Goal: Task Accomplishment & Management: Manage account settings

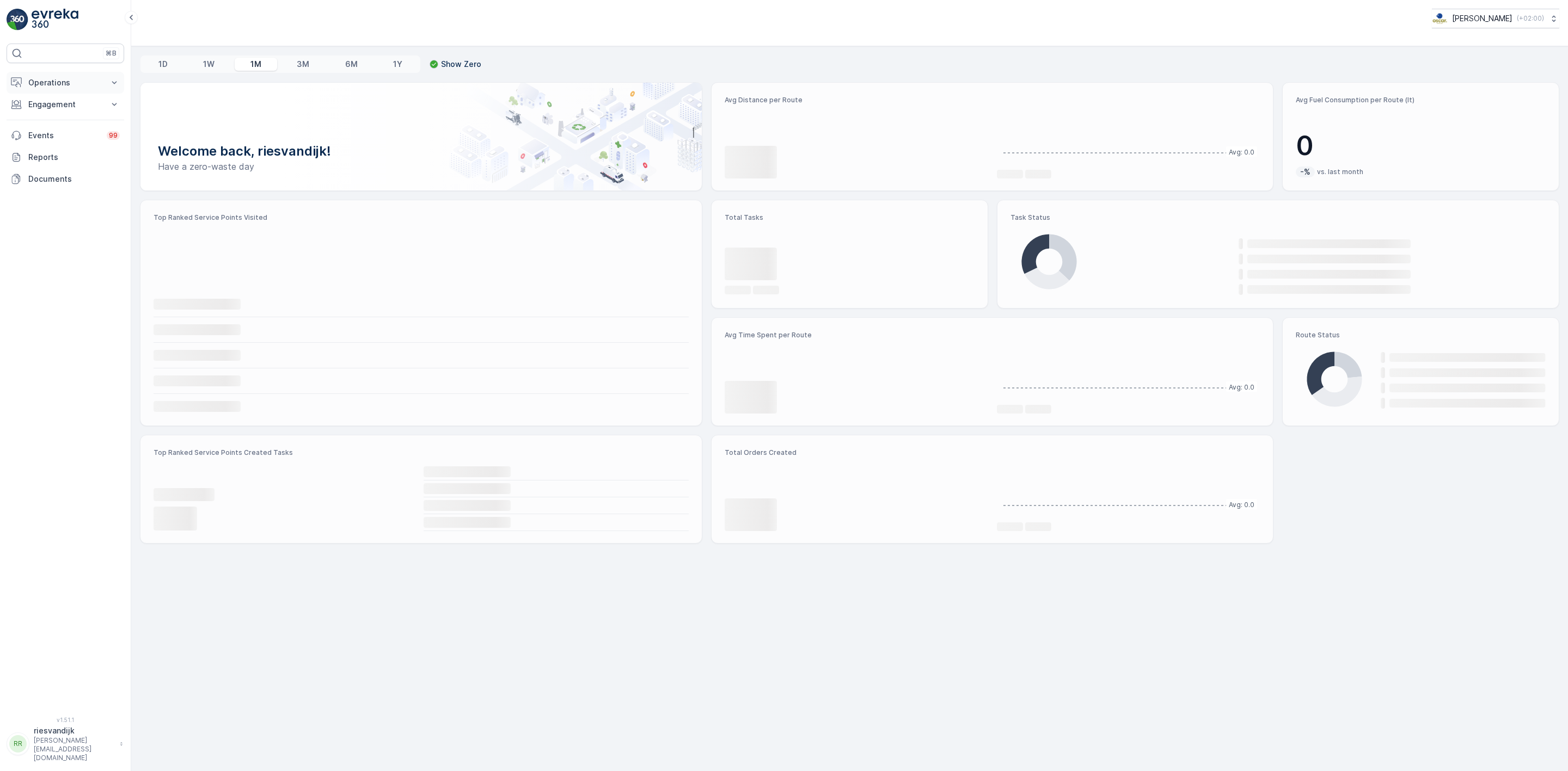
click at [79, 87] on p "Operations" at bounding box center [66, 83] width 74 height 11
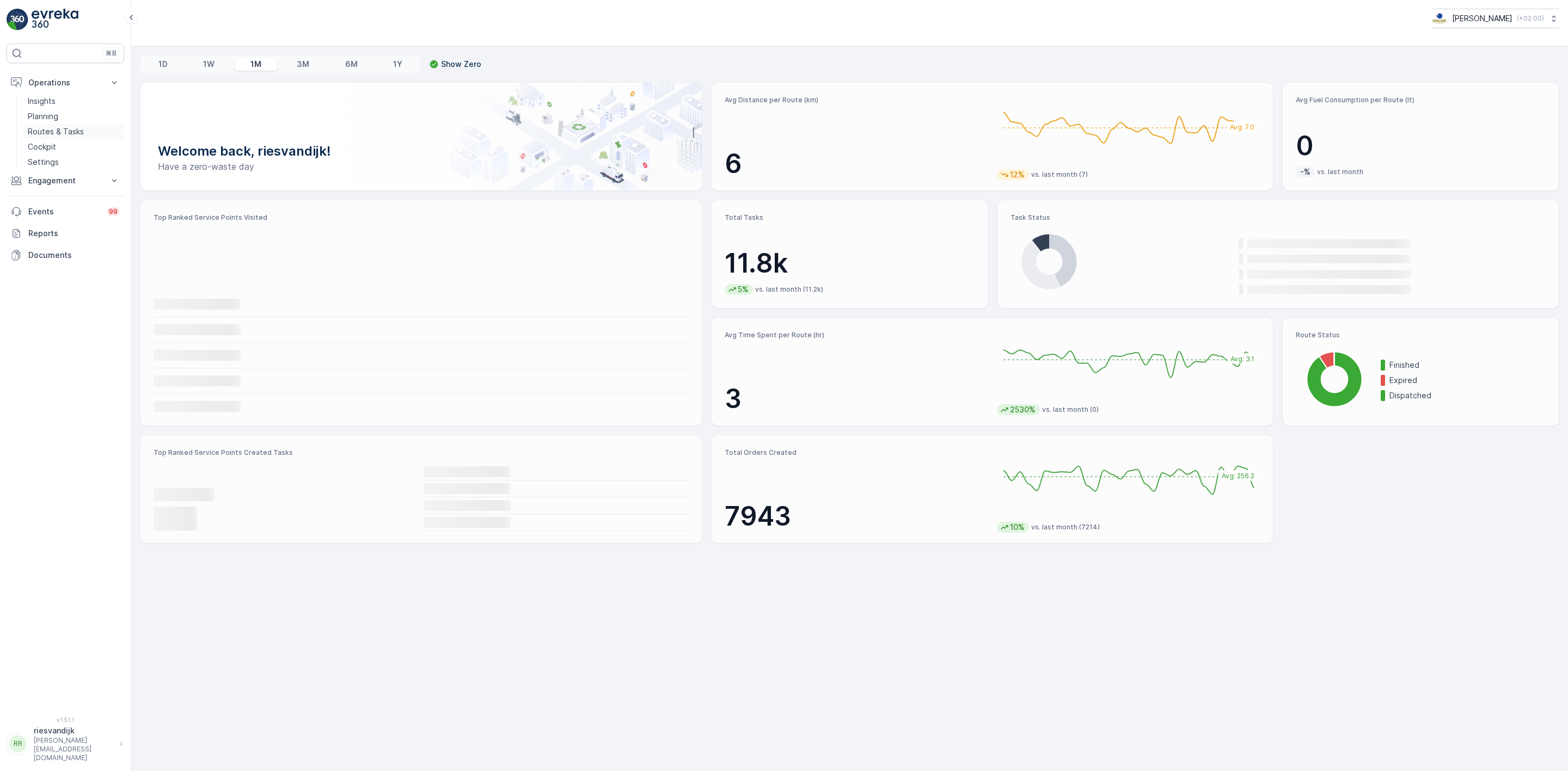
click at [74, 130] on p "Routes & Tasks" at bounding box center [56, 132] width 56 height 11
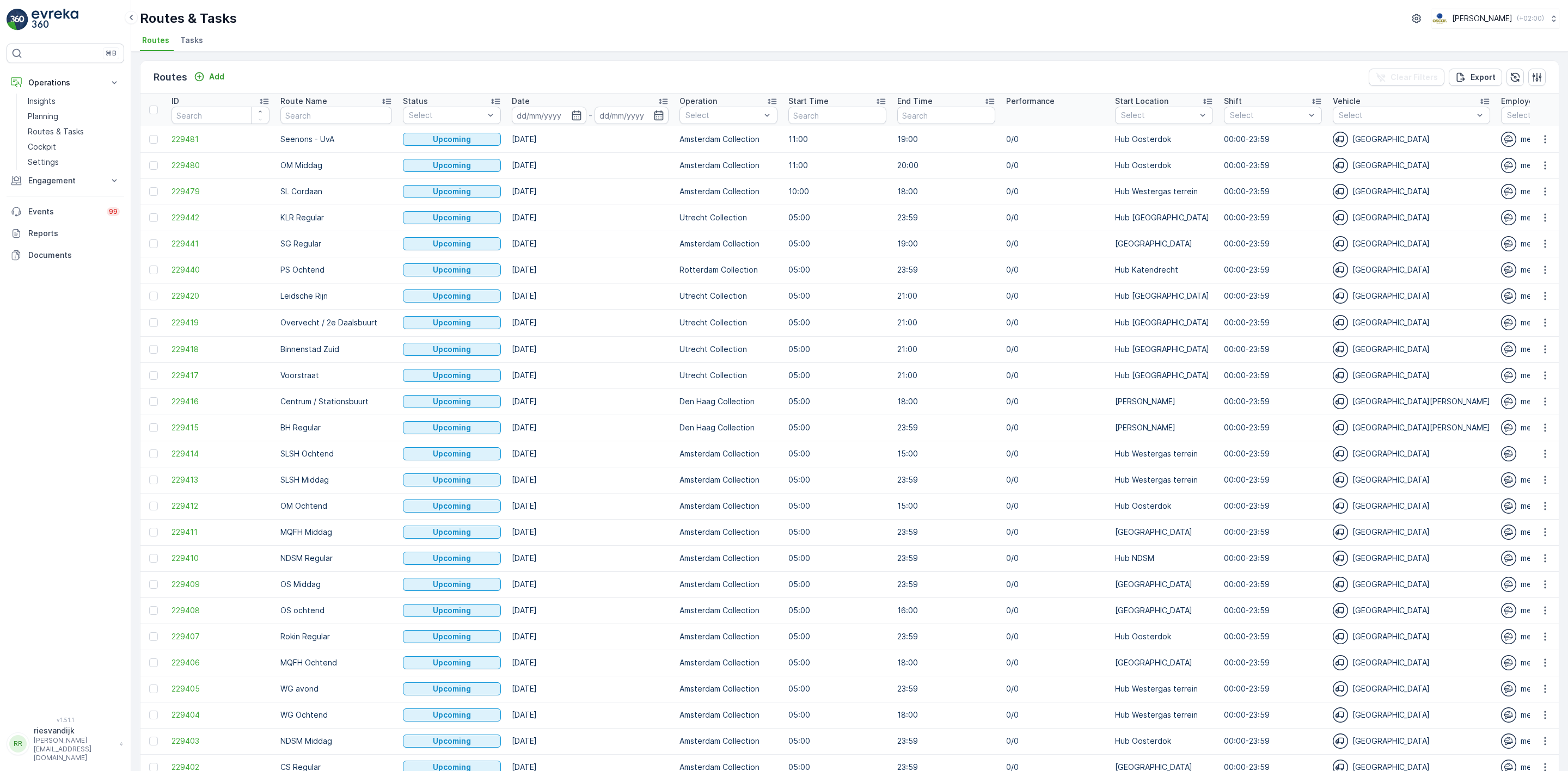
click at [187, 38] on span "Tasks" at bounding box center [192, 40] width 23 height 11
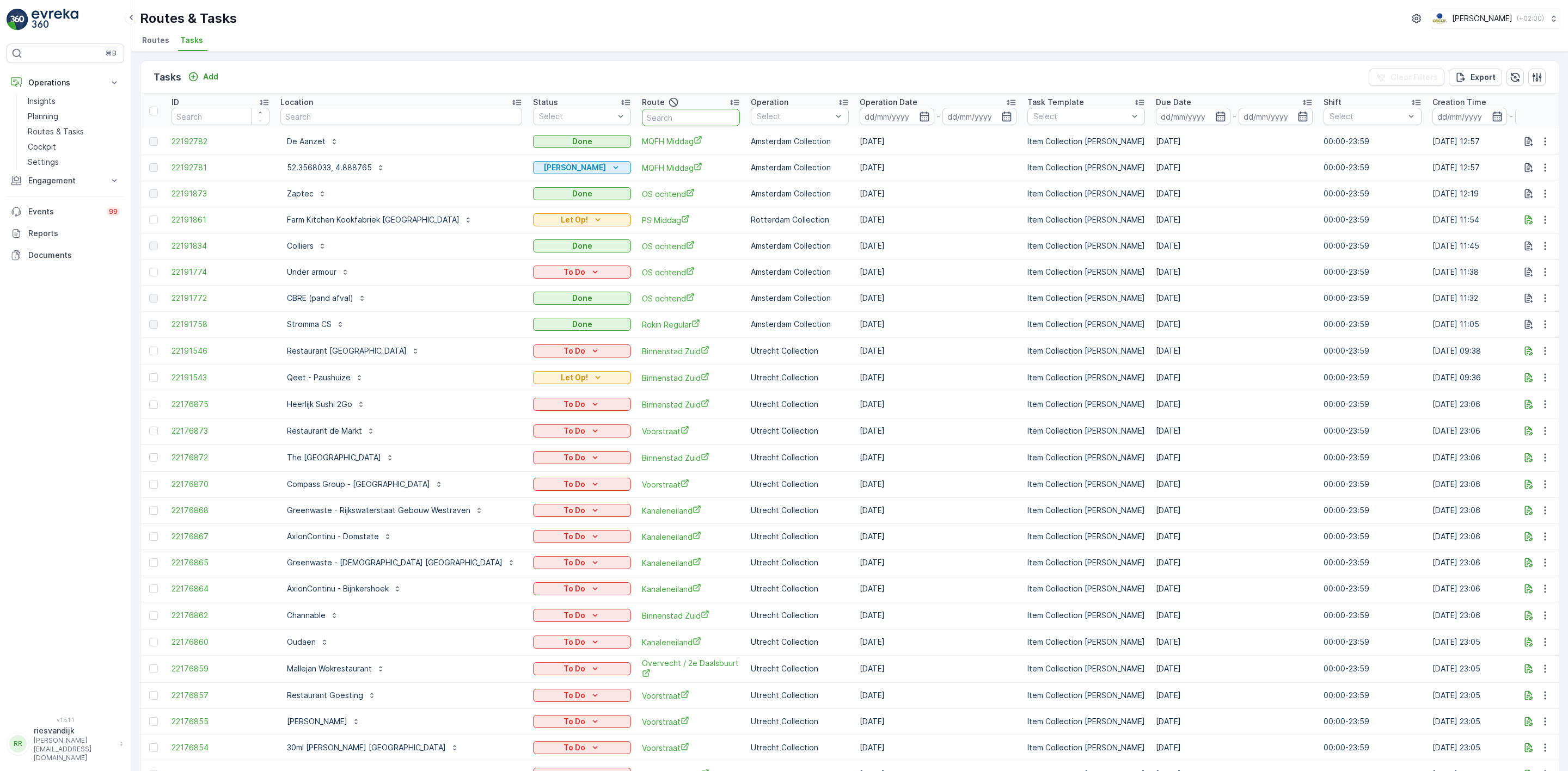
click at [674, 121] on input "text" at bounding box center [691, 117] width 98 height 18
click at [877, 120] on input at bounding box center [897, 116] width 75 height 18
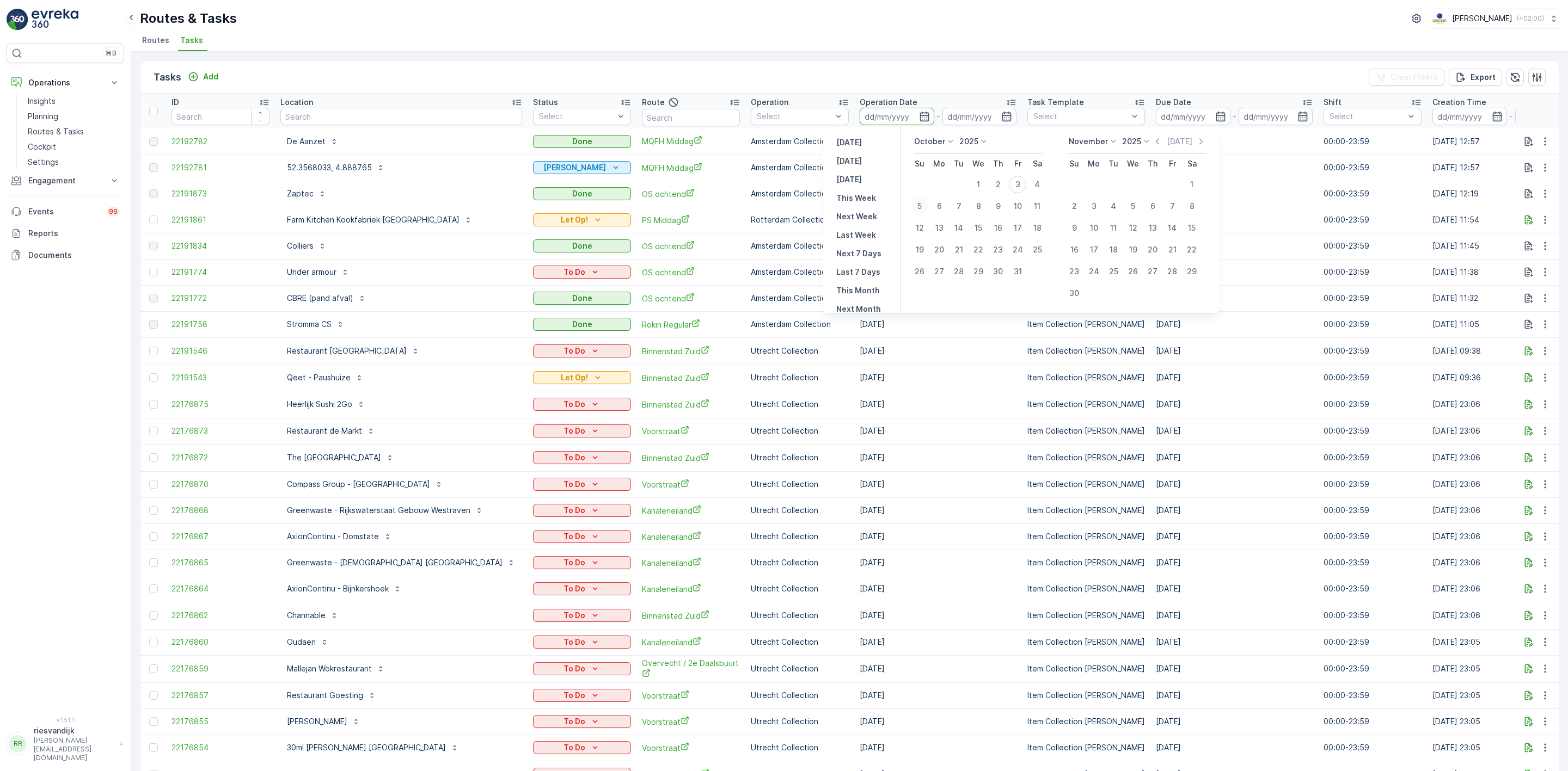
click at [925, 206] on div "5" at bounding box center [919, 206] width 18 height 18
type input "[DATE]"
click at [925, 206] on div "5" at bounding box center [919, 206] width 18 height 18
type input "[DATE]"
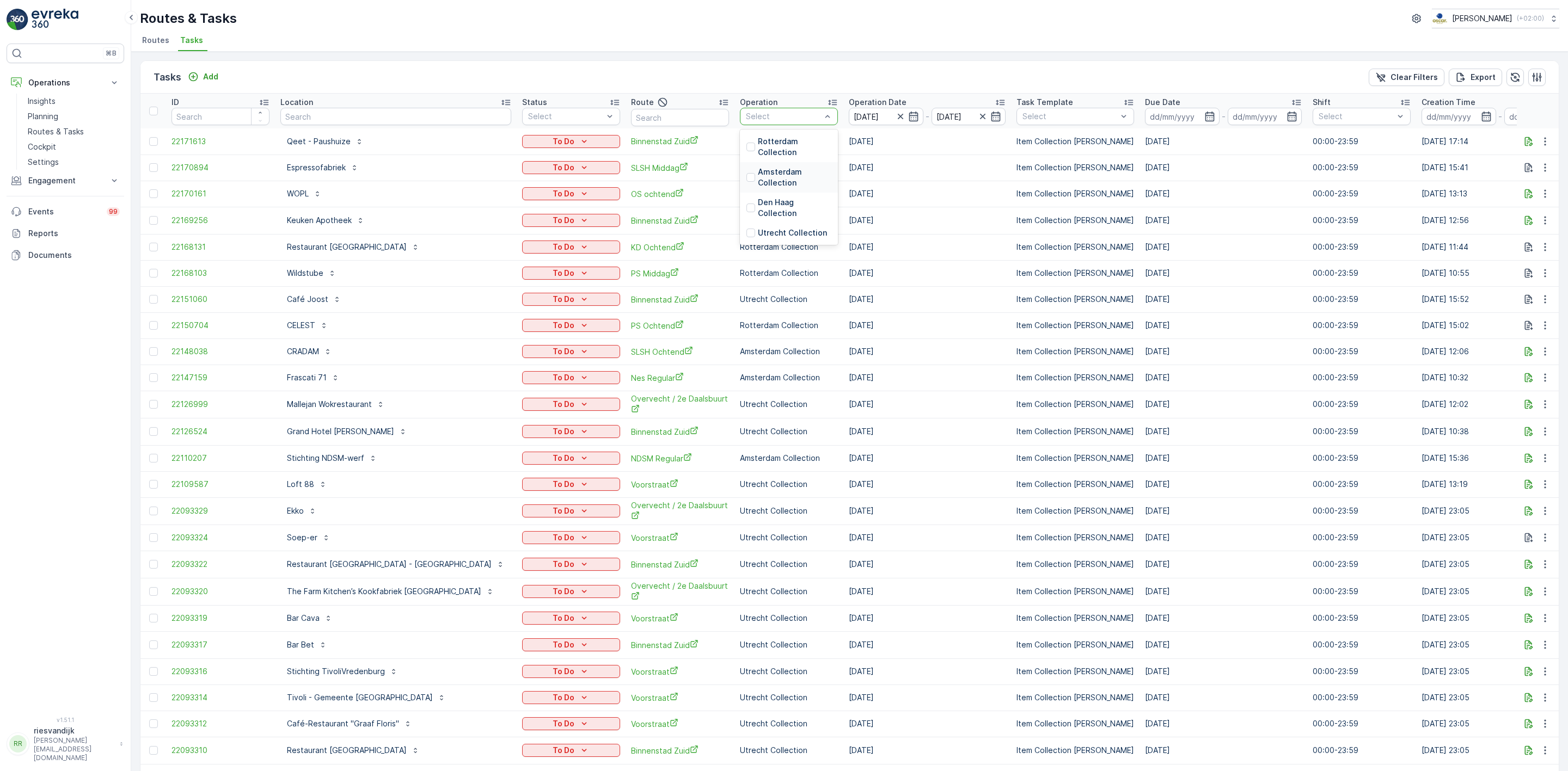
click at [758, 173] on p "Amsterdam Collection" at bounding box center [794, 178] width 74 height 22
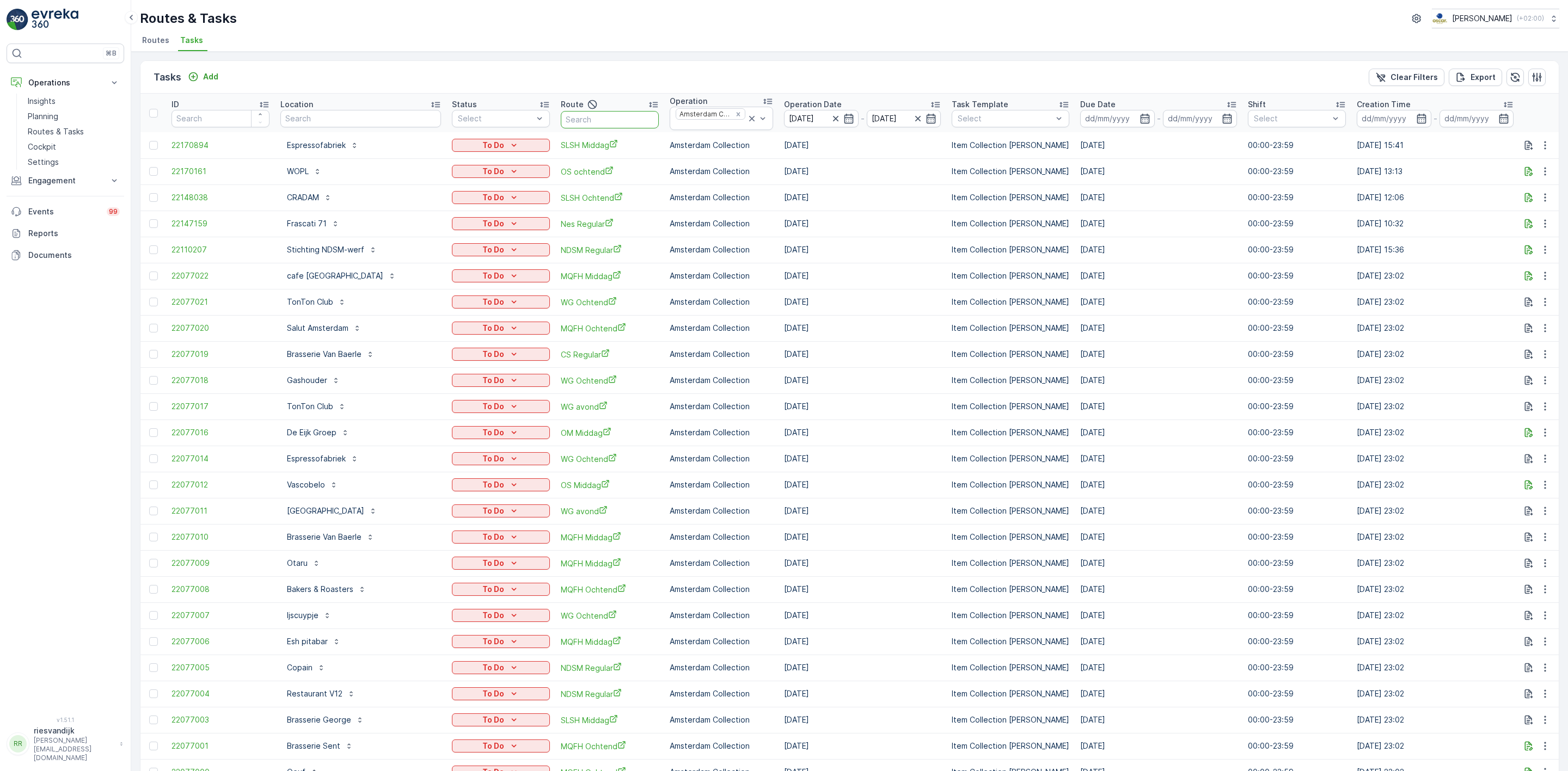
click at [583, 125] on input "text" at bounding box center [609, 119] width 98 height 18
click at [1004, 113] on p "Select" at bounding box center [1005, 119] width 95 height 11
click at [604, 105] on div "Route" at bounding box center [609, 104] width 98 height 13
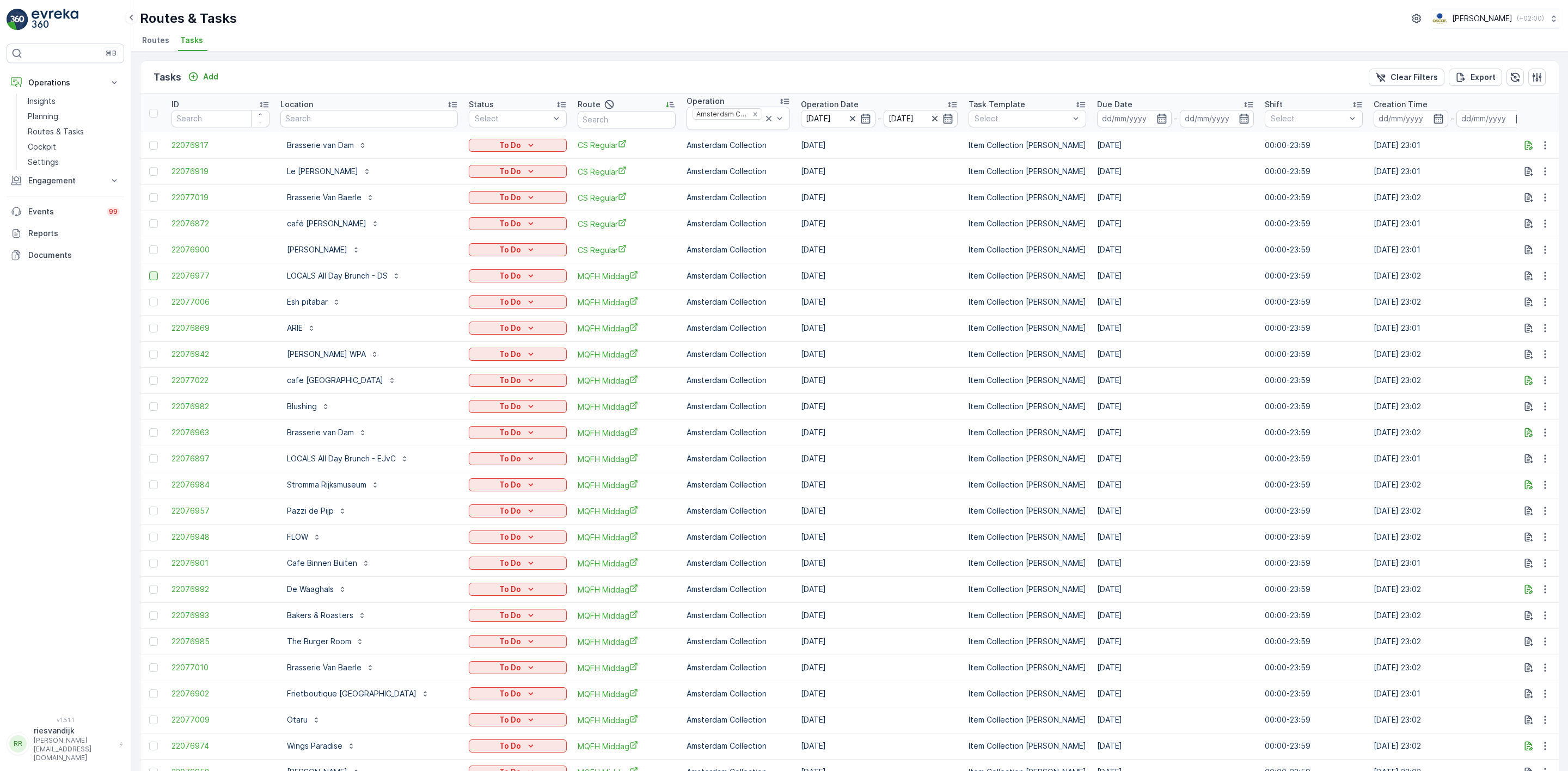
click at [151, 277] on div at bounding box center [153, 276] width 9 height 9
click at [149, 271] on input "checkbox" at bounding box center [149, 271] width 0 height 0
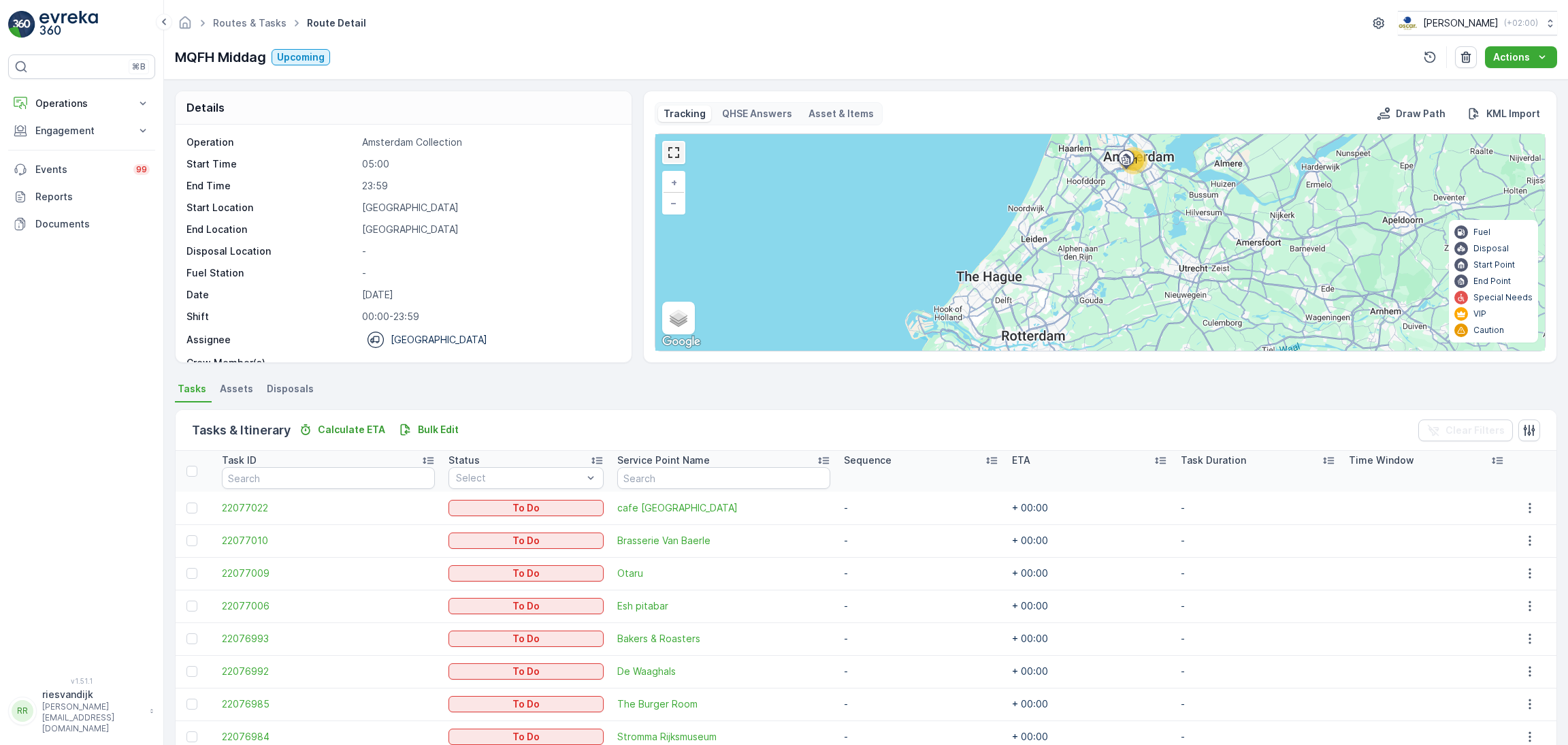
drag, startPoint x: 667, startPoint y: 158, endPoint x: 667, endPoint y: 247, distance: 89.0
click at [667, 158] on link at bounding box center [673, 152] width 21 height 21
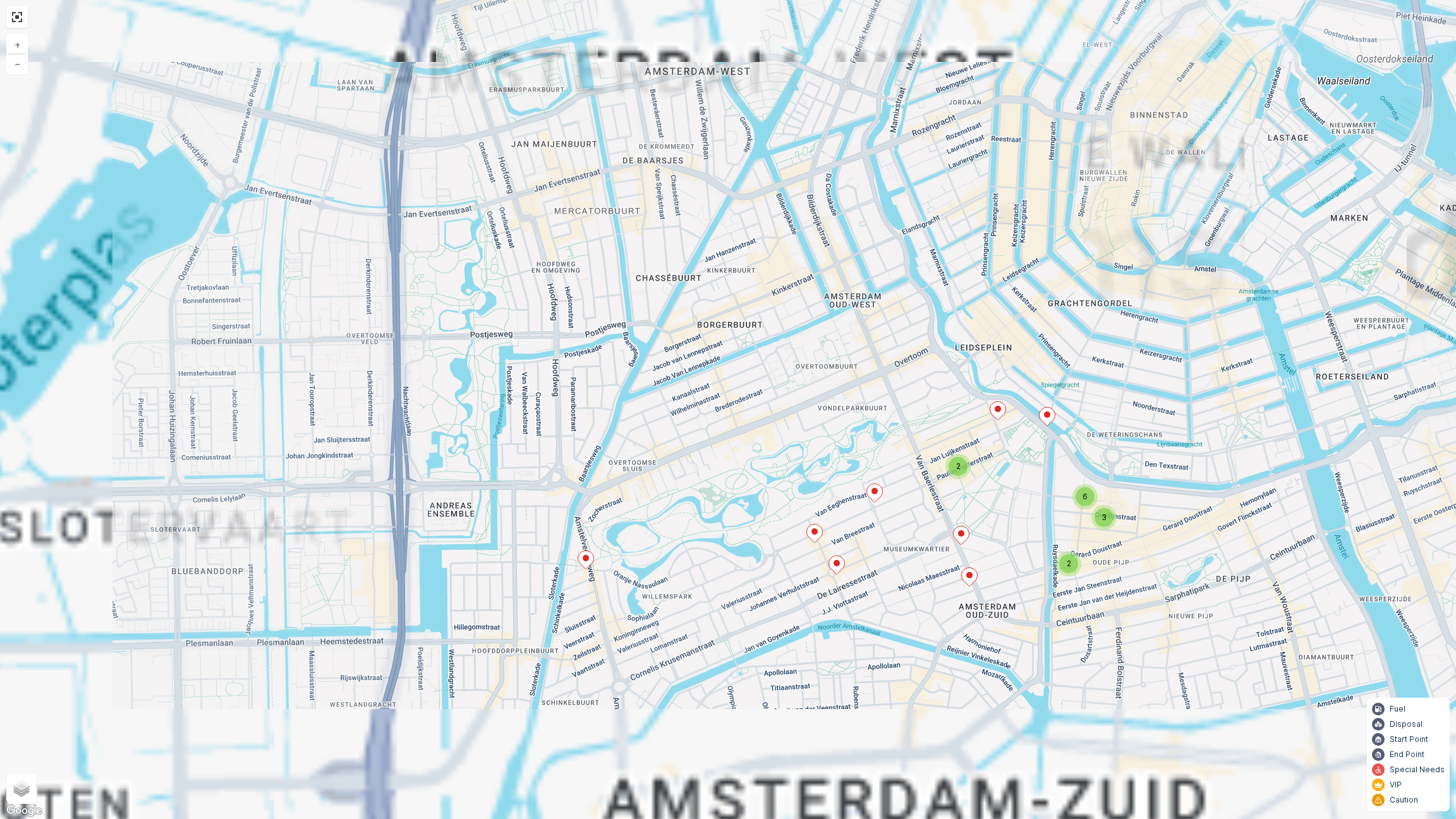
drag, startPoint x: 632, startPoint y: 447, endPoint x: 820, endPoint y: 294, distance: 242.4
click at [820, 294] on div "2 2 3 6 + − Satellite Roadmap Terrain Hybrid Leaflet Keyboard shortcuts Map Dat…" at bounding box center [728, 409] width 1456 height 819
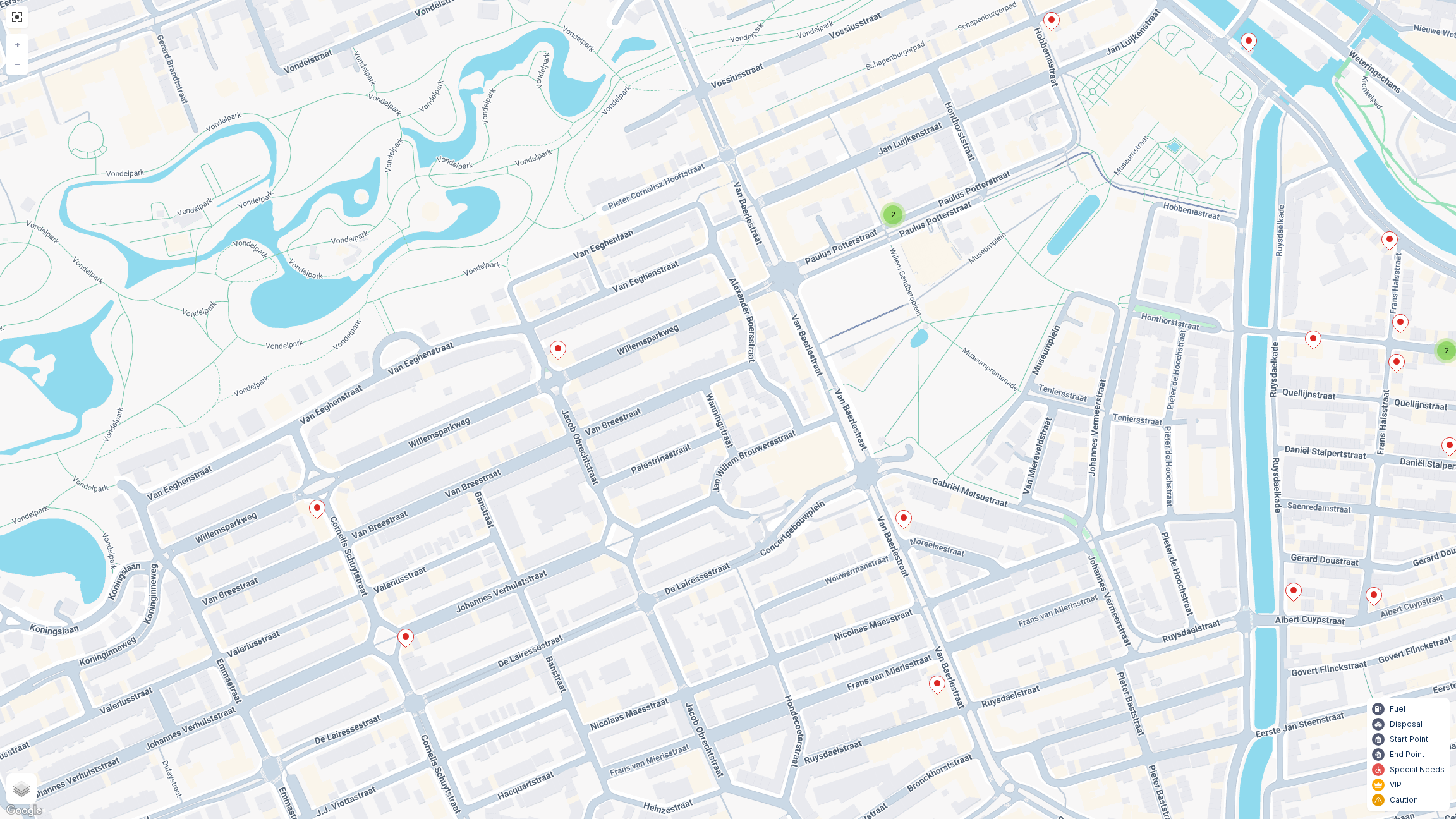
drag, startPoint x: 964, startPoint y: 348, endPoint x: 801, endPoint y: 255, distance: 187.7
click at [817, 257] on div "2 2 + − Satellite Roadmap Terrain Hybrid Leaflet Keyboard shortcuts Map Data Ma…" at bounding box center [728, 409] width 1456 height 819
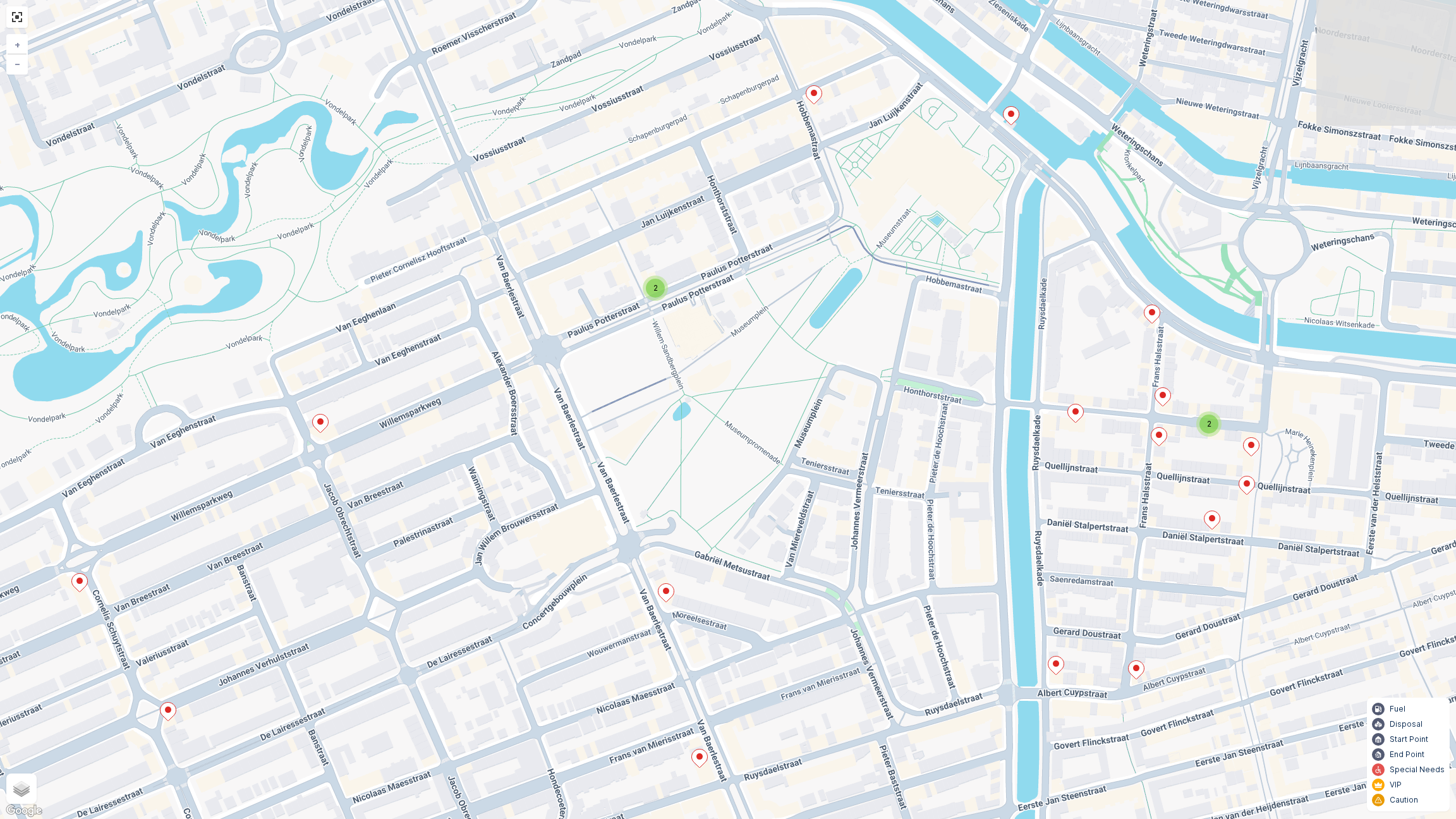
drag, startPoint x: 873, startPoint y: 367, endPoint x: 781, endPoint y: 473, distance: 140.4
click at [780, 471] on div "2 2 + − Satellite Roadmap Terrain Hybrid Leaflet Keyboard shortcuts Map Data Ma…" at bounding box center [728, 409] width 1456 height 819
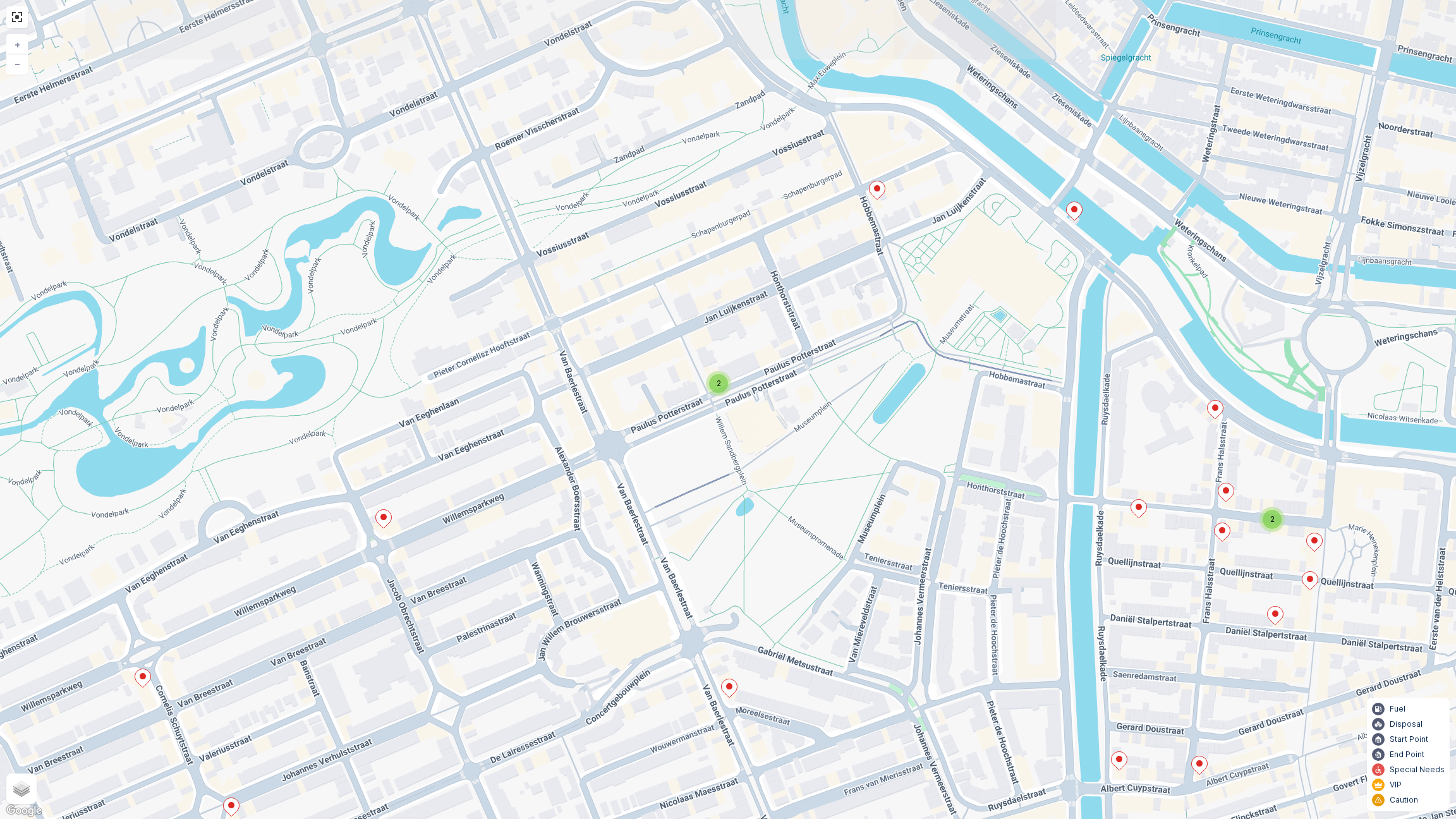
drag, startPoint x: 793, startPoint y: 513, endPoint x: 853, endPoint y: 566, distance: 80.1
click at [856, 566] on div "2 2 + − Satellite Roadmap Terrain Hybrid Leaflet Keyboard shortcuts Map Data Ma…" at bounding box center [728, 409] width 1456 height 819
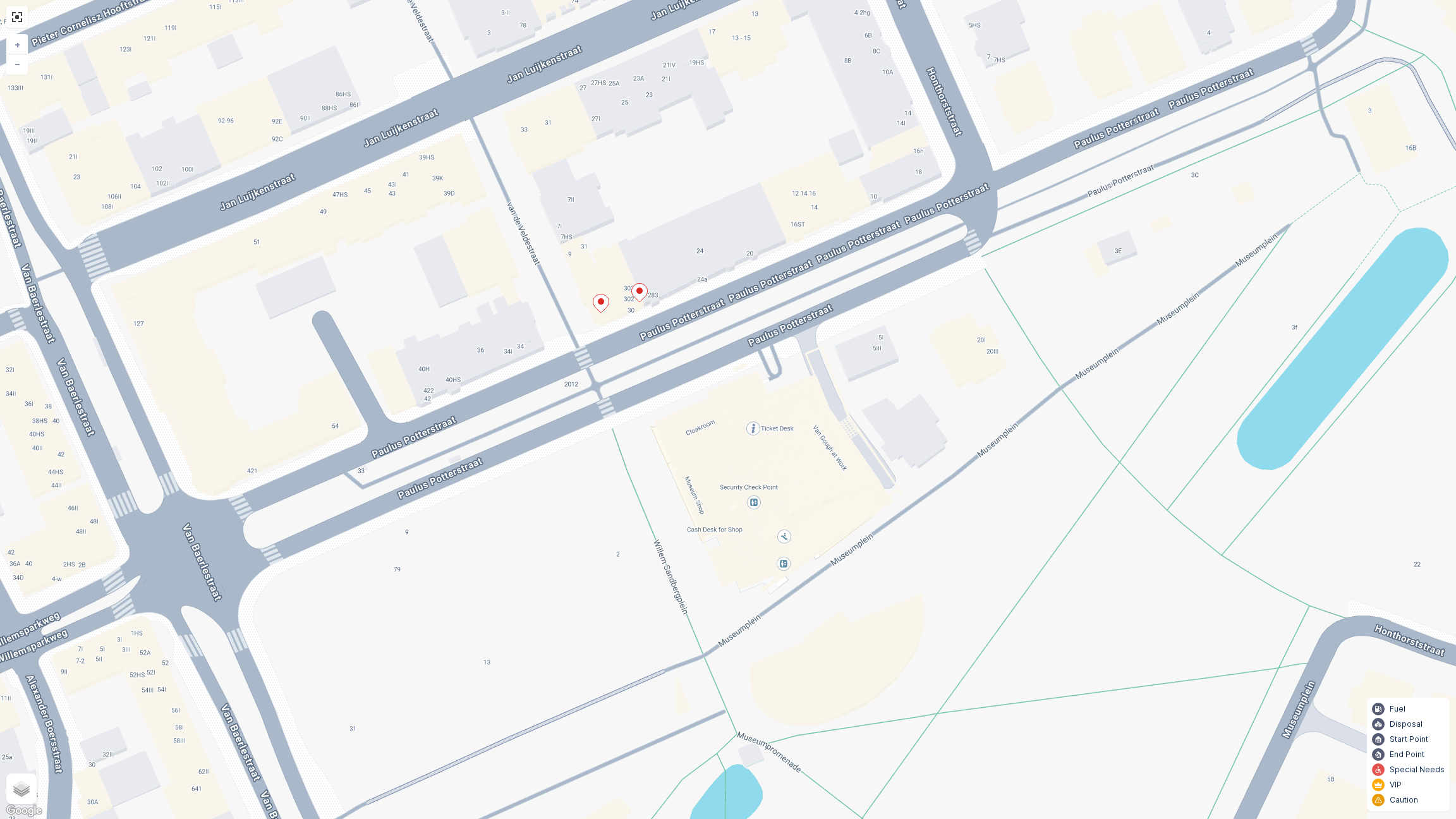
click at [602, 305] on icon at bounding box center [601, 304] width 16 height 18
click at [639, 293] on ellipse at bounding box center [639, 290] width 6 height 6
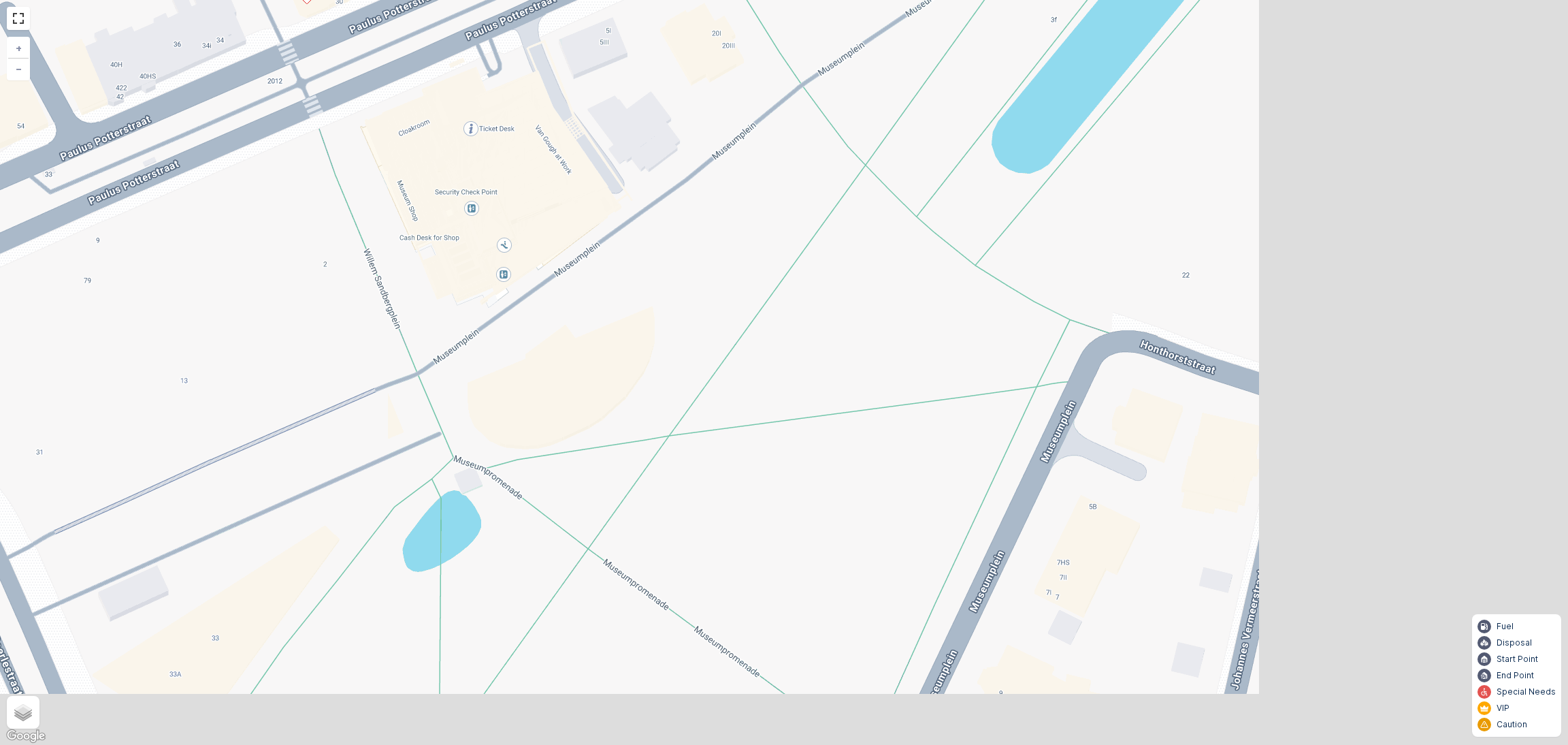
scroll to position [306, 0]
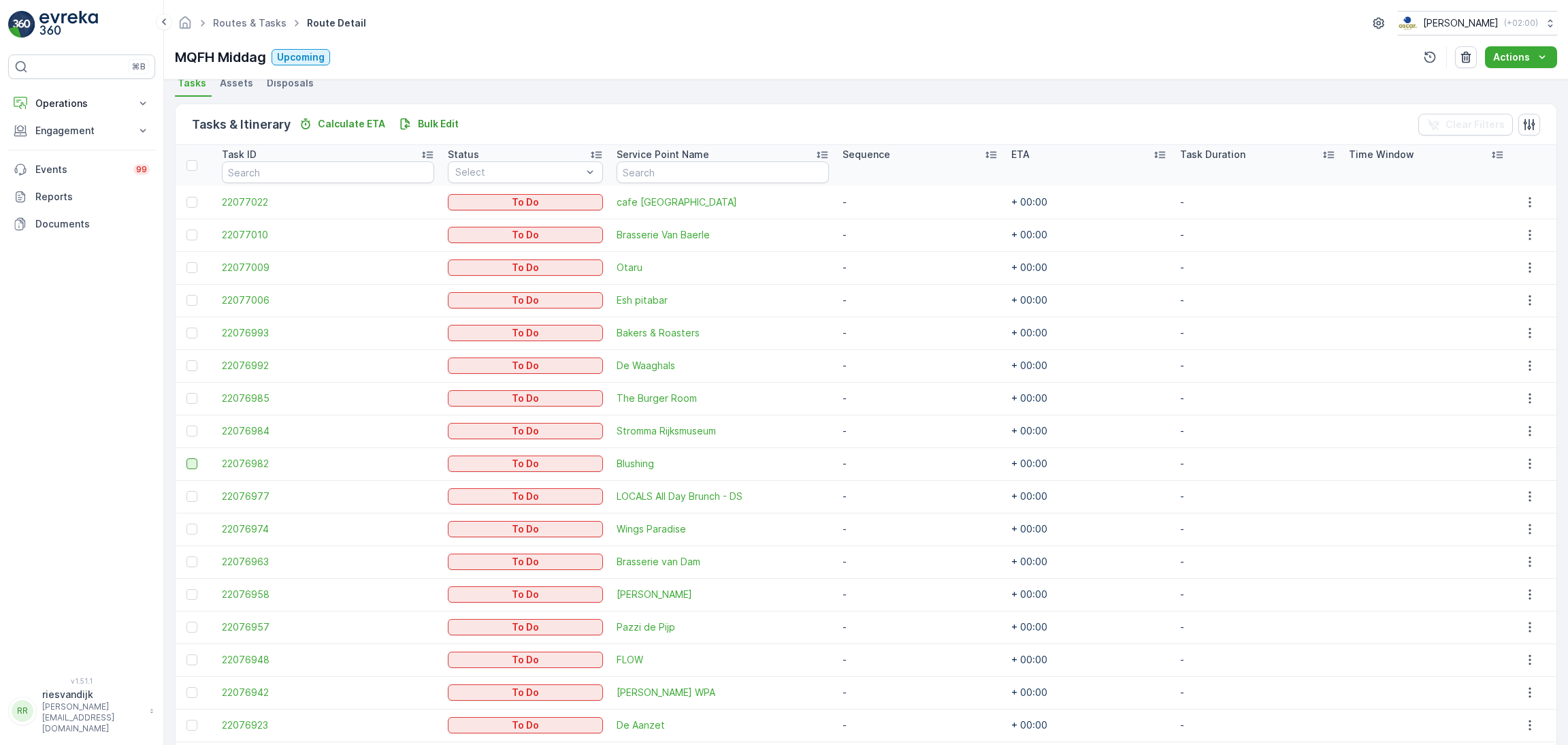
click at [193, 461] on div at bounding box center [192, 463] width 11 height 11
click at [186, 458] on input "checkbox" at bounding box center [186, 458] width 0 height 0
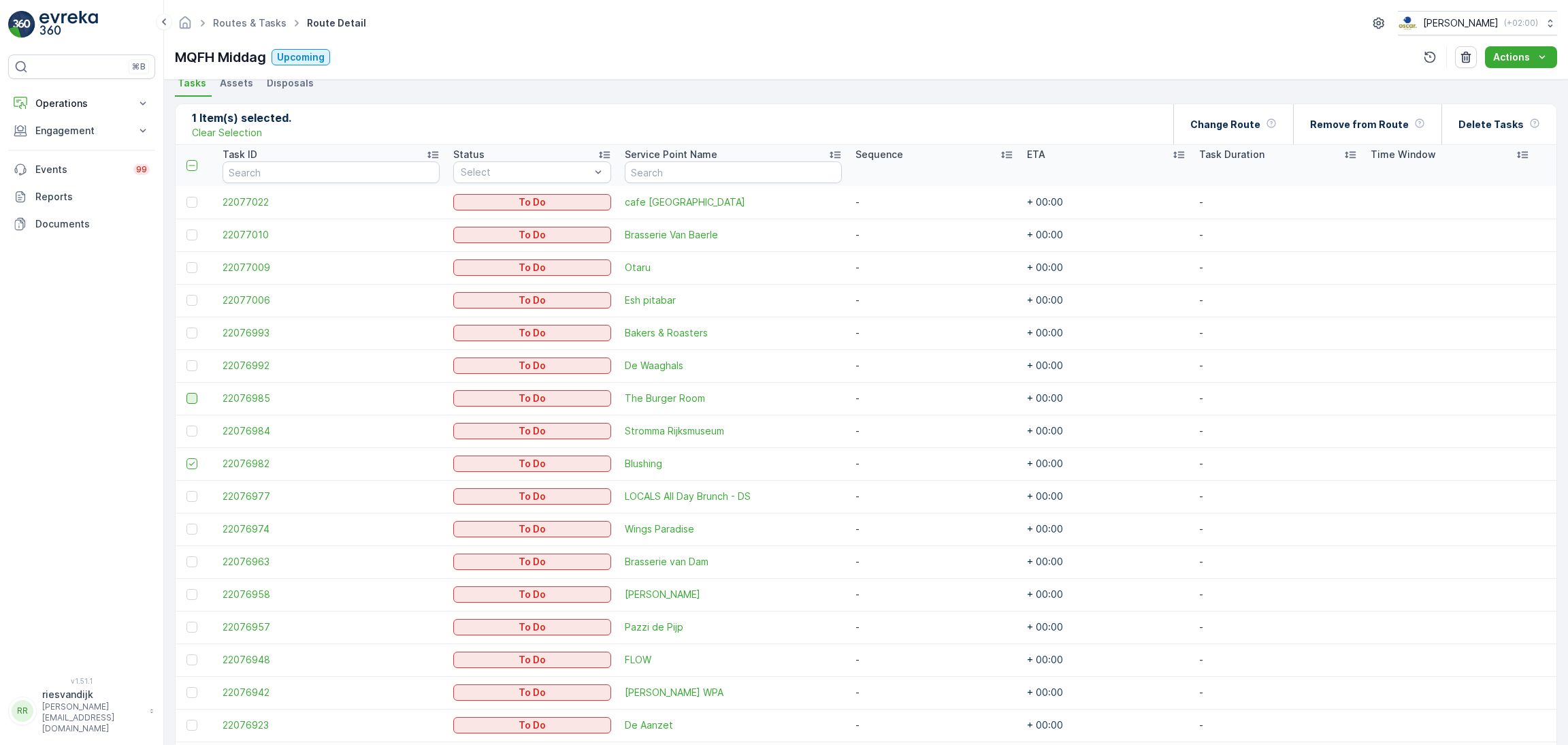
click at [191, 400] on div at bounding box center [192, 398] width 11 height 11
click at [186, 393] on input "checkbox" at bounding box center [186, 393] width 0 height 0
click at [1251, 119] on p "Change Route" at bounding box center [1225, 125] width 70 height 14
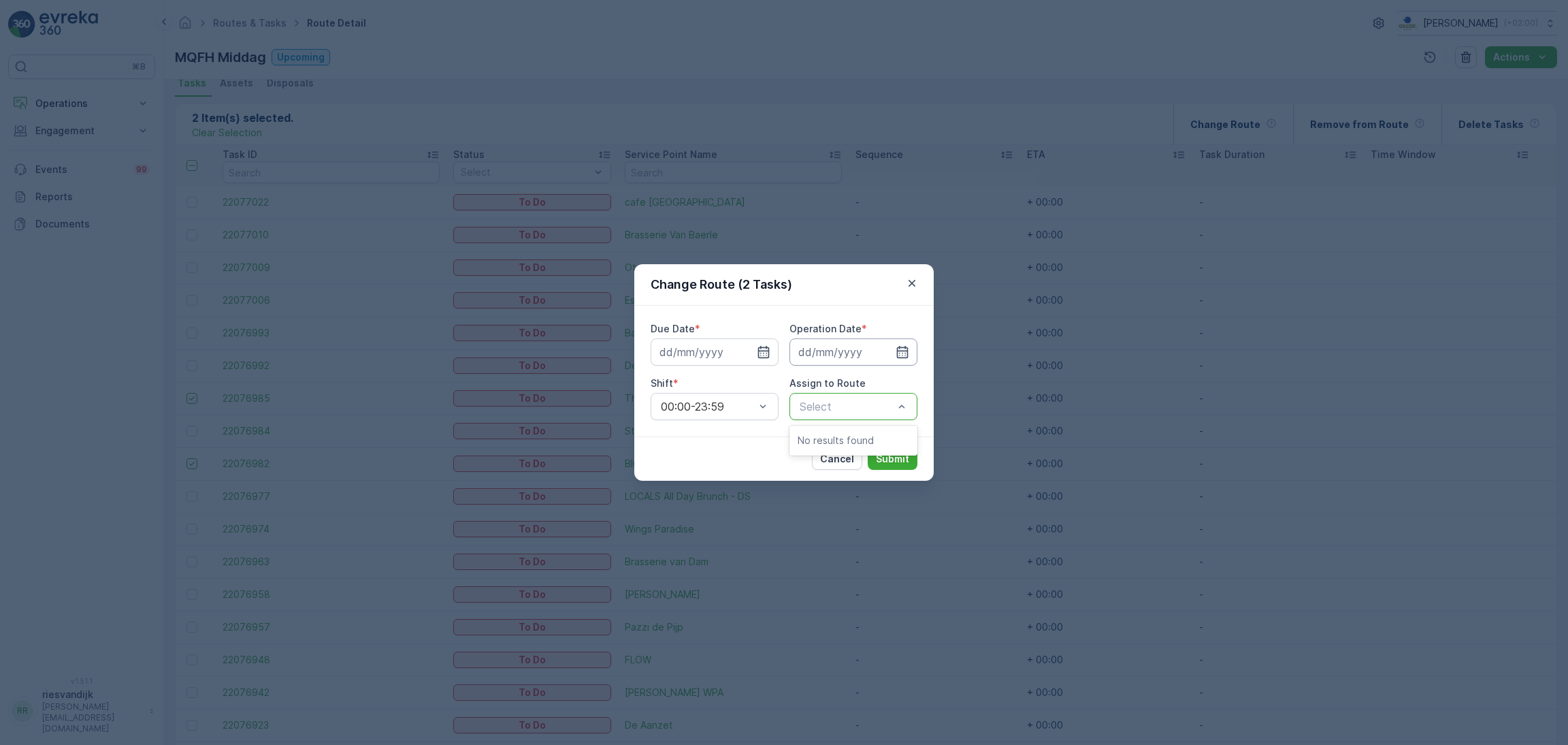
click at [839, 349] on input at bounding box center [854, 352] width 128 height 27
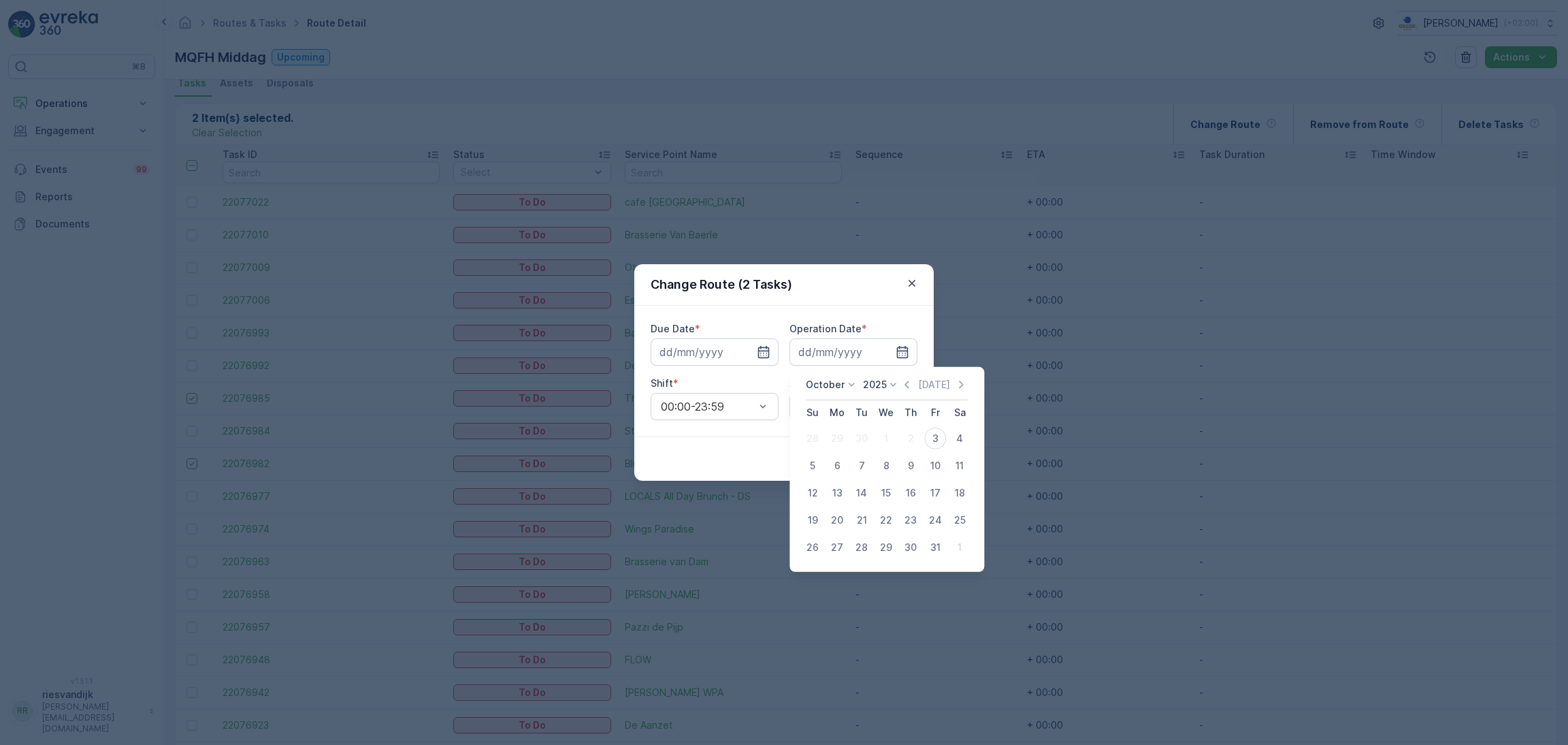
click at [811, 461] on div "5" at bounding box center [813, 465] width 22 height 22
type input "[DATE]"
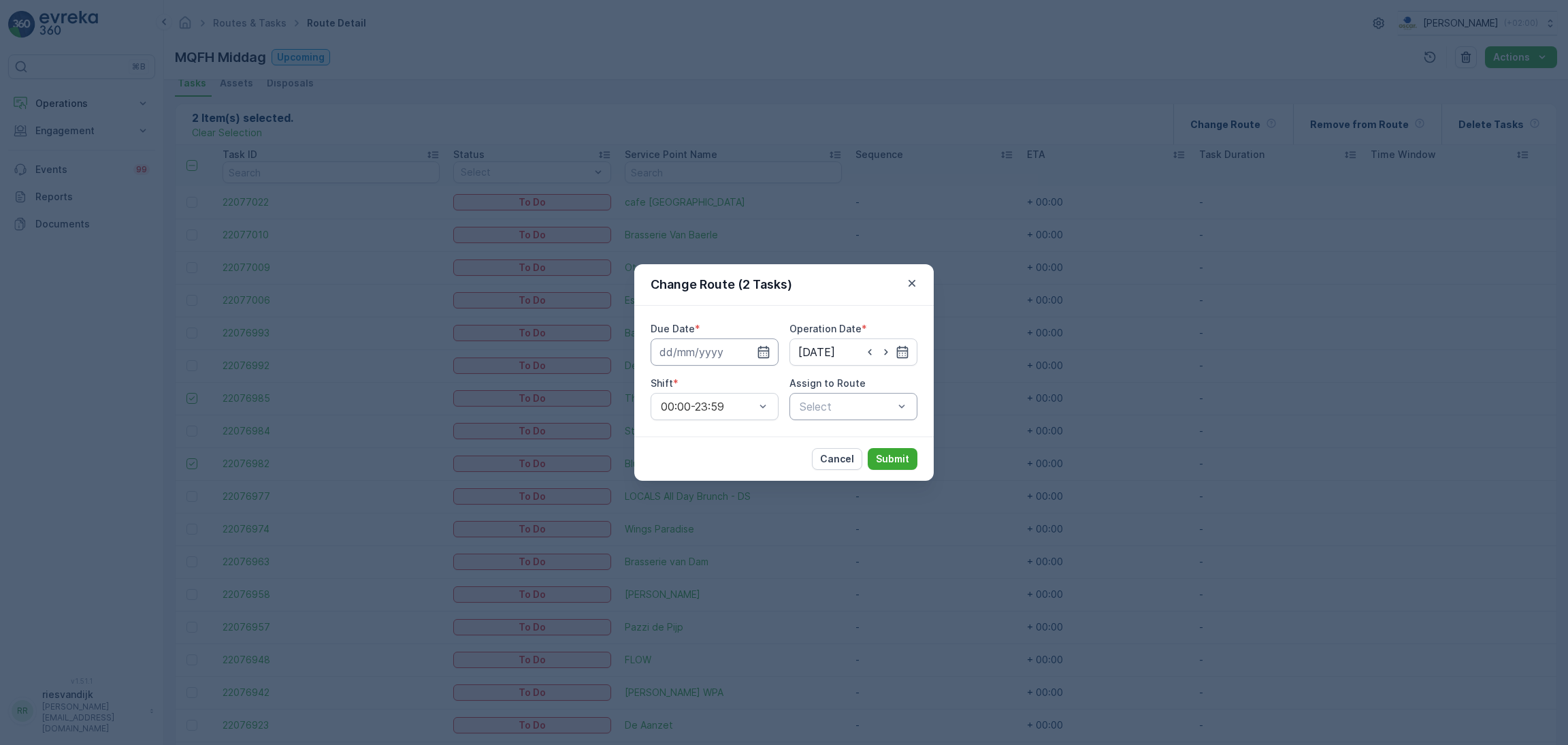
click at [740, 349] on input at bounding box center [714, 352] width 128 height 27
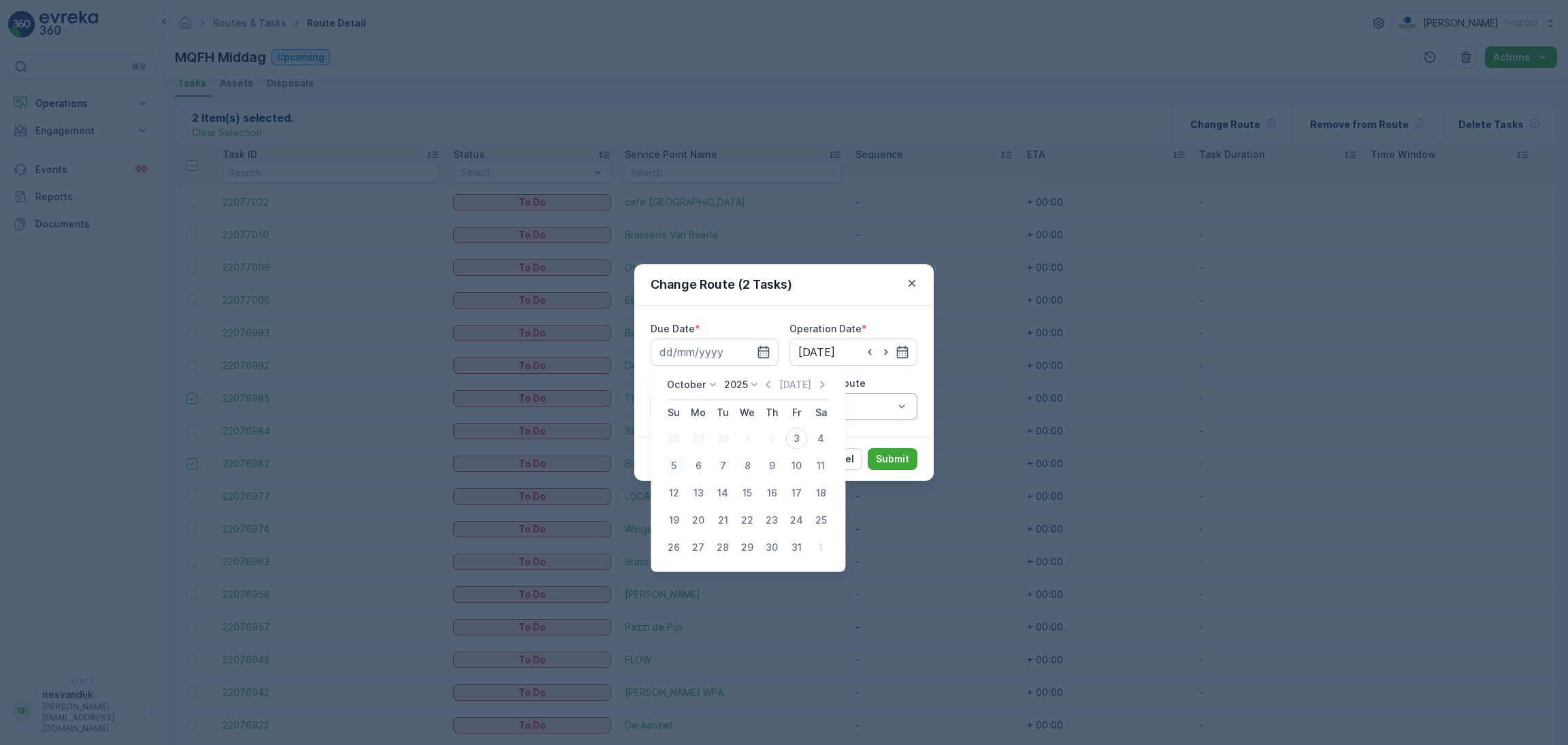
click at [672, 461] on div "5" at bounding box center [673, 465] width 22 height 22
type input "[DATE]"
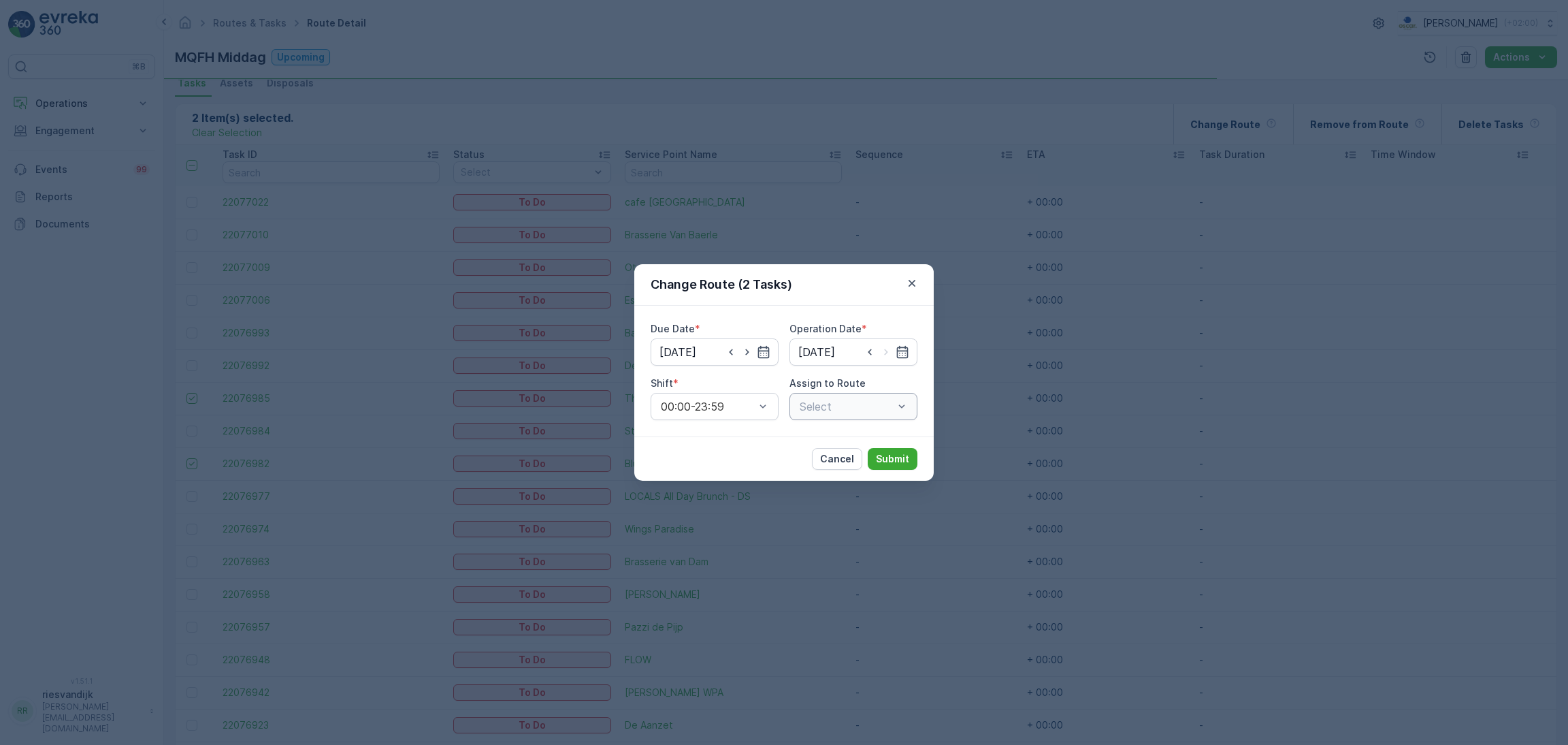
click at [850, 404] on div "Select" at bounding box center [854, 406] width 128 height 27
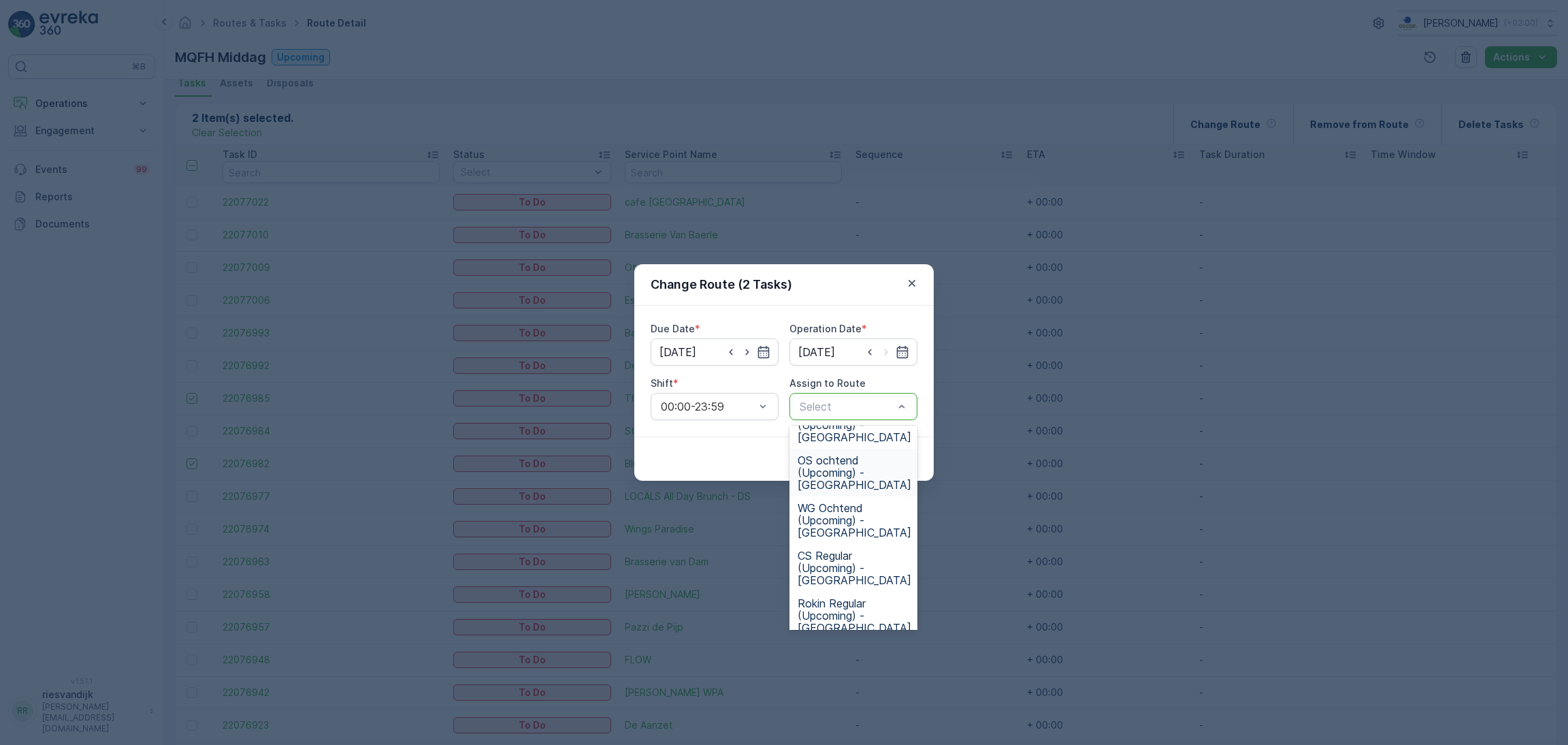
scroll to position [467, 0]
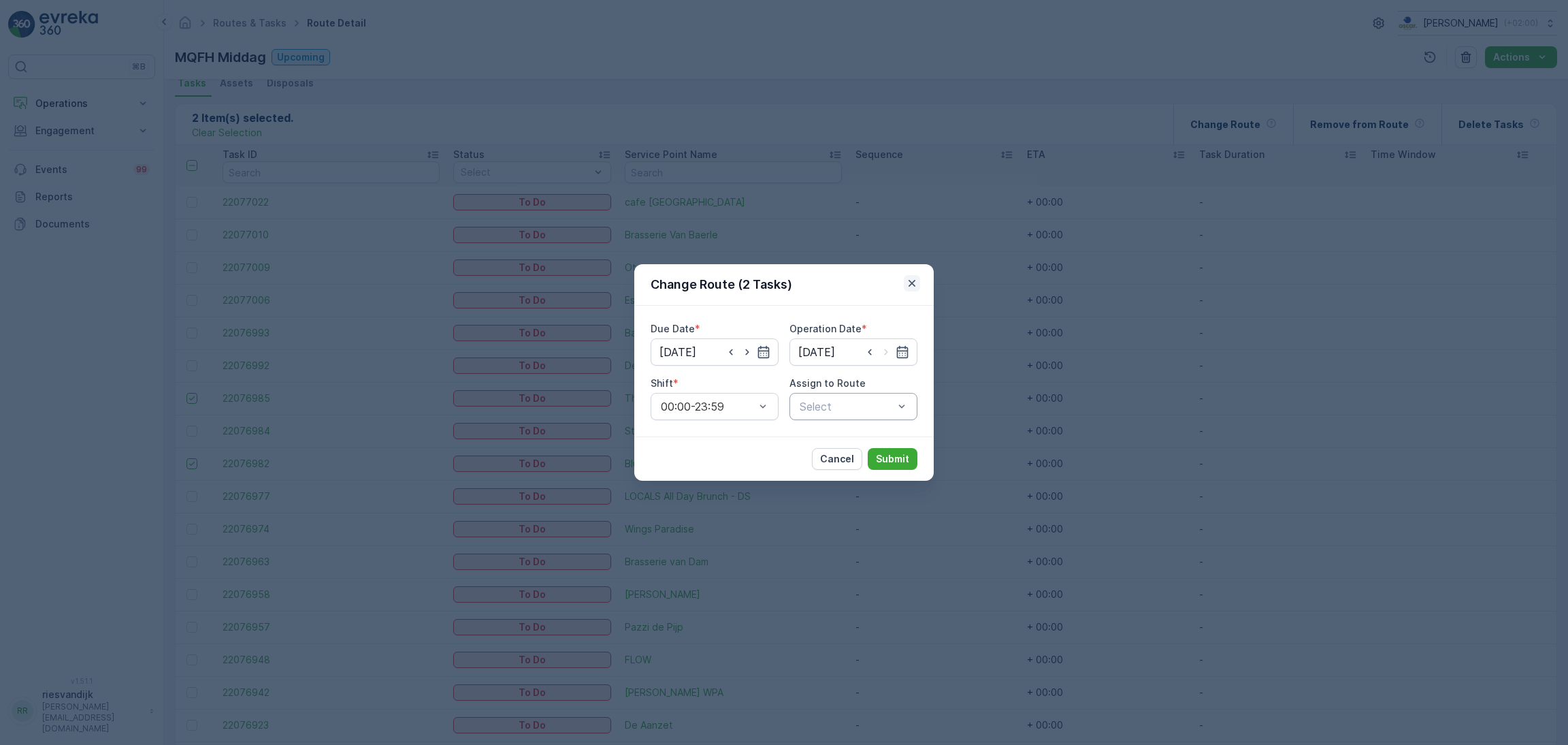
click at [916, 281] on icon "button" at bounding box center [912, 283] width 14 height 14
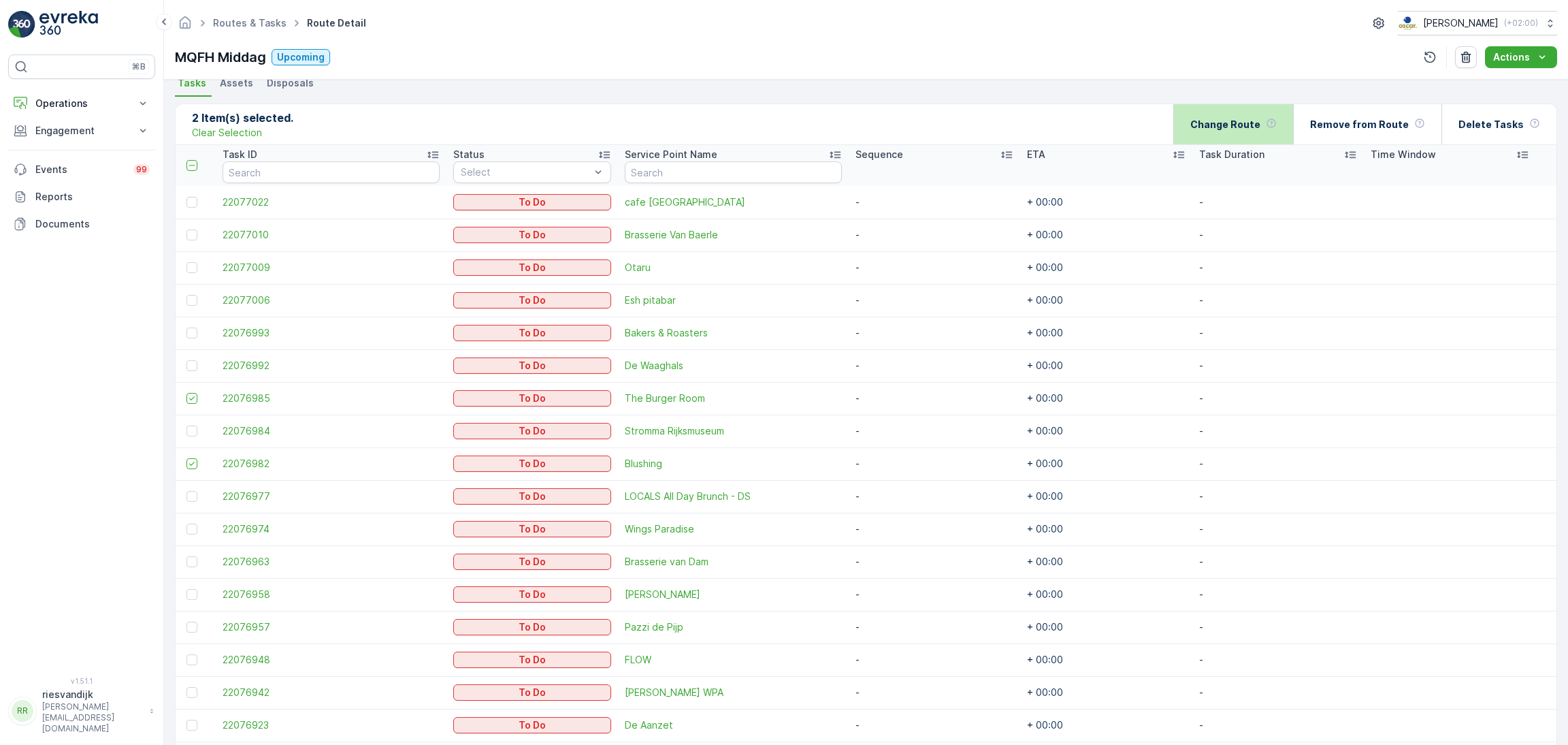
click at [1274, 118] on div "Change Route" at bounding box center [1233, 124] width 87 height 40
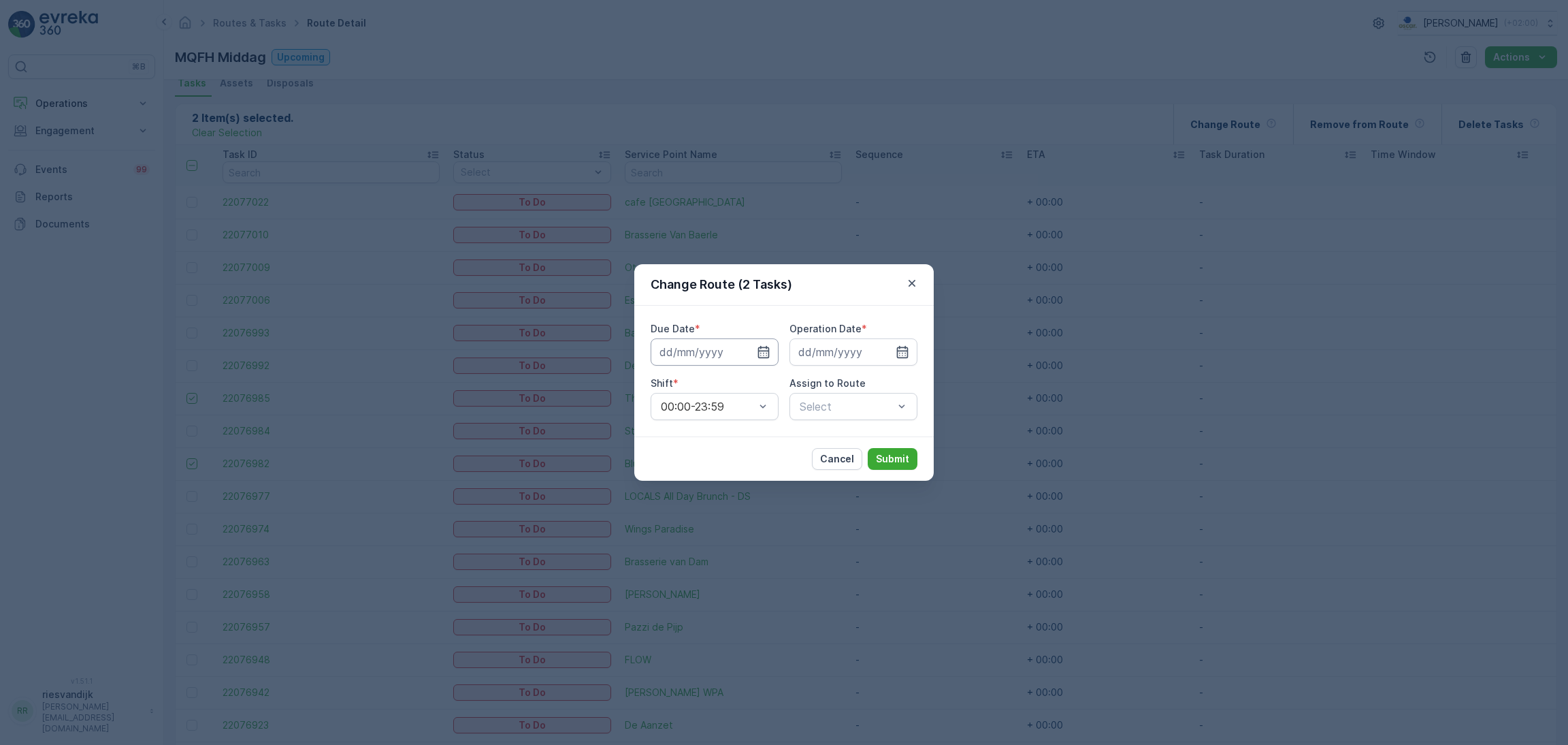
click at [726, 345] on input at bounding box center [714, 352] width 128 height 27
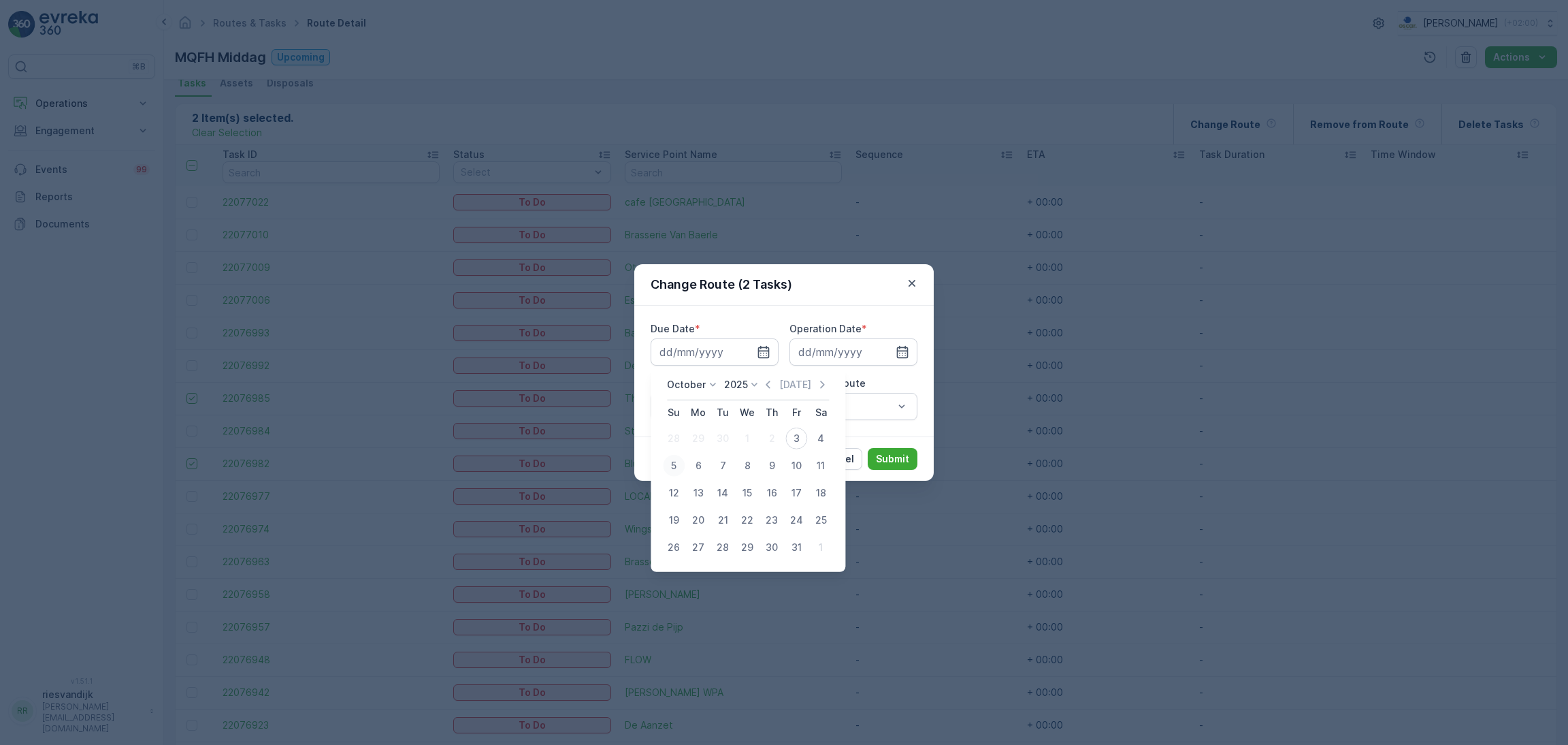
click at [675, 466] on div "5" at bounding box center [673, 465] width 22 height 22
type input "[DATE]"
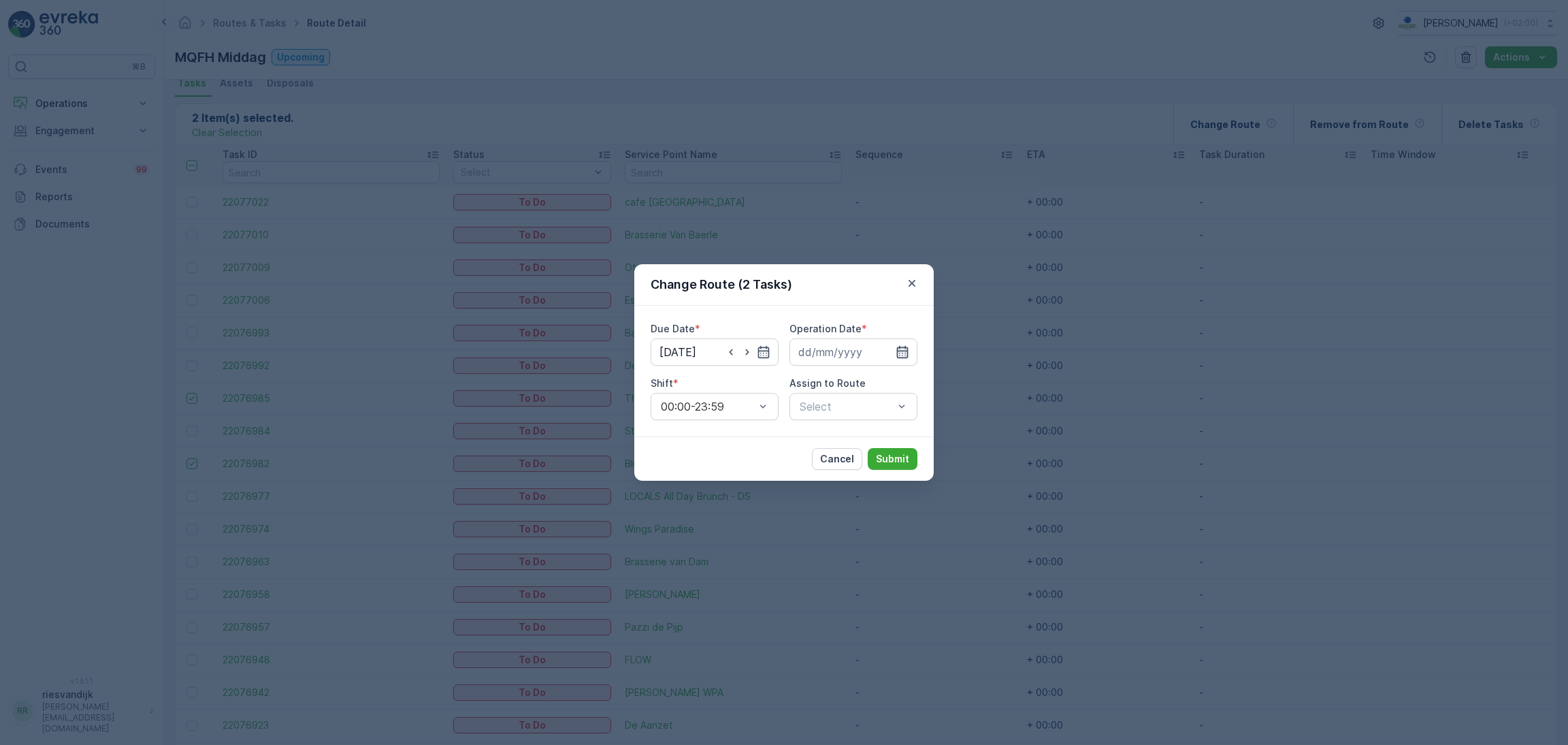
click at [900, 346] on icon "button" at bounding box center [902, 352] width 14 height 14
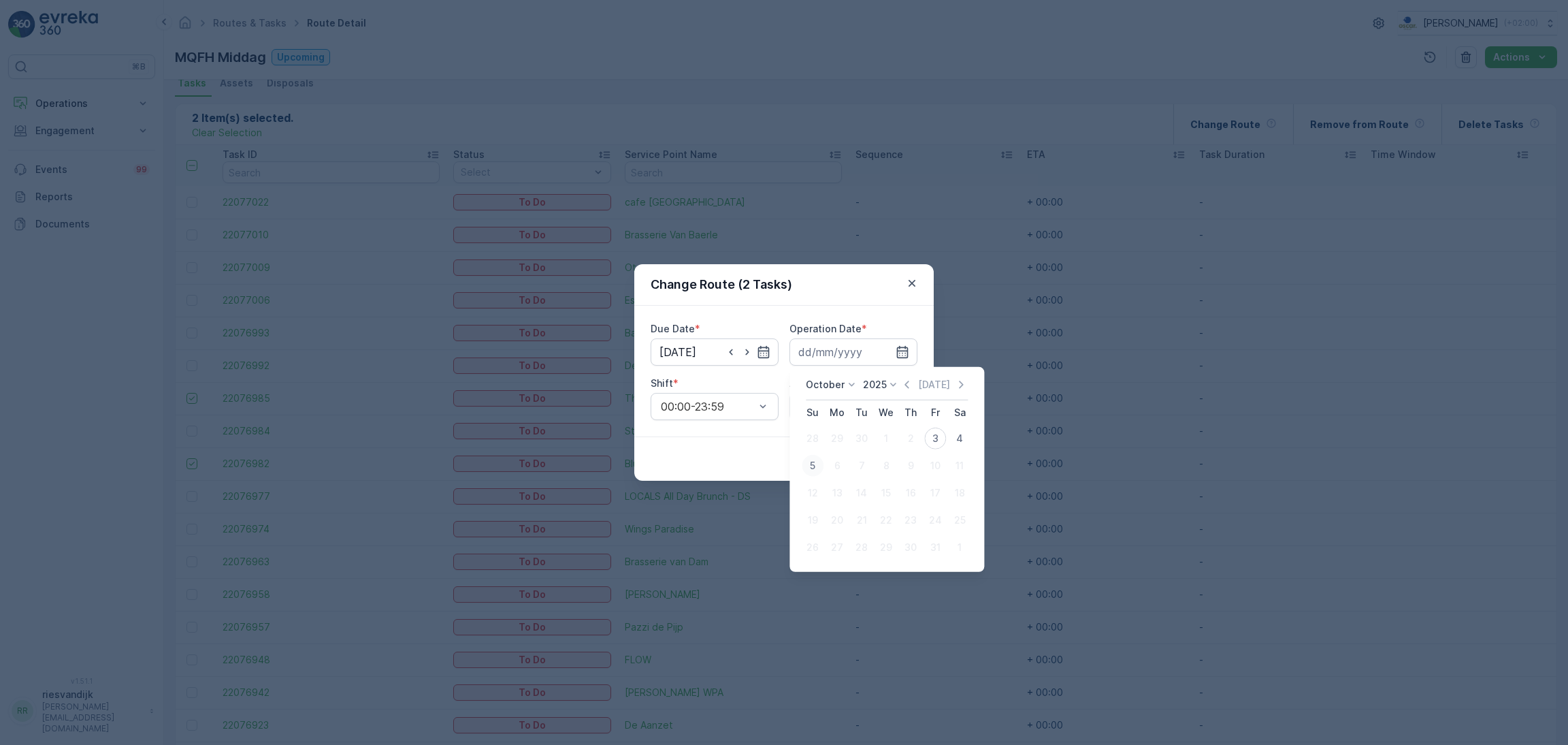
click at [816, 458] on div "5" at bounding box center [813, 465] width 22 height 22
type input "[DATE]"
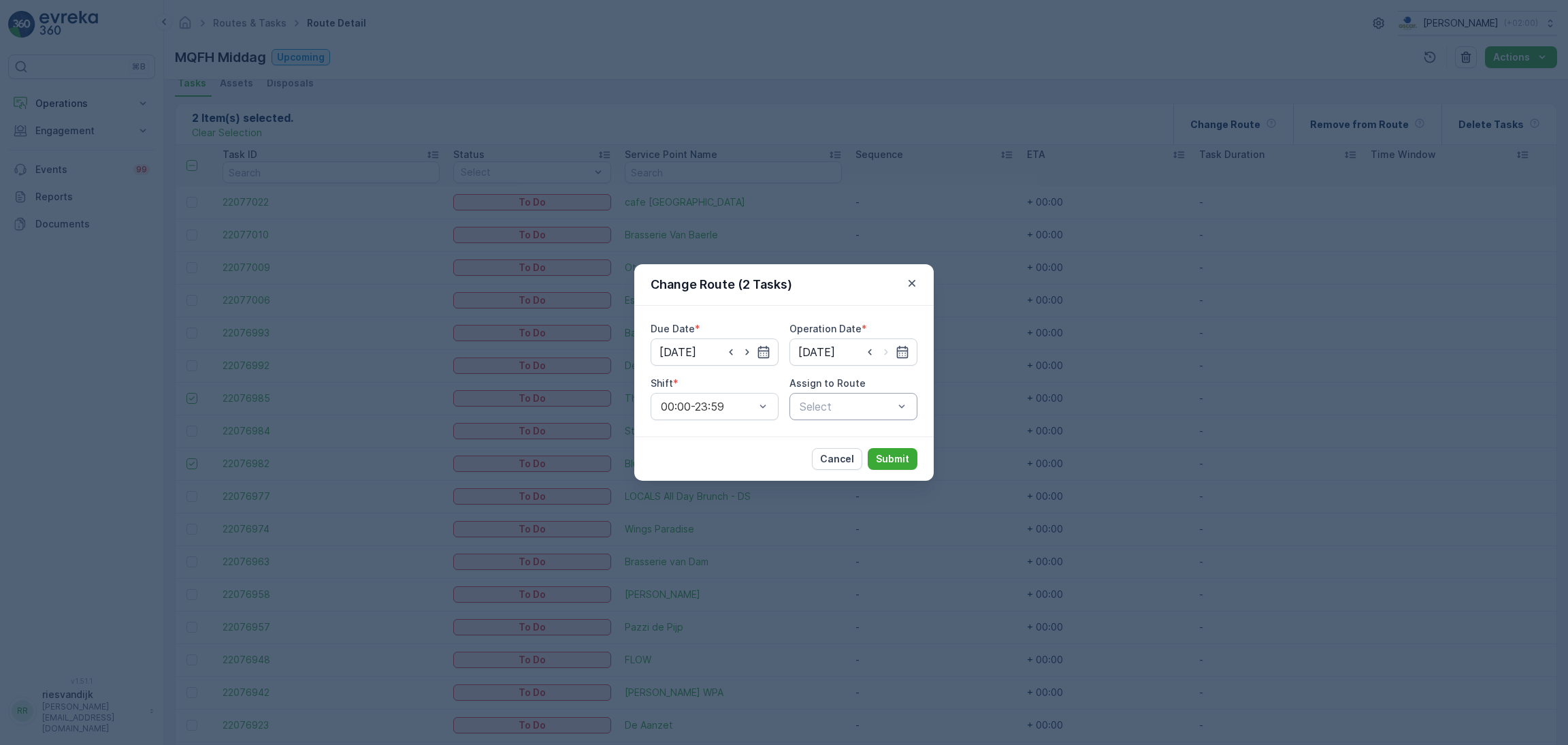
click at [846, 417] on div "Select" at bounding box center [854, 406] width 128 height 27
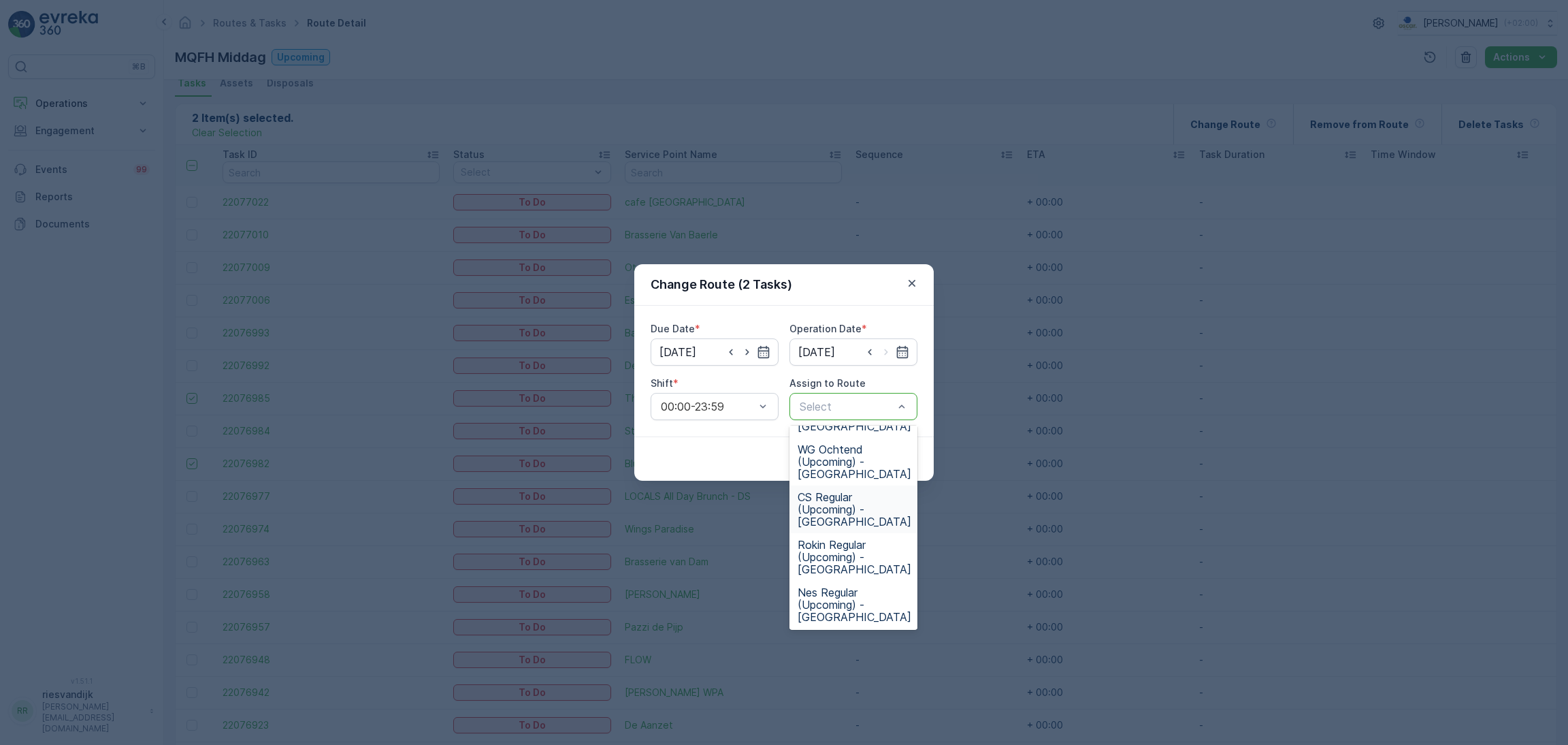
click at [875, 506] on span "CS Regular (Upcoming) - [GEOGRAPHIC_DATA]" at bounding box center [854, 509] width 113 height 37
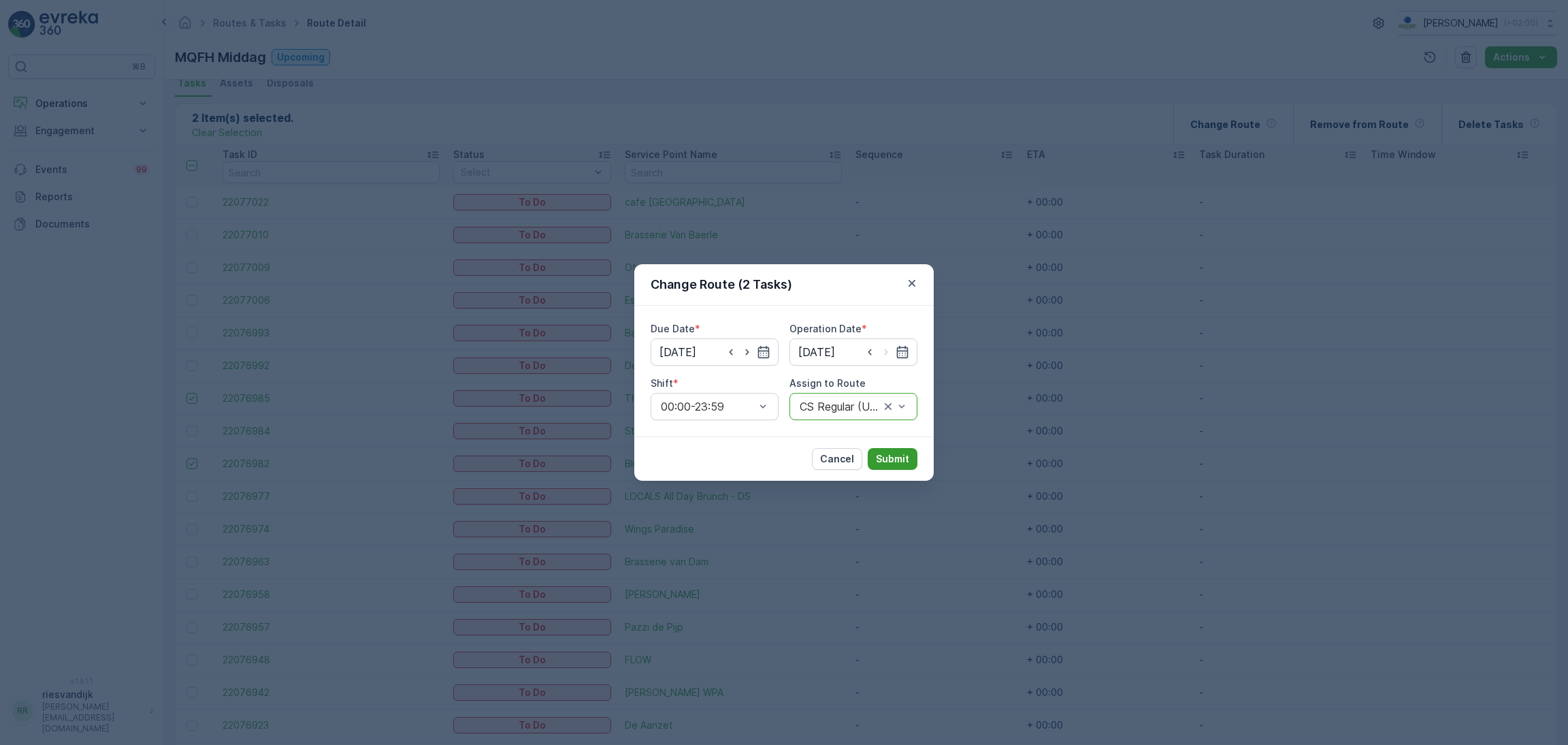
click at [889, 461] on p "Submit" at bounding box center [892, 459] width 33 height 14
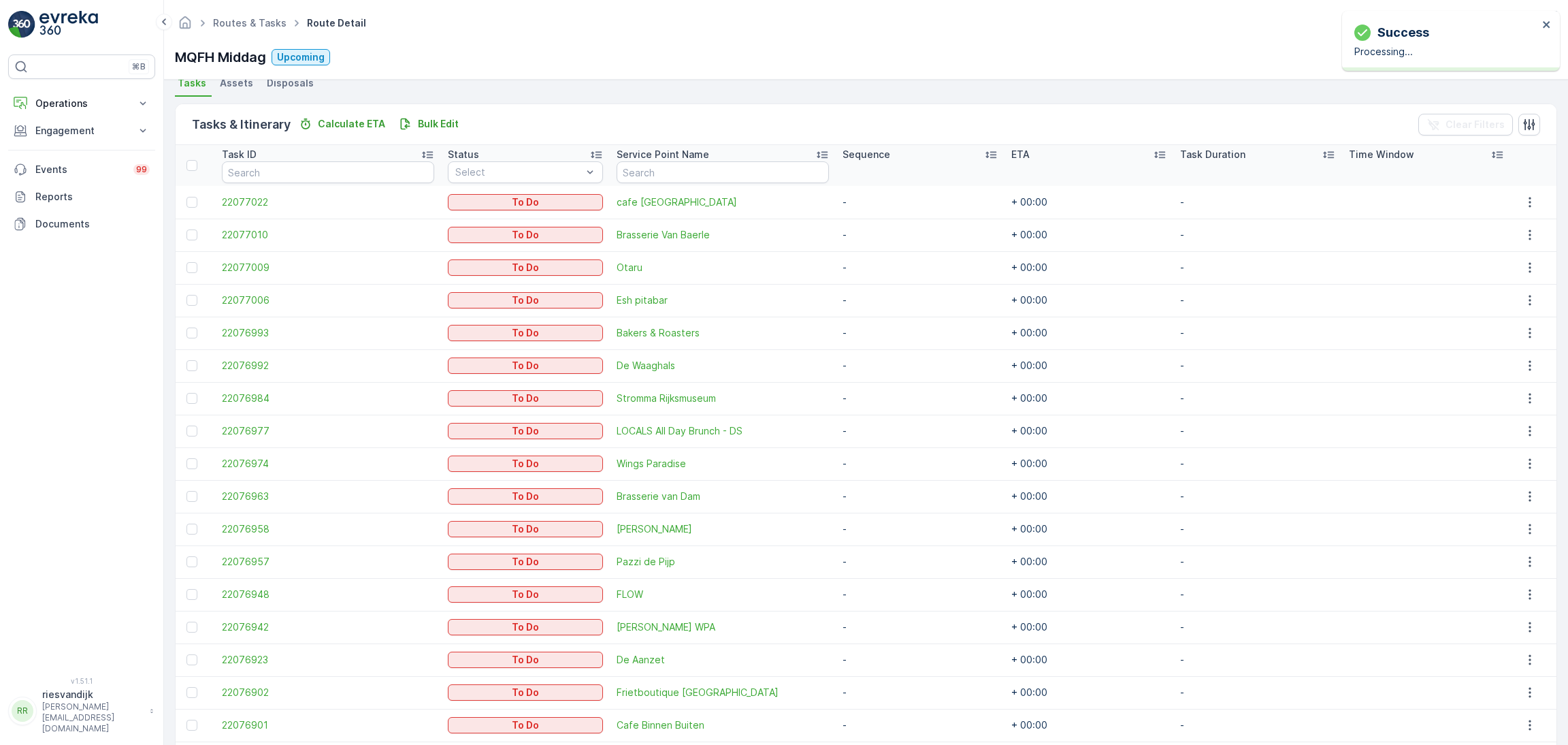
scroll to position [0, 0]
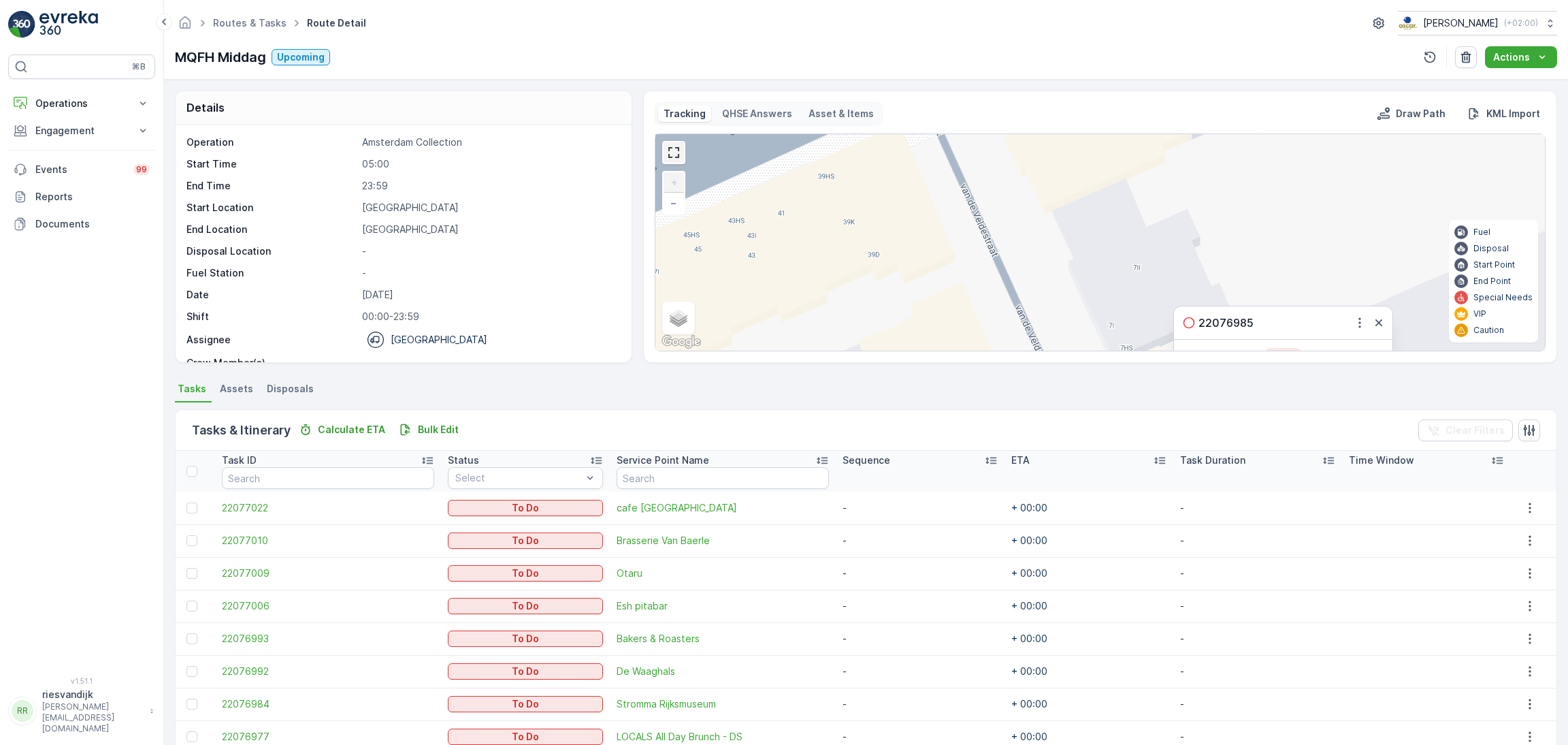
click at [665, 151] on link at bounding box center [673, 152] width 21 height 21
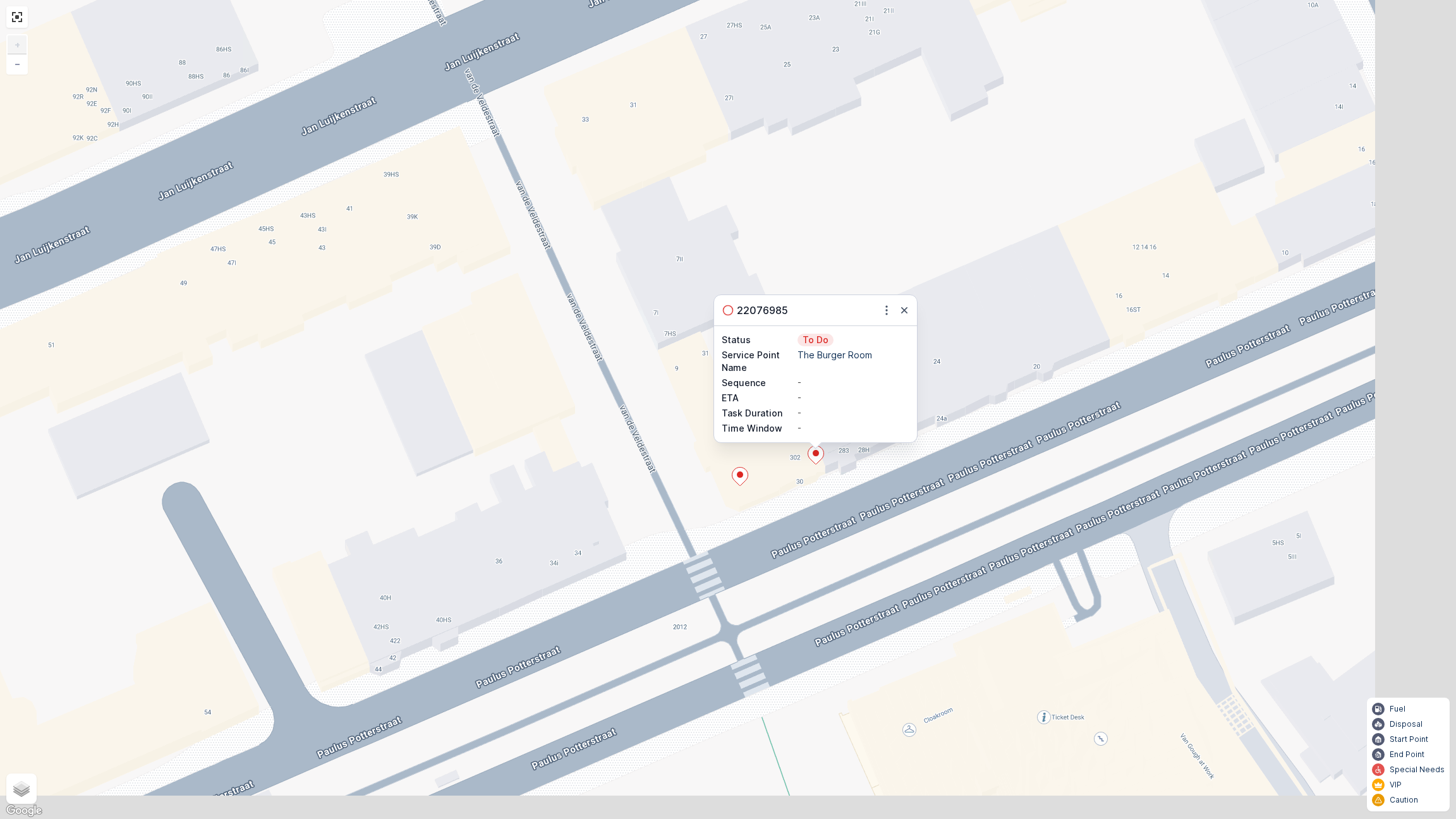
drag, startPoint x: 898, startPoint y: 397, endPoint x: 805, endPoint y: 227, distance: 193.8
click at [805, 229] on div "22076985 Status To Do Service Point Name The Burger Room Sequence - ETA - Task …" at bounding box center [728, 409] width 1456 height 819
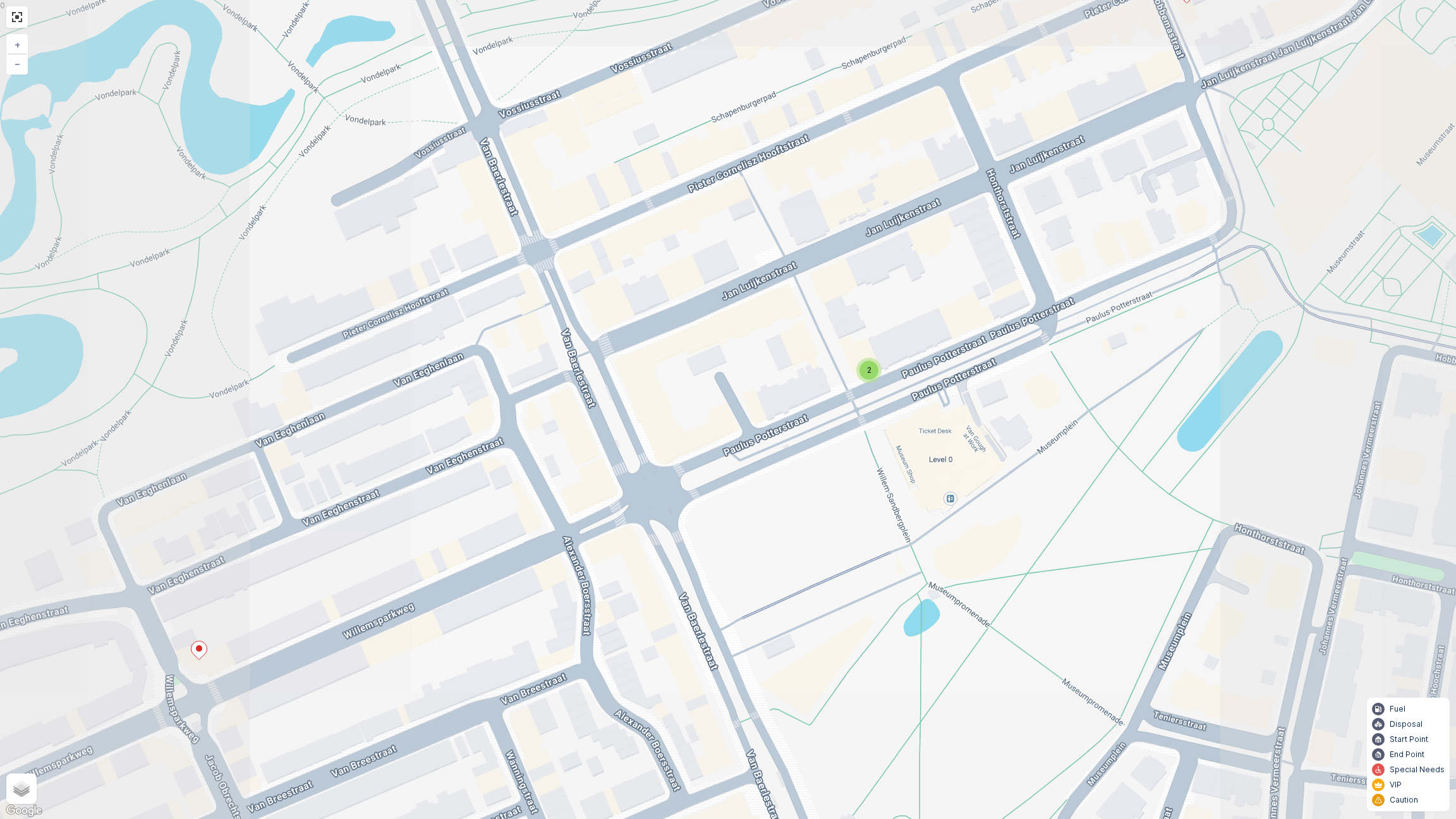
click at [759, 329] on div "2 22076985 Status To Do Service Point Name The Burger Room Sequence - ETA - Tas…" at bounding box center [728, 409] width 1456 height 819
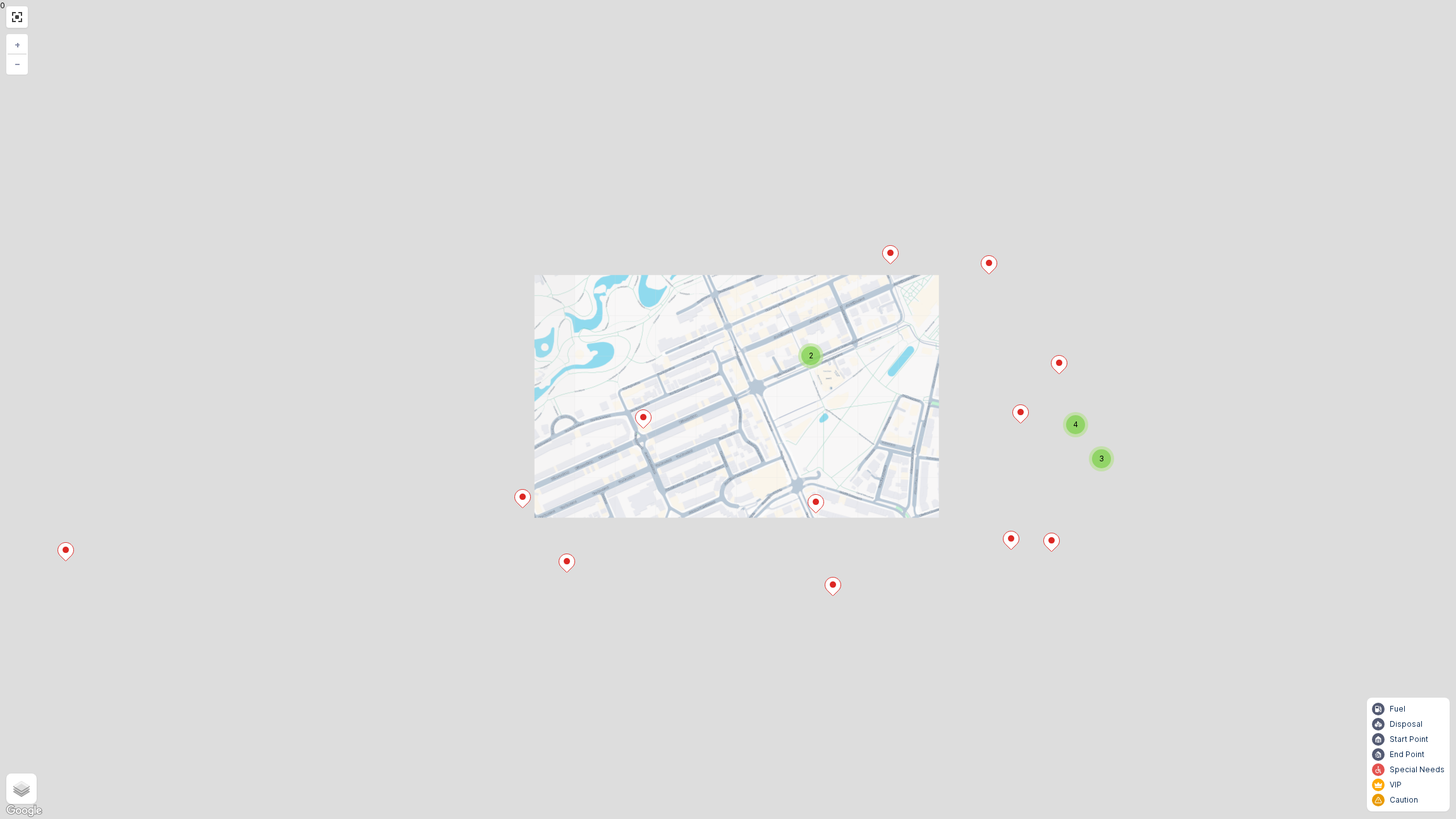
drag, startPoint x: 827, startPoint y: 385, endPoint x: 822, endPoint y: 416, distance: 31.4
click at [826, 384] on div "2 2 3 4 + − Satellite Roadmap Terrain Hybrid Leaflet Keyboard shortcuts Map Dat…" at bounding box center [728, 409] width 1456 height 819
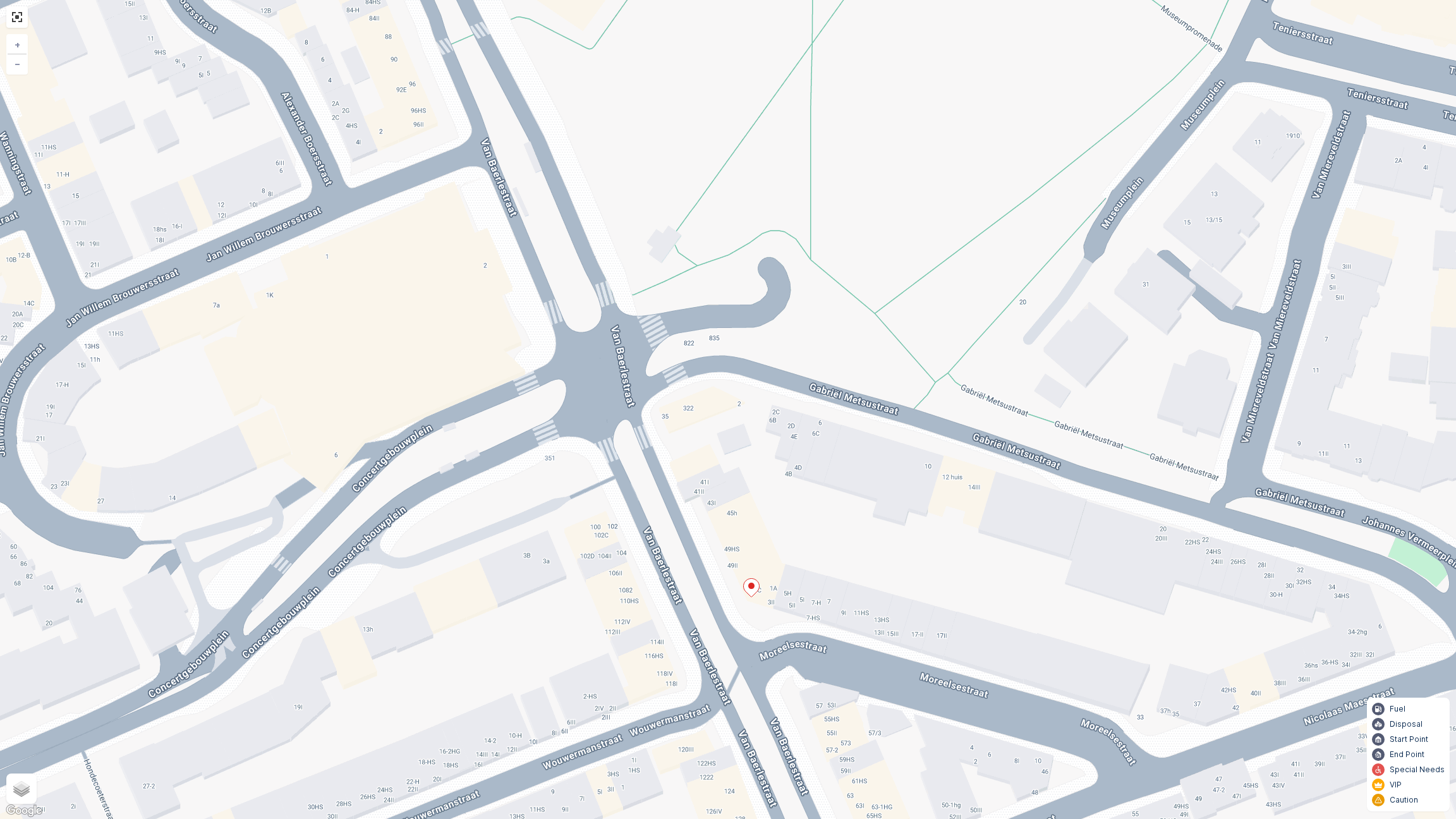
click at [754, 590] on icon at bounding box center [752, 588] width 16 height 18
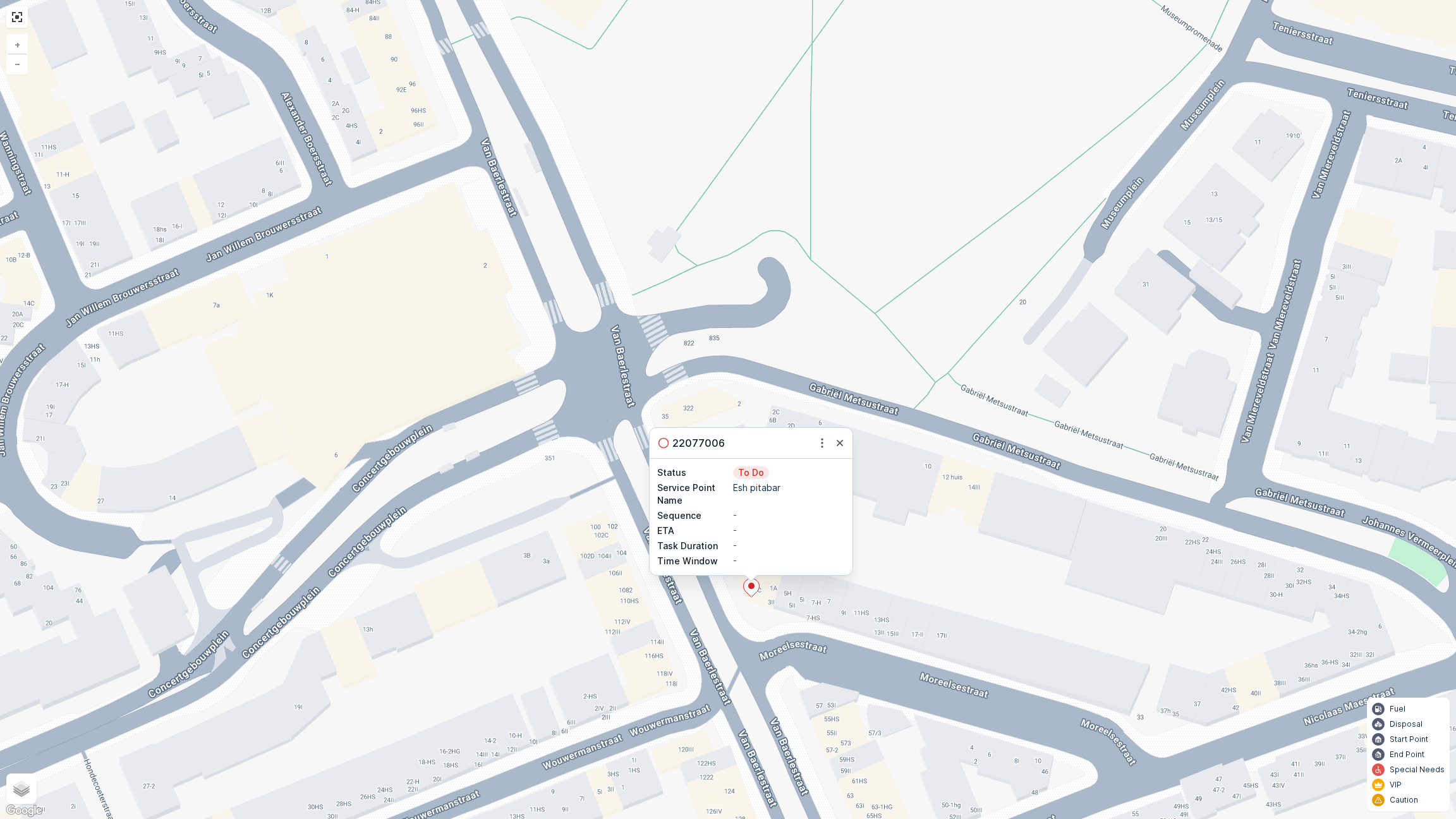
drag, startPoint x: 836, startPoint y: 442, endPoint x: 801, endPoint y: 445, distance: 35.1
click at [801, 445] on div "22077006" at bounding box center [750, 443] width 203 height 30
click at [817, 441] on icon "button" at bounding box center [822, 443] width 13 height 13
click at [817, 476] on span "Change Route" at bounding box center [793, 480] width 61 height 13
type input "[DATE]"
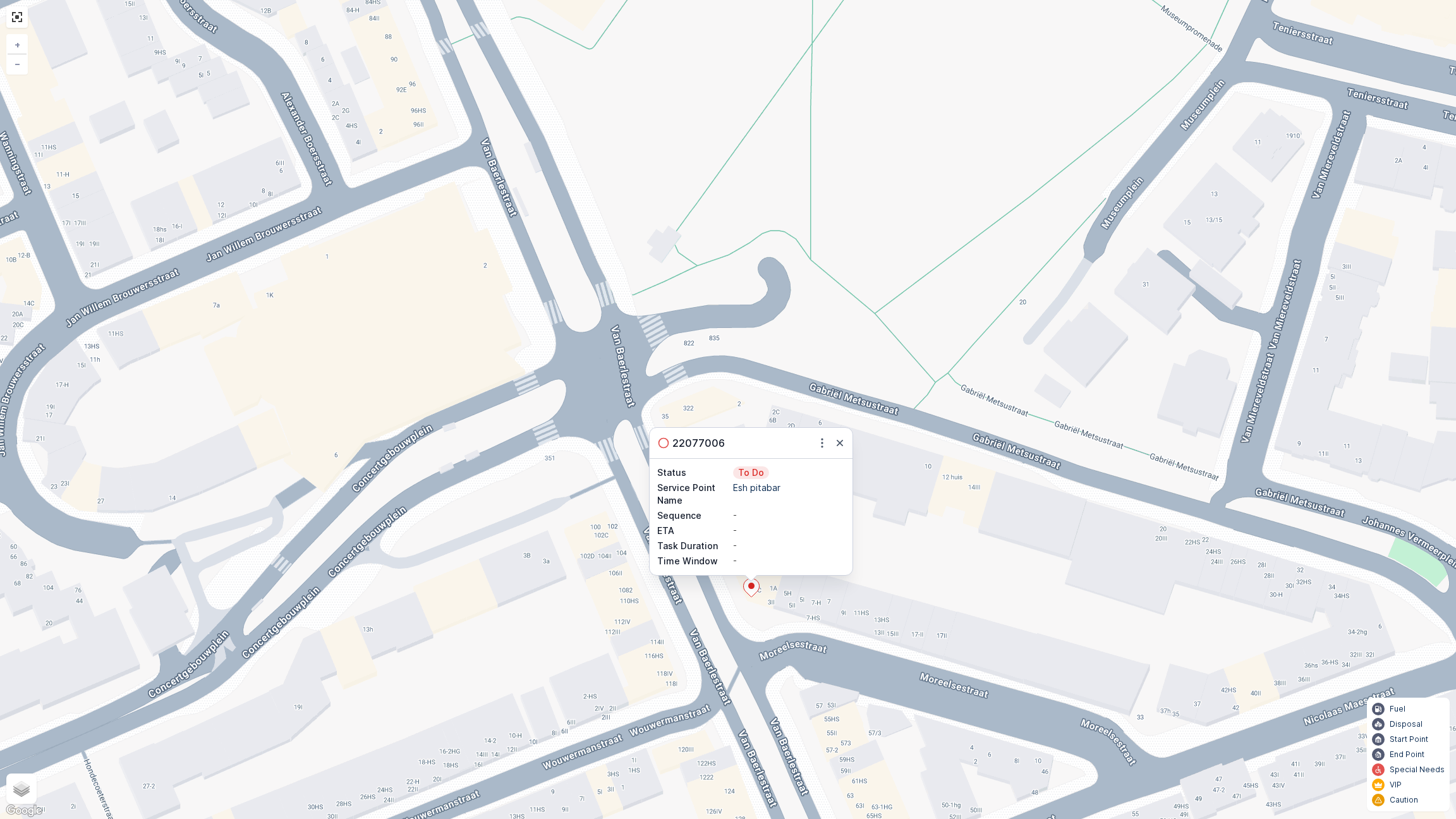
type input "[DATE]"
click at [822, 446] on icon "button" at bounding box center [822, 443] width 2 height 9
click at [810, 477] on span "Change Route" at bounding box center [793, 480] width 61 height 13
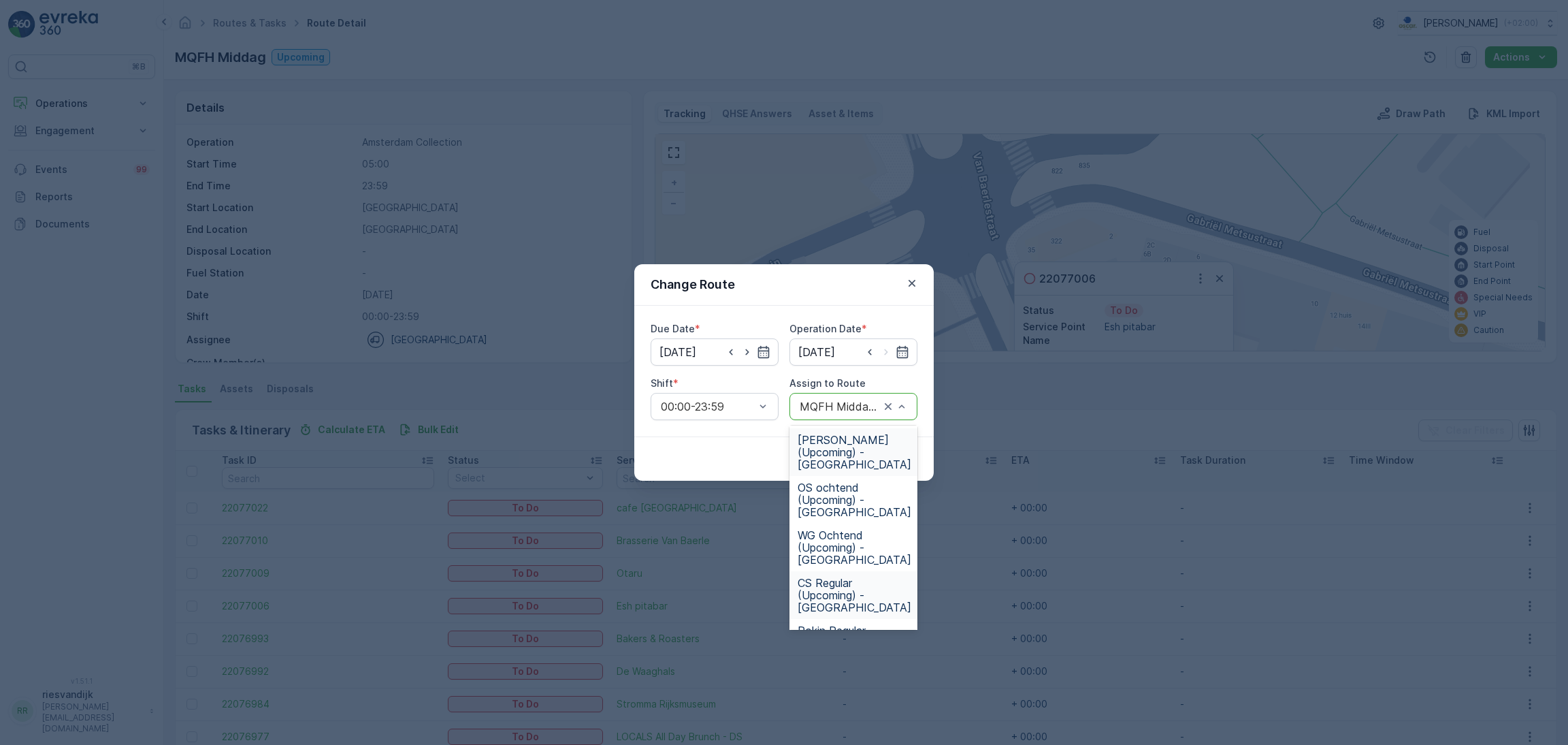
scroll to position [467, 0]
click at [851, 511] on span "CS Regular (Upcoming) - [GEOGRAPHIC_DATA]" at bounding box center [854, 509] width 113 height 37
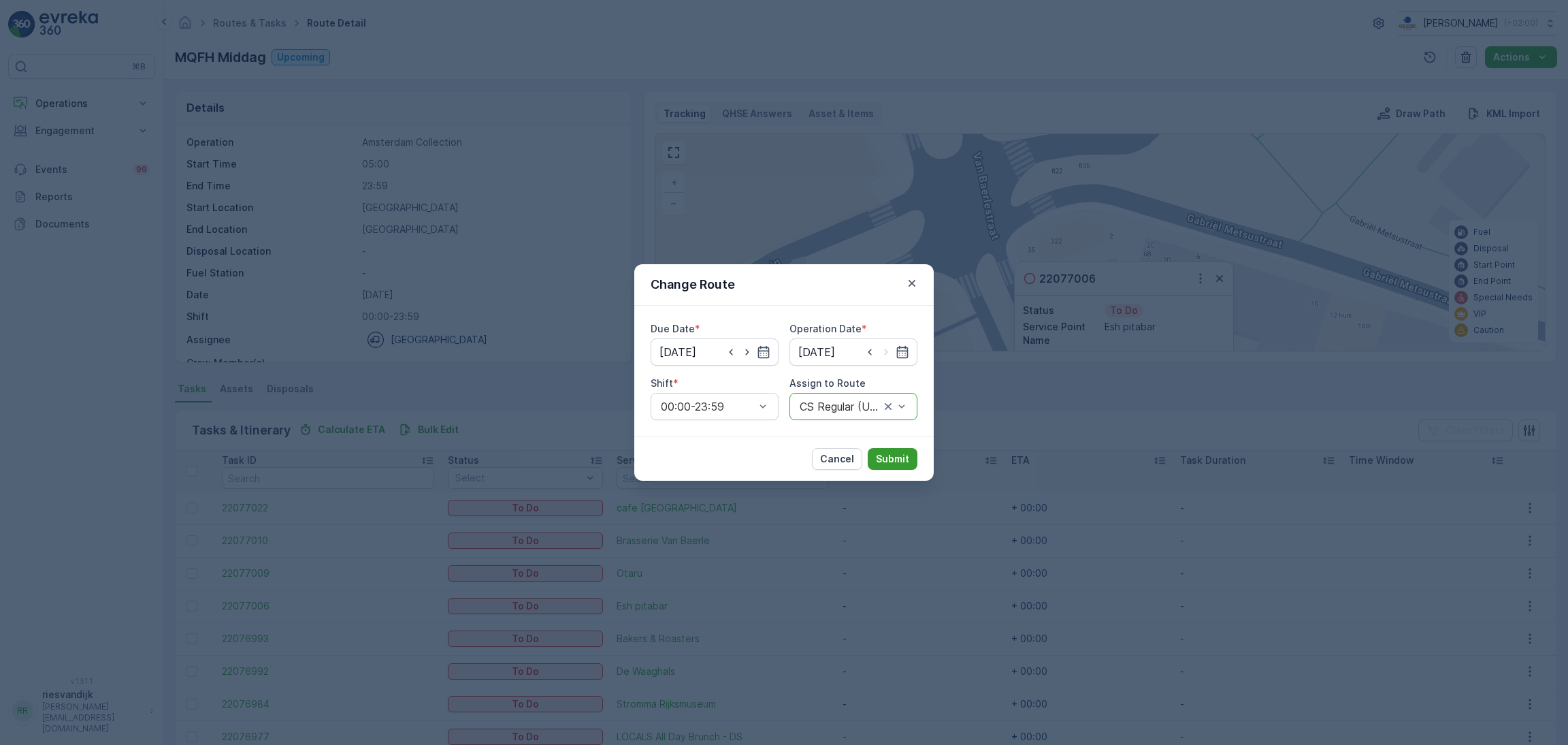
click at [895, 461] on p "Submit" at bounding box center [892, 459] width 33 height 14
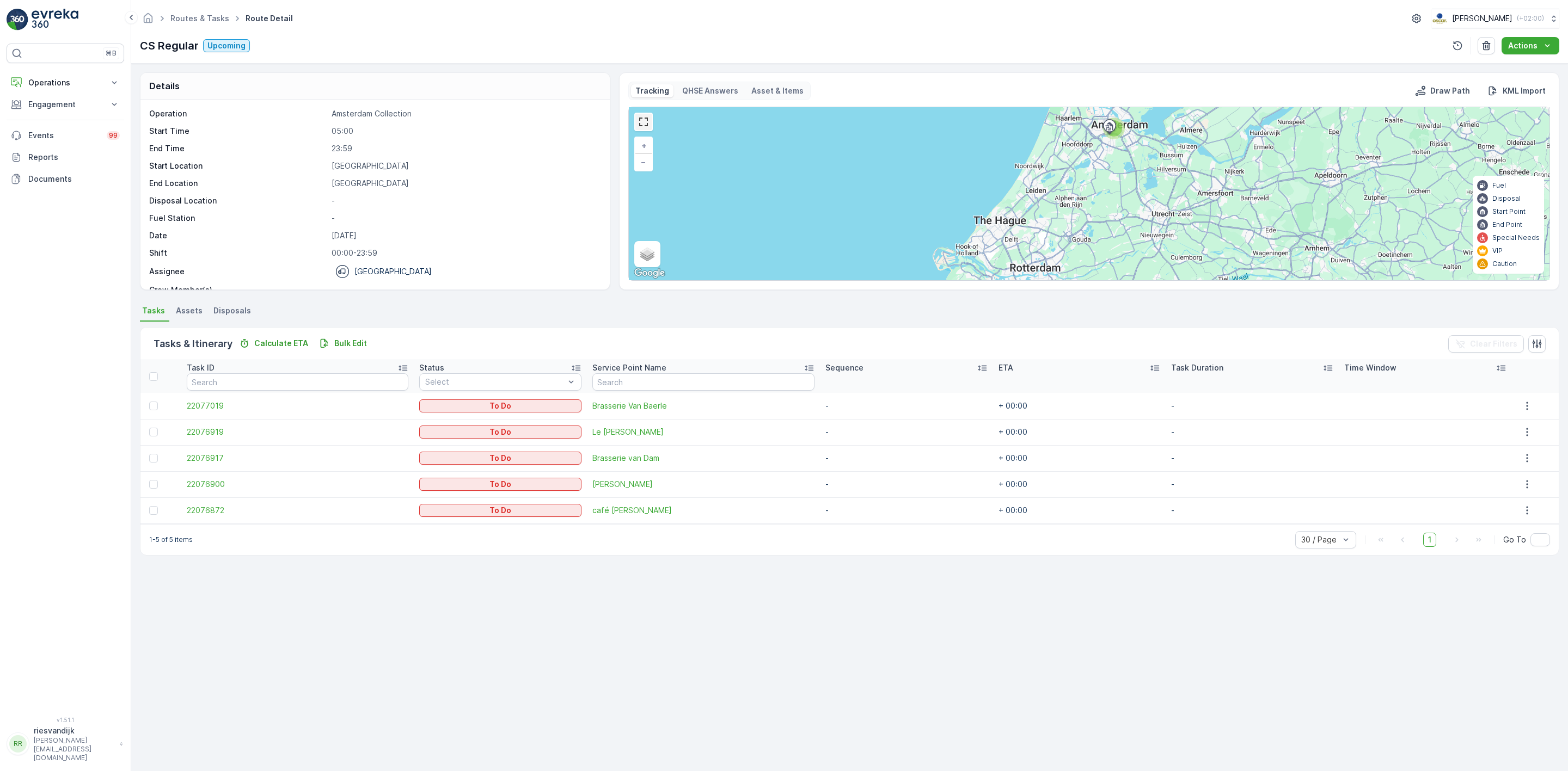
click at [636, 130] on link at bounding box center [643, 122] width 16 height 16
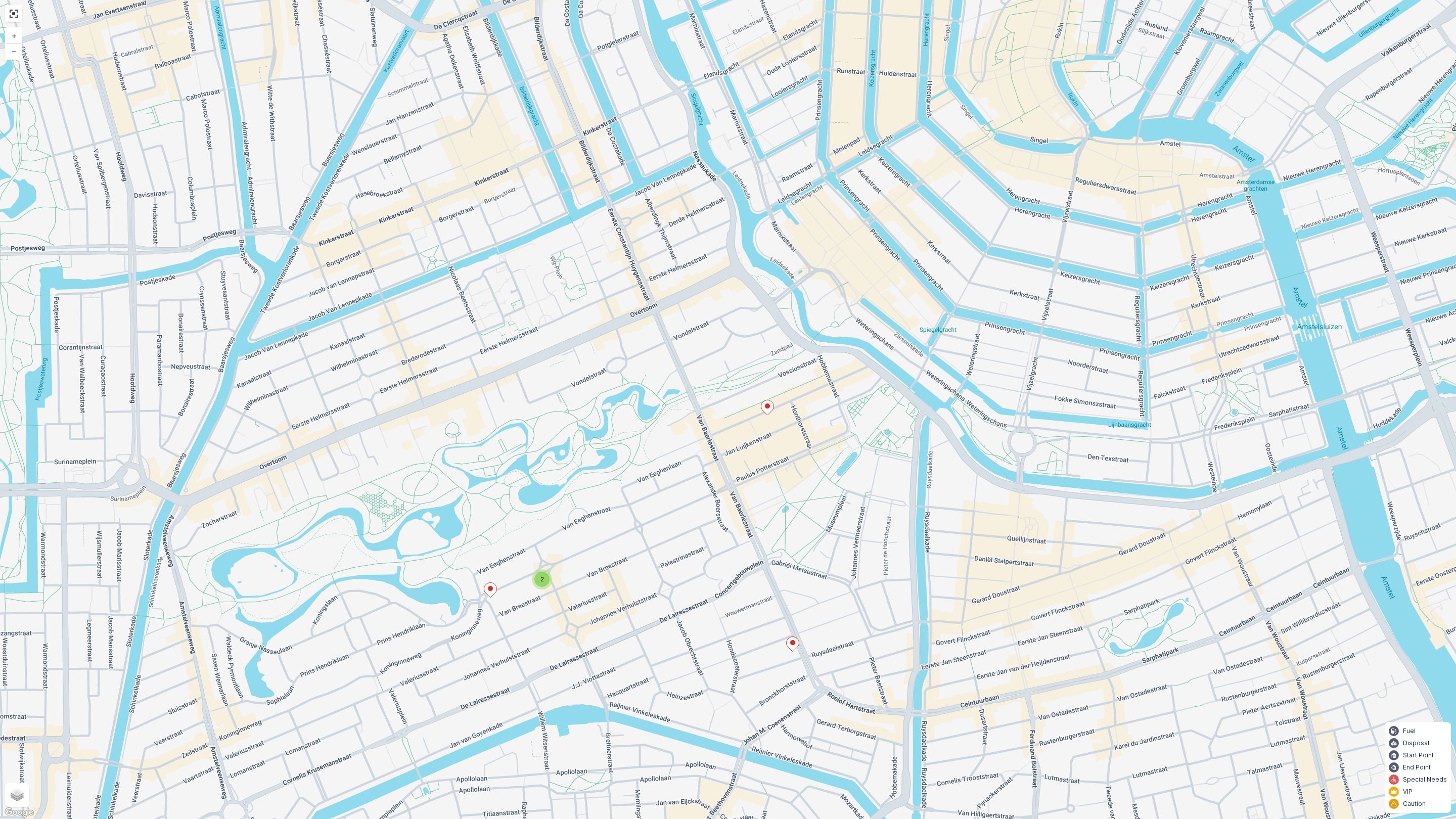
drag, startPoint x: 701, startPoint y: 445, endPoint x: 737, endPoint y: 544, distance: 105.3
click at [738, 546] on div "2 + − Satellite Roadmap Terrain Hybrid Leaflet Keyboard shortcuts Map Data Map …" at bounding box center [728, 409] width 1456 height 819
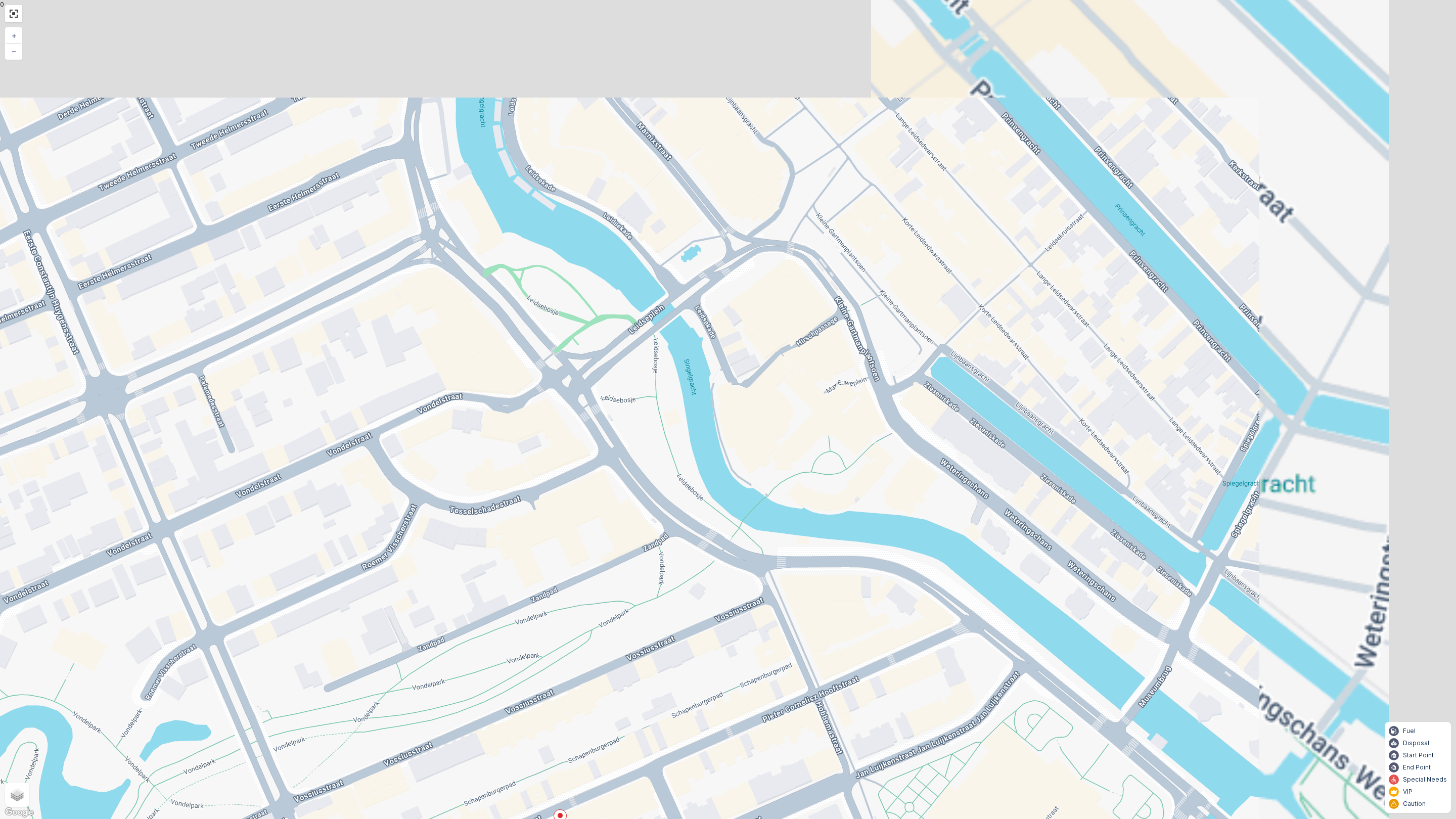
drag, startPoint x: 669, startPoint y: 534, endPoint x: 654, endPoint y: 551, distance: 22.7
click at [654, 551] on div "+ − Satellite Roadmap Terrain Hybrid Leaflet Keyboard shortcuts Map Data Map da…" at bounding box center [728, 409] width 1456 height 819
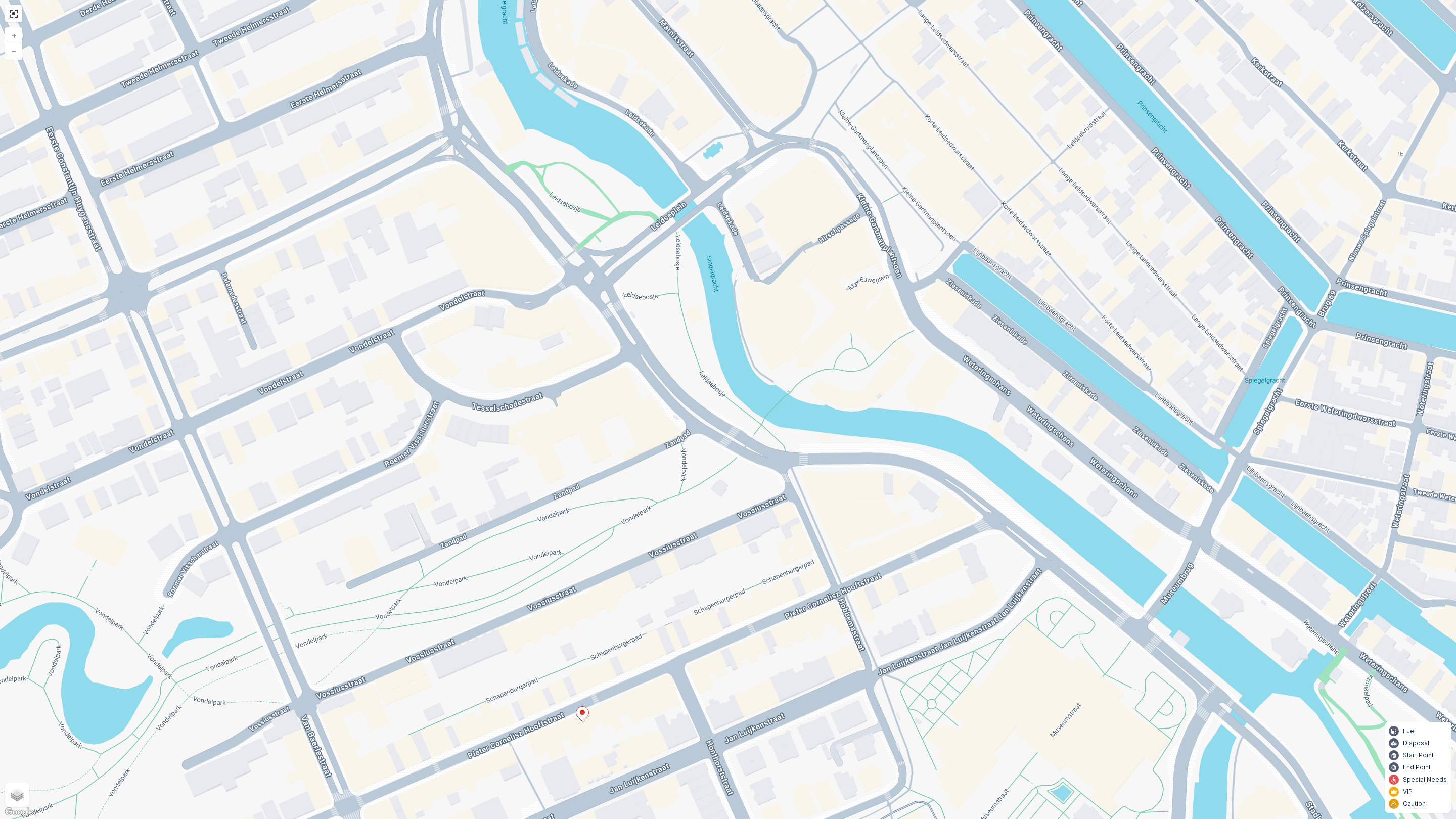
drag, startPoint x: 755, startPoint y: 539, endPoint x: 819, endPoint y: 267, distance: 279.4
click at [819, 267] on div "+ − Satellite Roadmap Terrain Hybrid Leaflet Keyboard shortcuts Map Data Map da…" at bounding box center [728, 409] width 1456 height 819
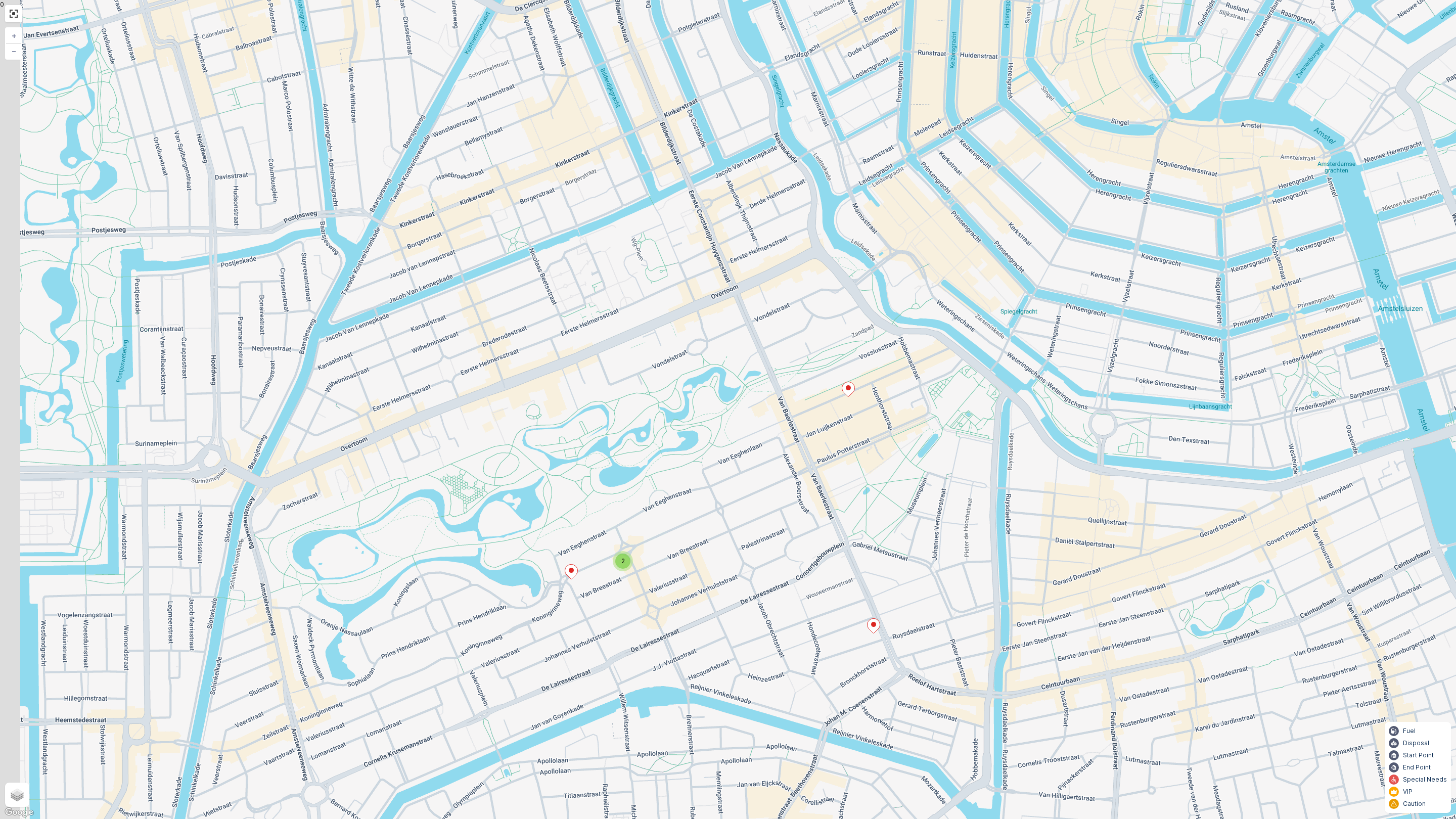
drag, startPoint x: 840, startPoint y: 452, endPoint x: 894, endPoint y: 388, distance: 83.7
click at [894, 388] on div "2 + − Satellite Roadmap Terrain Hybrid Leaflet Keyboard shortcuts Map Data Map …" at bounding box center [728, 409] width 1456 height 819
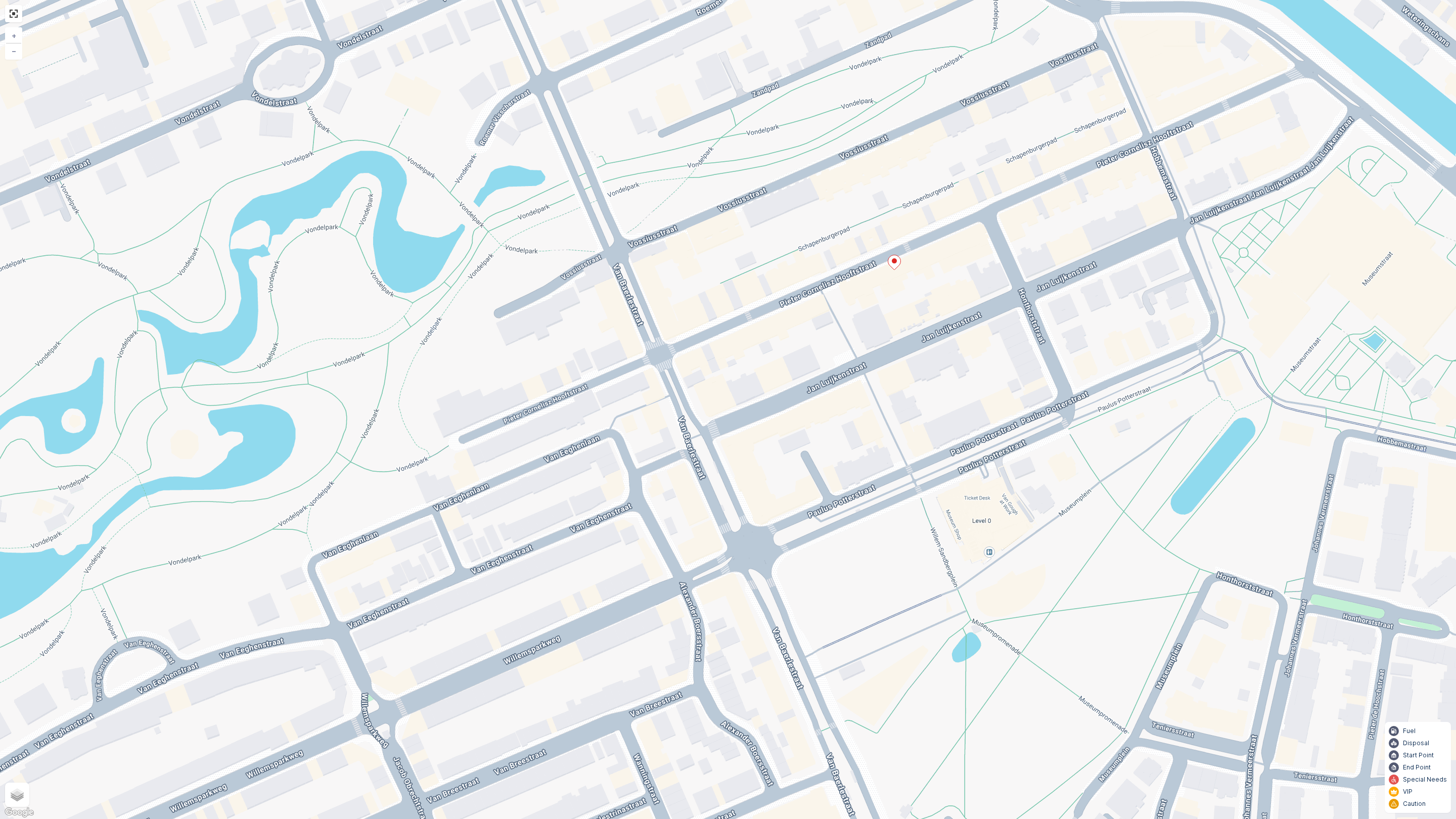
drag, startPoint x: 882, startPoint y: 393, endPoint x: 915, endPoint y: 389, distance: 33.2
click at [915, 387] on div "+ − Satellite Roadmap Terrain Hybrid Leaflet Keyboard shortcuts Map Data Map da…" at bounding box center [728, 409] width 1456 height 819
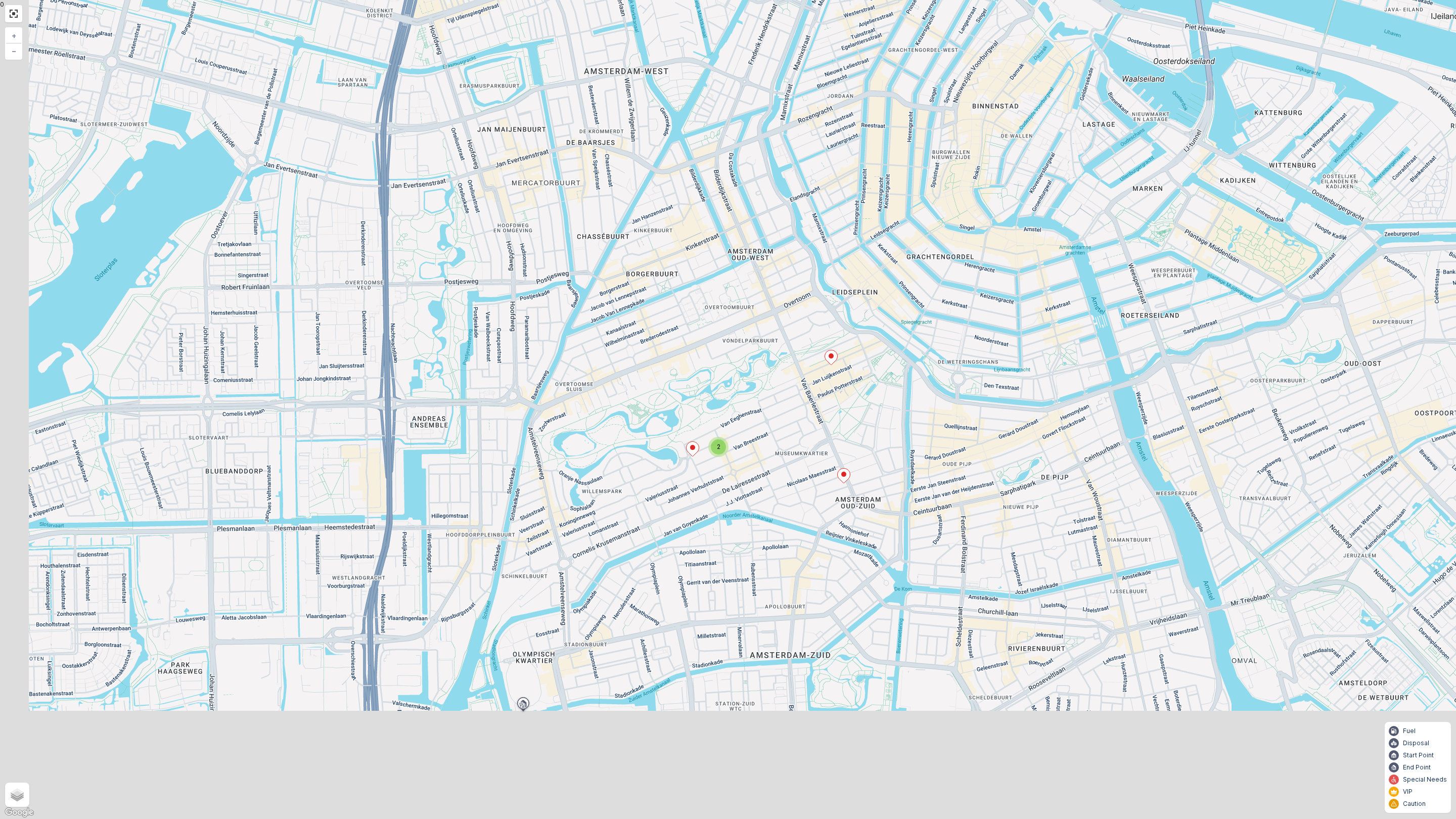
drag, startPoint x: 746, startPoint y: 534, endPoint x: 784, endPoint y: 431, distance: 109.8
click at [794, 441] on div "2 + − Satellite Roadmap Terrain Hybrid Leaflet Keyboard shortcuts Map Data Map …" at bounding box center [728, 409] width 1456 height 819
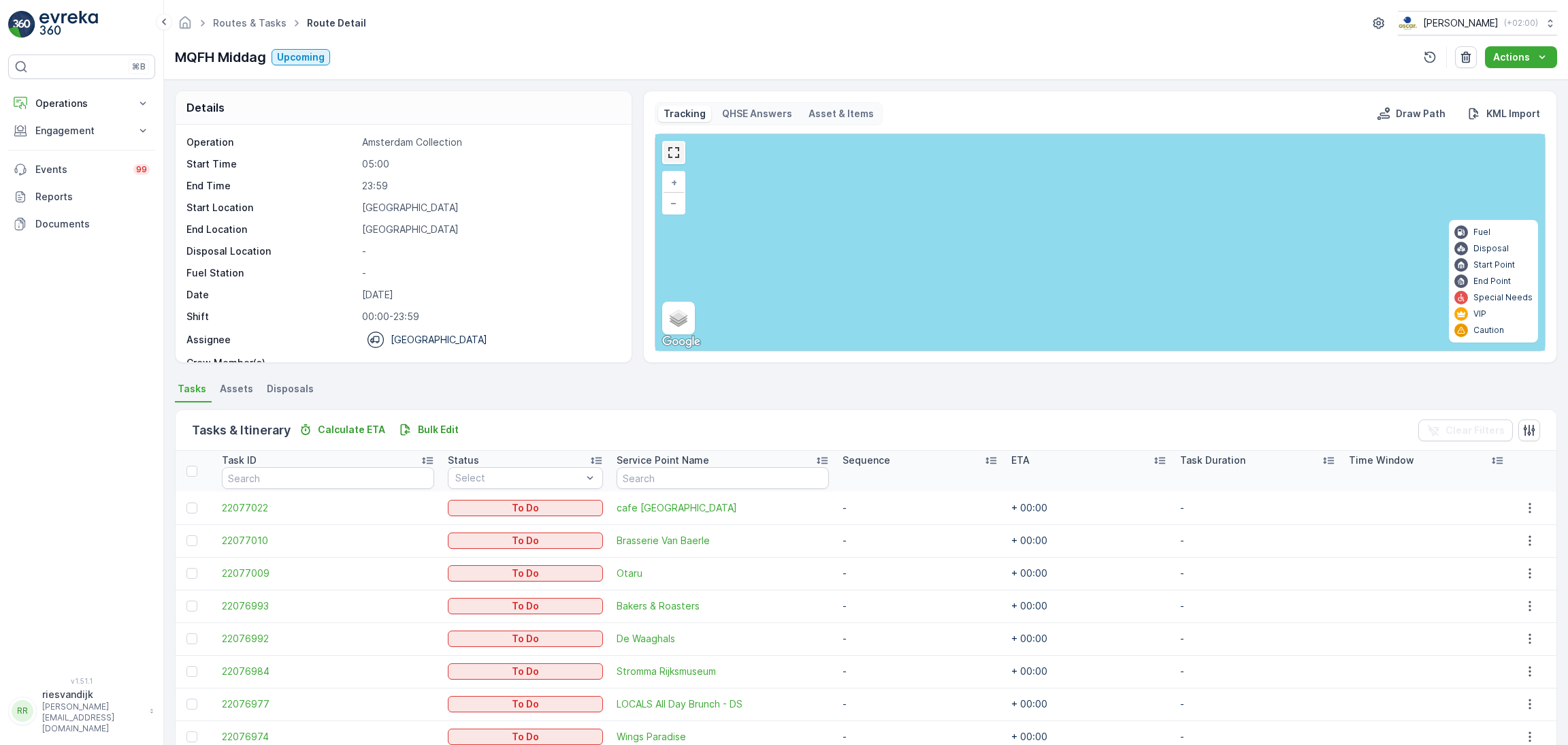
click at [672, 153] on link at bounding box center [673, 152] width 21 height 21
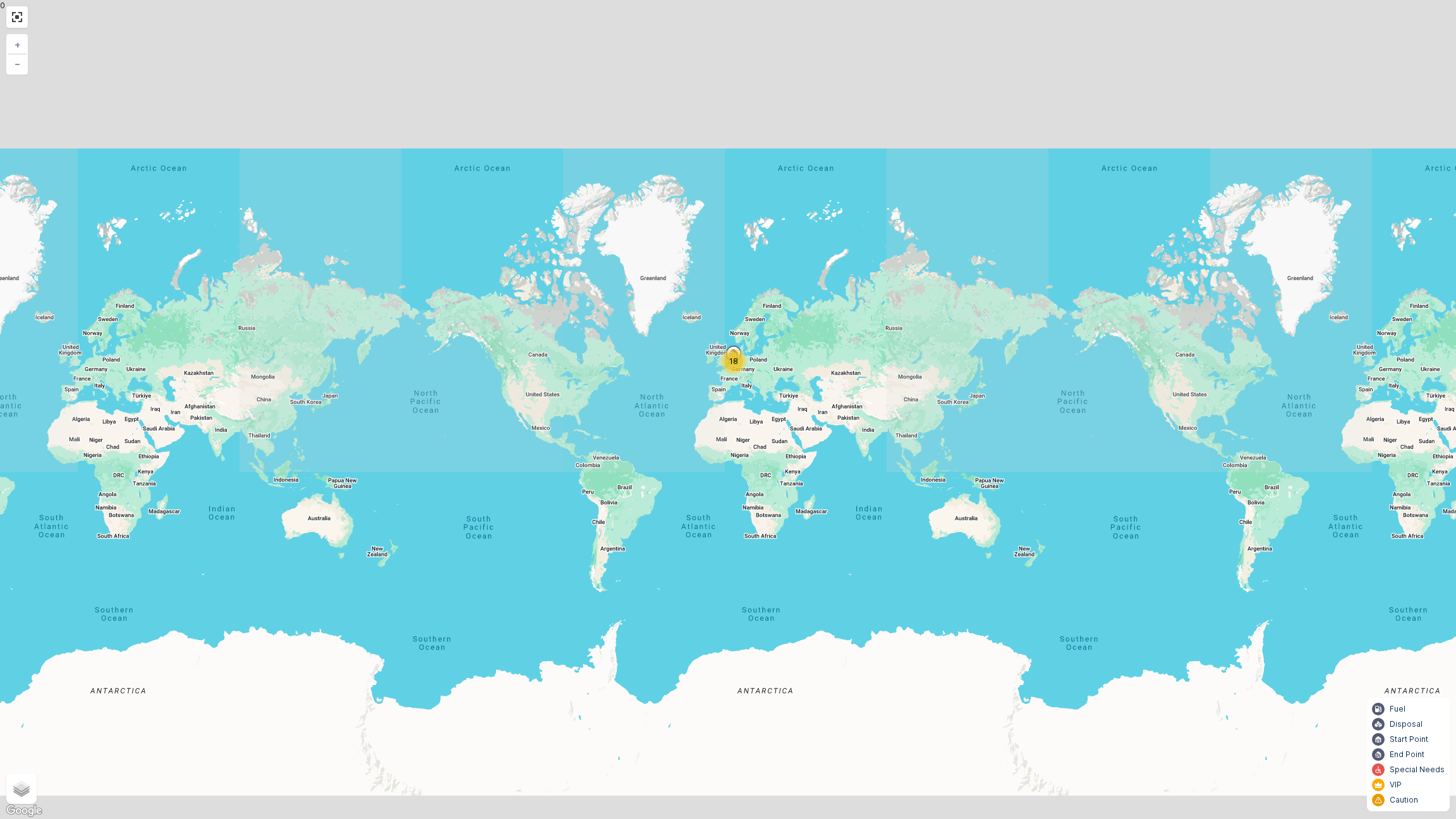
drag, startPoint x: 765, startPoint y: 269, endPoint x: 733, endPoint y: 428, distance: 162.2
click at [729, 452] on div "18 + − Satellite Roadmap Terrain Hybrid Leaflet Keyboard shortcuts Map Data Map…" at bounding box center [728, 409] width 1456 height 819
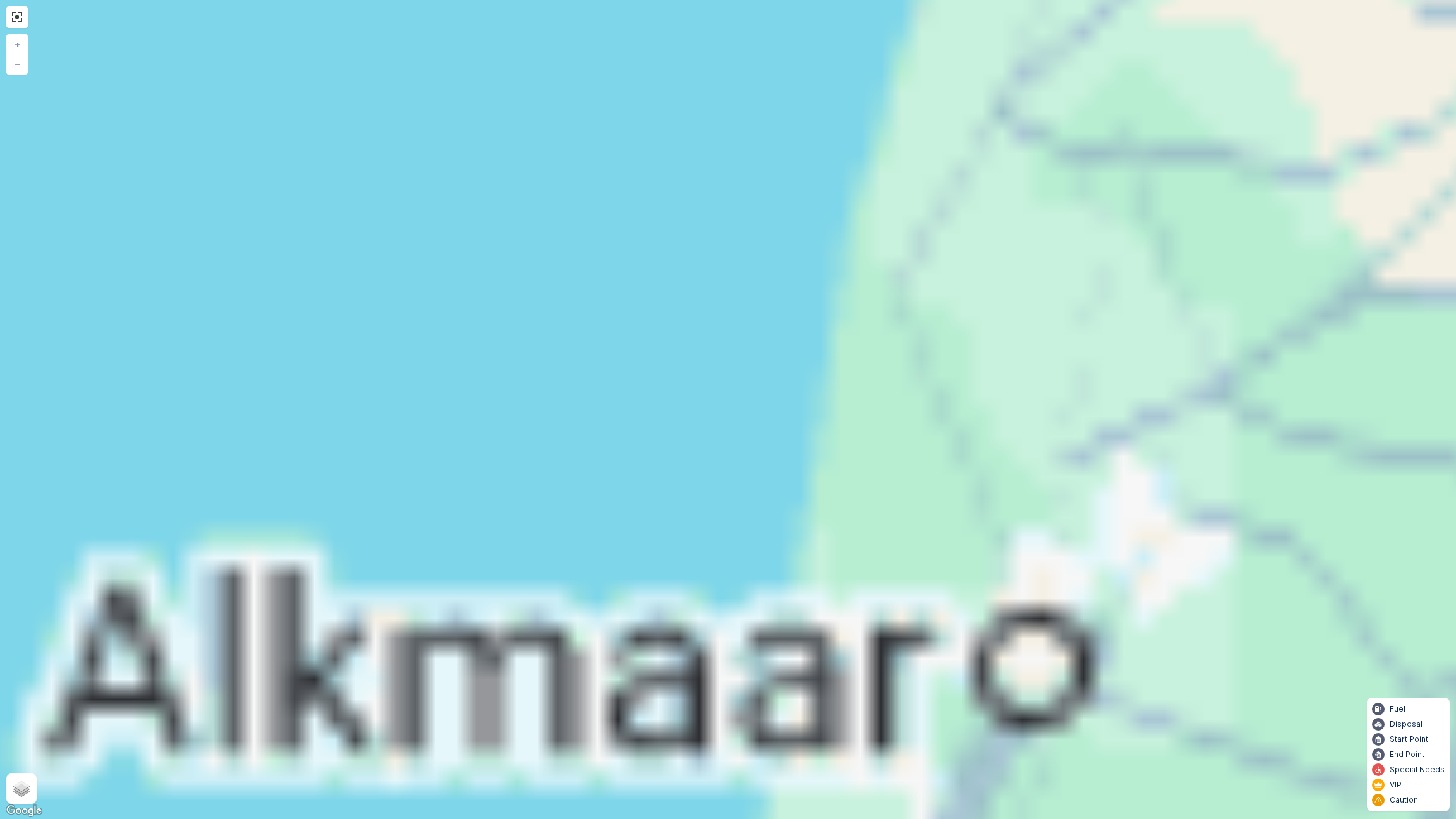
drag, startPoint x: 799, startPoint y: 452, endPoint x: 680, endPoint y: 315, distance: 181.5
click at [747, 378] on div "17 + − Satellite Roadmap Terrain Hybrid Leaflet Keyboard shortcuts Map Data Map…" at bounding box center [728, 409] width 1456 height 819
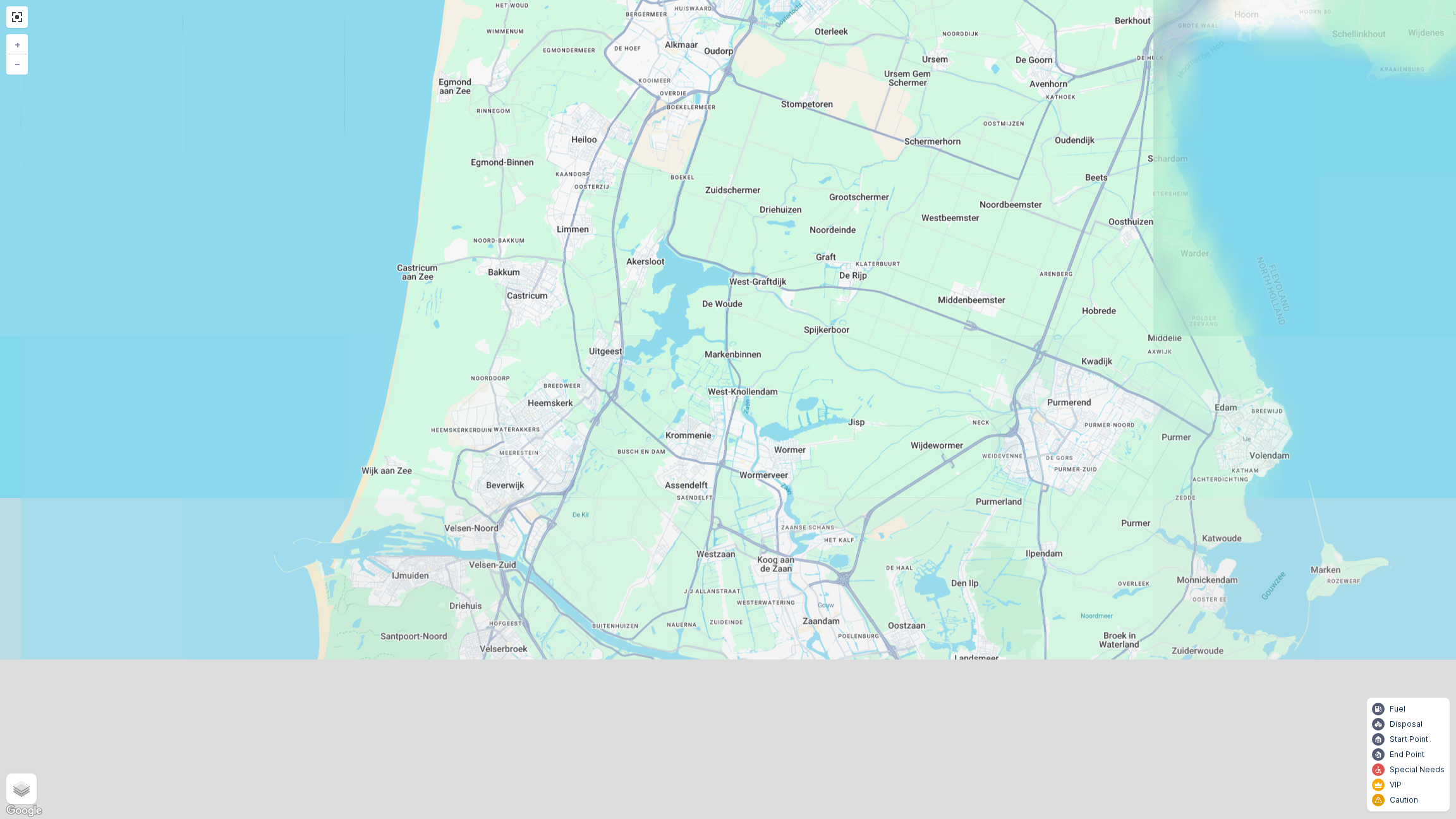
drag, startPoint x: 807, startPoint y: 601, endPoint x: 662, endPoint y: 359, distance: 282.1
click at [685, 394] on div "4 13 + − Satellite Roadmap Terrain Hybrid Leaflet Keyboard shortcuts Map Data M…" at bounding box center [728, 409] width 1456 height 819
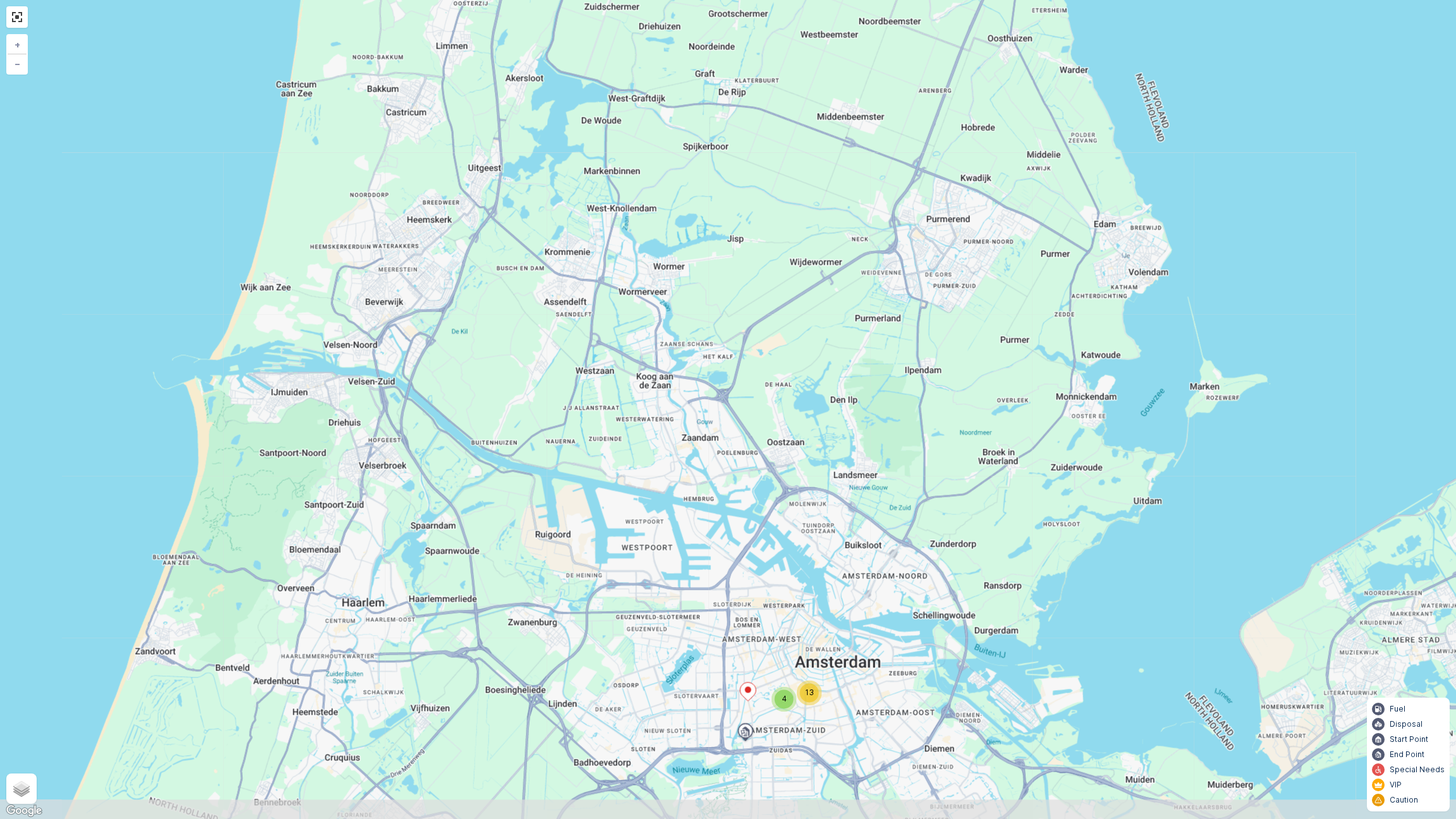
drag, startPoint x: 831, startPoint y: 553, endPoint x: 828, endPoint y: 366, distance: 187.0
click at [828, 380] on div "4 13 + − Satellite Roadmap Terrain Hybrid Leaflet Keyboard shortcuts Map Data M…" at bounding box center [728, 409] width 1456 height 819
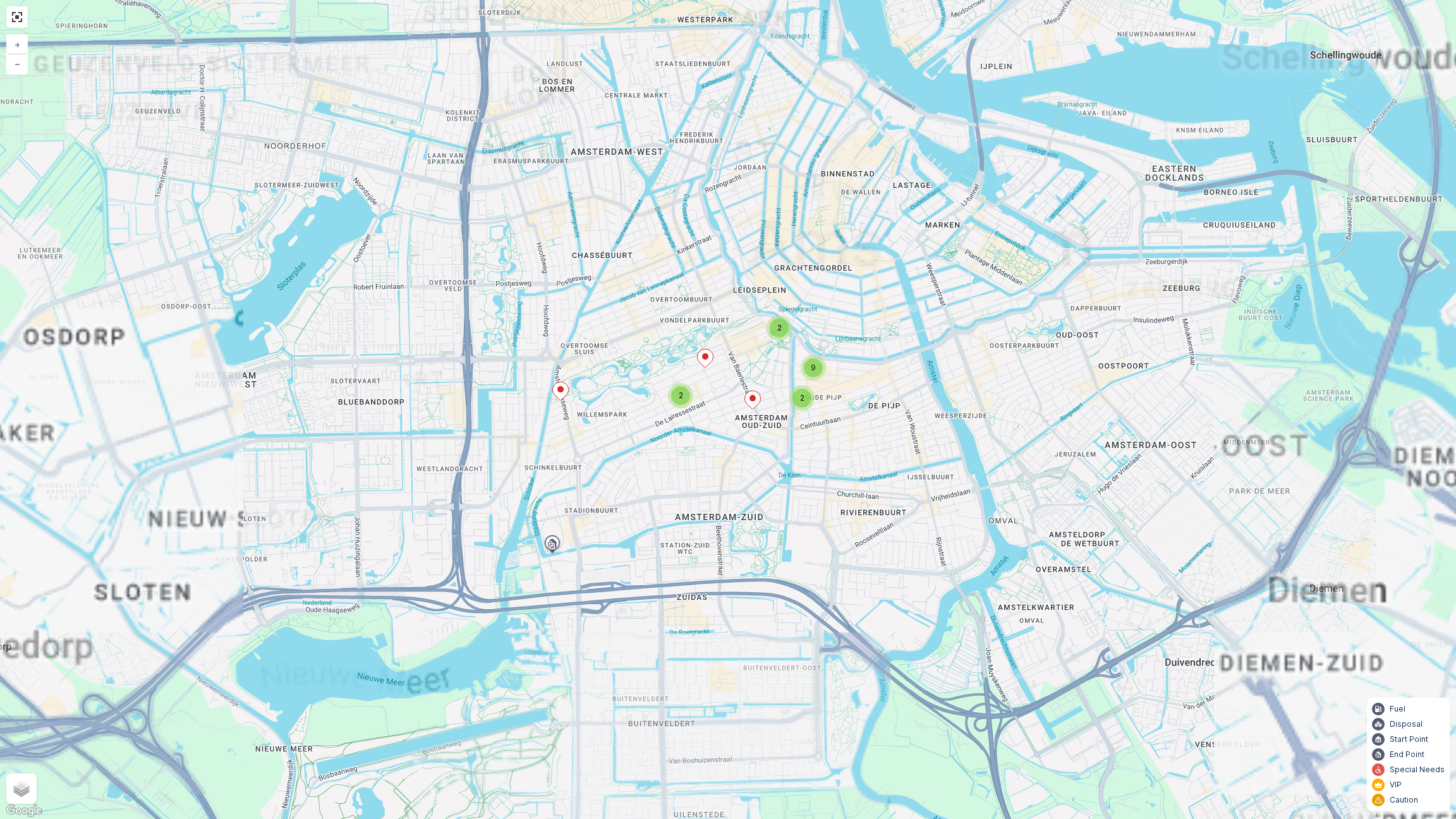
drag, startPoint x: 757, startPoint y: 290, endPoint x: 781, endPoint y: 369, distance: 82.6
click at [781, 368] on div "2 2 2 9 + − Satellite Roadmap Terrain Hybrid Leaflet Keyboard shortcuts Map Dat…" at bounding box center [728, 409] width 1456 height 819
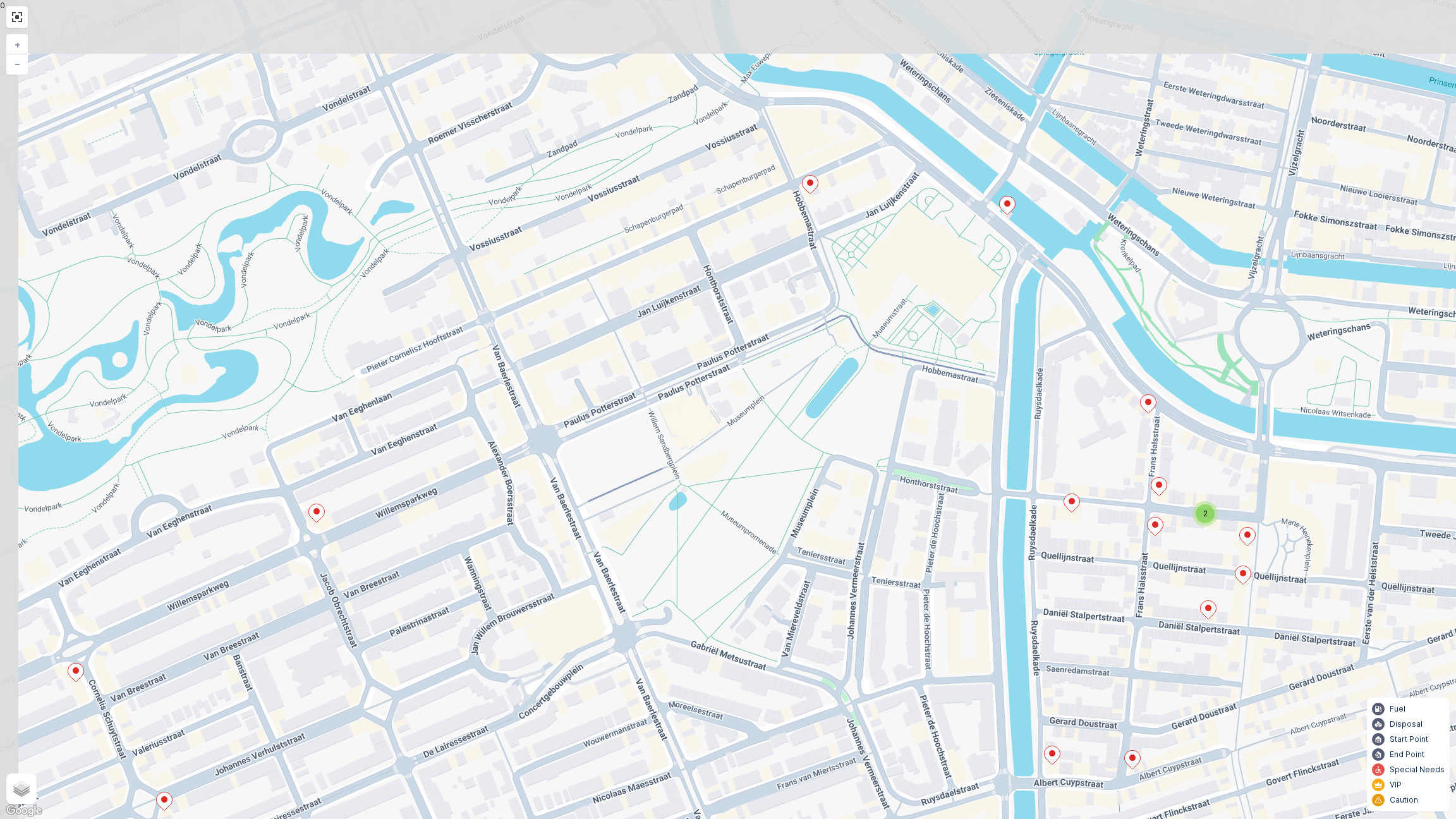
drag, startPoint x: 811, startPoint y: 325, endPoint x: 833, endPoint y: 415, distance: 92.6
click at [833, 415] on div "2 + − Satellite Roadmap Terrain Hybrid Leaflet Keyboard shortcuts Map Data Map …" at bounding box center [728, 409] width 1456 height 819
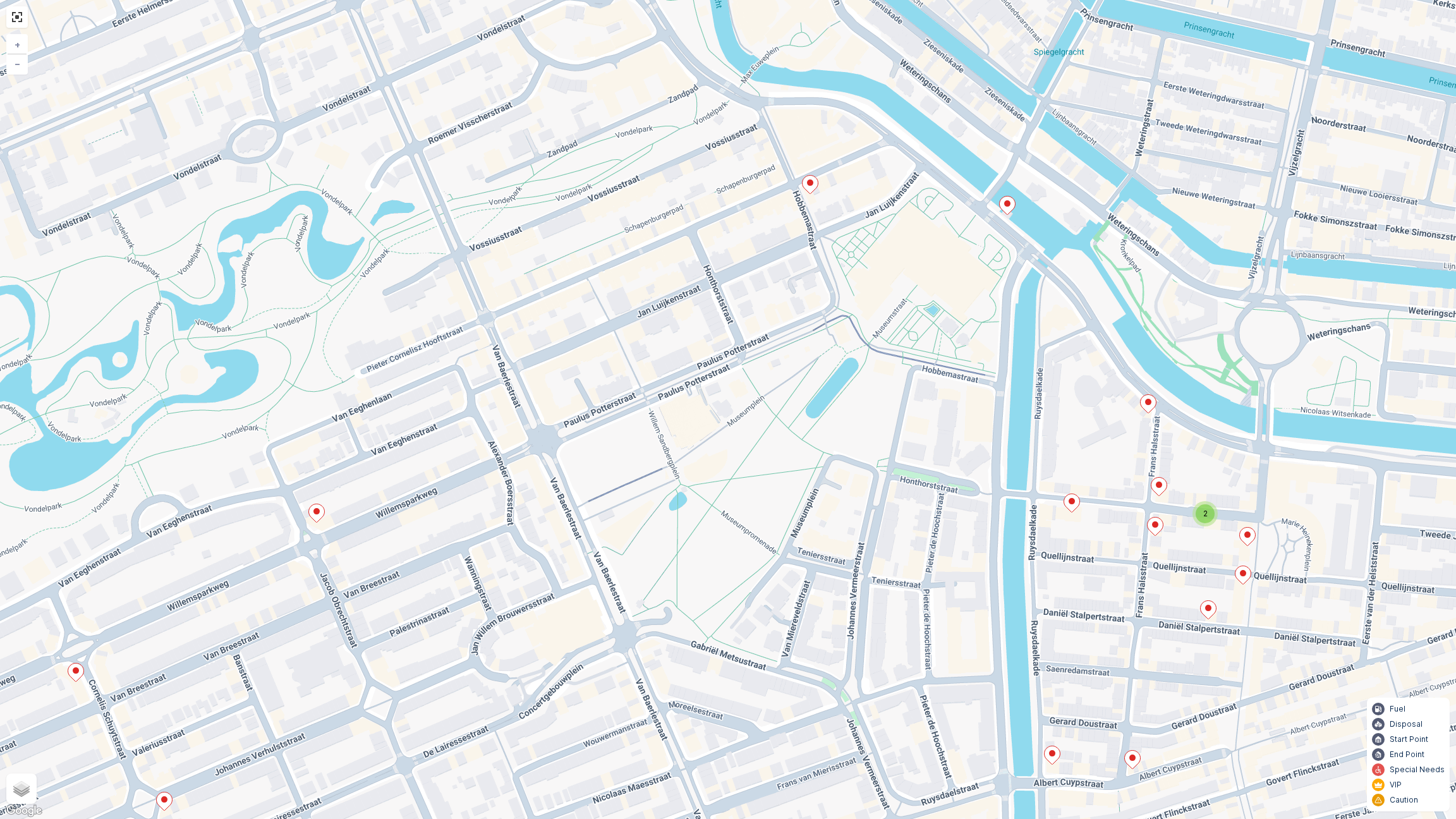
click at [811, 183] on ellipse at bounding box center [810, 182] width 6 height 6
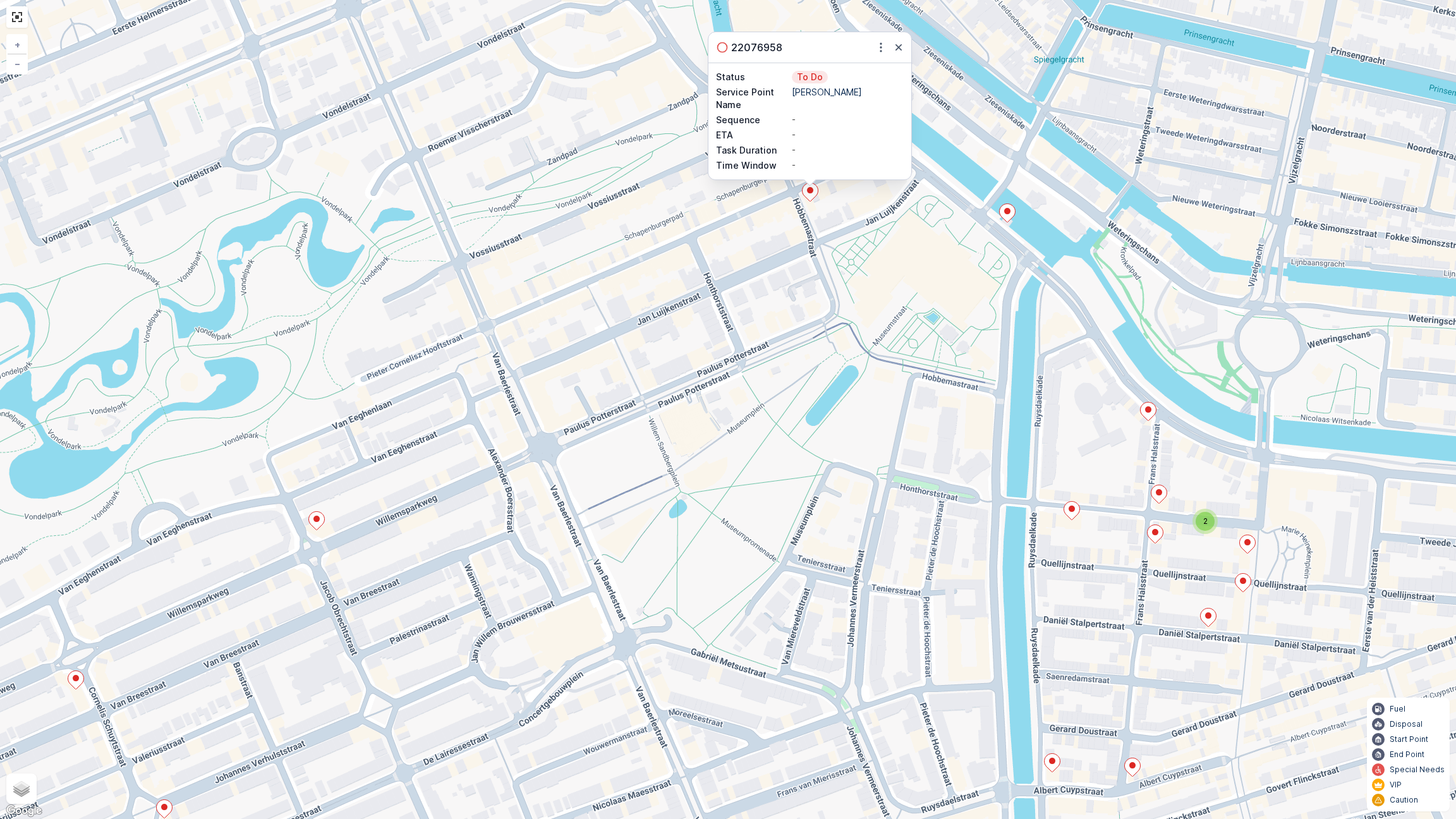
click at [1005, 211] on ellipse at bounding box center [1007, 211] width 6 height 6
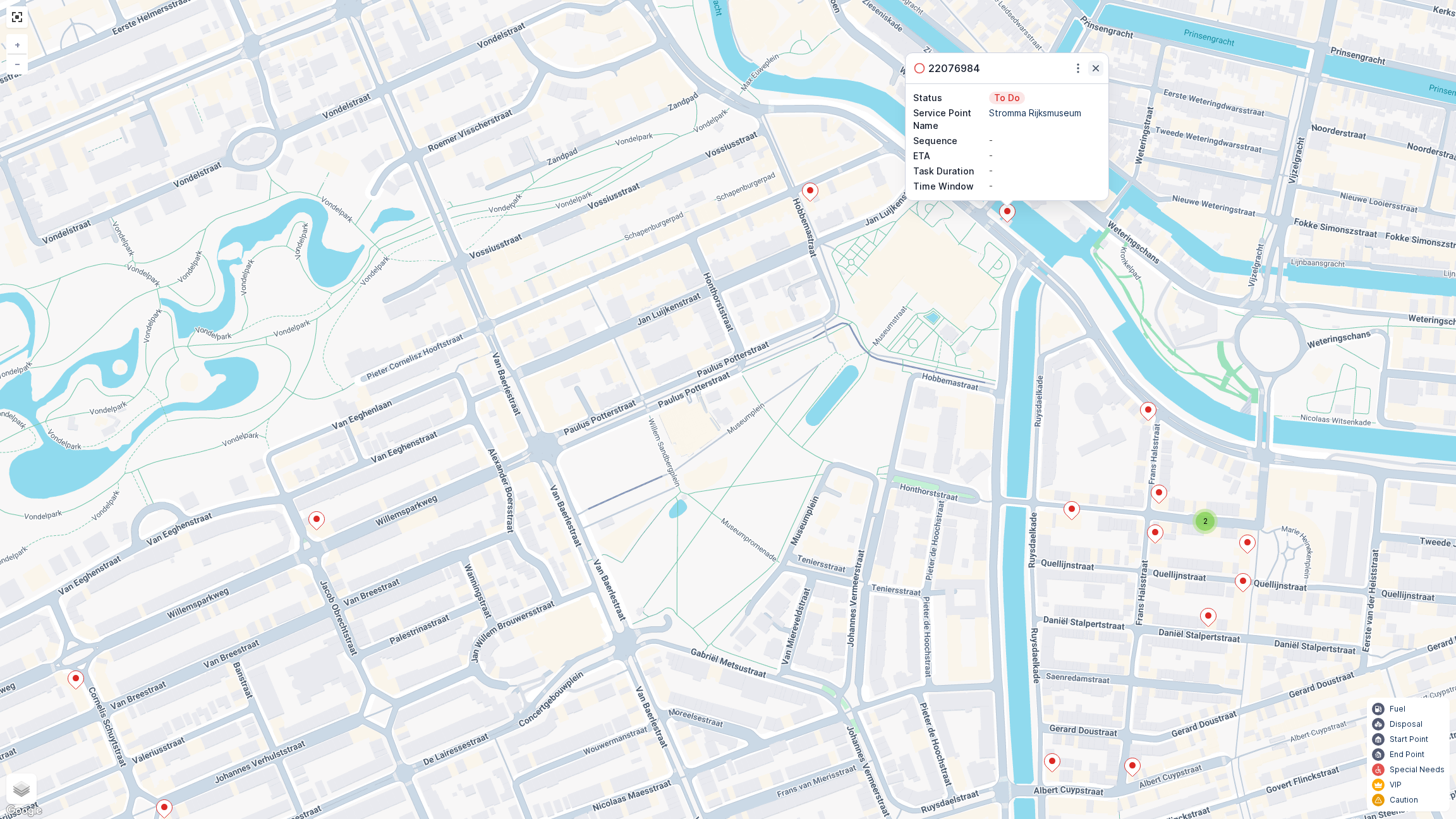
click at [1098, 63] on icon "button" at bounding box center [1096, 69] width 13 height 13
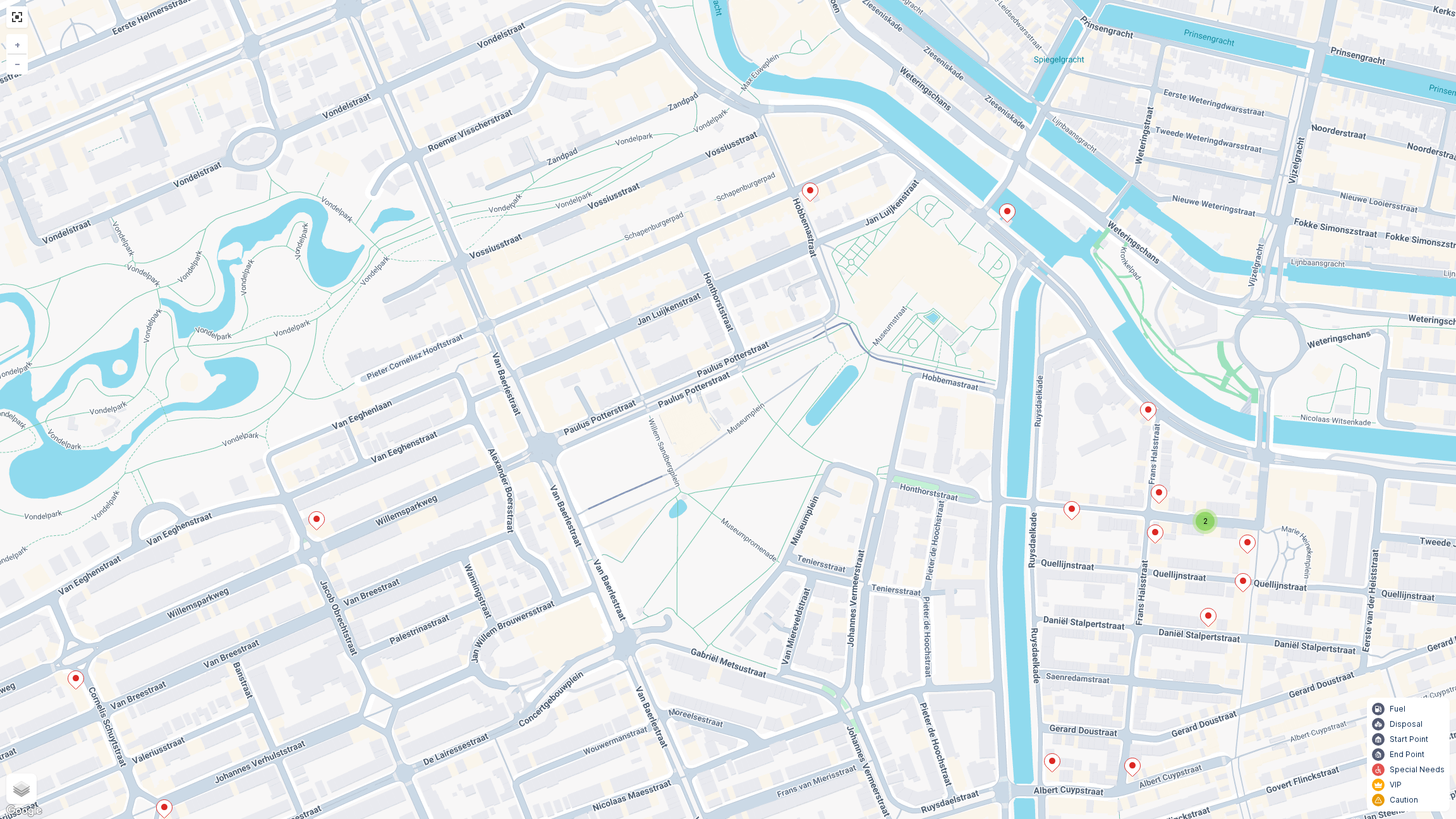
click at [808, 194] on icon at bounding box center [810, 192] width 16 height 18
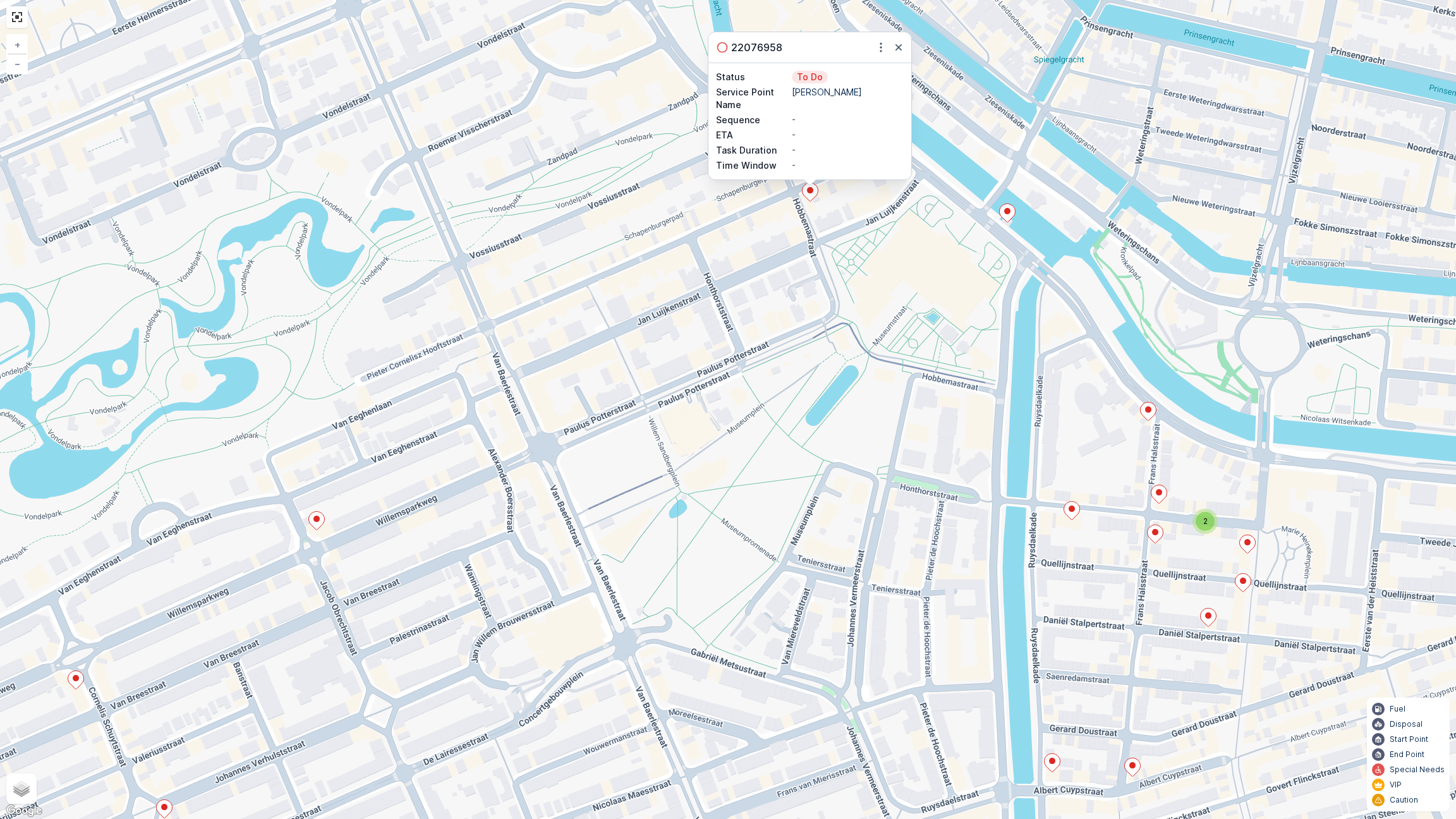
click at [1012, 211] on icon at bounding box center [1007, 213] width 16 height 18
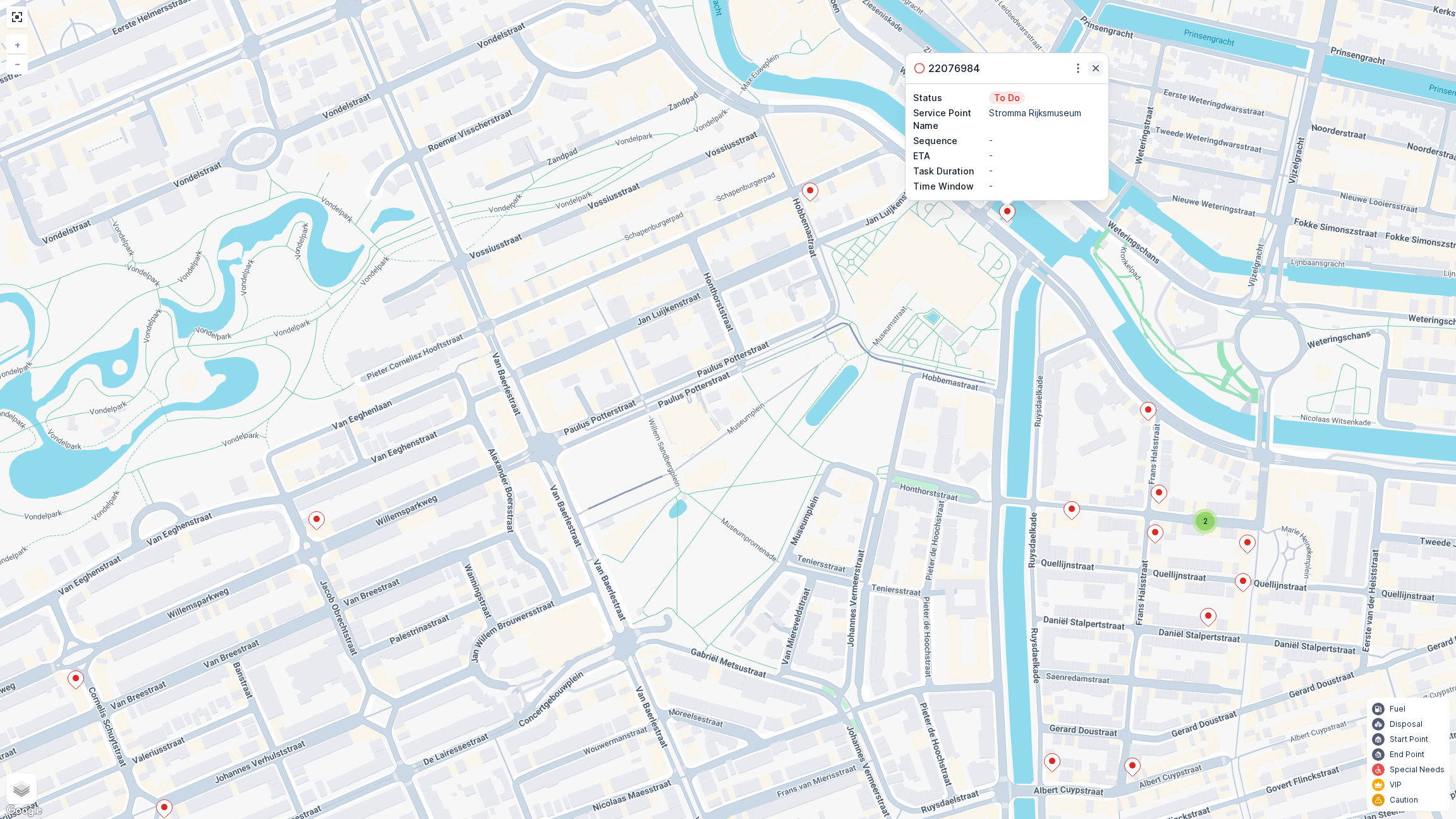
click at [1091, 71] on icon "button" at bounding box center [1096, 69] width 13 height 13
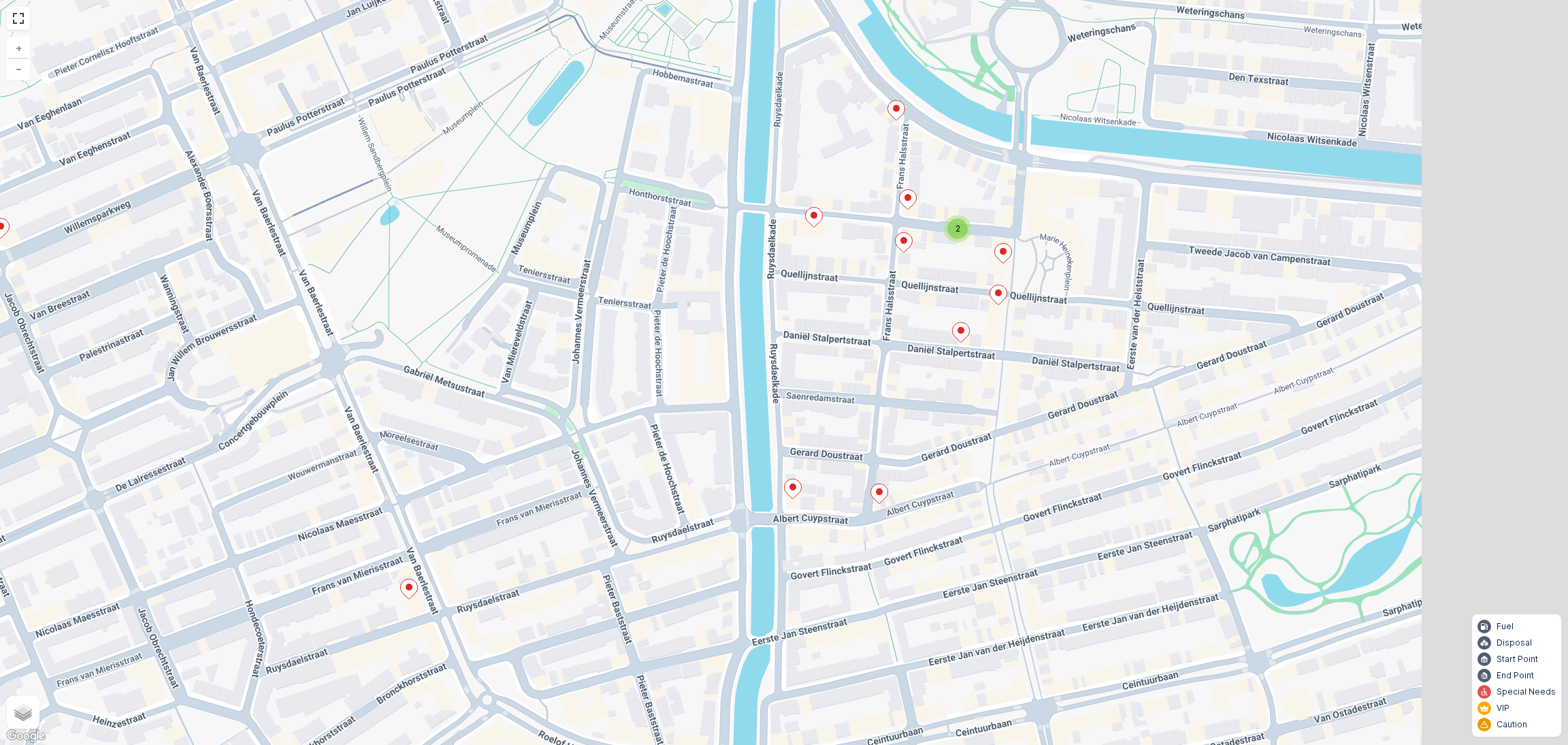
scroll to position [392, 0]
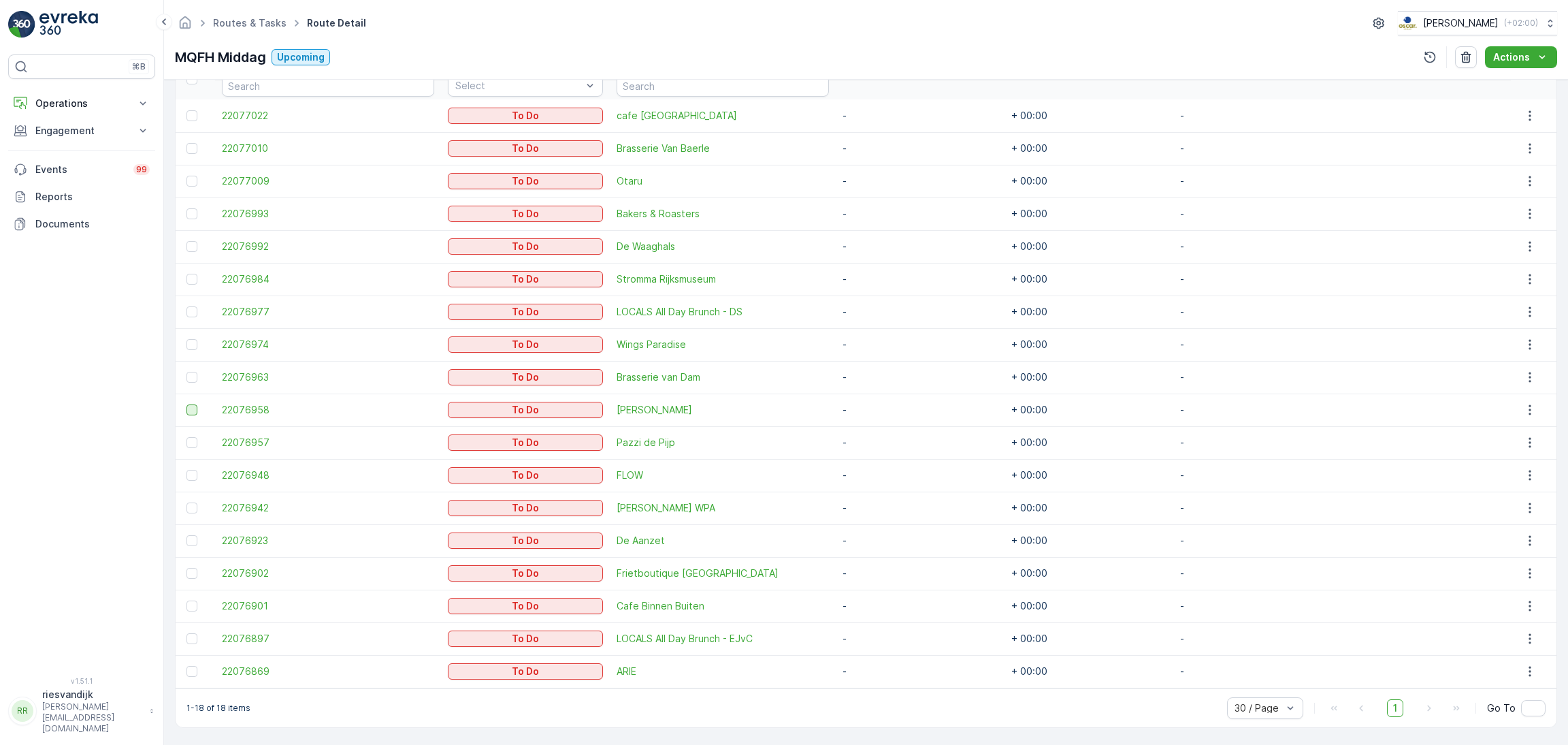
click at [190, 406] on div at bounding box center [192, 409] width 11 height 11
click at [186, 404] on input "checkbox" at bounding box center [186, 404] width 0 height 0
click at [185, 277] on td at bounding box center [196, 279] width 40 height 33
click at [190, 279] on div at bounding box center [192, 279] width 11 height 11
click at [186, 274] on input "checkbox" at bounding box center [186, 274] width 0 height 0
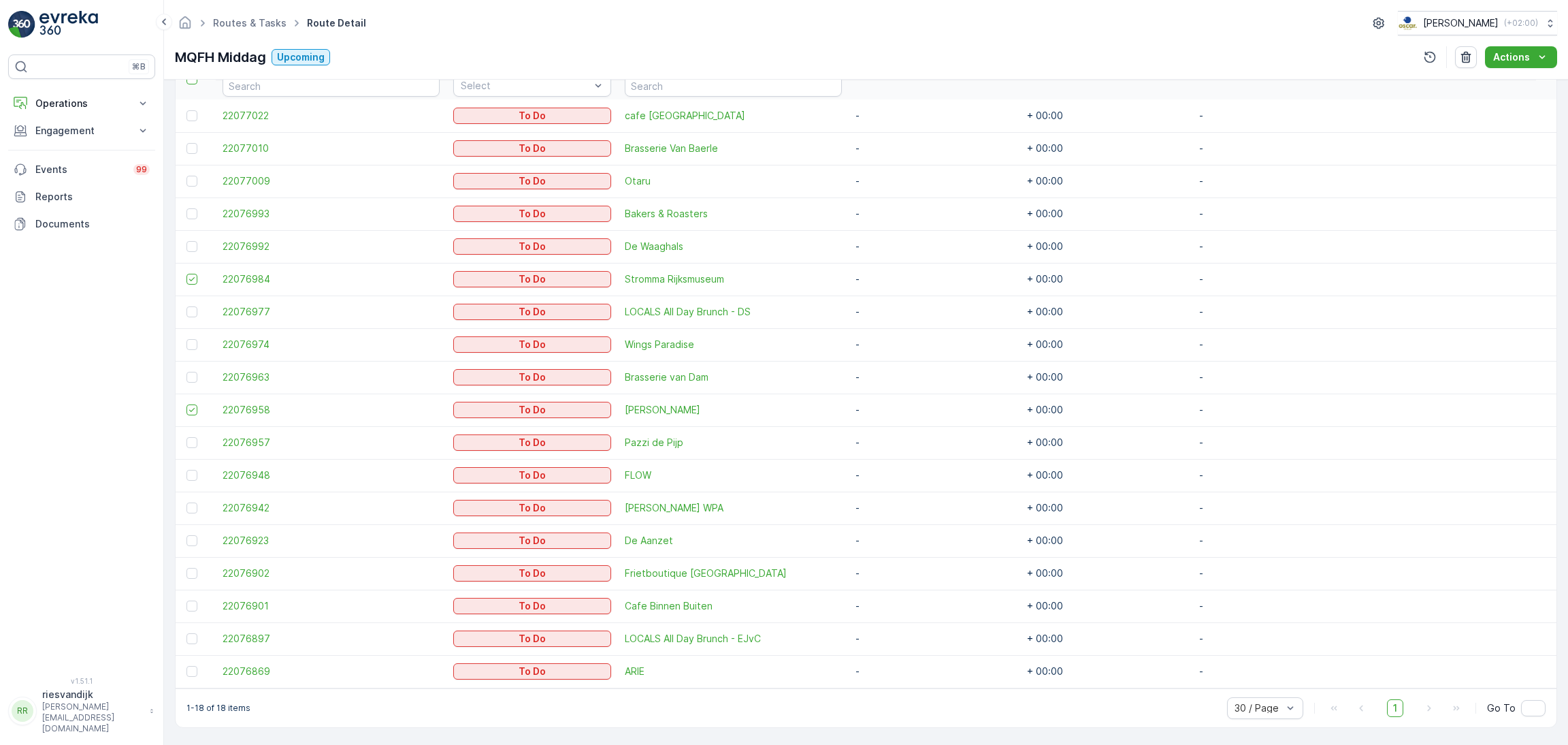
scroll to position [0, 0]
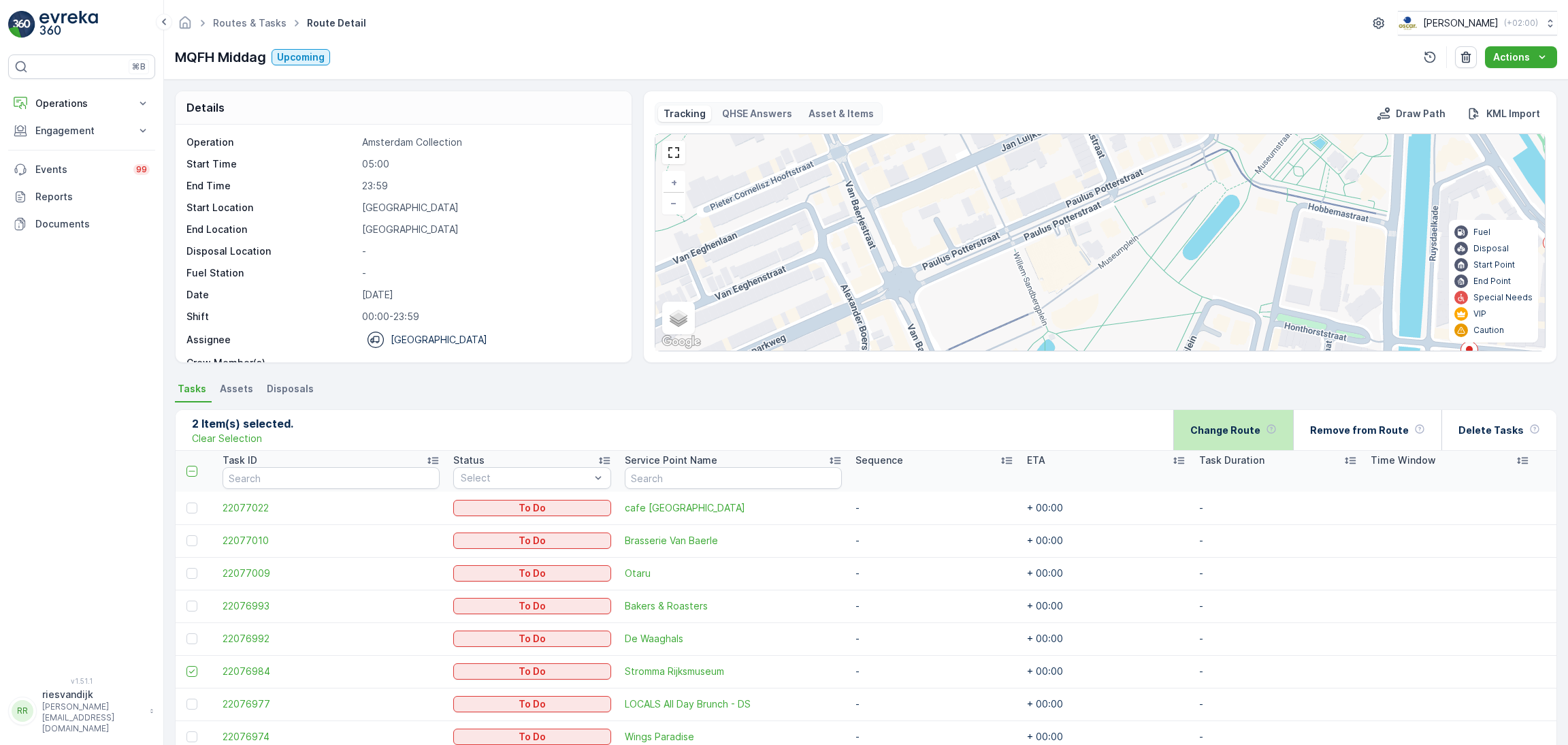
click at [1247, 435] on p "Change Route" at bounding box center [1225, 430] width 70 height 14
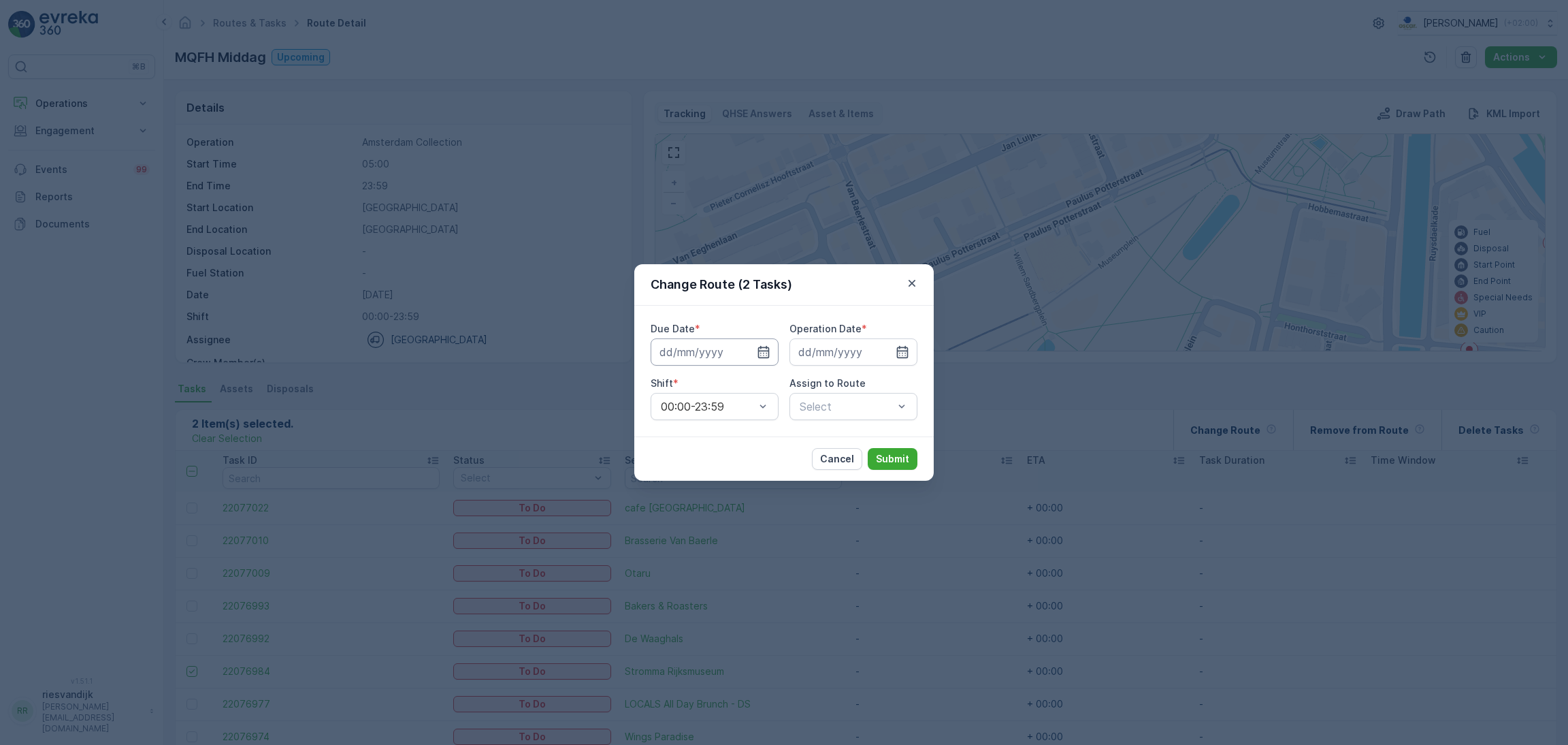
click at [674, 351] on input at bounding box center [714, 352] width 128 height 27
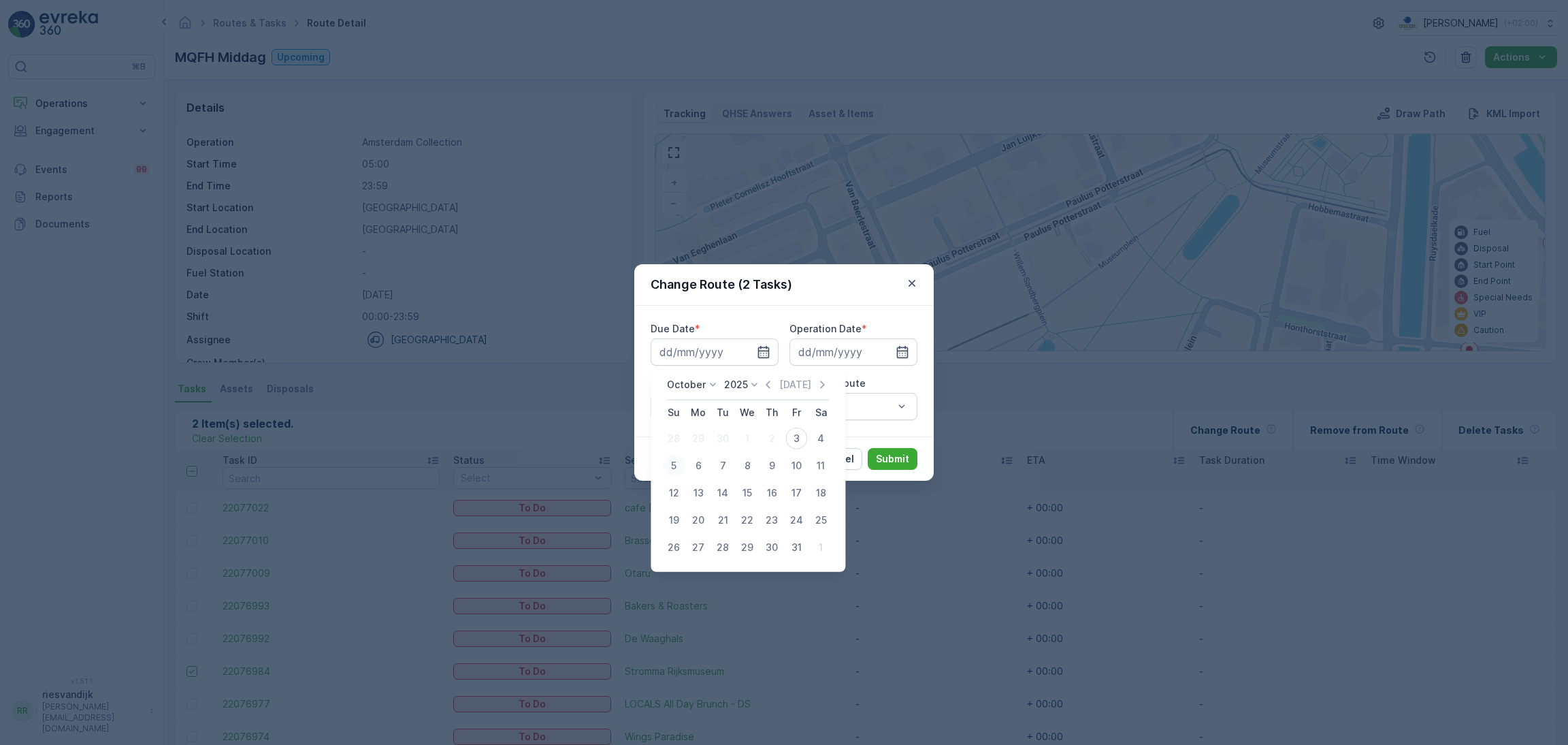
click at [667, 466] on div "5" at bounding box center [673, 465] width 22 height 22
type input "[DATE]"
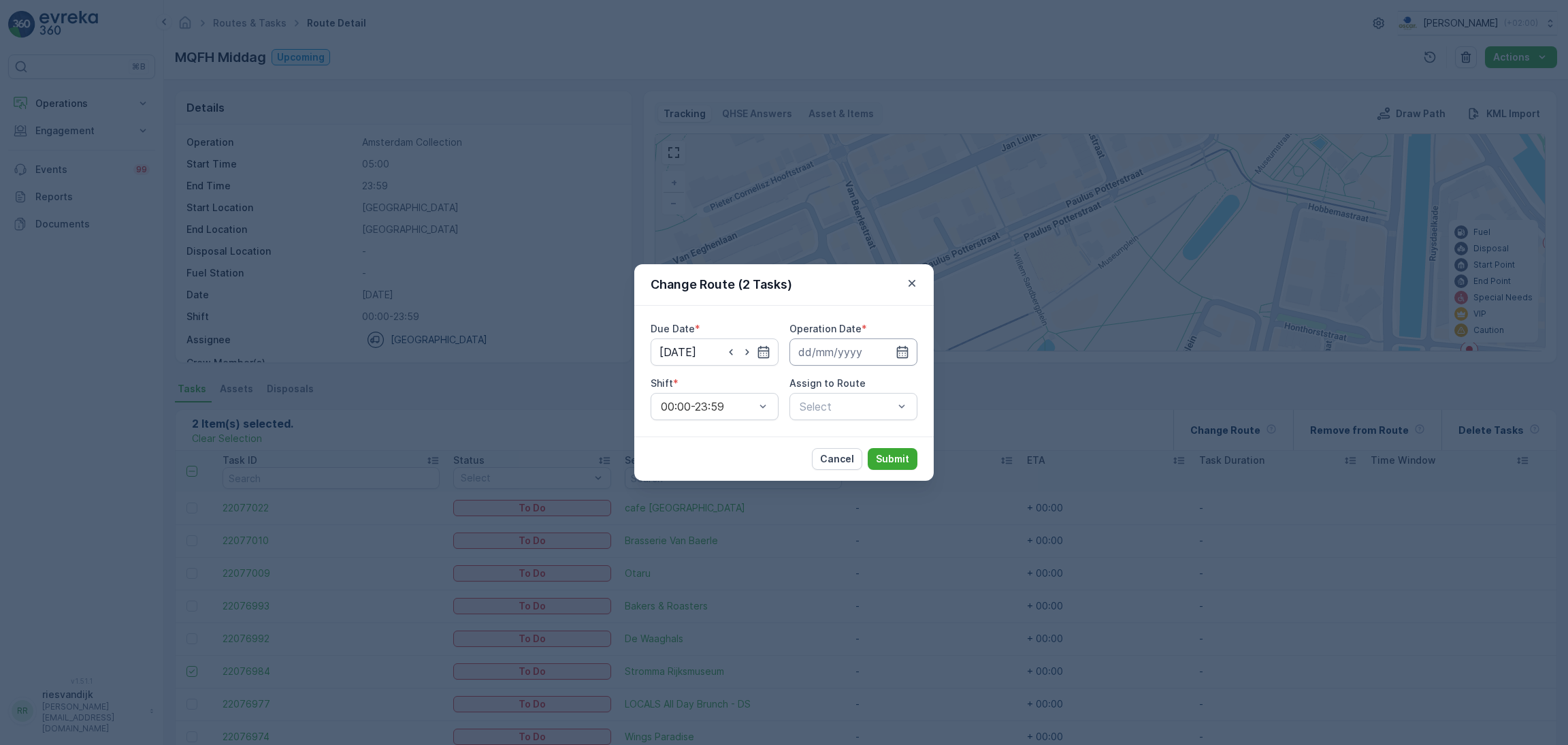
drag, startPoint x: 856, startPoint y: 352, endPoint x: 859, endPoint y: 365, distance: 13.3
click at [856, 352] on input at bounding box center [854, 352] width 128 height 27
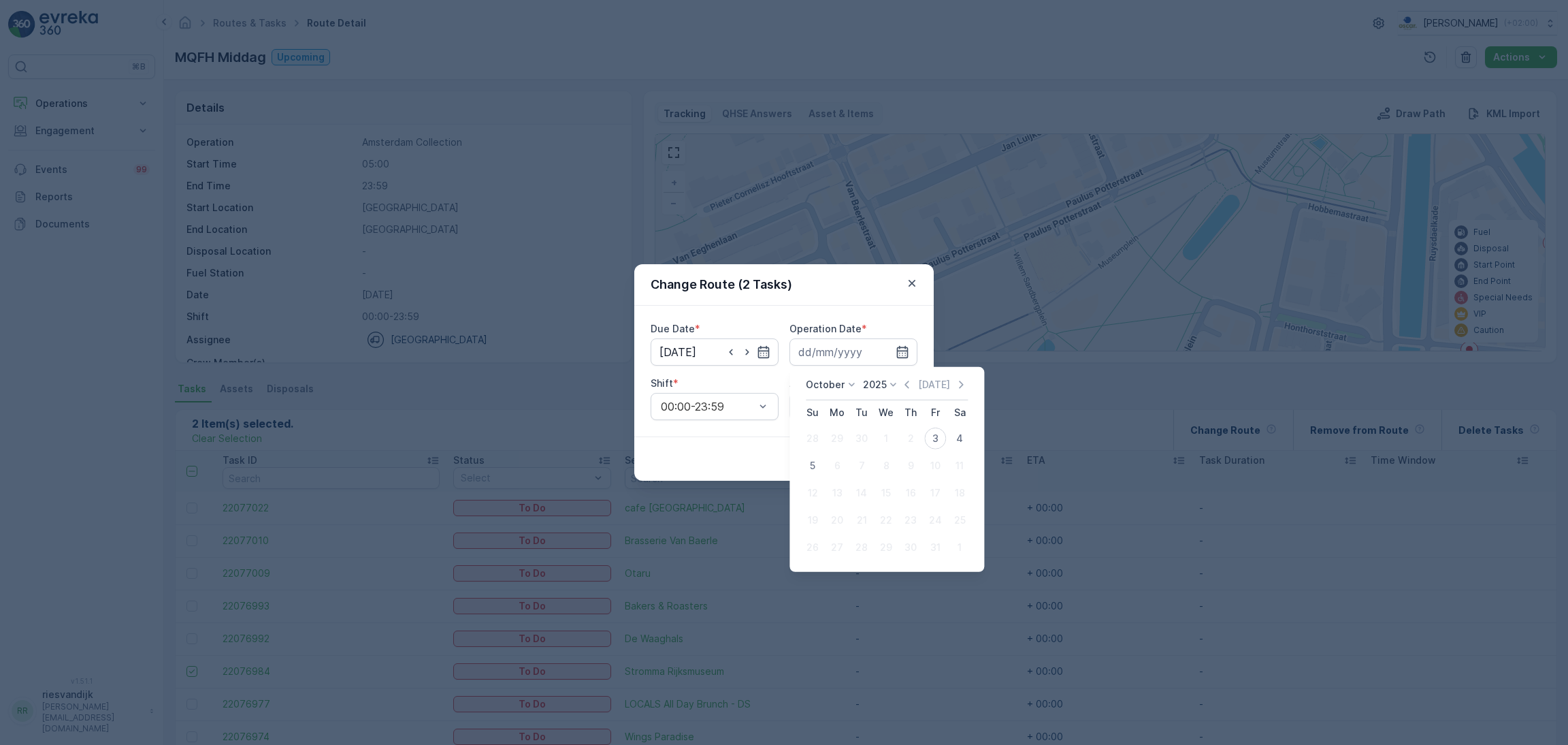
click at [822, 455] on td "5" at bounding box center [813, 466] width 24 height 27
click at [813, 461] on div "5" at bounding box center [813, 465] width 22 height 22
type input "[DATE]"
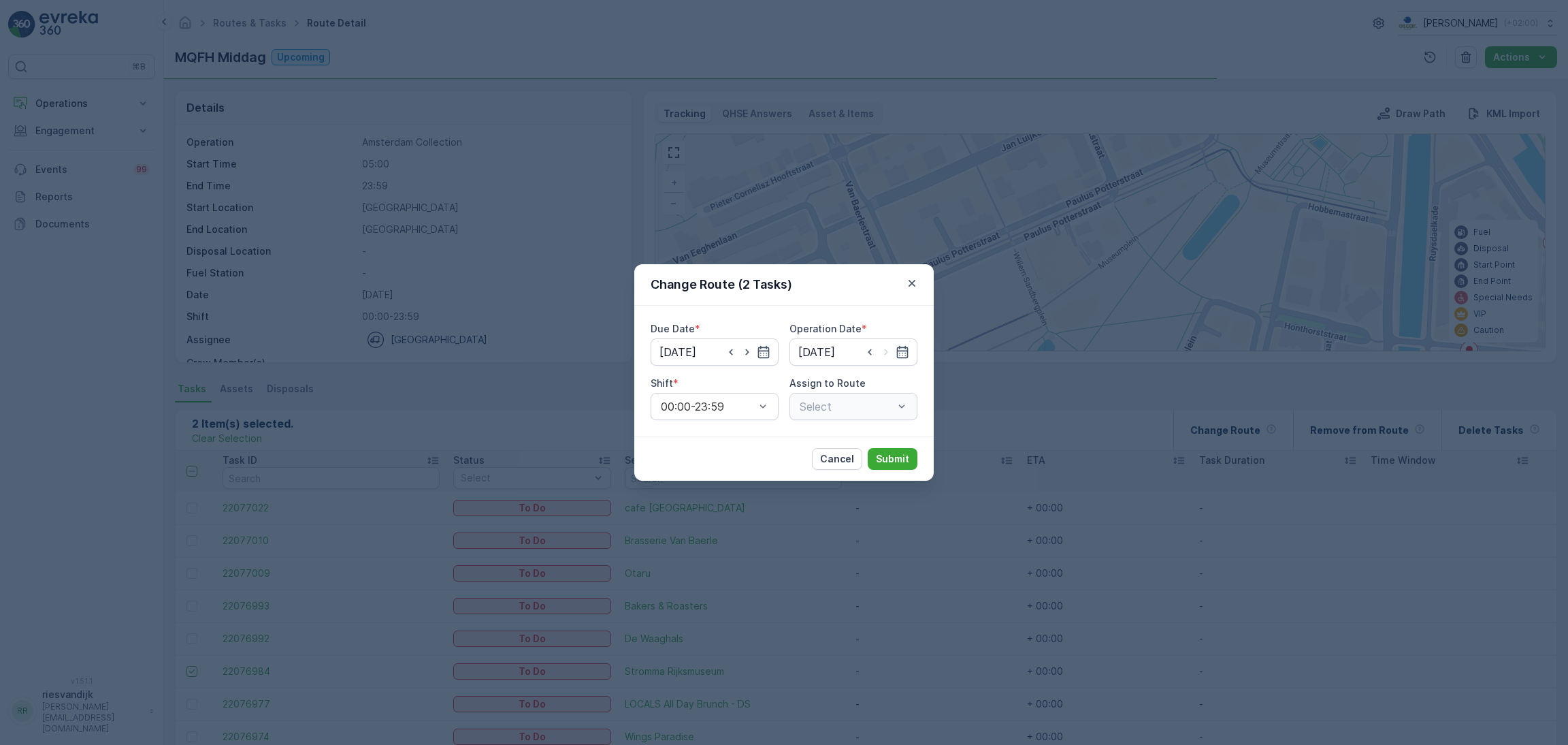
click at [809, 412] on div "Select" at bounding box center [854, 406] width 128 height 27
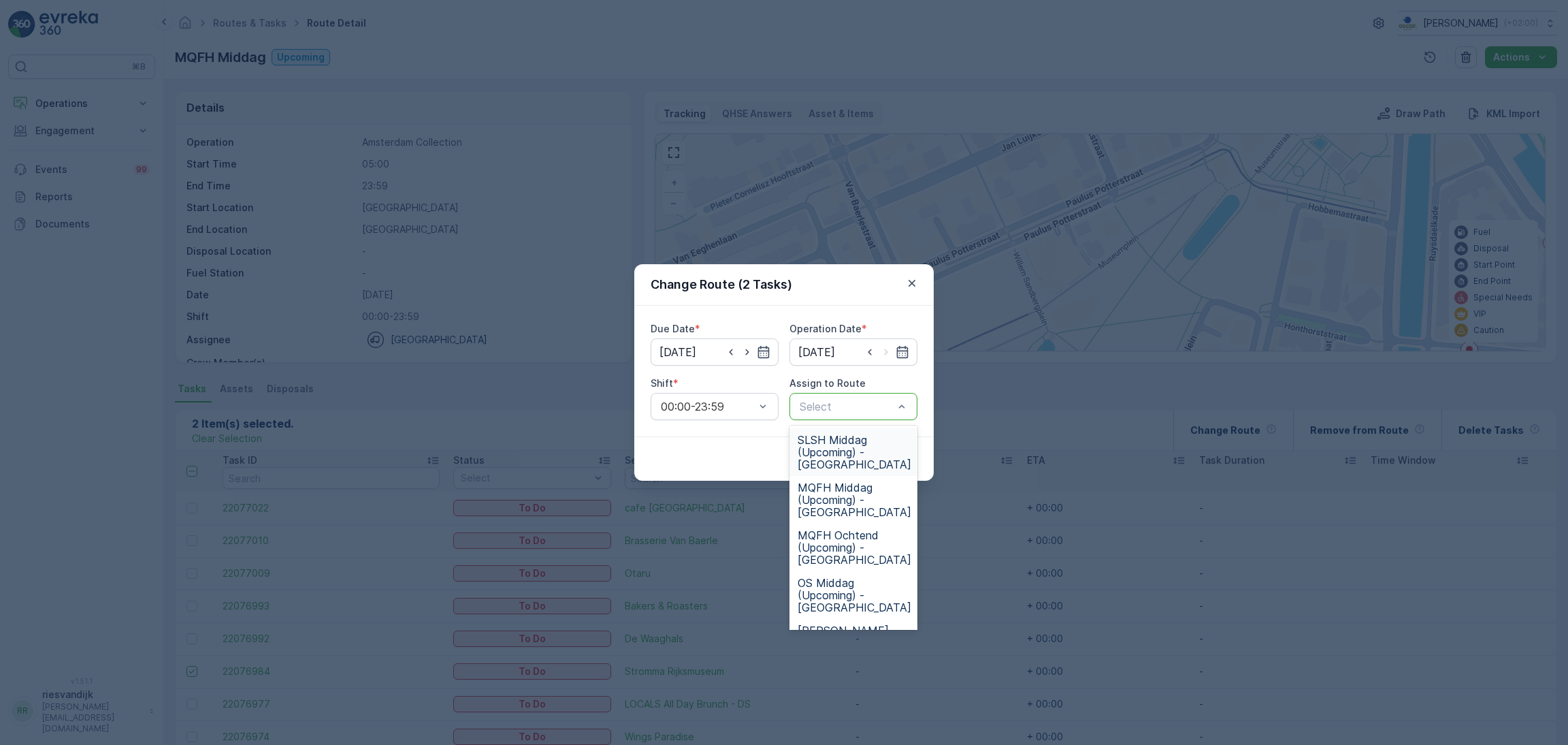
click at [844, 396] on div "Select" at bounding box center [854, 406] width 128 height 27
click at [844, 504] on span "CS Regular (Upcoming) - [GEOGRAPHIC_DATA]" at bounding box center [854, 509] width 113 height 37
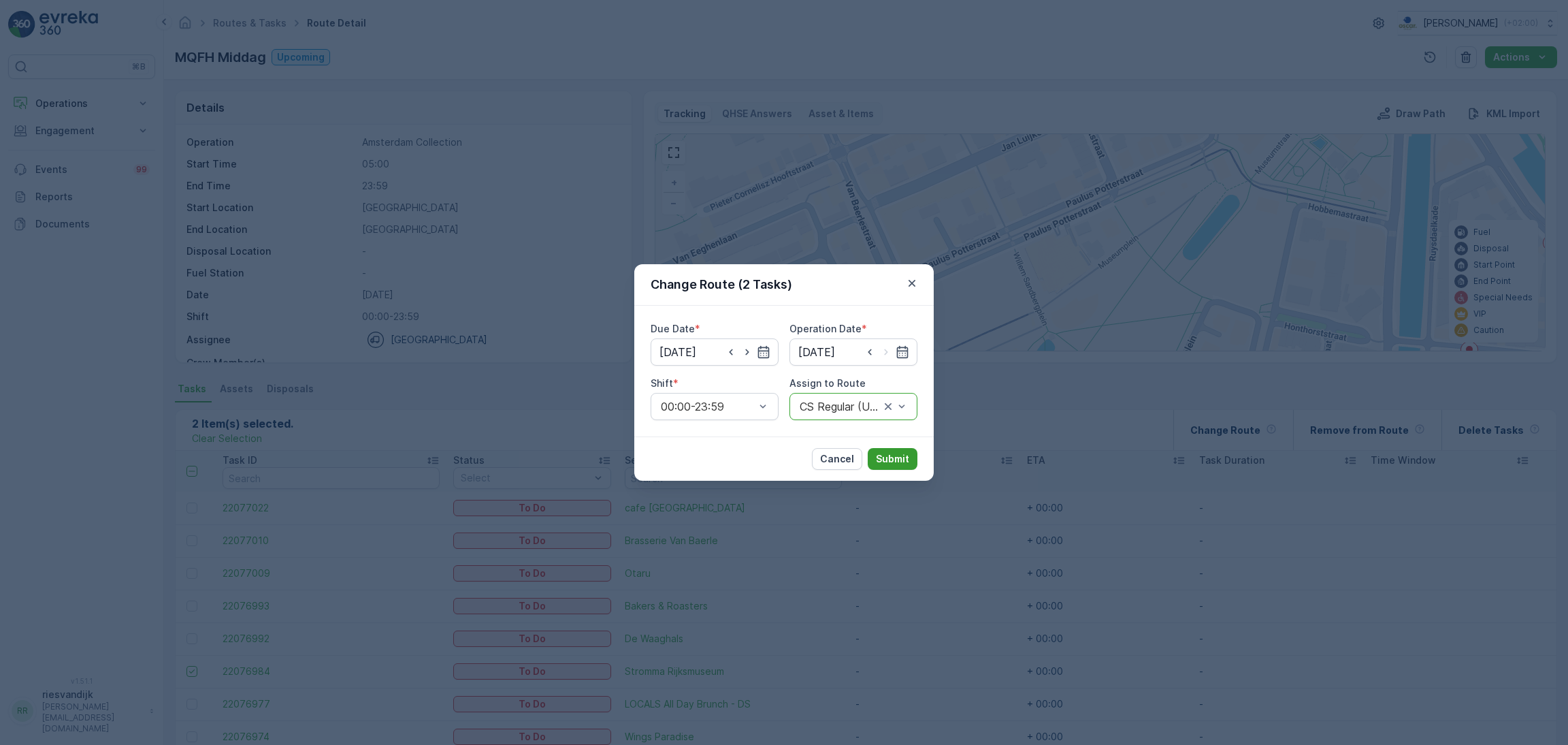
click at [884, 454] on p "Submit" at bounding box center [892, 459] width 33 height 14
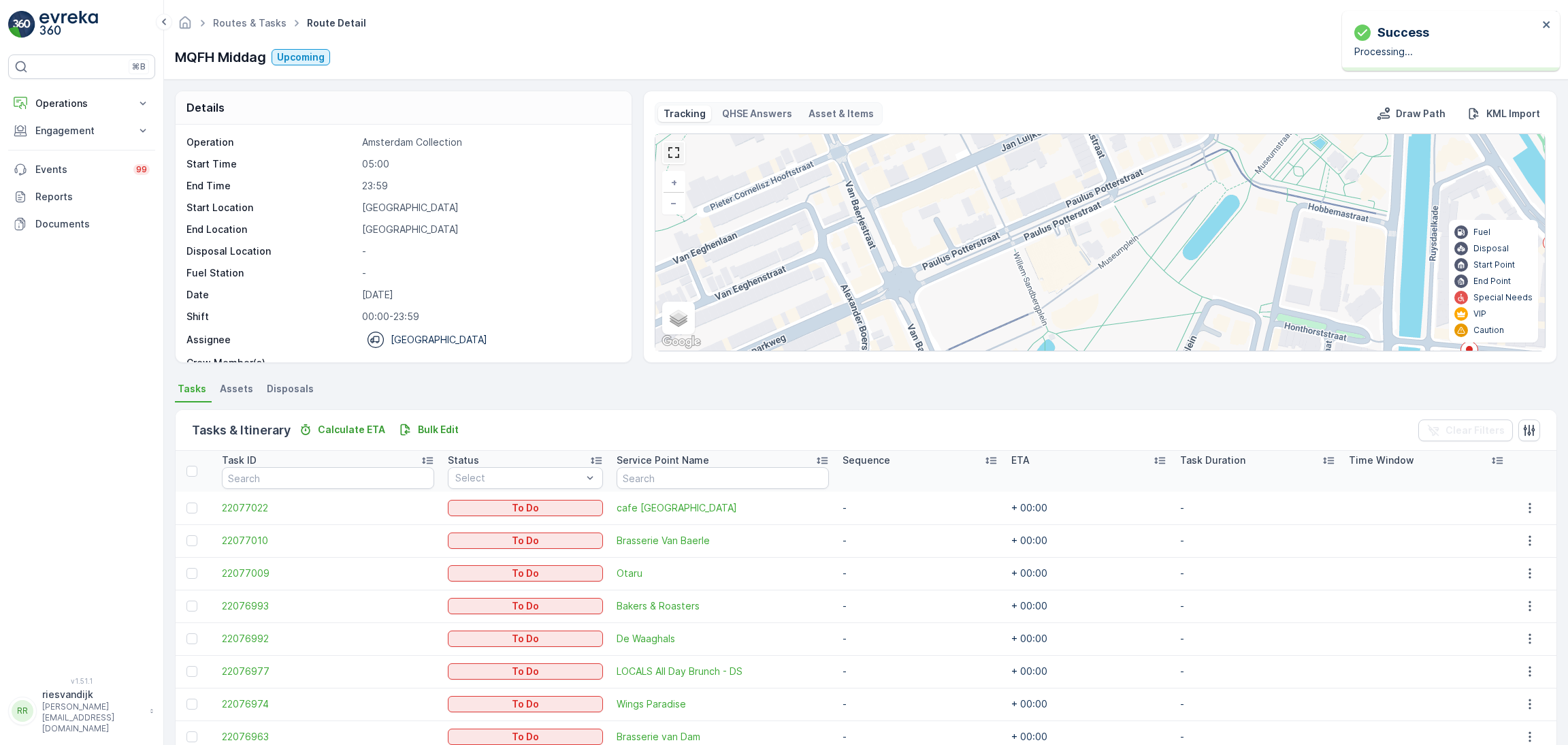
click at [667, 158] on link at bounding box center [673, 152] width 21 height 21
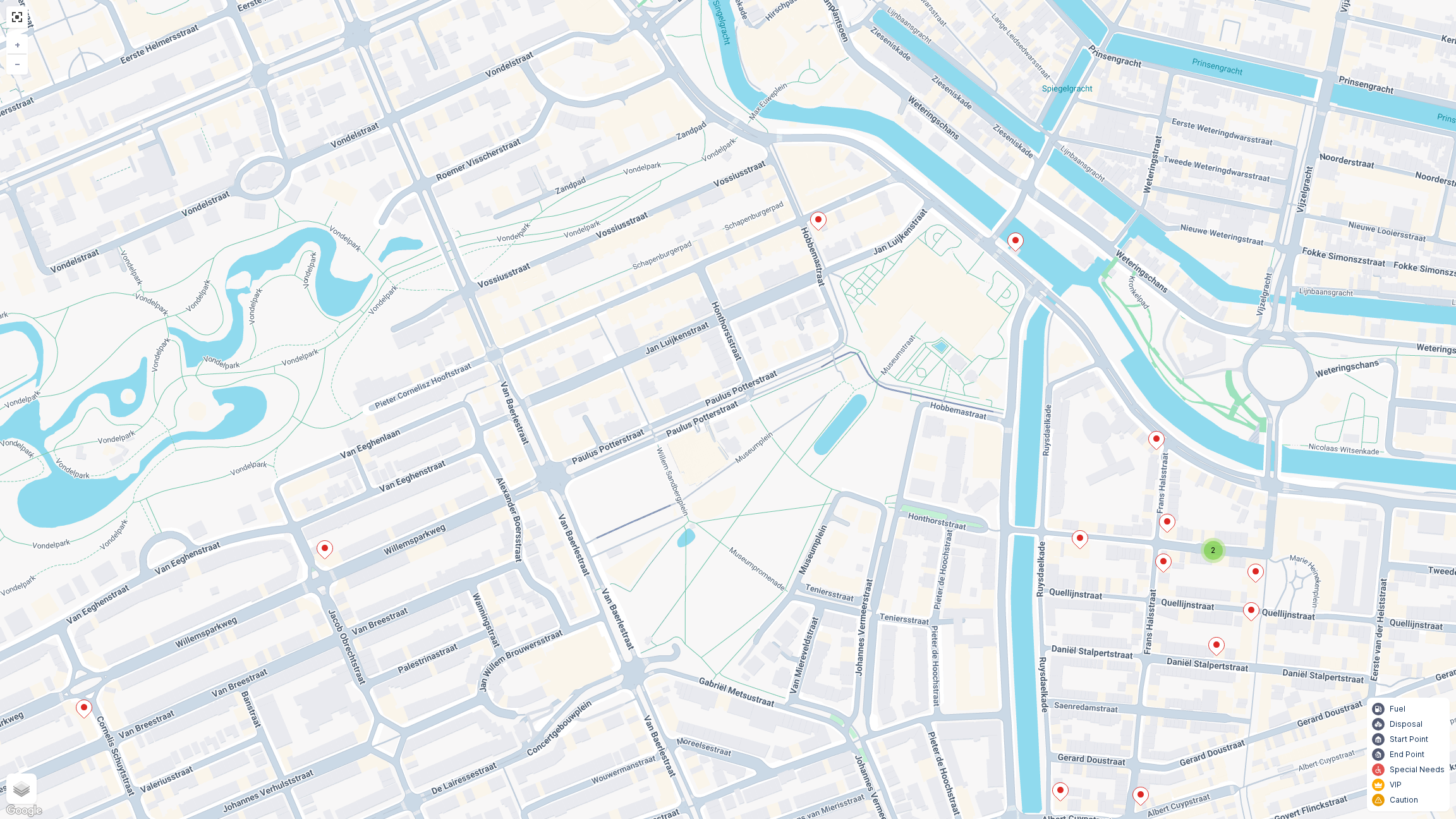
drag, startPoint x: 625, startPoint y: 225, endPoint x: 574, endPoint y: 163, distance: 80.3
click at [656, 316] on div "2 + − Satellite Roadmap Terrain Hybrid Leaflet Keyboard shortcuts Map Data Map …" at bounding box center [728, 409] width 1456 height 819
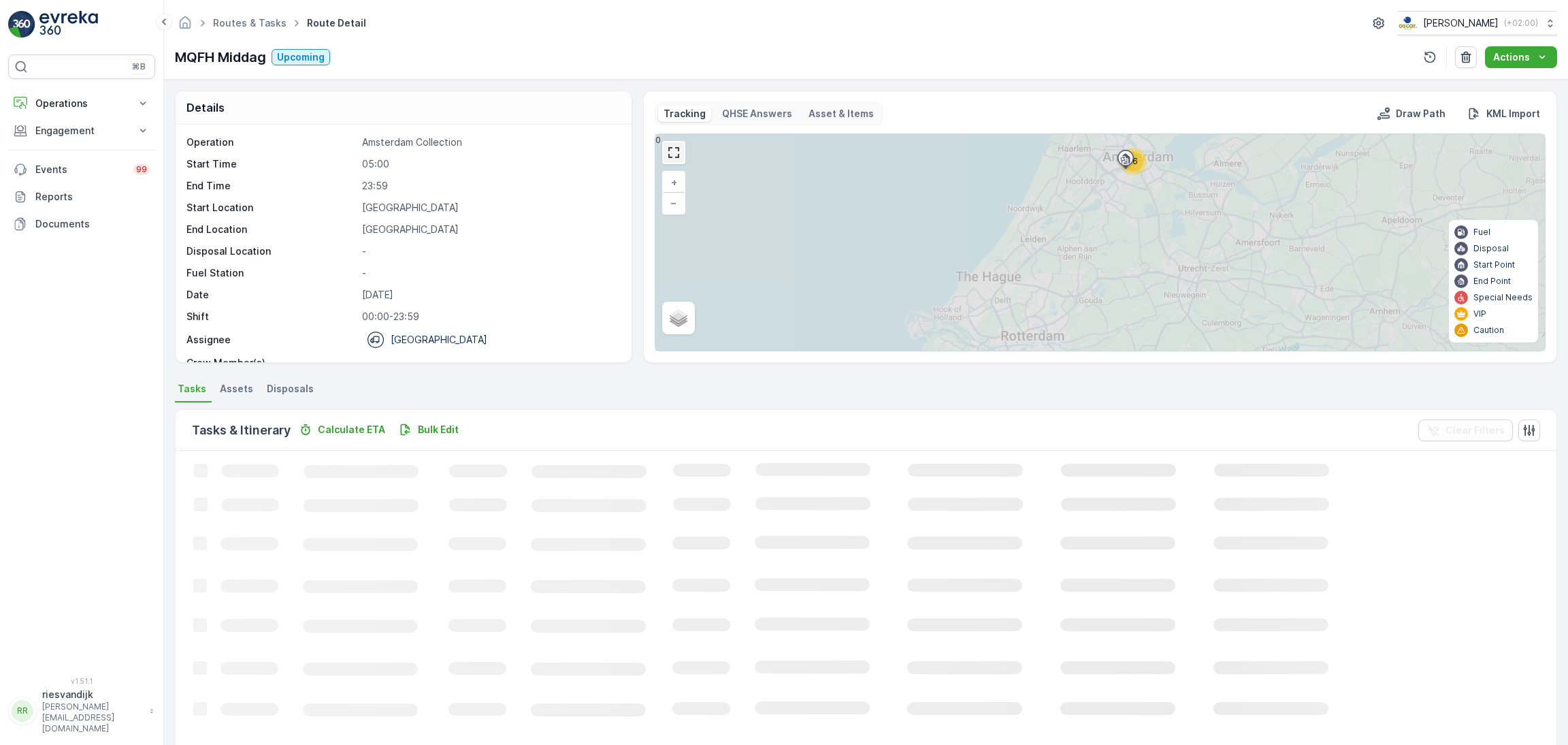
click at [676, 153] on link at bounding box center [673, 152] width 21 height 21
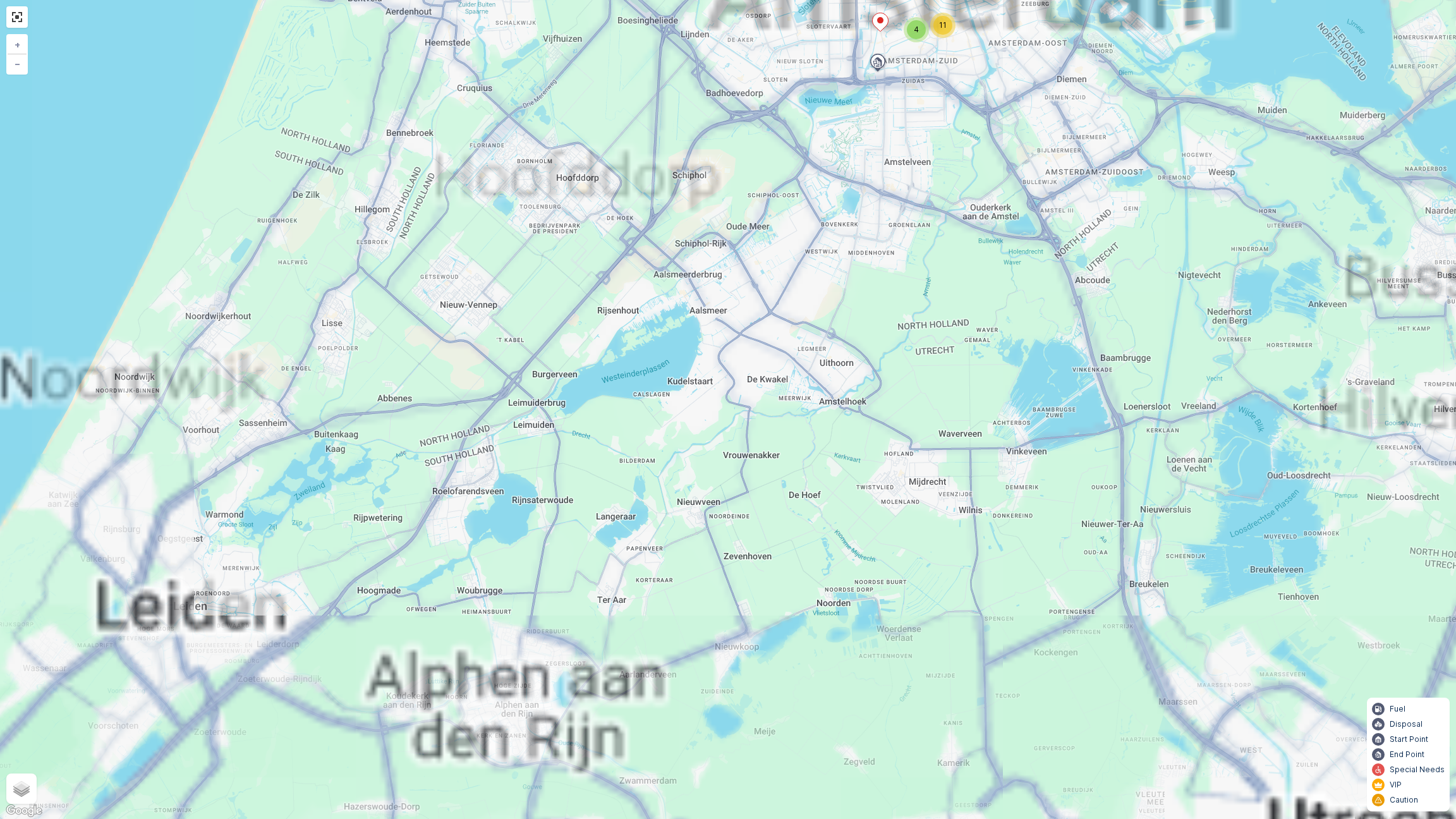
drag, startPoint x: 850, startPoint y: 204, endPoint x: 829, endPoint y: 422, distance: 219.0
click at [829, 419] on div "4 11 + − Satellite Roadmap Terrain Hybrid Leaflet Keyboard shortcuts Map Data M…" at bounding box center [728, 409] width 1456 height 819
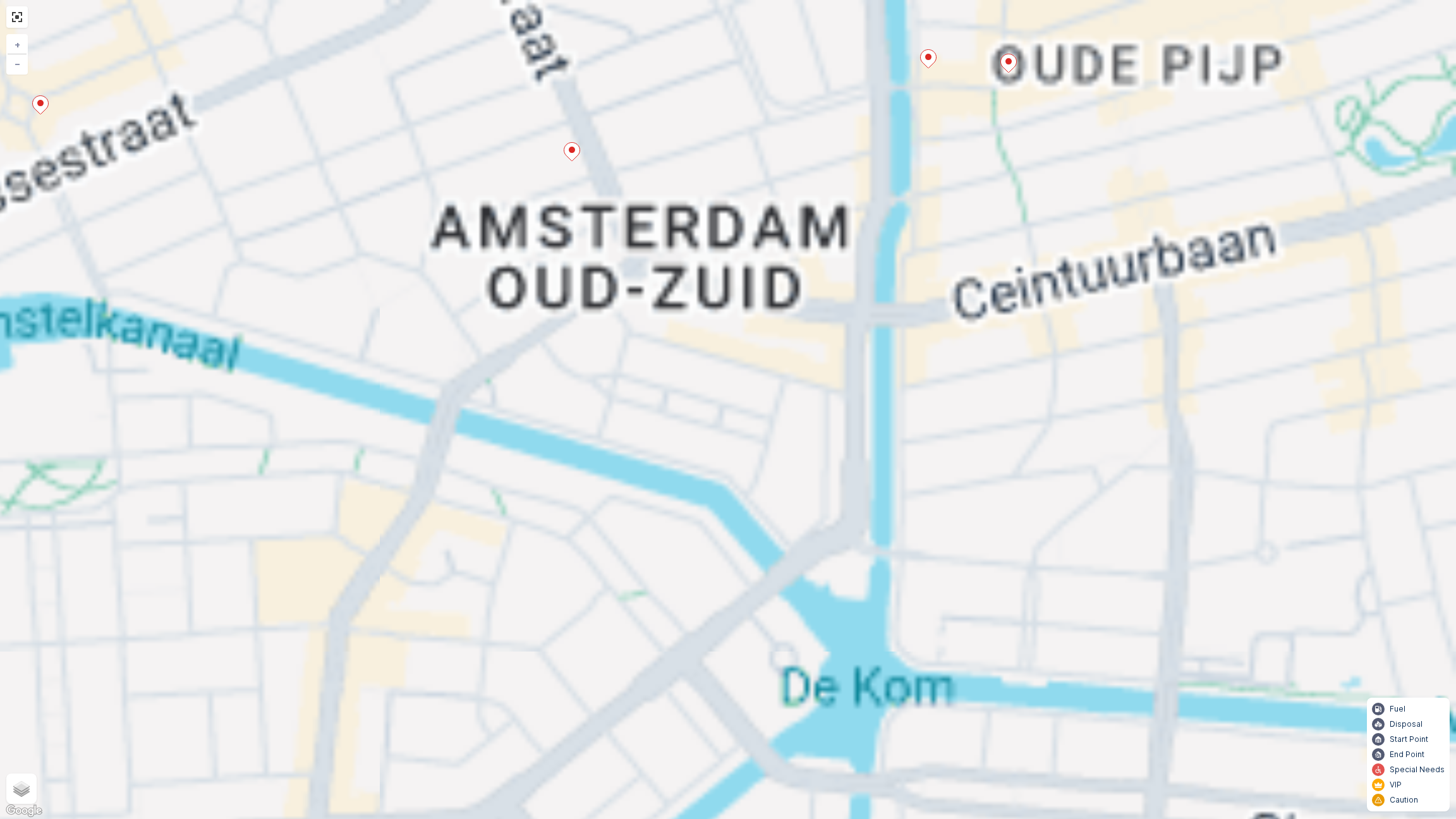
drag, startPoint x: 926, startPoint y: 192, endPoint x: 887, endPoint y: 445, distance: 256.0
click at [899, 471] on div "2 2 9 2 + − Satellite Roadmap Terrain Hybrid Leaflet Keyboard shortcuts Map Dat…" at bounding box center [728, 409] width 1456 height 819
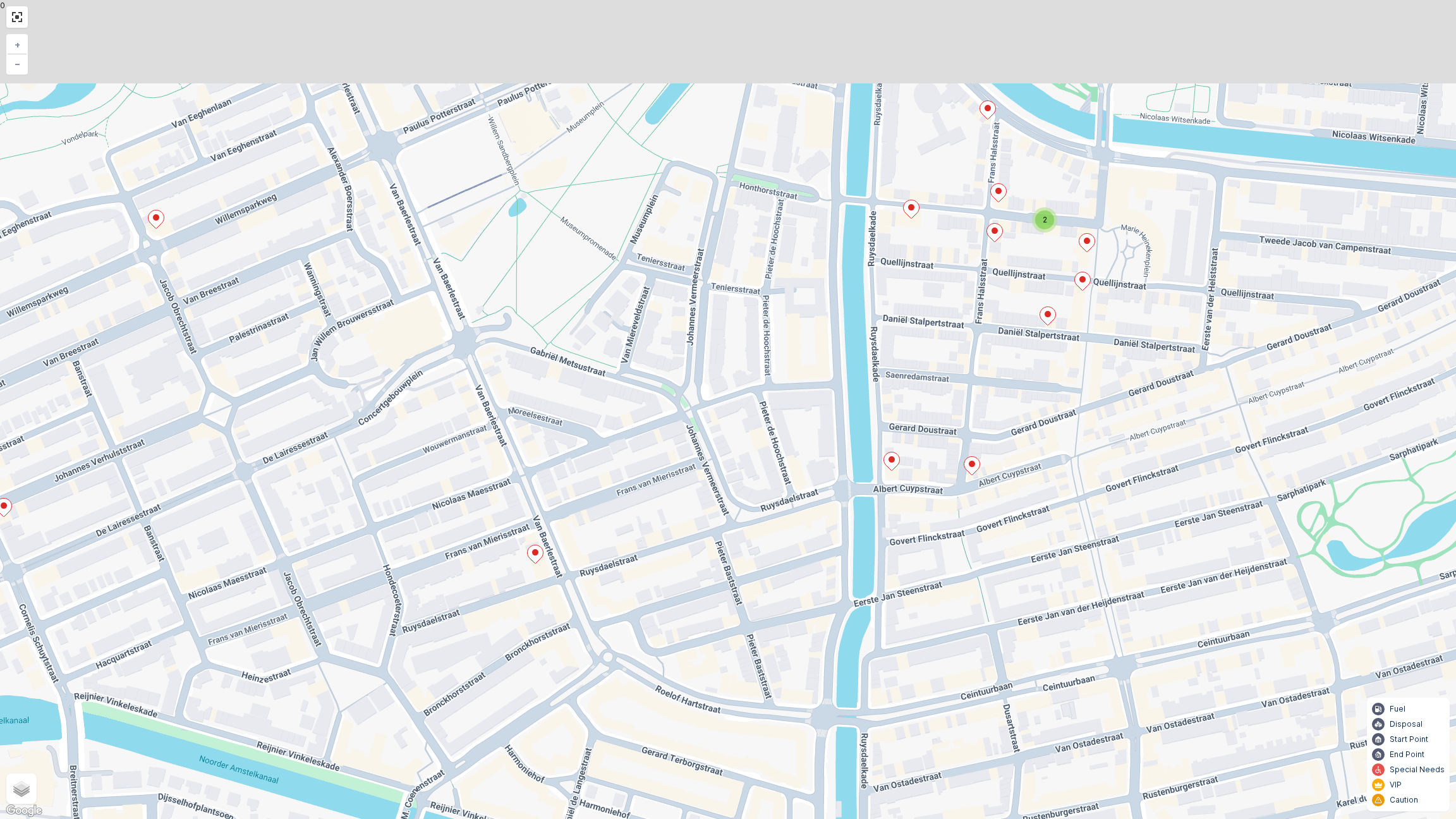
drag, startPoint x: 895, startPoint y: 392, endPoint x: 901, endPoint y: 475, distance: 83.2
click at [898, 473] on div "2 + − Satellite Roadmap Terrain Hybrid Leaflet Keyboard shortcuts Map Data Map …" at bounding box center [728, 409] width 1456 height 819
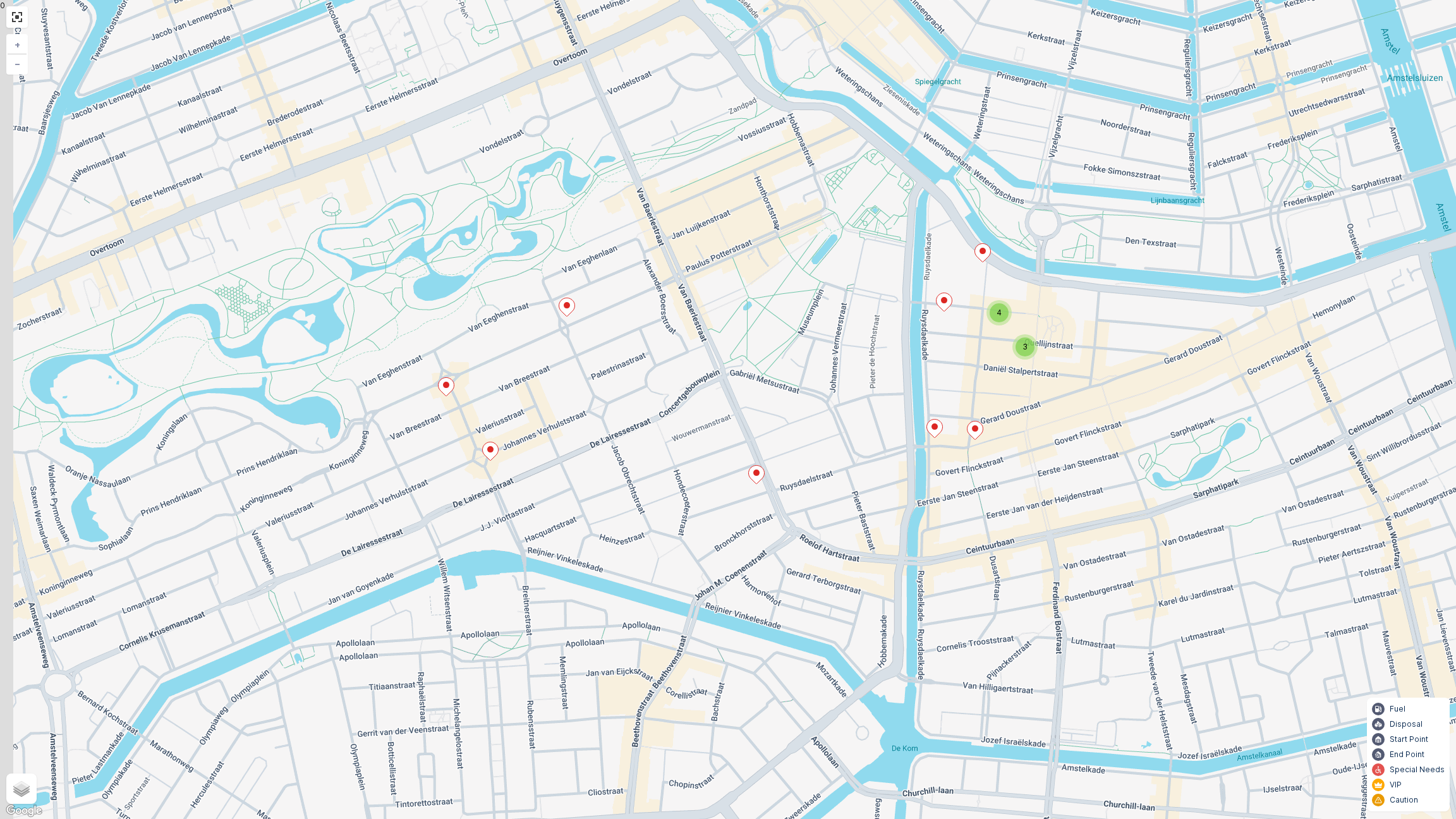
drag, startPoint x: 763, startPoint y: 395, endPoint x: 839, endPoint y: 395, distance: 76.0
click at [839, 395] on div "3 4 + − Satellite Roadmap Terrain Hybrid Leaflet Keyboard shortcuts Map Data Ma…" at bounding box center [728, 409] width 1456 height 819
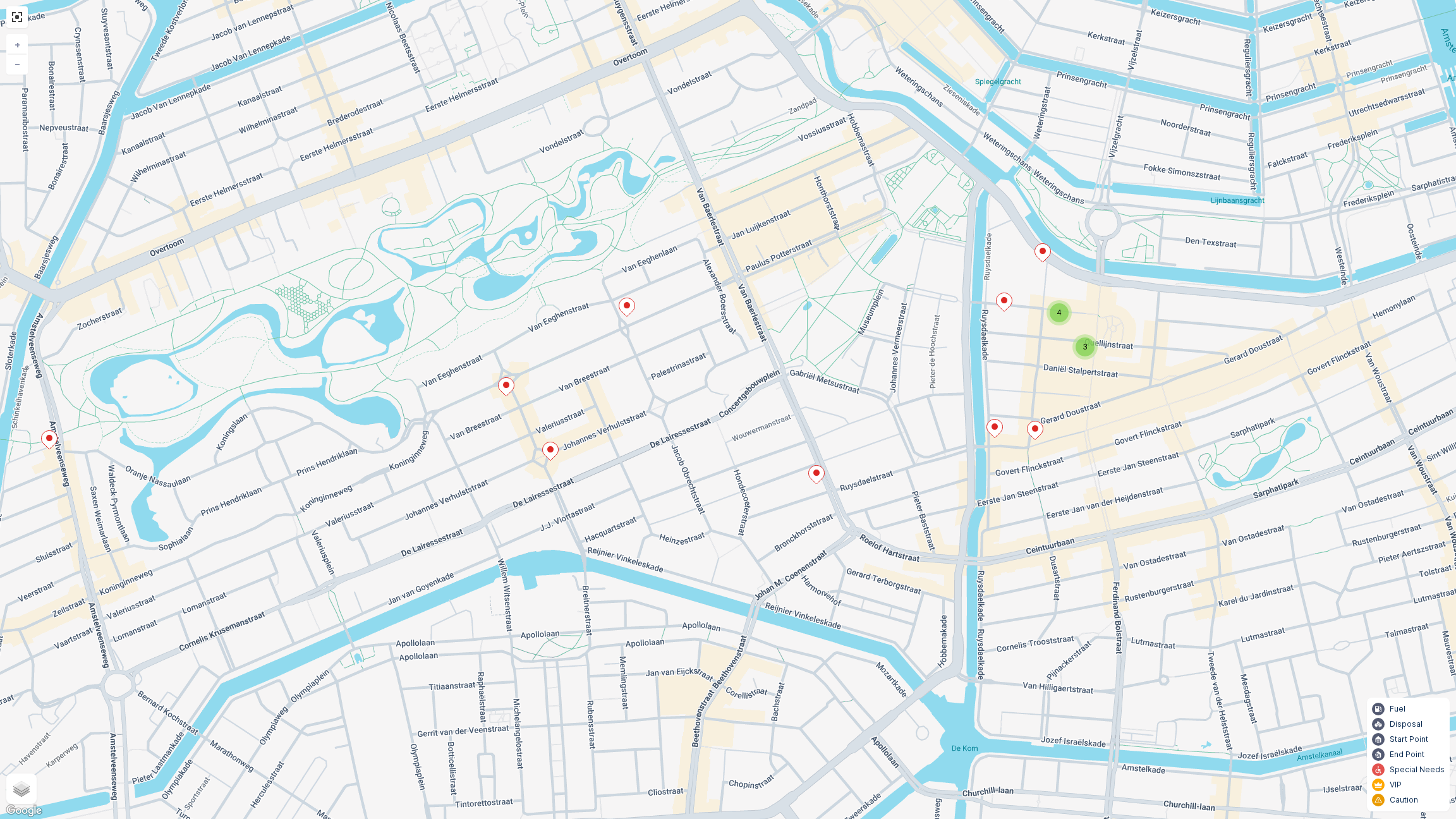
click at [505, 389] on icon at bounding box center [507, 387] width 16 height 18
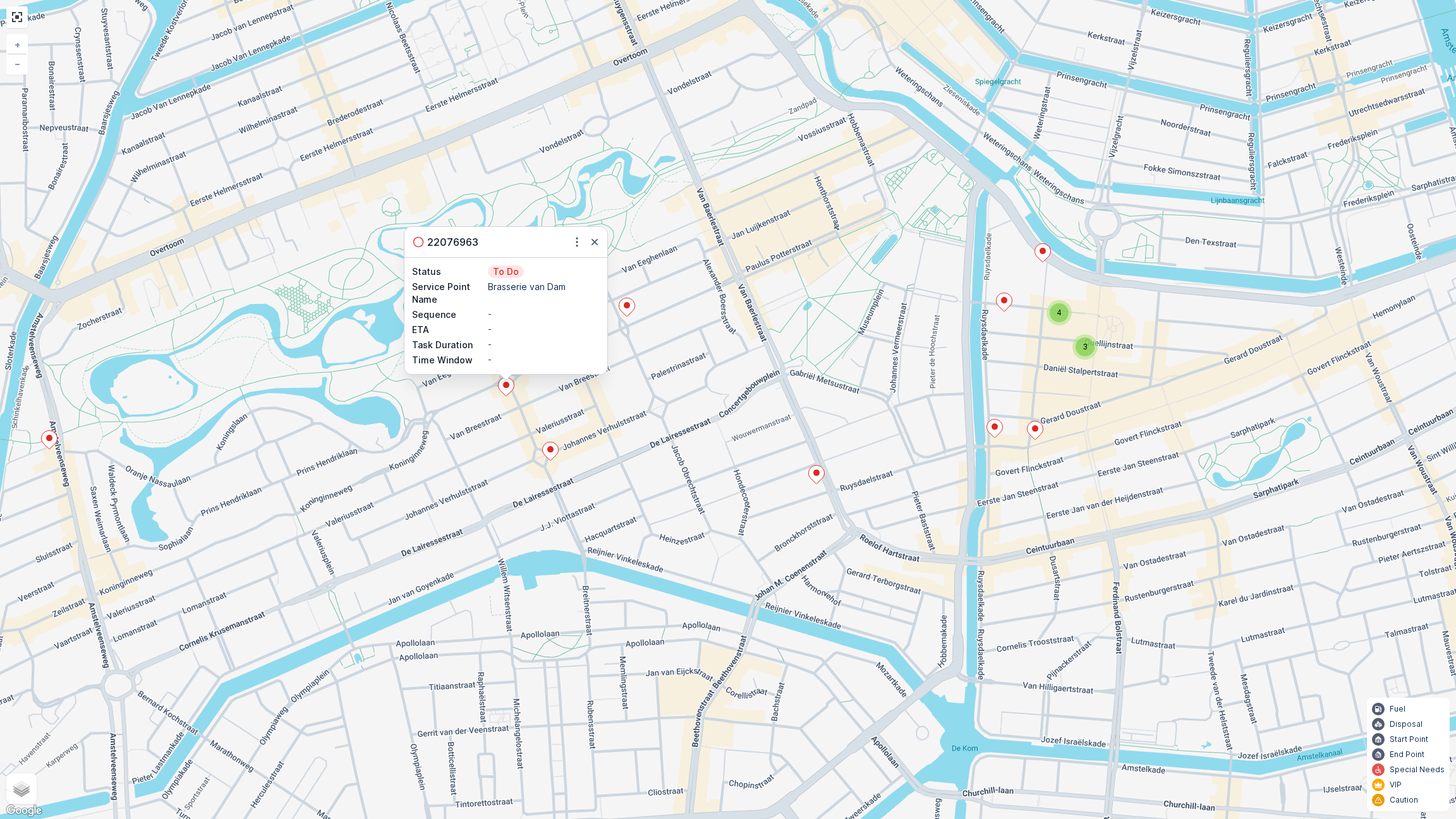
click at [627, 308] on ellipse at bounding box center [627, 305] width 6 height 6
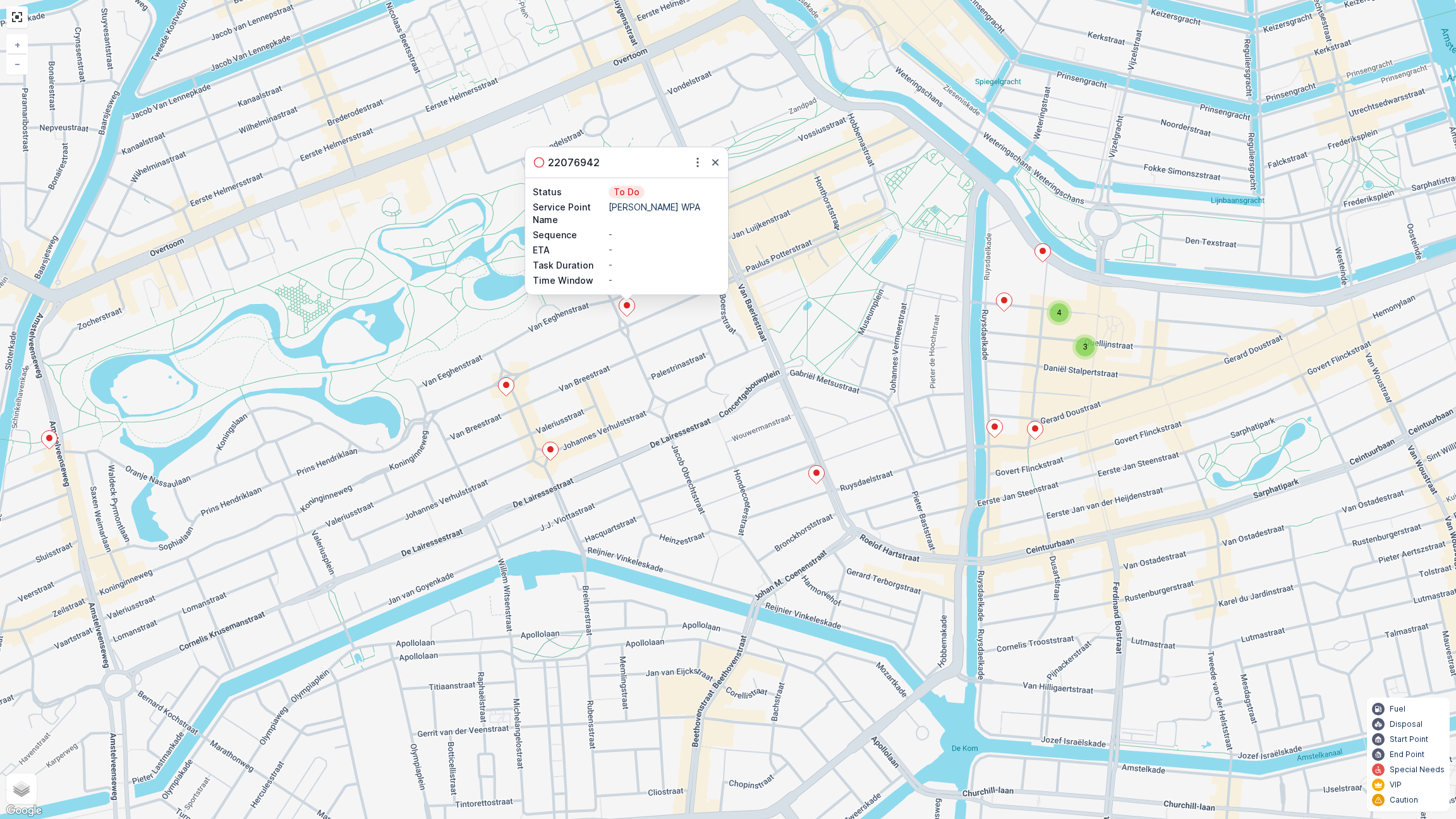
click at [552, 451] on ellipse at bounding box center [550, 449] width 6 height 6
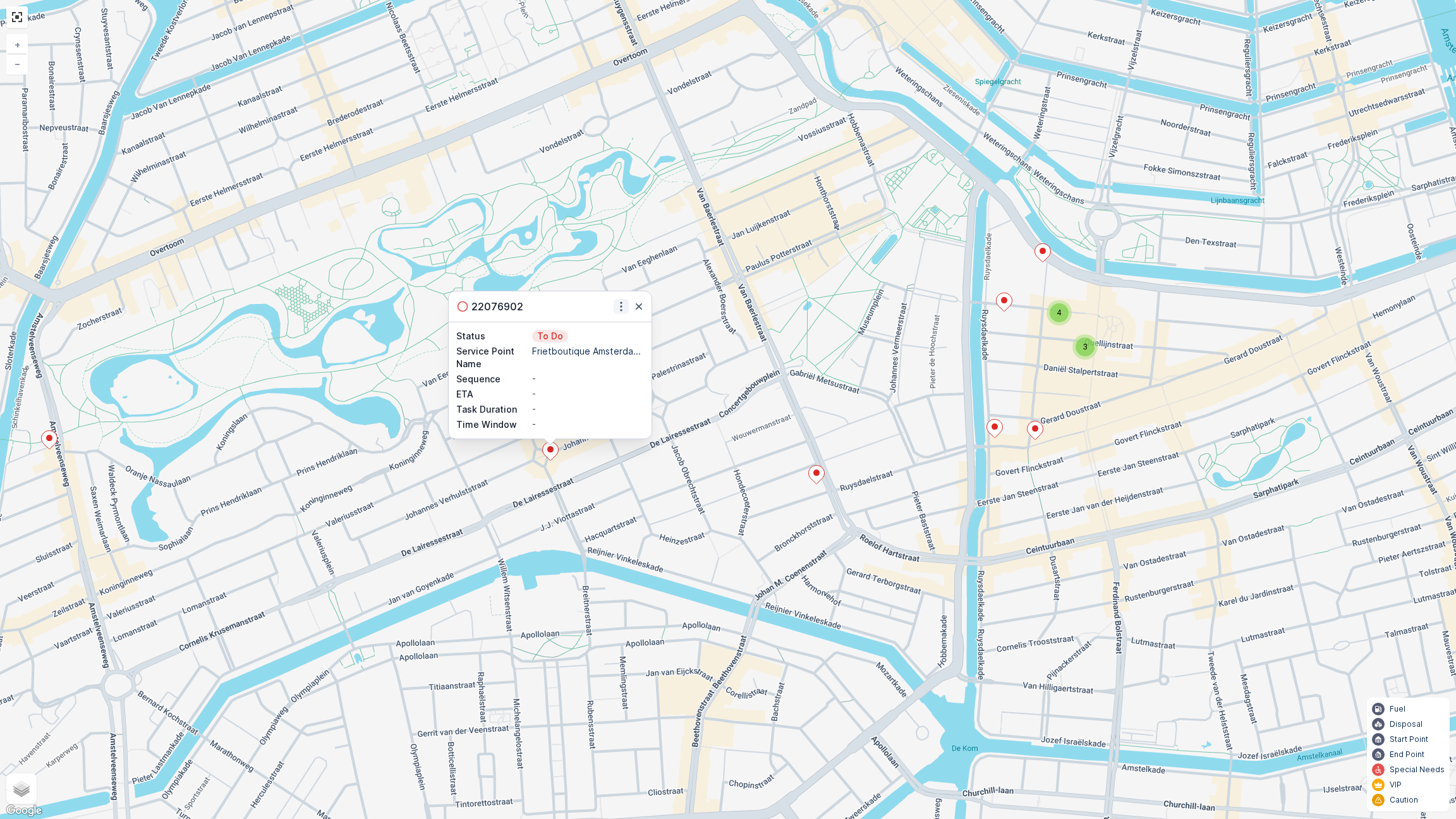
click at [625, 310] on icon "button" at bounding box center [621, 307] width 13 height 13
click at [764, 450] on div "3 4 22076902 See More Details Change Route Remove from Route Delete Status To D…" at bounding box center [728, 409] width 1456 height 819
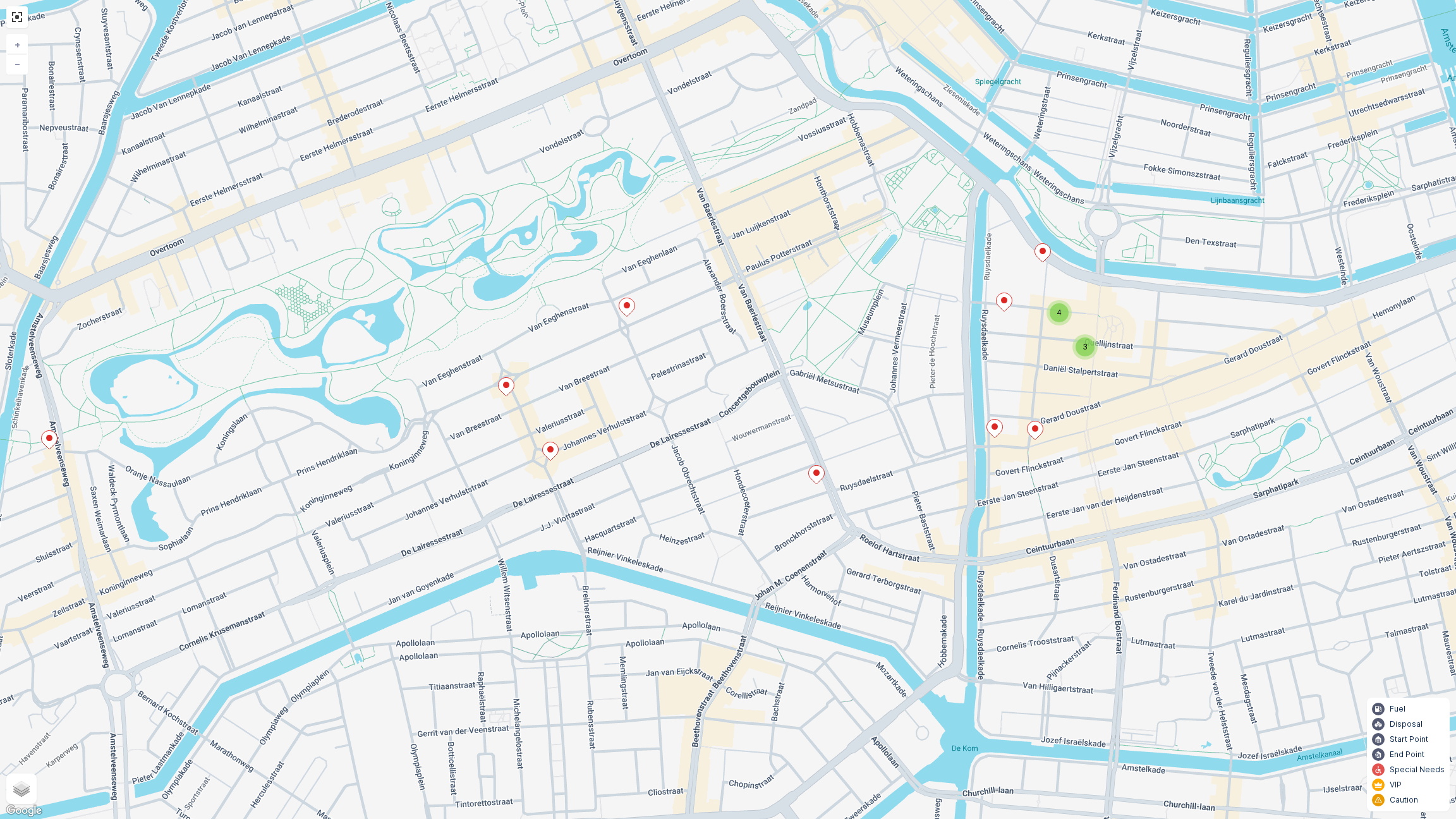
click at [632, 312] on icon at bounding box center [627, 307] width 16 height 19
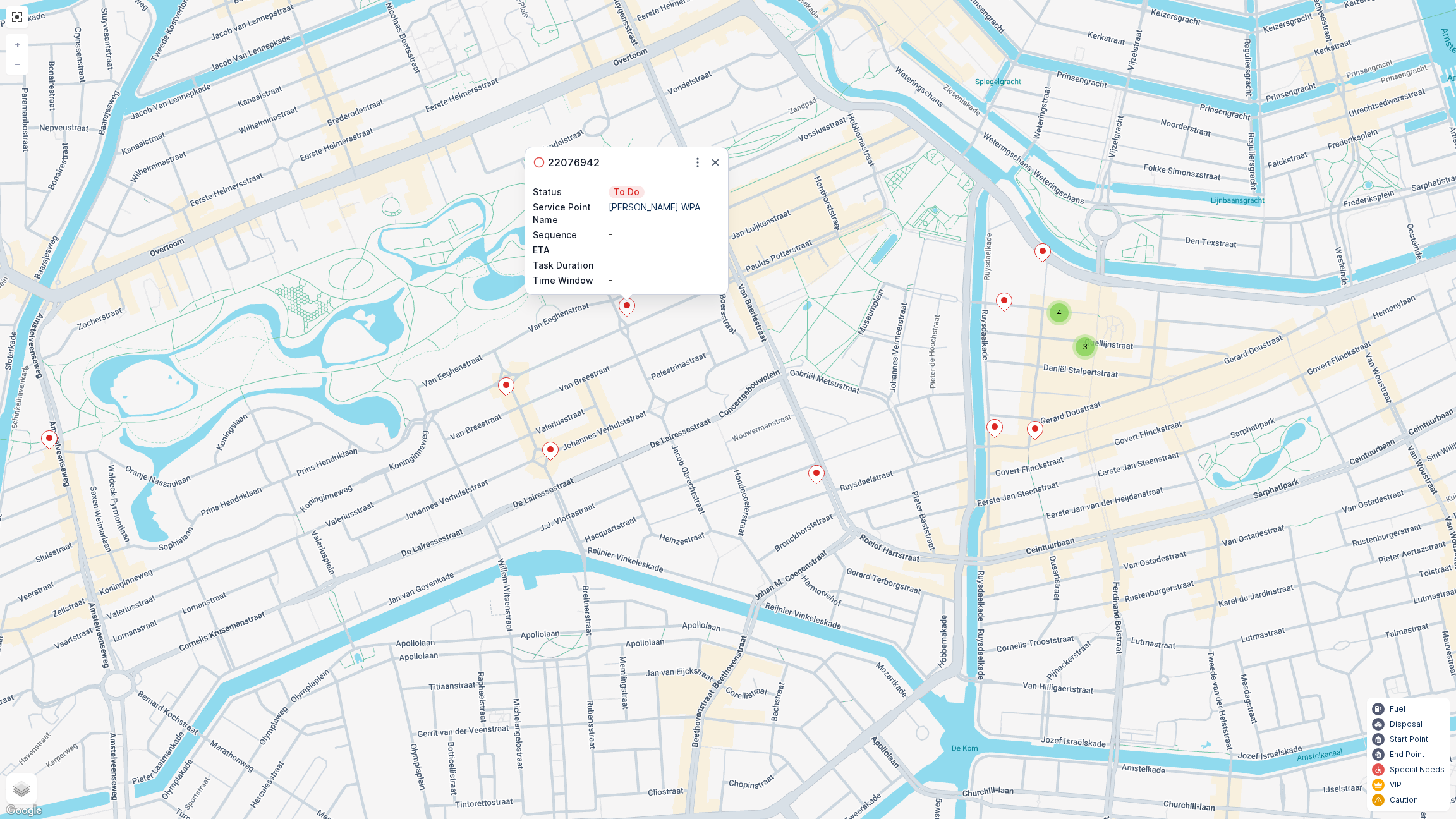
drag, startPoint x: 680, startPoint y: 344, endPoint x: 620, endPoint y: 351, distance: 60.4
click at [678, 344] on div "3 4 22076942 Status To Do Service Point Name George WPA Sequence - ETA - Task D…" at bounding box center [728, 409] width 1456 height 819
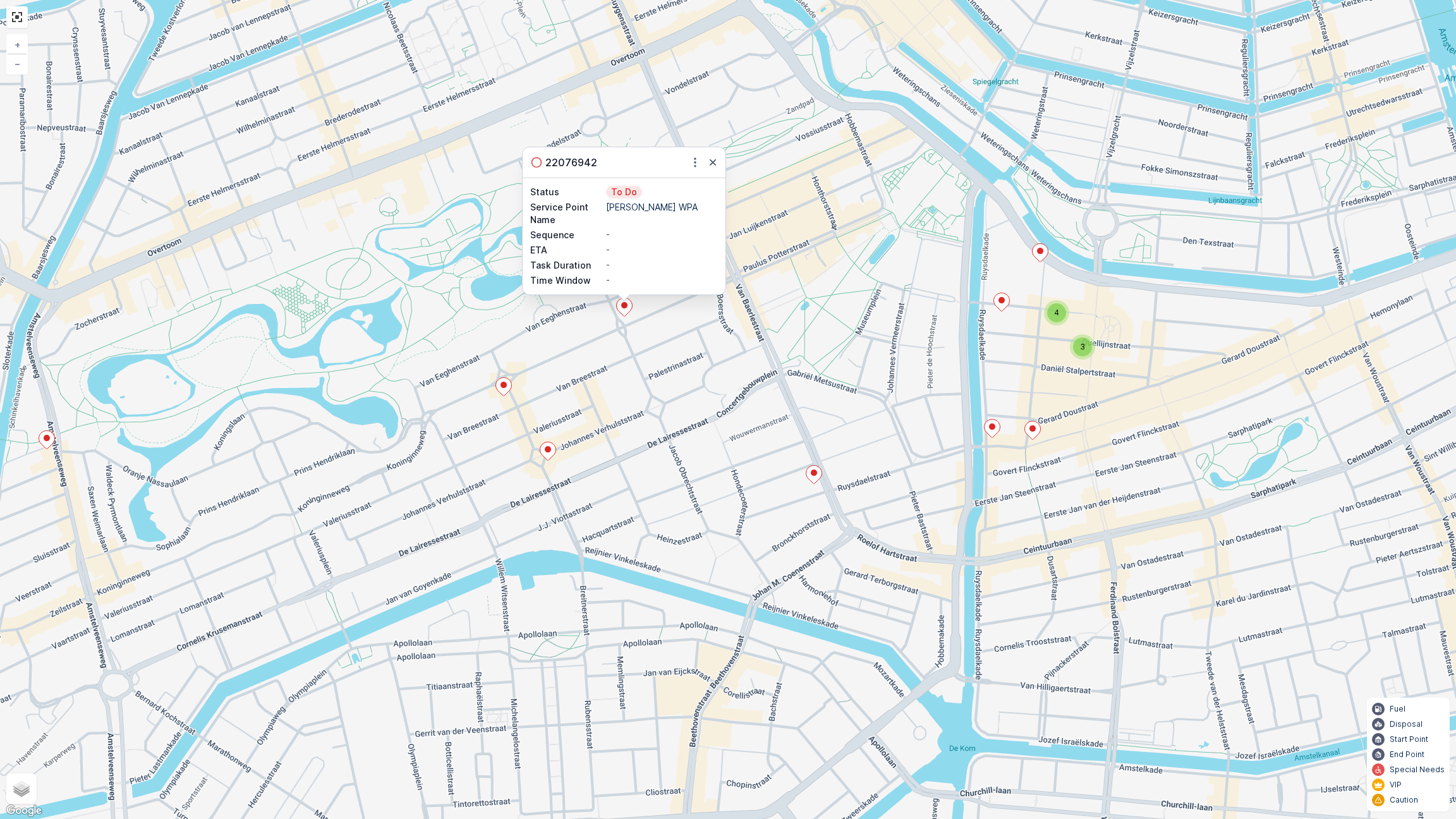
click at [498, 387] on icon at bounding box center [504, 387] width 16 height 18
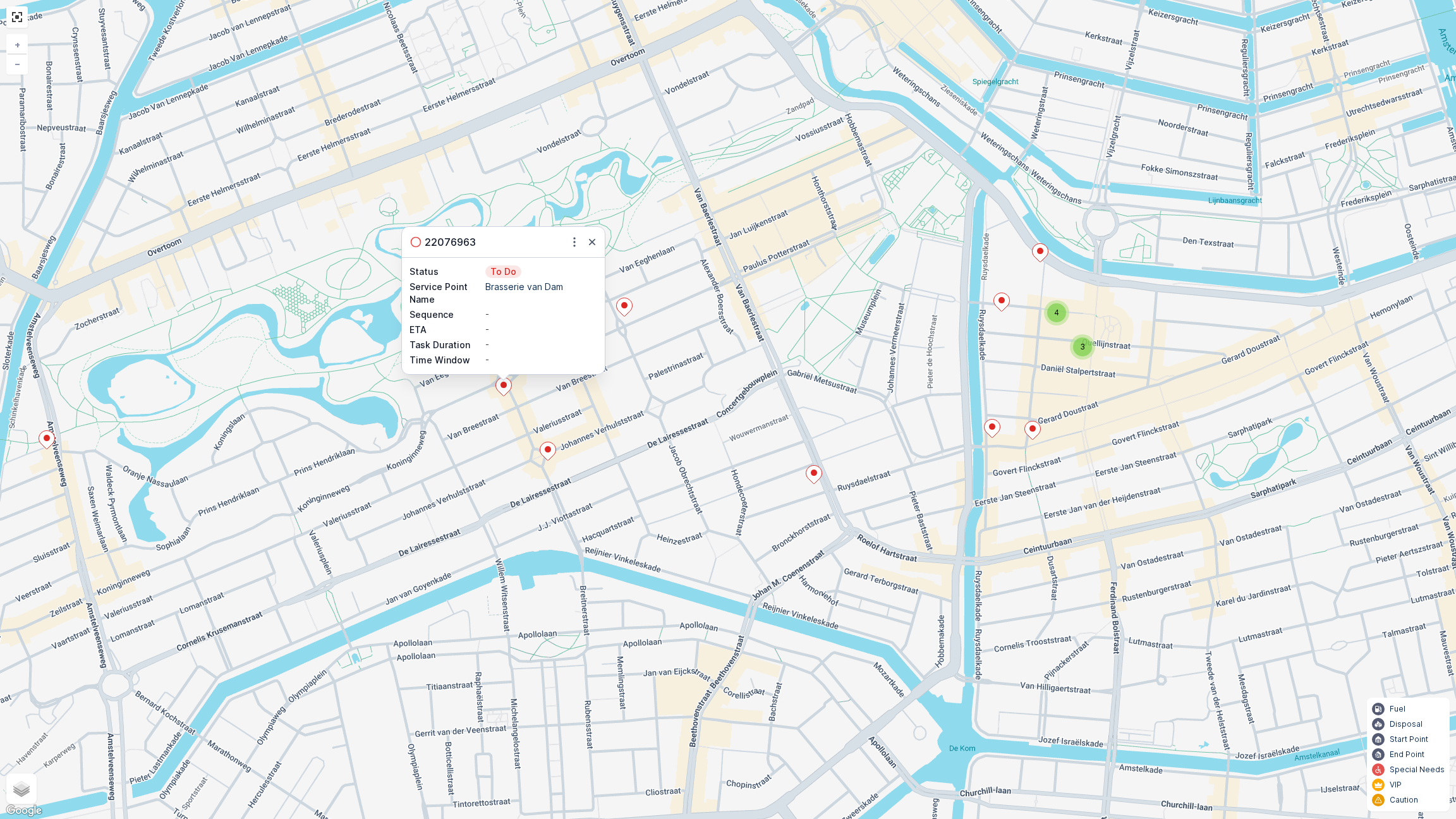
click at [547, 452] on ellipse at bounding box center [548, 449] width 6 height 6
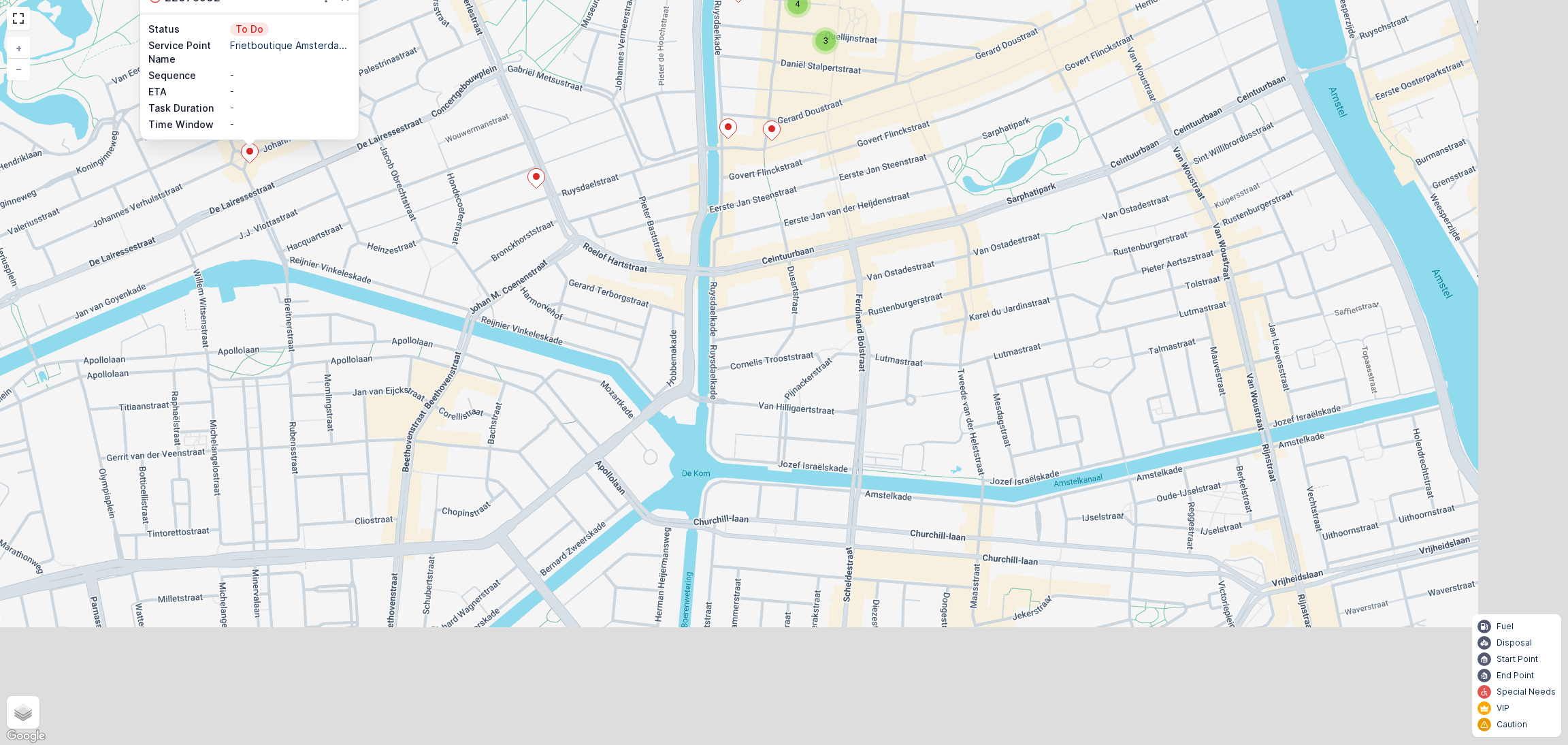
scroll to position [204, 0]
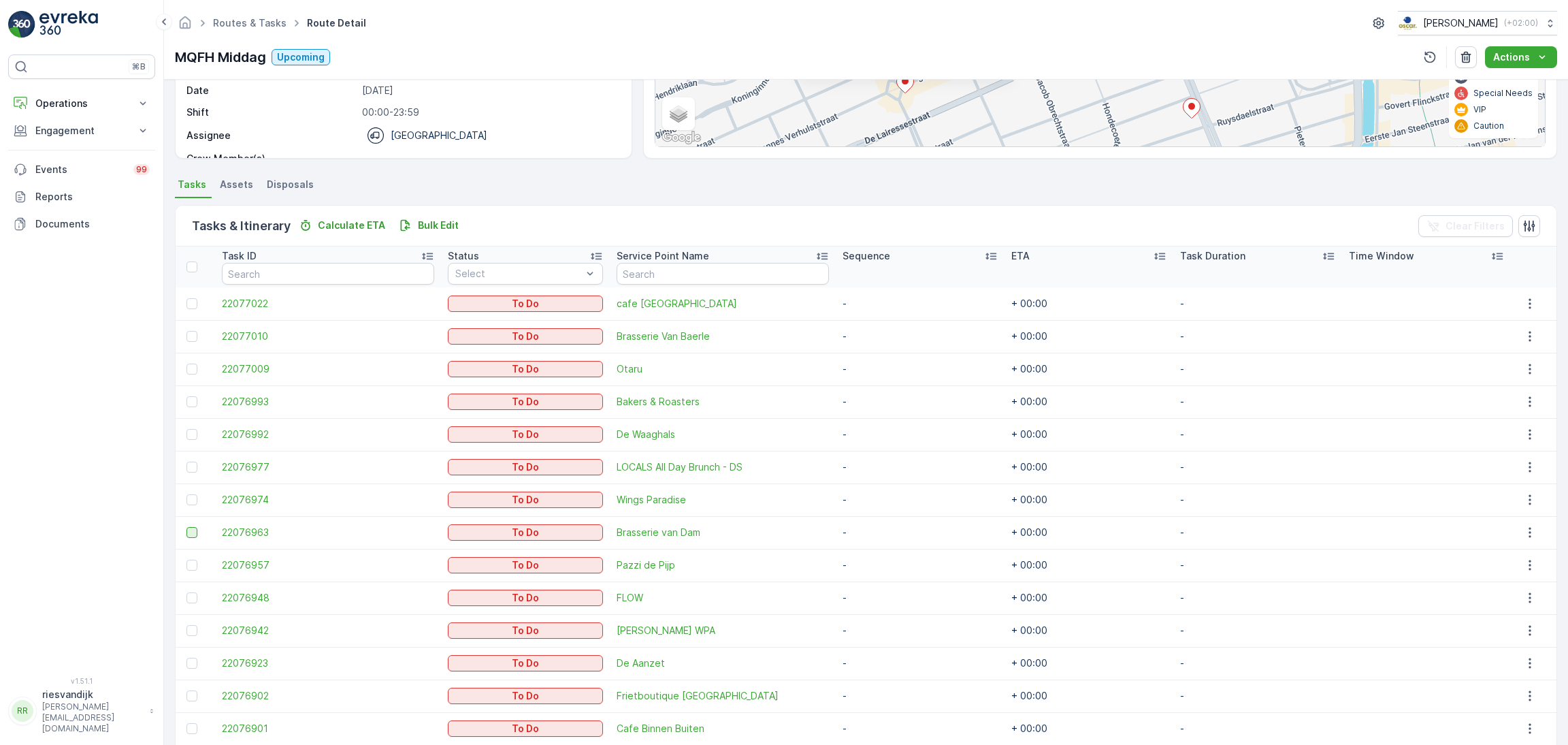
click at [190, 528] on div at bounding box center [192, 532] width 11 height 11
click at [186, 527] on input "checkbox" at bounding box center [186, 527] width 0 height 0
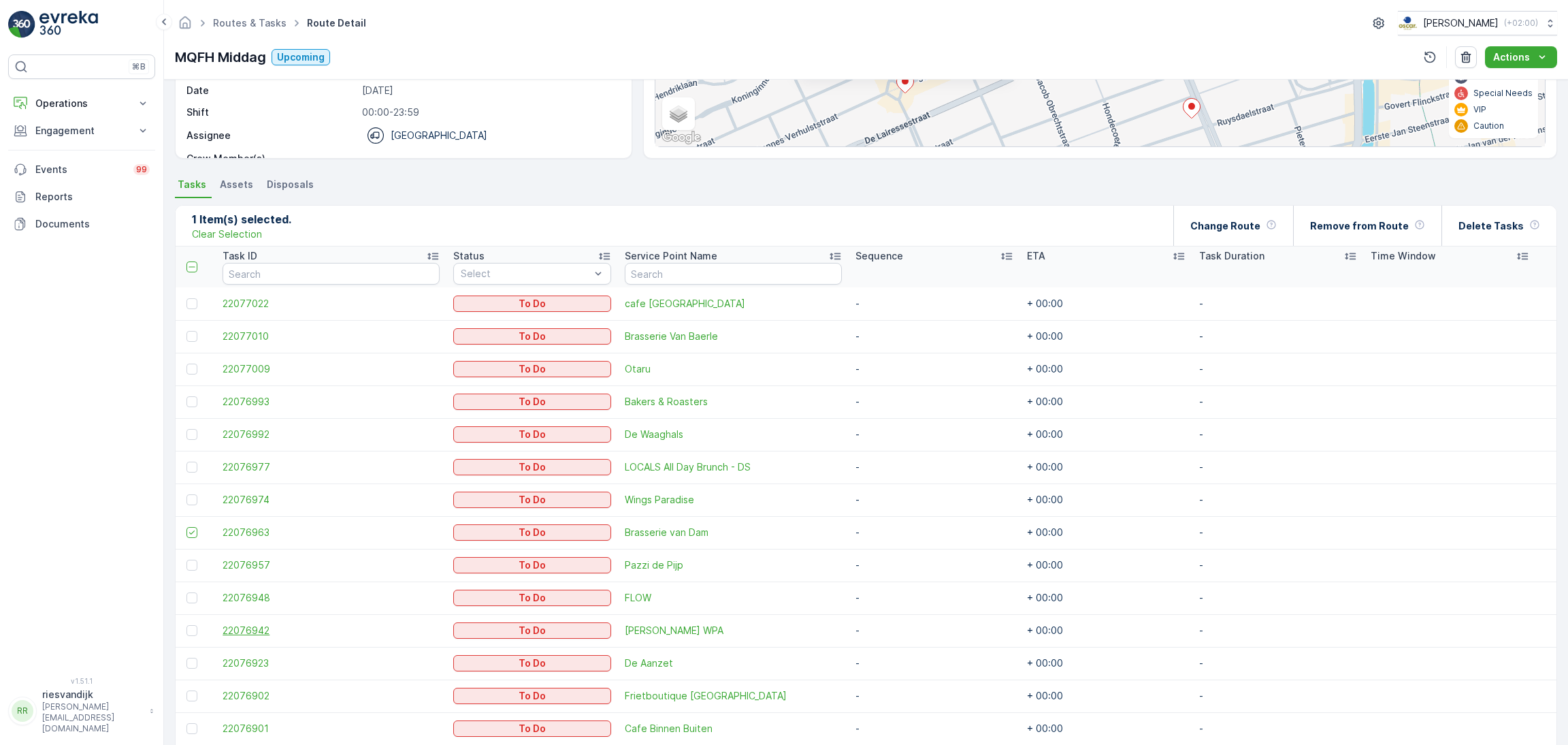
scroll to position [306, 0]
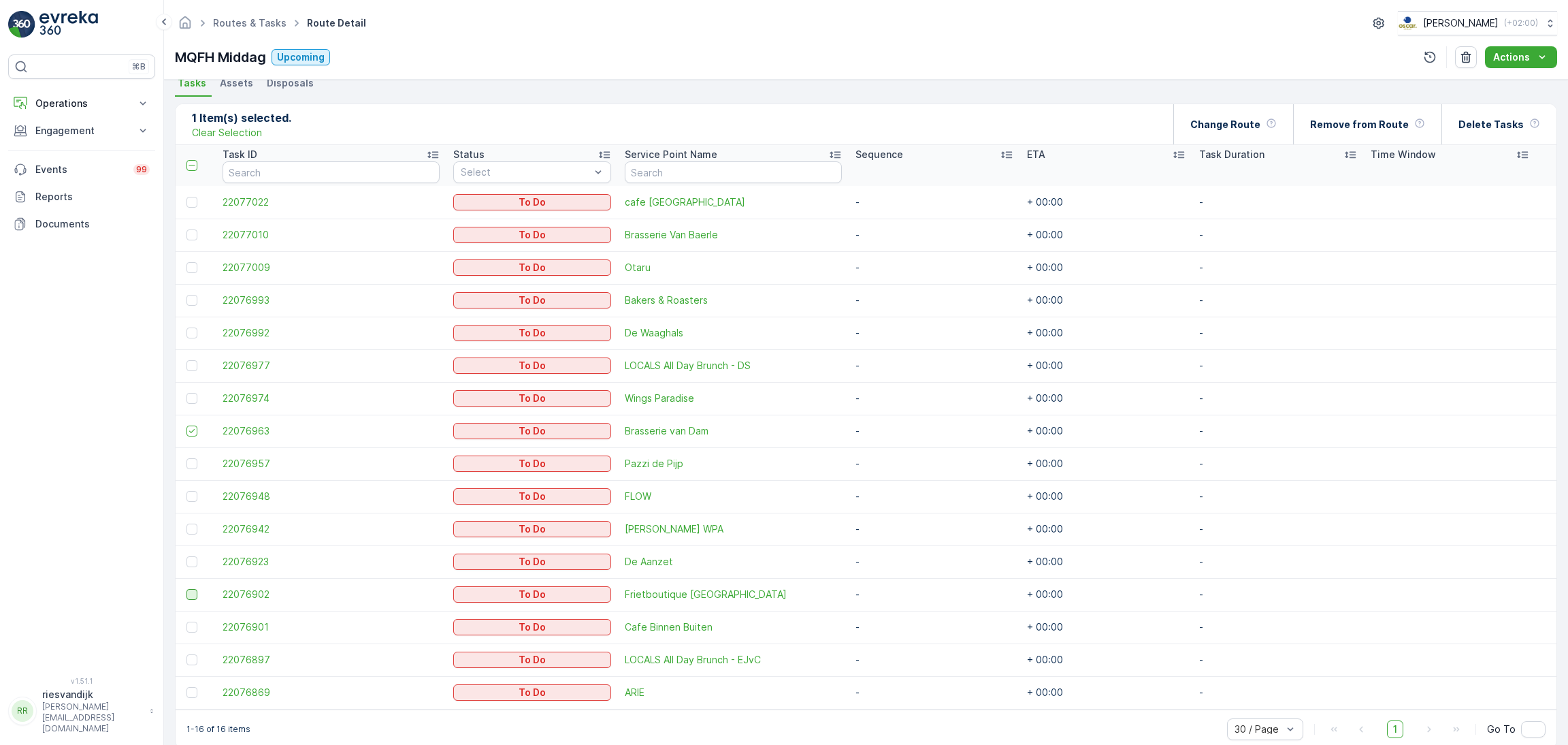
click at [195, 591] on div at bounding box center [192, 594] width 11 height 11
click at [186, 589] on input "checkbox" at bounding box center [186, 589] width 0 height 0
click at [186, 527] on td at bounding box center [196, 529] width 40 height 33
click at [193, 527] on div at bounding box center [192, 529] width 11 height 11
click at [186, 524] on input "checkbox" at bounding box center [186, 524] width 0 height 0
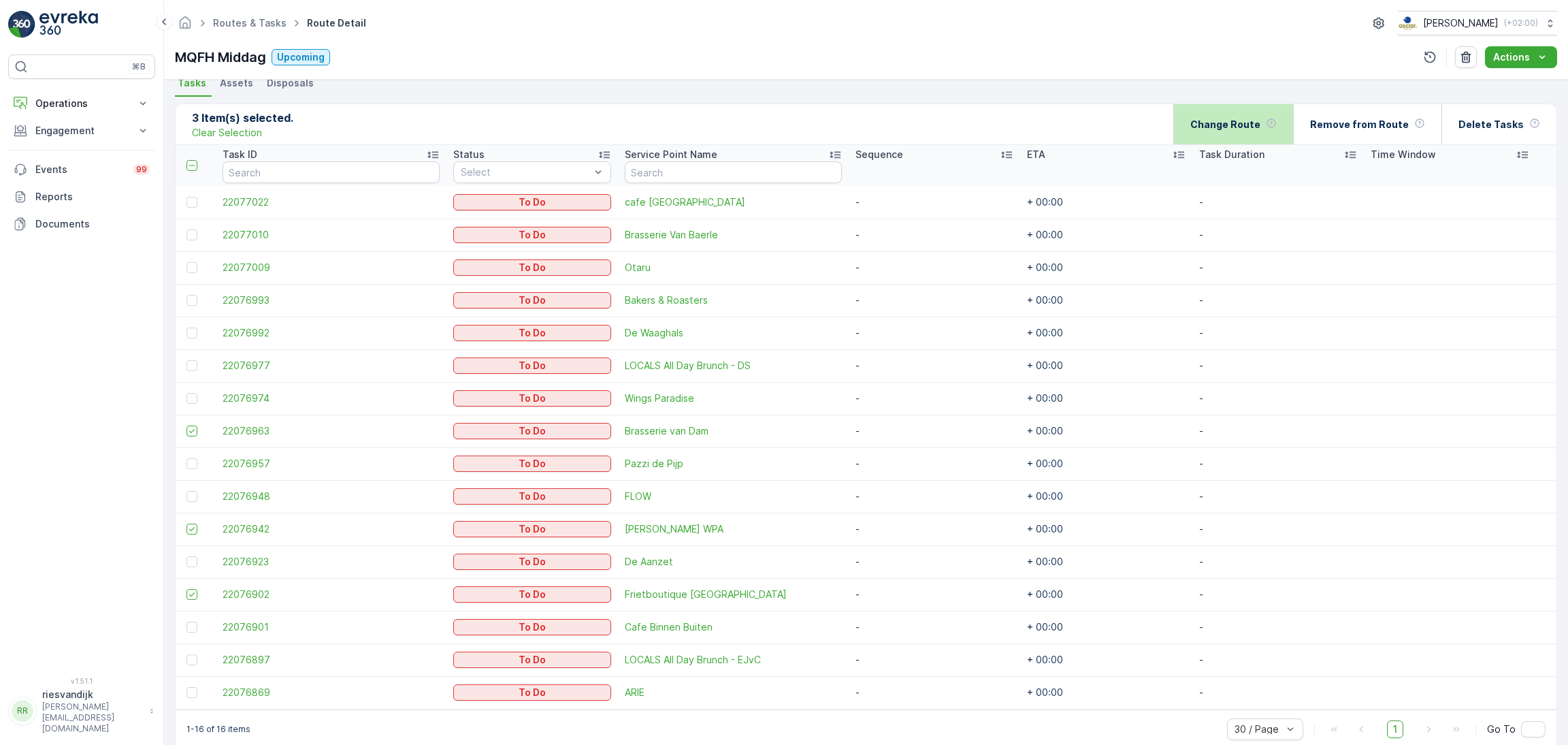
click at [1236, 126] on p "Change Route" at bounding box center [1225, 125] width 70 height 14
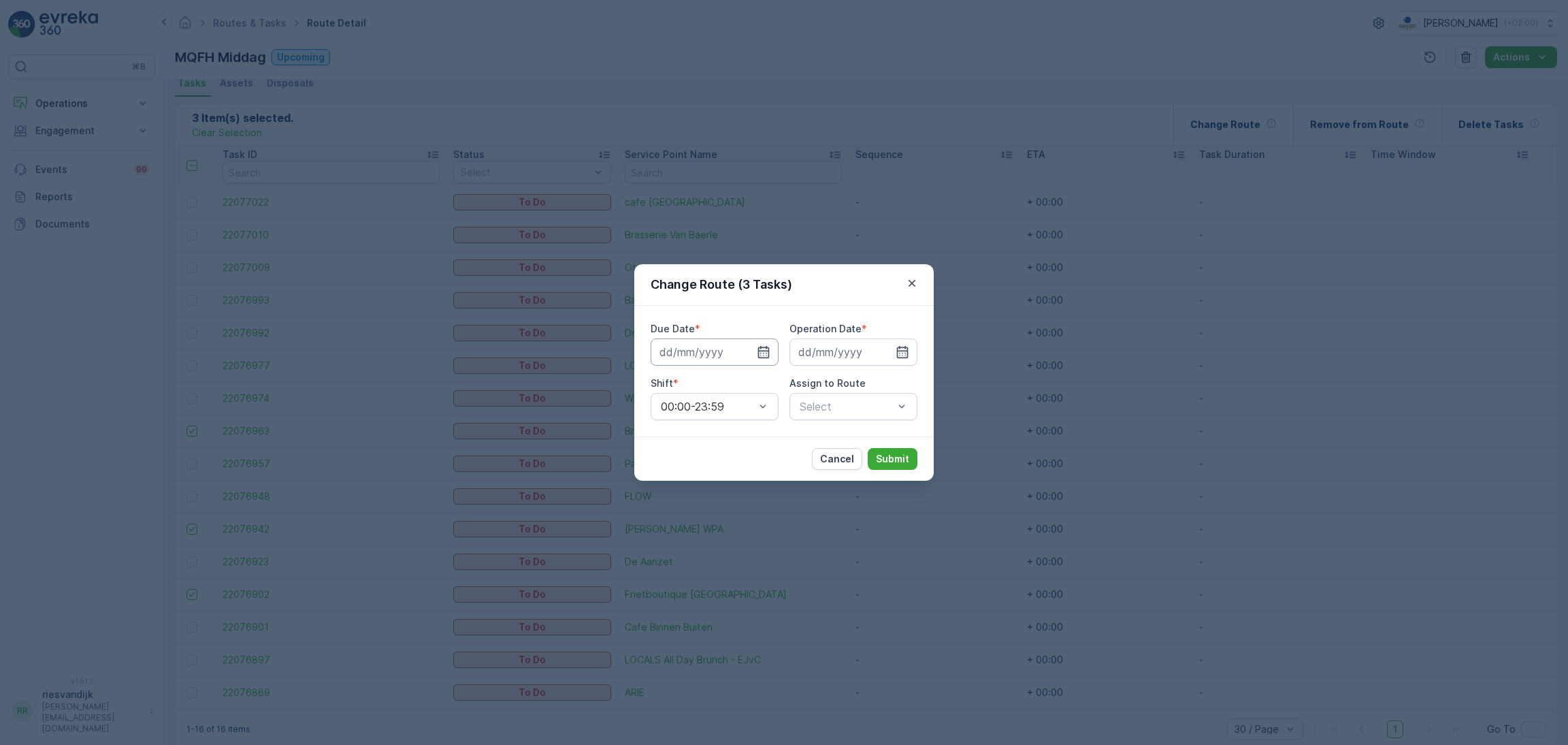
click at [746, 360] on input at bounding box center [714, 352] width 128 height 27
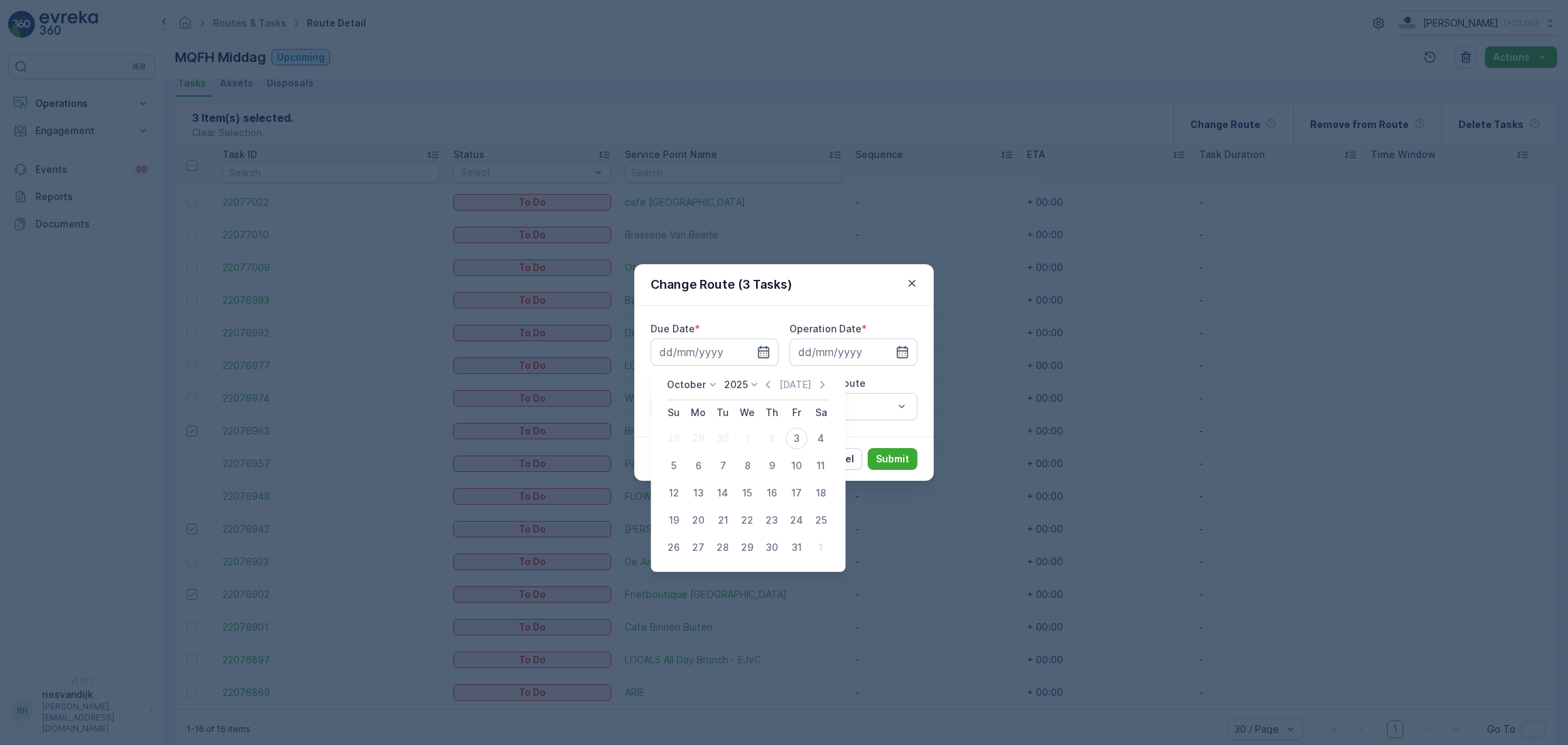
click at [672, 466] on div "5" at bounding box center [673, 465] width 22 height 22
type input "[DATE]"
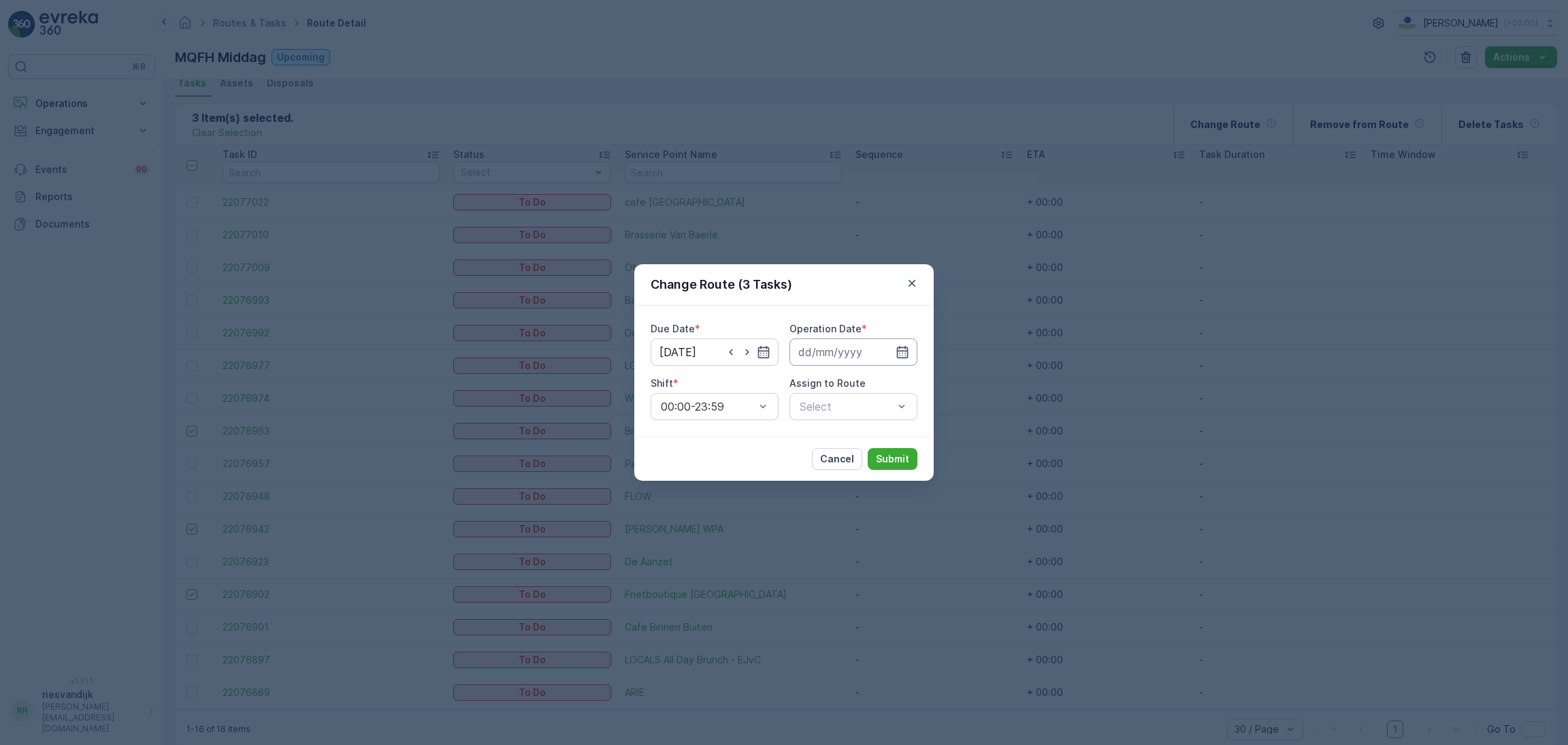
click at [896, 339] on div "Operation Date *" at bounding box center [854, 343] width 128 height 43
click at [893, 347] on input at bounding box center [854, 352] width 128 height 27
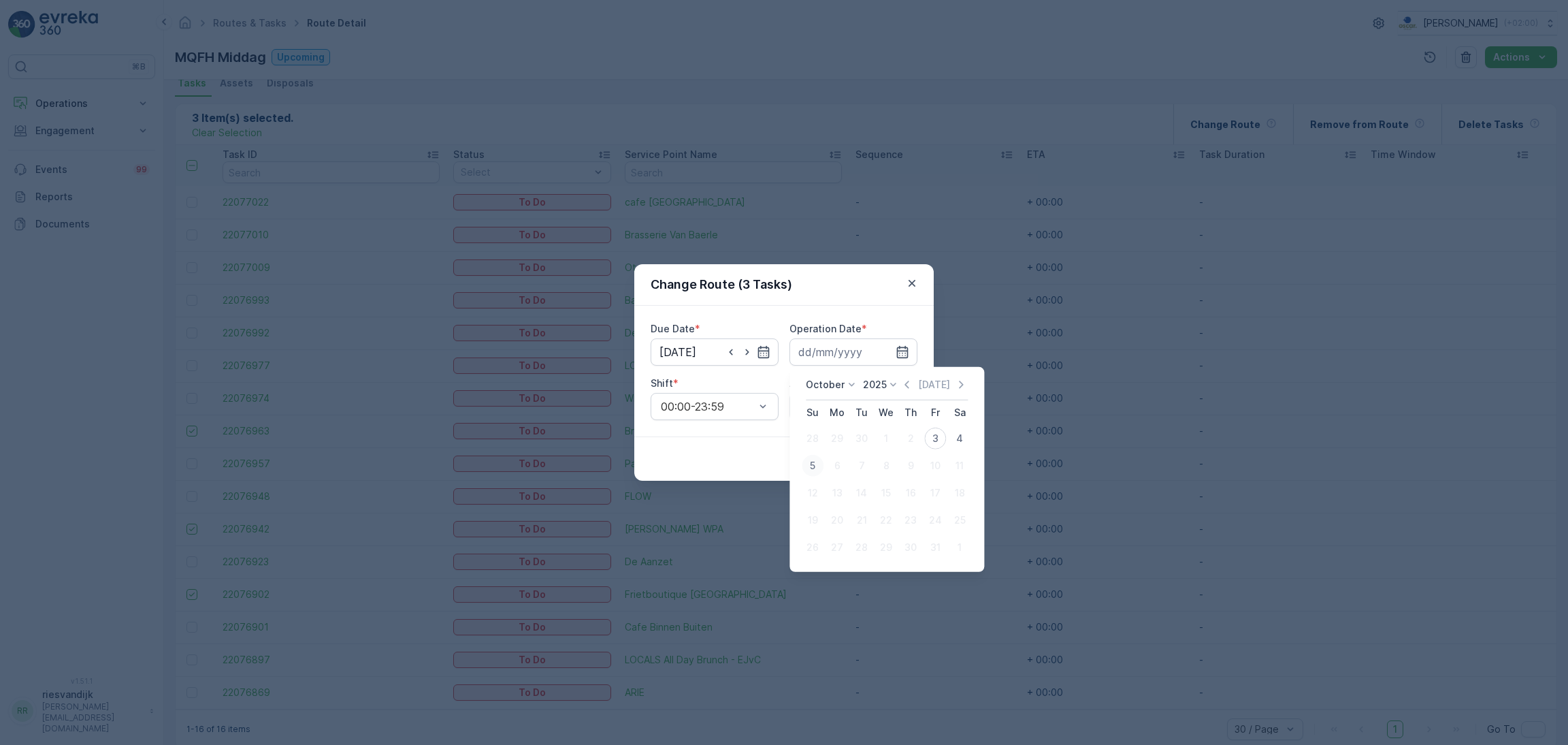
click at [816, 461] on div "5" at bounding box center [813, 465] width 22 height 22
type input "[DATE]"
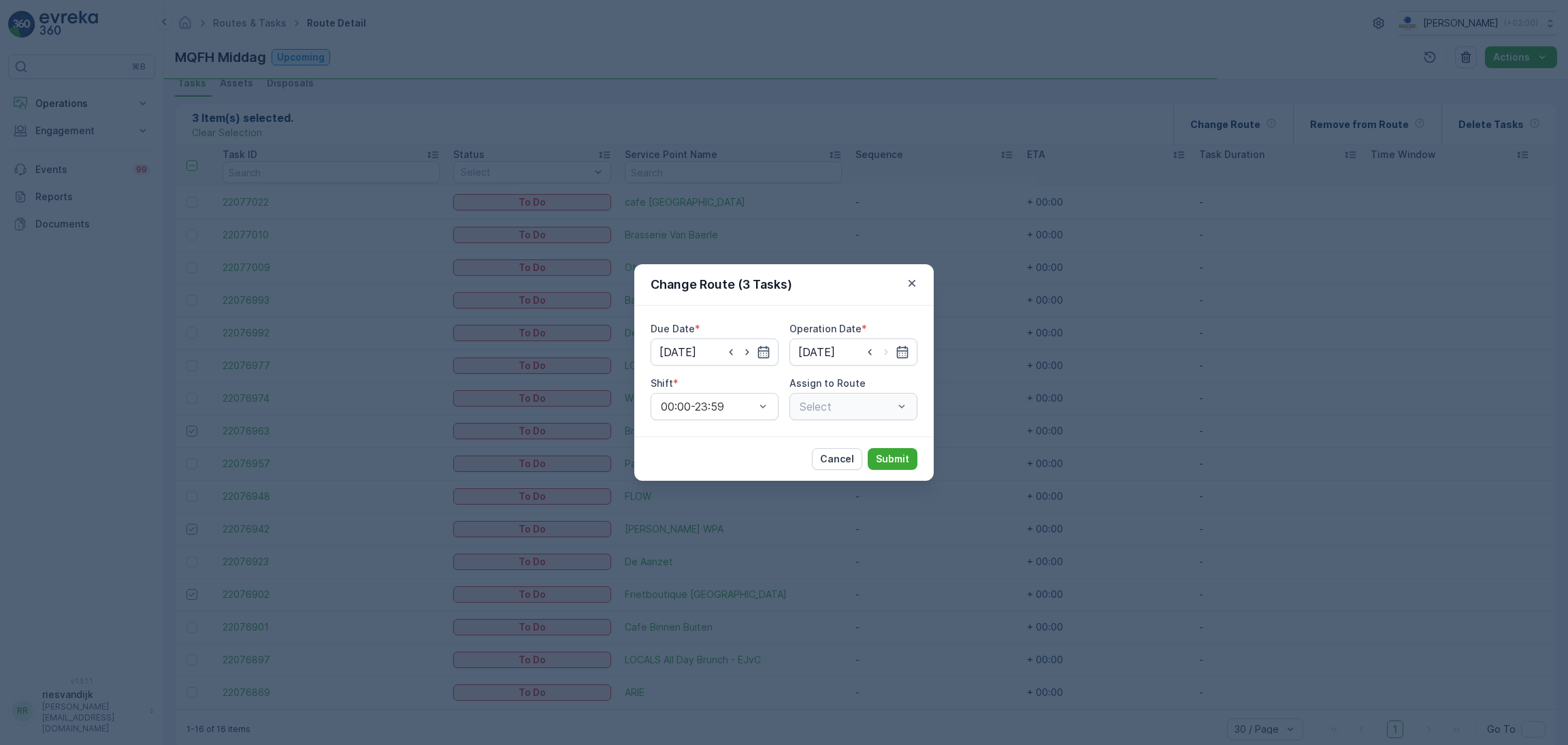
click at [840, 400] on div "Select" at bounding box center [854, 406] width 128 height 27
click at [736, 394] on div "00:00-23:59" at bounding box center [714, 406] width 128 height 27
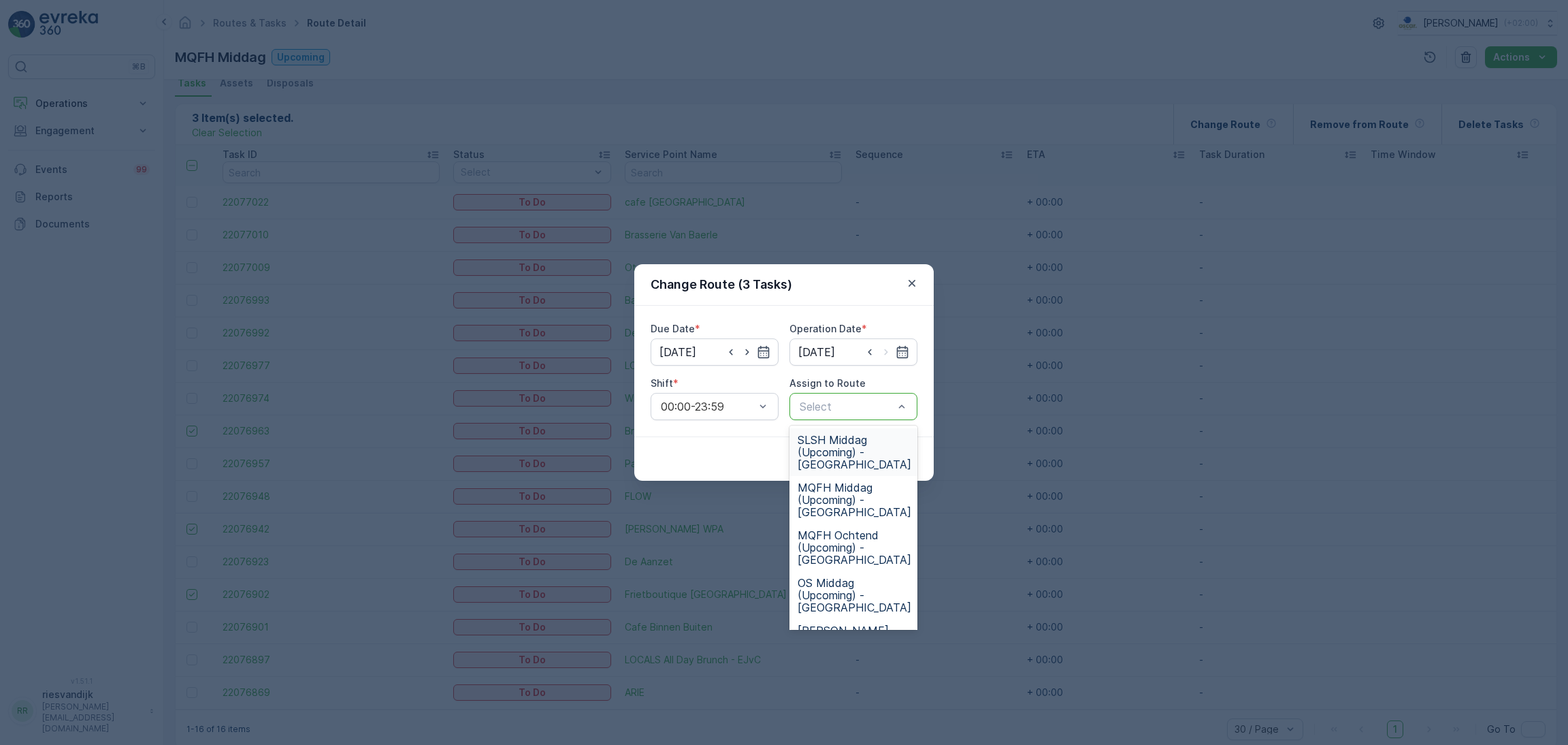
click at [889, 393] on div "Select" at bounding box center [854, 406] width 128 height 27
click at [848, 506] on span "CS Regular (Upcoming) - [GEOGRAPHIC_DATA]" at bounding box center [854, 509] width 113 height 37
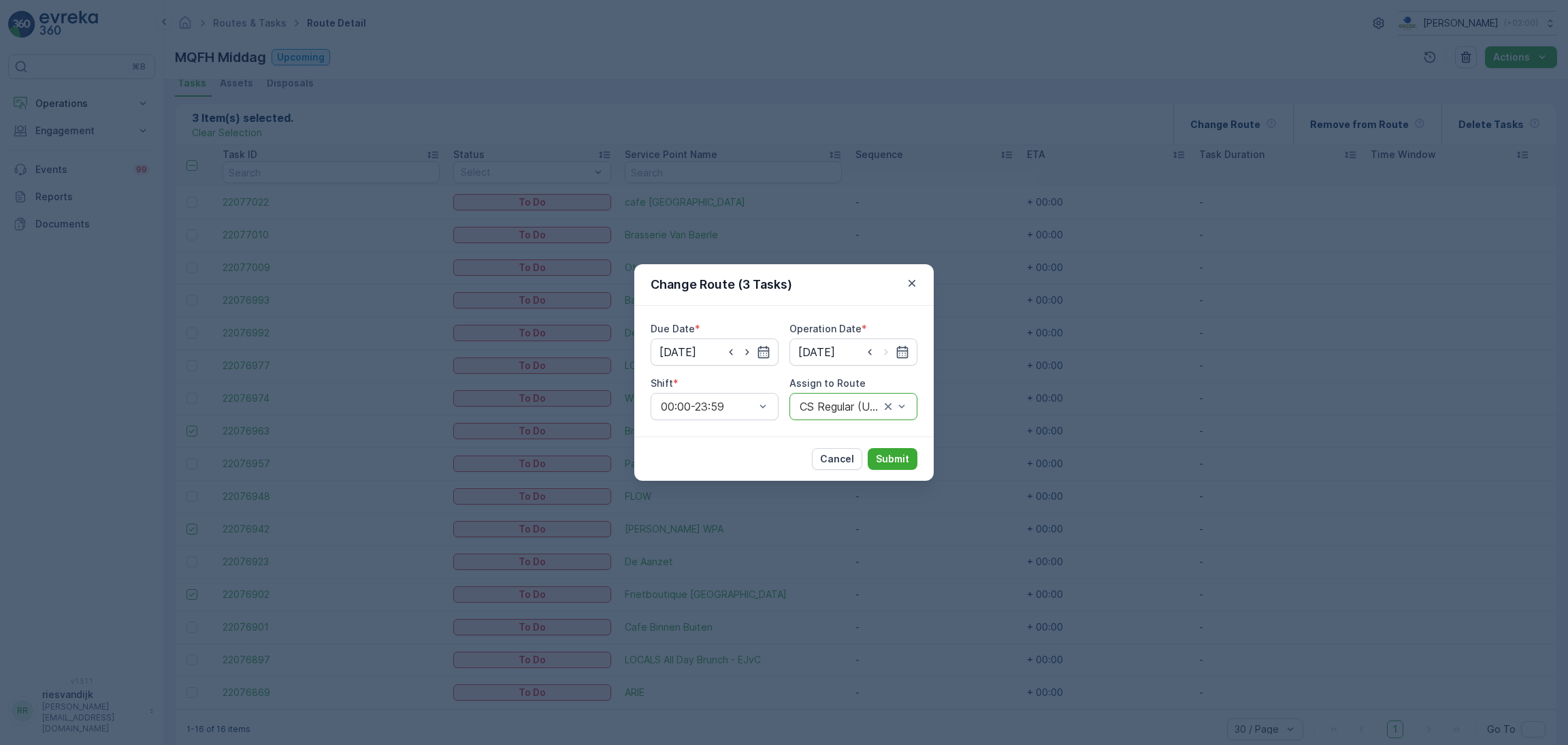
click at [889, 446] on div "Cancel Submit" at bounding box center [784, 458] width 300 height 44
click at [892, 457] on p "Submit" at bounding box center [892, 459] width 33 height 14
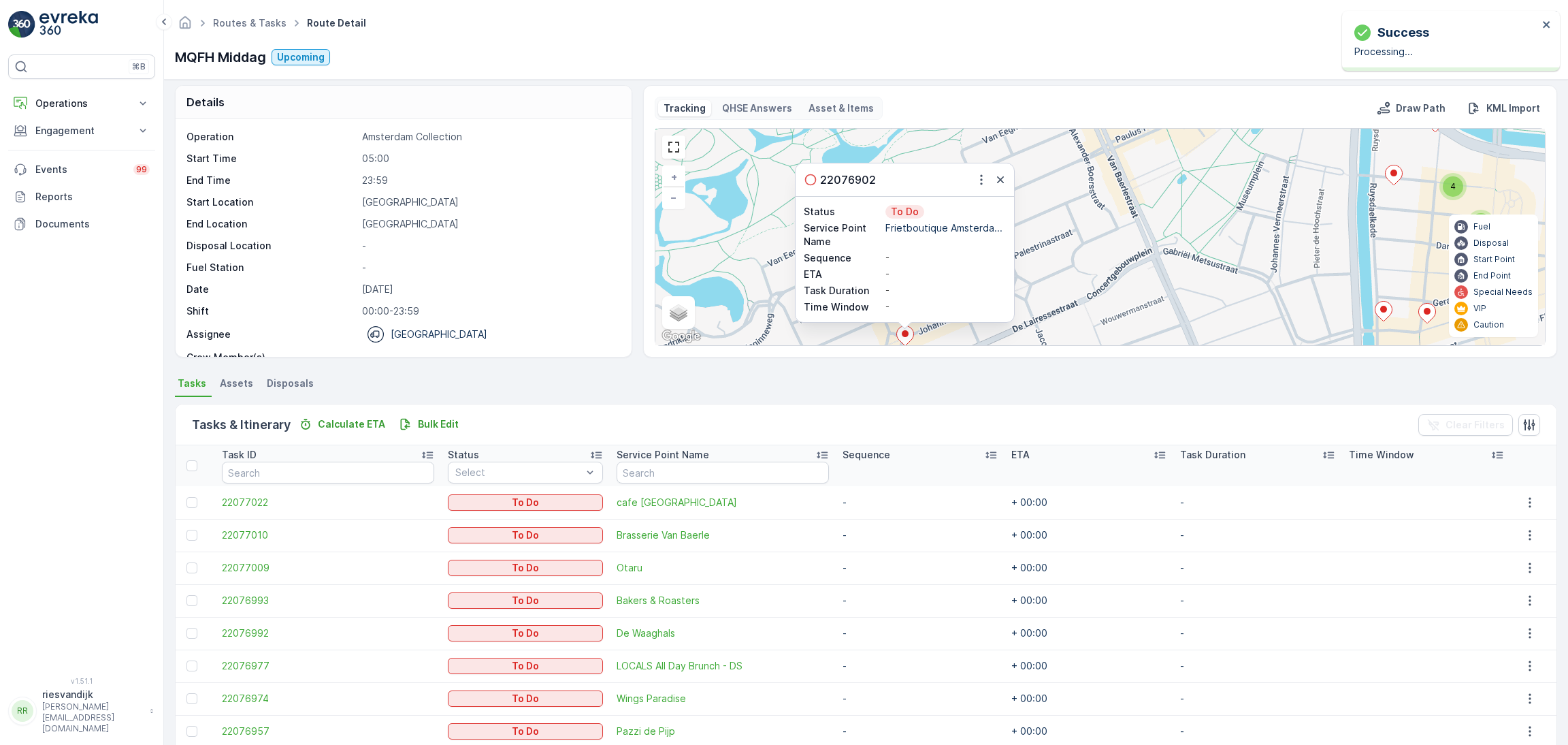
scroll to position [0, 0]
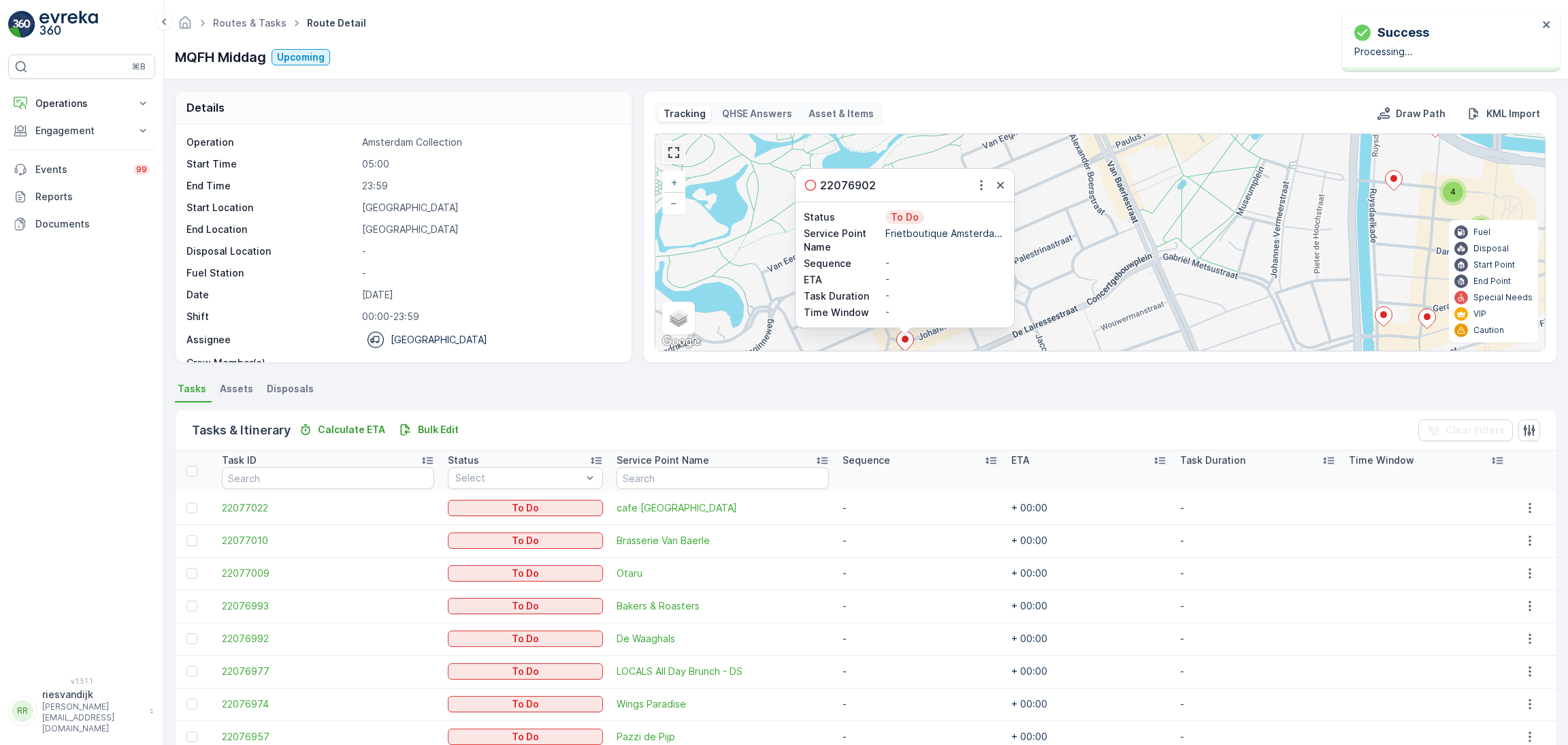
drag, startPoint x: 679, startPoint y: 155, endPoint x: 677, endPoint y: 244, distance: 89.0
click at [677, 155] on link at bounding box center [673, 152] width 21 height 21
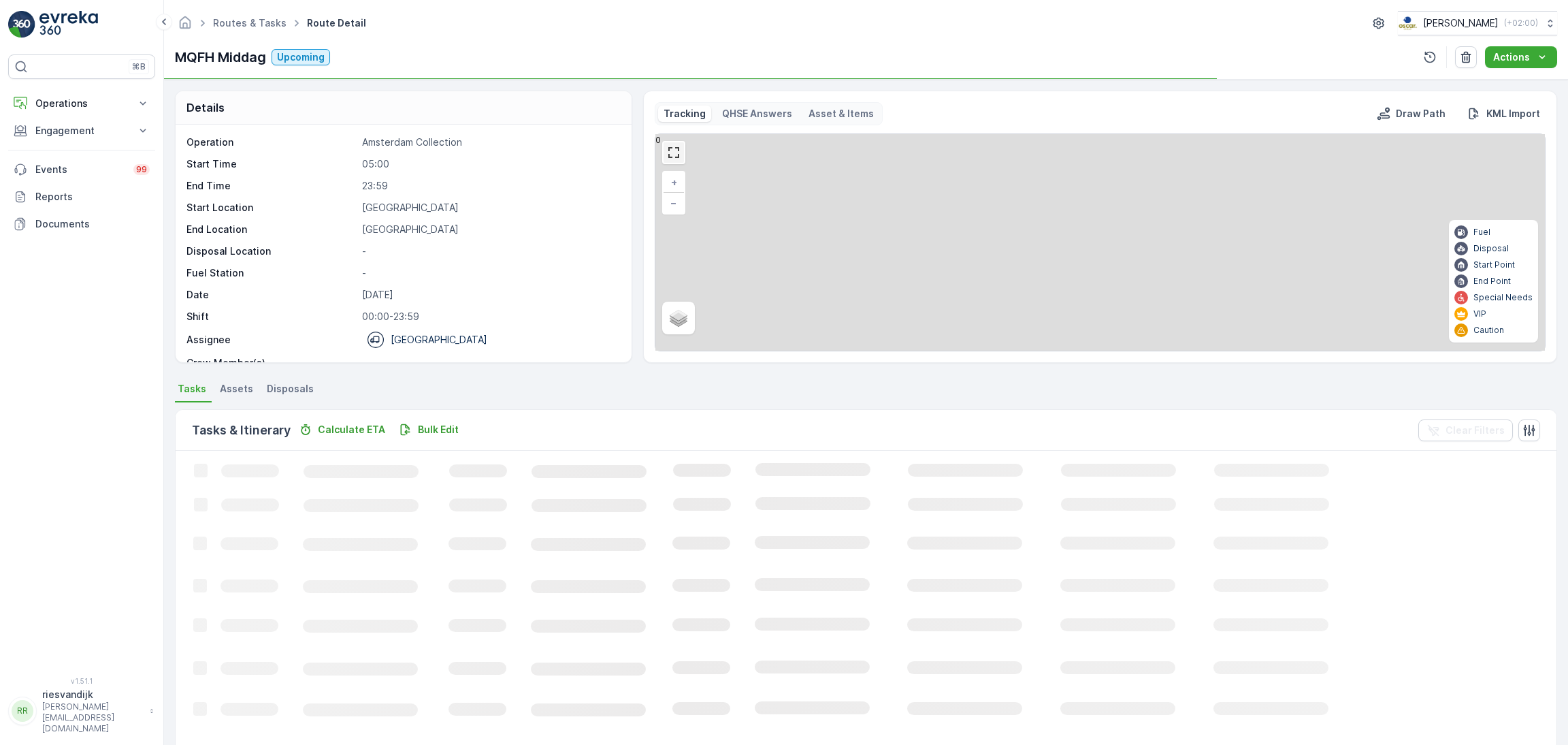
click at [671, 158] on link at bounding box center [673, 152] width 21 height 21
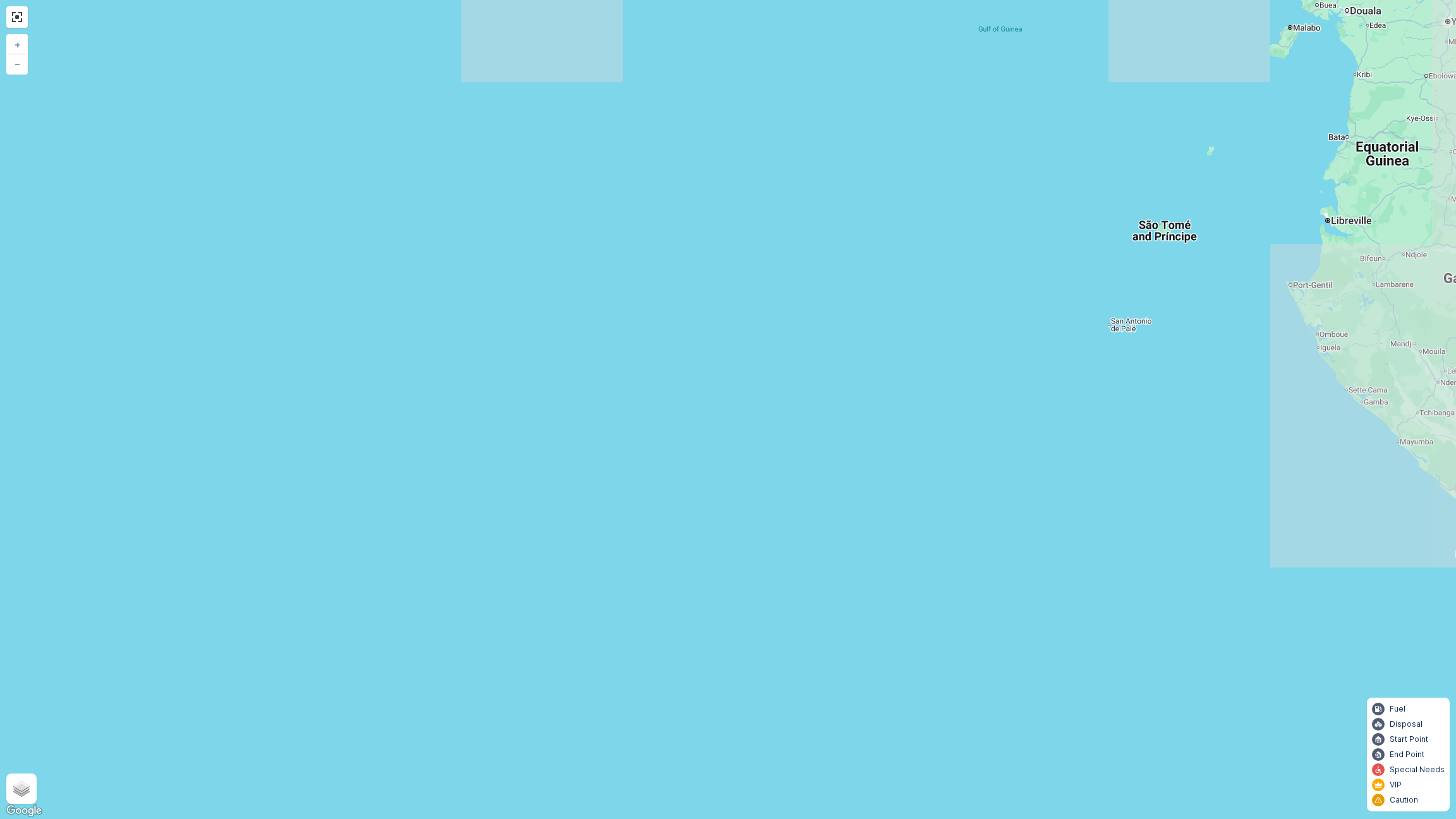
drag, startPoint x: 802, startPoint y: 191, endPoint x: 737, endPoint y: 449, distance: 266.1
click at [740, 435] on div "13 + − Satellite Roadmap Terrain Hybrid Leaflet Keyboard shortcuts Map Data Map…" at bounding box center [728, 409] width 1456 height 819
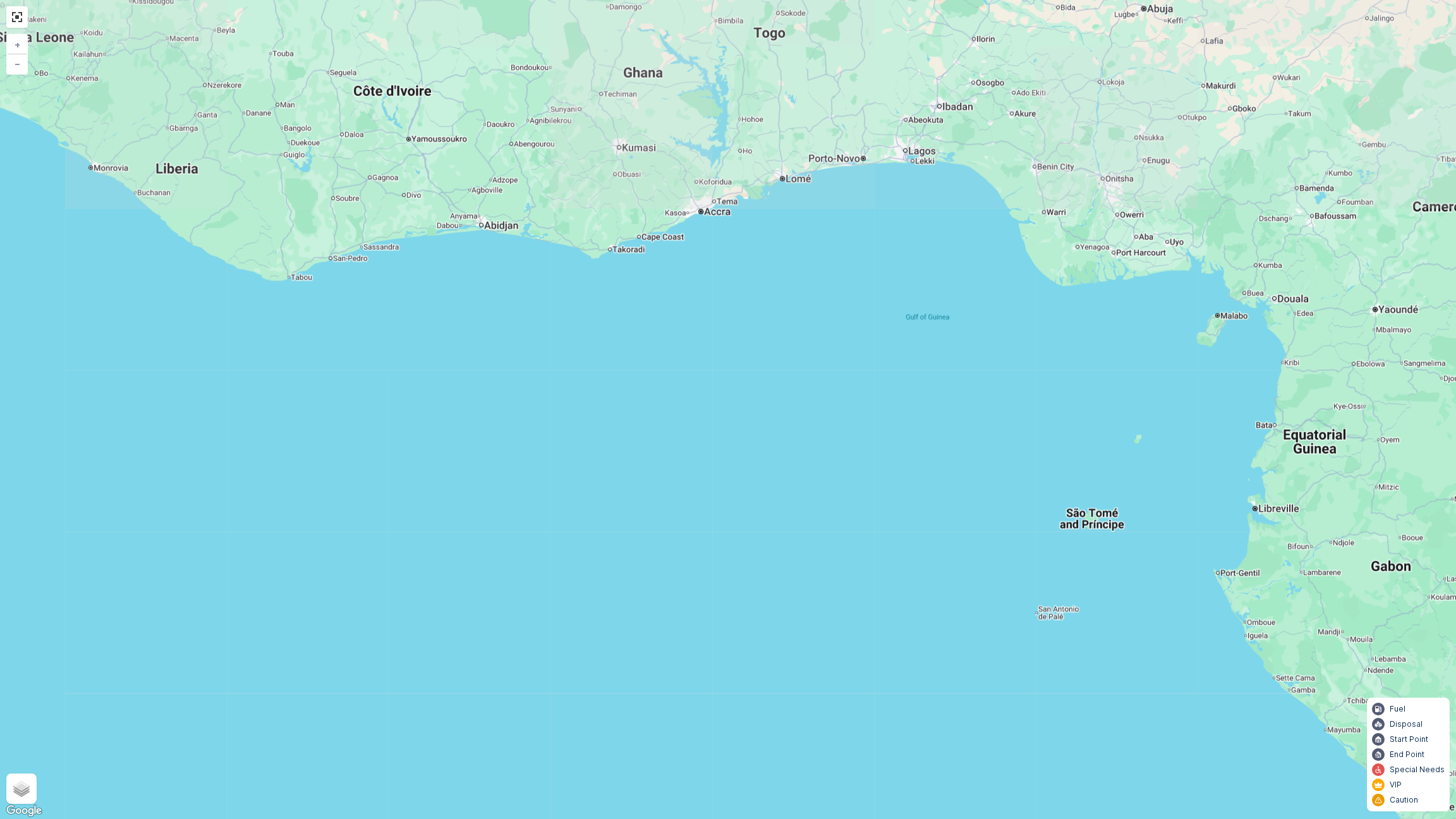
drag, startPoint x: 771, startPoint y: 482, endPoint x: 793, endPoint y: 548, distance: 69.6
click at [786, 545] on div "13 + − Satellite Roadmap Terrain Hybrid Leaflet Keyboard shortcuts Map Data Map…" at bounding box center [728, 409] width 1456 height 819
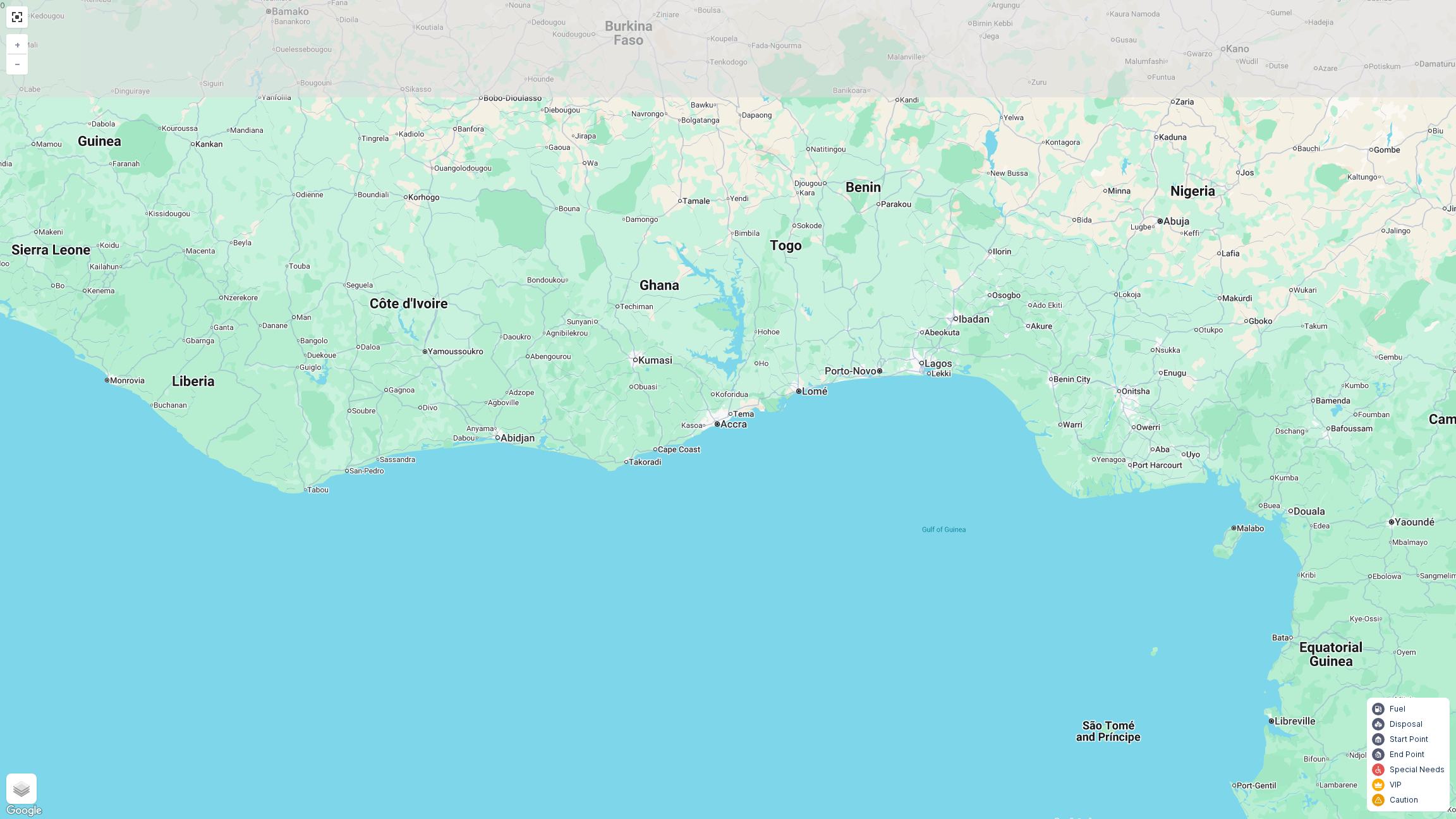
drag, startPoint x: 745, startPoint y: 495, endPoint x: 738, endPoint y: 550, distance: 55.4
click at [745, 572] on div "13 + − Satellite Roadmap Terrain Hybrid Leaflet Keyboard shortcuts Map Data Map…" at bounding box center [728, 409] width 1456 height 819
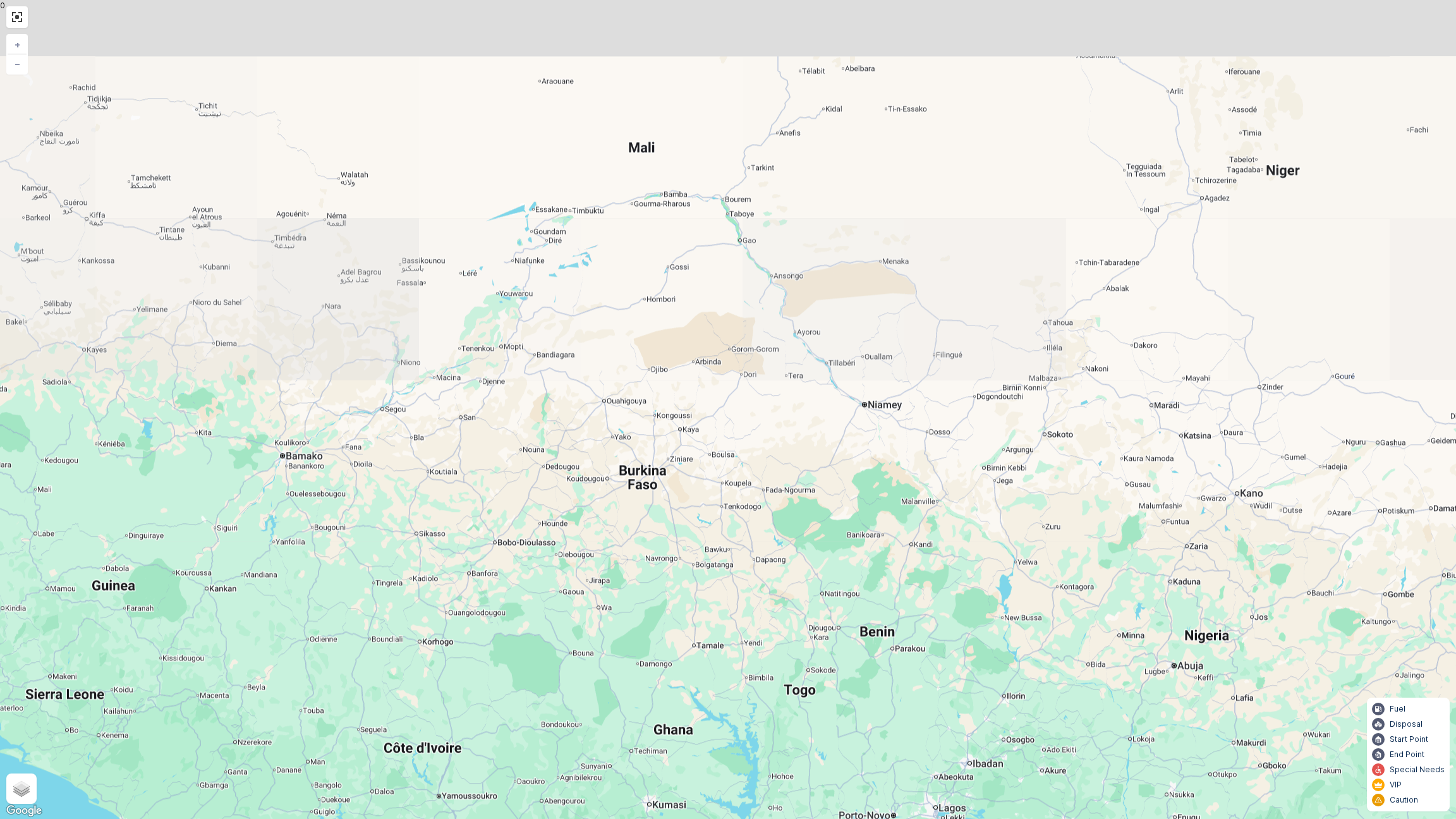
drag, startPoint x: 635, startPoint y: 272, endPoint x: 654, endPoint y: 577, distance: 305.6
click at [653, 577] on div "13 + − Satellite Roadmap Terrain Hybrid Leaflet Keyboard shortcuts Map Data Map…" at bounding box center [728, 409] width 1456 height 819
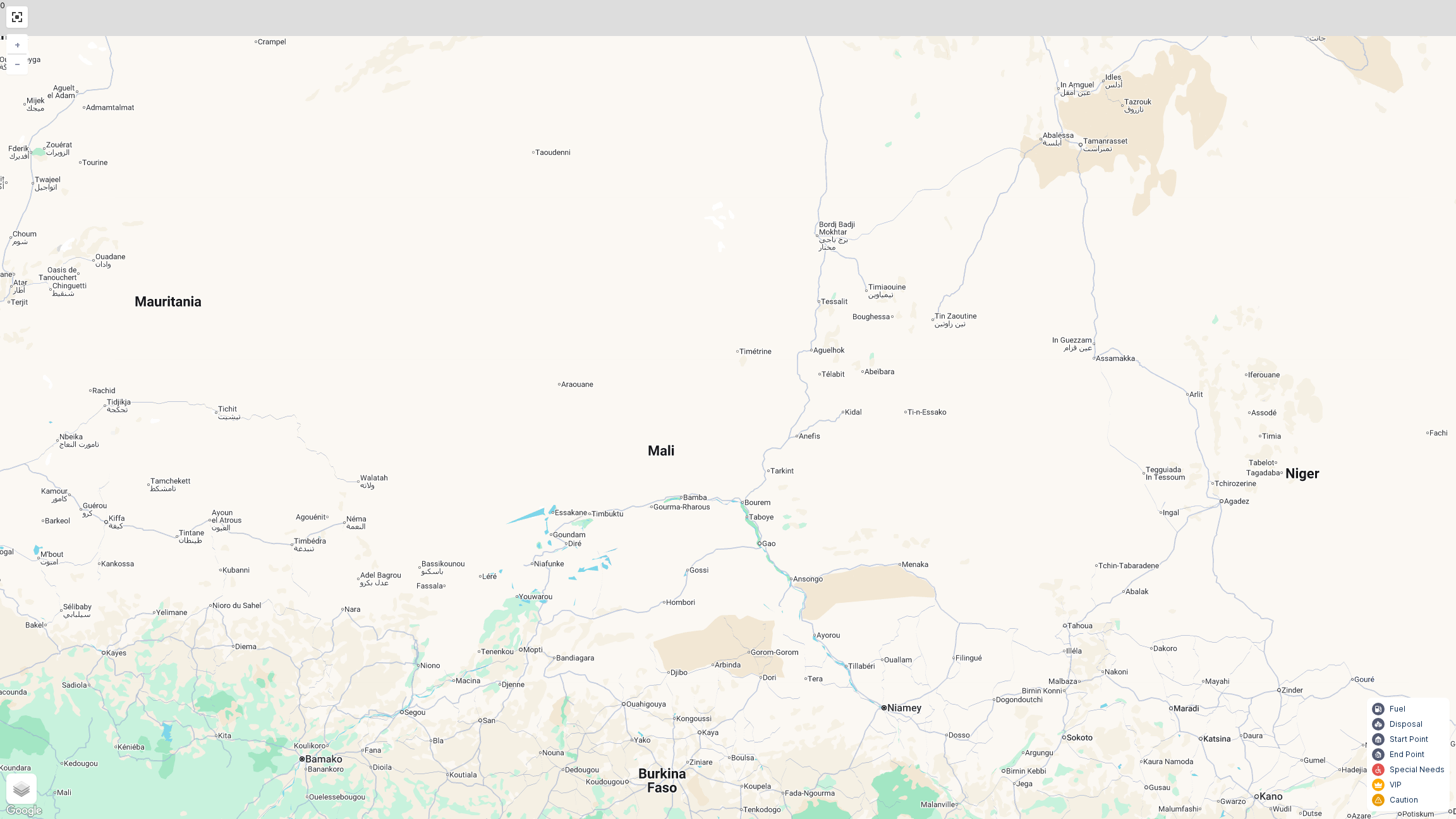
drag, startPoint x: 689, startPoint y: 571, endPoint x: 699, endPoint y: 632, distance: 61.8
click at [699, 632] on div "13 + − Satellite Roadmap Terrain Hybrid Leaflet Keyboard shortcuts Map Data Map…" at bounding box center [728, 409] width 1456 height 819
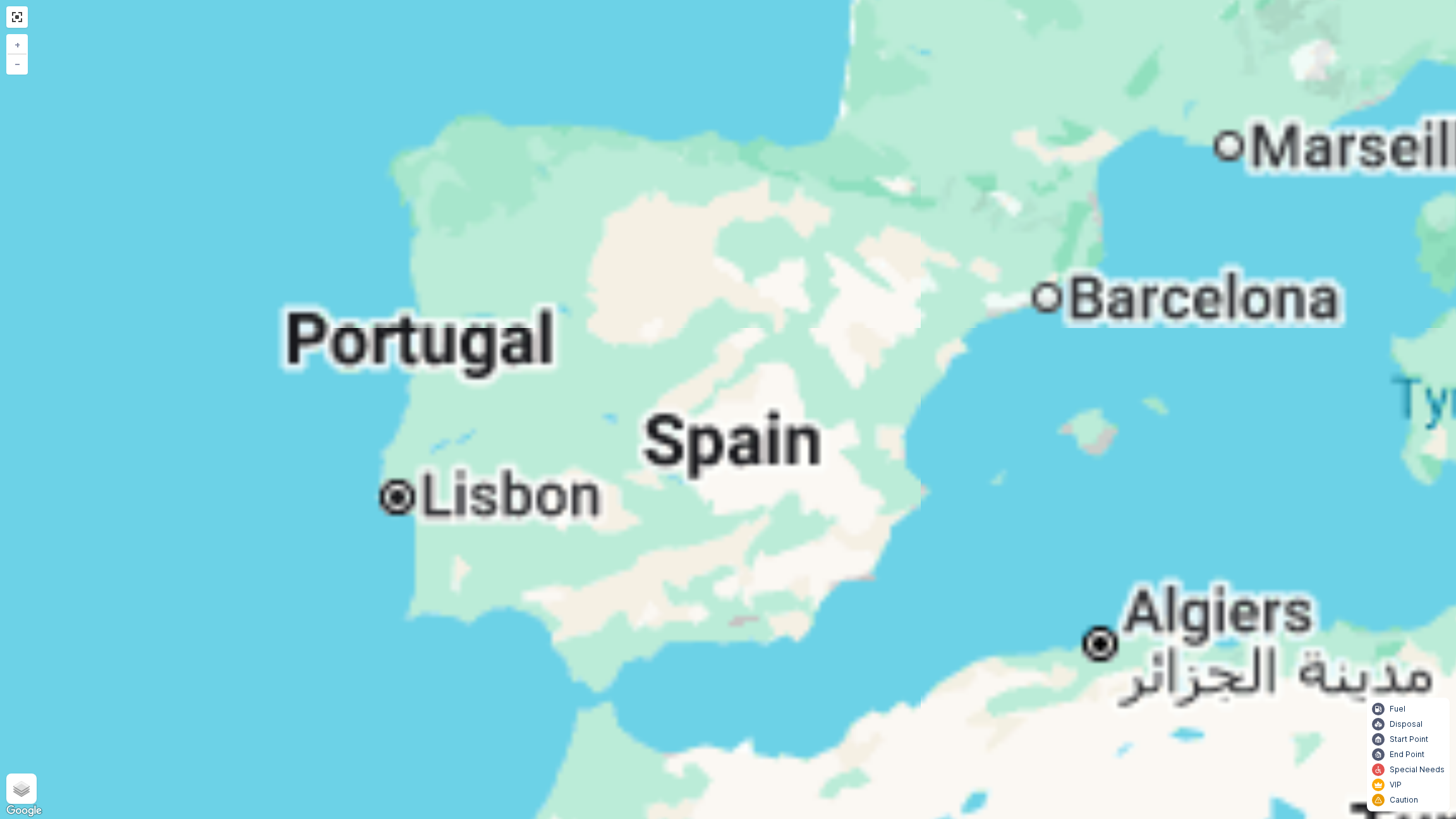
click at [616, 643] on div "13 13 + − Satellite Roadmap Terrain Hybrid Leaflet Keyboard shortcuts Map Data …" at bounding box center [728, 409] width 1456 height 819
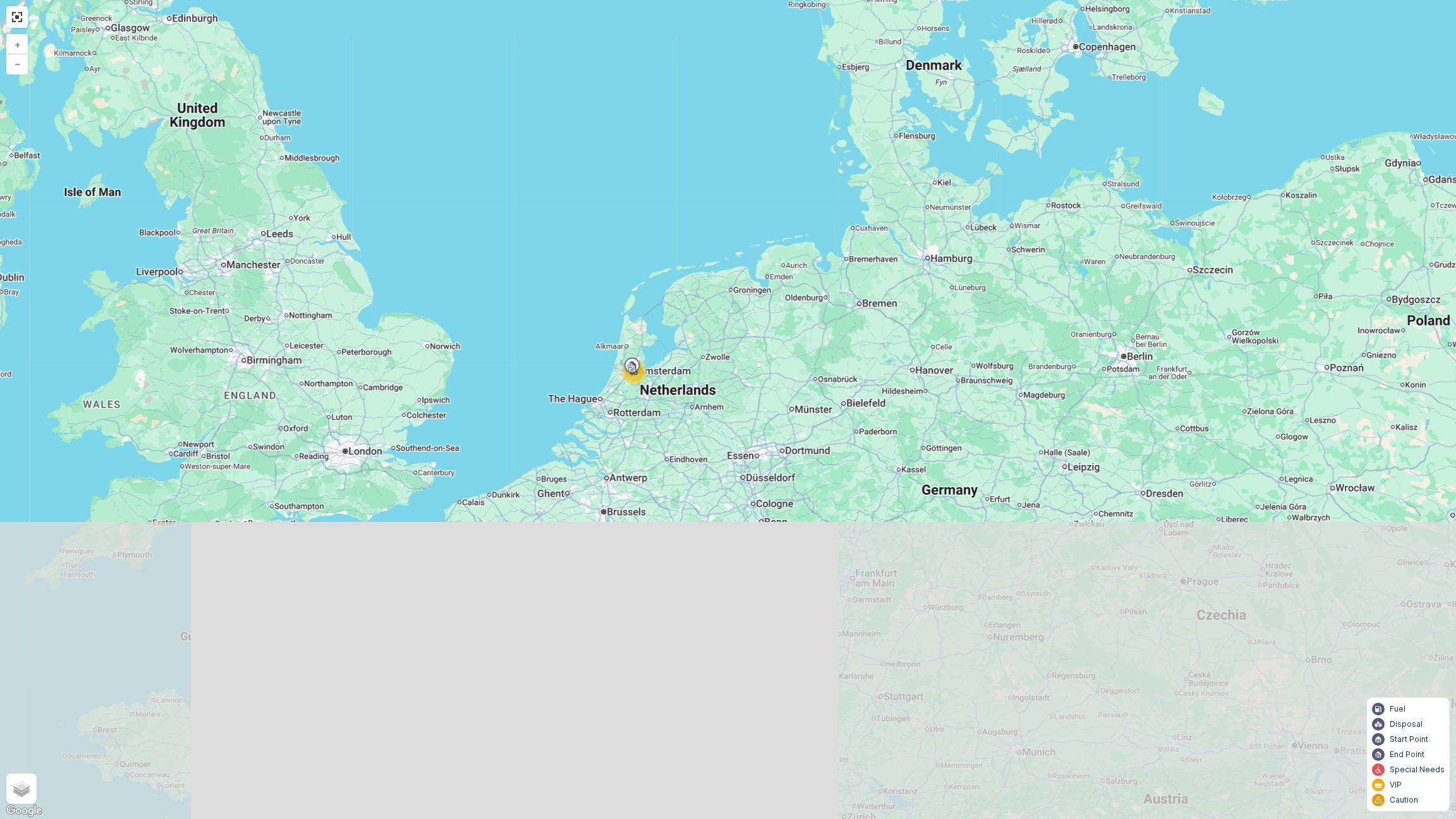
drag, startPoint x: 637, startPoint y: 741, endPoint x: 718, endPoint y: 73, distance: 672.9
click at [718, 71] on div "13 + − Satellite Roadmap Terrain Hybrid Leaflet Keyboard shortcuts Map Data Map…" at bounding box center [728, 409] width 1456 height 819
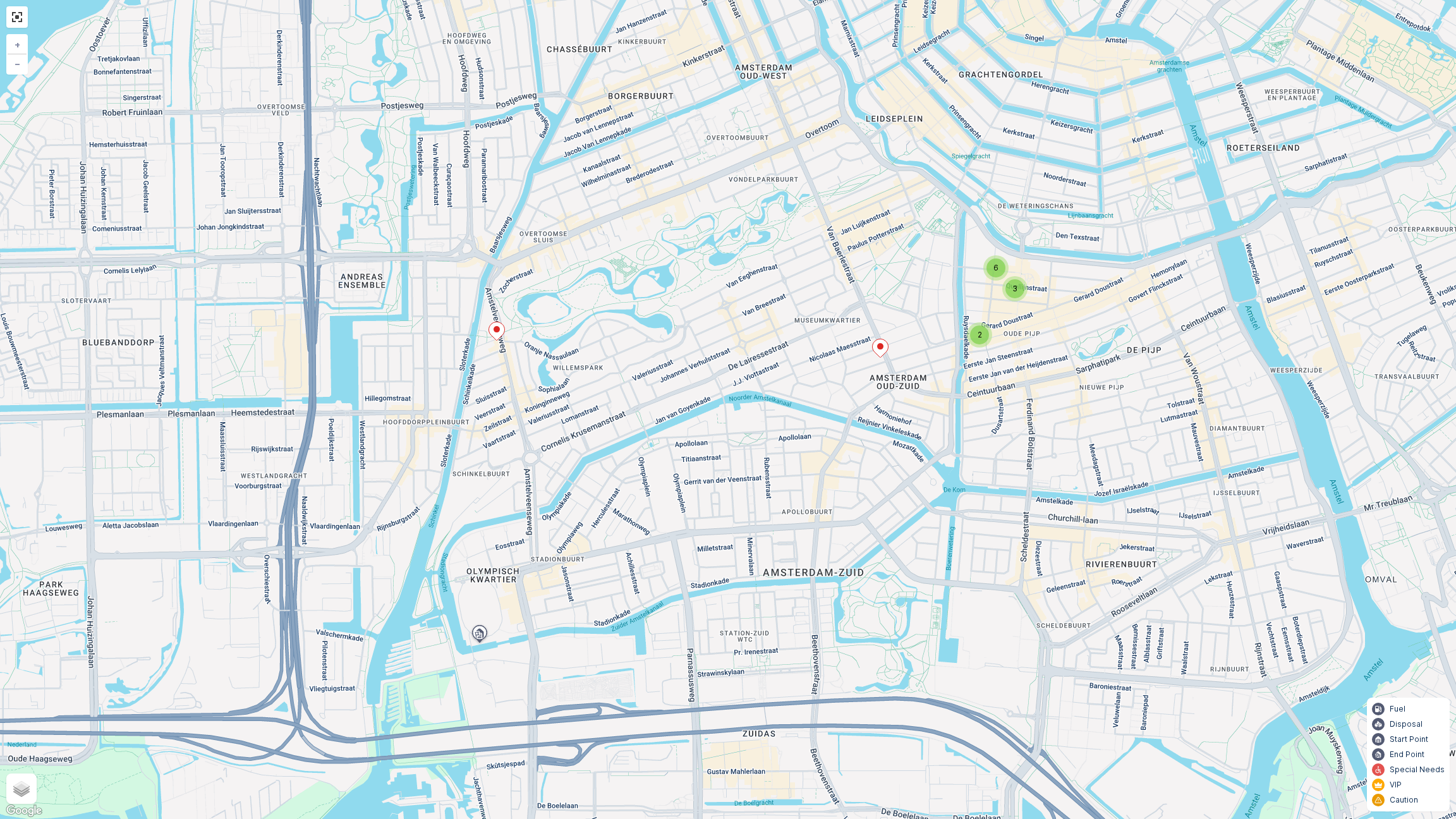
drag, startPoint x: 728, startPoint y: 234, endPoint x: 664, endPoint y: 372, distance: 152.1
click at [665, 371] on div "2 3 6 + − Satellite Roadmap Terrain Hybrid Leaflet Keyboard shortcuts Map Data …" at bounding box center [728, 409] width 1456 height 819
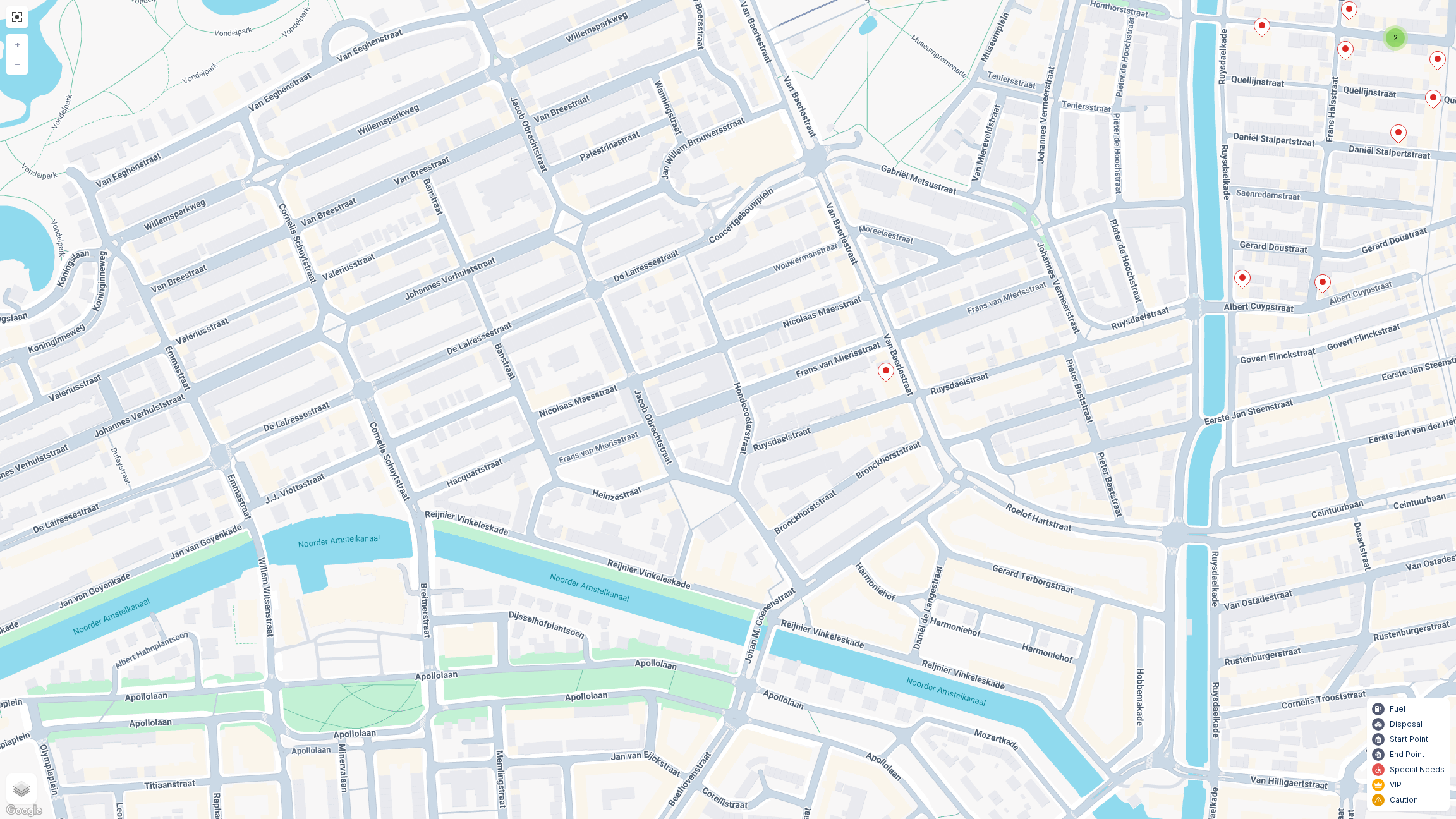
click at [887, 373] on ellipse at bounding box center [886, 370] width 6 height 6
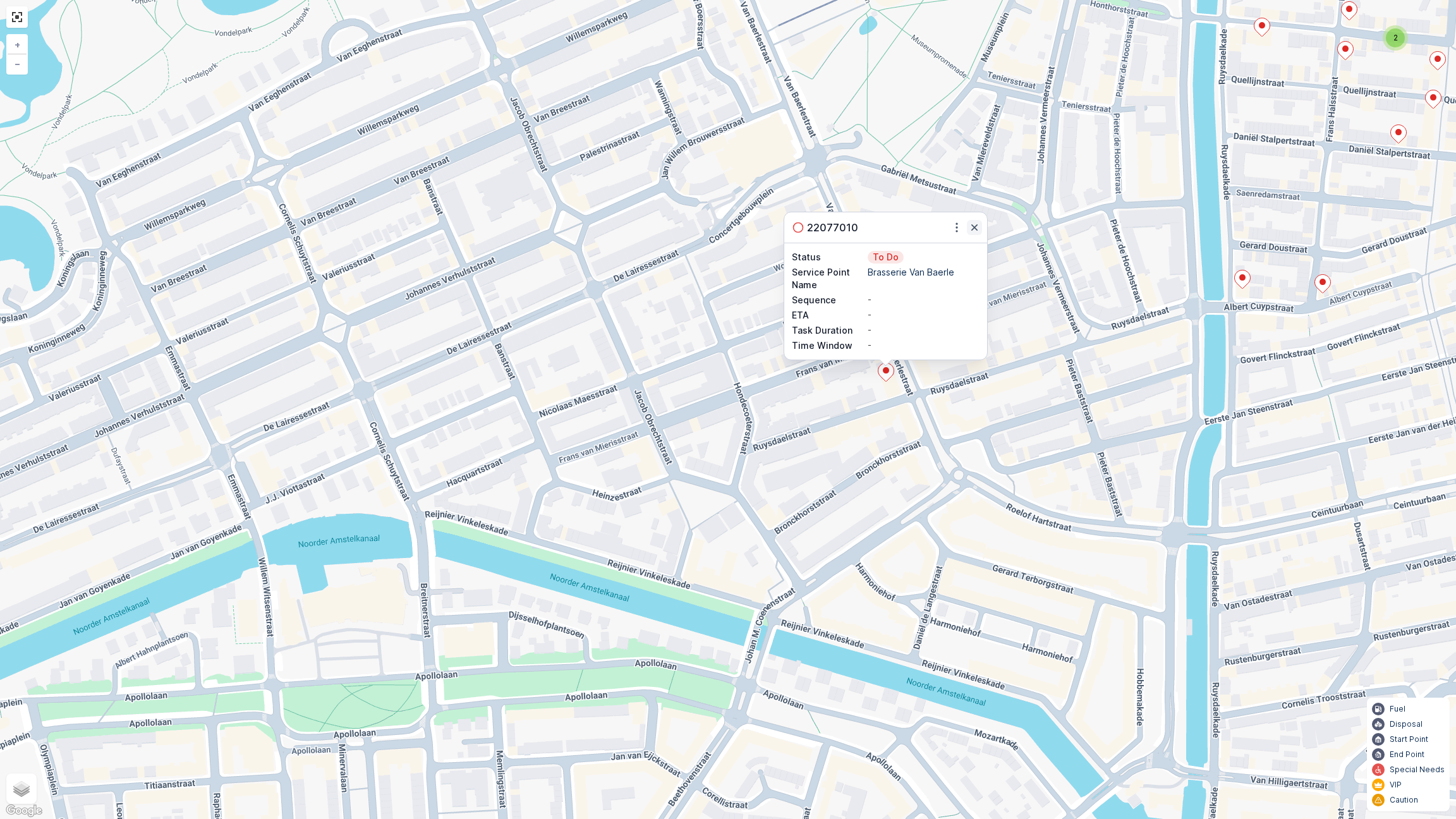
click at [977, 230] on icon "button" at bounding box center [974, 228] width 13 height 13
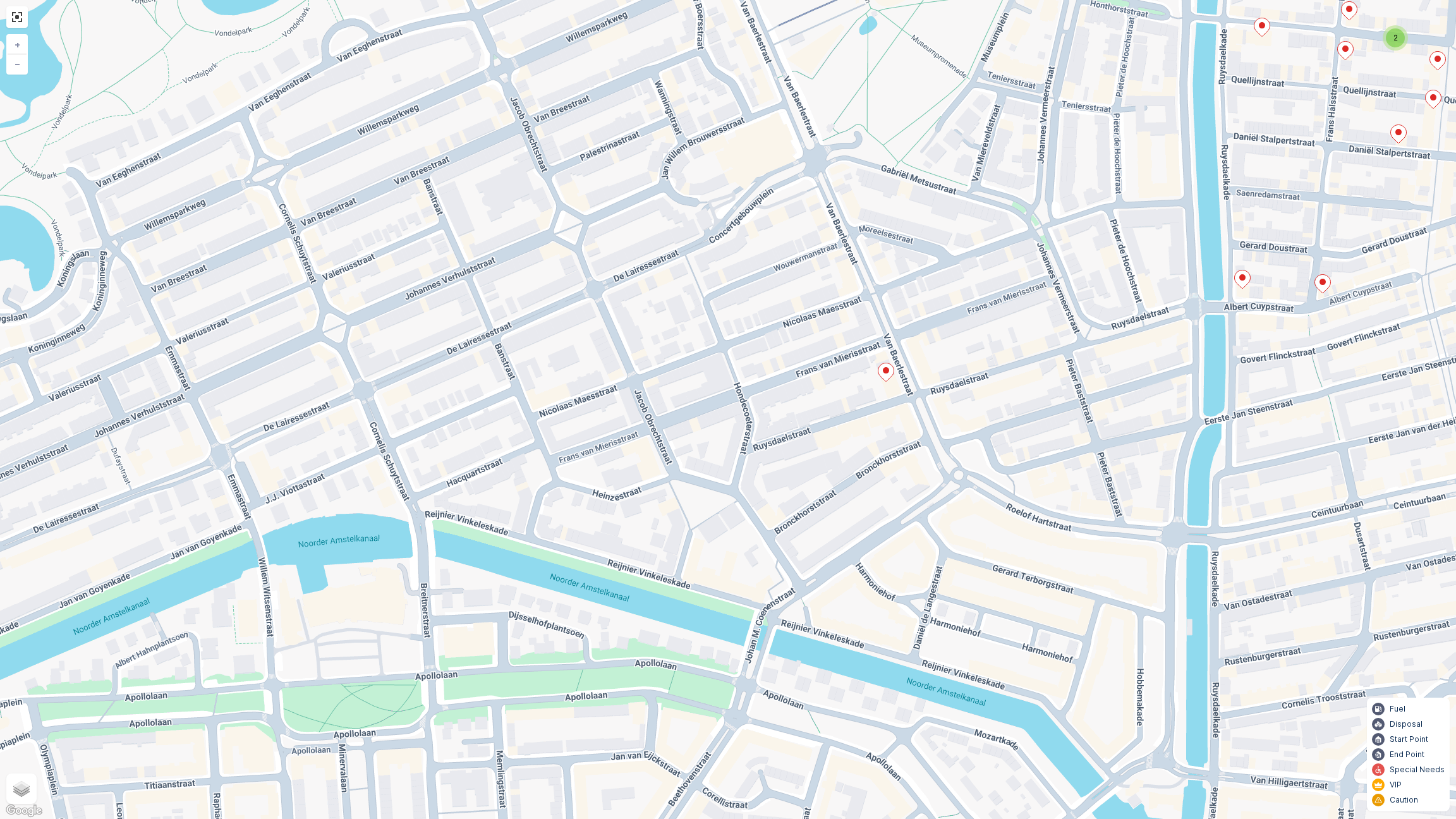
click at [887, 375] on icon at bounding box center [886, 372] width 16 height 18
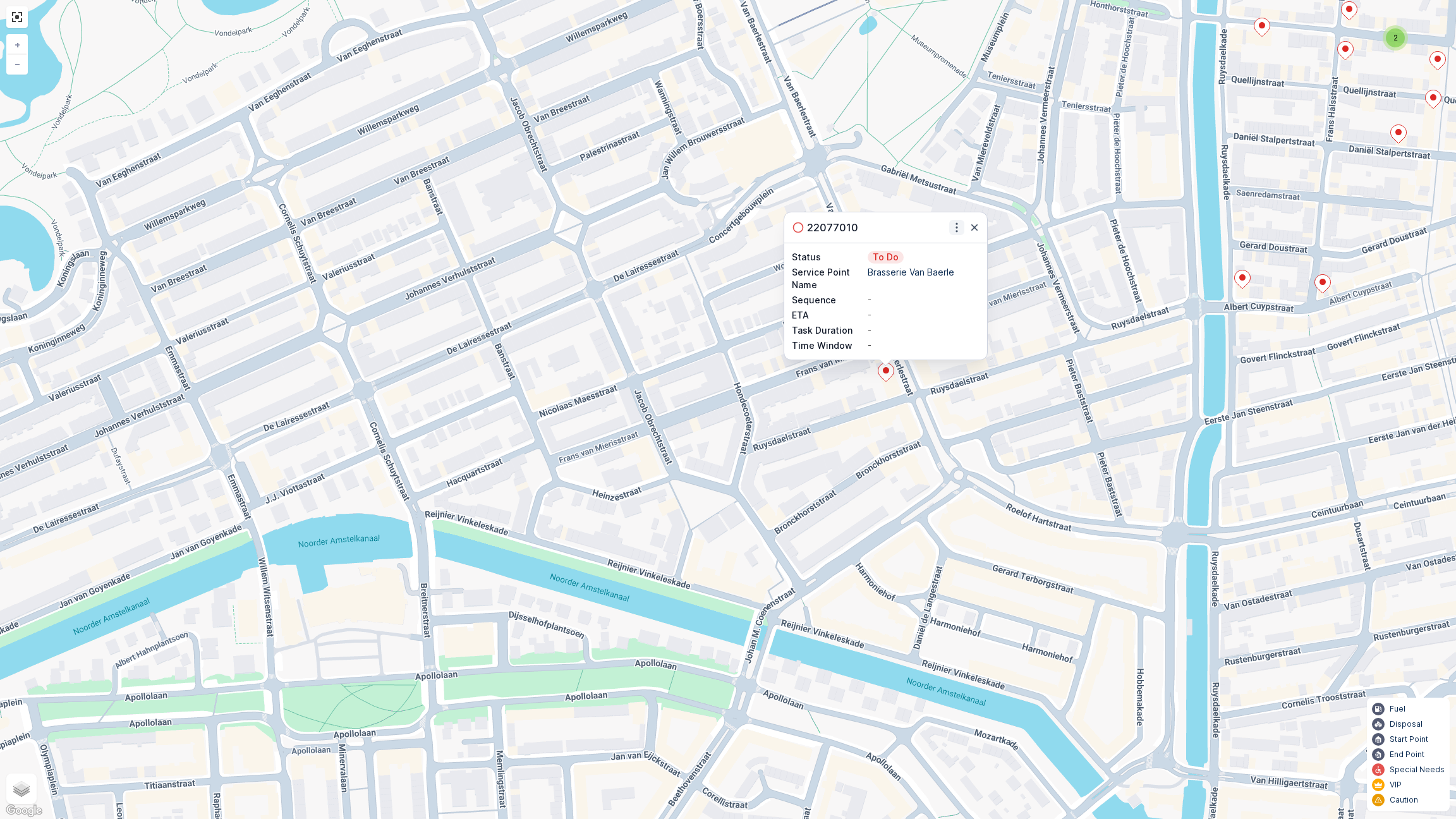
click at [951, 228] on icon "button" at bounding box center [957, 228] width 13 height 13
drag, startPoint x: 942, startPoint y: 261, endPoint x: 954, endPoint y: 271, distance: 15.6
click at [942, 261] on span "Change Route" at bounding box center [928, 264] width 61 height 13
type input "[DATE]"
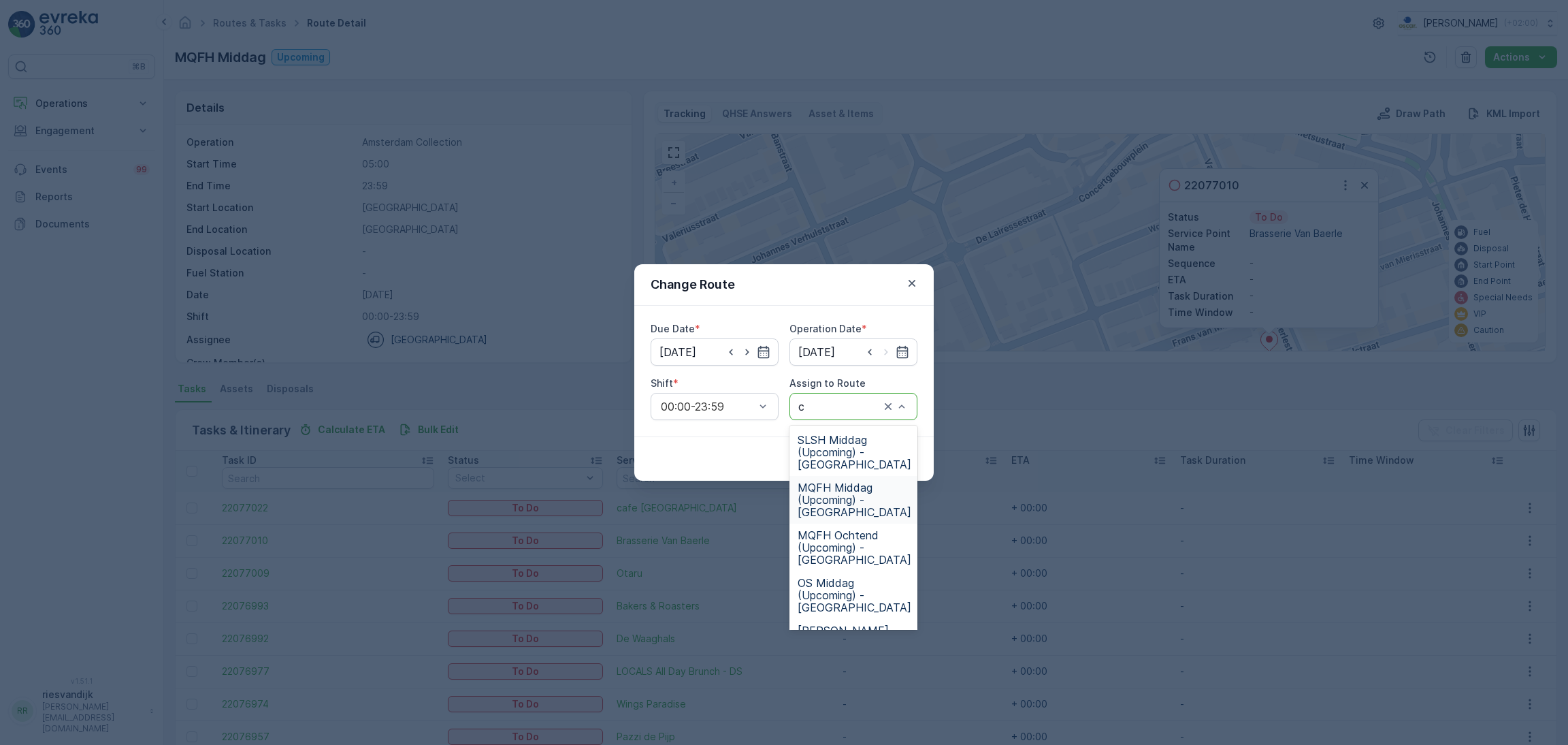
type input "cs"
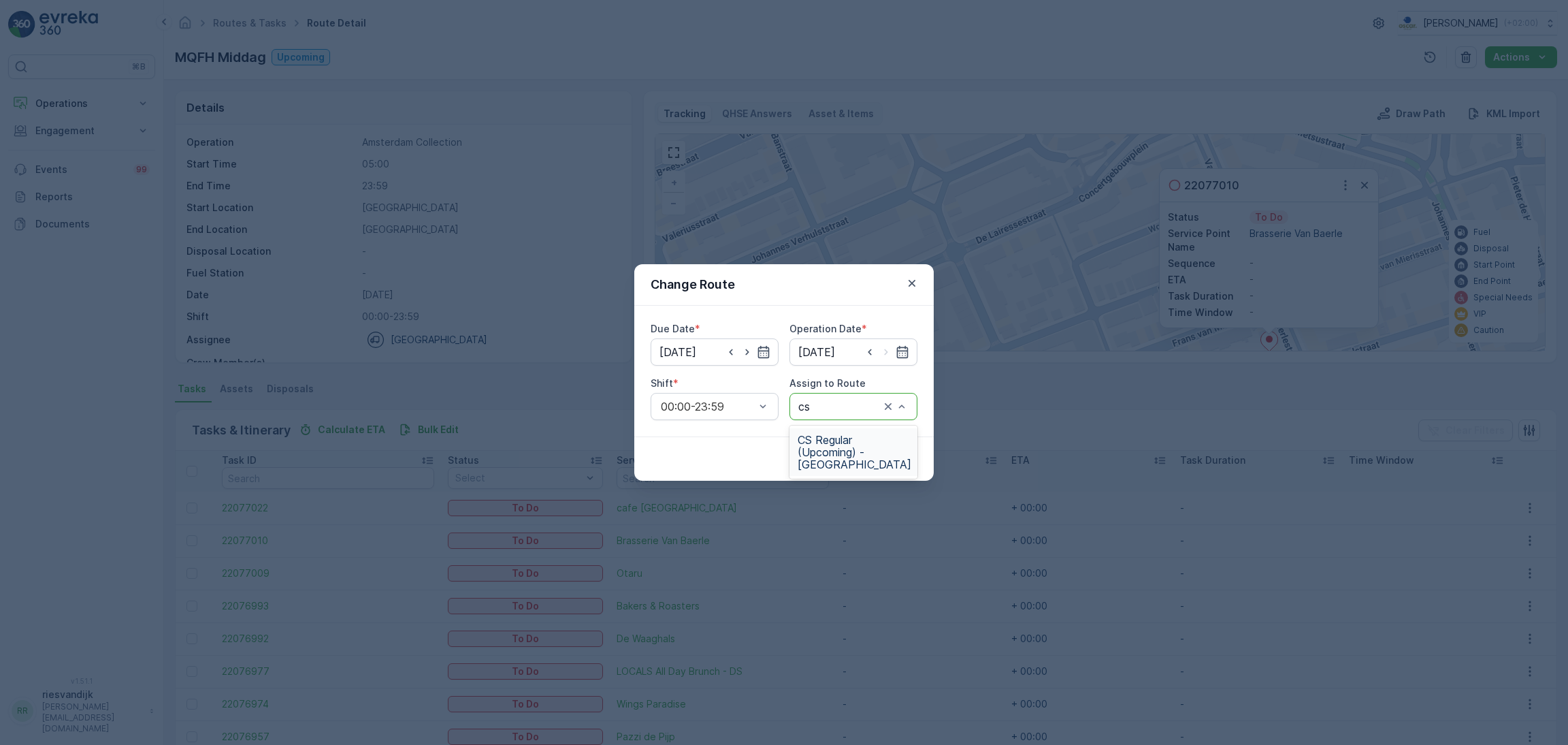
click at [852, 462] on span "CS Regular (Upcoming) - [GEOGRAPHIC_DATA]" at bounding box center [854, 452] width 113 height 37
click at [879, 453] on p "Submit" at bounding box center [892, 459] width 33 height 14
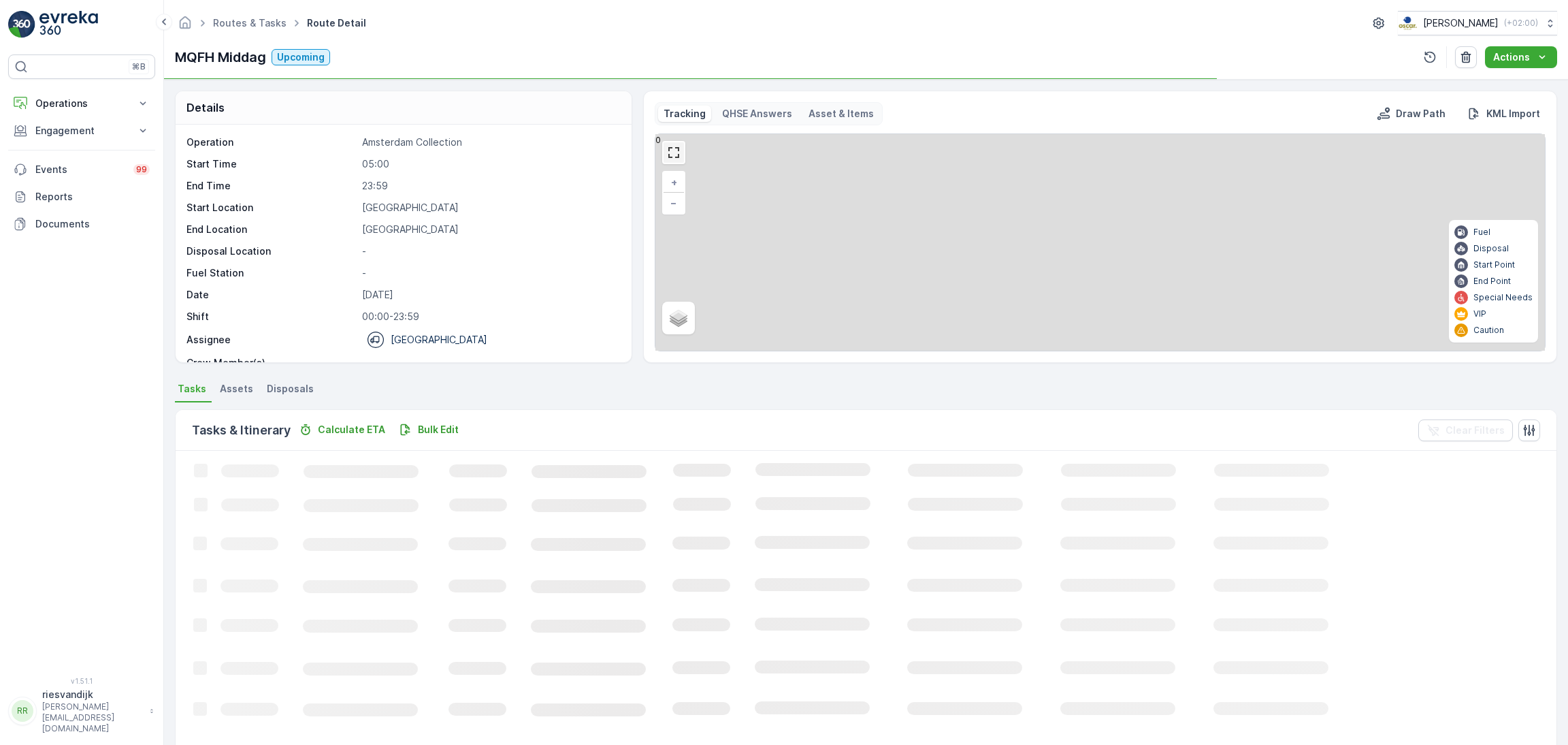
click at [674, 149] on link at bounding box center [673, 152] width 21 height 21
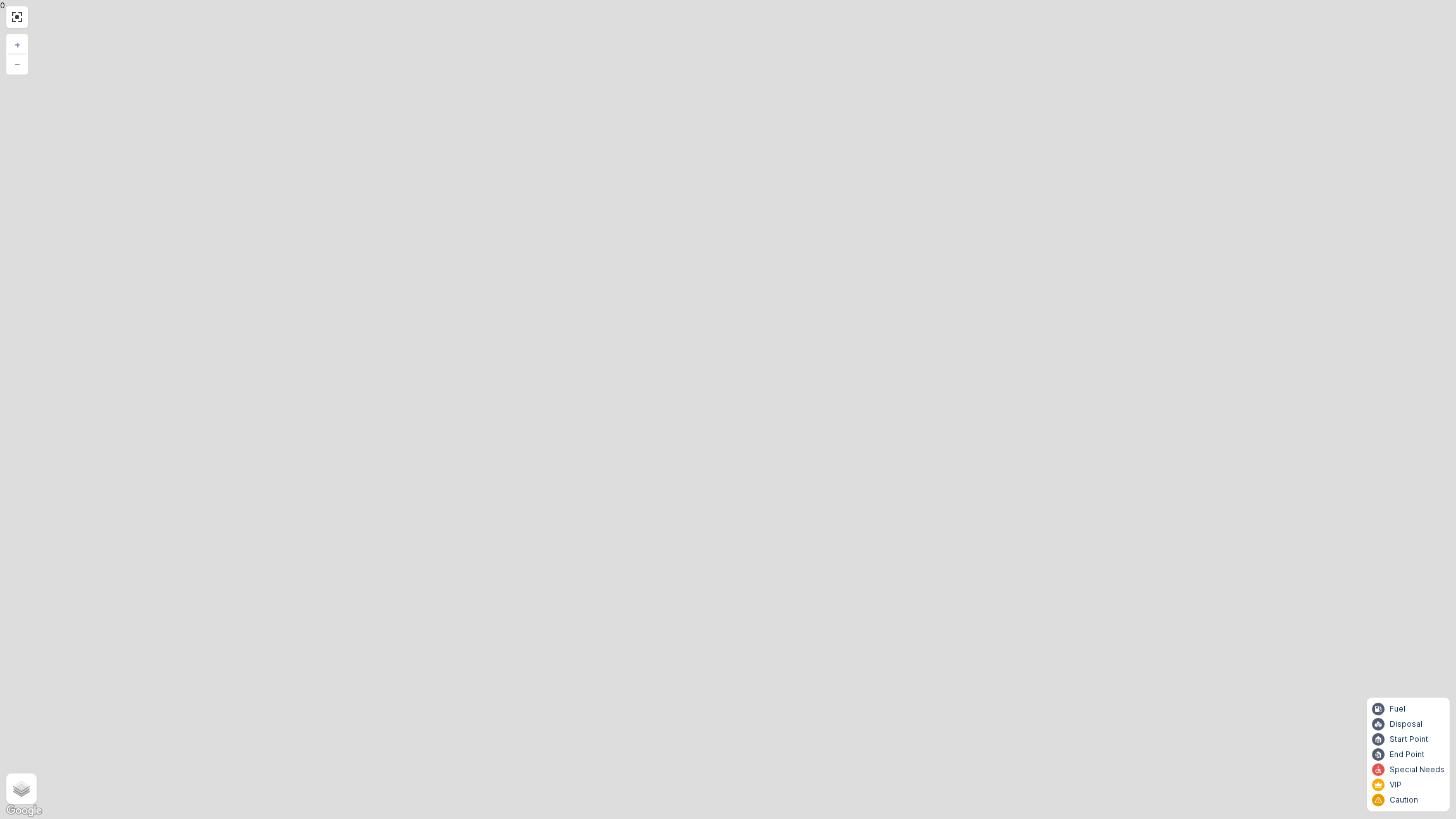
drag, startPoint x: 897, startPoint y: 234, endPoint x: 789, endPoint y: 556, distance: 339.6
click at [810, 539] on div "3 4 11 + − Satellite Roadmap Terrain Hybrid Leaflet Keyboard shortcuts Map Data…" at bounding box center [728, 409] width 1456 height 819
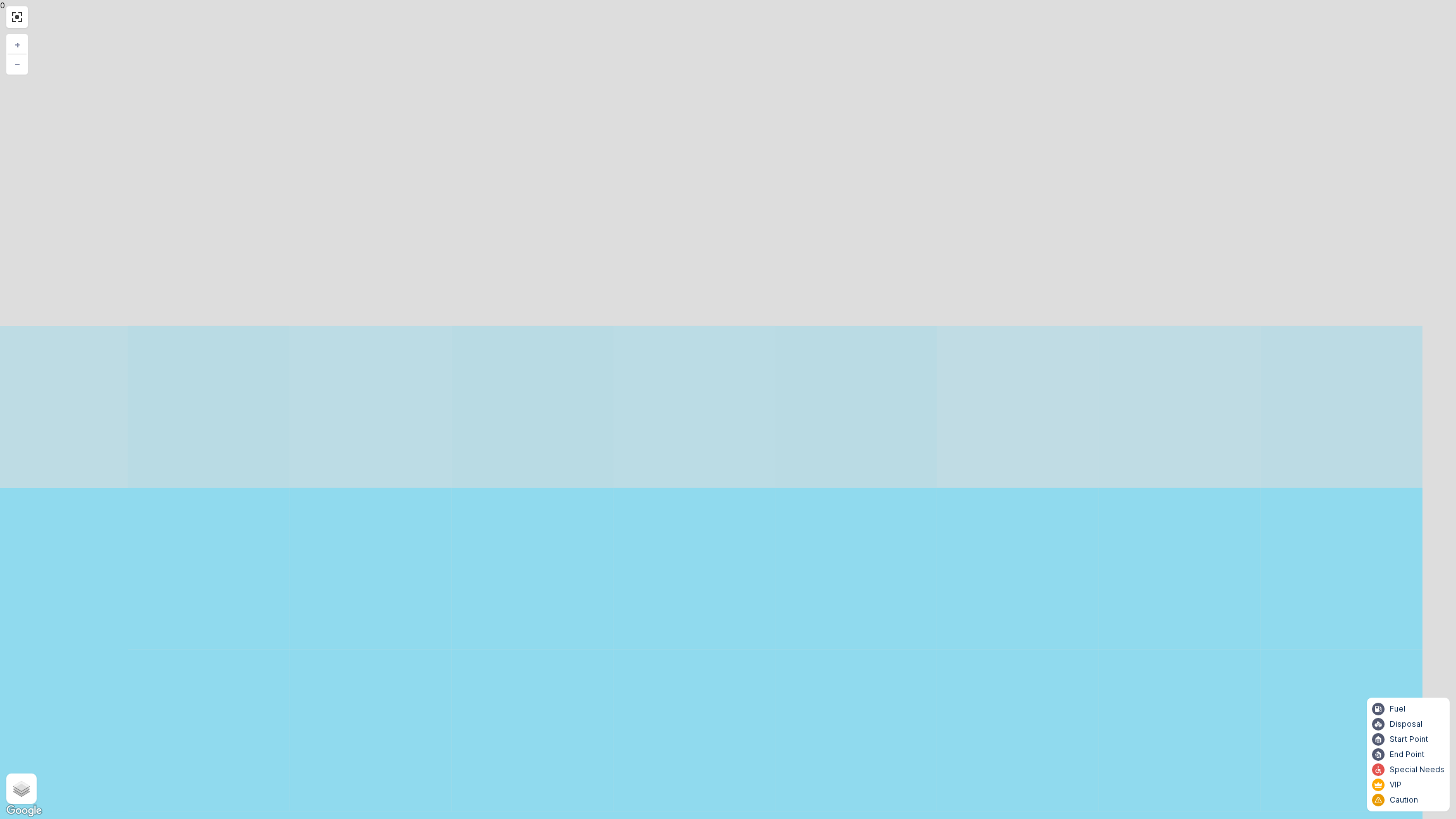
drag, startPoint x: 822, startPoint y: 317, endPoint x: 740, endPoint y: 572, distance: 267.9
click at [741, 560] on div "11 + − Satellite Roadmap Terrain Hybrid Leaflet Keyboard shortcuts Map Data Map…" at bounding box center [728, 409] width 1456 height 819
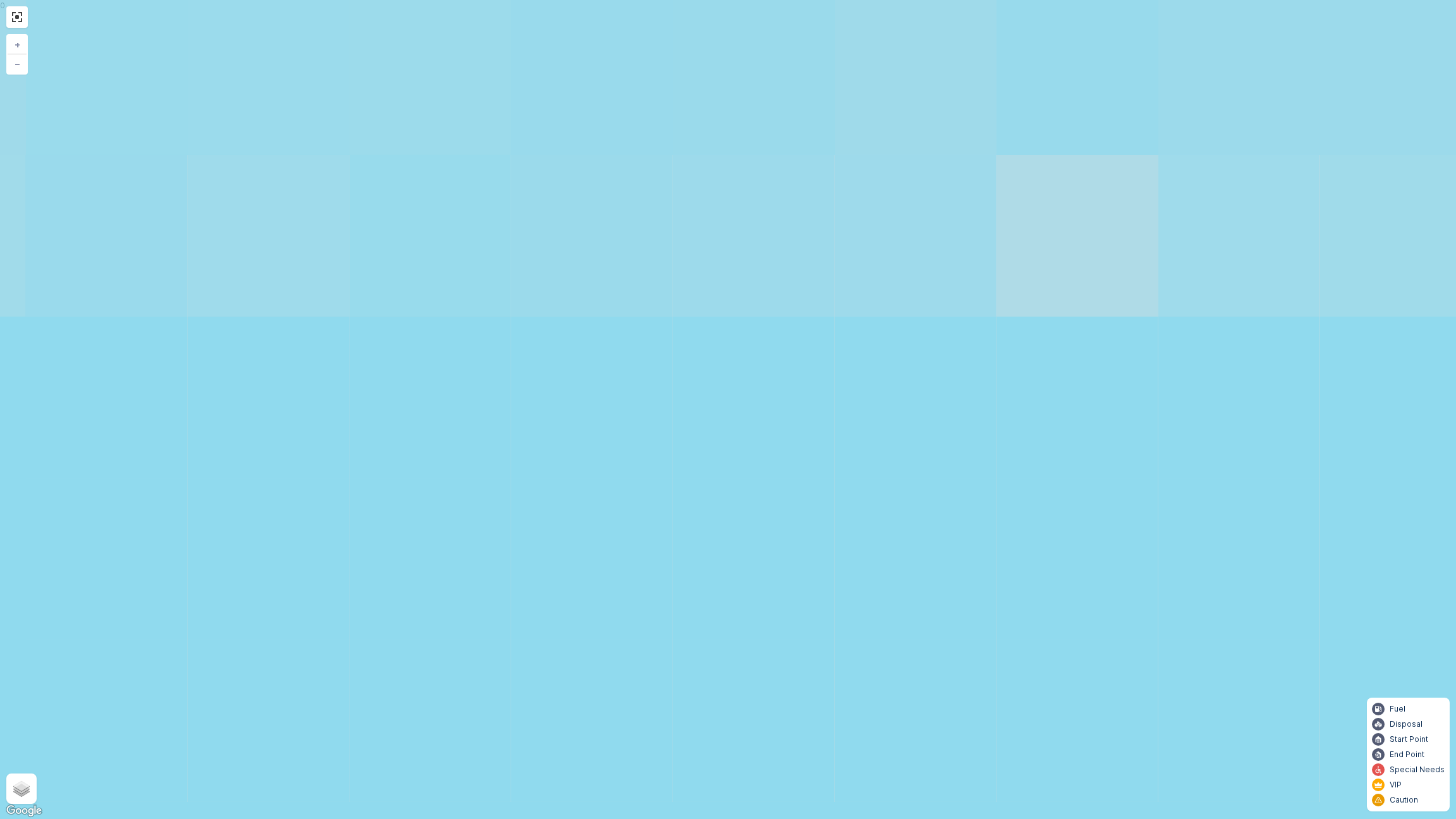
drag, startPoint x: 764, startPoint y: 342, endPoint x: 723, endPoint y: 604, distance: 265.2
click at [723, 602] on div "11 + − Satellite Roadmap Terrain Hybrid Leaflet Keyboard shortcuts Map Data Map…" at bounding box center [728, 409] width 1456 height 819
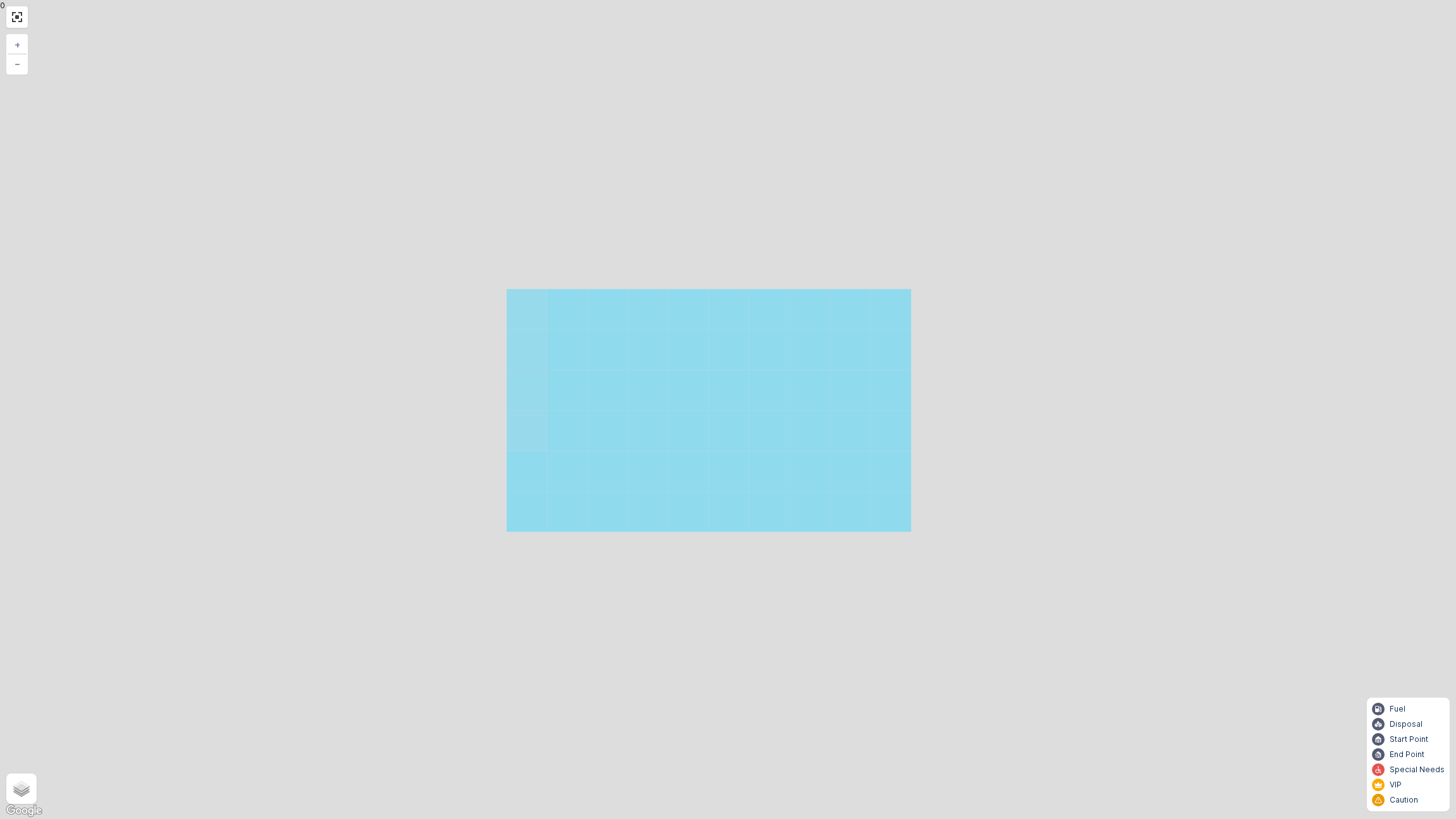
drag, startPoint x: 805, startPoint y: 209, endPoint x: 767, endPoint y: 536, distance: 329.2
click at [767, 492] on div "11 11 + − Satellite Roadmap Terrain Hybrid Leaflet Keyboard shortcuts Map Data …" at bounding box center [728, 409] width 1456 height 819
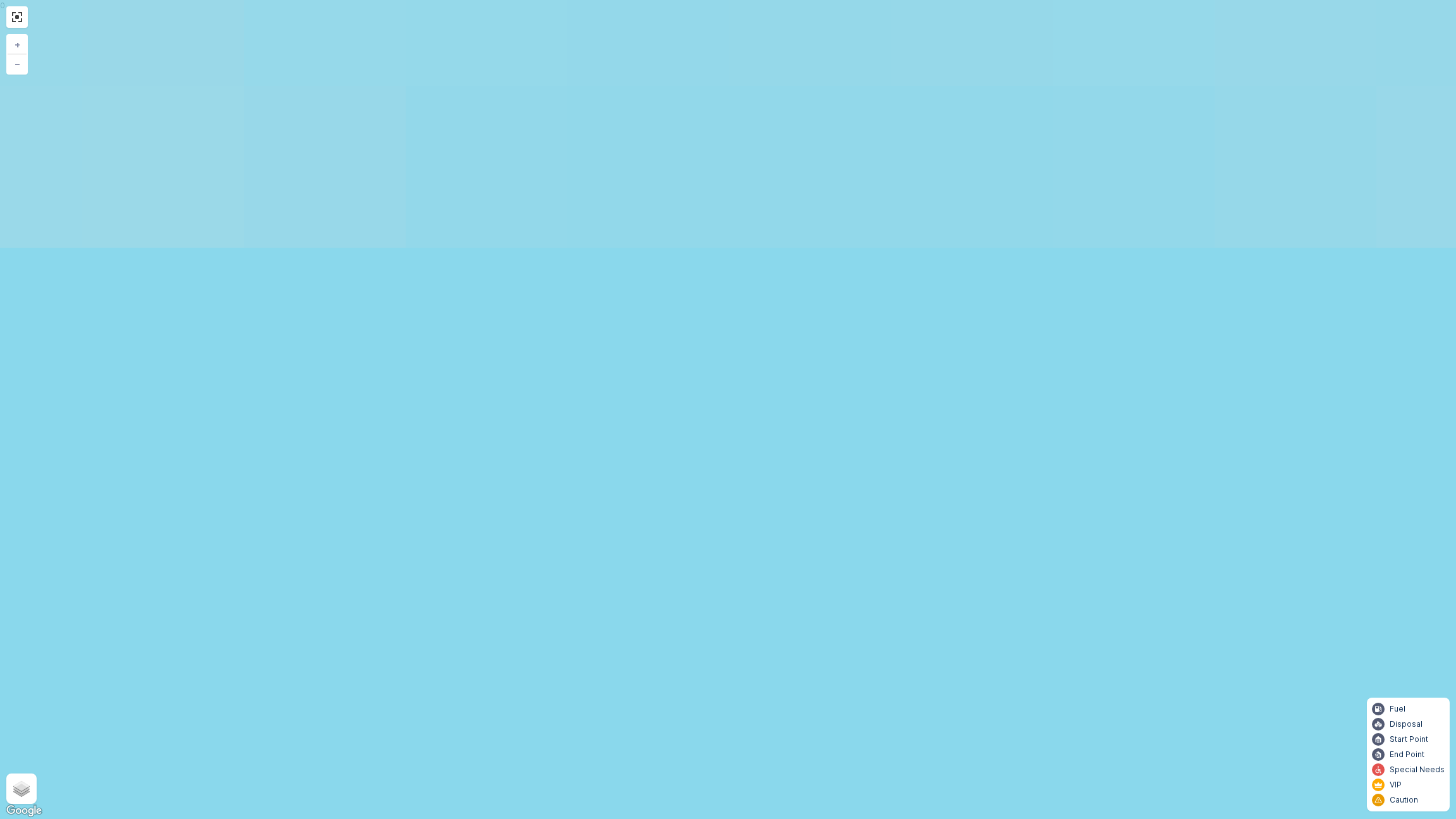
drag, startPoint x: 782, startPoint y: 325, endPoint x: 757, endPoint y: 481, distance: 158.0
click at [757, 552] on div "12 + − Satellite Roadmap Terrain Hybrid Leaflet Keyboard shortcuts Map Data Map…" at bounding box center [728, 409] width 1456 height 819
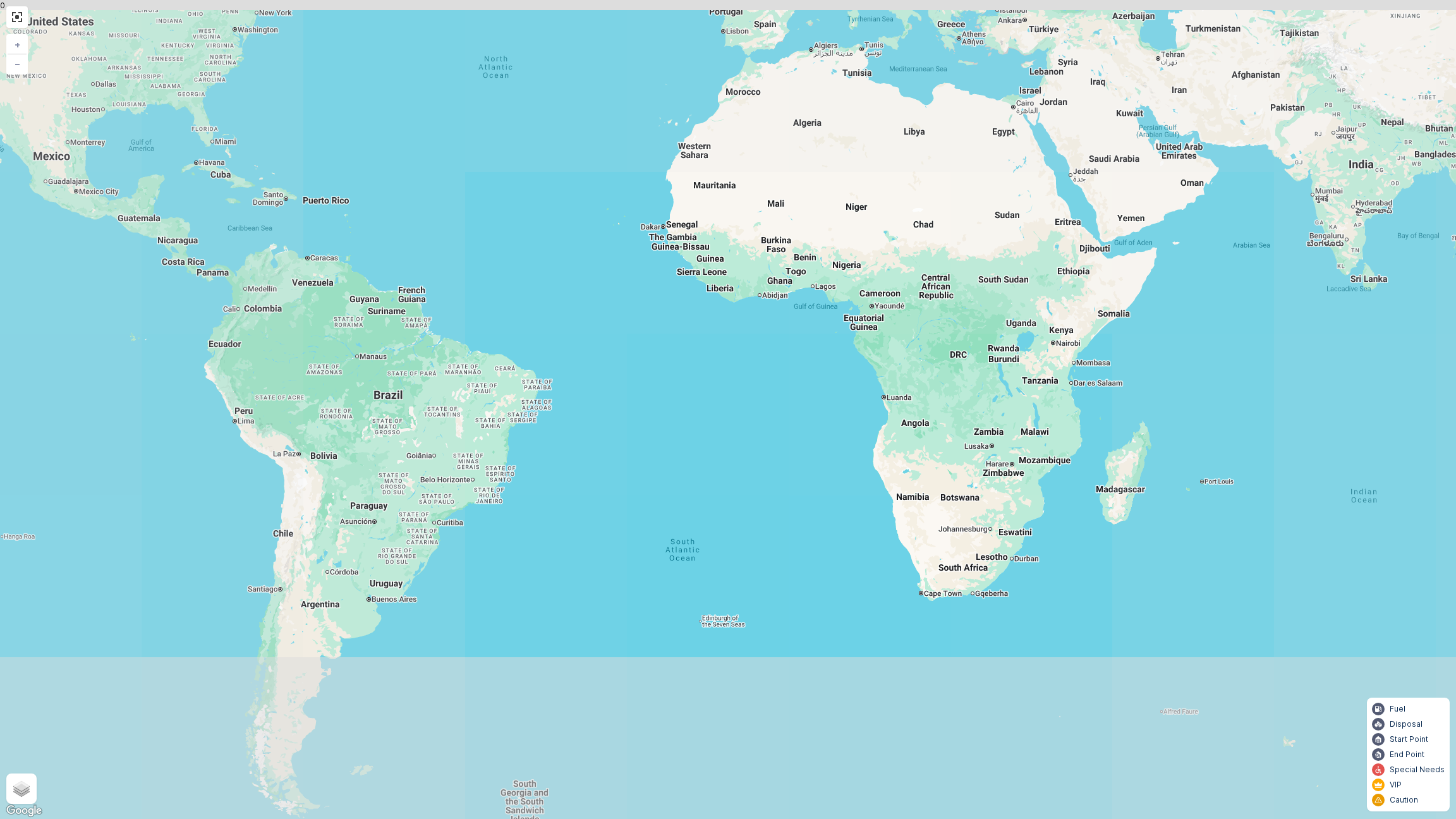
drag, startPoint x: 831, startPoint y: 153, endPoint x: 737, endPoint y: 709, distance: 563.9
click at [752, 656] on div "12 12 + − Satellite Roadmap Terrain Hybrid Leaflet Keyboard shortcuts Map Data …" at bounding box center [728, 409] width 1456 height 819
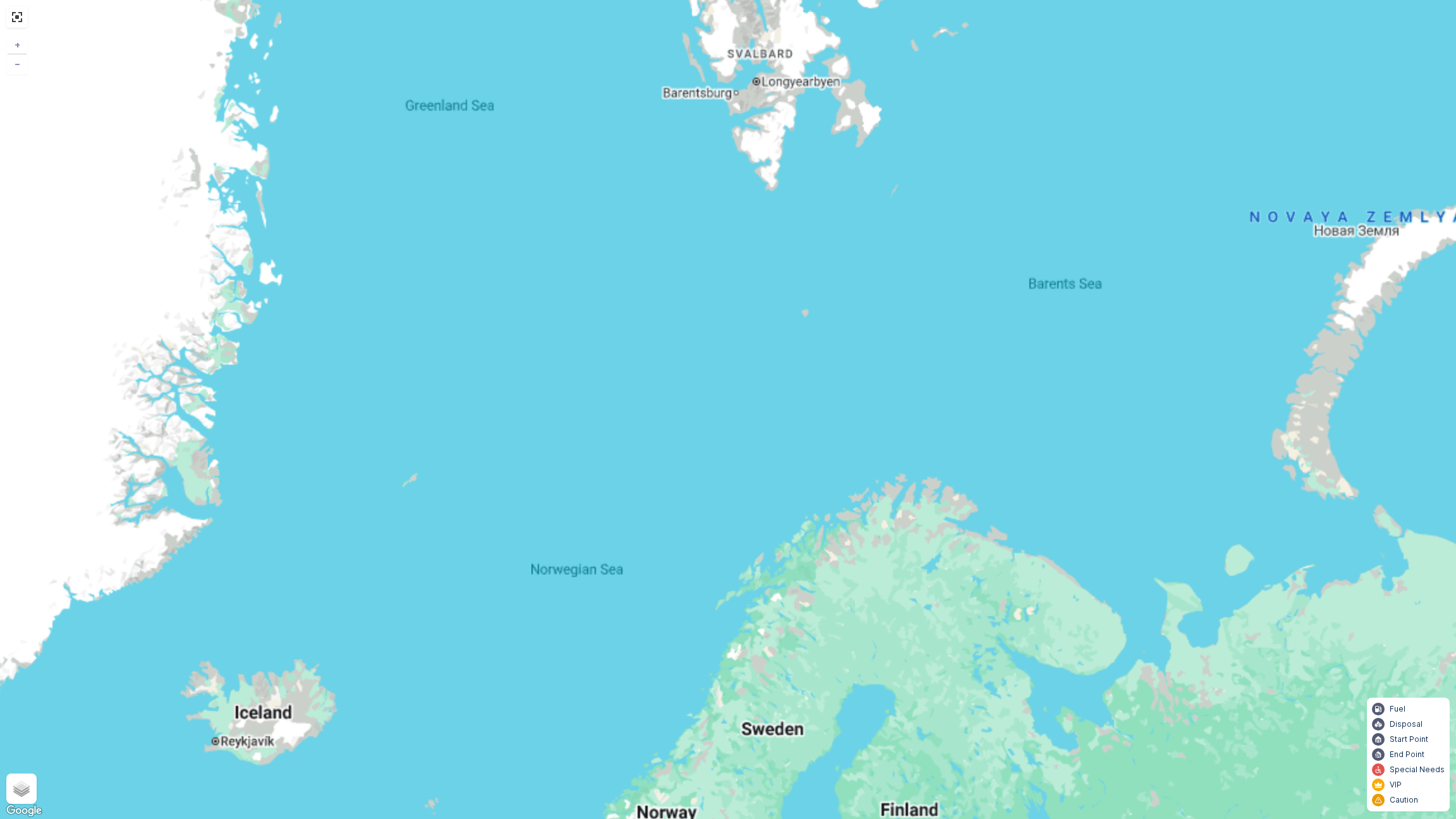
drag, startPoint x: 767, startPoint y: 223, endPoint x: 767, endPoint y: 187, distance: 36.0
click at [767, 192] on div "12 + − Satellite Roadmap Terrain Hybrid Leaflet Keyboard shortcuts Map Data Map…" at bounding box center [728, 409] width 1456 height 819
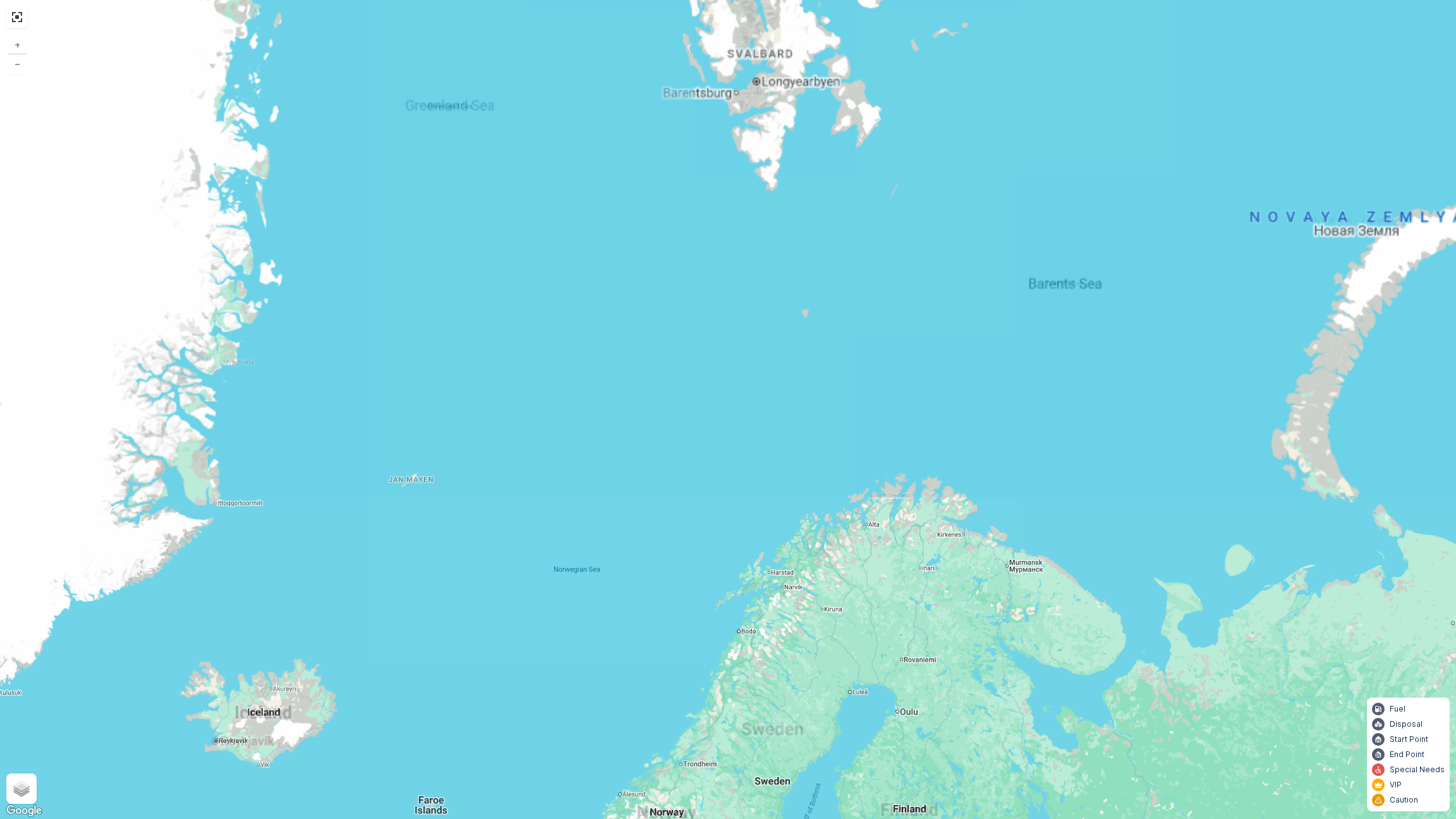
drag, startPoint x: 723, startPoint y: 560, endPoint x: 733, endPoint y: 230, distance: 330.2
click at [730, 271] on div "12 + − Satellite Roadmap Terrain Hybrid Leaflet Keyboard shortcuts Map Data Map…" at bounding box center [728, 409] width 1456 height 819
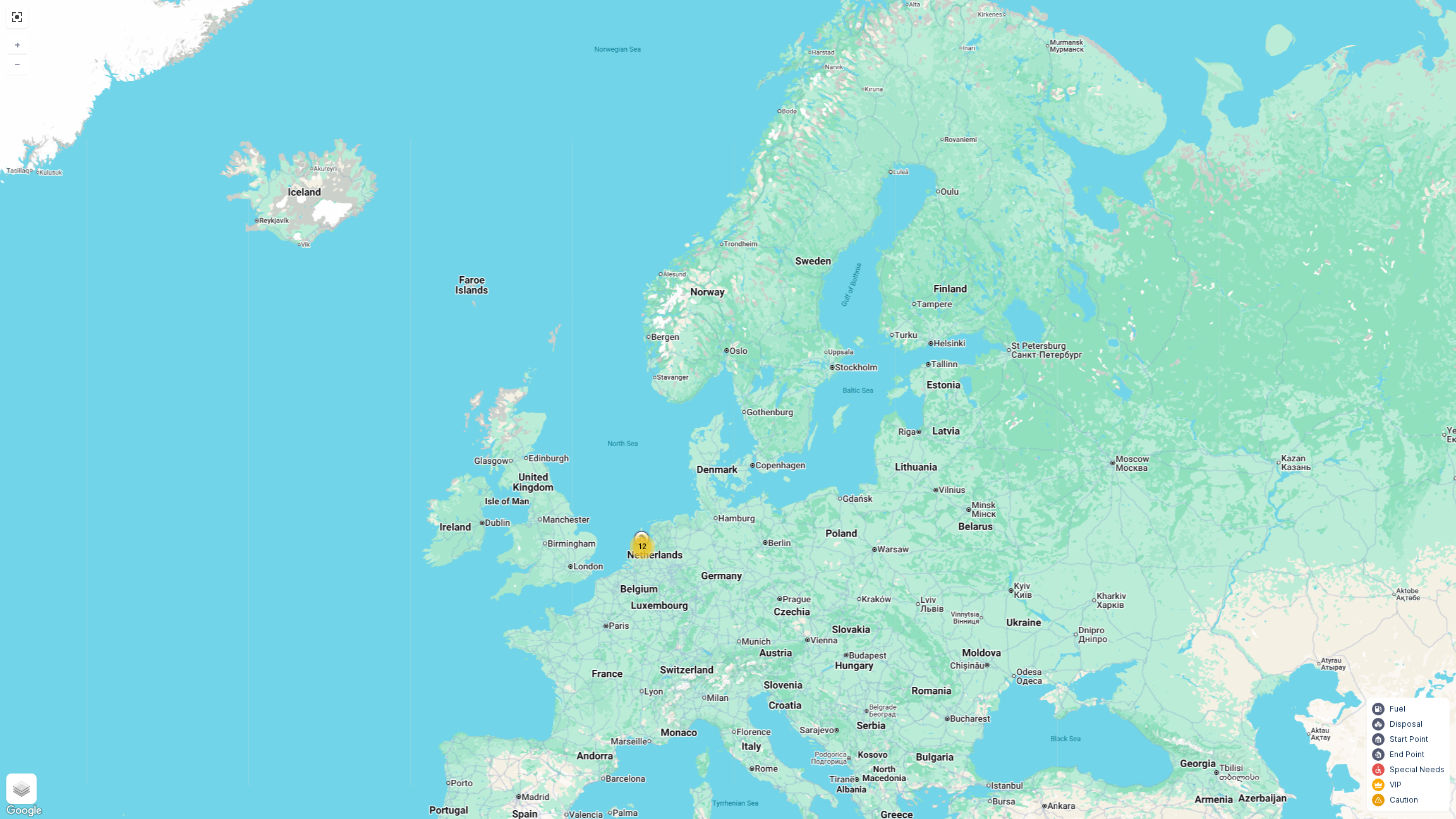
drag, startPoint x: 738, startPoint y: 348, endPoint x: 775, endPoint y: 299, distance: 61.4
click at [775, 299] on div "12 + − Satellite Roadmap Terrain Hybrid Leaflet Keyboard shortcuts Map Data Map…" at bounding box center [728, 409] width 1456 height 819
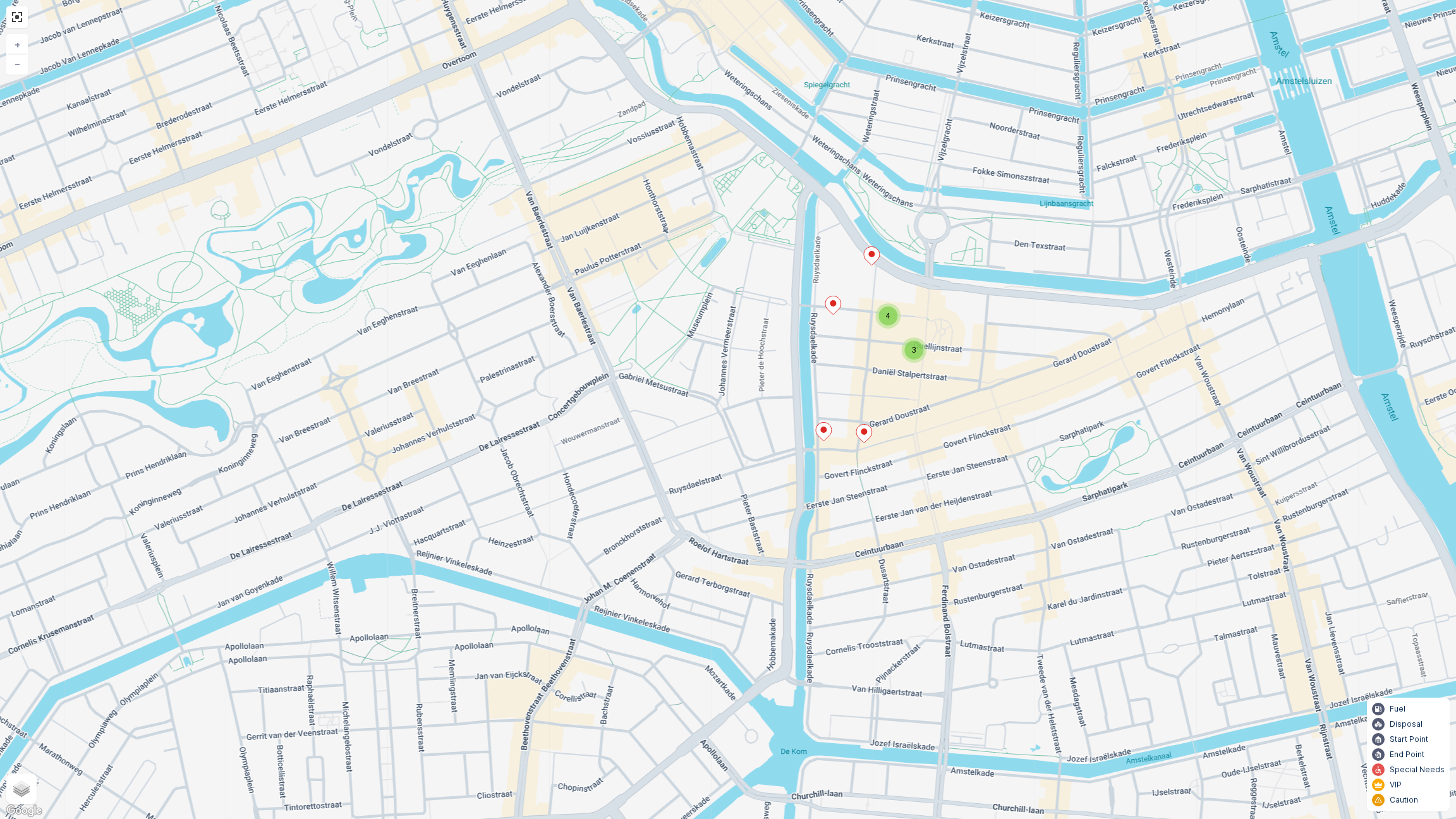
drag, startPoint x: 829, startPoint y: 211, endPoint x: 829, endPoint y: 234, distance: 23.0
click at [829, 234] on div "3 4 + − Satellite Roadmap Terrain Hybrid Leaflet Keyboard shortcuts Map Data Ma…" at bounding box center [728, 409] width 1456 height 819
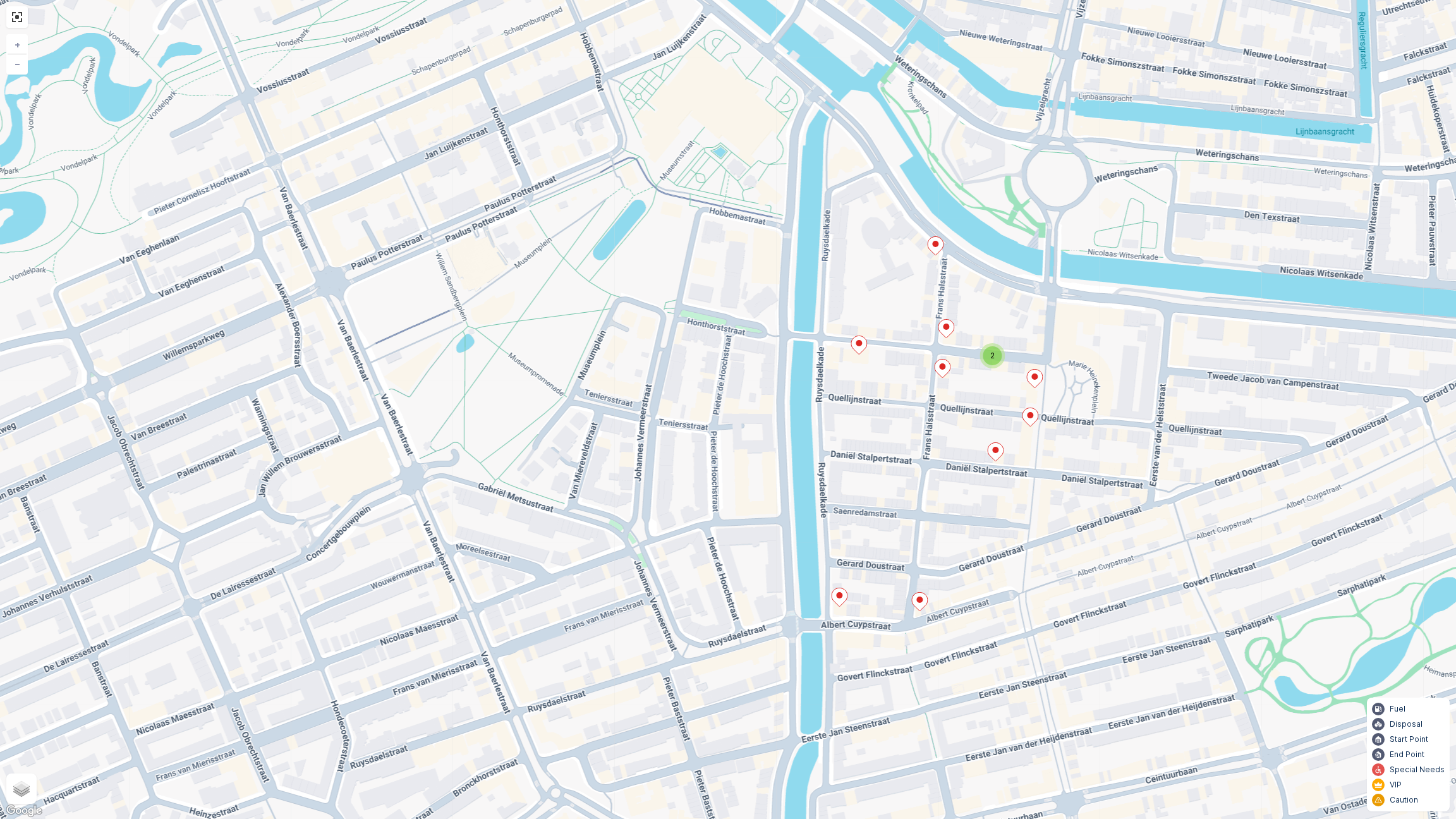
drag, startPoint x: 965, startPoint y: 444, endPoint x: 986, endPoint y: 400, distance: 48.8
click at [986, 400] on div "2 + − Satellite Roadmap Terrain Hybrid Leaflet Keyboard shortcuts Map Data Map …" at bounding box center [728, 409] width 1456 height 819
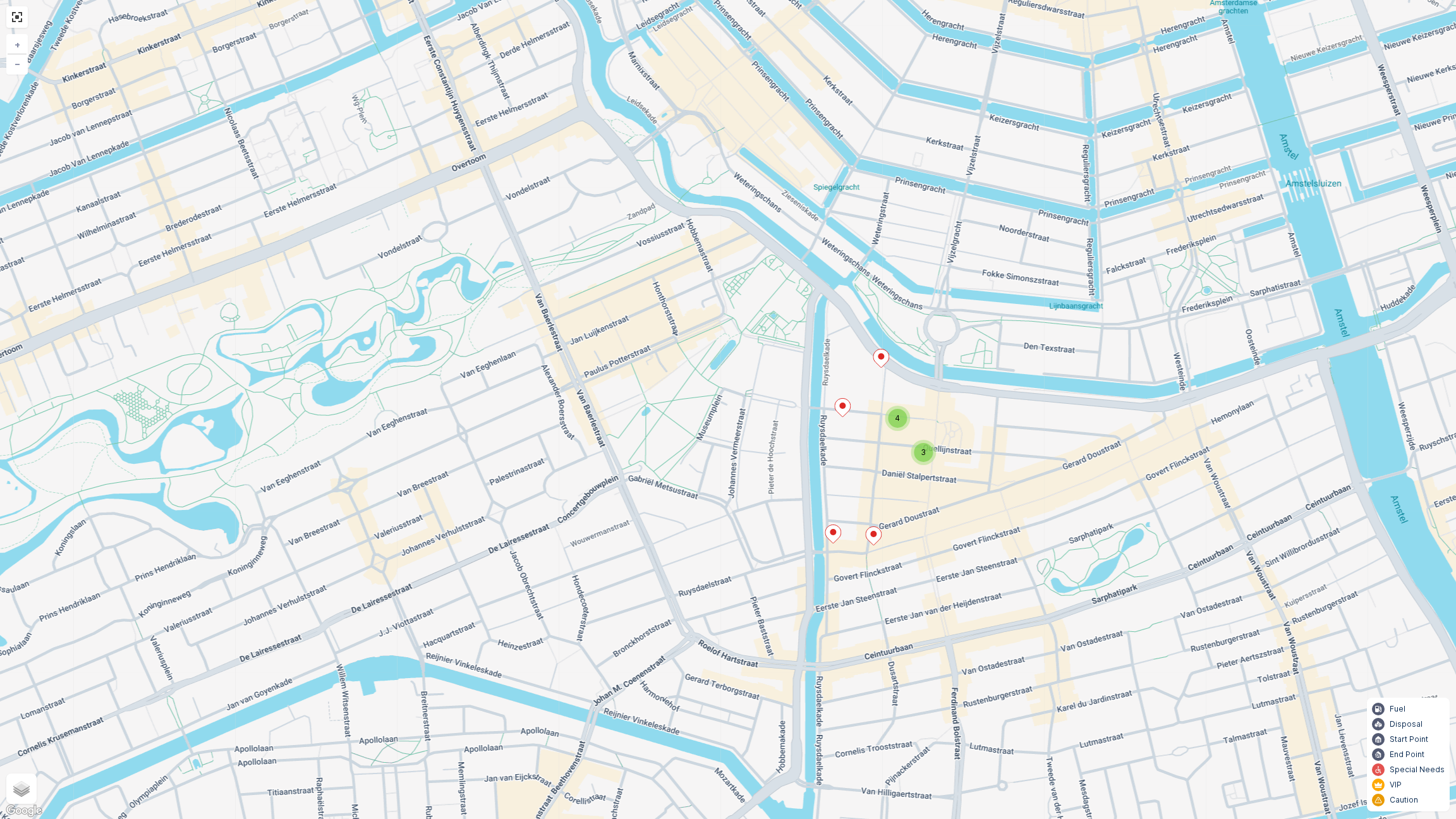
drag, startPoint x: 1089, startPoint y: 399, endPoint x: 1087, endPoint y: 343, distance: 56.0
click at [1087, 343] on div "3 4 + − Satellite Roadmap Terrain Hybrid Leaflet Keyboard shortcuts Map Data Ma…" at bounding box center [728, 409] width 1456 height 819
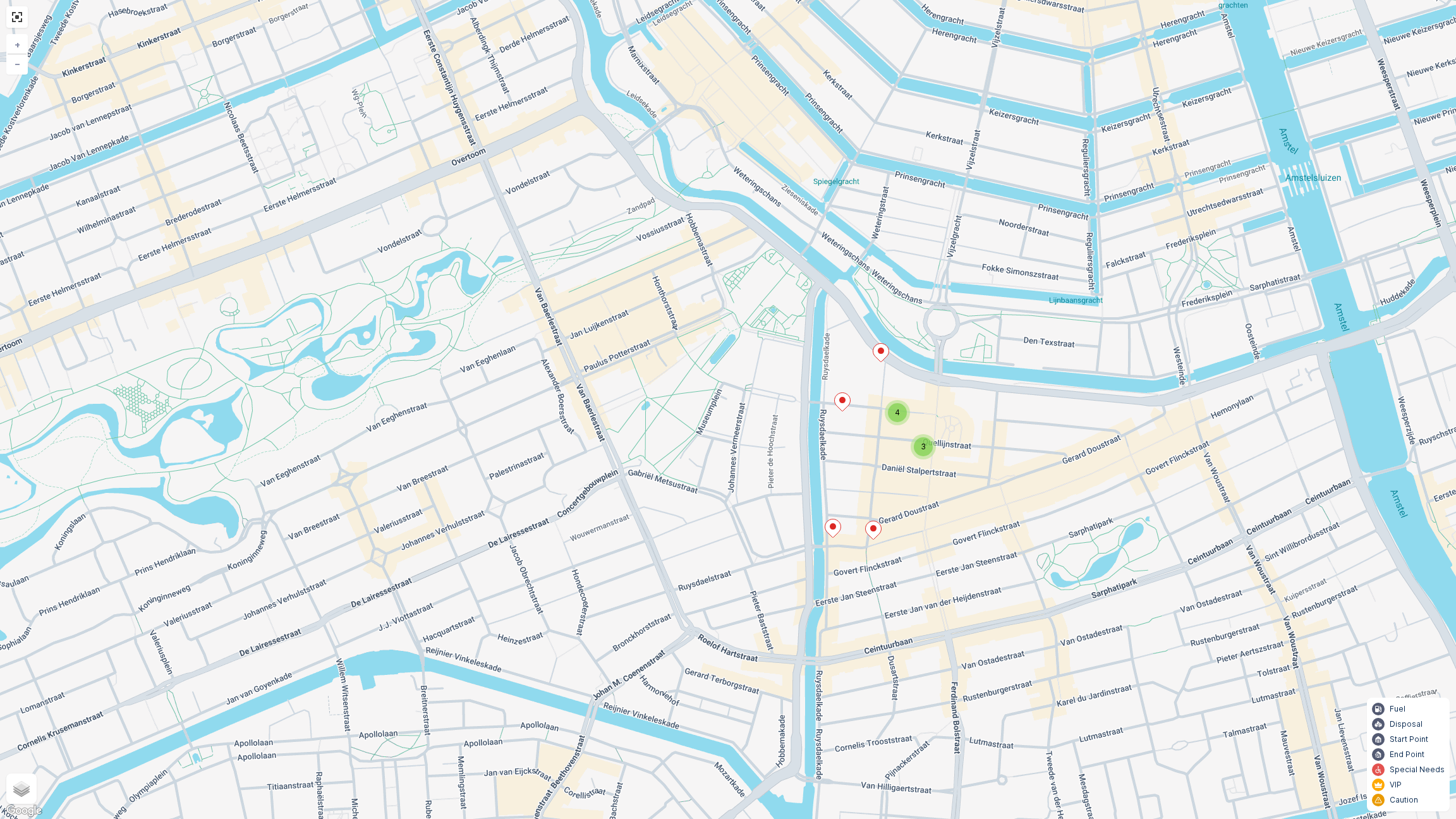
drag, startPoint x: 1063, startPoint y: 420, endPoint x: 1212, endPoint y: 280, distance: 204.5
click at [1201, 278] on div "3 4 + − Satellite Roadmap Terrain Hybrid Leaflet Keyboard shortcuts Map Data Ma…" at bounding box center [728, 409] width 1456 height 819
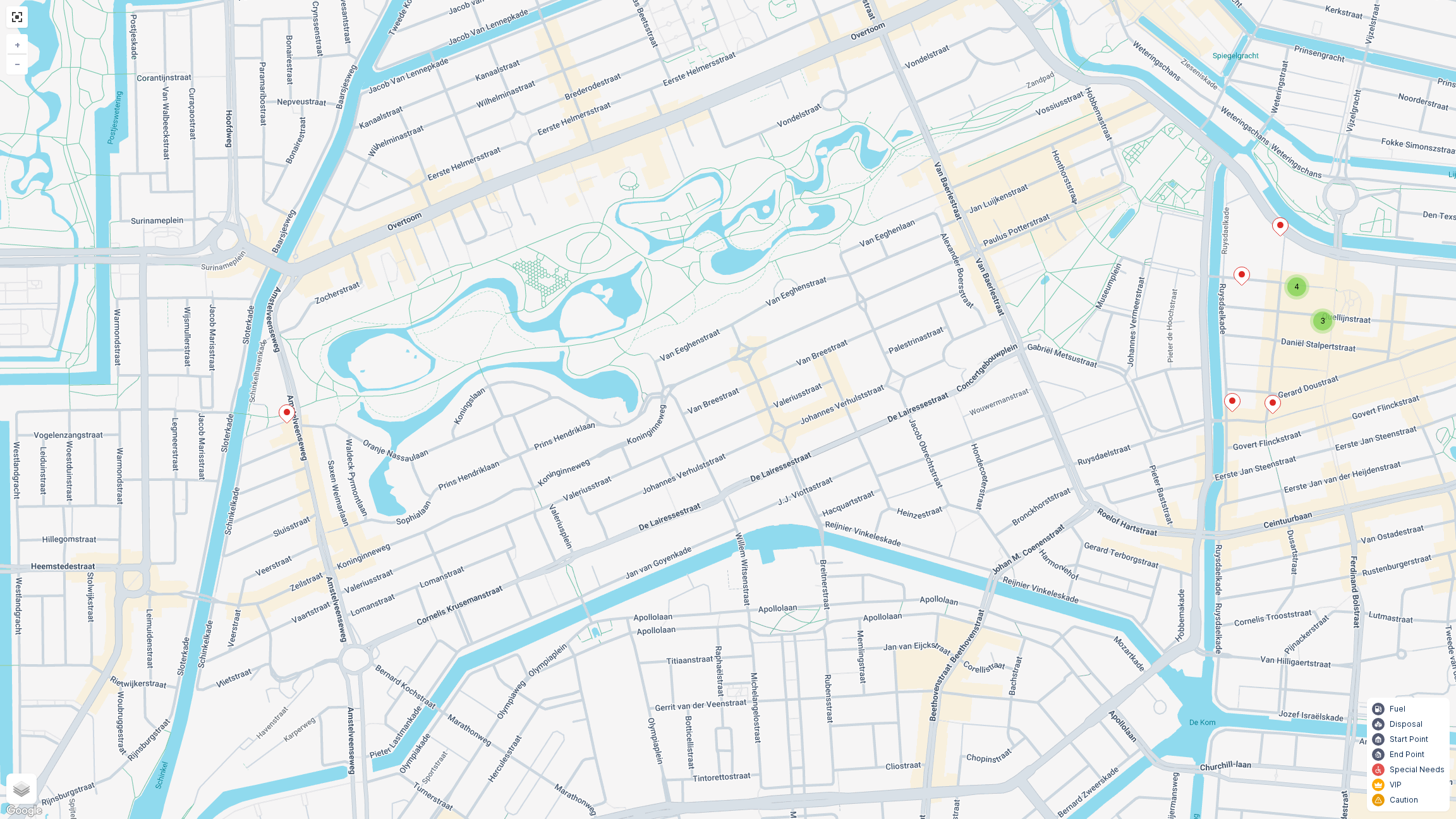
click at [286, 427] on div "3 4 + − Satellite Roadmap Terrain Hybrid Leaflet Keyboard shortcuts Map Data Ma…" at bounding box center [728, 409] width 1456 height 819
click at [286, 418] on icon at bounding box center [287, 414] width 16 height 18
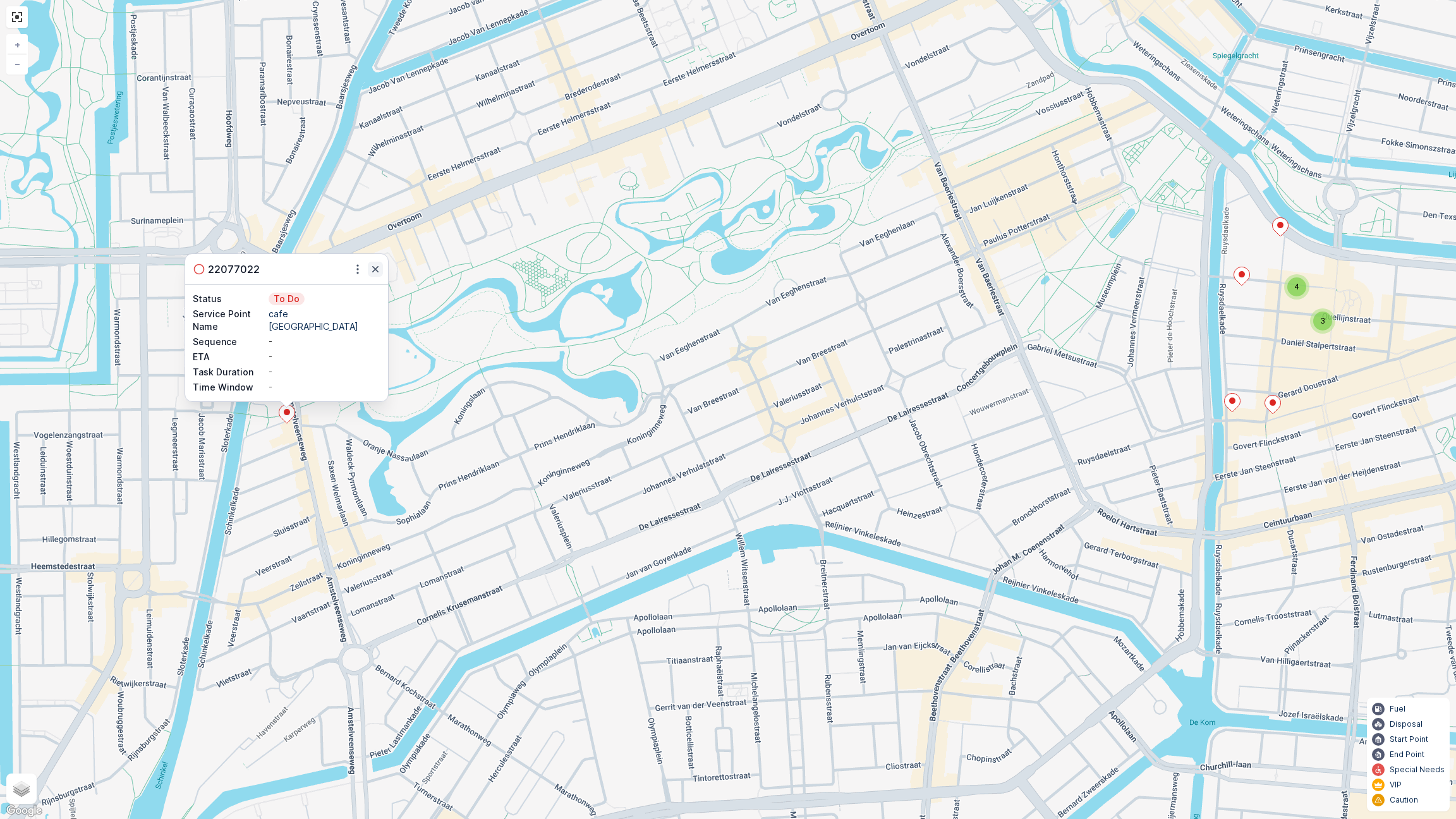
click at [381, 270] on button "button" at bounding box center [375, 269] width 15 height 15
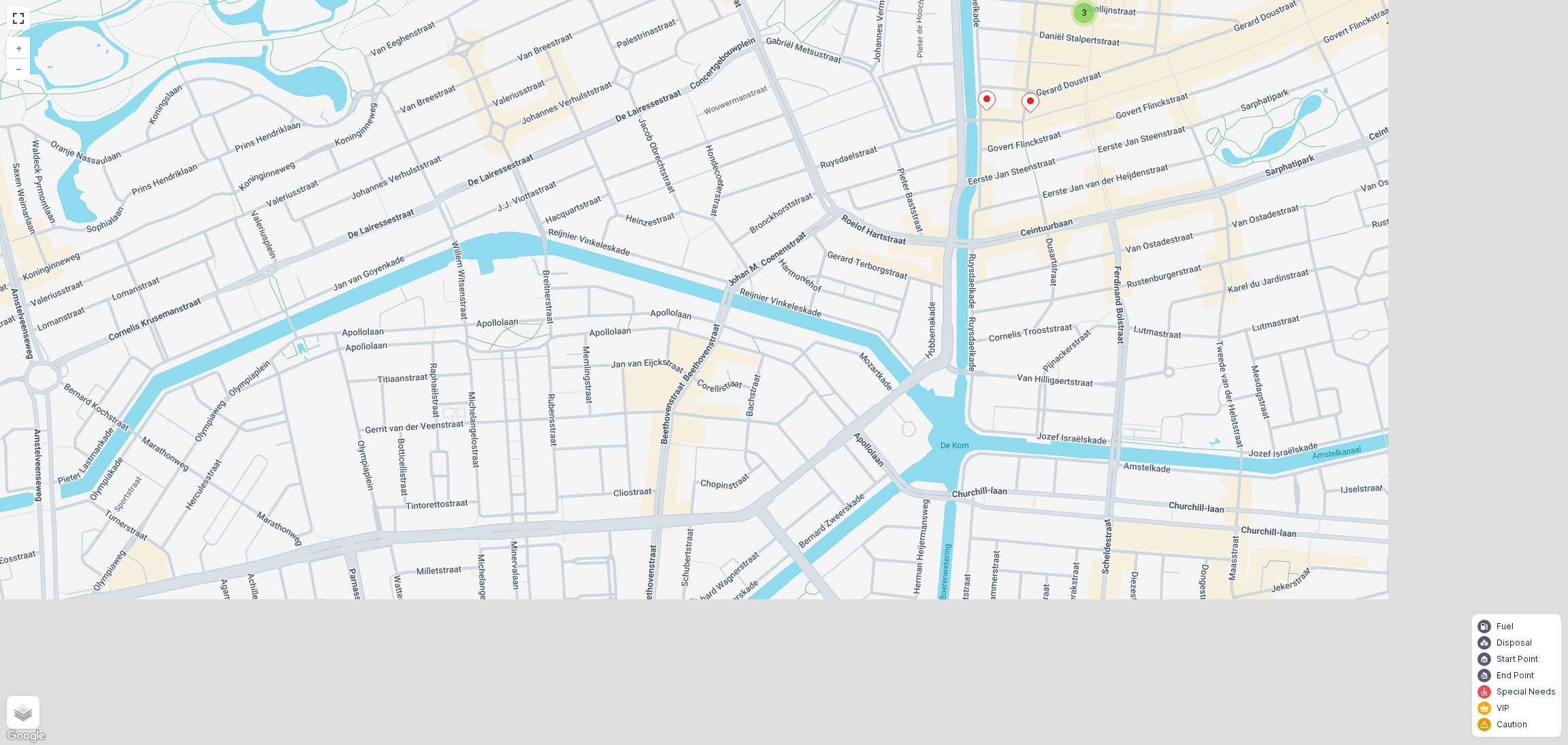
click at [185, 508] on td at bounding box center [196, 508] width 40 height 33
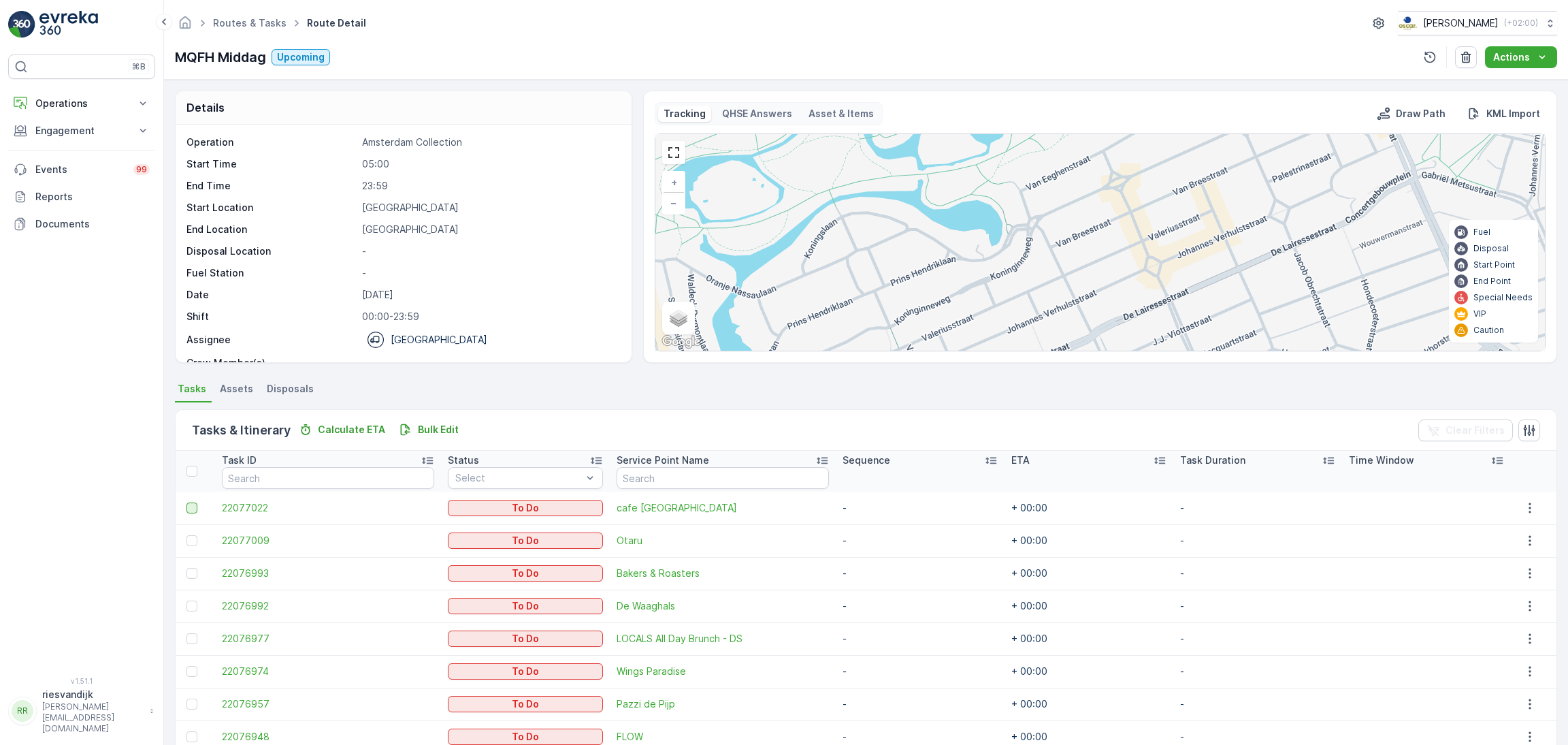
click at [189, 506] on div at bounding box center [192, 508] width 11 height 11
click at [186, 502] on input "checkbox" at bounding box center [186, 502] width 0 height 0
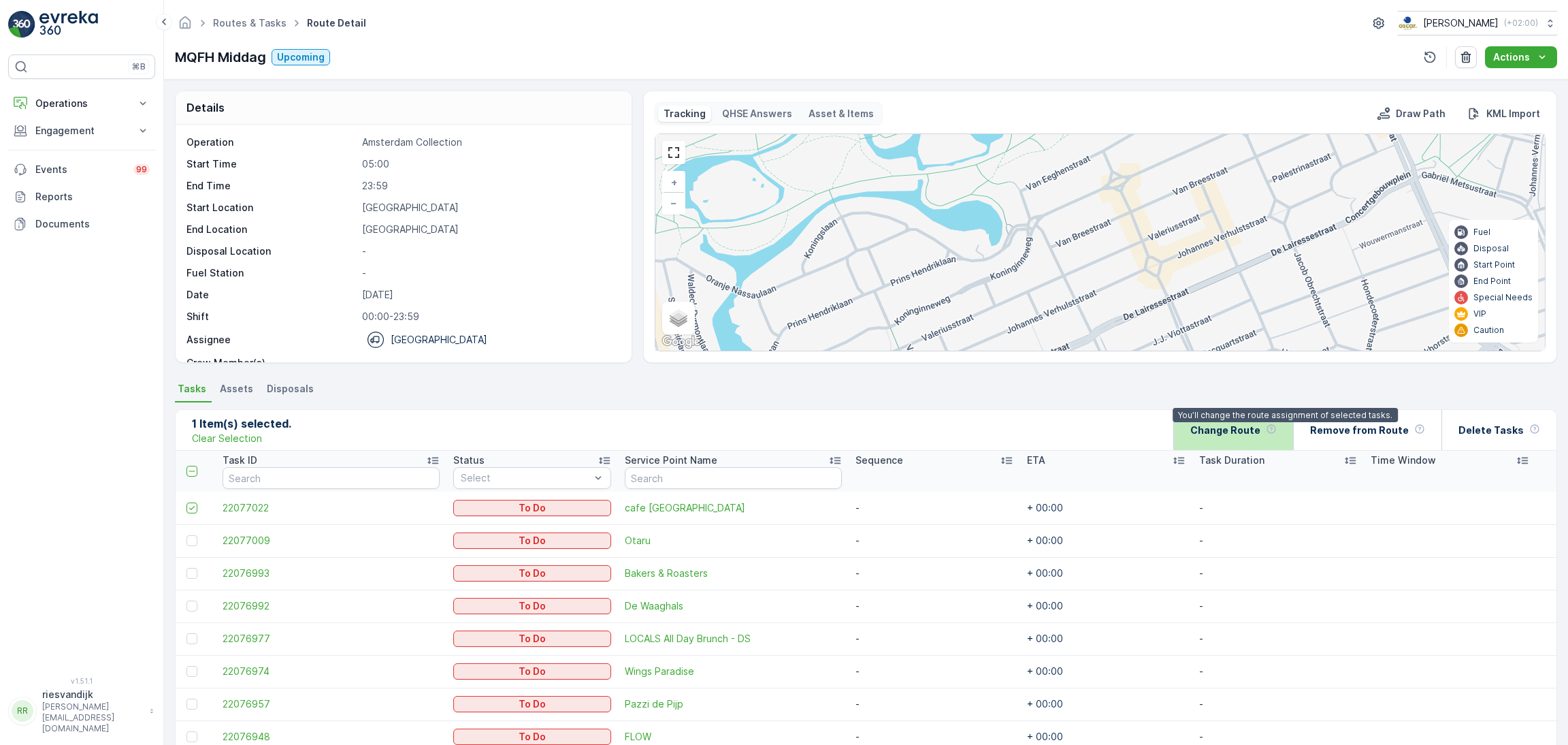
click at [1277, 434] on icon at bounding box center [1271, 428] width 11 height 11
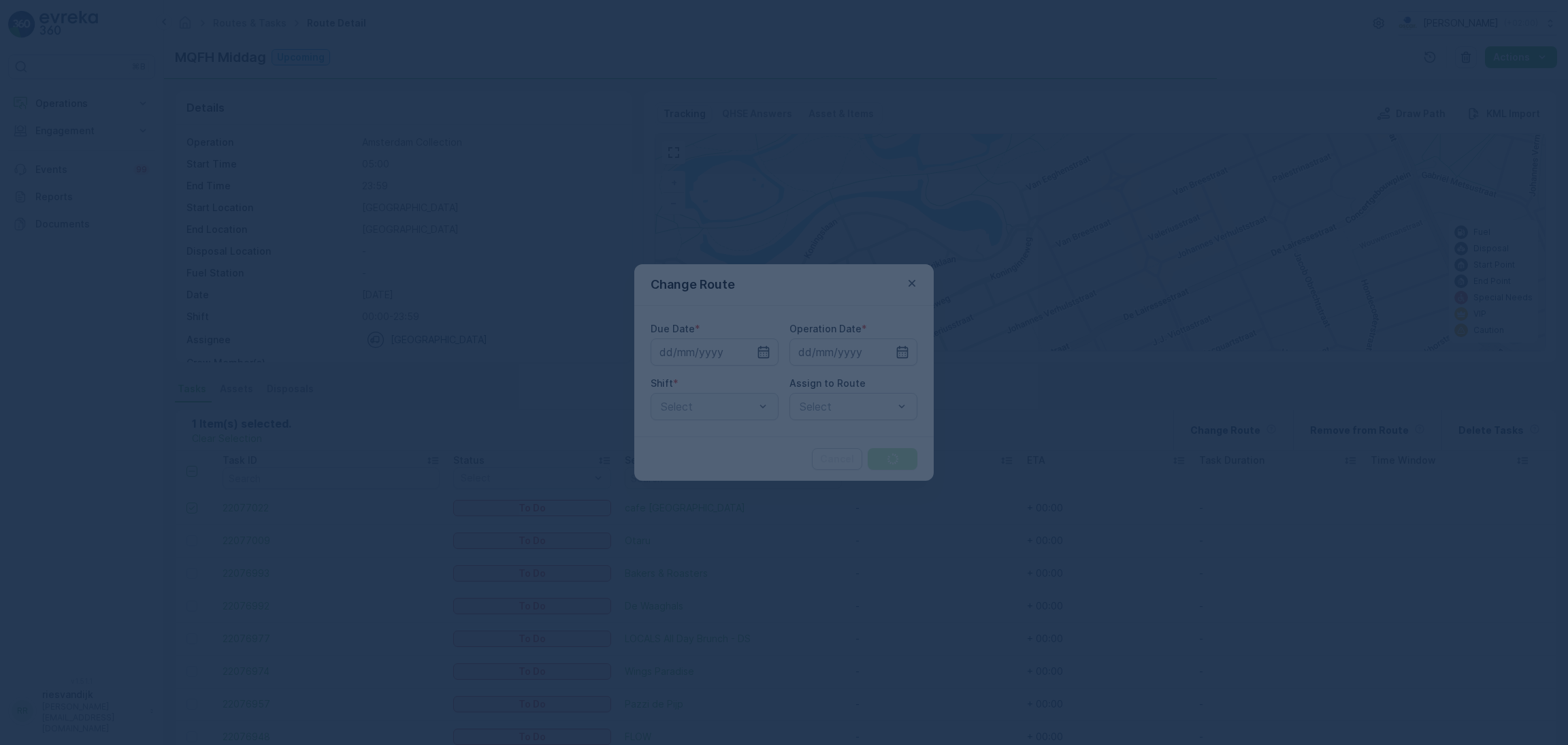
type input "[DATE]"
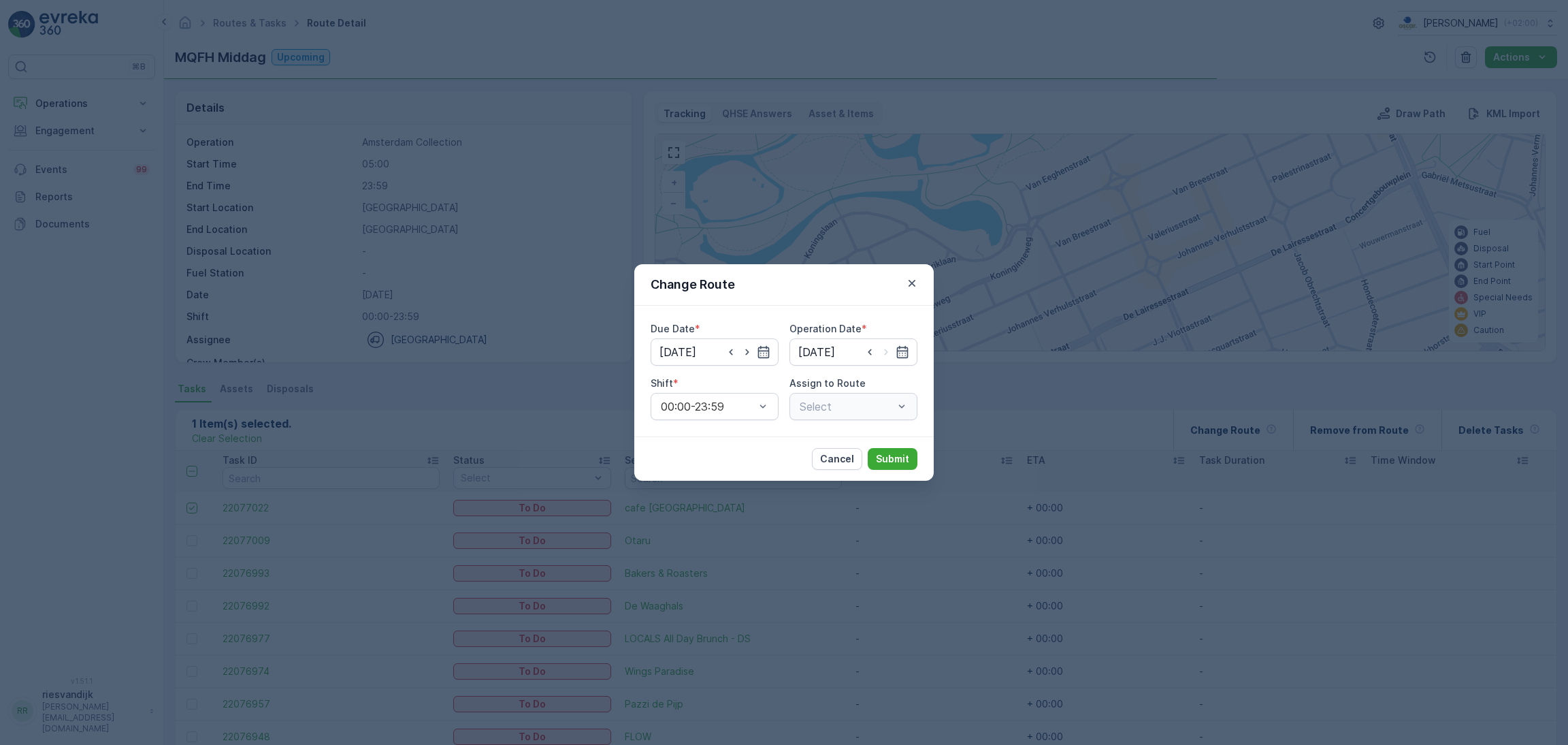
click at [764, 352] on icon "button" at bounding box center [764, 352] width 14 height 14
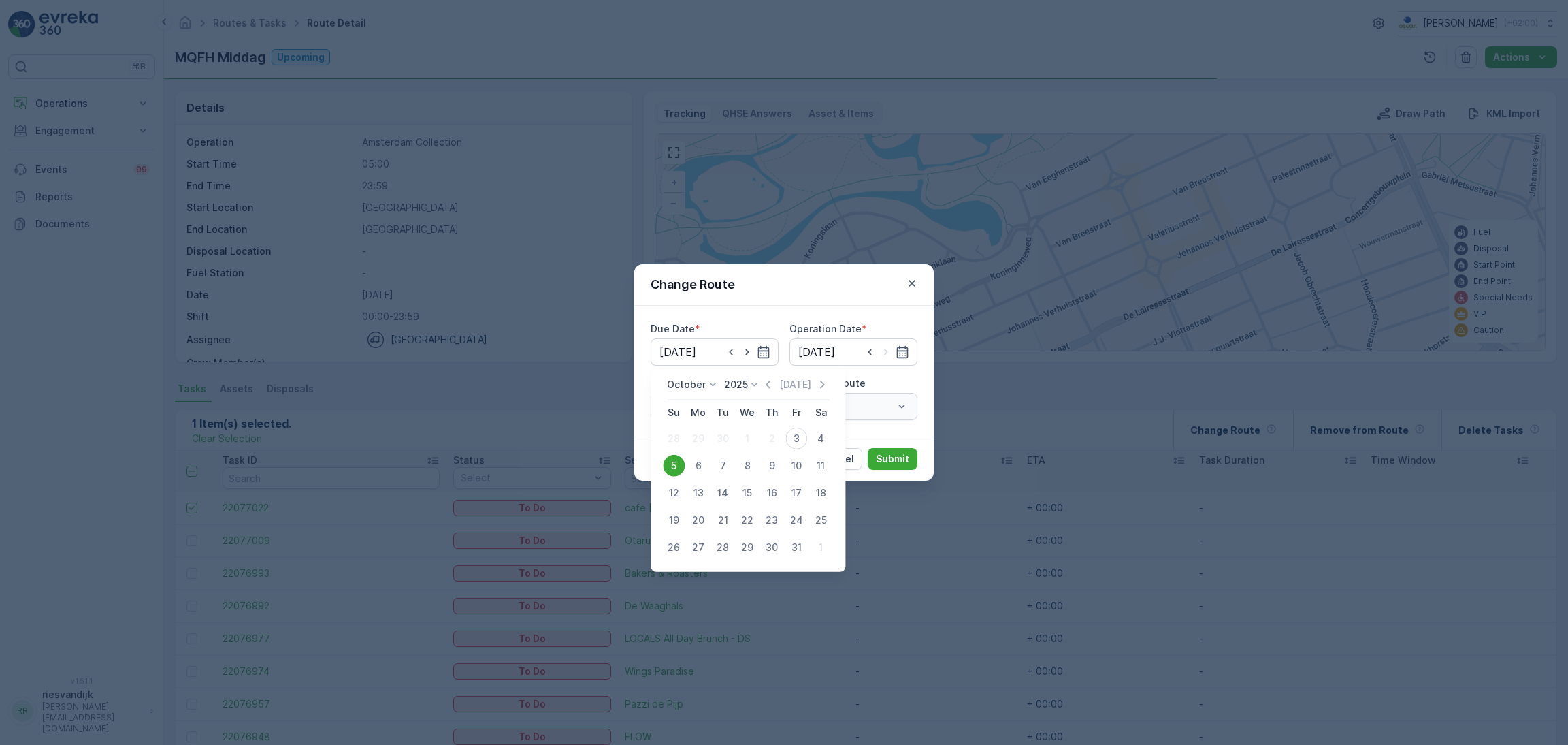
click at [907, 396] on div "Select" at bounding box center [854, 406] width 128 height 27
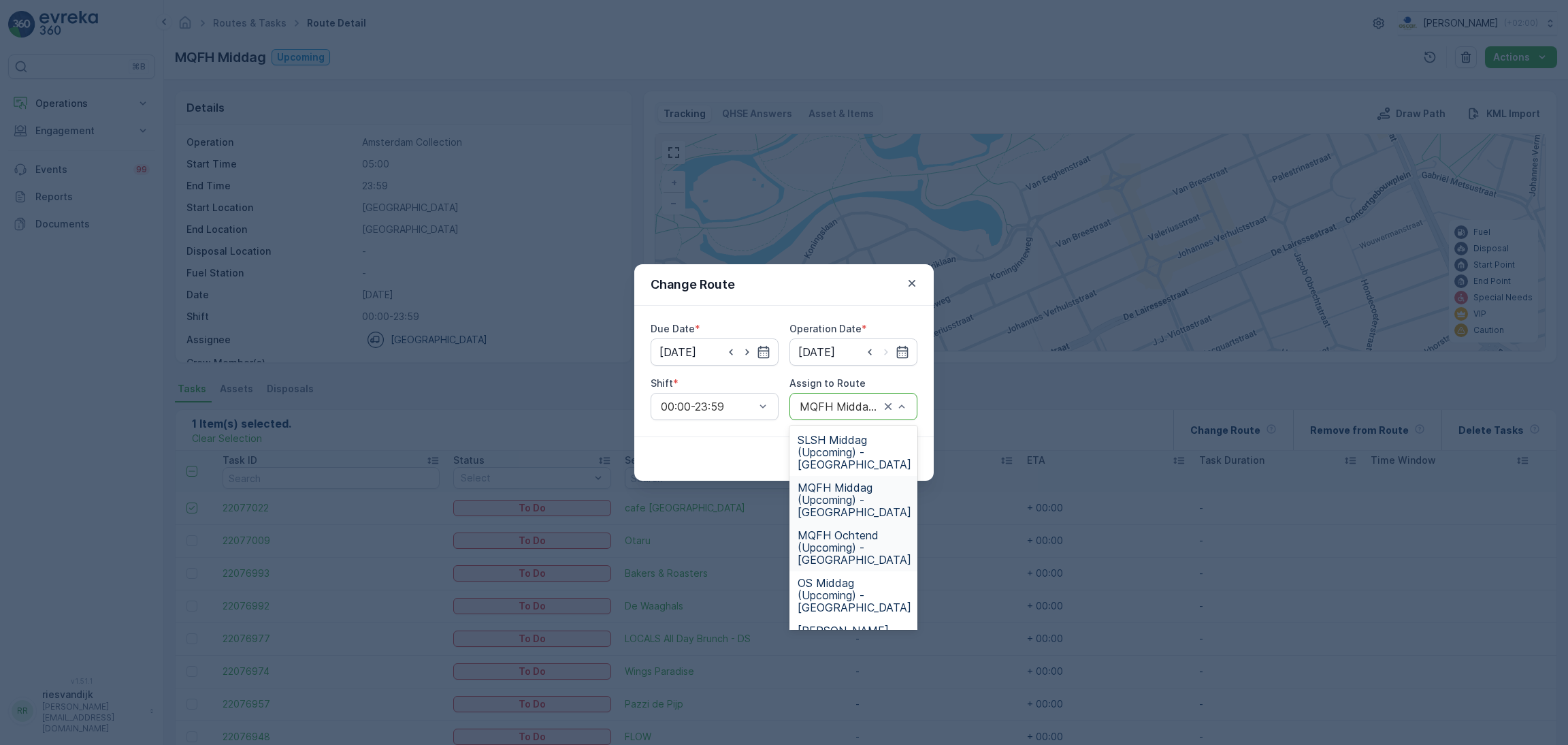
click at [871, 539] on span "MQFH Ochtend (Upcoming) - [GEOGRAPHIC_DATA]" at bounding box center [854, 547] width 113 height 37
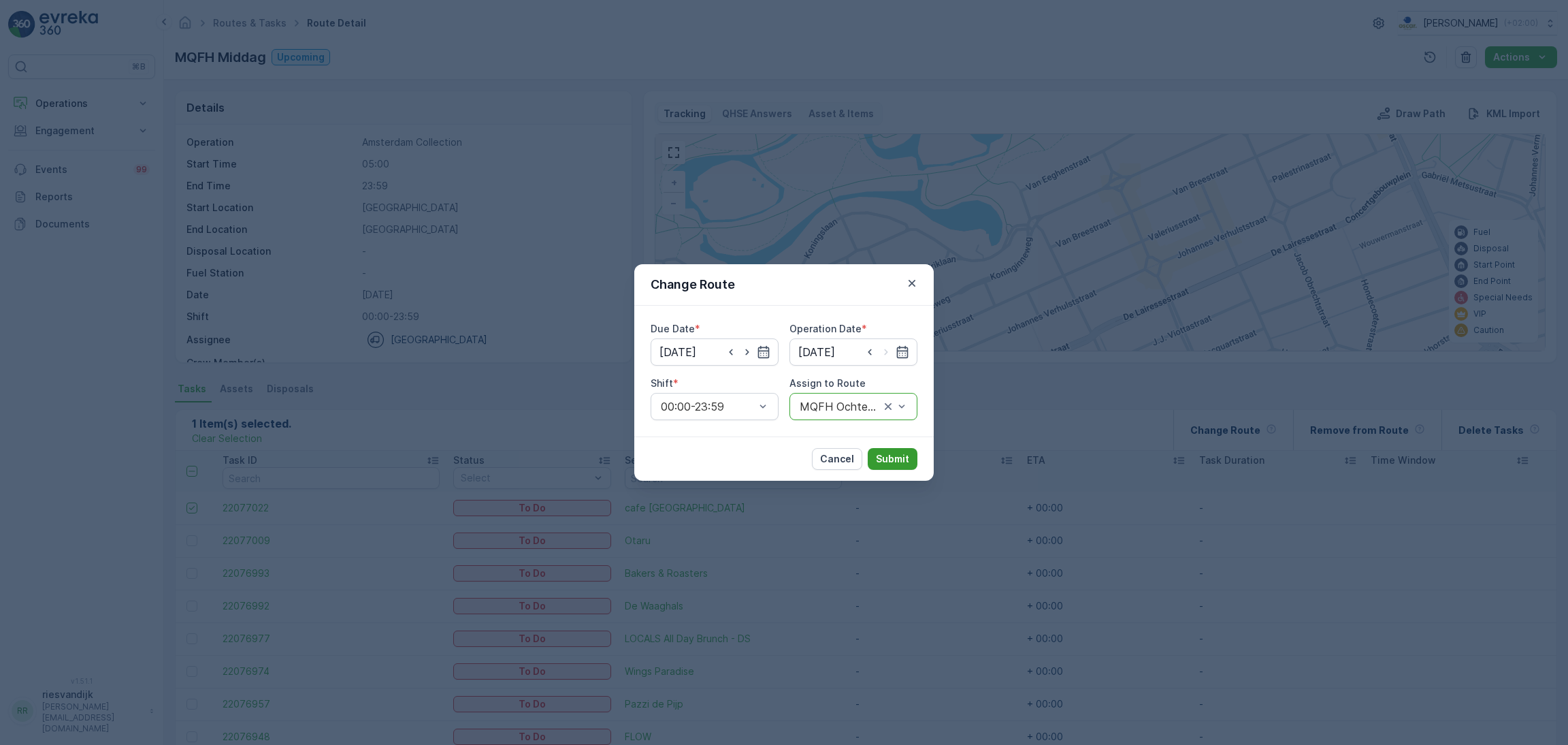
click at [903, 455] on p "Submit" at bounding box center [892, 459] width 33 height 14
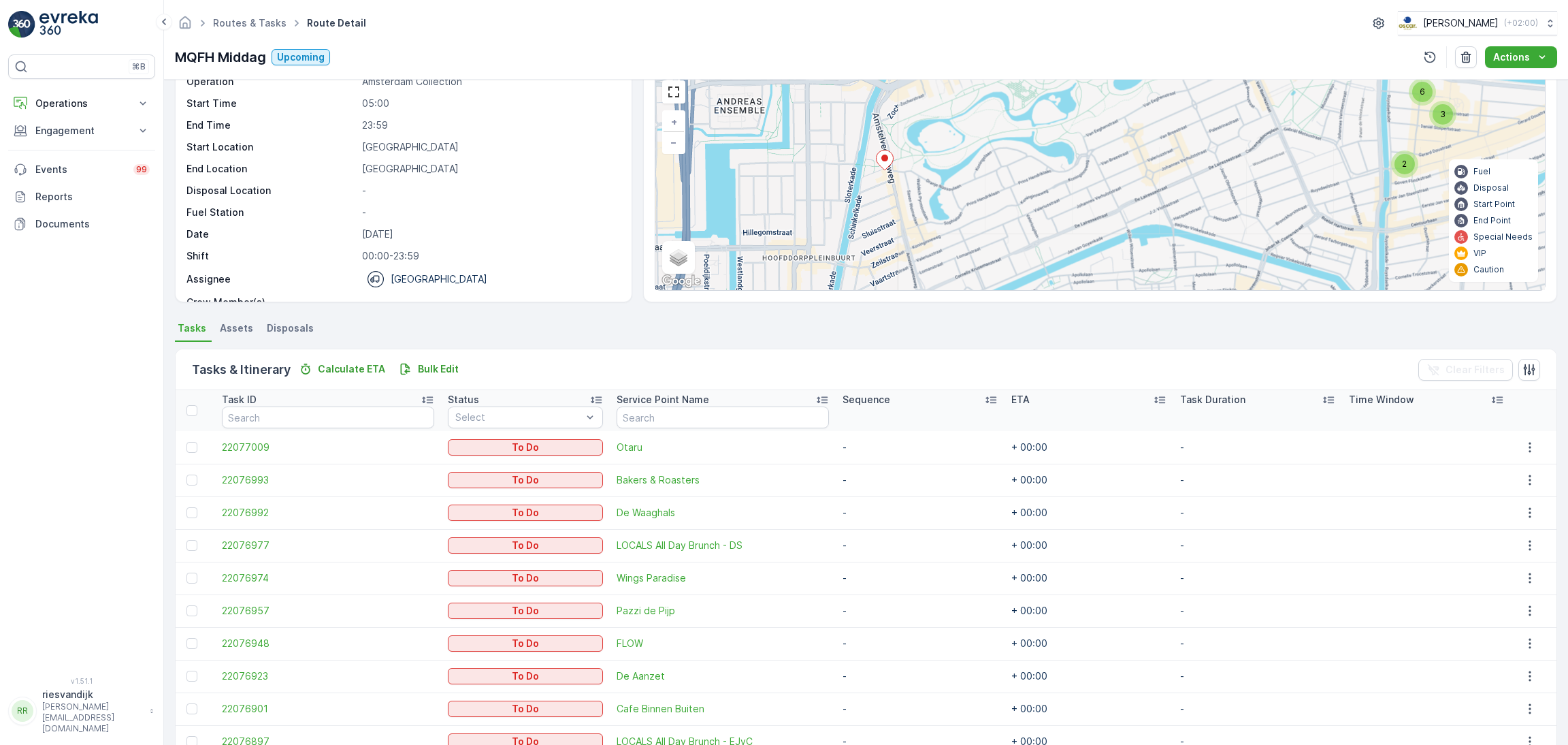
scroll to position [55, 0]
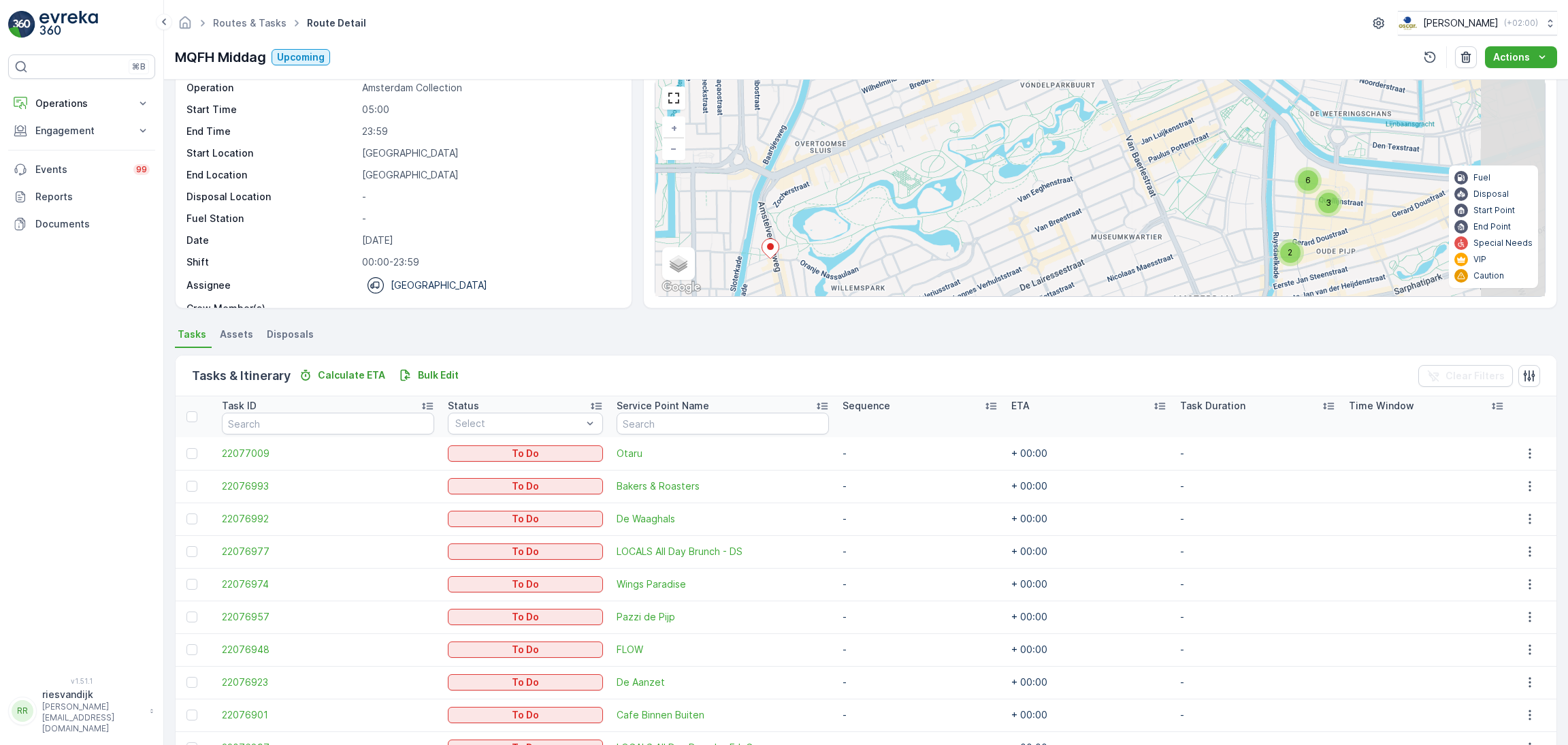
drag, startPoint x: 1127, startPoint y: 173, endPoint x: 1029, endPoint y: 266, distance: 135.1
click at [1022, 268] on div "4 2 3 6 + − Satellite Roadmap Terrain Hybrid Leaflet Keyboard shortcuts Map Dat…" at bounding box center [1099, 188] width 889 height 216
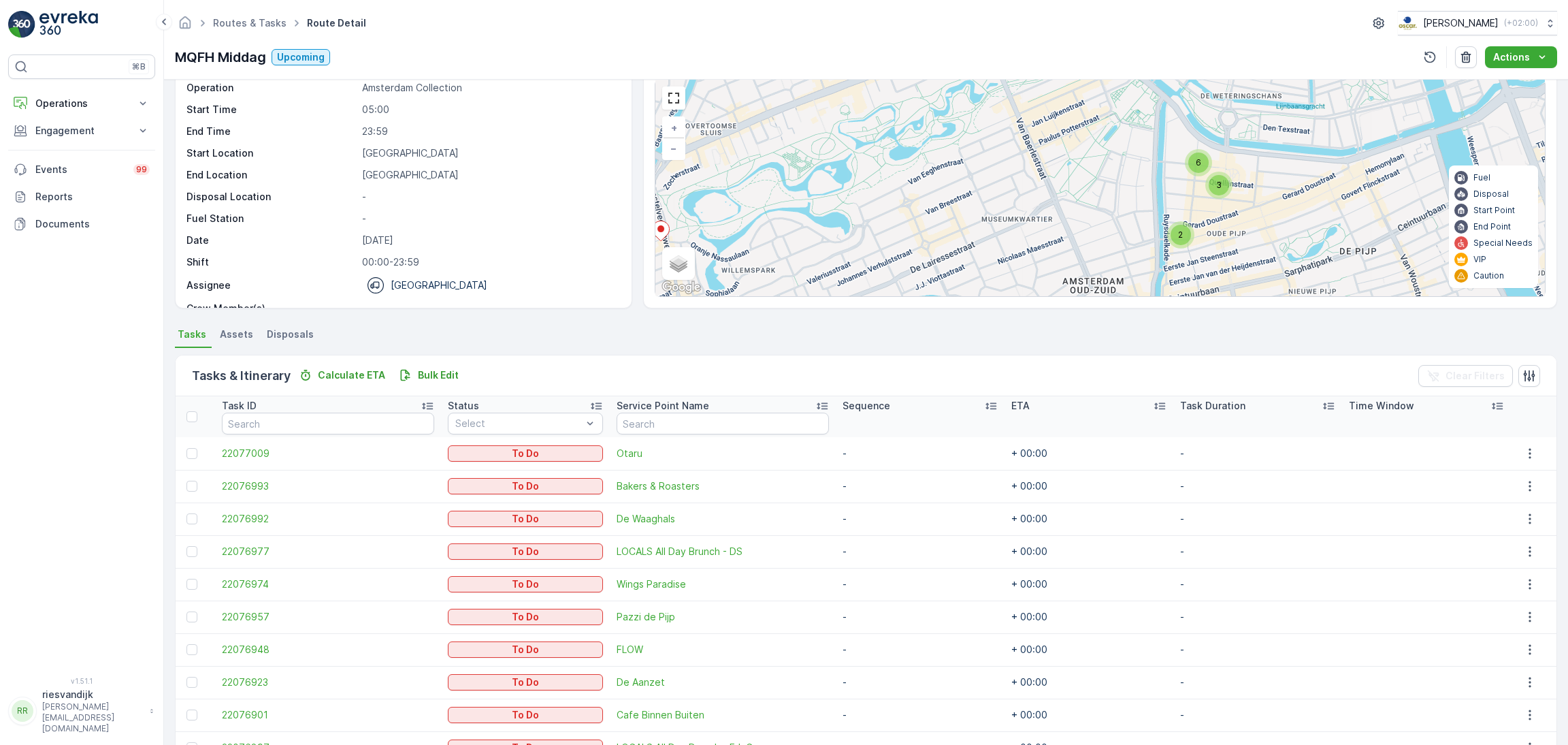
drag, startPoint x: 1193, startPoint y: 170, endPoint x: 1264, endPoint y: 56, distance: 134.3
click at [1131, 110] on div "2 3 6 + − Satellite Roadmap Terrain Hybrid Leaflet Keyboard shortcuts Map Data …" at bounding box center [1099, 188] width 889 height 216
click at [1528, 50] on p "Actions" at bounding box center [1511, 57] width 37 height 14
click at [234, 53] on p "MQFH Middag" at bounding box center [221, 57] width 91 height 21
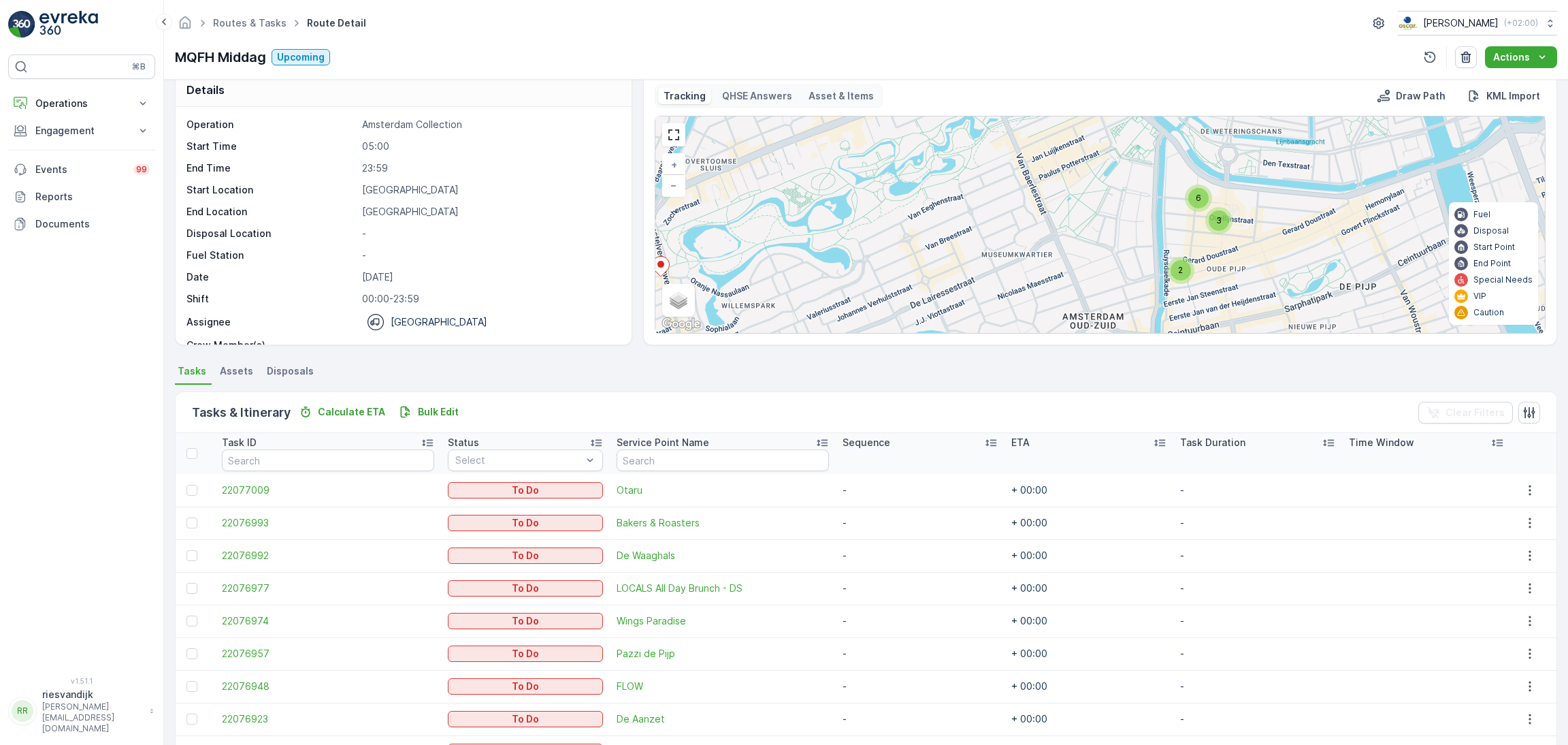
scroll to position [0, 0]
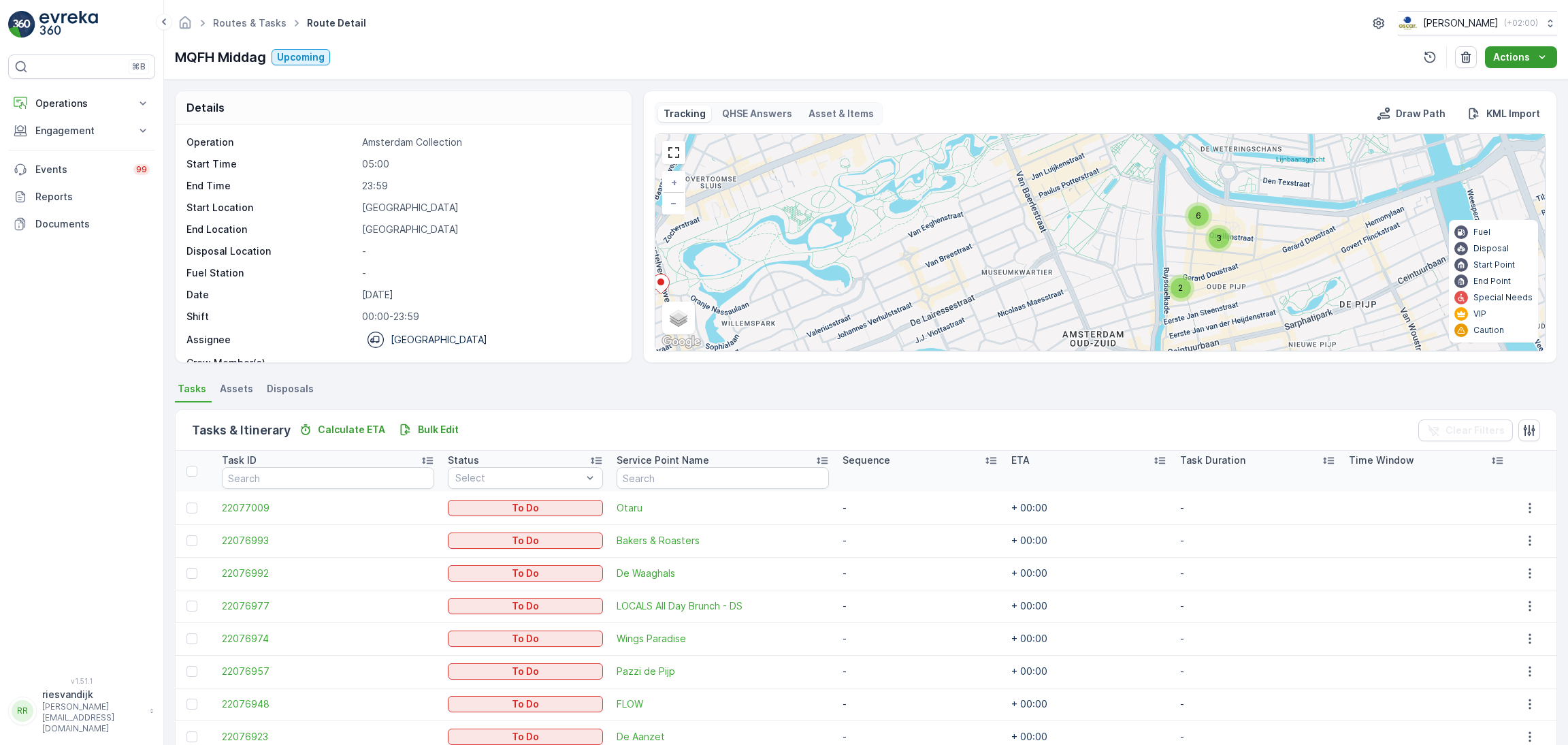
click at [1525, 51] on p "Actions" at bounding box center [1511, 57] width 37 height 14
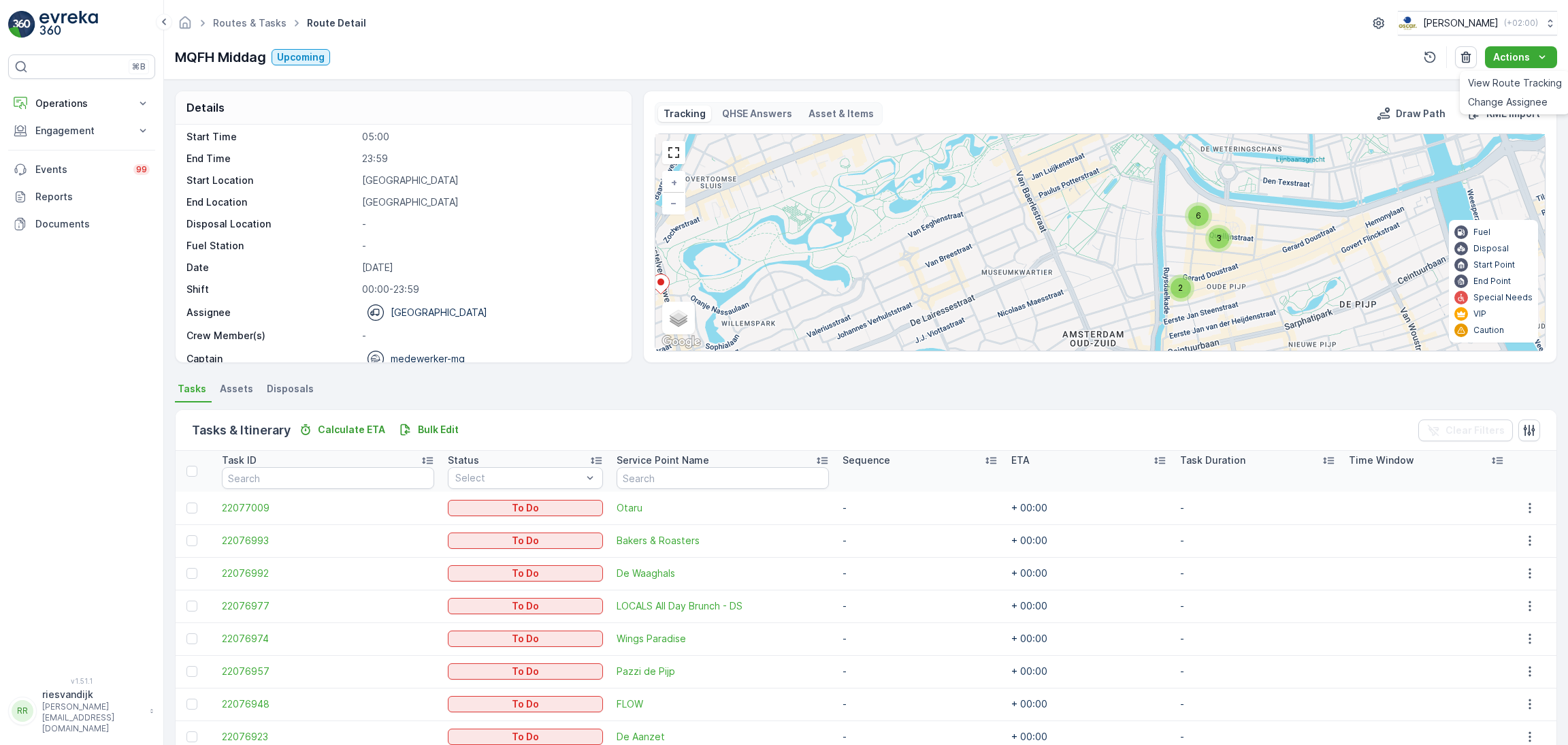
scroll to position [43, 0]
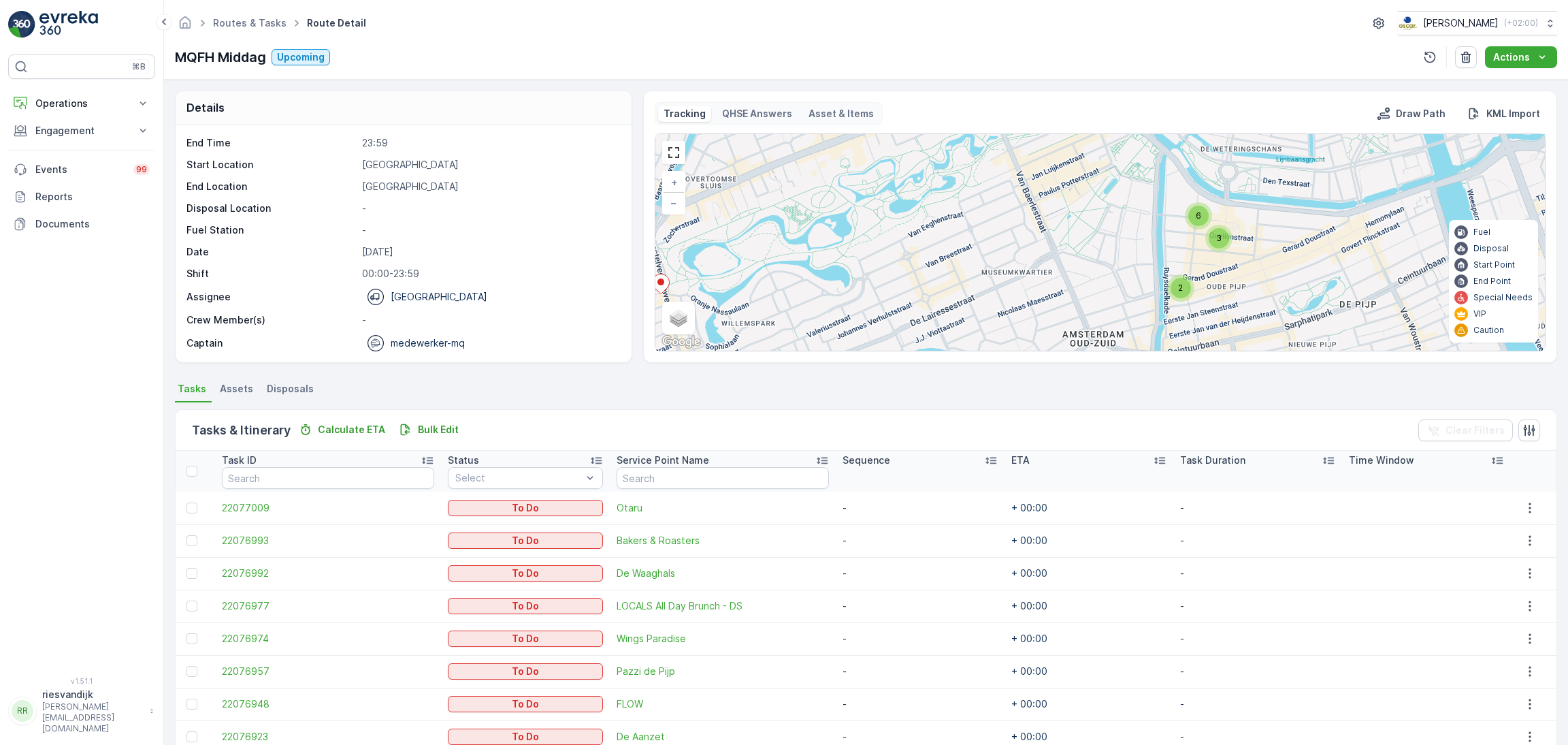
click at [1236, 84] on div "Details Operation Amsterdam Collection Start Time 05:00 End Time 23:59 Start Lo…" at bounding box center [866, 412] width 1404 height 665
click at [237, 59] on p "MQFH Middag" at bounding box center [221, 57] width 91 height 21
click at [238, 61] on p "MQFH Middag" at bounding box center [221, 57] width 91 height 21
click at [1541, 54] on icon "Actions" at bounding box center [1542, 57] width 14 height 14
click at [1510, 79] on span "View Route Tracking" at bounding box center [1514, 83] width 94 height 14
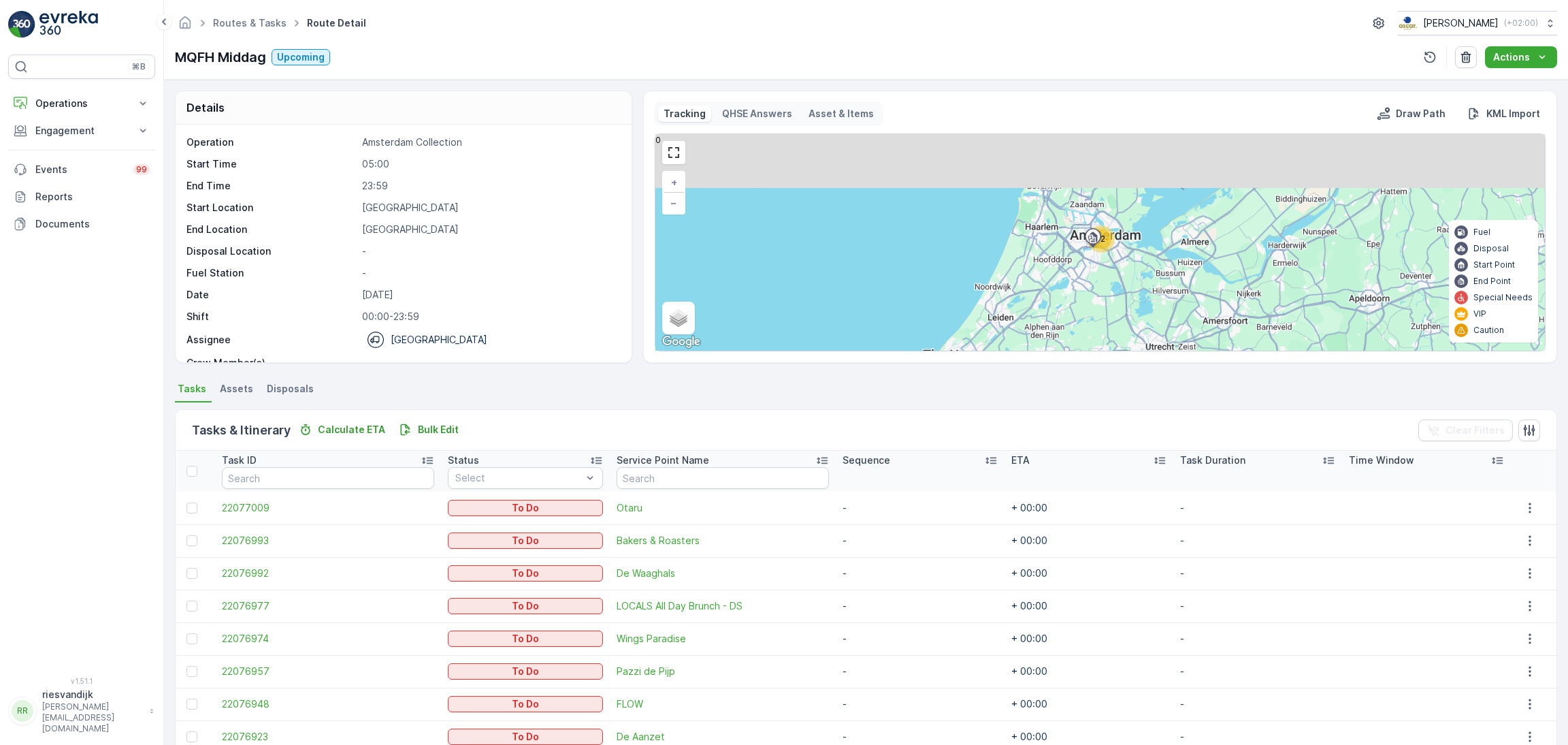
drag, startPoint x: 1125, startPoint y: 213, endPoint x: 1114, endPoint y: 245, distance: 33.8
click at [1115, 244] on div "12 + − Satellite Roadmap Terrain Hybrid Leaflet Keyboard shortcuts Map Data Map…" at bounding box center [1099, 242] width 889 height 216
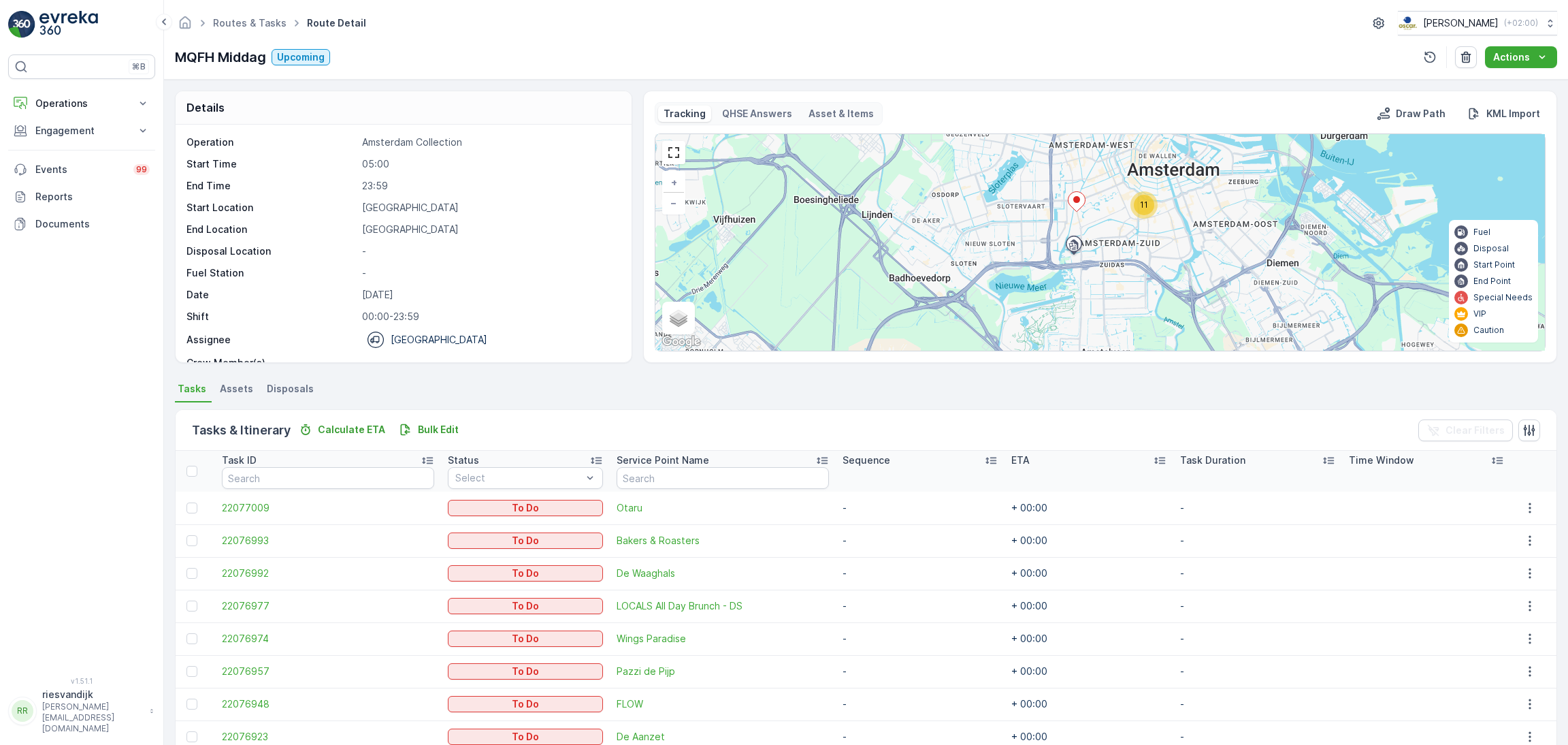
drag, startPoint x: 1144, startPoint y: 212, endPoint x: 1091, endPoint y: 289, distance: 93.5
click at [1134, 215] on div "11" at bounding box center [1143, 205] width 21 height 21
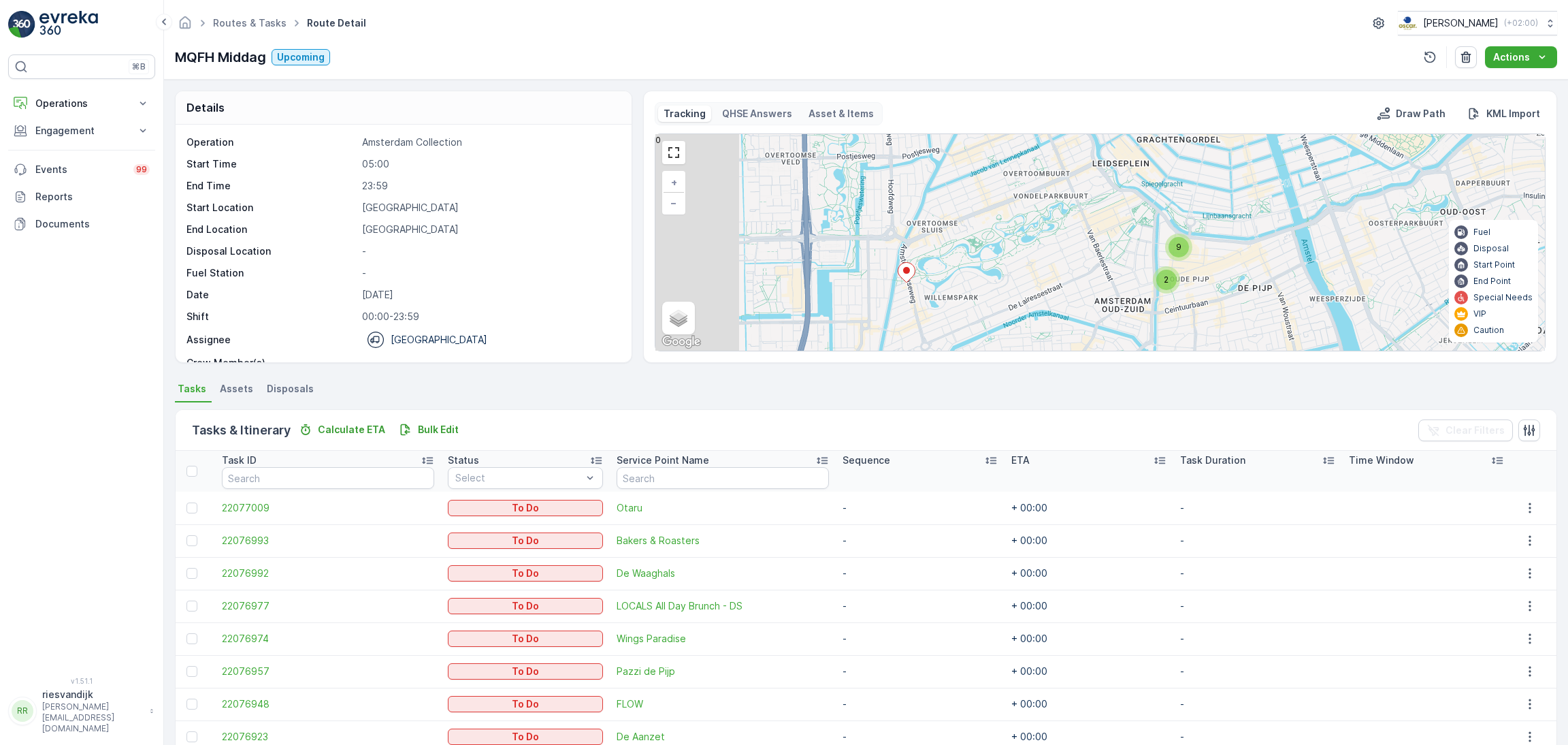
drag, startPoint x: 1112, startPoint y: 291, endPoint x: 1203, endPoint y: 281, distance: 91.5
click at [1203, 281] on div "2 9 + − Satellite Roadmap Terrain Hybrid Leaflet Keyboard shortcuts Map Data Ma…" at bounding box center [1099, 242] width 889 height 216
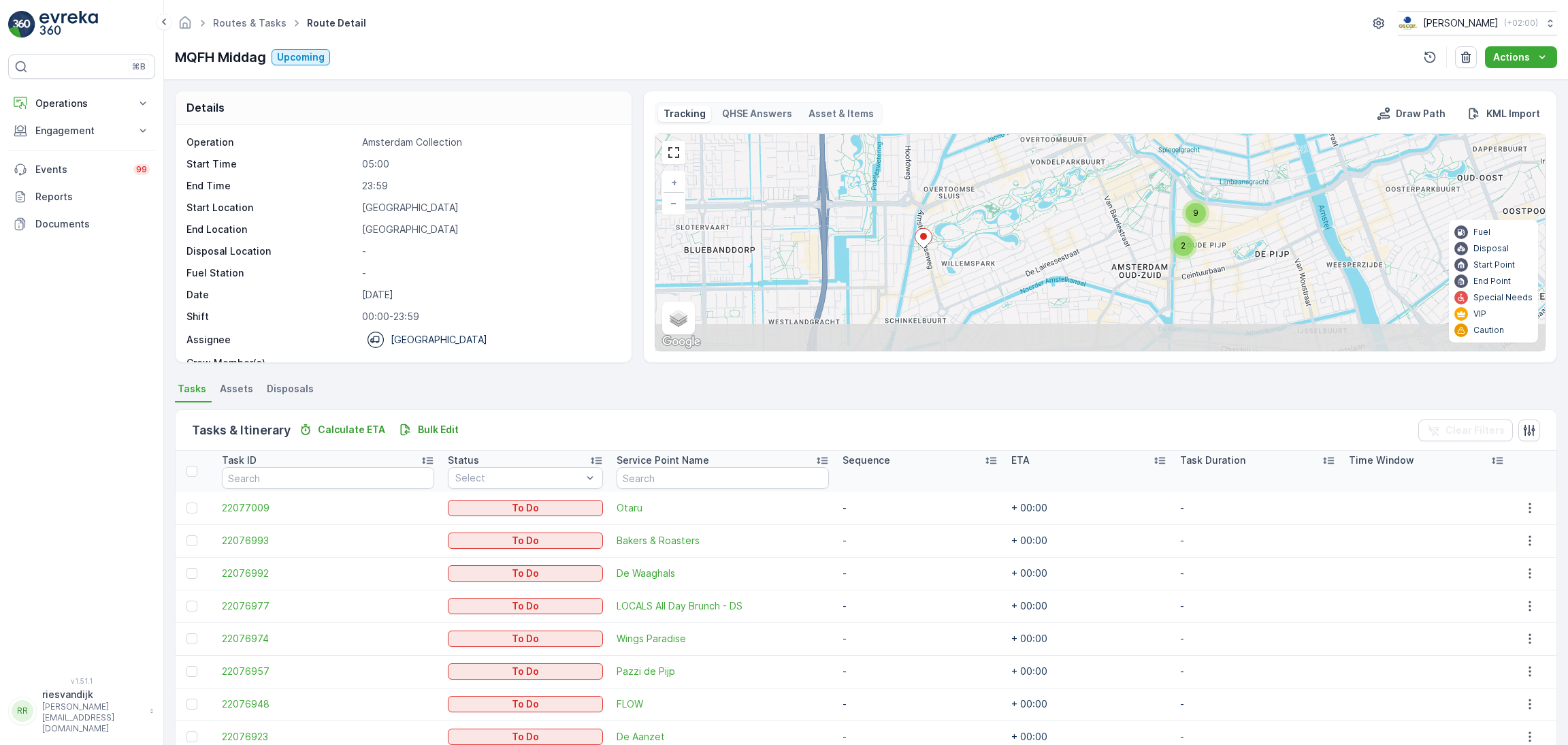
drag, startPoint x: 1024, startPoint y: 253, endPoint x: 1005, endPoint y: 235, distance: 26.2
click at [1034, 234] on div "2 9 + − Satellite Roadmap Terrain Hybrid Leaflet Keyboard shortcuts Map Data Ma…" at bounding box center [1099, 242] width 889 height 216
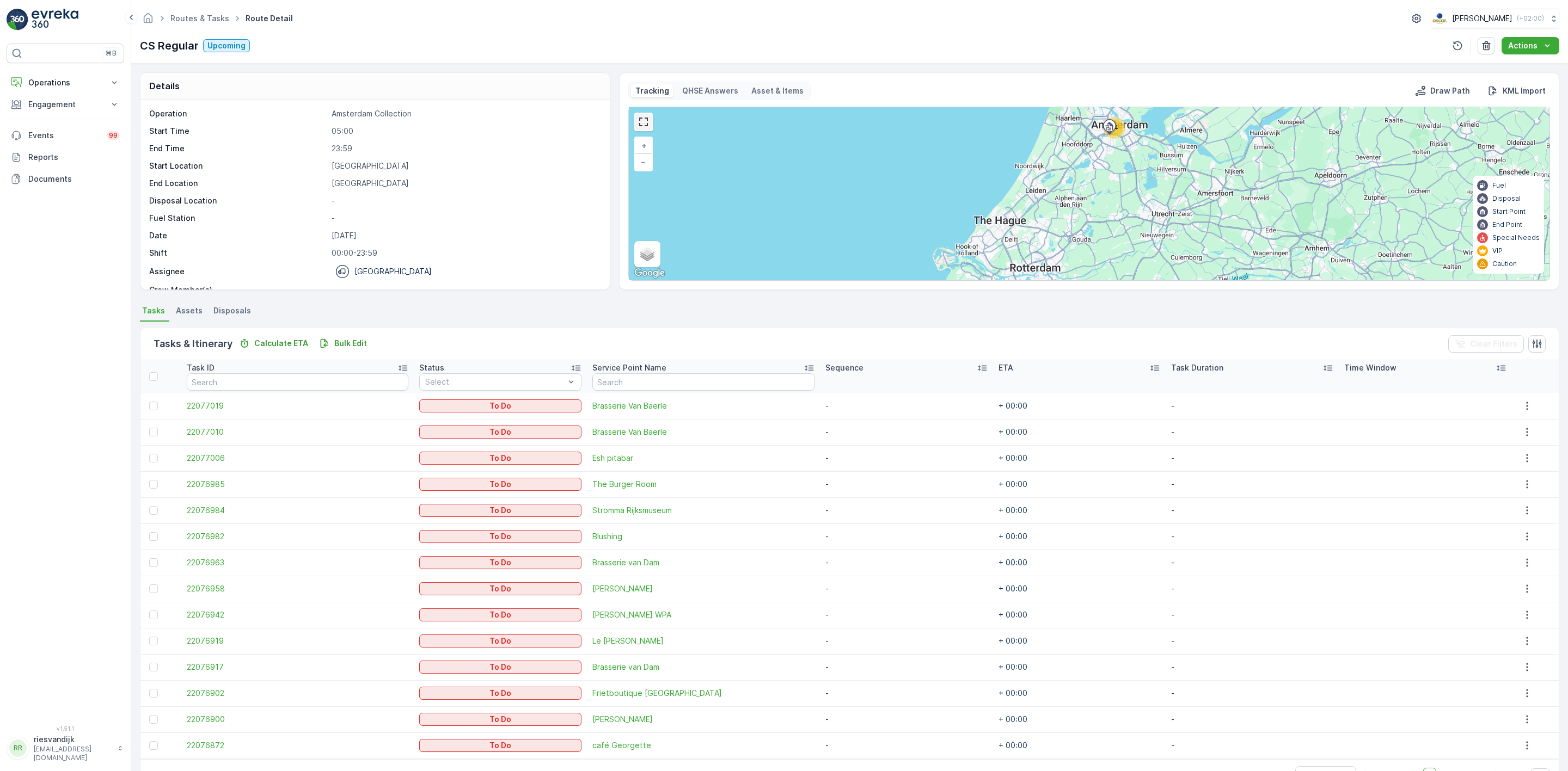
click at [646, 123] on link at bounding box center [643, 122] width 16 height 16
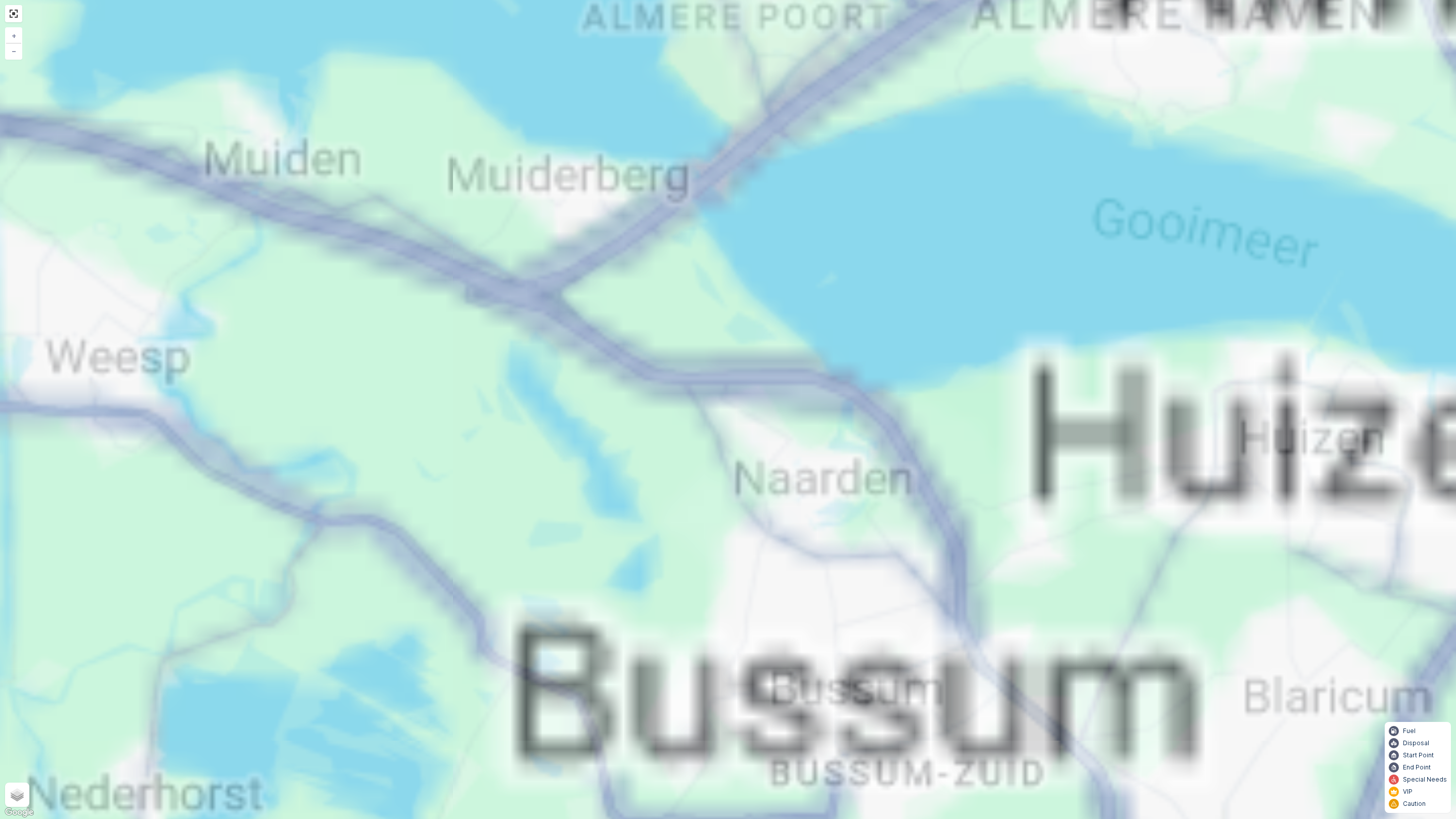
drag, startPoint x: 715, startPoint y: 389, endPoint x: 1337, endPoint y: 521, distance: 635.9
click at [1291, 517] on div "14 3 4 5 + − Satellite Roadmap Terrain Hybrid Leaflet Keyboard shortcuts Map Da…" at bounding box center [728, 409] width 1456 height 819
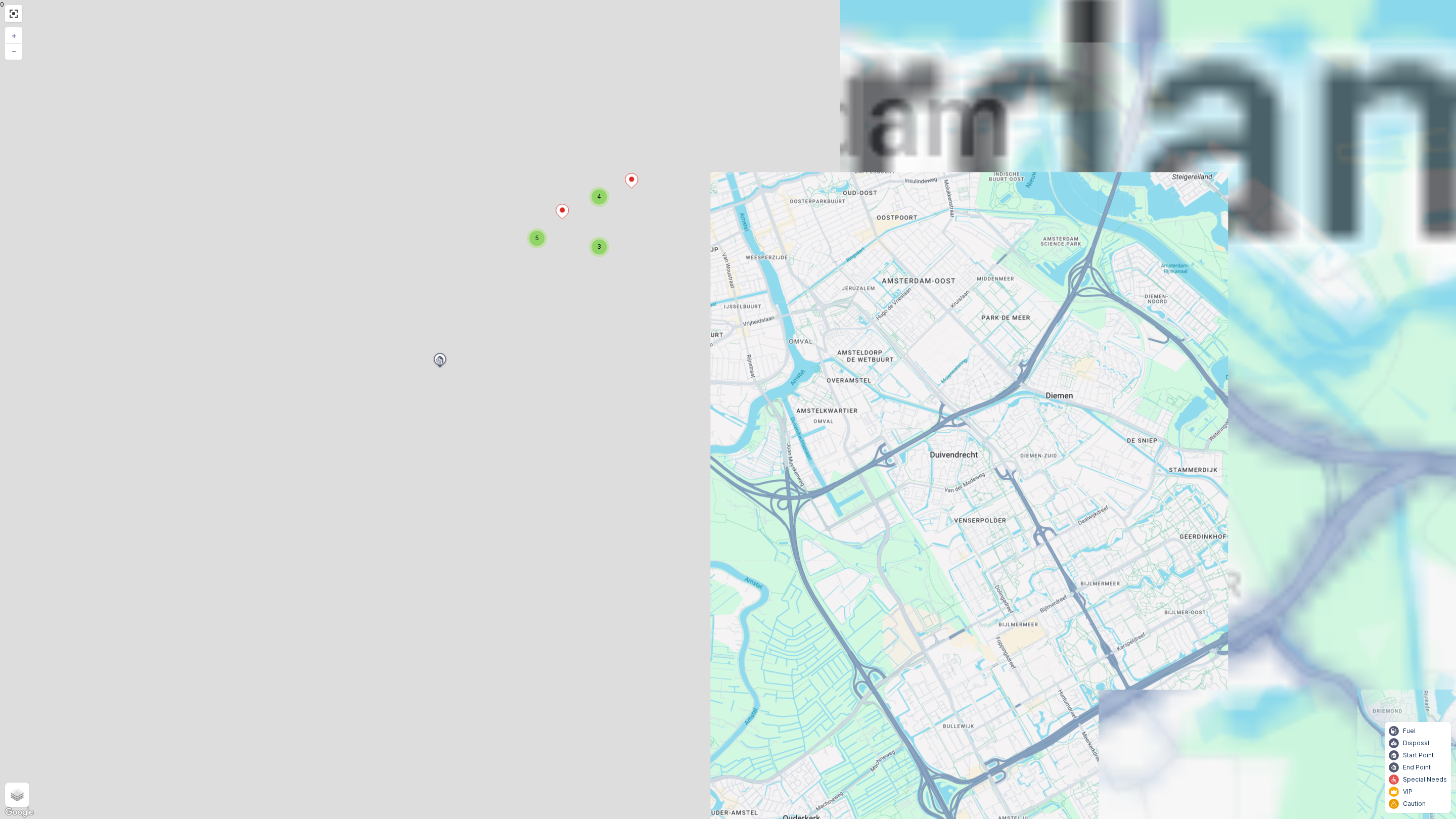
drag, startPoint x: 965, startPoint y: 504, endPoint x: 1050, endPoint y: 562, distance: 102.9
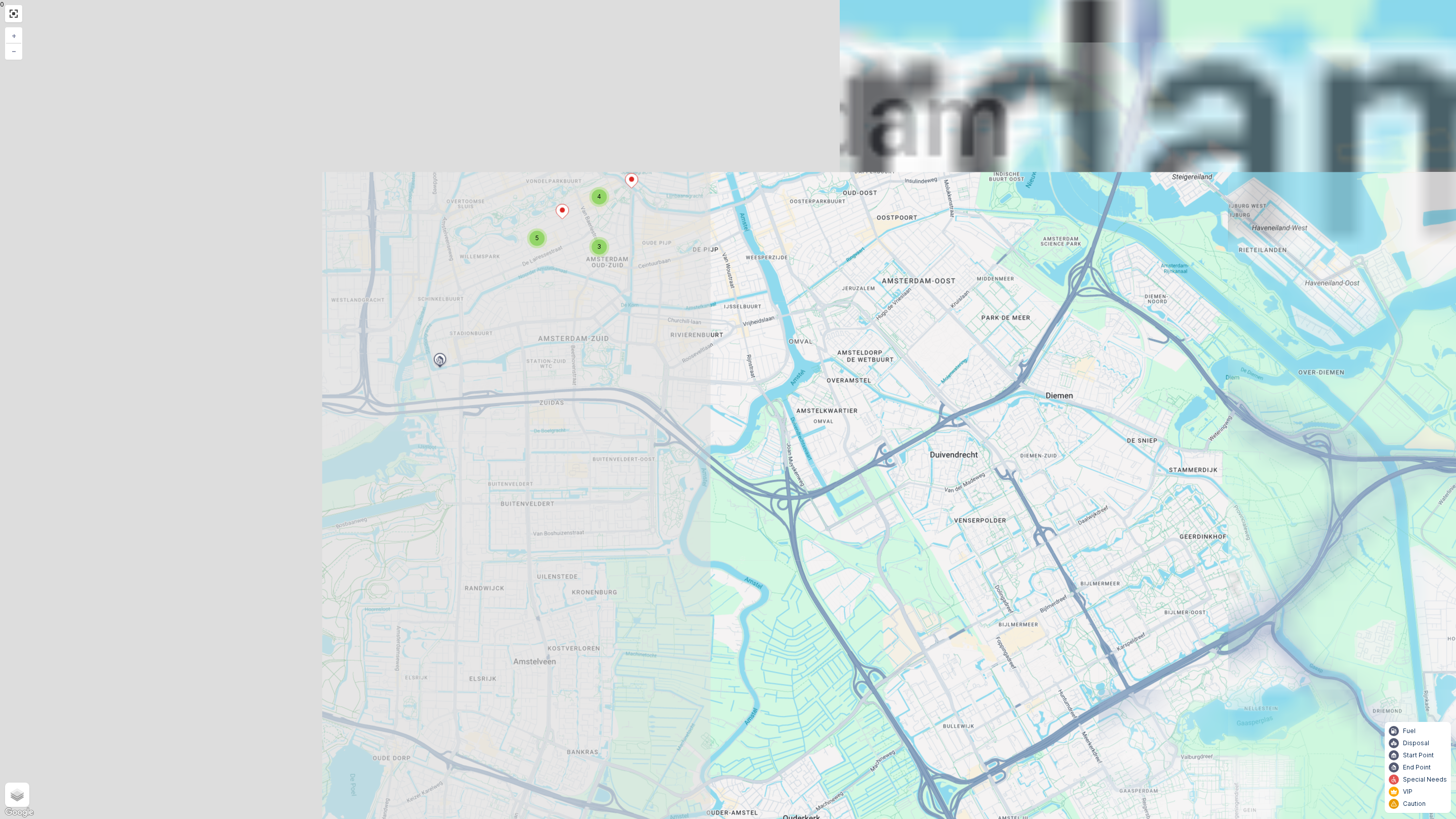
click at [1041, 558] on div "3 4 5 + − Satellite Roadmap Terrain Hybrid Leaflet Keyboard shortcuts Map Data …" at bounding box center [728, 409] width 1456 height 819
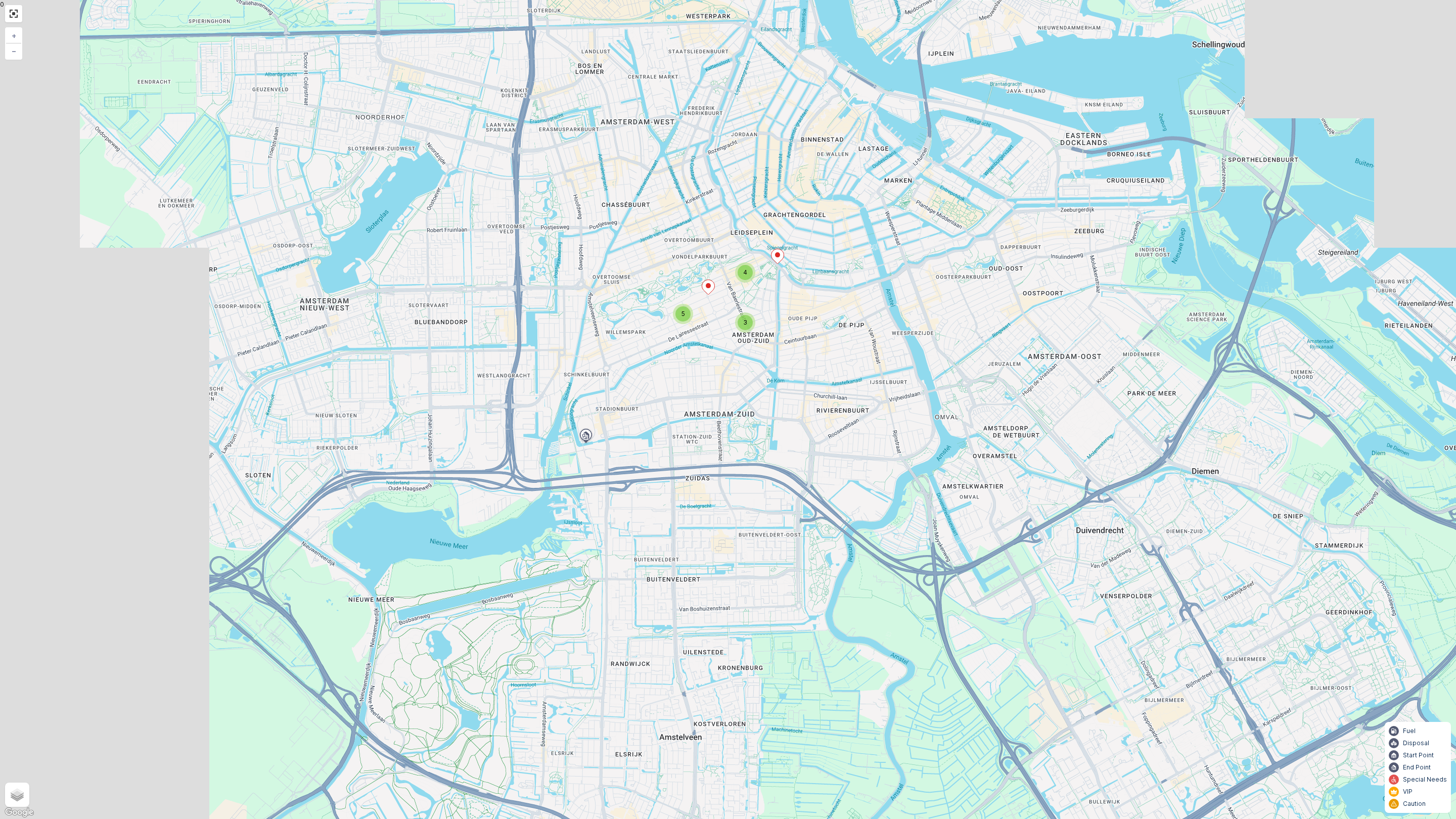
drag, startPoint x: 826, startPoint y: 463, endPoint x: 801, endPoint y: 375, distance: 91.5
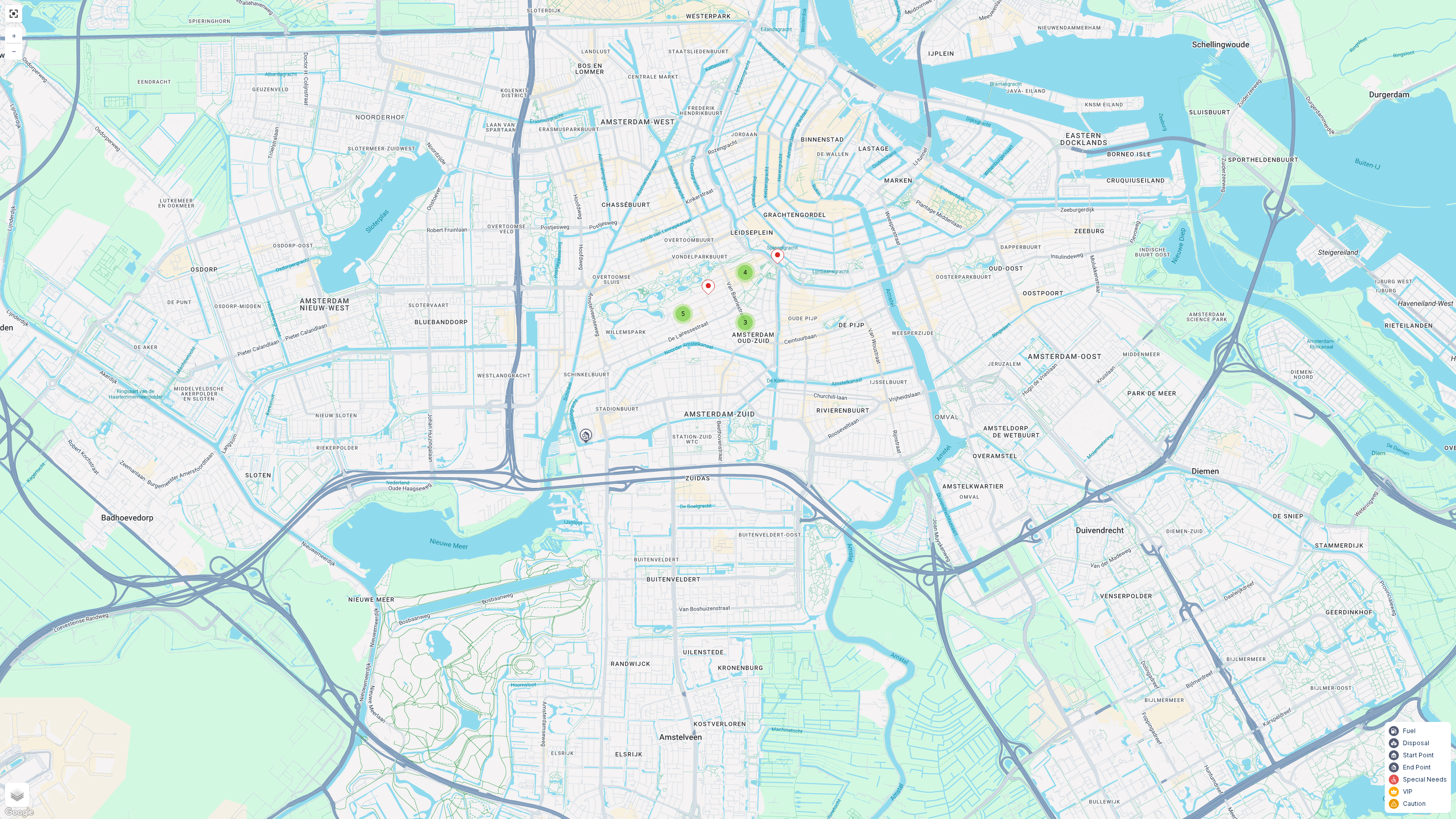
click at [889, 484] on div "3 4 5 + − Satellite Roadmap Terrain Hybrid Leaflet Keyboard shortcuts Map Data …" at bounding box center [728, 409] width 1456 height 819
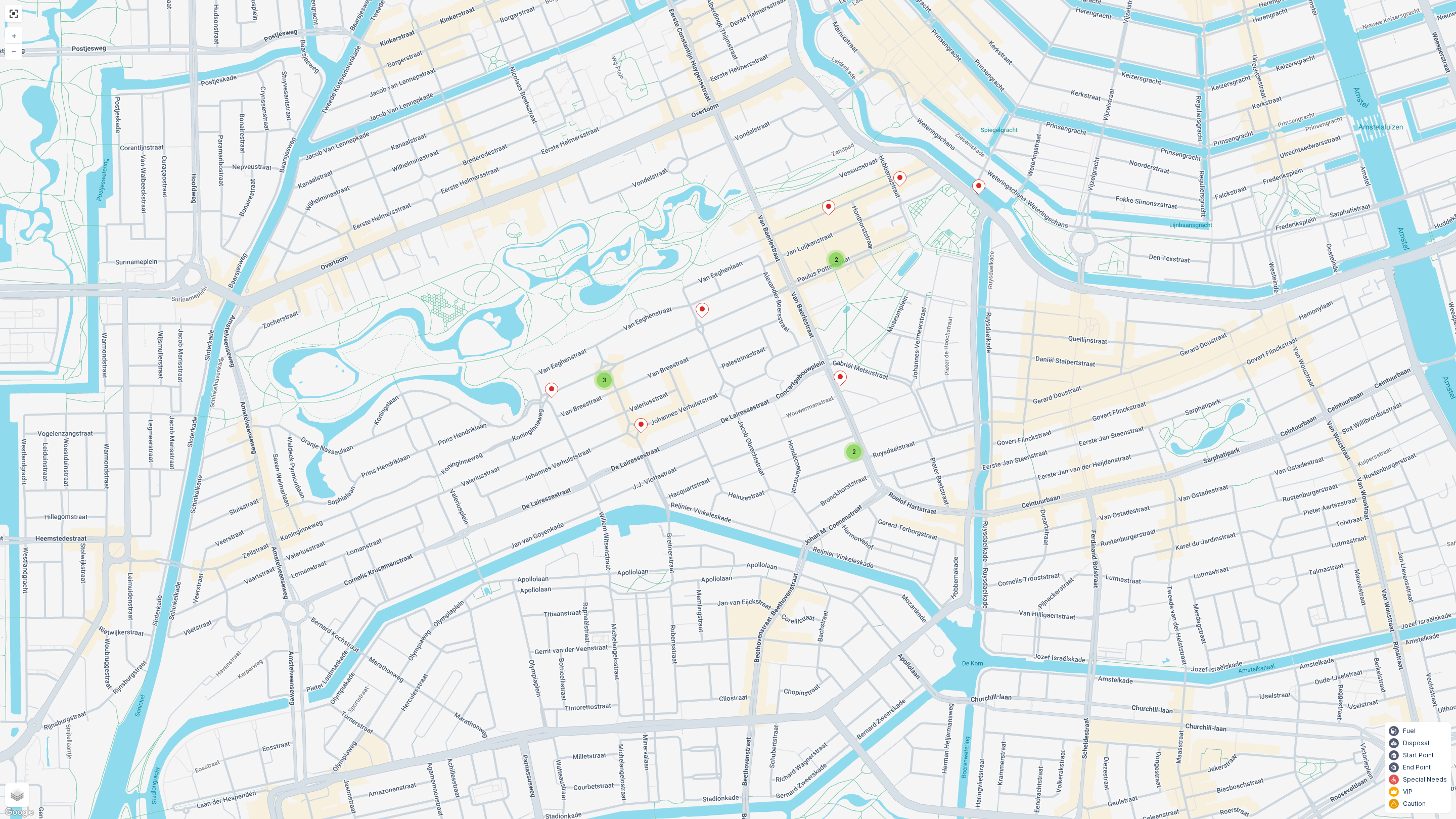
drag, startPoint x: 716, startPoint y: 385, endPoint x: 760, endPoint y: 361, distance: 50.1
click at [760, 361] on div "2 2 3 + − Satellite Roadmap Terrain Hybrid Leaflet Keyboard shortcuts Map Data …" at bounding box center [728, 409] width 1456 height 819
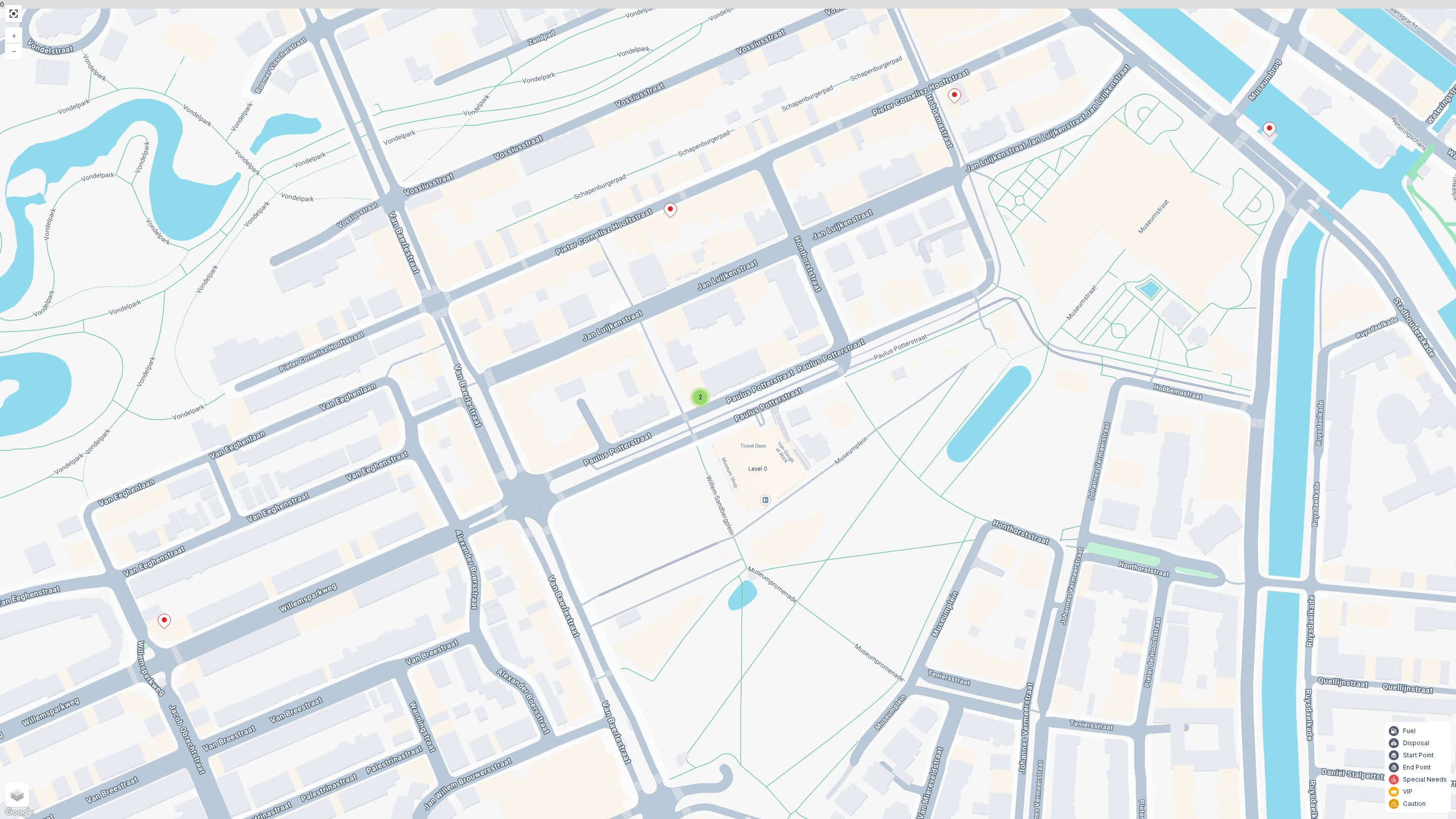
drag, startPoint x: 887, startPoint y: 265, endPoint x: 903, endPoint y: 396, distance: 132.0
click at [903, 396] on div "2 2 2 + − Satellite Roadmap Terrain Hybrid Leaflet Keyboard shortcuts Map Data …" at bounding box center [728, 409] width 1456 height 819
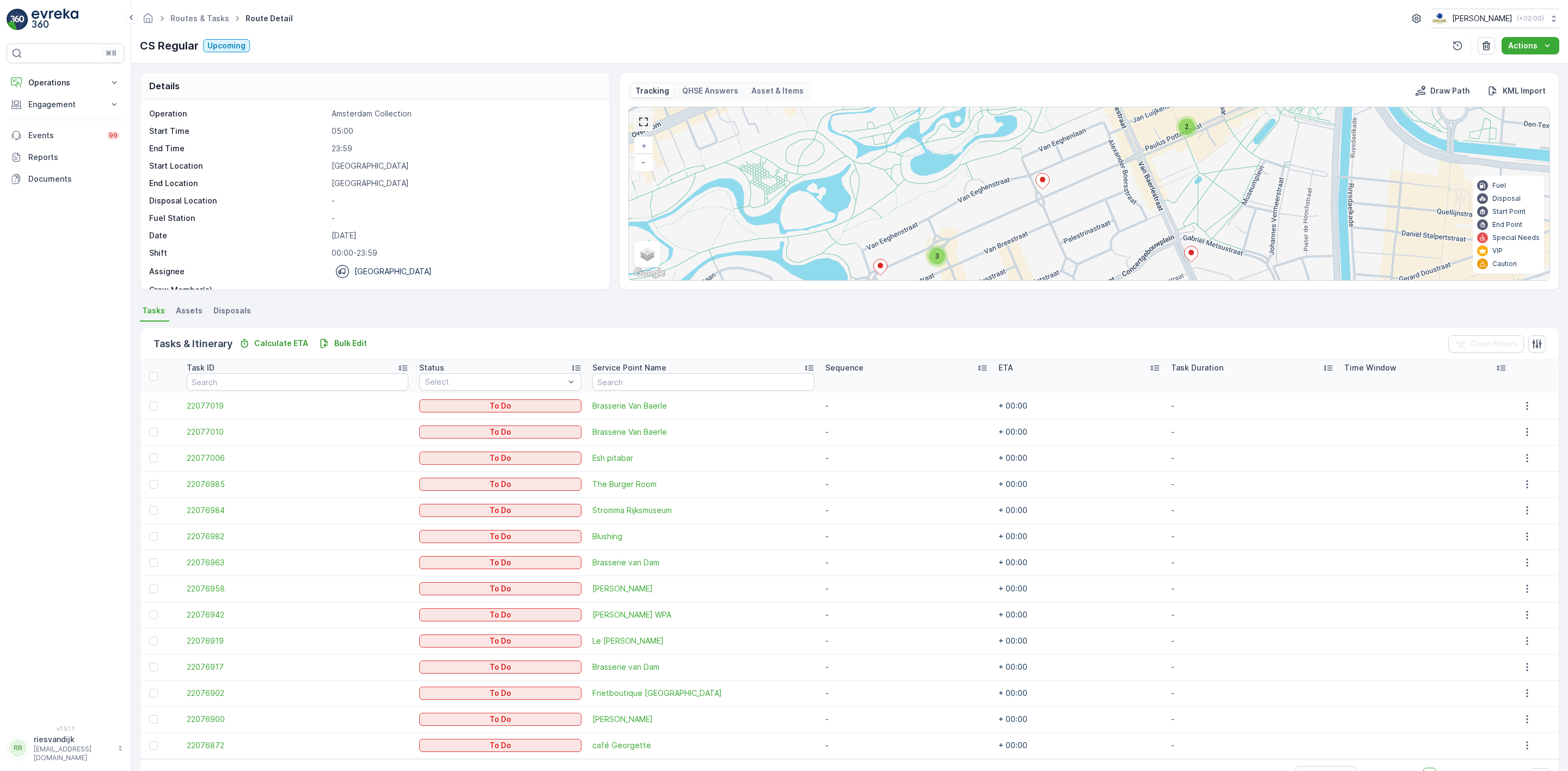
click at [640, 130] on link at bounding box center [643, 122] width 16 height 16
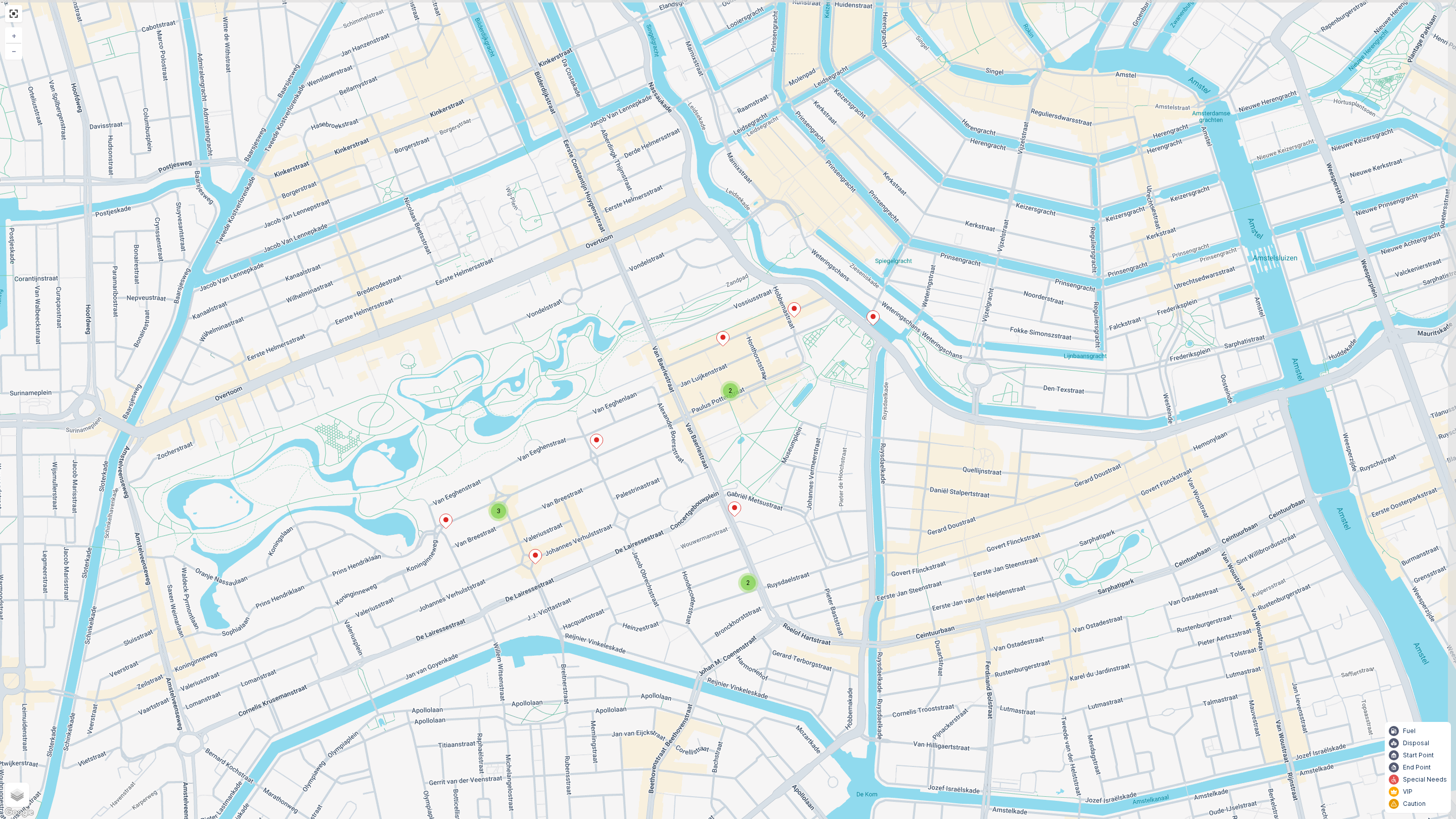
drag, startPoint x: 799, startPoint y: 382, endPoint x: 713, endPoint y: 424, distance: 95.7
click at [713, 424] on div "2 2 3 + − Satellite Roadmap Terrain Hybrid Leaflet Keyboard shortcuts Map Data …" at bounding box center [728, 409] width 1456 height 819
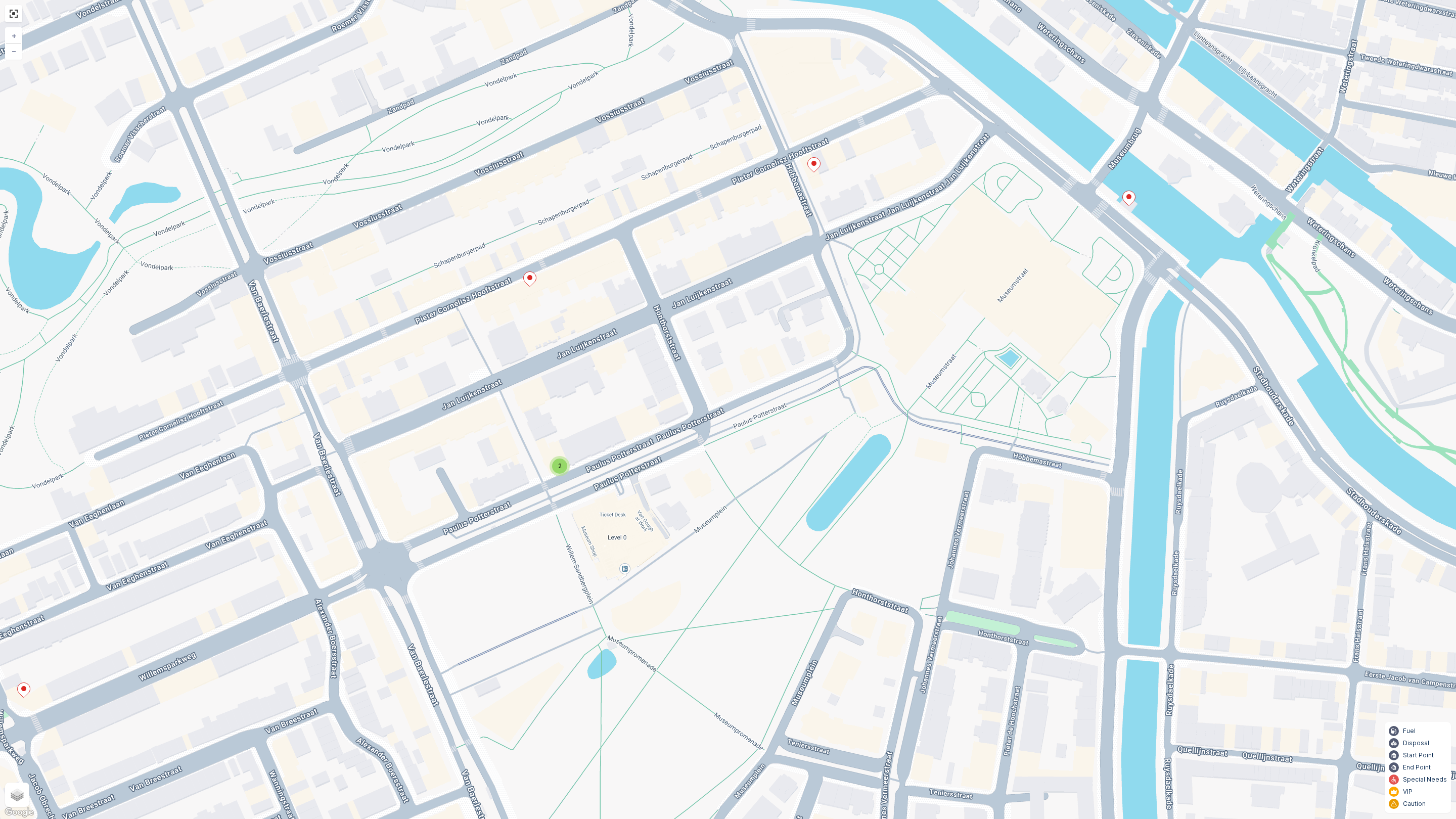
drag, startPoint x: 819, startPoint y: 395, endPoint x: 792, endPoint y: 424, distance: 39.6
click at [792, 424] on div "2 2 2 + − Satellite Roadmap Terrain Hybrid Leaflet Keyboard shortcuts Map Data …" at bounding box center [728, 409] width 1456 height 819
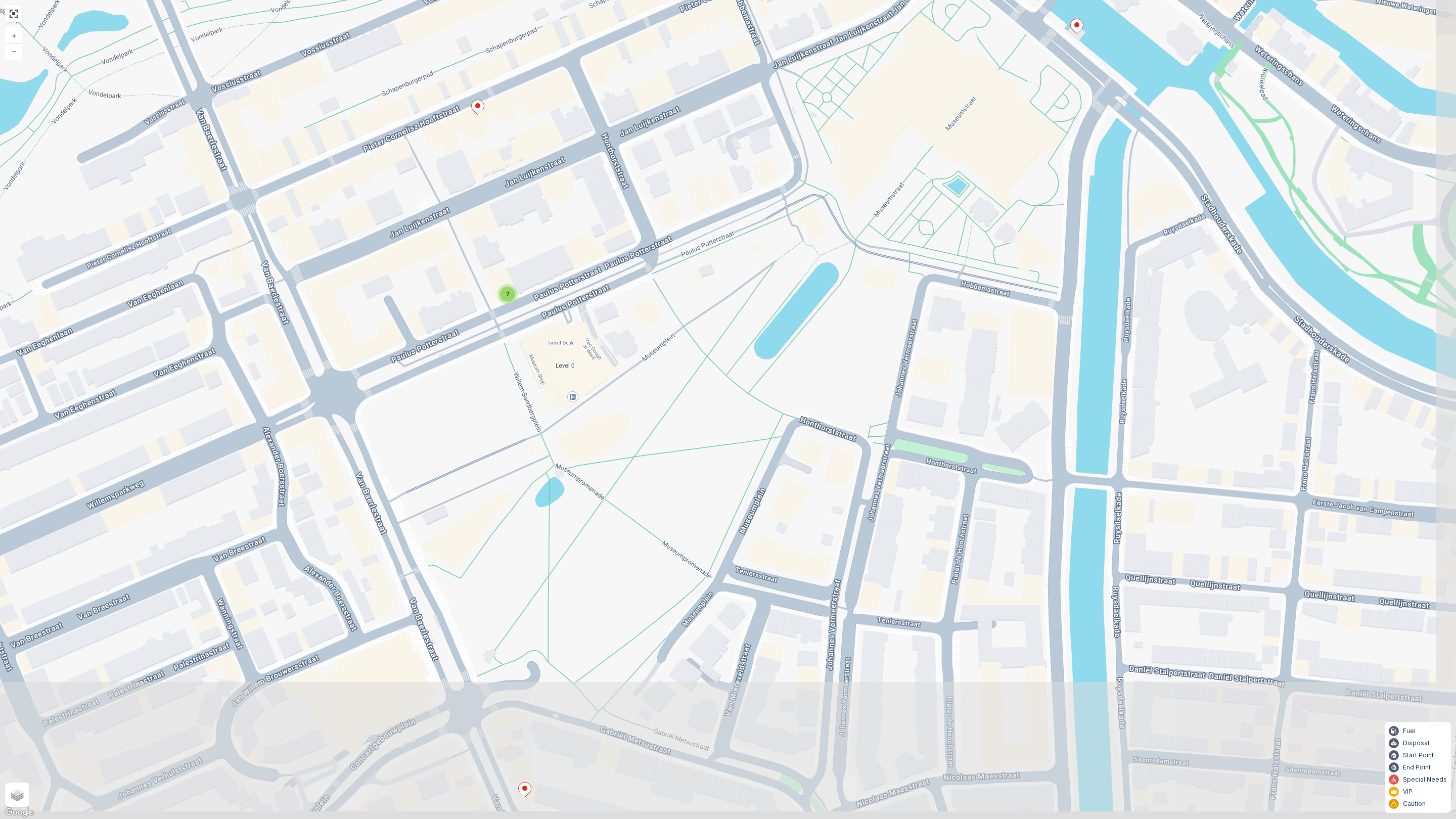
drag, startPoint x: 851, startPoint y: 335, endPoint x: 799, endPoint y: 155, distance: 187.4
click at [799, 151] on div "2 2 2 + − Satellite Roadmap Terrain Hybrid Leaflet Keyboard shortcuts Map Data …" at bounding box center [728, 409] width 1456 height 819
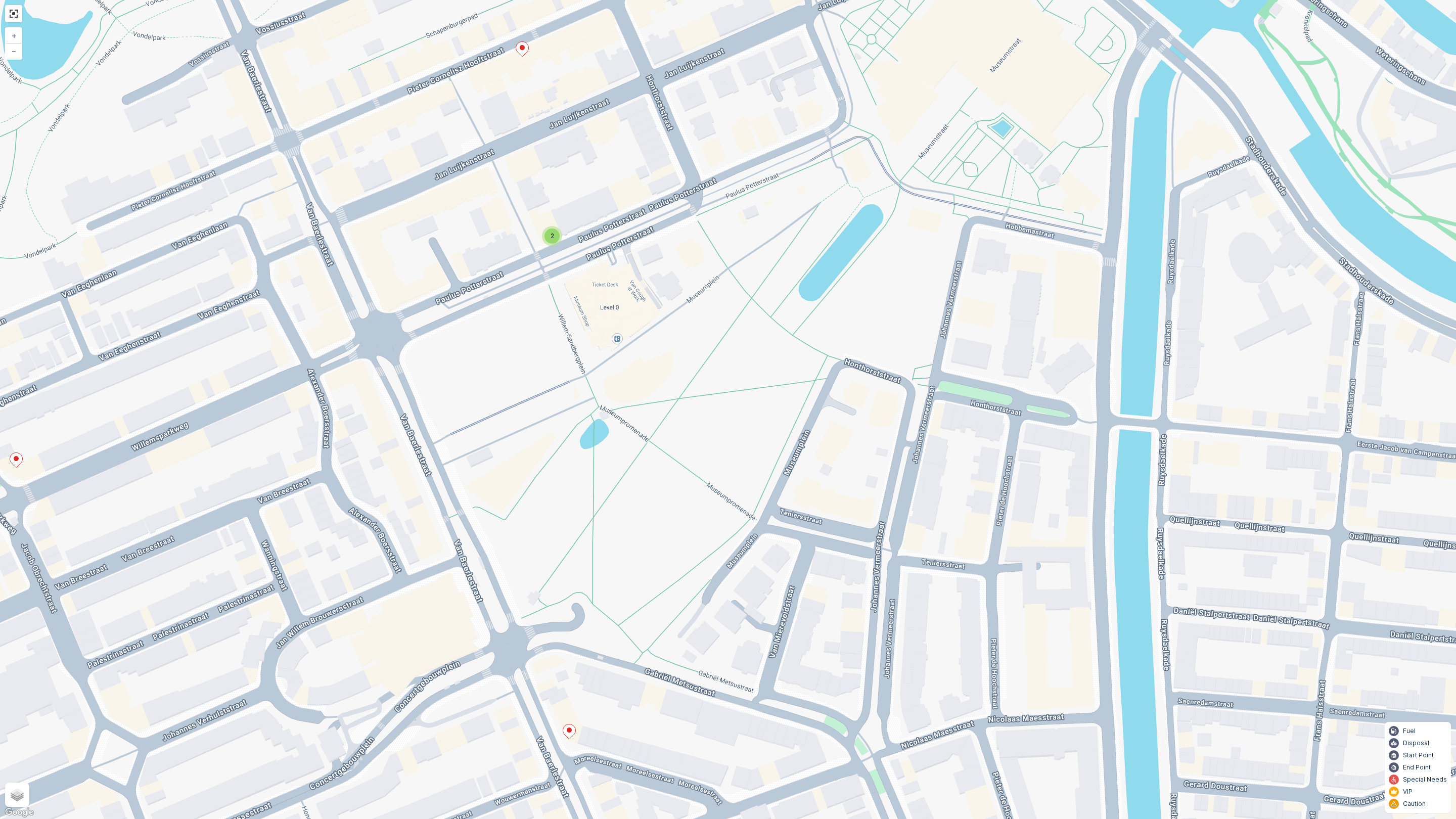
drag, startPoint x: 887, startPoint y: 272, endPoint x: 964, endPoint y: 184, distance: 116.9
click at [964, 183] on div "2 2 2 + − Satellite Roadmap Terrain Hybrid Leaflet Keyboard shortcuts Map Data …" at bounding box center [728, 409] width 1456 height 819
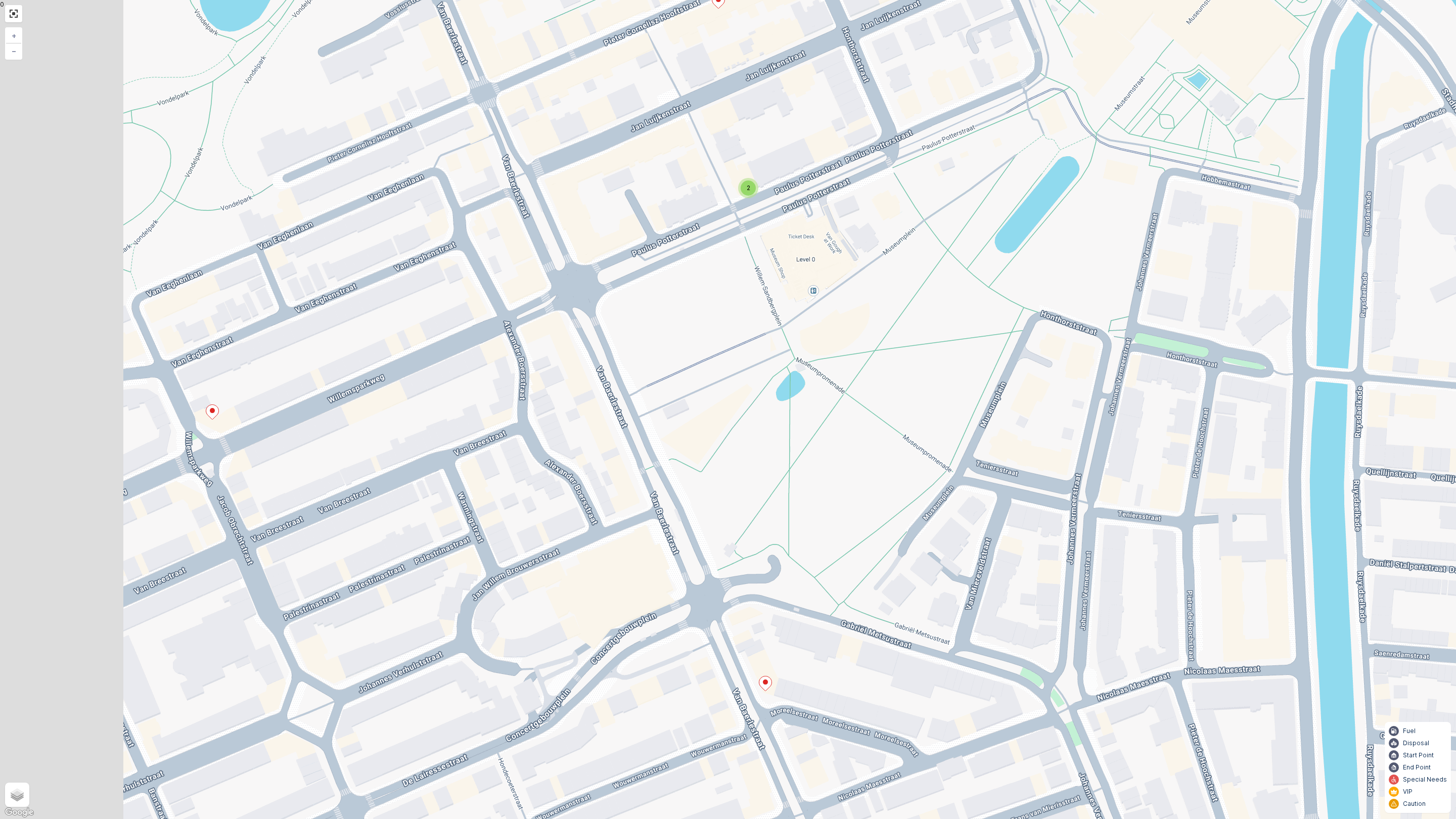
drag, startPoint x: 1003, startPoint y: 226, endPoint x: 1111, endPoint y: 214, distance: 108.7
click at [1111, 214] on div "2 2 2 + − Satellite Roadmap Terrain Hybrid Leaflet Keyboard shortcuts Map Data …" at bounding box center [728, 409] width 1456 height 819
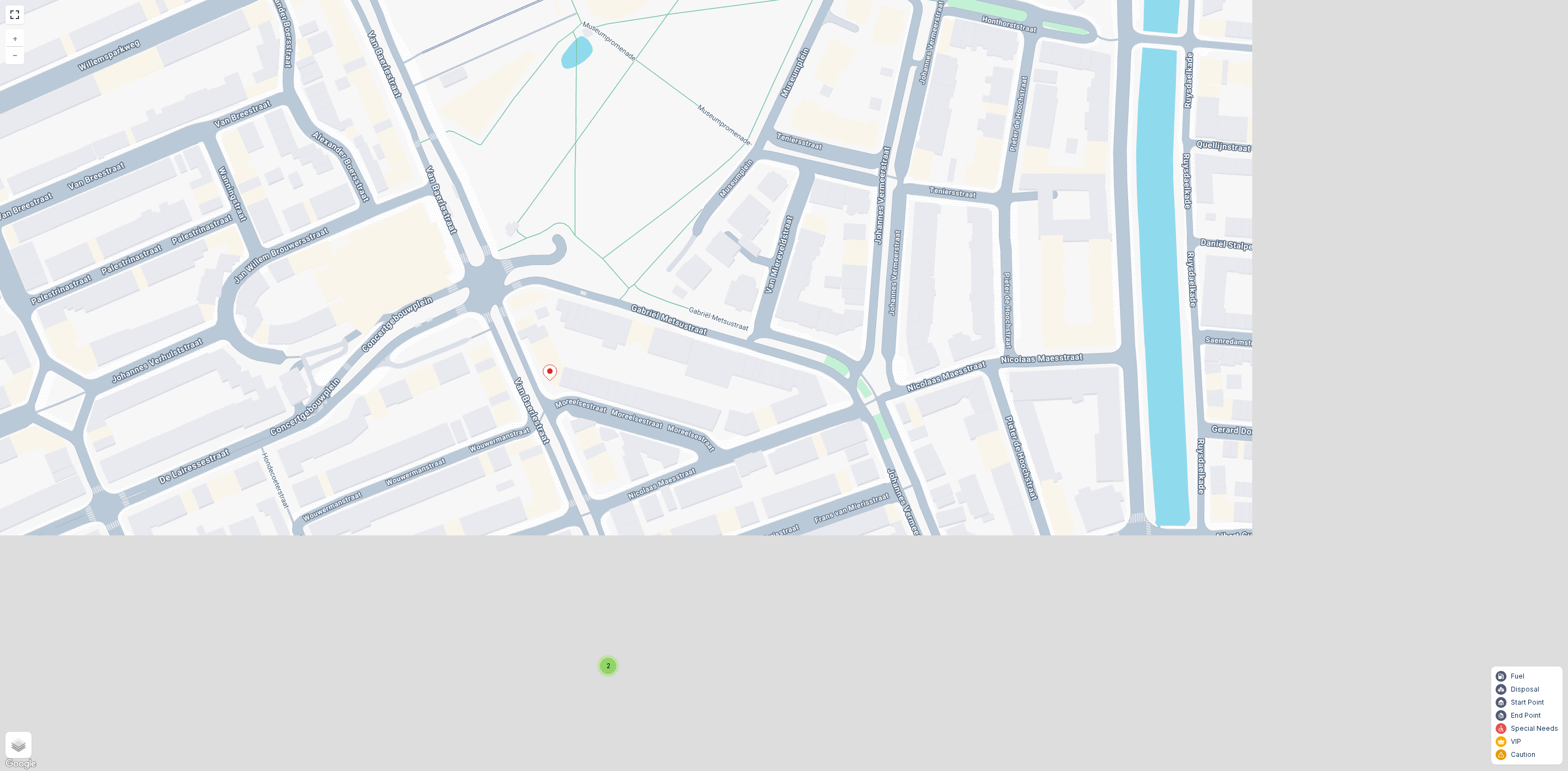
scroll to position [34, 0]
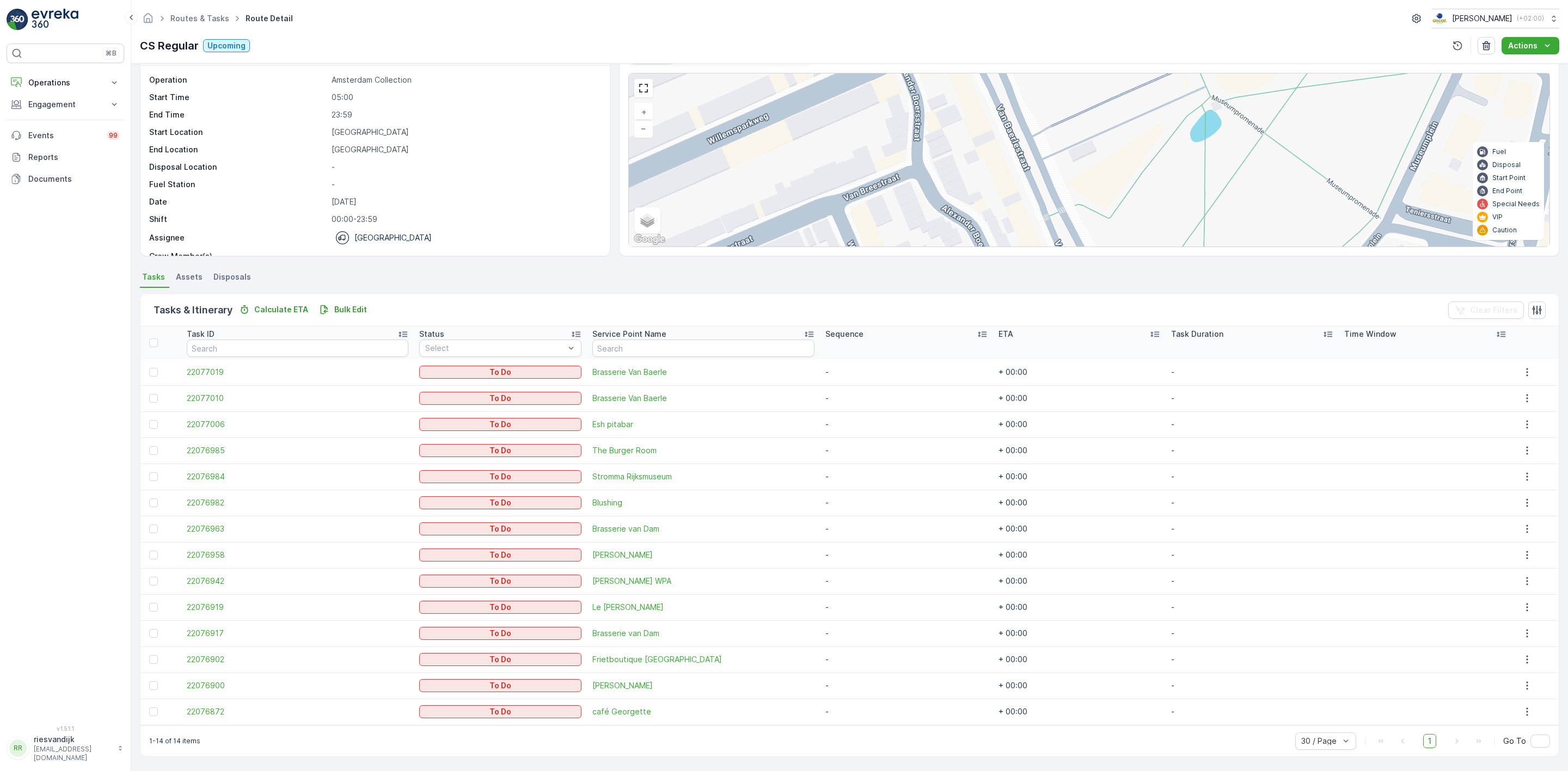
click at [149, 369] on div at bounding box center [155, 372] width 12 height 9
click at [149, 368] on input "checkbox" at bounding box center [149, 368] width 0 height 0
click at [477, 381] on td "To Do" at bounding box center [508, 372] width 177 height 26
click at [199, 369] on span "22077019" at bounding box center [301, 372] width 226 height 11
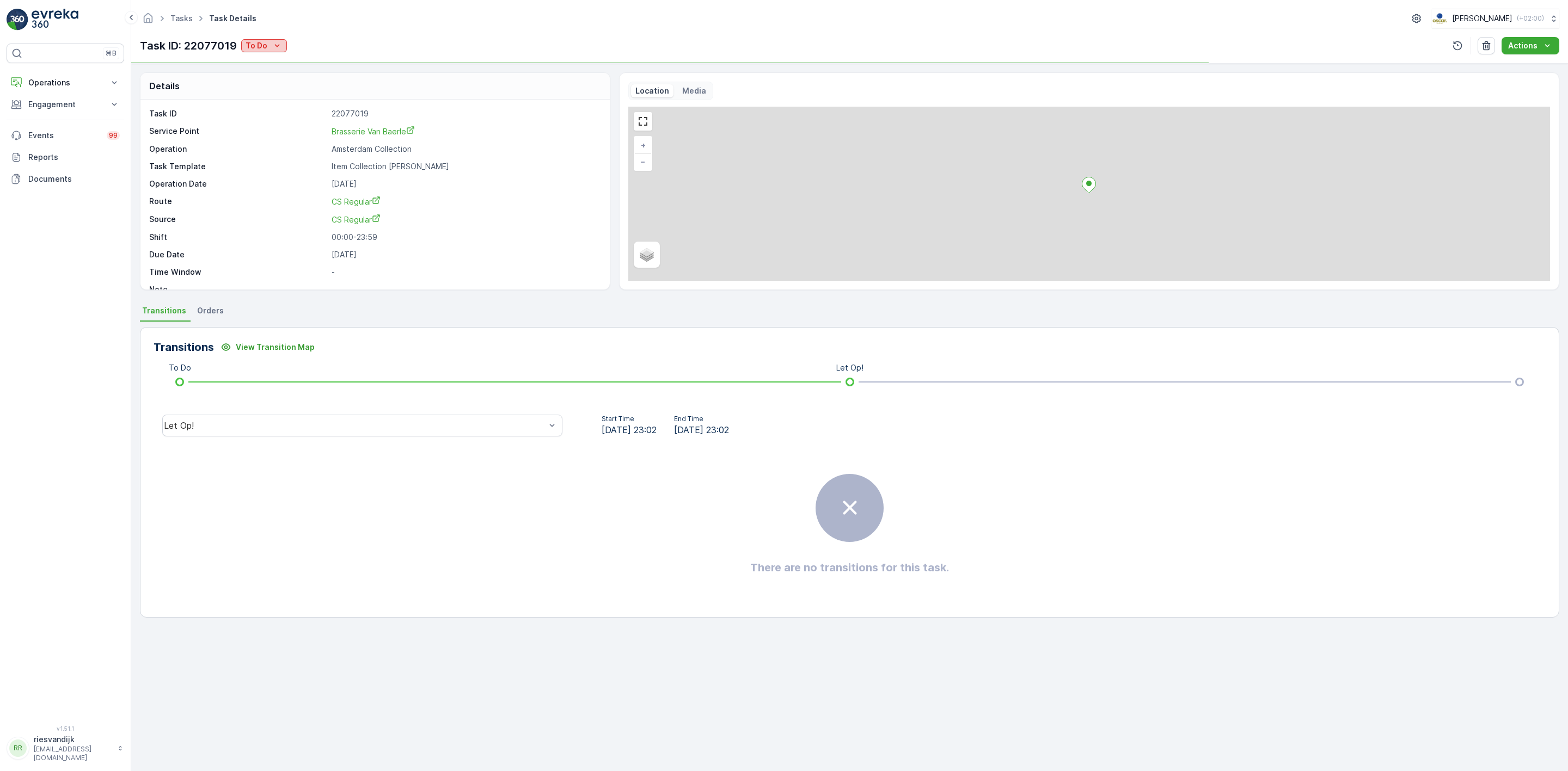
click at [273, 46] on icon "To Do" at bounding box center [277, 46] width 11 height 11
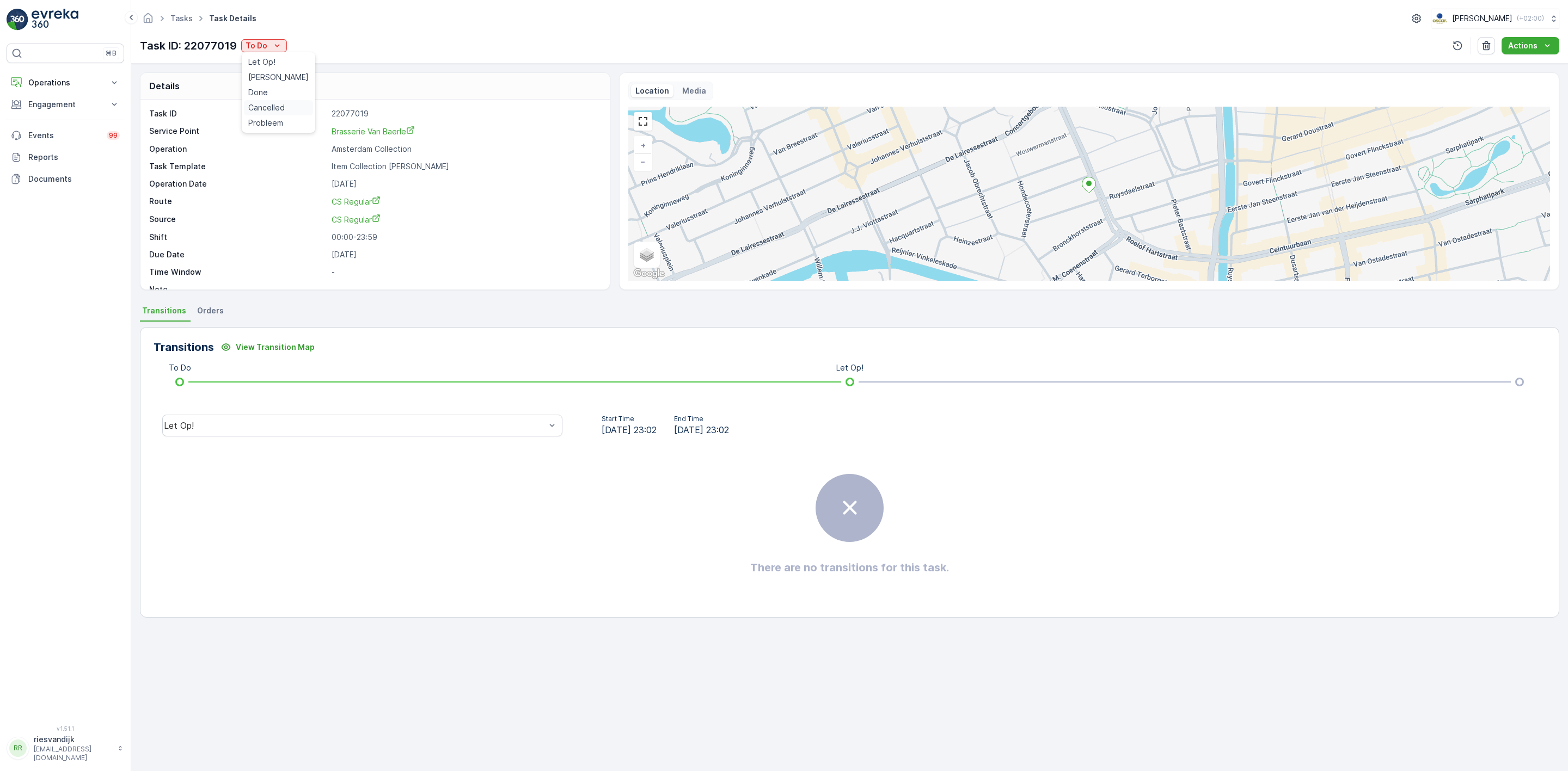
click at [279, 110] on span "Cancelled" at bounding box center [267, 108] width 37 height 11
click at [178, 23] on span "Tasks" at bounding box center [181, 18] width 27 height 11
click at [173, 15] on link "Tasks" at bounding box center [181, 18] width 23 height 9
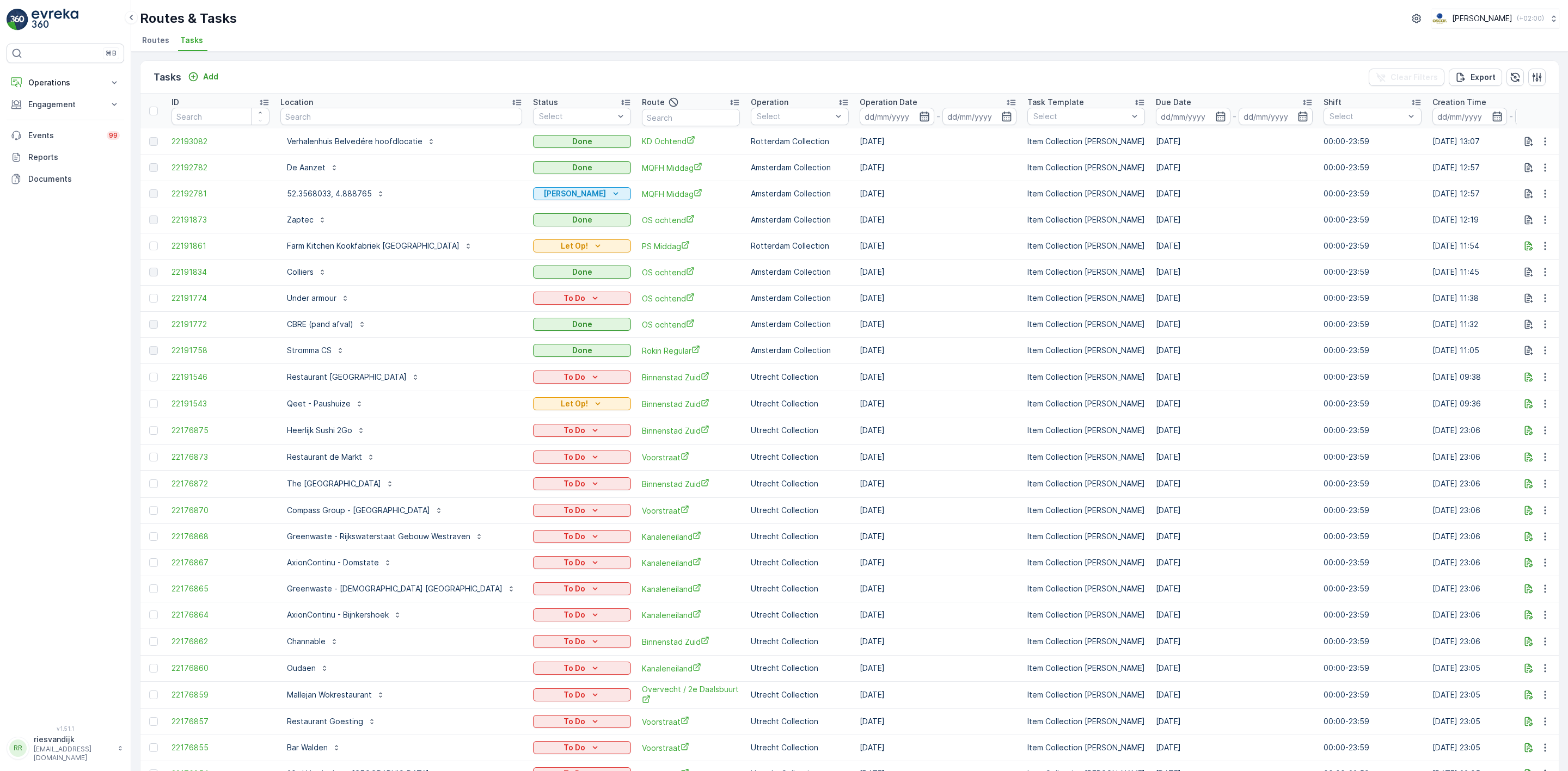
click at [919, 111] on icon "button" at bounding box center [925, 116] width 11 height 11
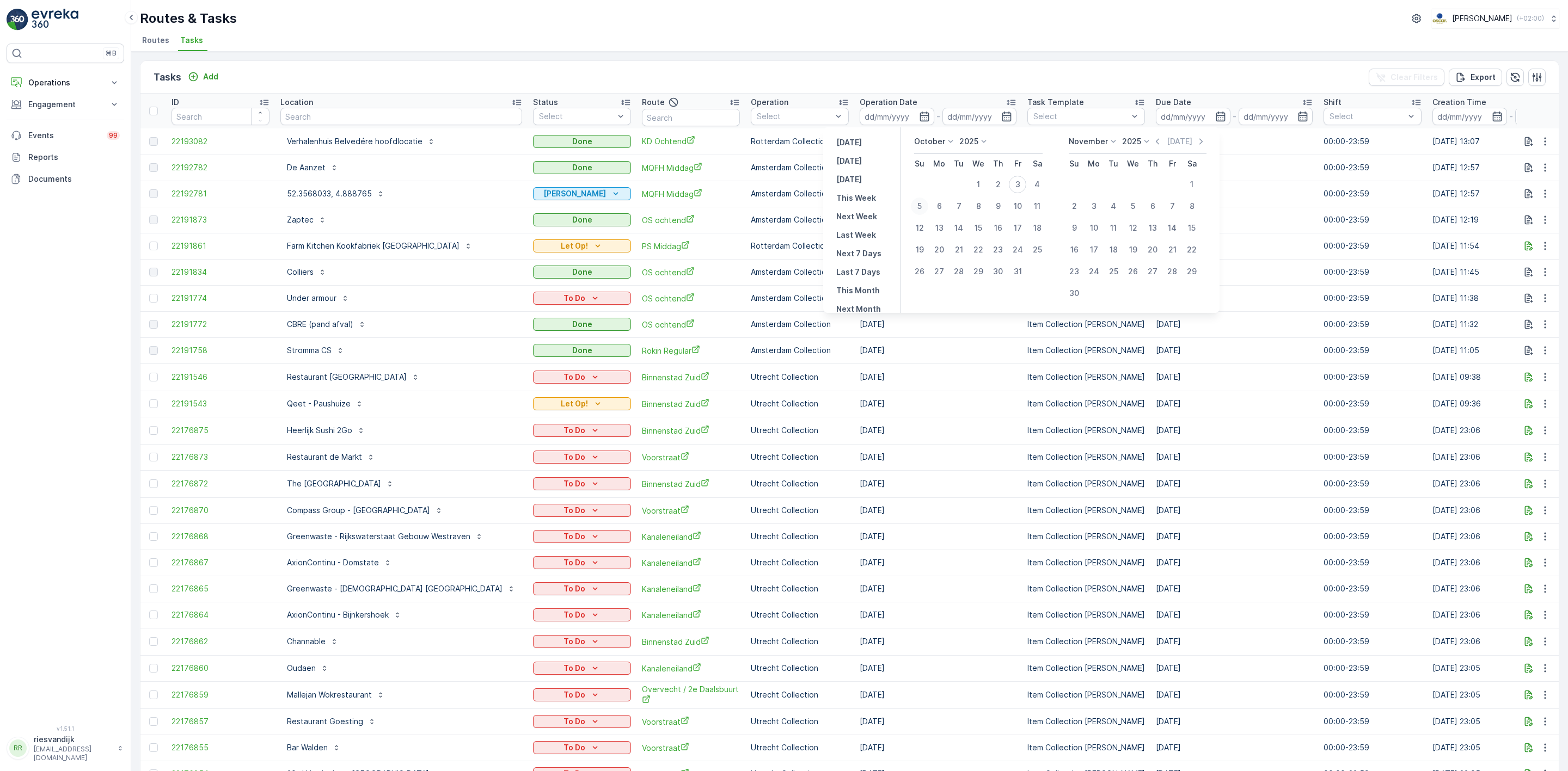
click at [923, 206] on div "5" at bounding box center [919, 206] width 18 height 18
type input "[DATE]"
click at [922, 208] on div "5" at bounding box center [919, 206] width 18 height 18
type input "[DATE]"
click at [922, 204] on div "5" at bounding box center [919, 206] width 18 height 18
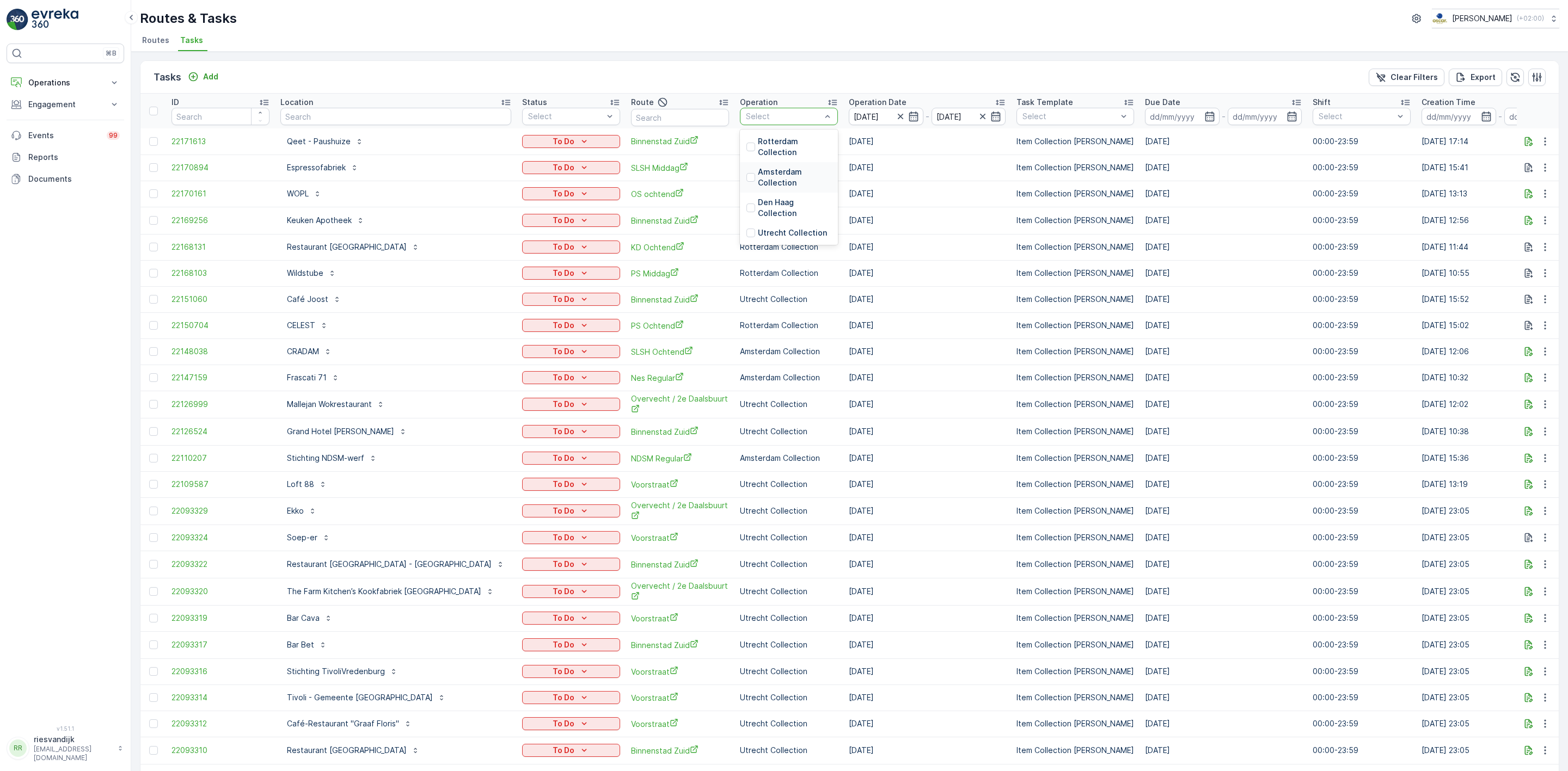
click at [758, 183] on p "Amsterdam Collection" at bounding box center [794, 178] width 74 height 22
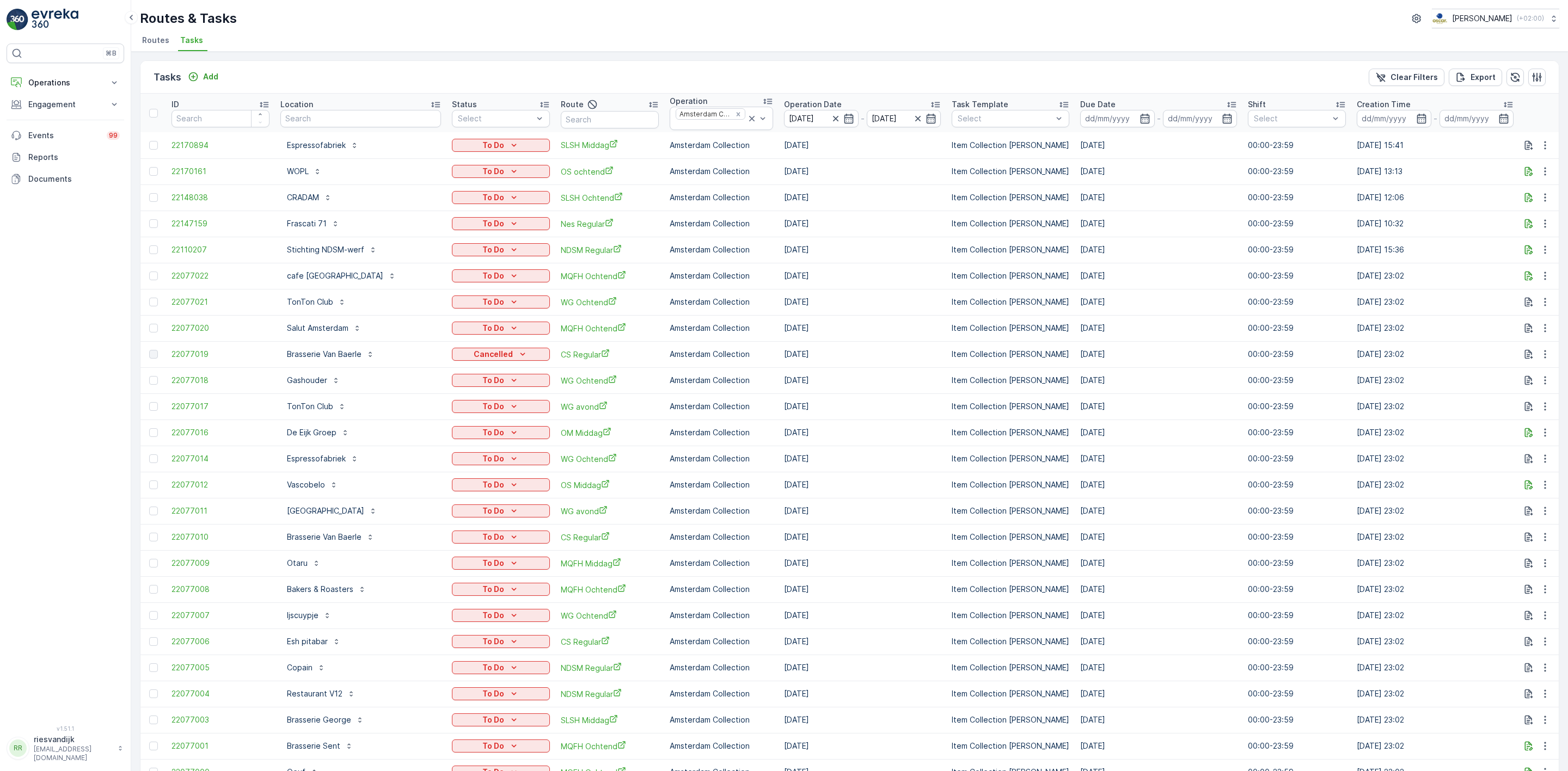
click at [575, 99] on div "Route" at bounding box center [609, 104] width 98 height 13
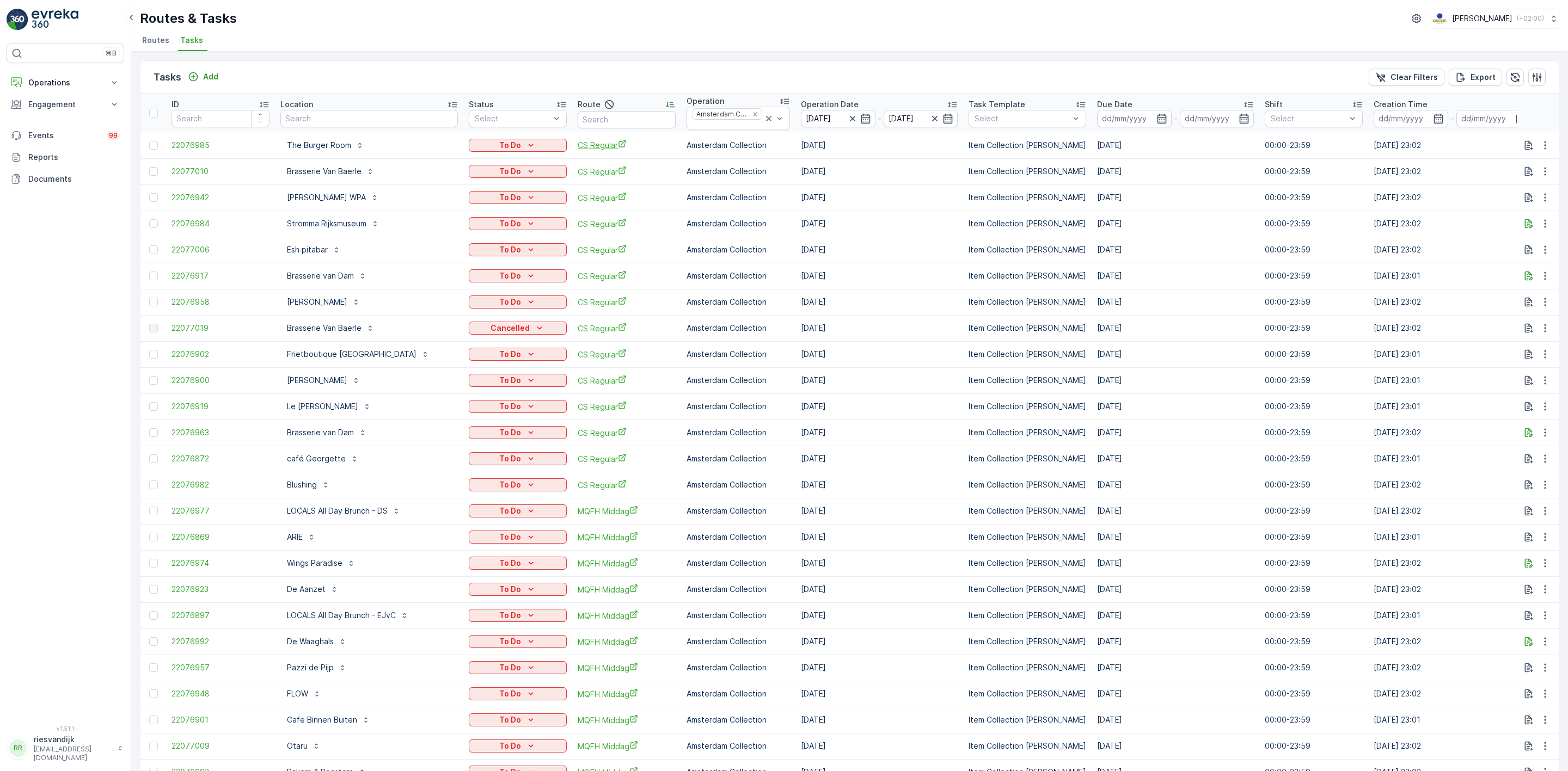
click at [579, 145] on span "CS Regular" at bounding box center [626, 145] width 98 height 12
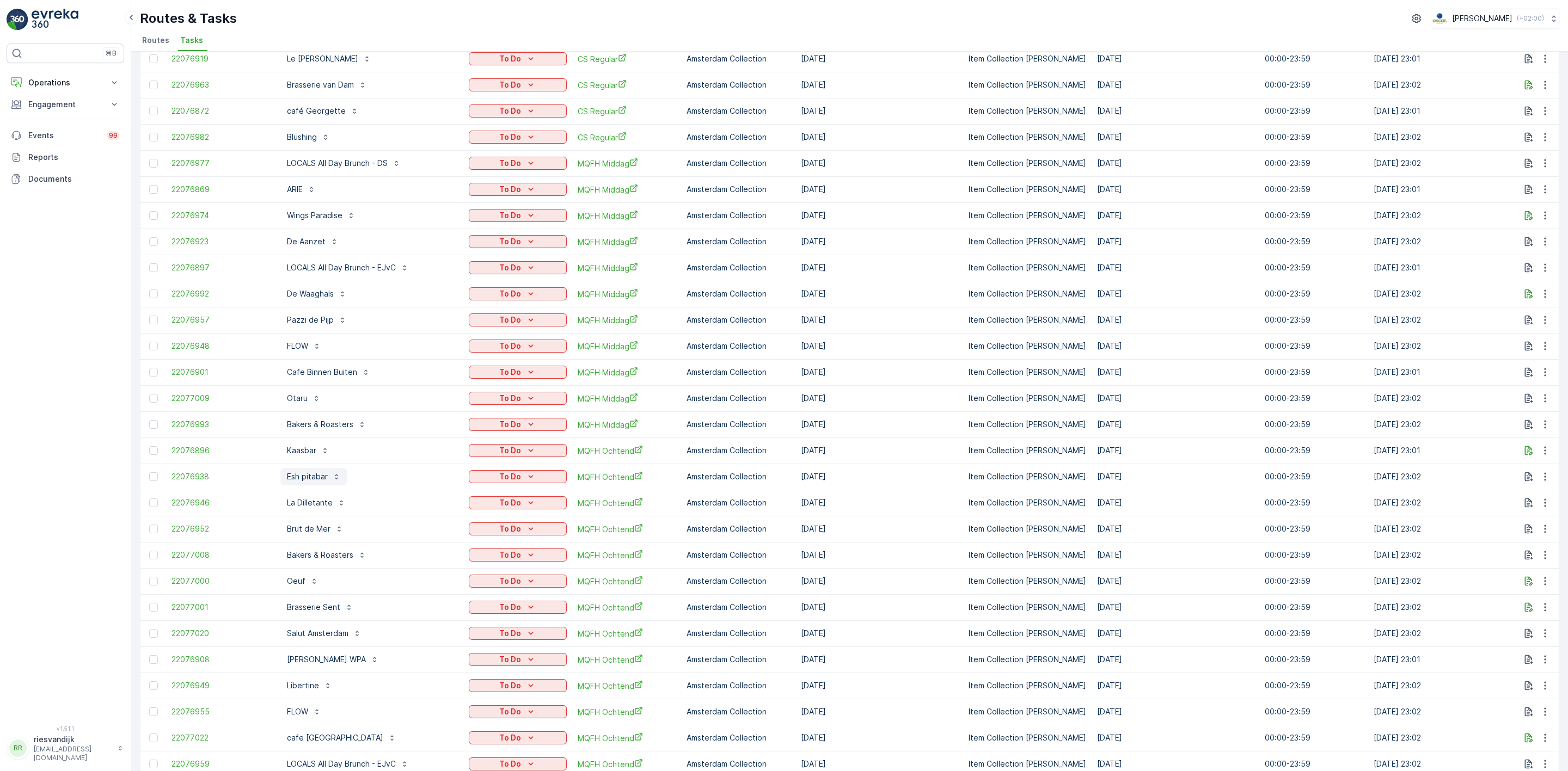
scroll to position [307, 0]
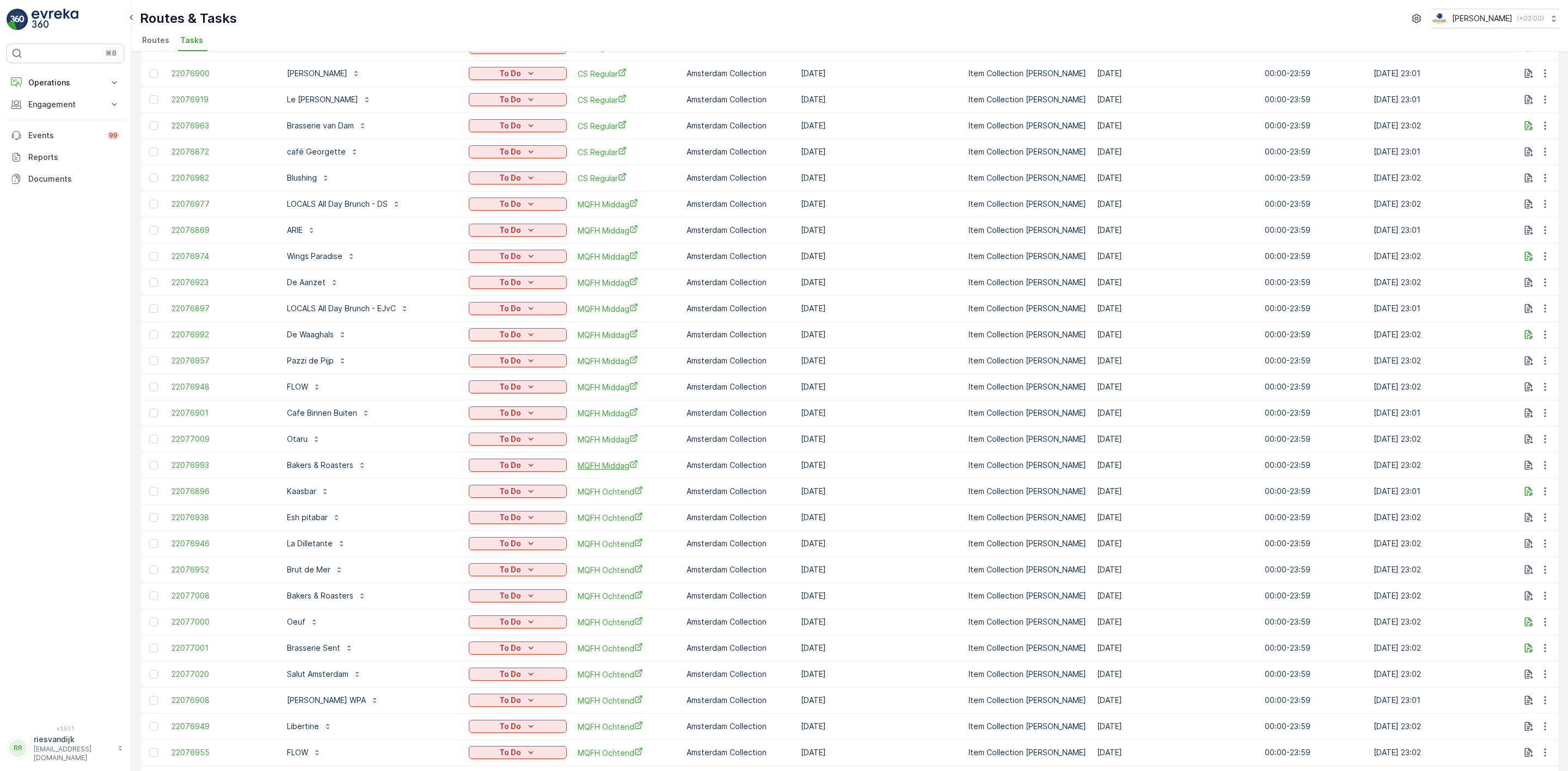
click at [593, 469] on span "MQFH Middag" at bounding box center [626, 466] width 98 height 12
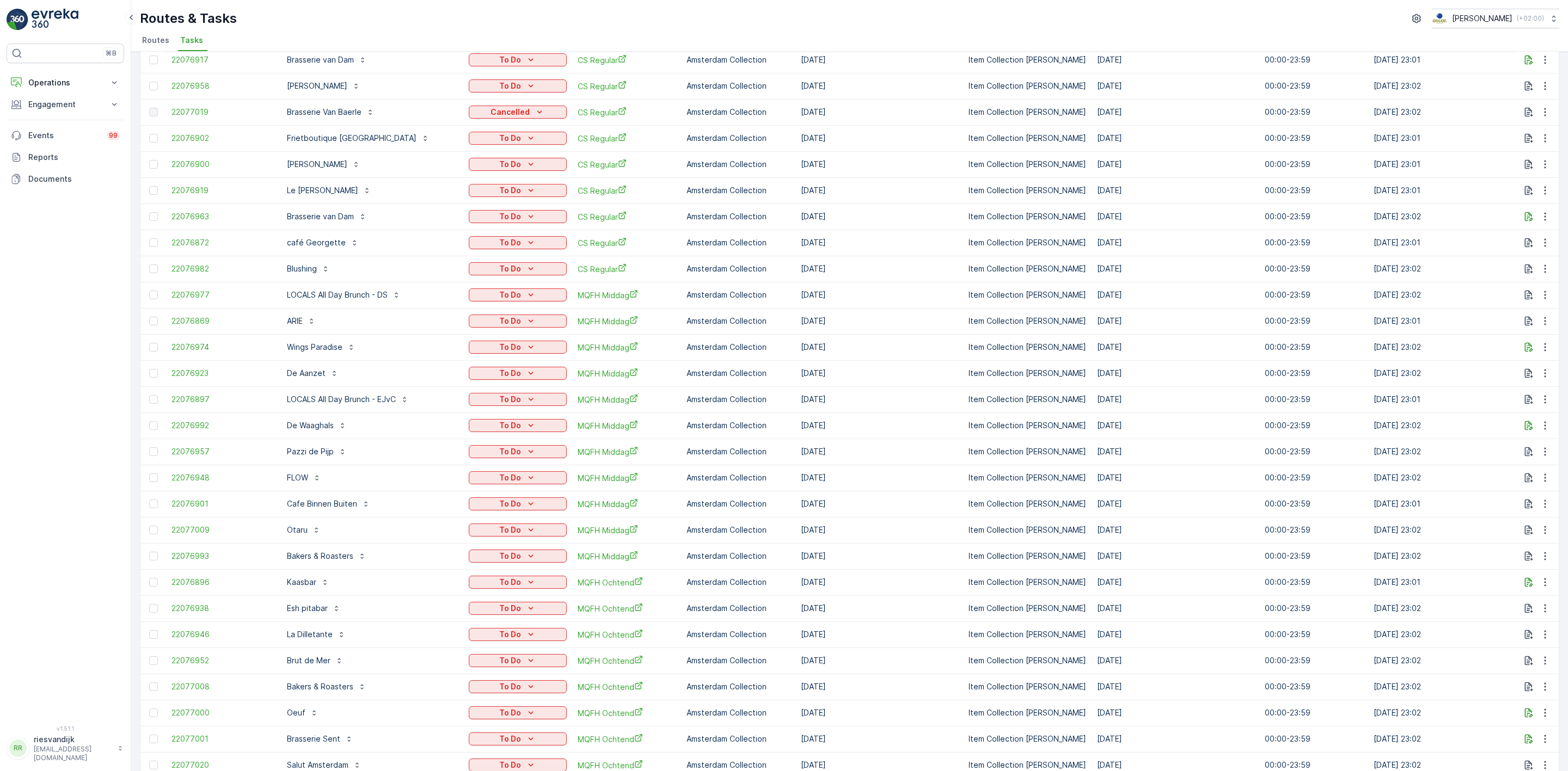
scroll to position [245, 0]
click at [598, 557] on span "MQFH Ochtend" at bounding box center [626, 554] width 98 height 12
click at [579, 379] on span "CS Regular" at bounding box center [626, 377] width 98 height 12
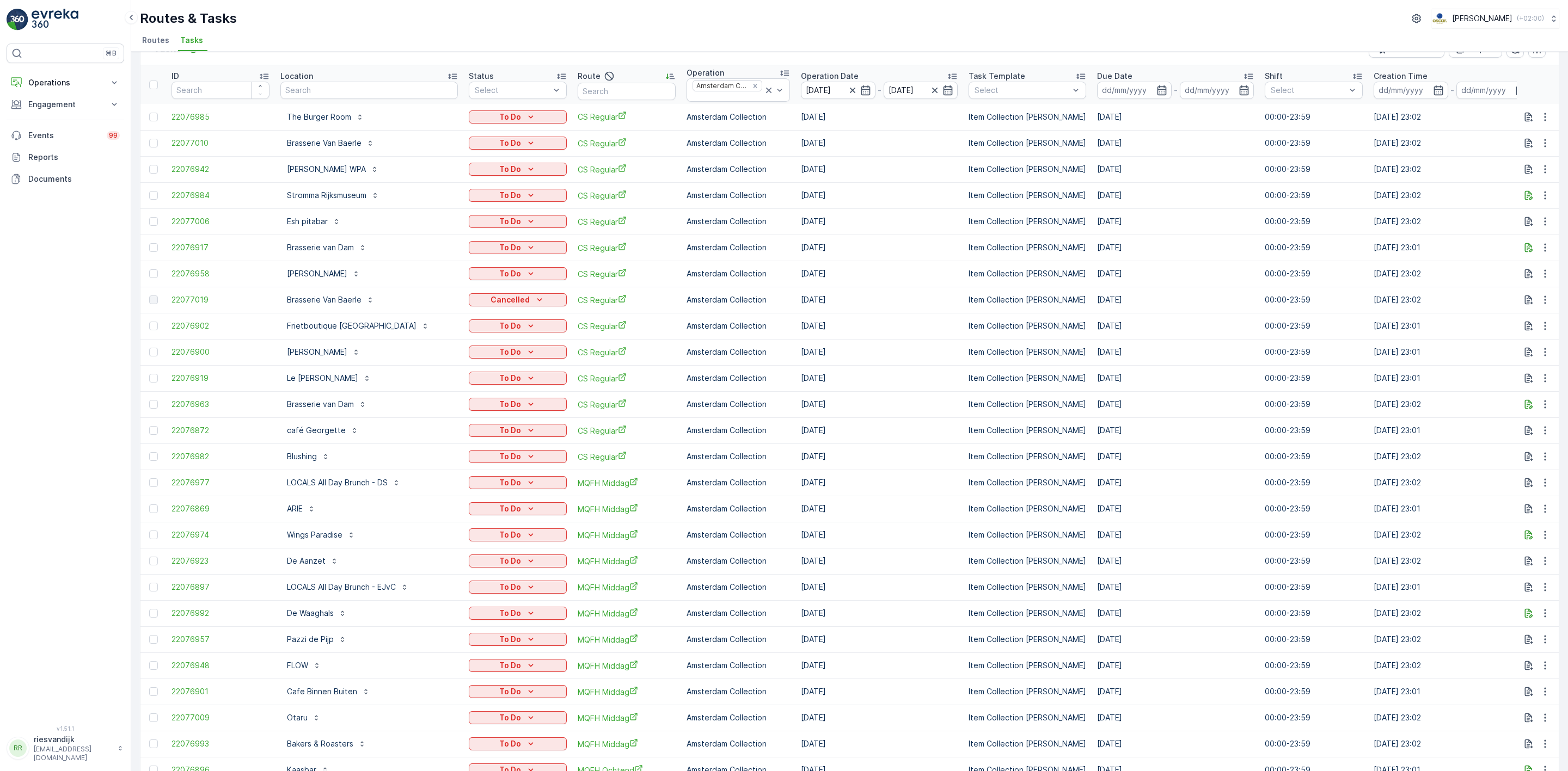
scroll to position [0, 0]
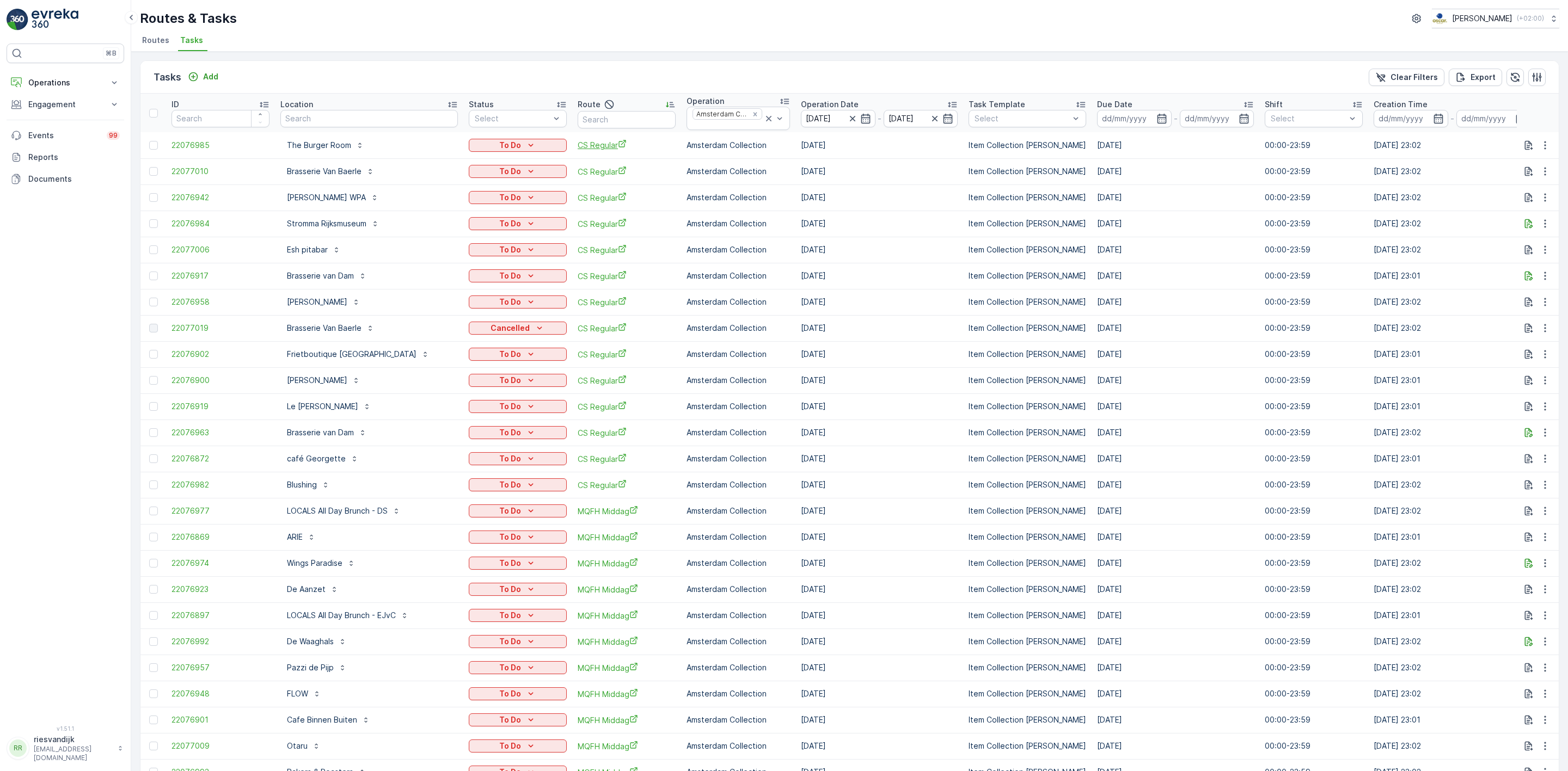
click at [579, 142] on span "CS Regular" at bounding box center [626, 145] width 98 height 12
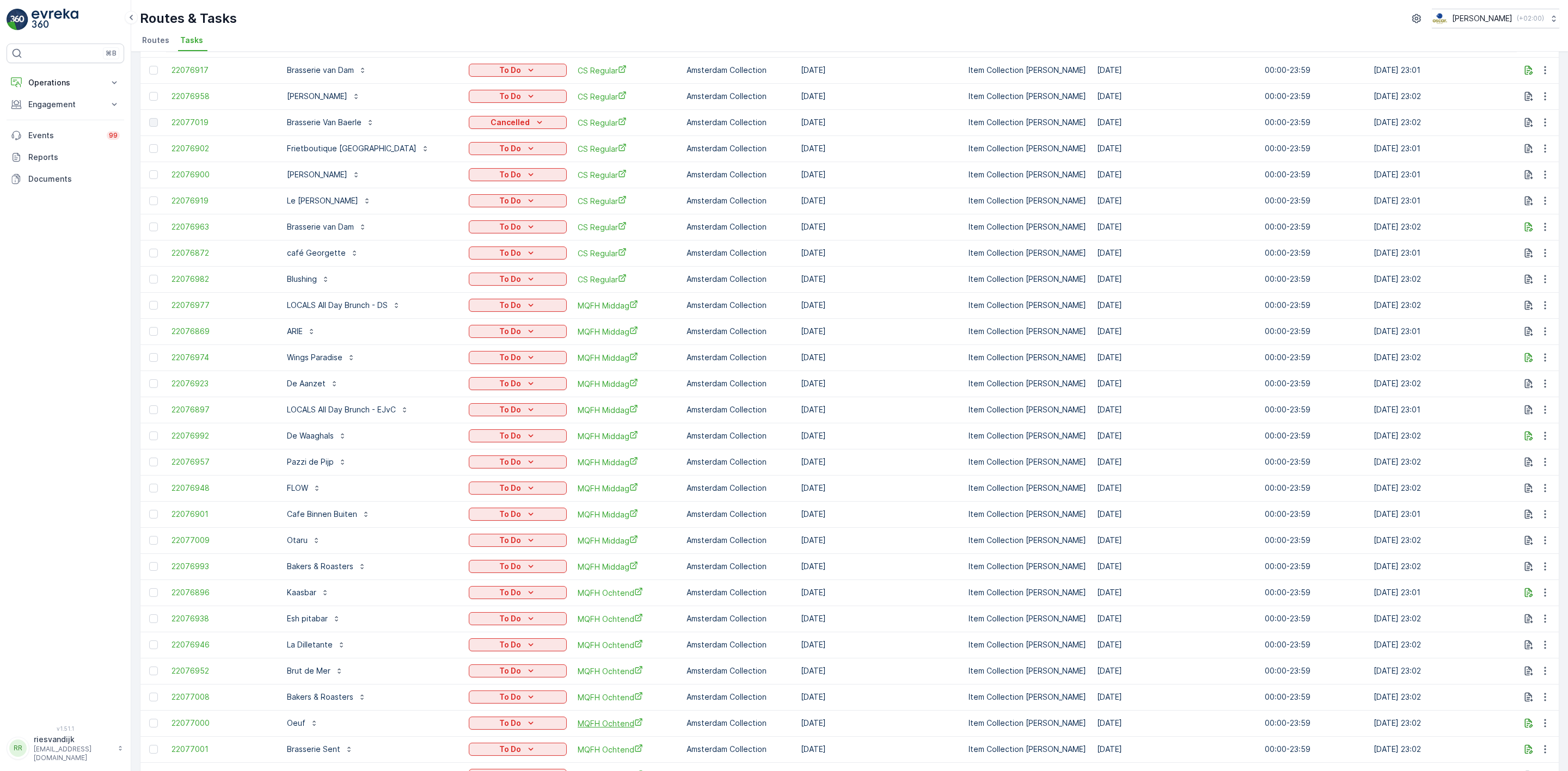
scroll to position [571, 0]
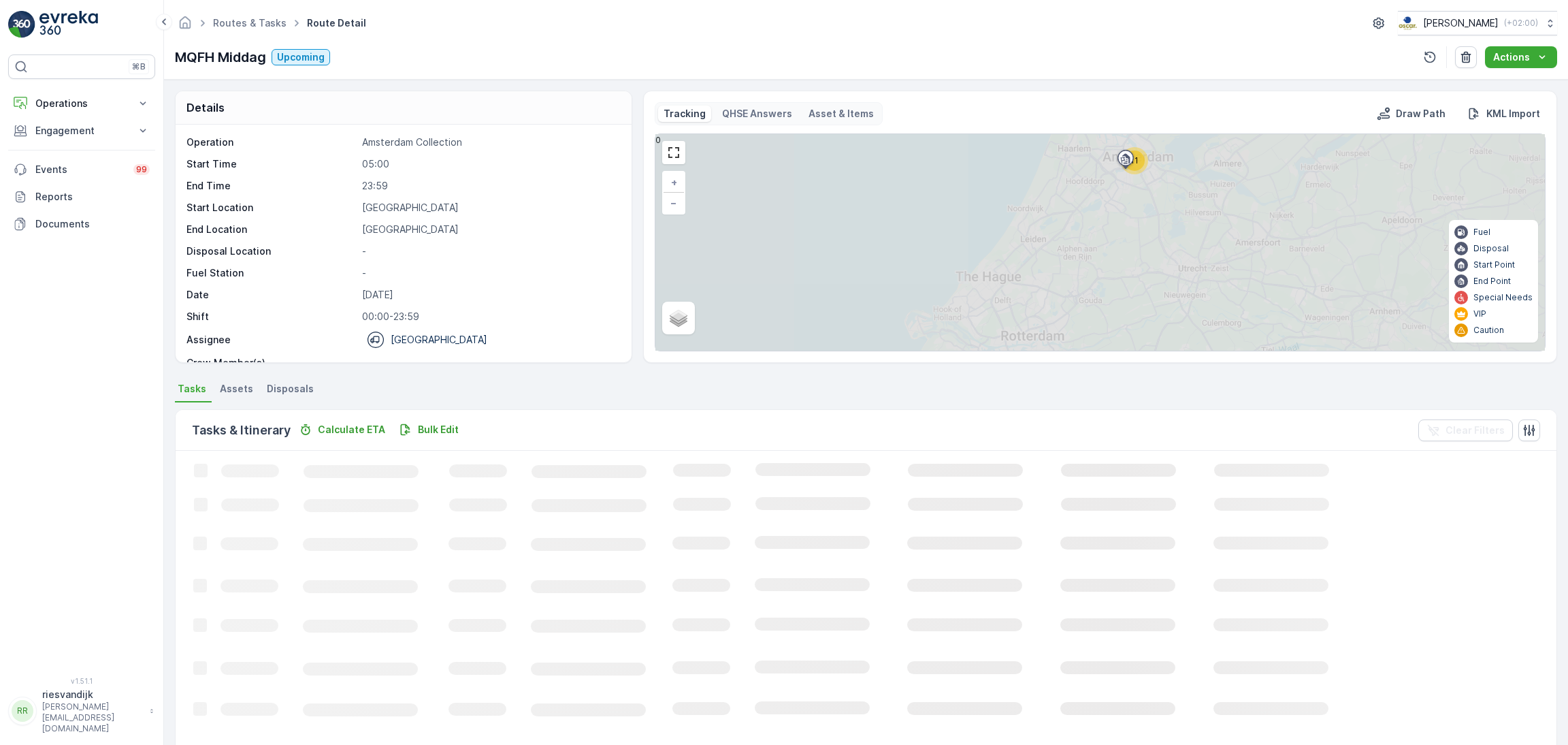
click at [1007, 250] on div "11 + − Satellite Roadmap Terrain Hybrid Leaflet Fuel Disposal Start Point End P…" at bounding box center [1099, 242] width 889 height 216
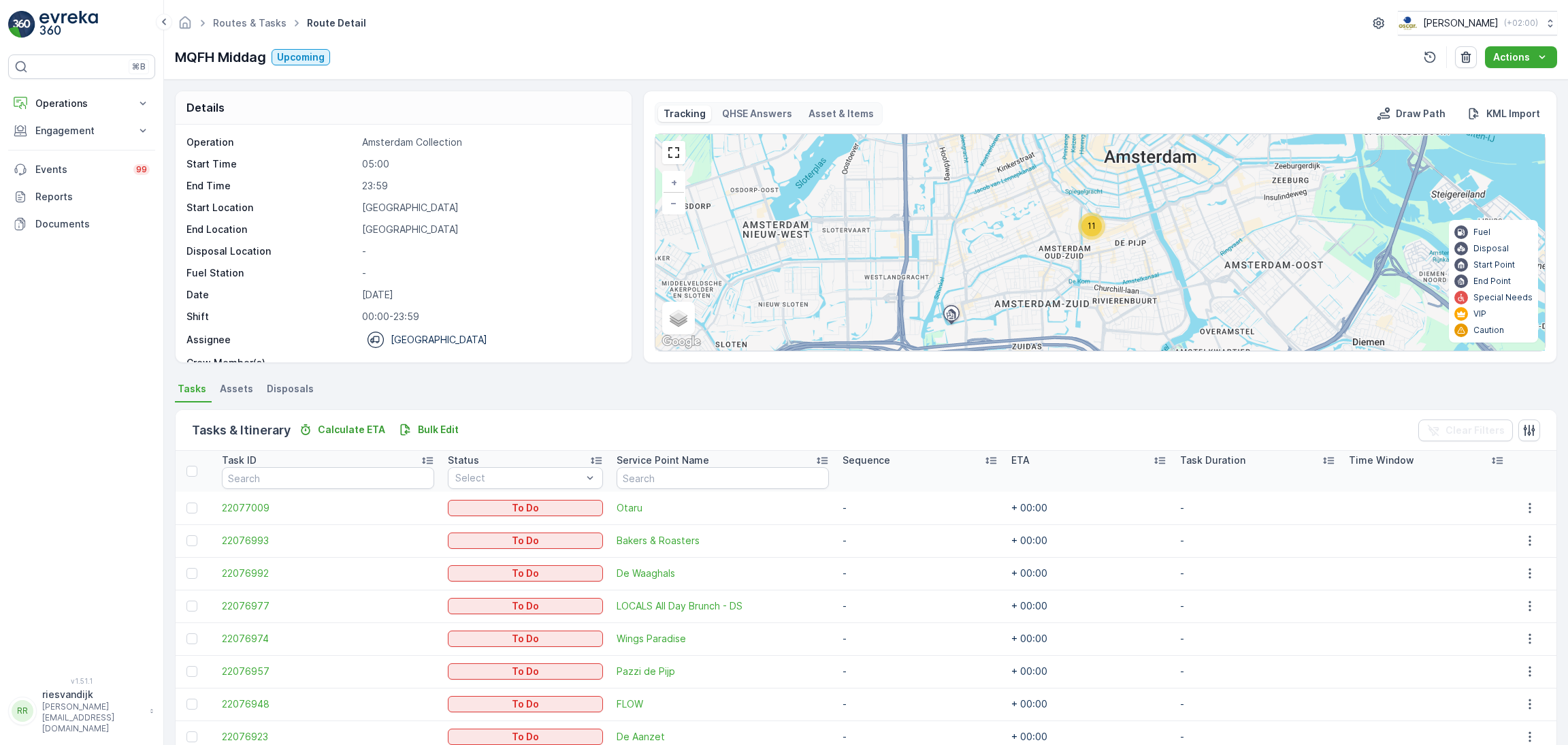
drag, startPoint x: 1153, startPoint y: 218, endPoint x: 1041, endPoint y: 253, distance: 117.3
click at [1041, 253] on div "11 + − Satellite Roadmap Terrain Hybrid Leaflet Keyboard shortcuts Map Data Map…" at bounding box center [1099, 242] width 889 height 216
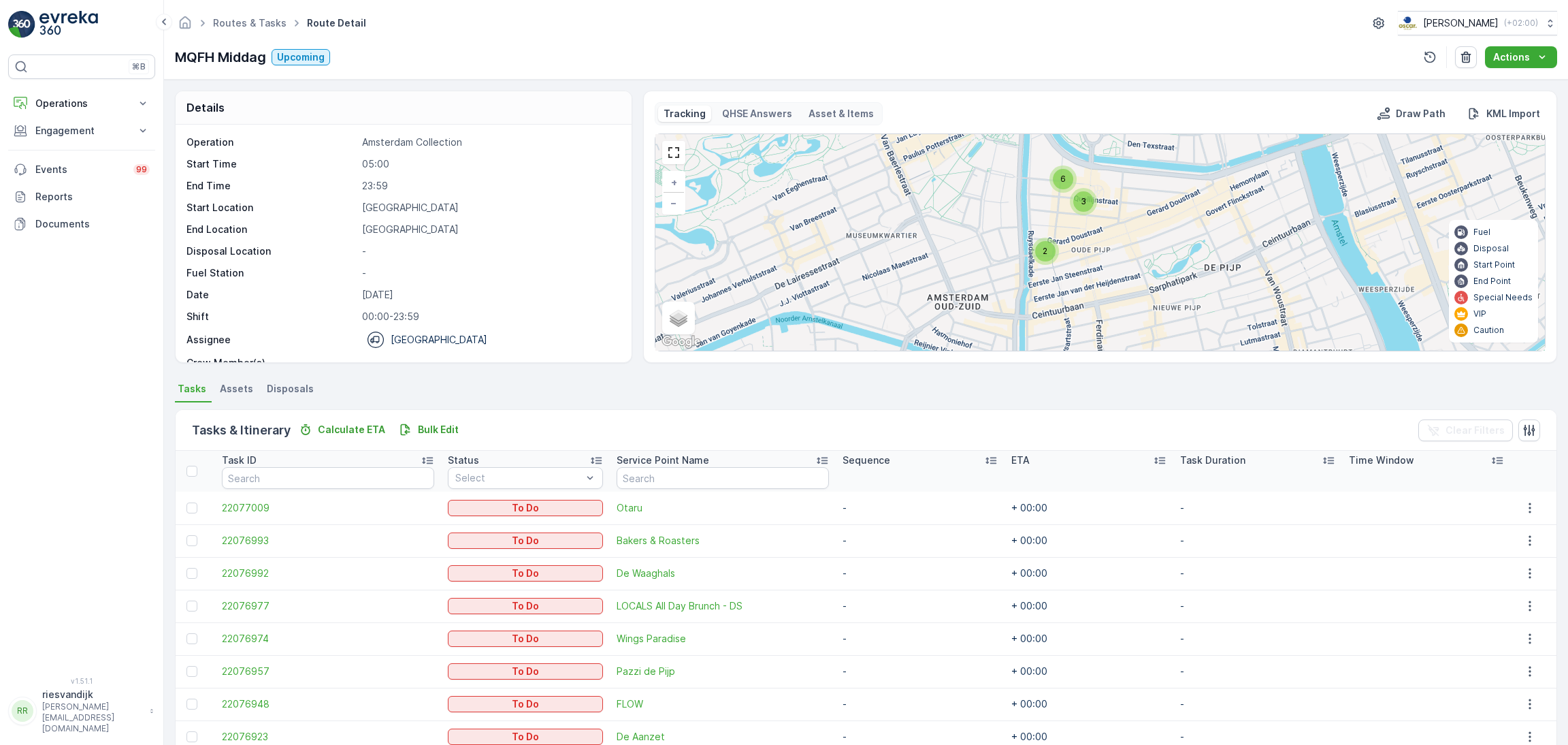
drag, startPoint x: 1104, startPoint y: 273, endPoint x: 1149, endPoint y: 196, distance: 89.2
click at [1149, 196] on div "2 3 6 + − Satellite Roadmap Terrain Hybrid Leaflet Keyboard shortcuts Map Data …" at bounding box center [1099, 242] width 889 height 216
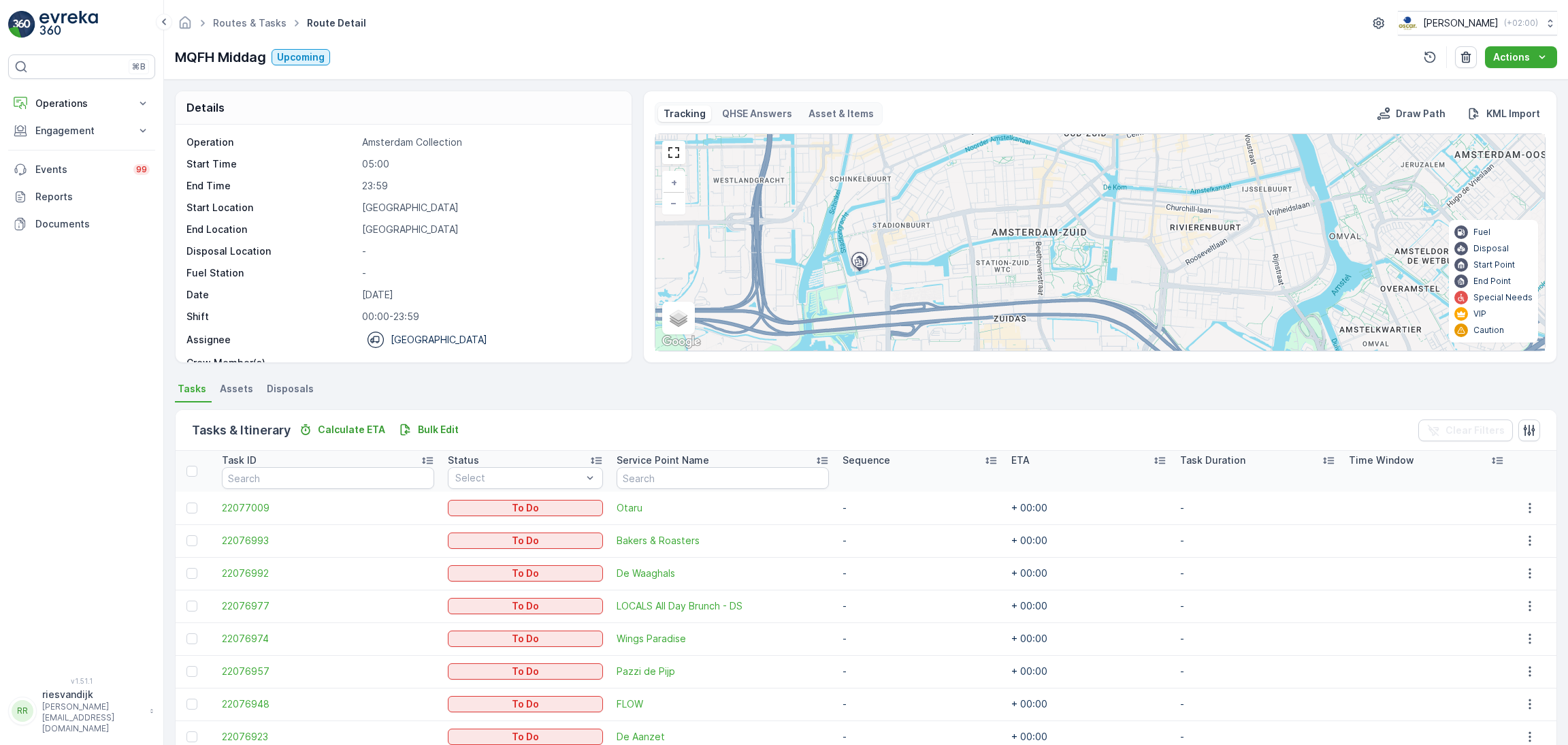
drag, startPoint x: 1093, startPoint y: 280, endPoint x: 1096, endPoint y: 212, distance: 68.1
click at [1096, 212] on div "2 9 + − Satellite Roadmap Terrain Hybrid Leaflet Keyboard shortcuts Map Data Ma…" at bounding box center [1099, 242] width 889 height 216
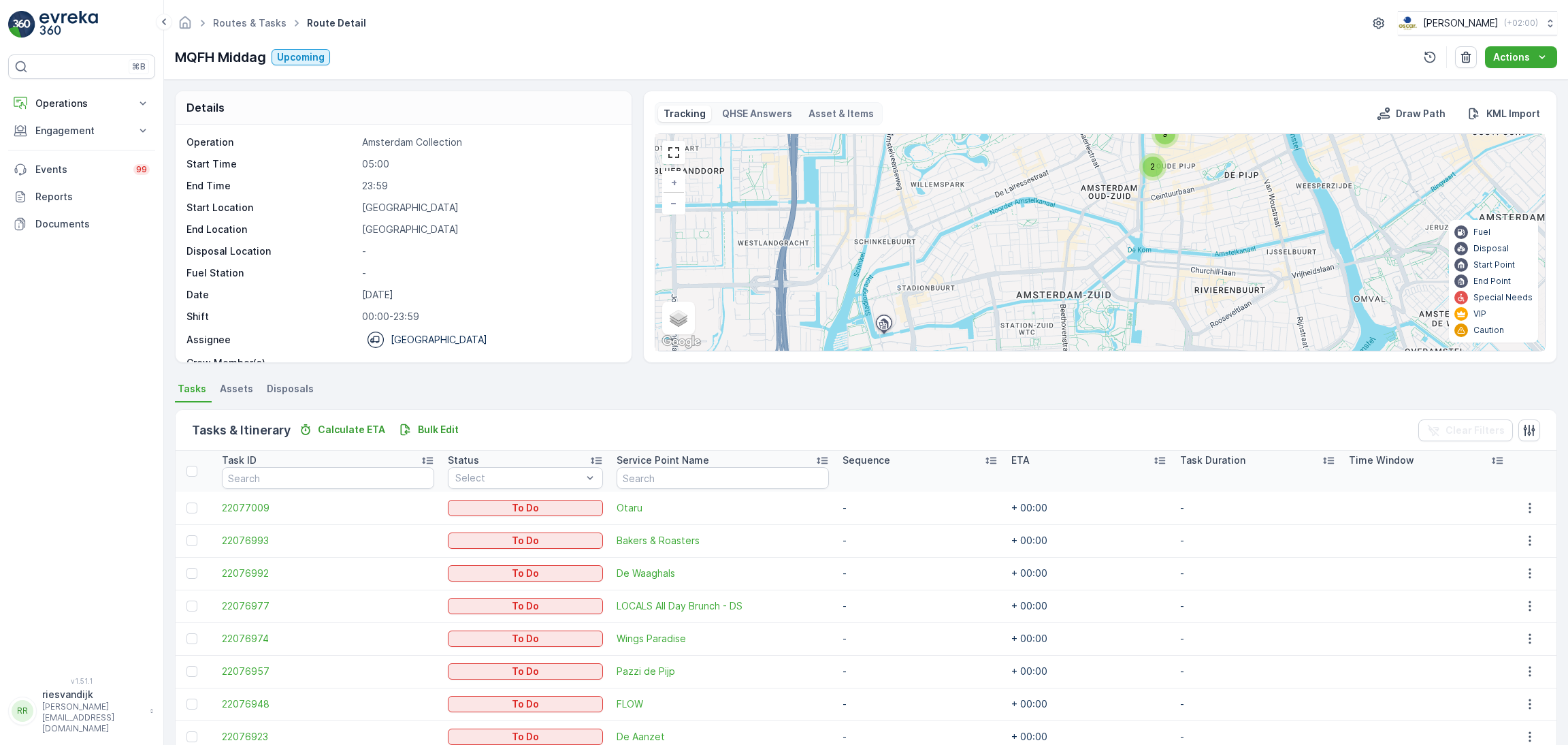
drag, startPoint x: 1107, startPoint y: 258, endPoint x: 1127, endPoint y: 289, distance: 36.9
click at [1127, 289] on div "2 9 + − Satellite Roadmap Terrain Hybrid Leaflet Keyboard shortcuts Map Data Ma…" at bounding box center [1099, 242] width 889 height 216
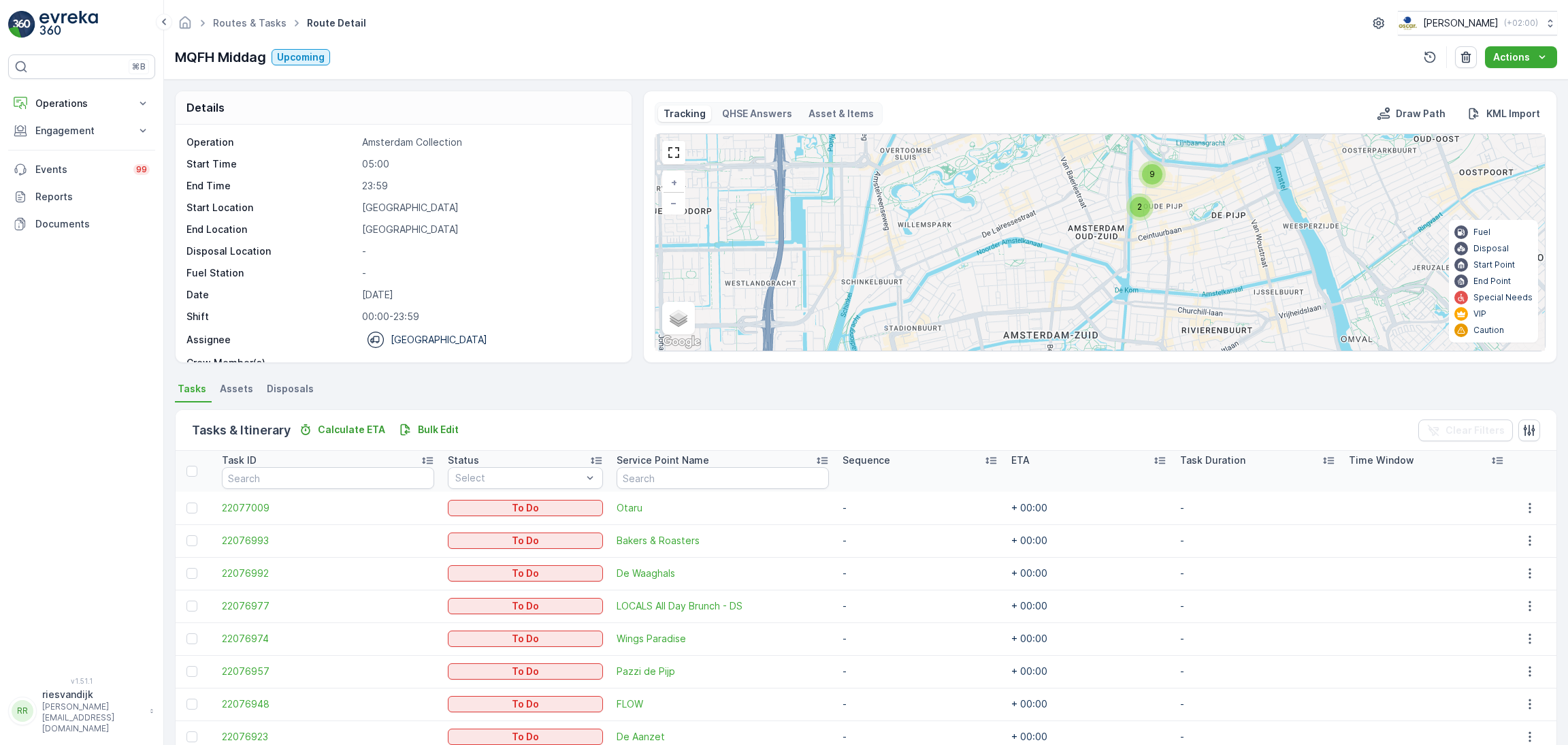
drag, startPoint x: 1128, startPoint y: 287, endPoint x: 1125, endPoint y: 298, distance: 11.4
click at [1125, 298] on div "2 9 + − Satellite Roadmap Terrain Hybrid Leaflet Keyboard shortcuts Map Data Ma…" at bounding box center [1099, 242] width 889 height 216
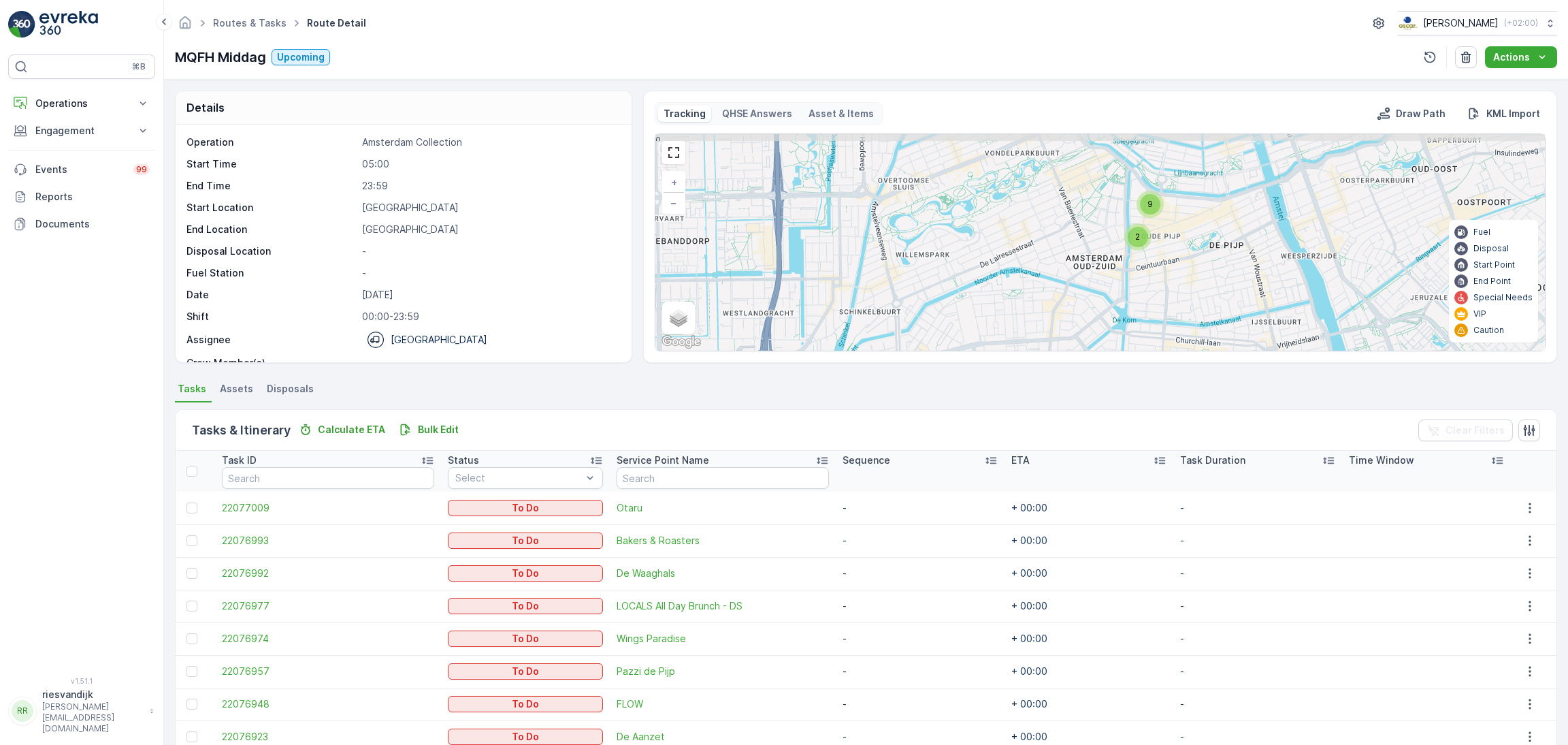
drag, startPoint x: 1140, startPoint y: 251, endPoint x: 1138, endPoint y: 279, distance: 28.1
click at [1138, 279] on div "2 9 + − Satellite Roadmap Terrain Hybrid Leaflet Keyboard shortcuts Map Data Ma…" at bounding box center [1099, 242] width 889 height 216
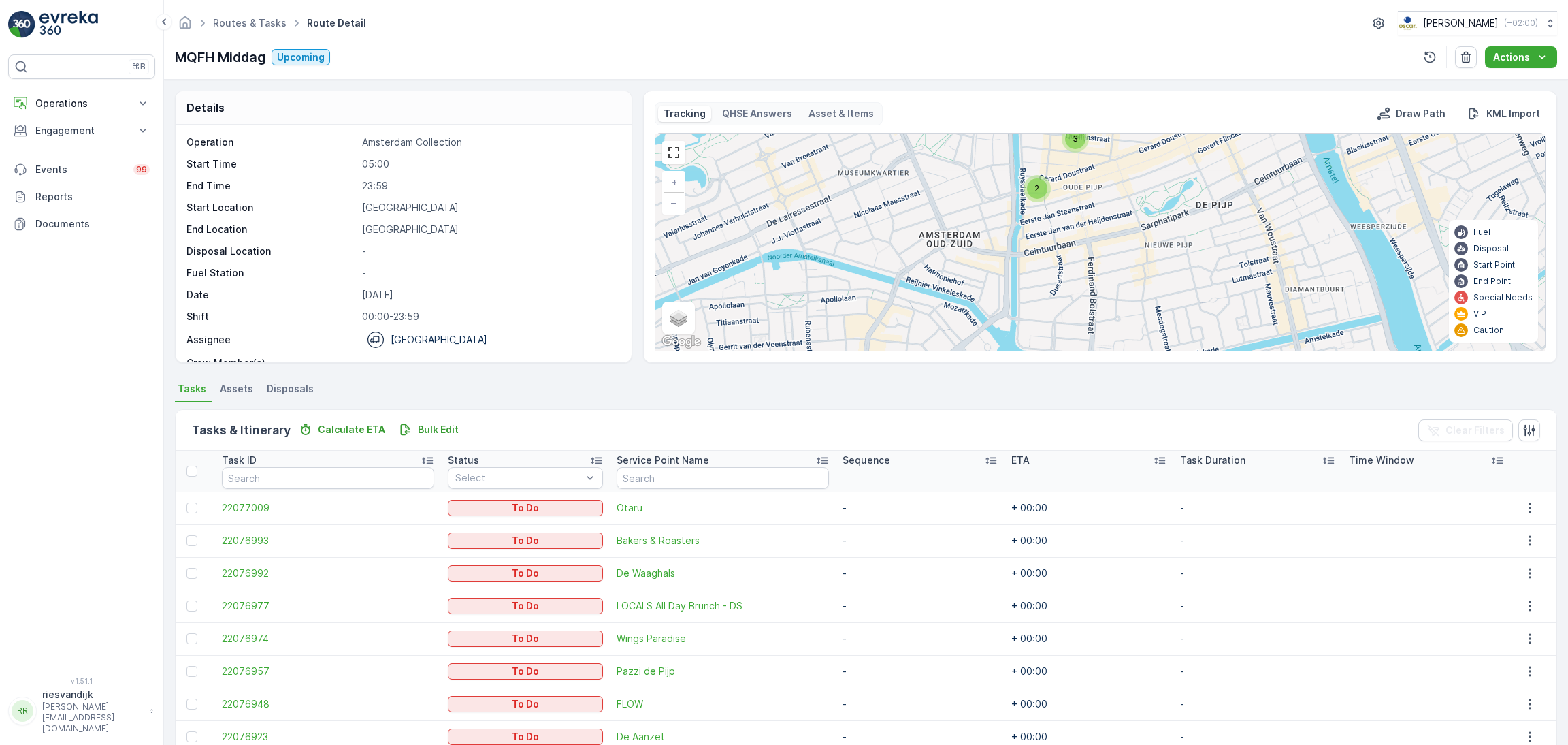
drag, startPoint x: 1262, startPoint y: 274, endPoint x: 1182, endPoint y: 193, distance: 113.8
click at [1182, 193] on div "2 3 6 + − Satellite Roadmap Terrain Hybrid Leaflet Keyboard shortcuts Map Data …" at bounding box center [1099, 242] width 889 height 216
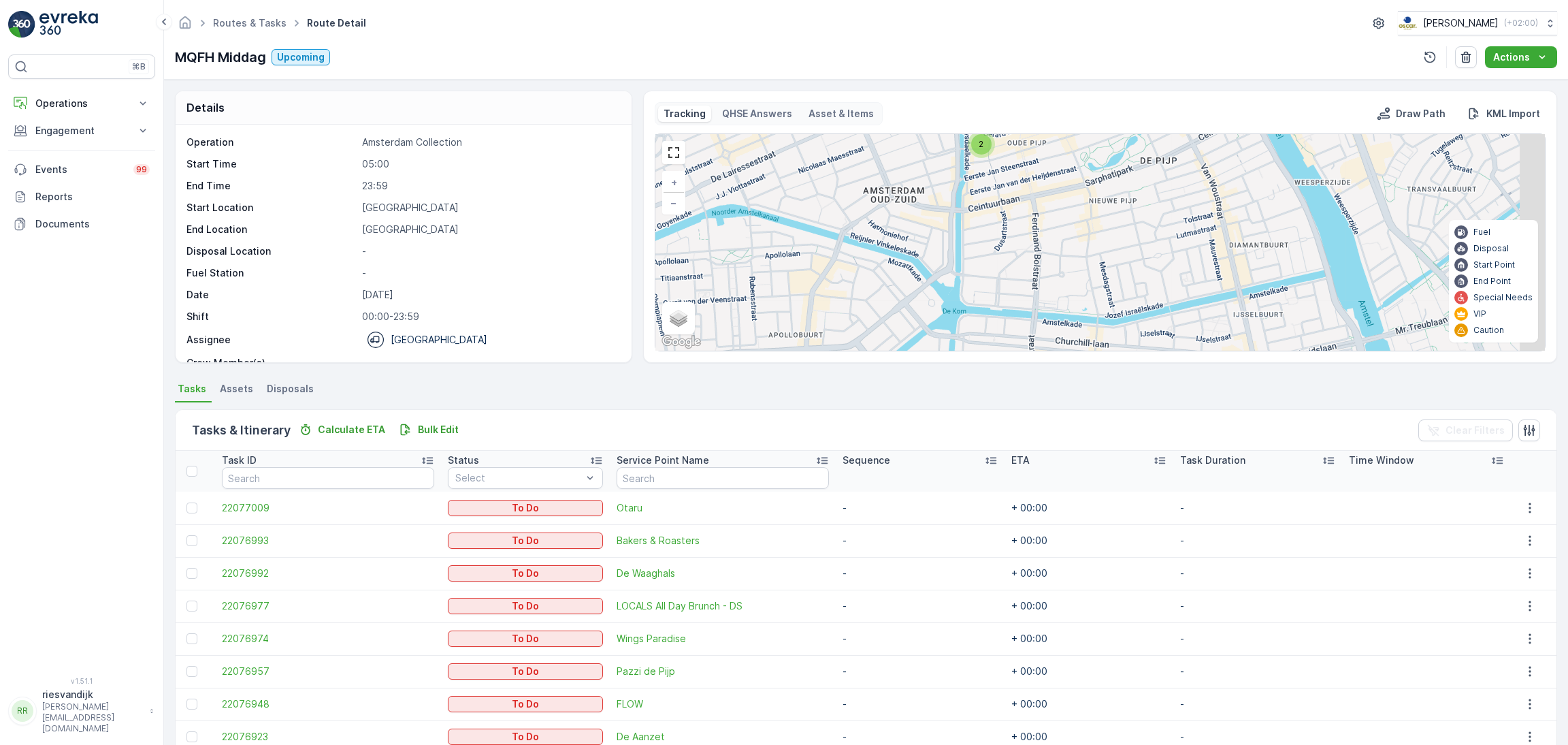
drag, startPoint x: 1253, startPoint y: 233, endPoint x: 1181, endPoint y: 168, distance: 97.0
click at [1181, 168] on div "2 3 6 + − Satellite Roadmap Terrain Hybrid Leaflet Keyboard shortcuts Map Data …" at bounding box center [1099, 242] width 889 height 216
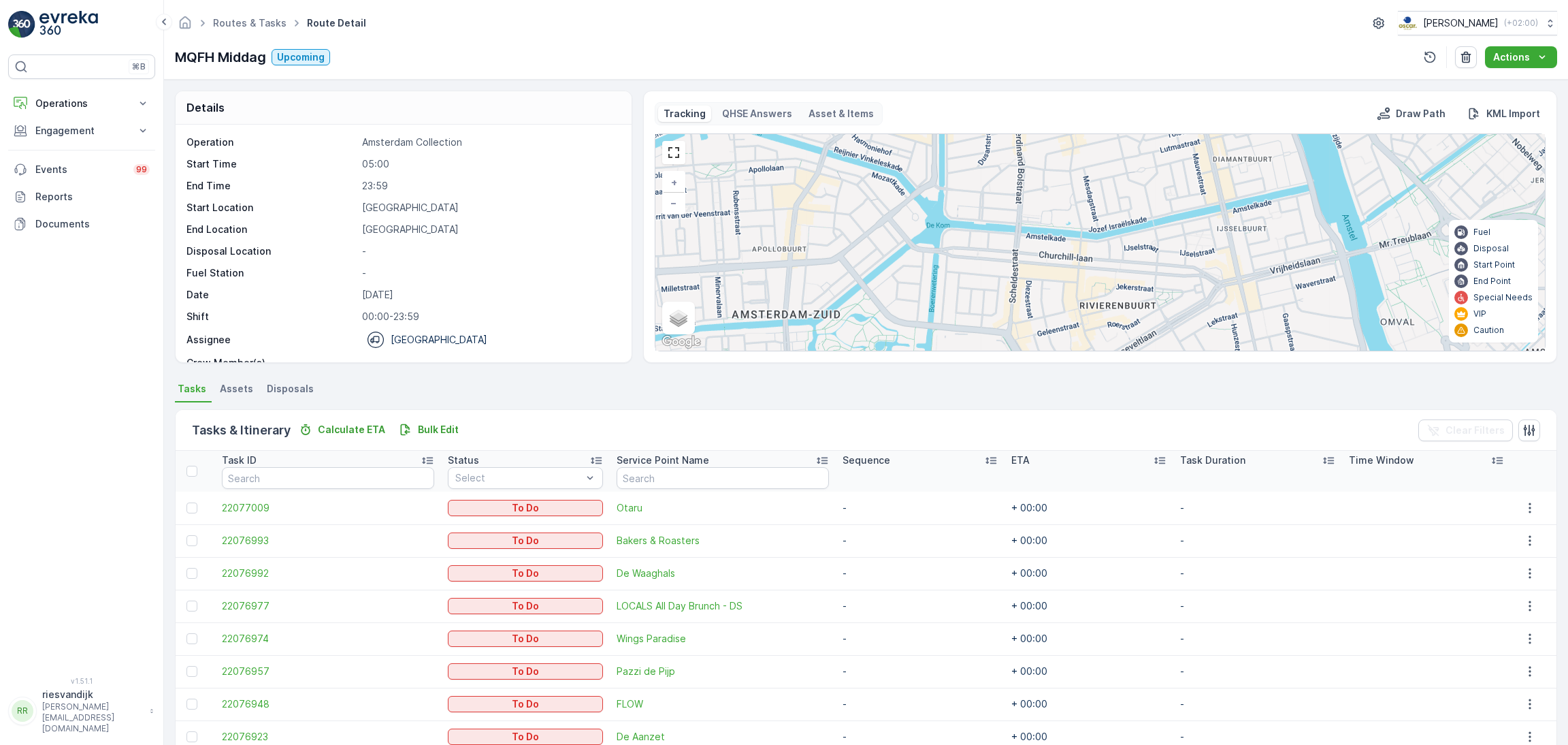
drag, startPoint x: 1169, startPoint y: 229, endPoint x: 1178, endPoint y: 152, distance: 77.5
click at [1177, 149] on div "2 3 6 + − Satellite Roadmap Terrain Hybrid Leaflet Keyboard shortcuts Map Data …" at bounding box center [1099, 242] width 889 height 216
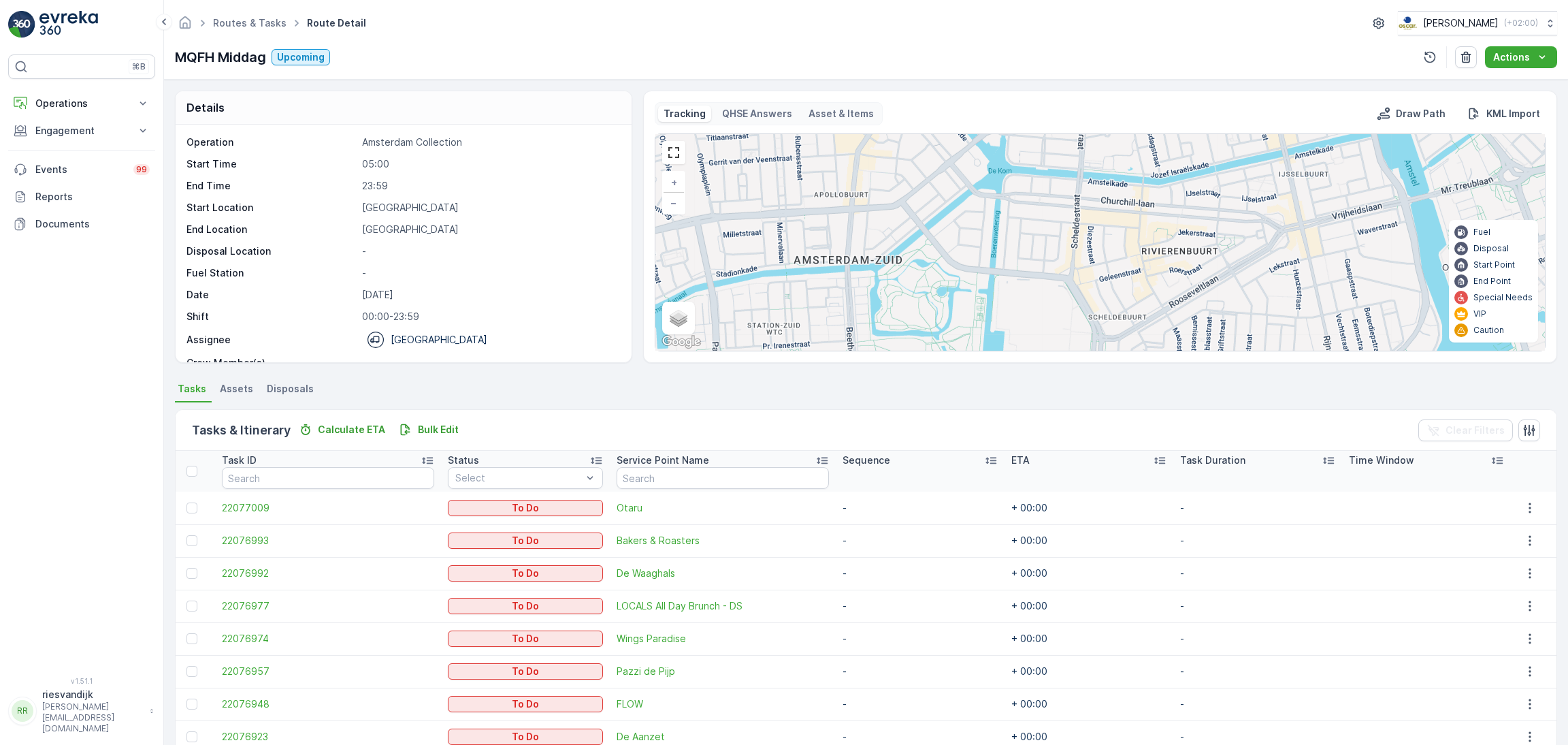
drag, startPoint x: 1202, startPoint y: 239, endPoint x: 1256, endPoint y: 202, distance: 65.5
click at [1256, 202] on div "2 3 6 + − Satellite Roadmap Terrain Hybrid Leaflet Keyboard shortcuts Map Data …" at bounding box center [1099, 242] width 889 height 216
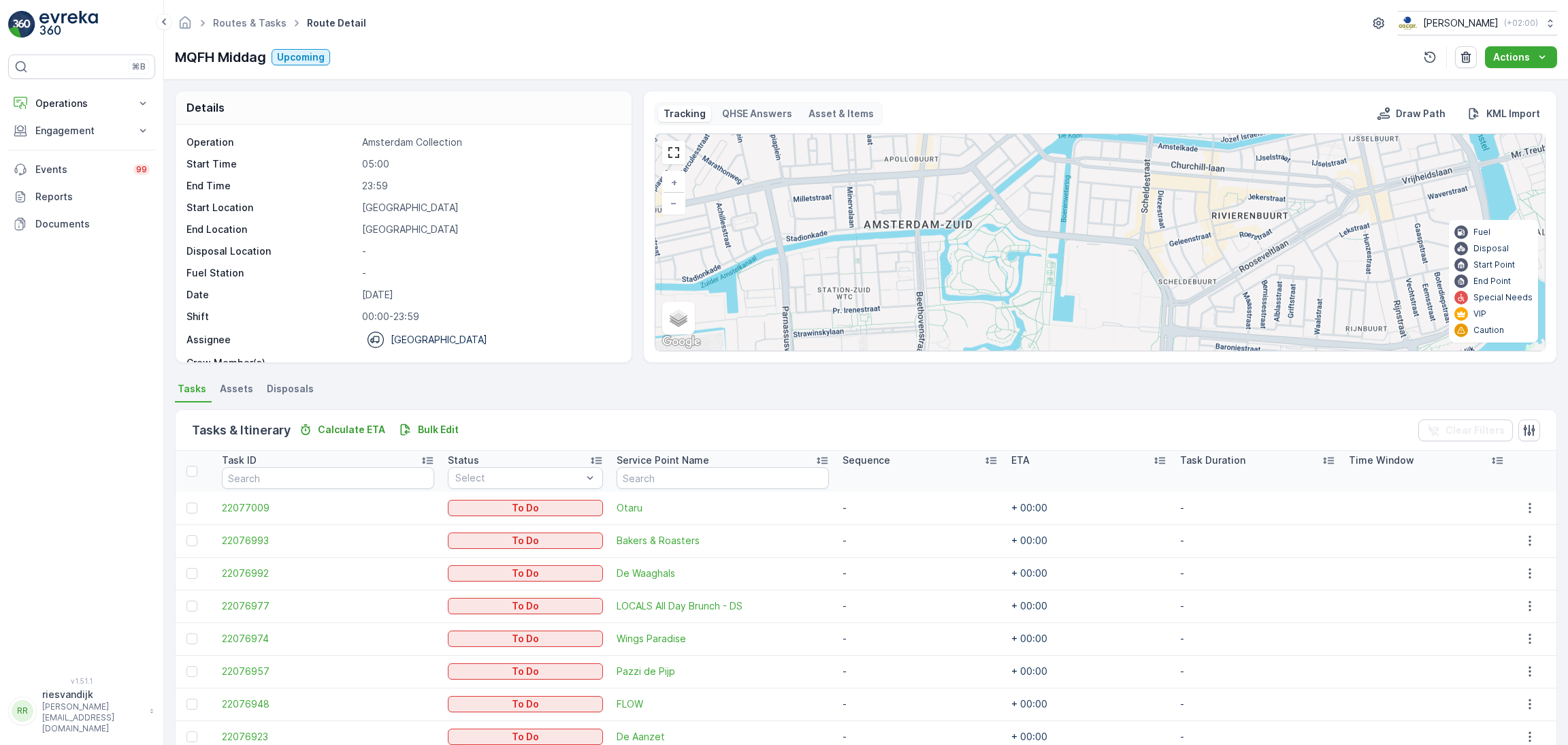
drag, startPoint x: 1144, startPoint y: 272, endPoint x: 1222, endPoint y: 235, distance: 86.3
click at [1222, 235] on div "2 3 6 + − Satellite Roadmap Terrain Hybrid Leaflet Keyboard shortcuts Map Data …" at bounding box center [1099, 242] width 889 height 216
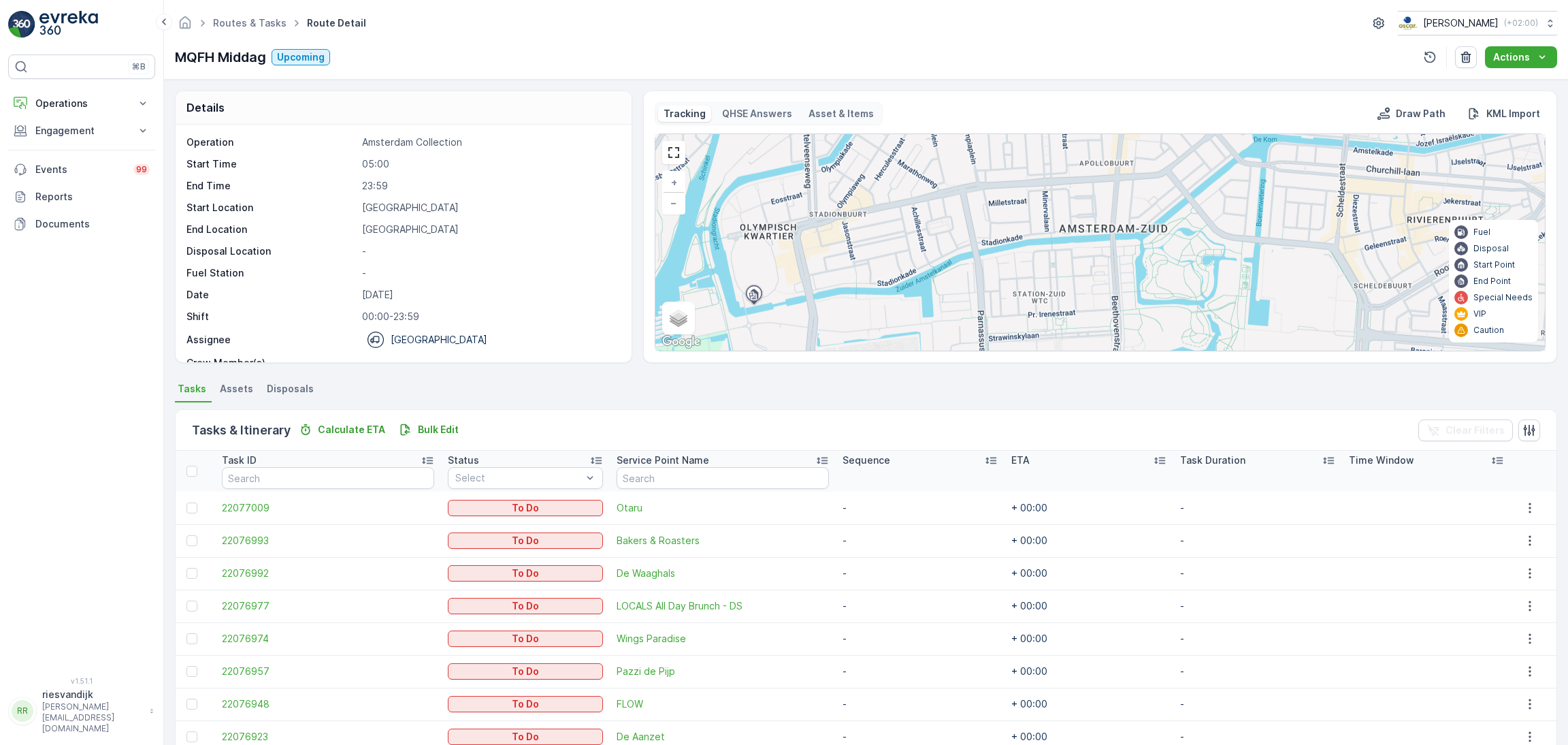
drag, startPoint x: 1132, startPoint y: 236, endPoint x: 1308, endPoint y: 242, distance: 176.1
click at [1308, 242] on div "2 3 6 + − Satellite Roadmap Terrain Hybrid Leaflet Keyboard shortcuts Map Data …" at bounding box center [1099, 242] width 889 height 216
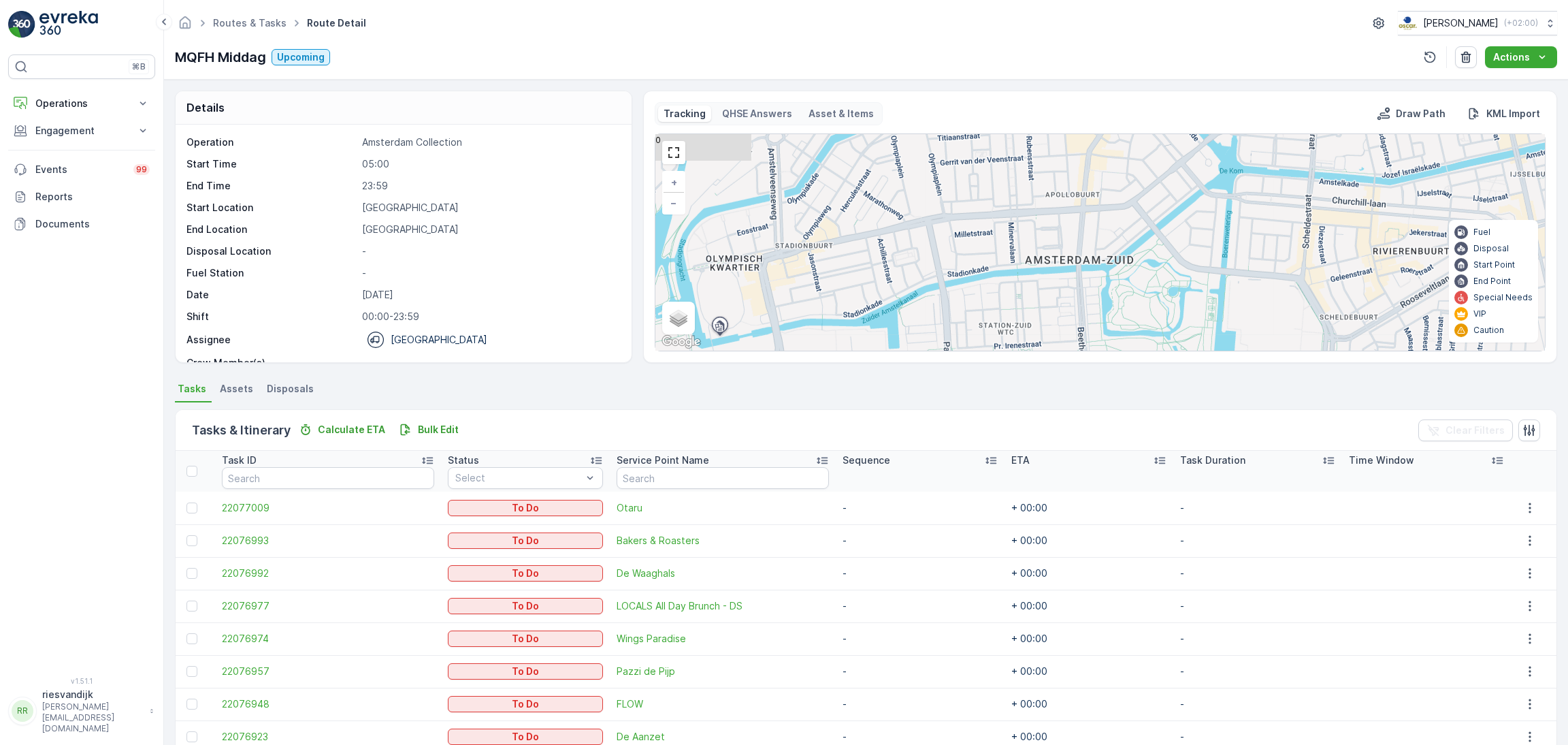
drag, startPoint x: 1256, startPoint y: 242, endPoint x: 1154, endPoint y: 269, distance: 105.5
click at [1154, 269] on div "2 3 6 + − Satellite Roadmap Terrain Hybrid Leaflet Keyboard shortcuts Map Data …" at bounding box center [1099, 242] width 889 height 216
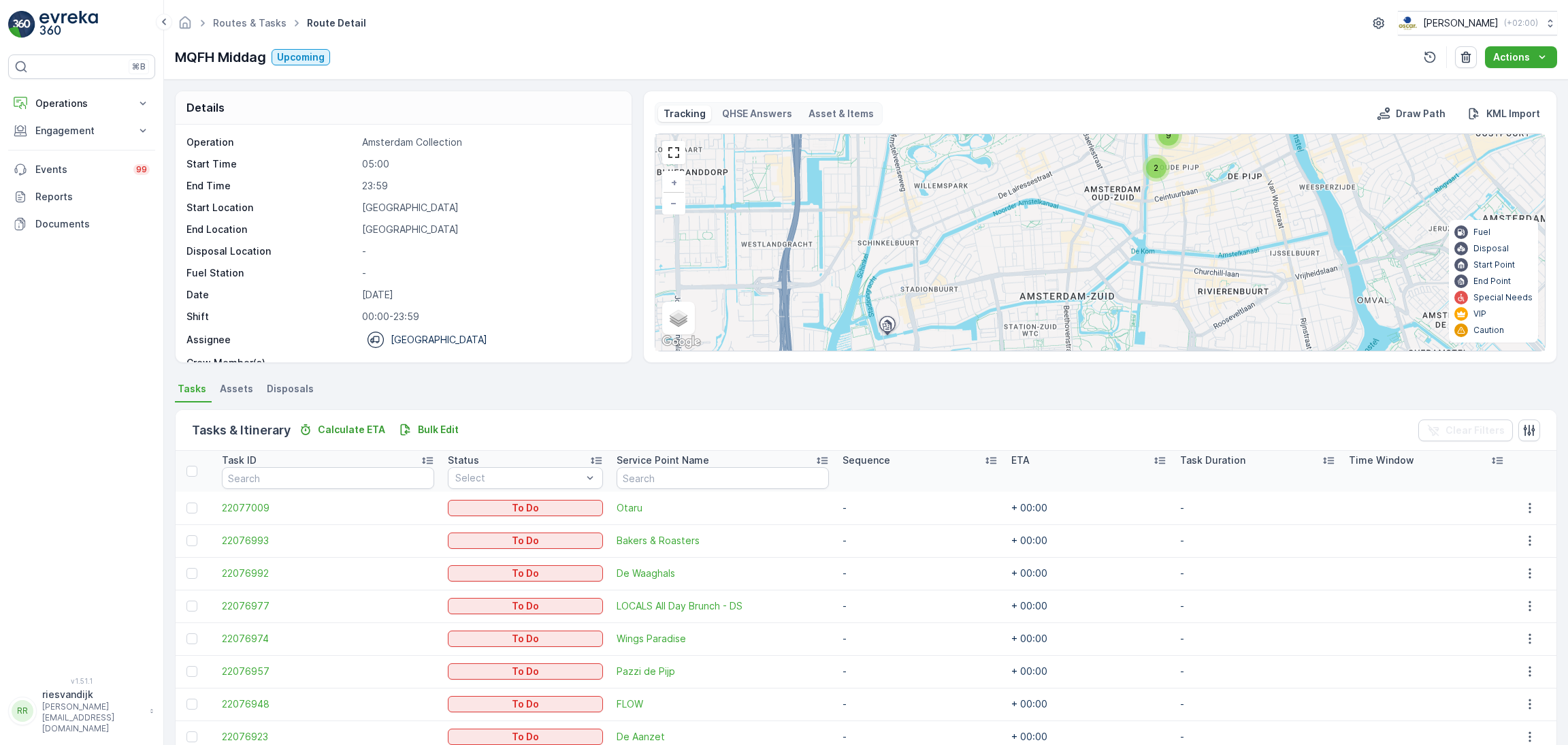
drag, startPoint x: 1140, startPoint y: 245, endPoint x: 1131, endPoint y: 287, distance: 43.0
click at [1131, 287] on div "2 9 + − Satellite Roadmap Terrain Hybrid Leaflet Keyboard shortcuts Map Data Ma…" at bounding box center [1099, 242] width 889 height 216
click at [665, 158] on link at bounding box center [673, 152] width 21 height 21
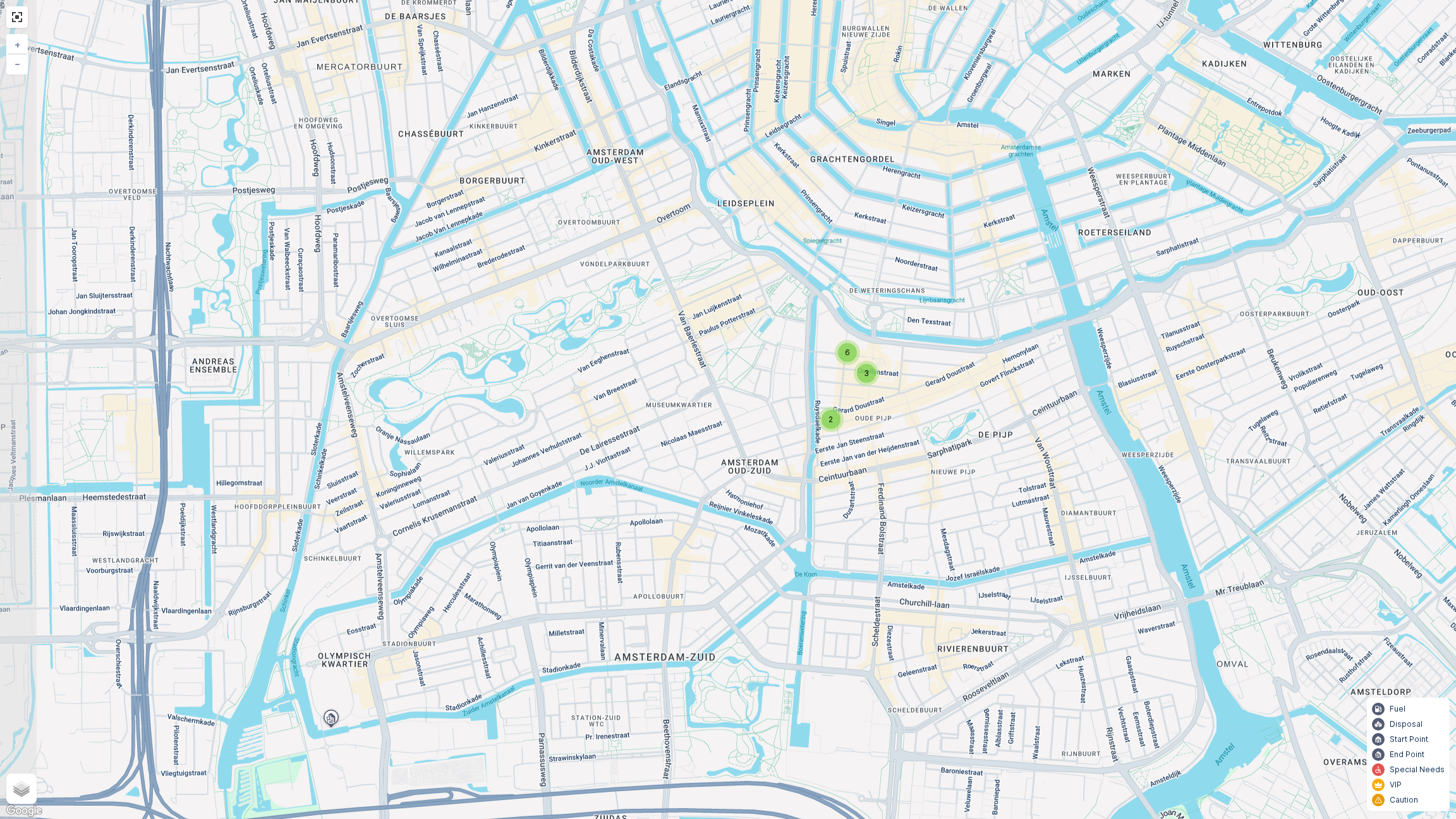
drag, startPoint x: 715, startPoint y: 294, endPoint x: 702, endPoint y: 271, distance: 26.4
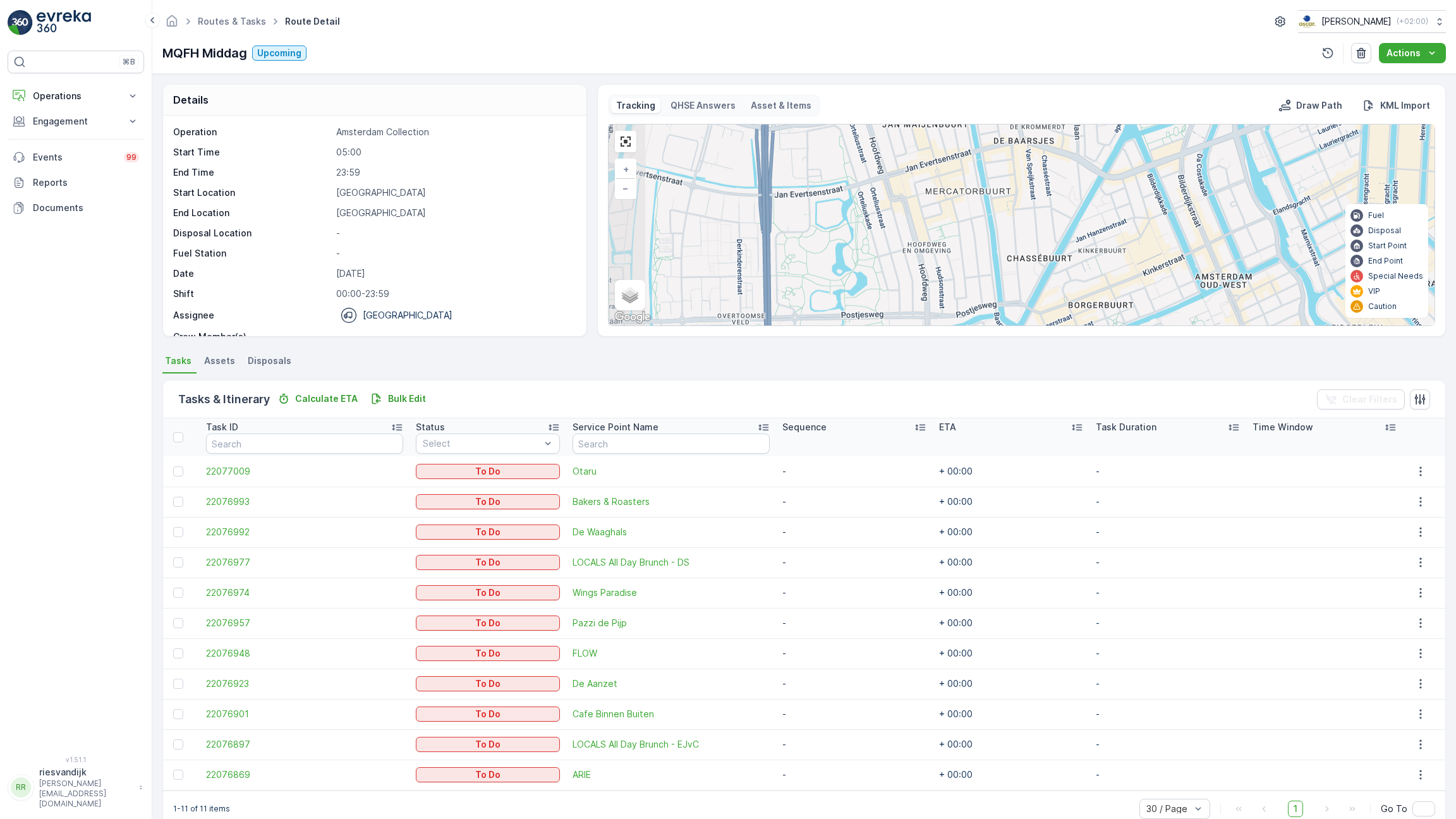
click at [702, 271] on div "2 3 6 + − Satellite Roadmap Terrain Hybrid Leaflet Keyboard shortcuts Map Data …" at bounding box center [1021, 225] width 826 height 201
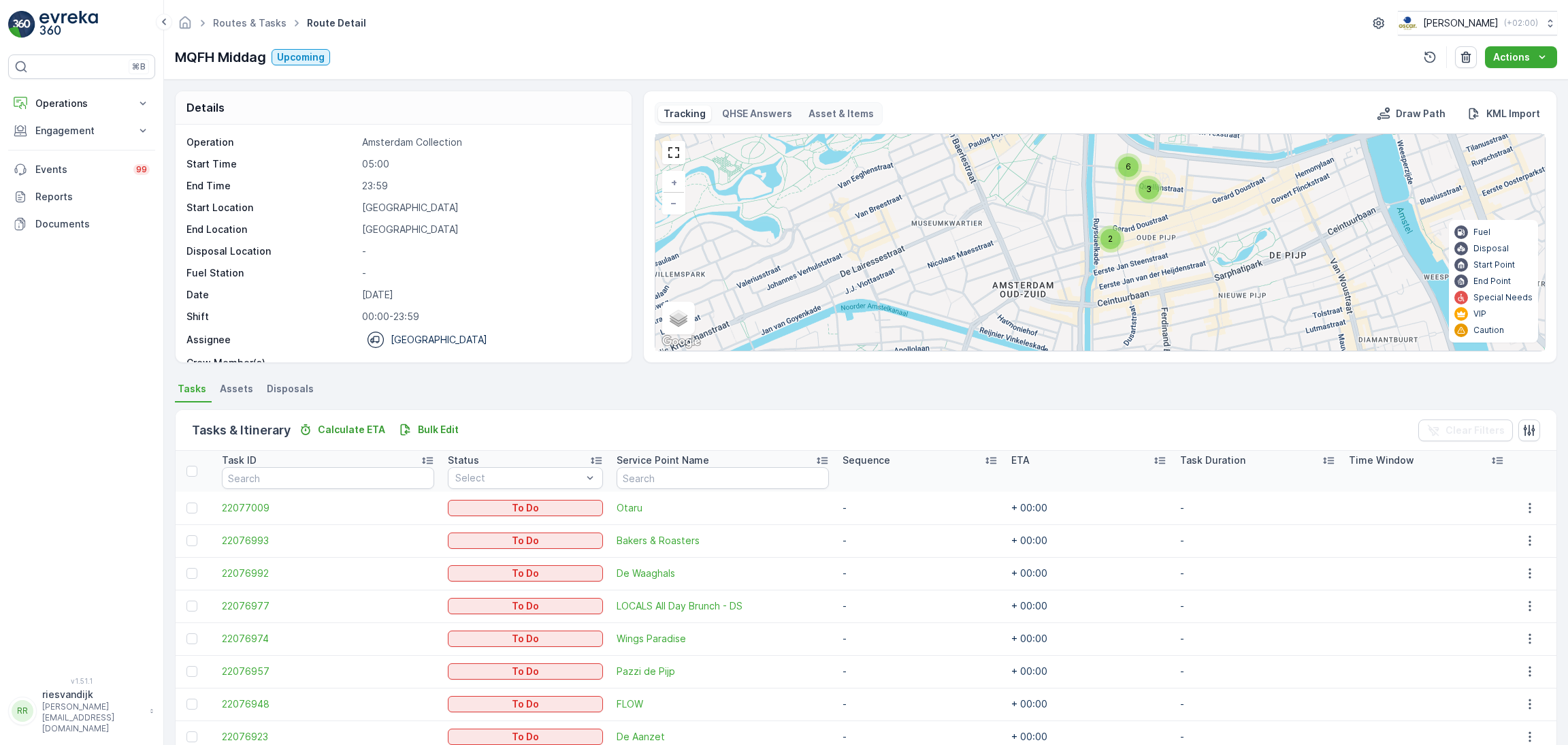
drag, startPoint x: 1115, startPoint y: 255, endPoint x: 1036, endPoint y: 304, distance: 93.0
click at [1036, 304] on div "2 3 6 + − Satellite Roadmap Terrain Hybrid Leaflet Keyboard shortcuts Map Data …" at bounding box center [1099, 242] width 889 height 216
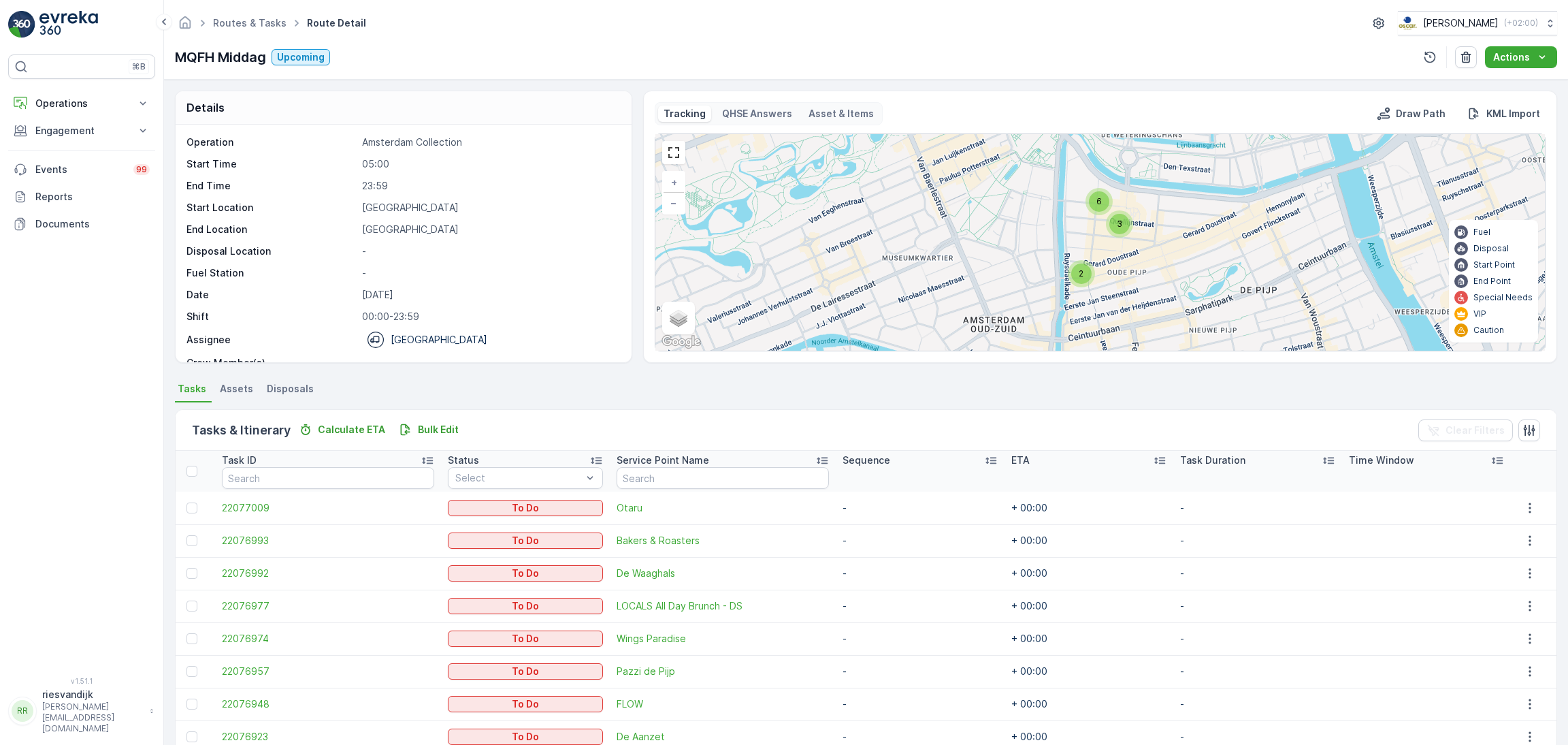
drag, startPoint x: 1159, startPoint y: 266, endPoint x: 1188, endPoint y: 266, distance: 29.0
click at [1188, 266] on div "2 3 6 + − Satellite Roadmap Terrain Hybrid Leaflet Keyboard shortcuts Map Data …" at bounding box center [1099, 242] width 889 height 216
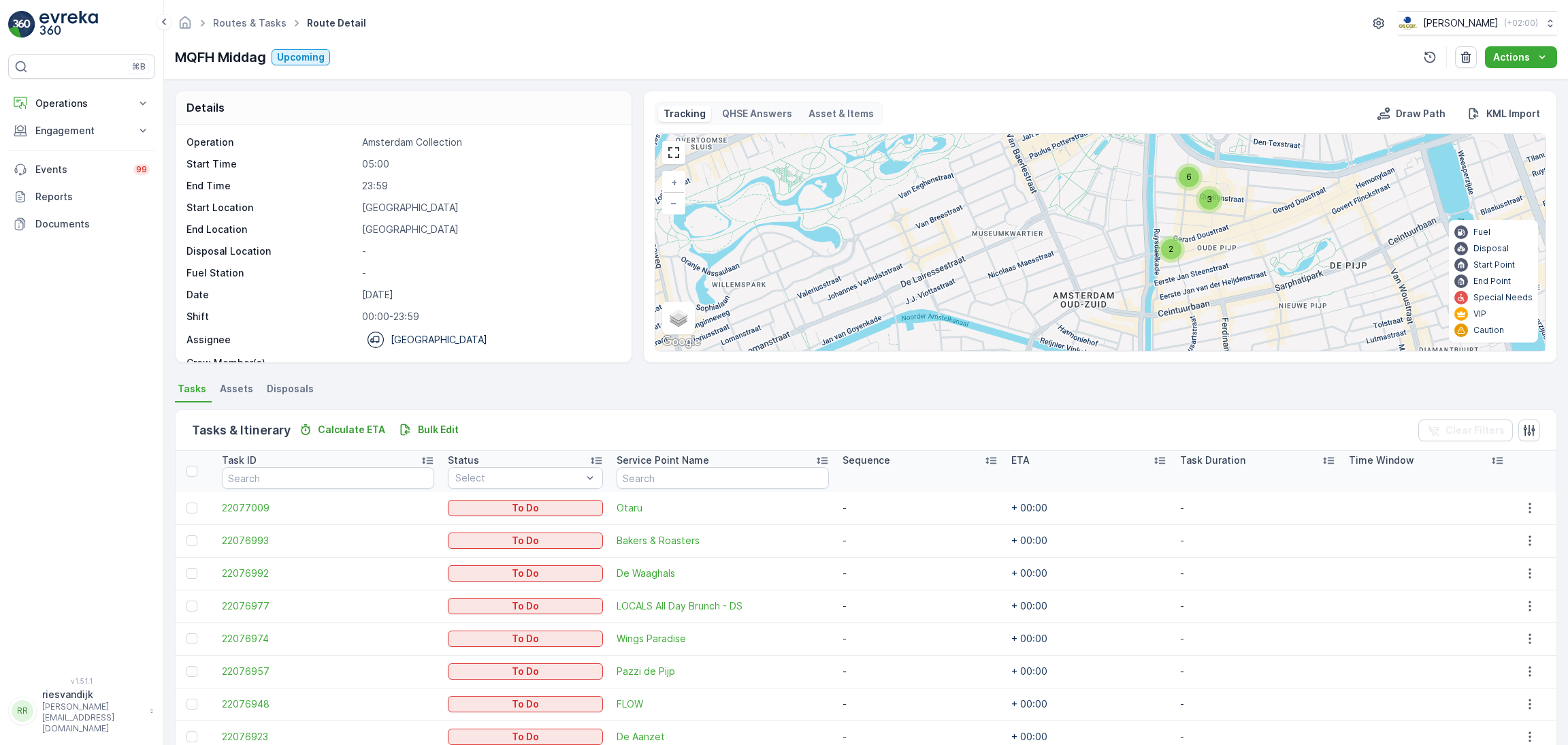
drag, startPoint x: 1202, startPoint y: 279, endPoint x: 1248, endPoint y: 270, distance: 46.9
click at [1248, 270] on div "2 3 6 + − Satellite Roadmap Terrain Hybrid Leaflet Keyboard shortcuts Map Data …" at bounding box center [1099, 242] width 889 height 216
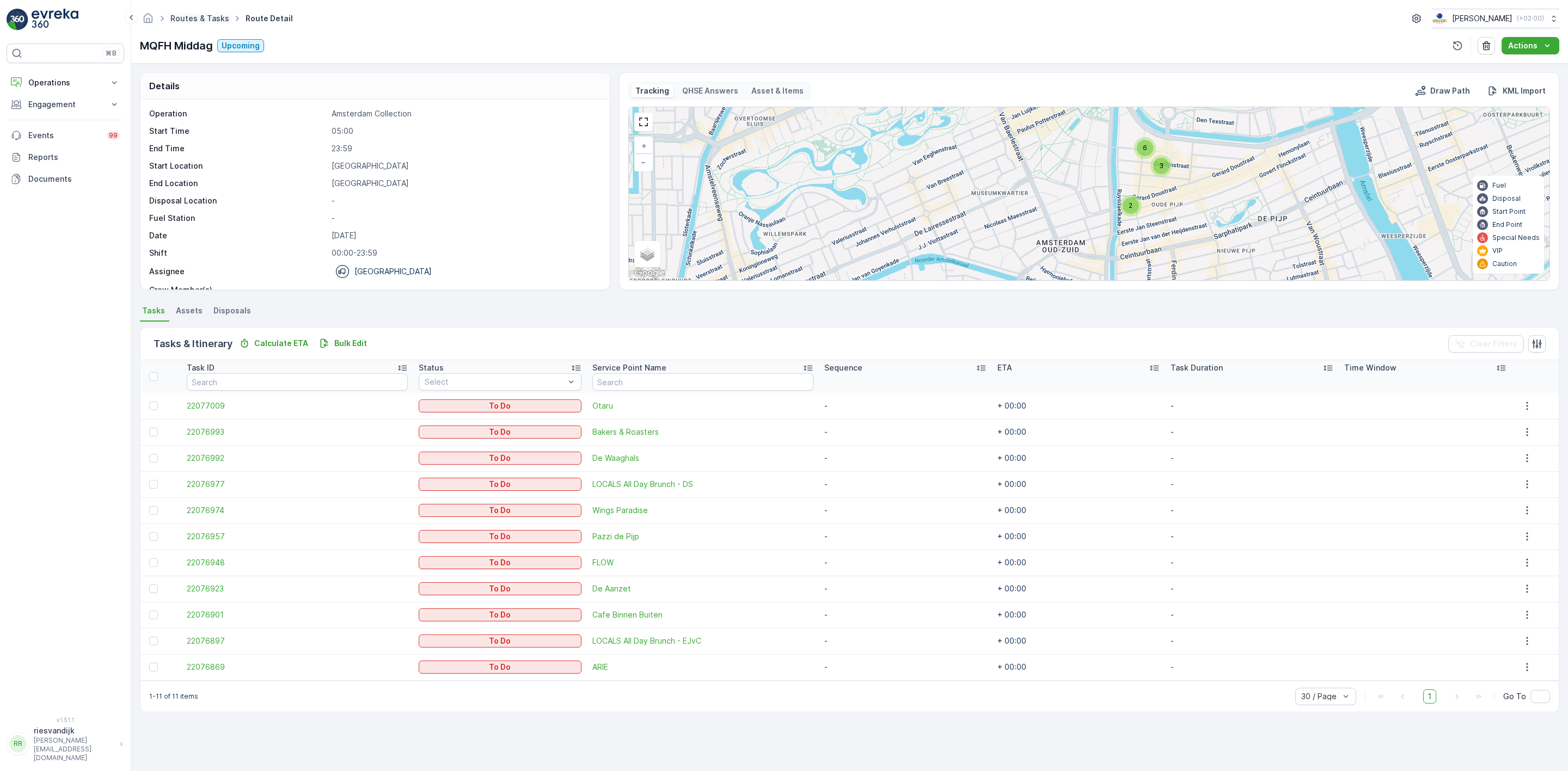
click at [211, 17] on link "Routes & Tasks" at bounding box center [200, 18] width 59 height 9
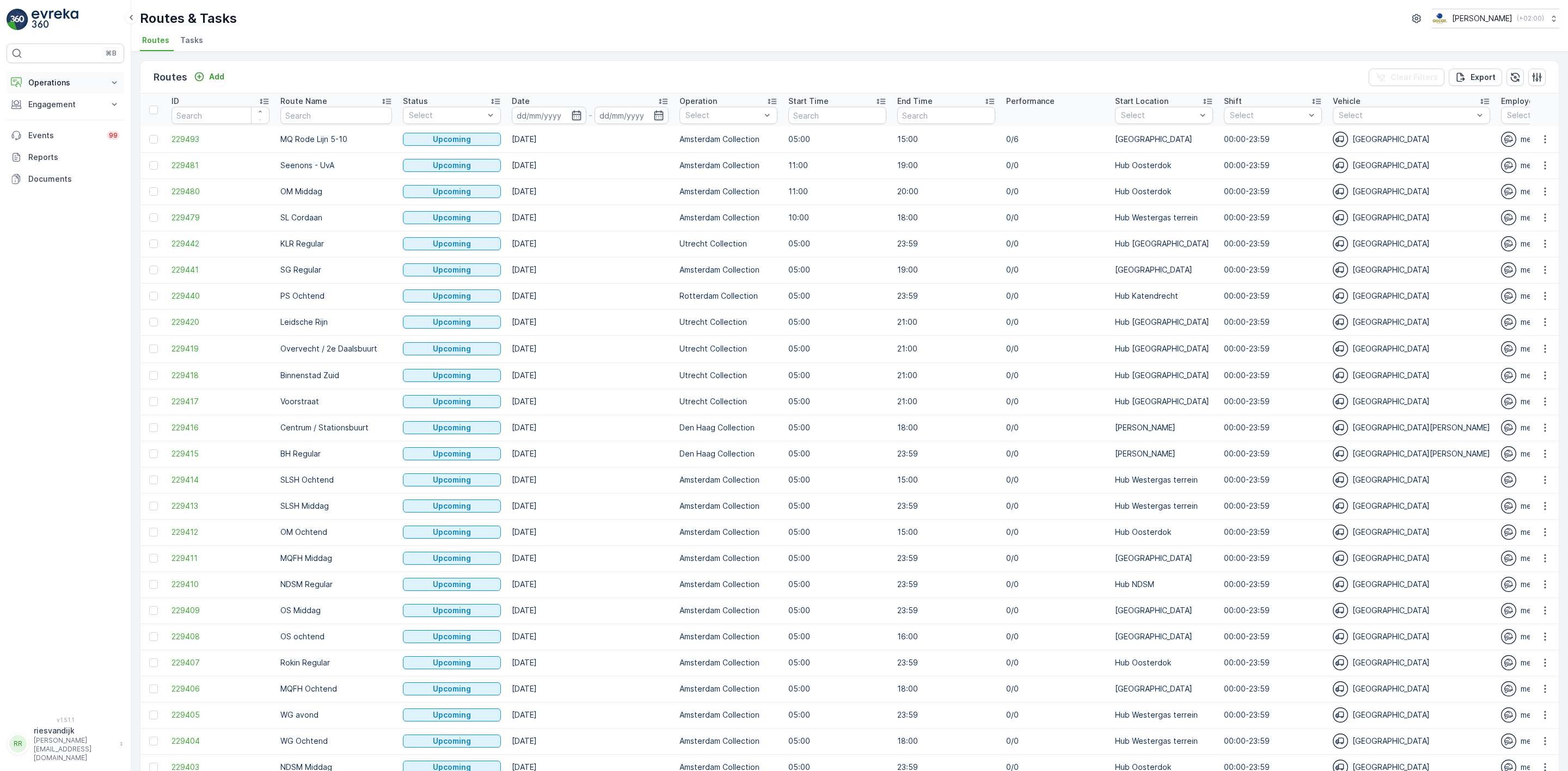
click at [27, 82] on button "Operations" at bounding box center [65, 83] width 117 height 22
click at [71, 108] on link "Insights" at bounding box center [73, 101] width 100 height 15
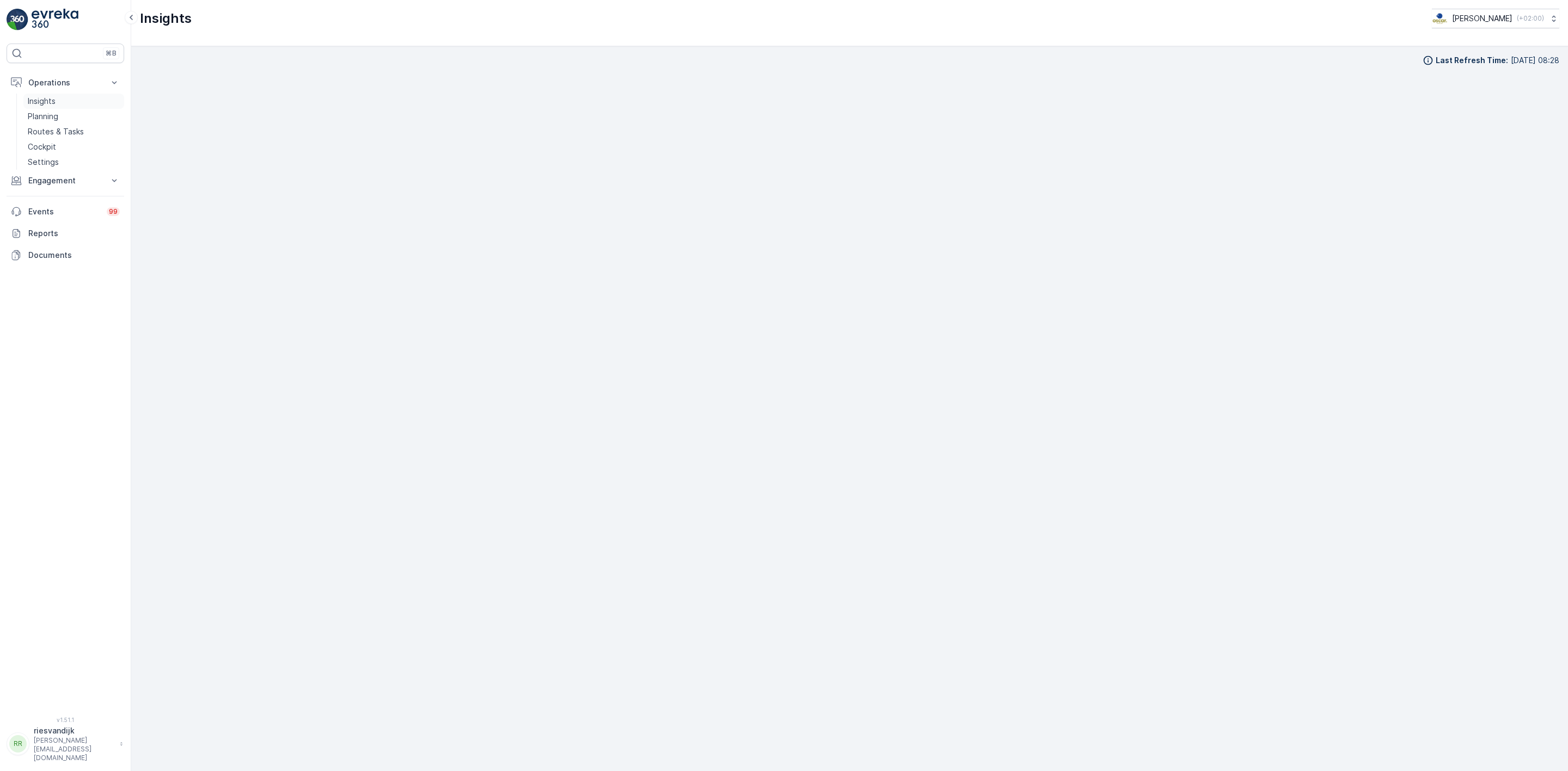
click at [51, 100] on p "Insights" at bounding box center [42, 101] width 28 height 11
click at [58, 118] on p "Planning" at bounding box center [43, 116] width 30 height 11
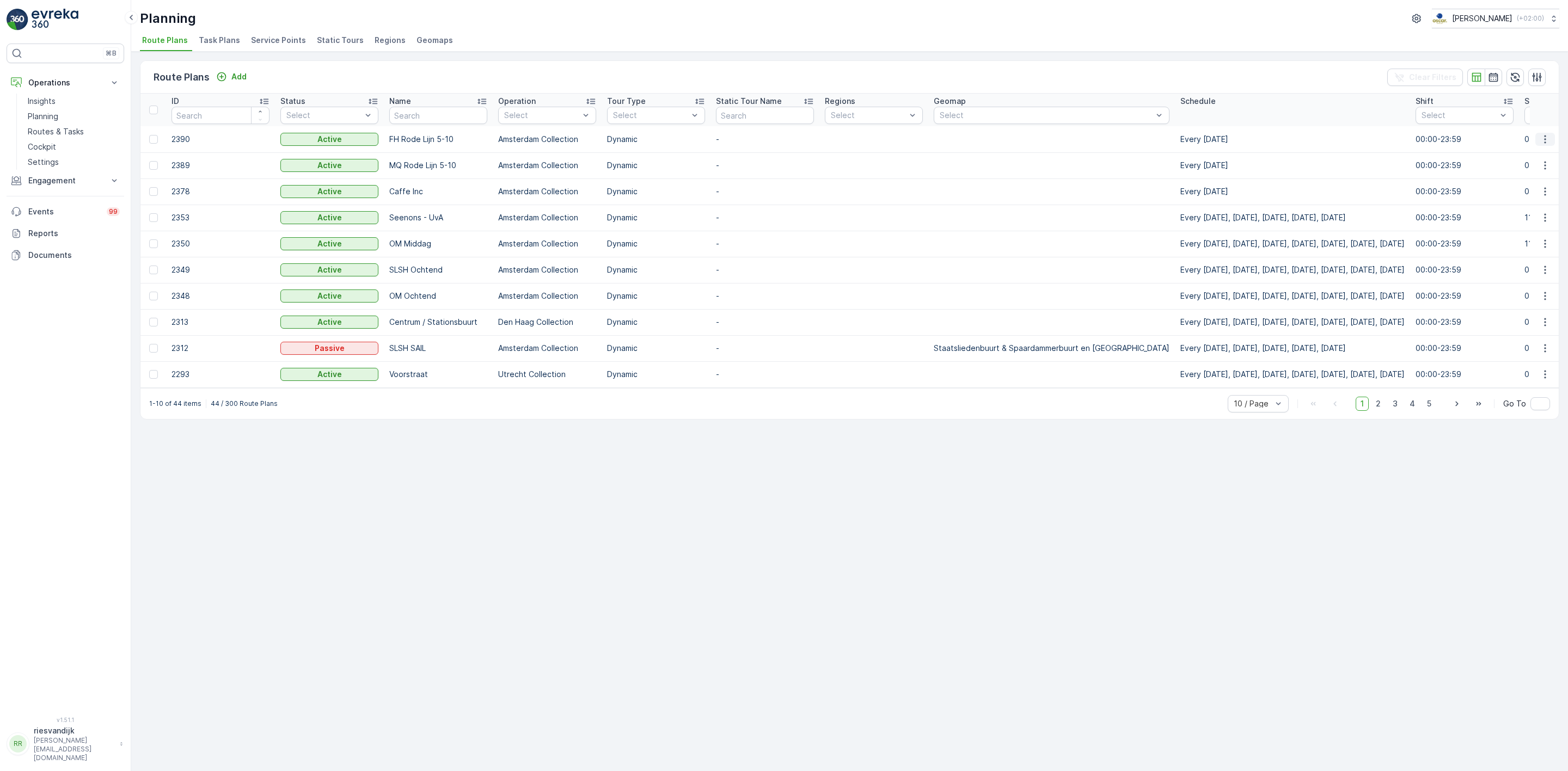
click at [1254, 138] on icon "button" at bounding box center [1545, 139] width 11 height 11
click at [51, 132] on p "Routes & Tasks" at bounding box center [56, 132] width 56 height 11
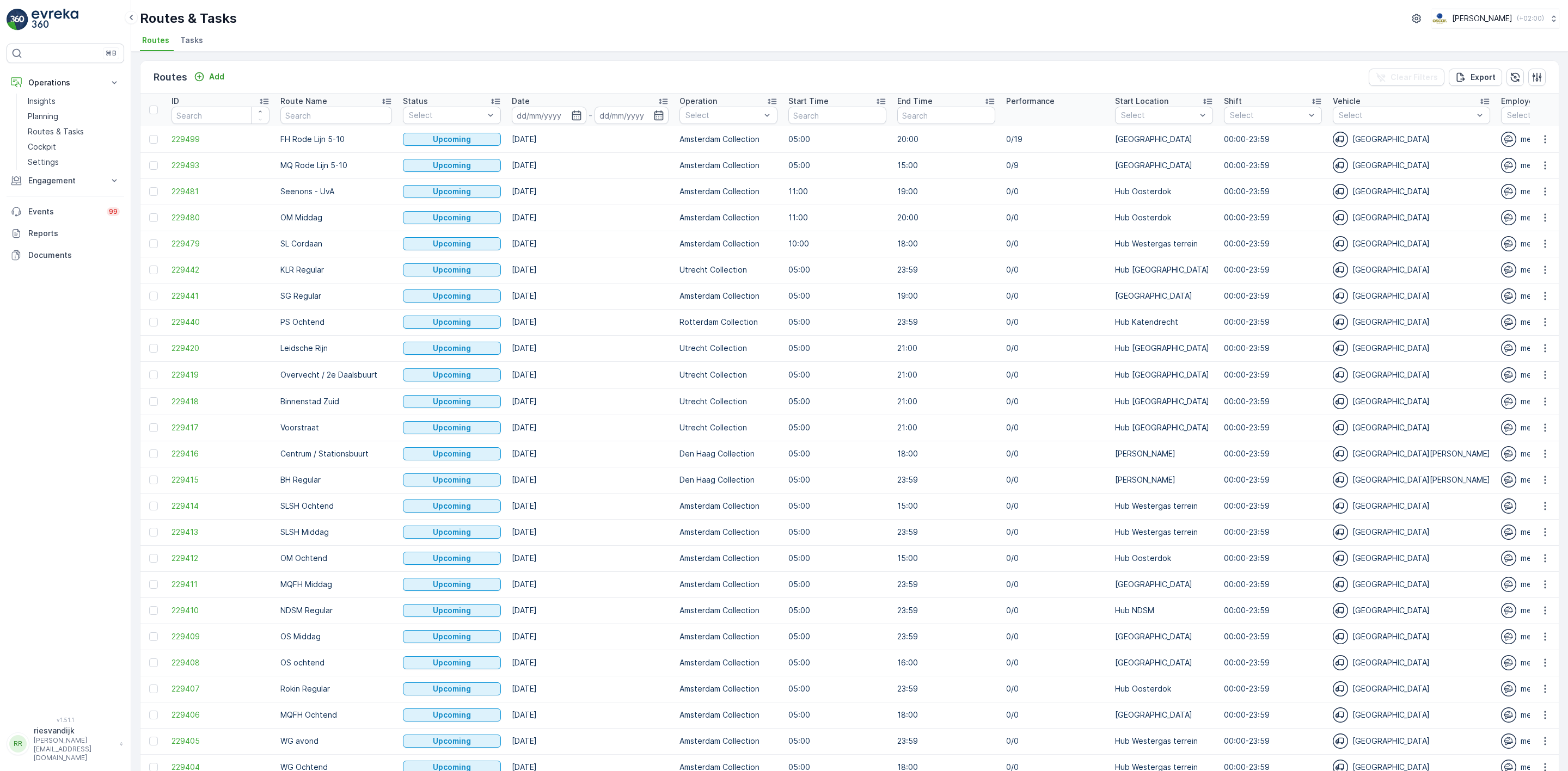
click at [183, 48] on li "Tasks" at bounding box center [192, 42] width 29 height 18
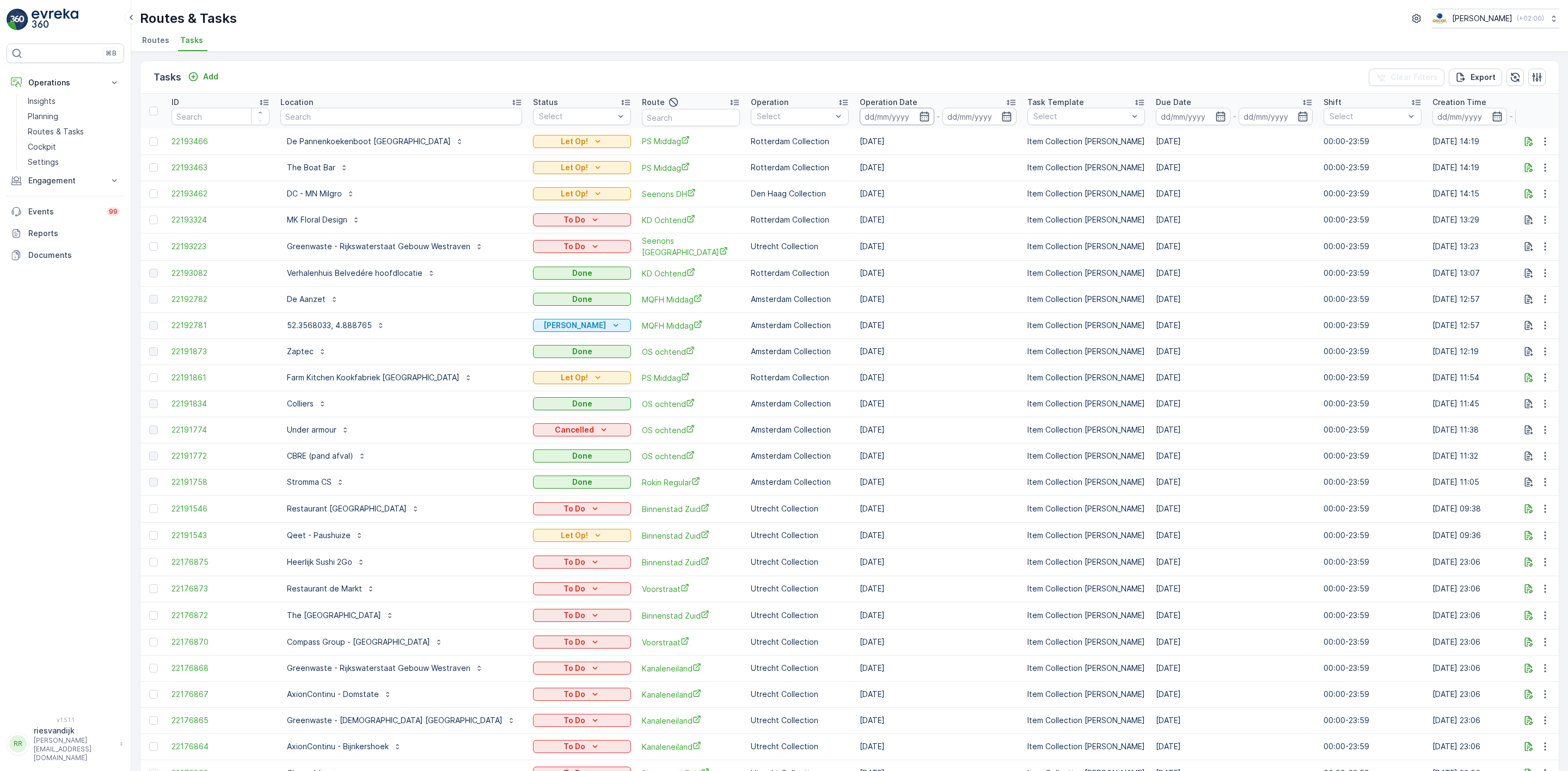
click at [859, 115] on input at bounding box center [897, 116] width 75 height 18
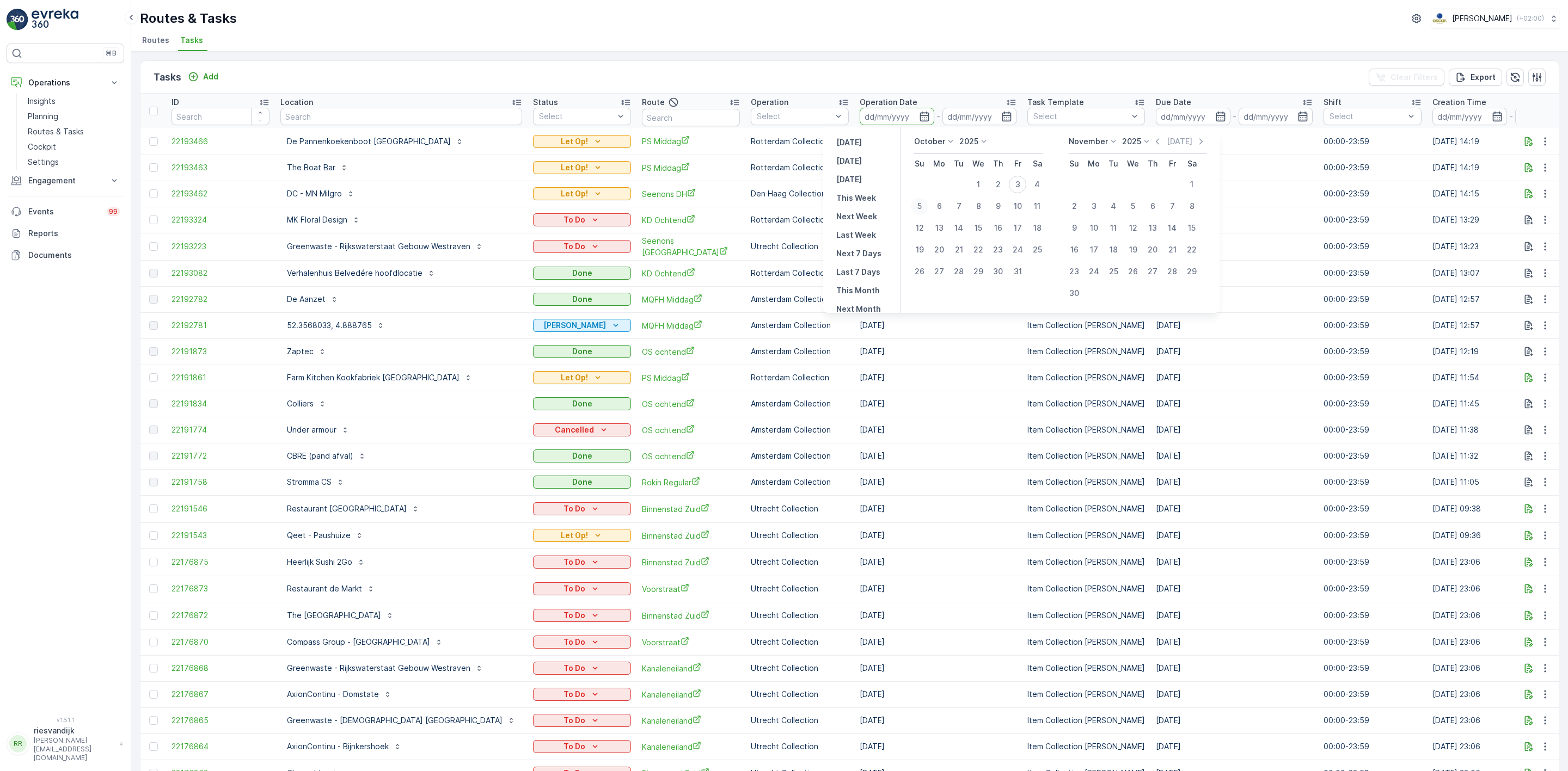
click at [917, 204] on div "5" at bounding box center [919, 206] width 18 height 18
type input "[DATE]"
click at [918, 204] on div "5" at bounding box center [919, 206] width 18 height 18
type input "[DATE]"
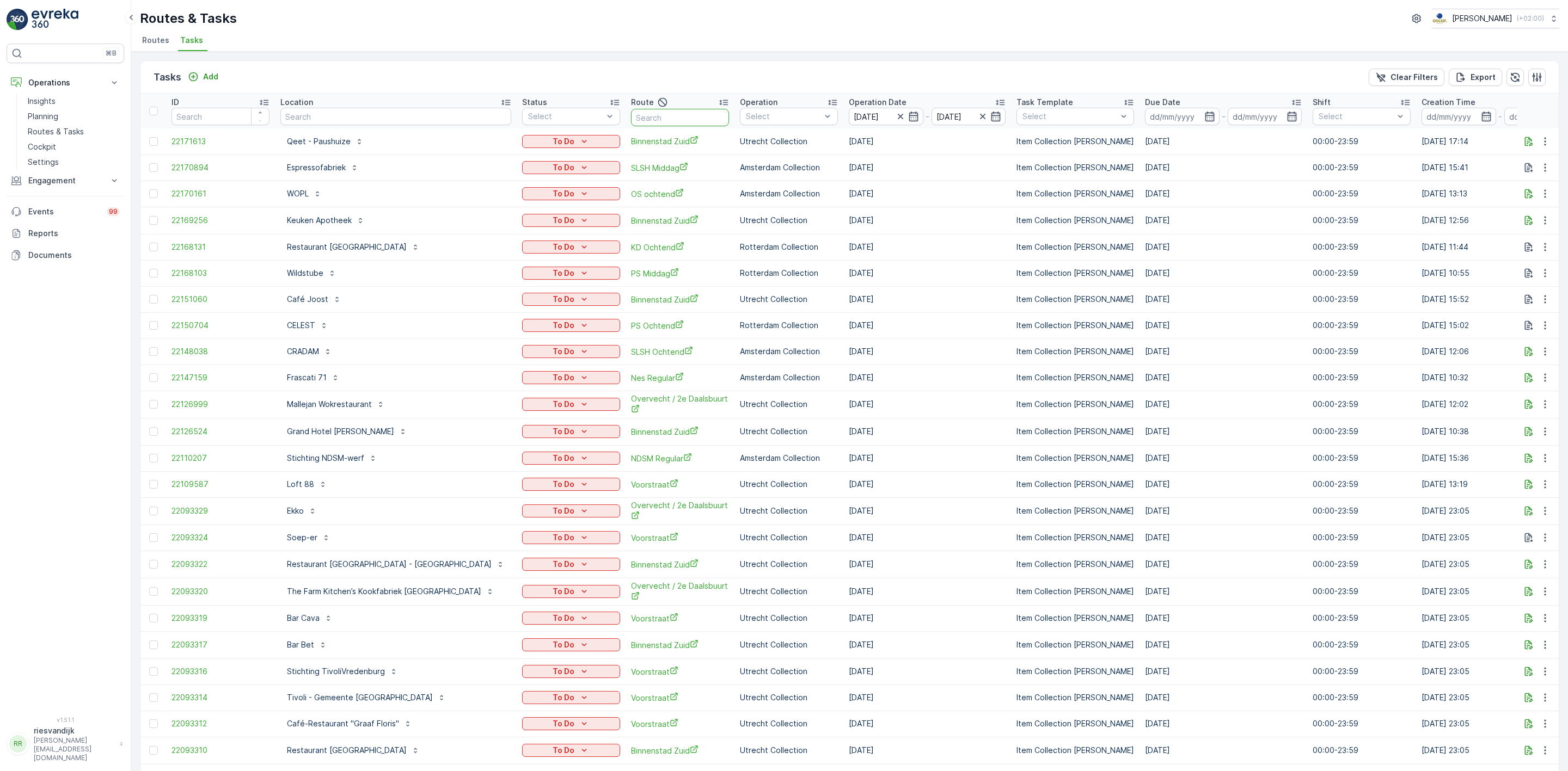
click at [637, 120] on input "text" at bounding box center [680, 117] width 98 height 18
click at [631, 101] on div "Route" at bounding box center [680, 102] width 98 height 13
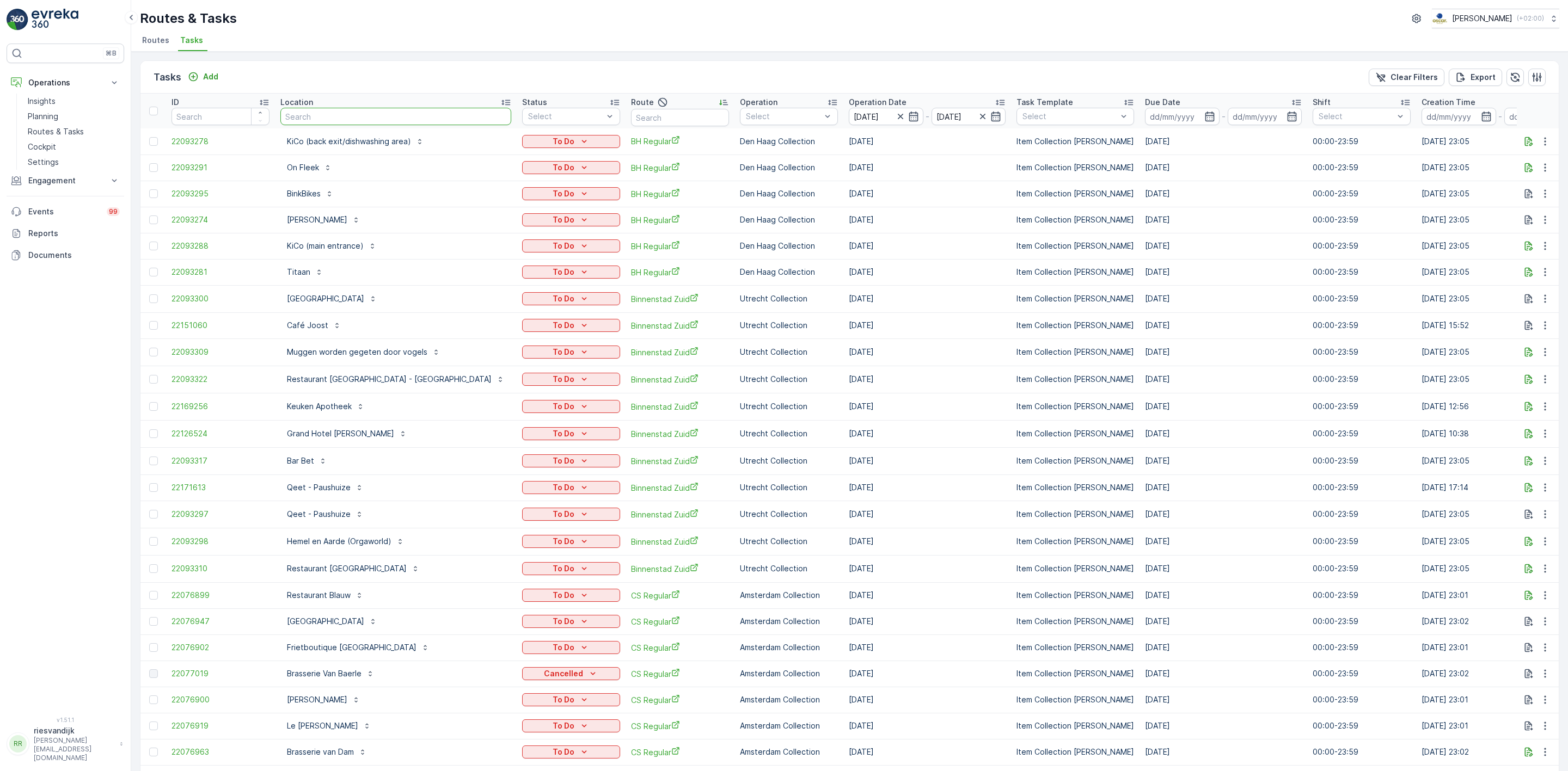
click at [352, 114] on input "text" at bounding box center [396, 116] width 231 height 18
type input "UU Dom"
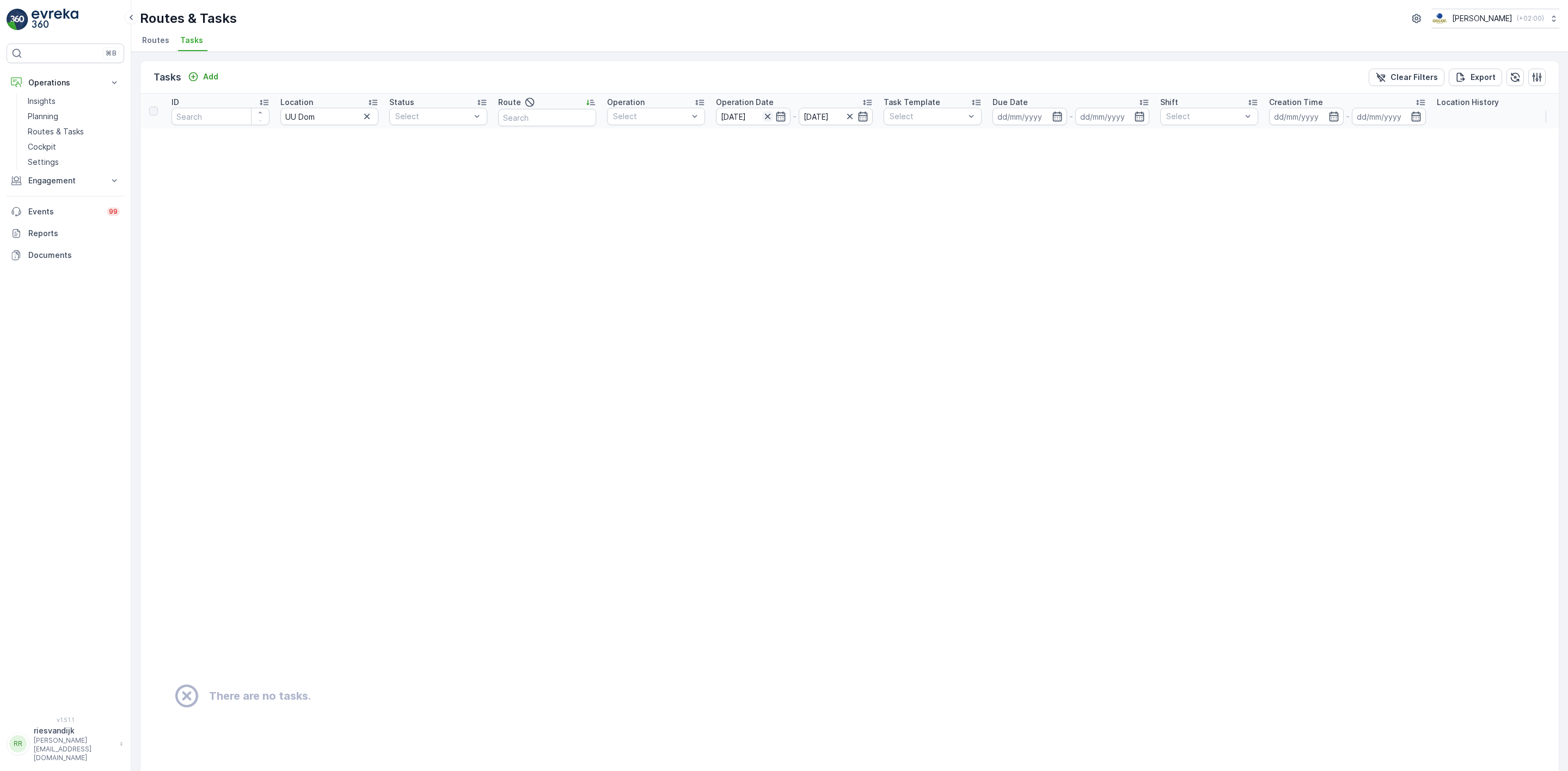
click at [765, 113] on icon "button" at bounding box center [768, 116] width 11 height 11
click at [349, 119] on input "UU Dom" at bounding box center [329, 116] width 98 height 18
type input "UU Dompl"
click at [346, 116] on input "UU Dompl" at bounding box center [329, 116] width 98 height 18
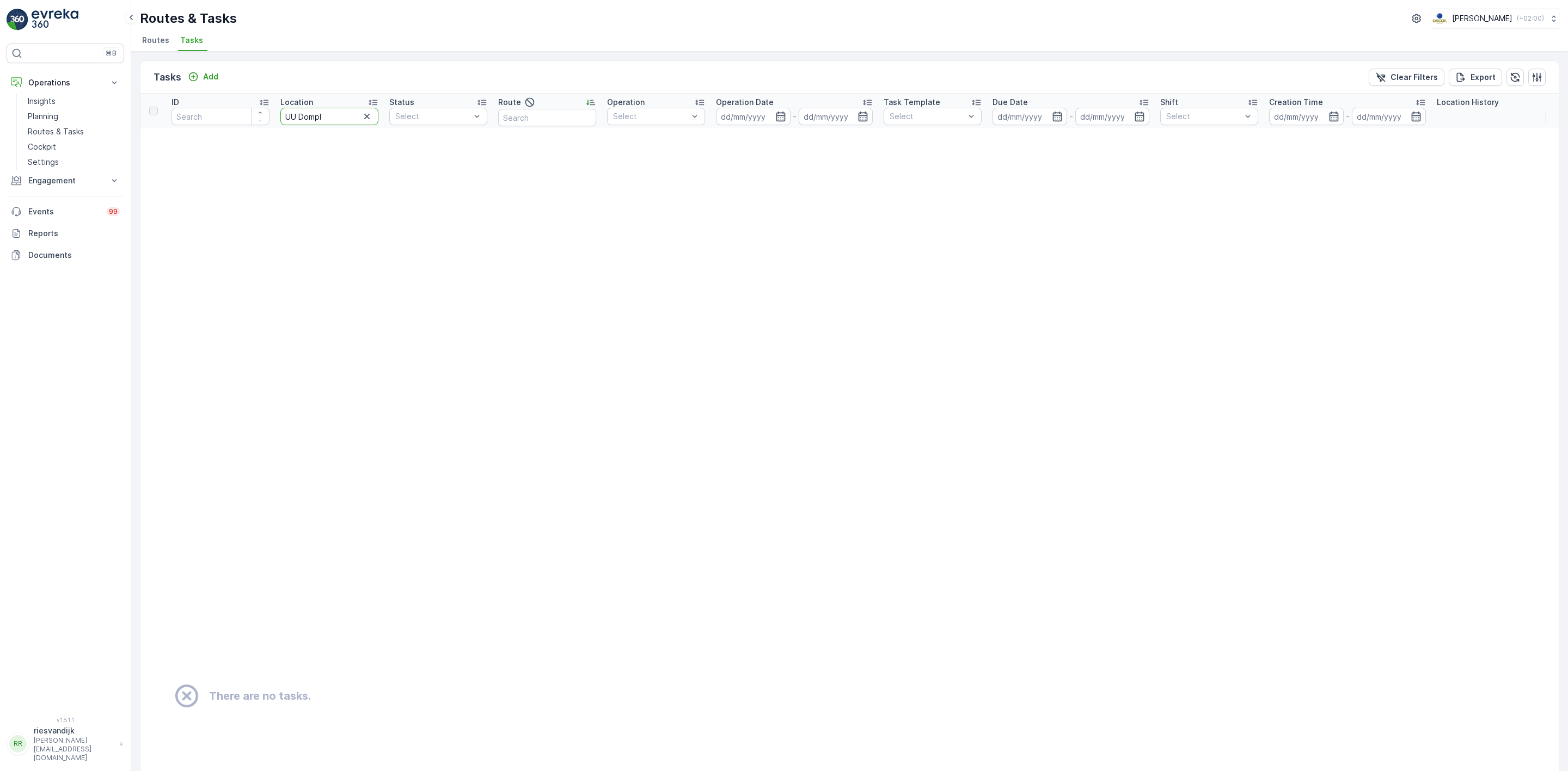
type input "UU -"
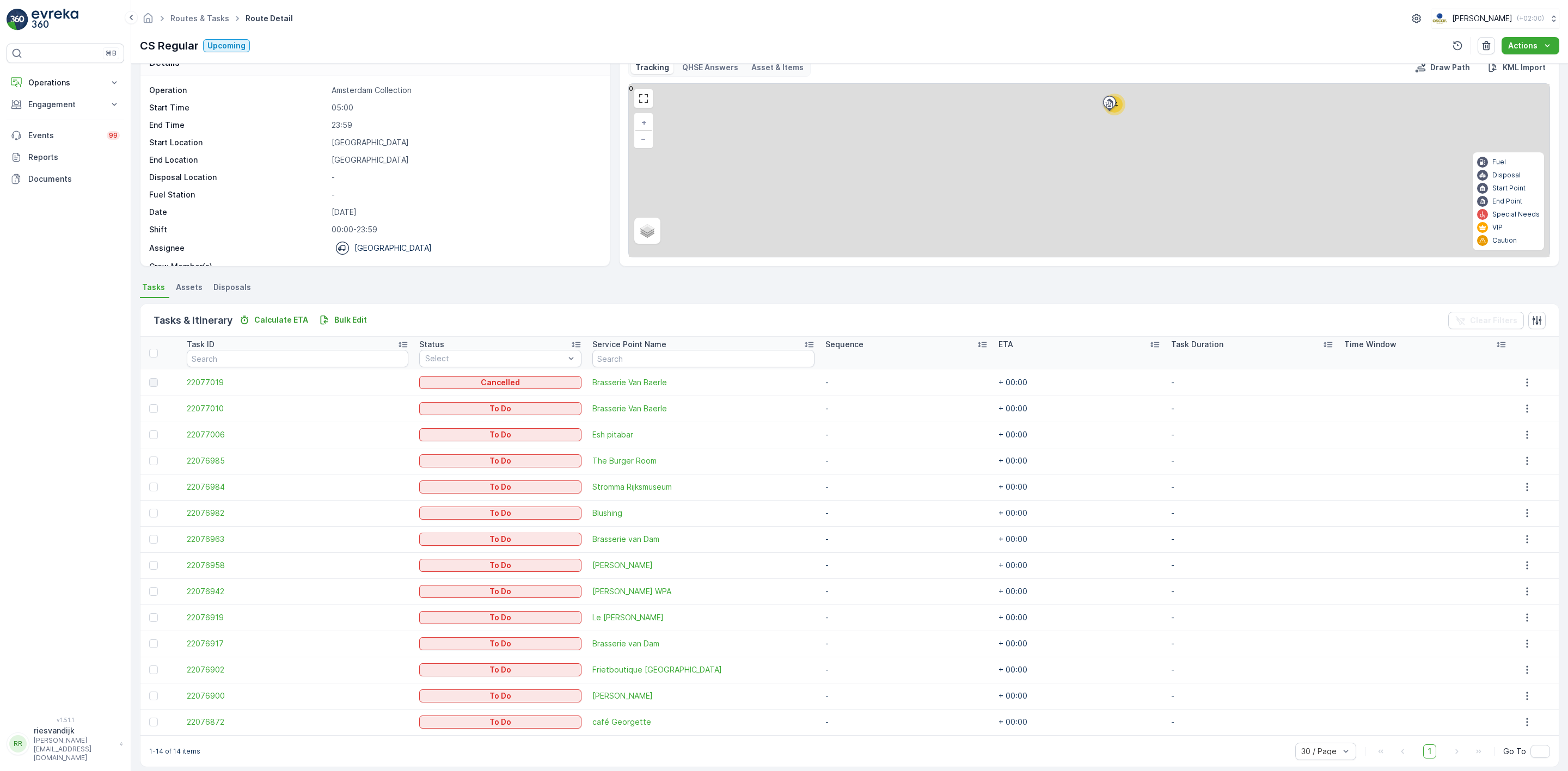
scroll to position [34, 0]
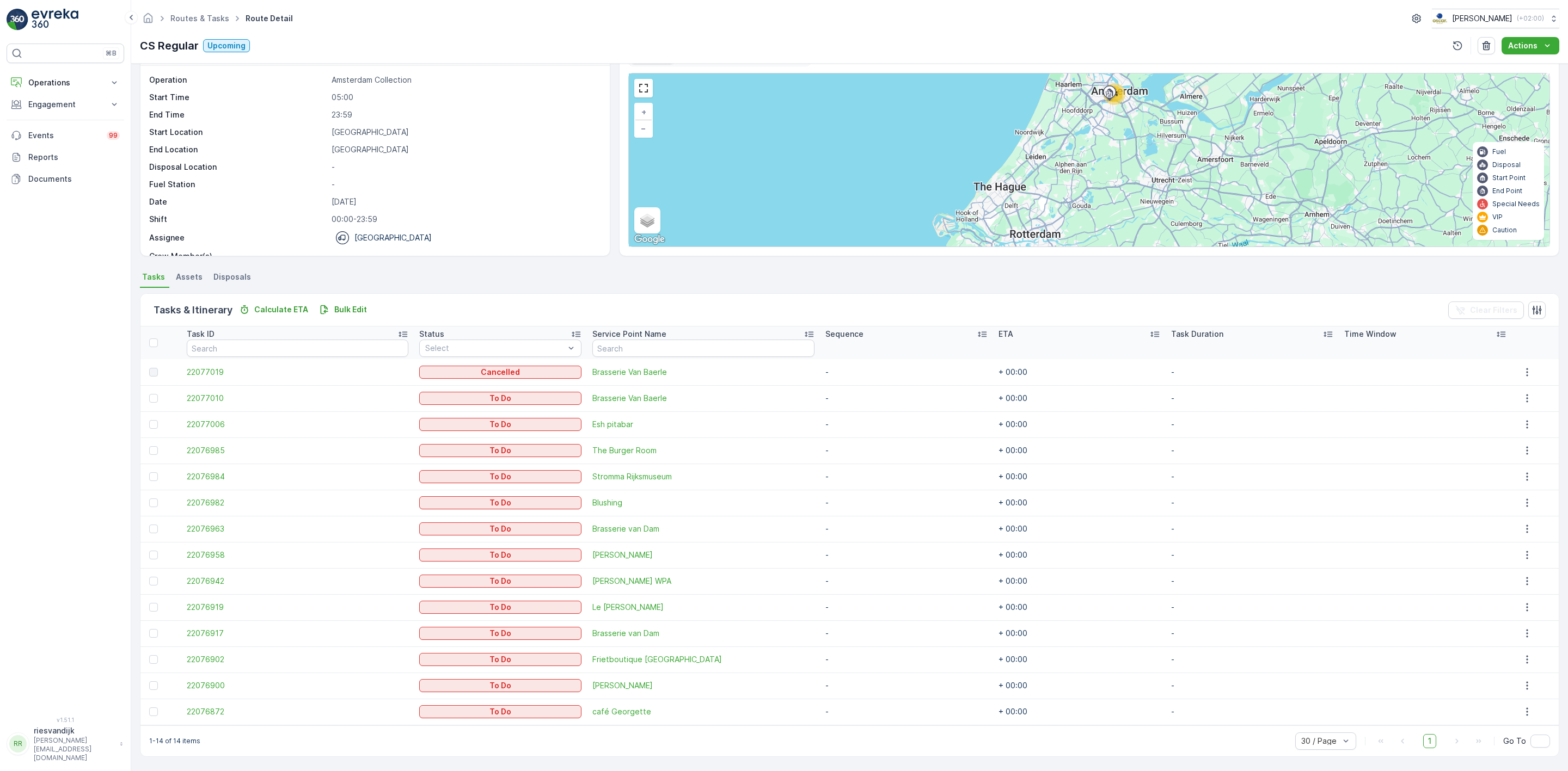
click at [639, 333] on p "Service Point Name" at bounding box center [629, 334] width 74 height 11
click at [157, 500] on div at bounding box center [153, 503] width 9 height 9
click at [149, 498] on input "checkbox" at bounding box center [149, 498] width 0 height 0
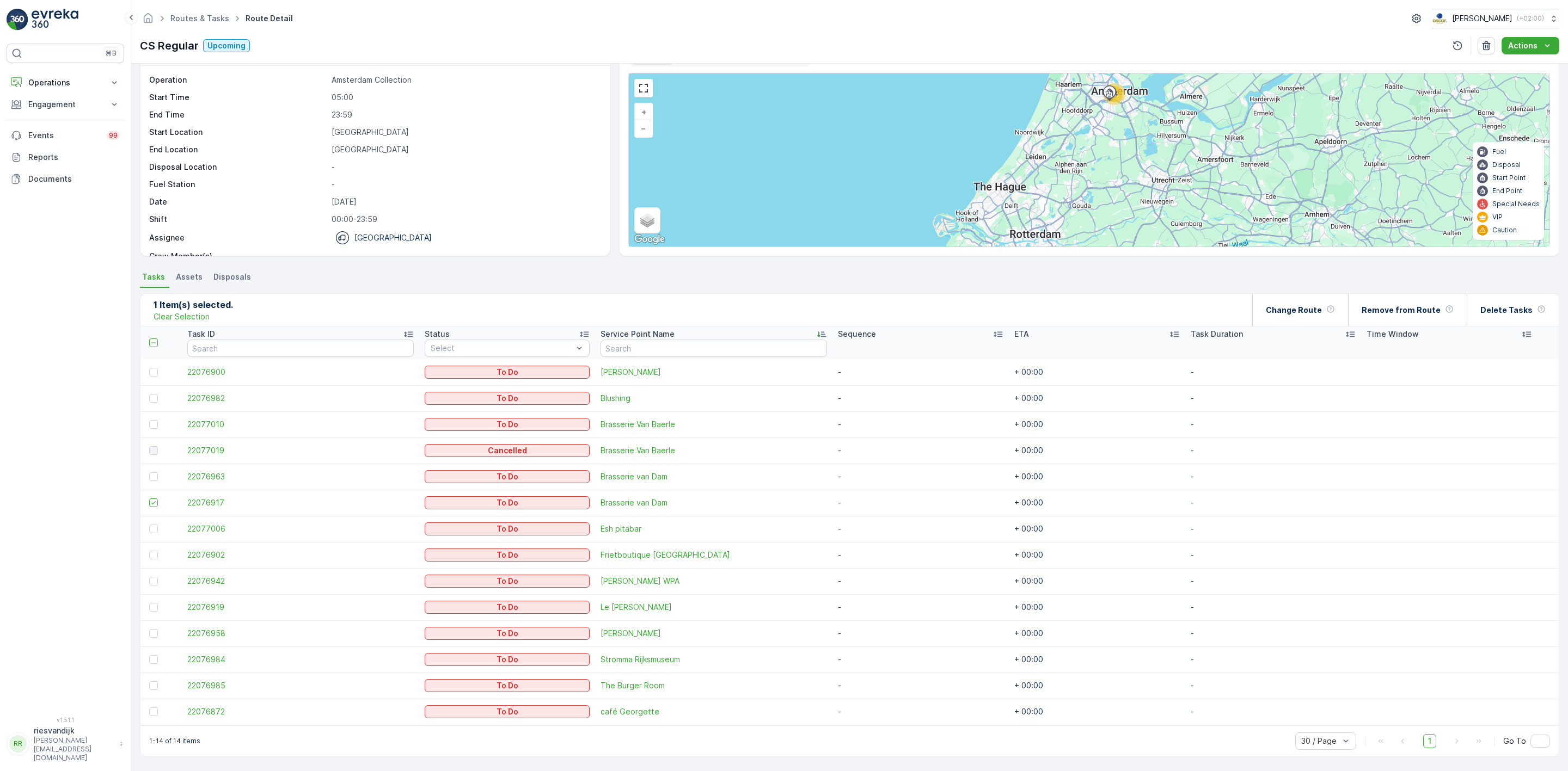
click at [150, 451] on div at bounding box center [153, 450] width 9 height 9
click at [149, 452] on div at bounding box center [153, 450] width 9 height 9
click at [153, 451] on div at bounding box center [153, 450] width 9 height 9
click at [151, 449] on div at bounding box center [153, 450] width 9 height 9
click at [208, 450] on span "22077019" at bounding box center [301, 451] width 226 height 11
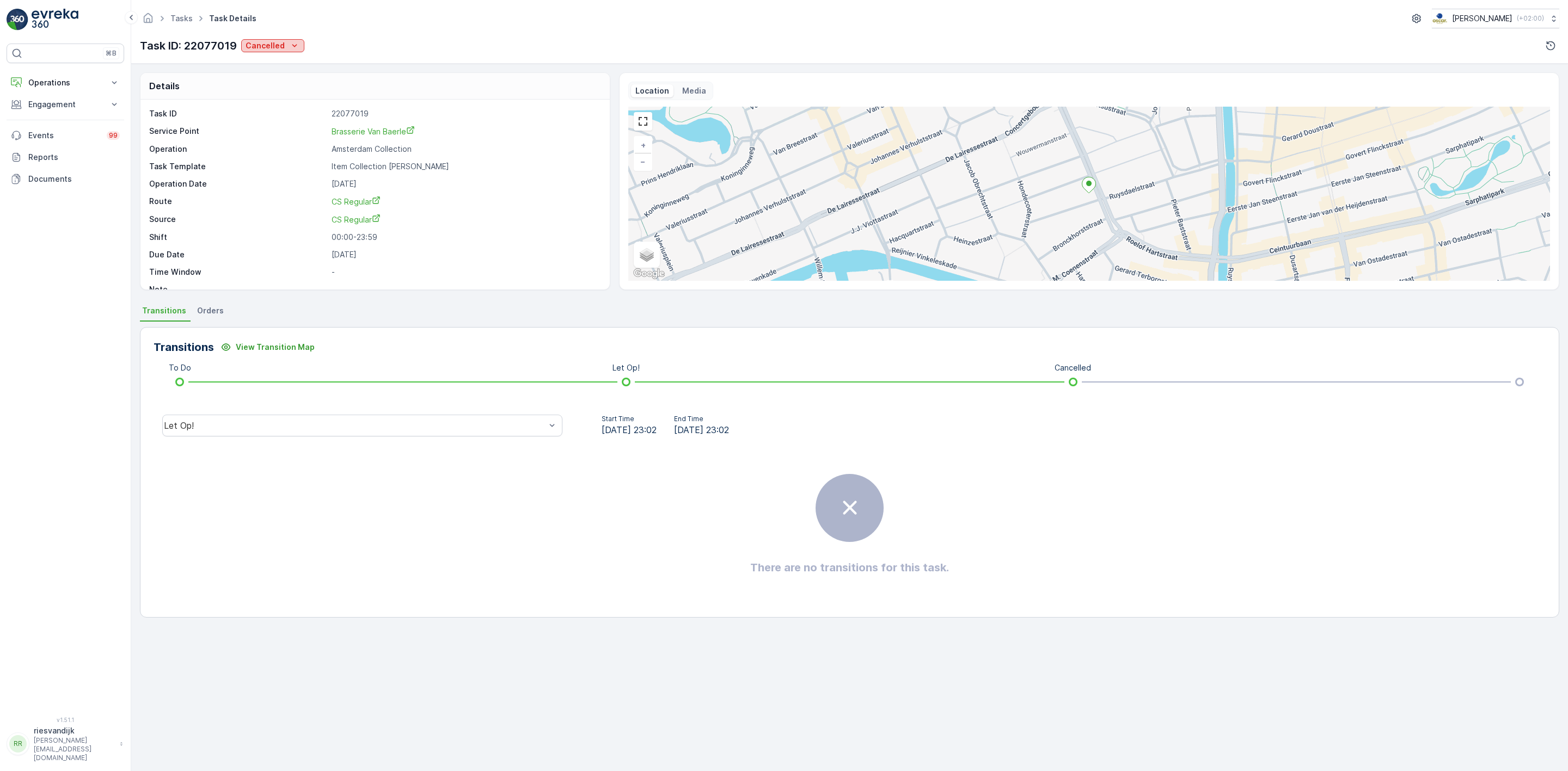
click at [275, 51] on p "Cancelled" at bounding box center [265, 46] width 39 height 11
click at [304, 48] on div "Task ID: 22077019 Cancelled" at bounding box center [850, 46] width 1419 height 18
click at [291, 44] on icon "Cancelled" at bounding box center [295, 46] width 11 height 11
drag, startPoint x: 430, startPoint y: 421, endPoint x: 420, endPoint y: 428, distance: 12.2
click at [242, 343] on div "Done" at bounding box center [362, 343] width 387 height 10
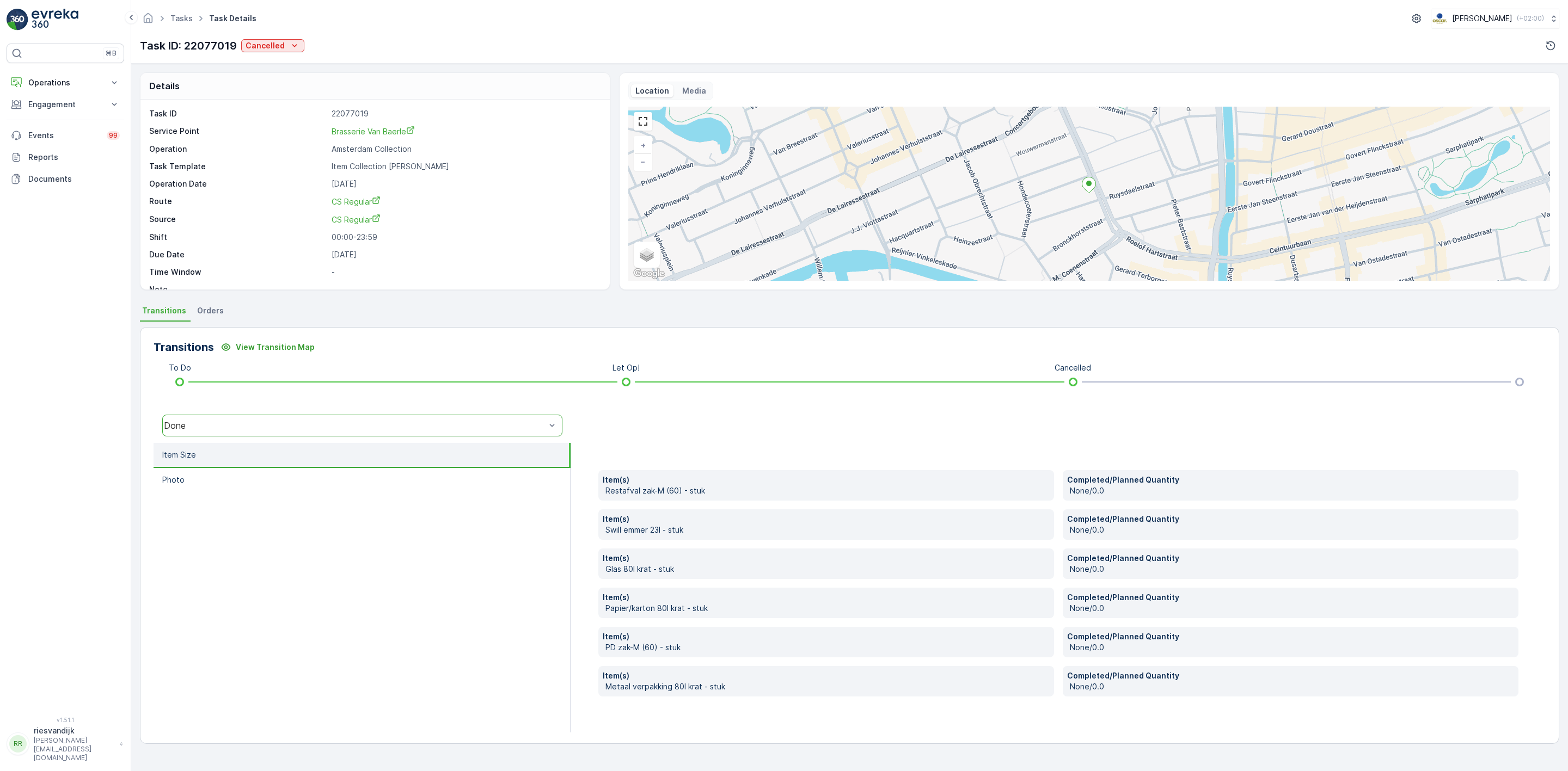
click at [293, 446] on li "Item Size" at bounding box center [362, 455] width 417 height 25
click at [294, 426] on div "Done" at bounding box center [354, 425] width 382 height 10
click at [285, 41] on div "Cancelled" at bounding box center [272, 46] width 54 height 11
click at [275, 60] on span "Probleem" at bounding box center [265, 62] width 35 height 11
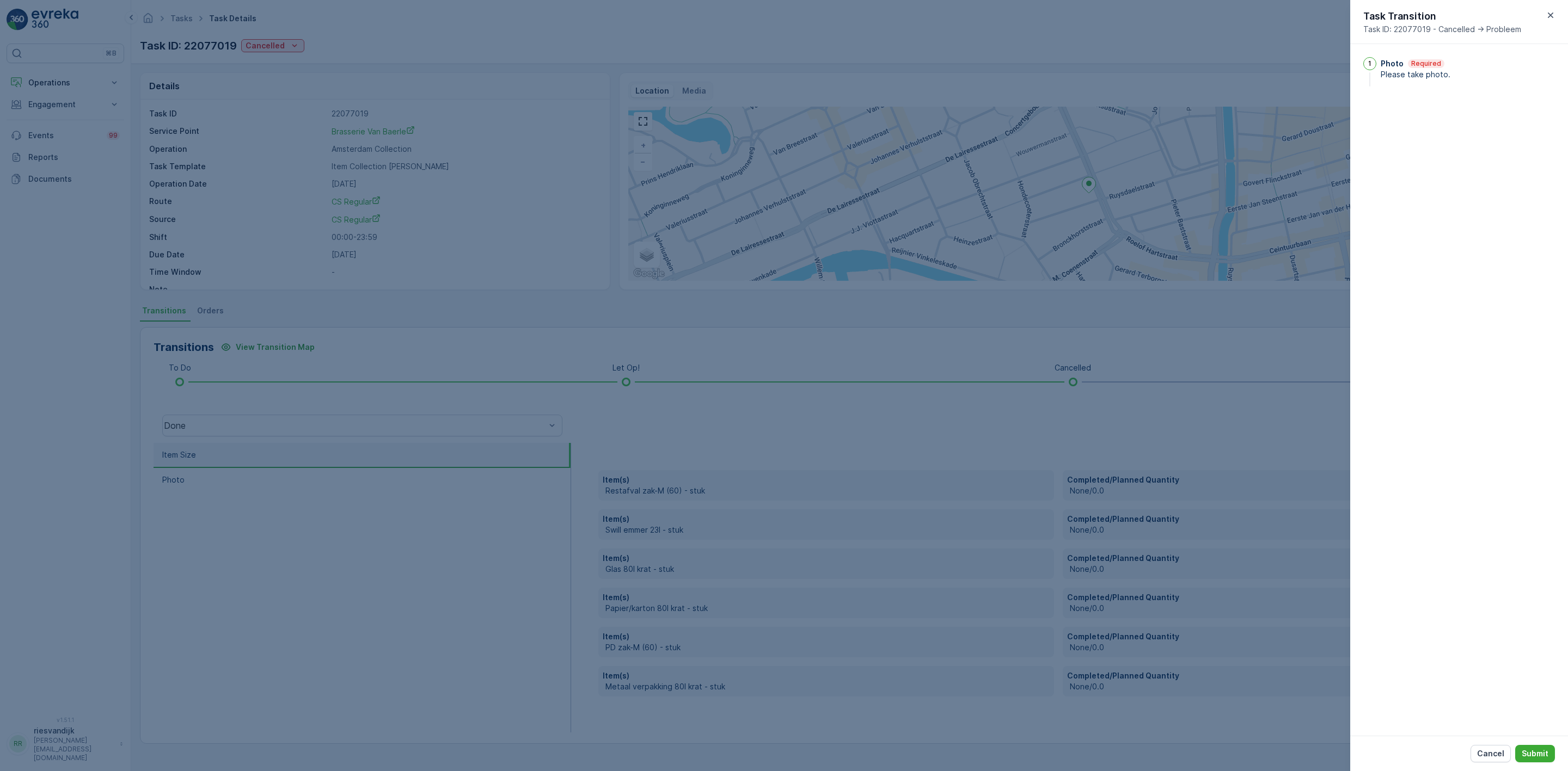
click at [291, 43] on div at bounding box center [784, 385] width 1568 height 771
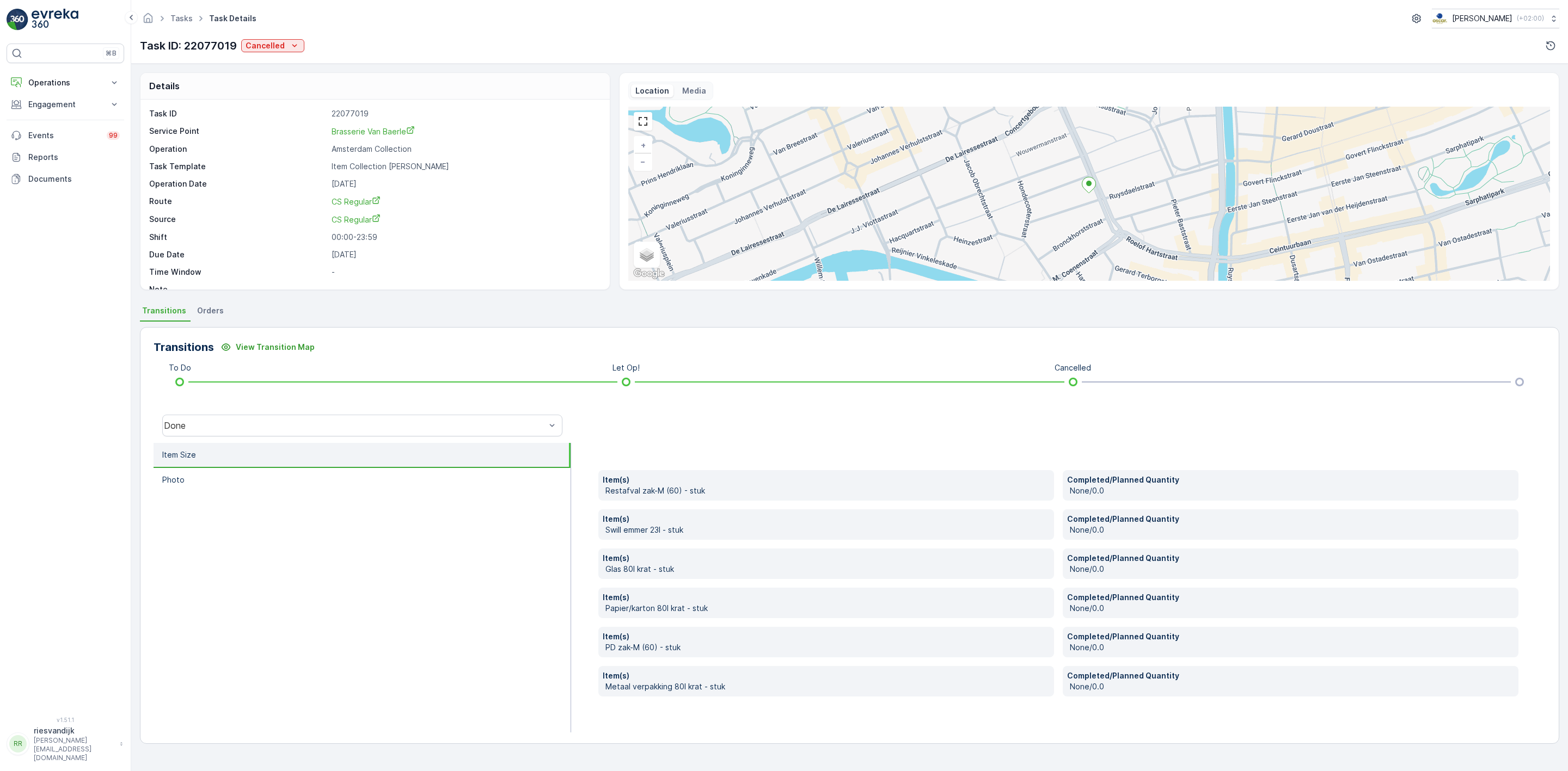
click at [296, 56] on div "Tasks Task Details [PERSON_NAME] ( +02:00 ) Task ID: 22077019 Cancelled" at bounding box center [850, 32] width 1437 height 64
click at [292, 44] on icon "Cancelled" at bounding box center [295, 46] width 11 height 11
click at [381, 36] on div "Tasks Task Details [PERSON_NAME] ( +02:00 ) Task ID: 22077019 Cancelled" at bounding box center [850, 32] width 1437 height 64
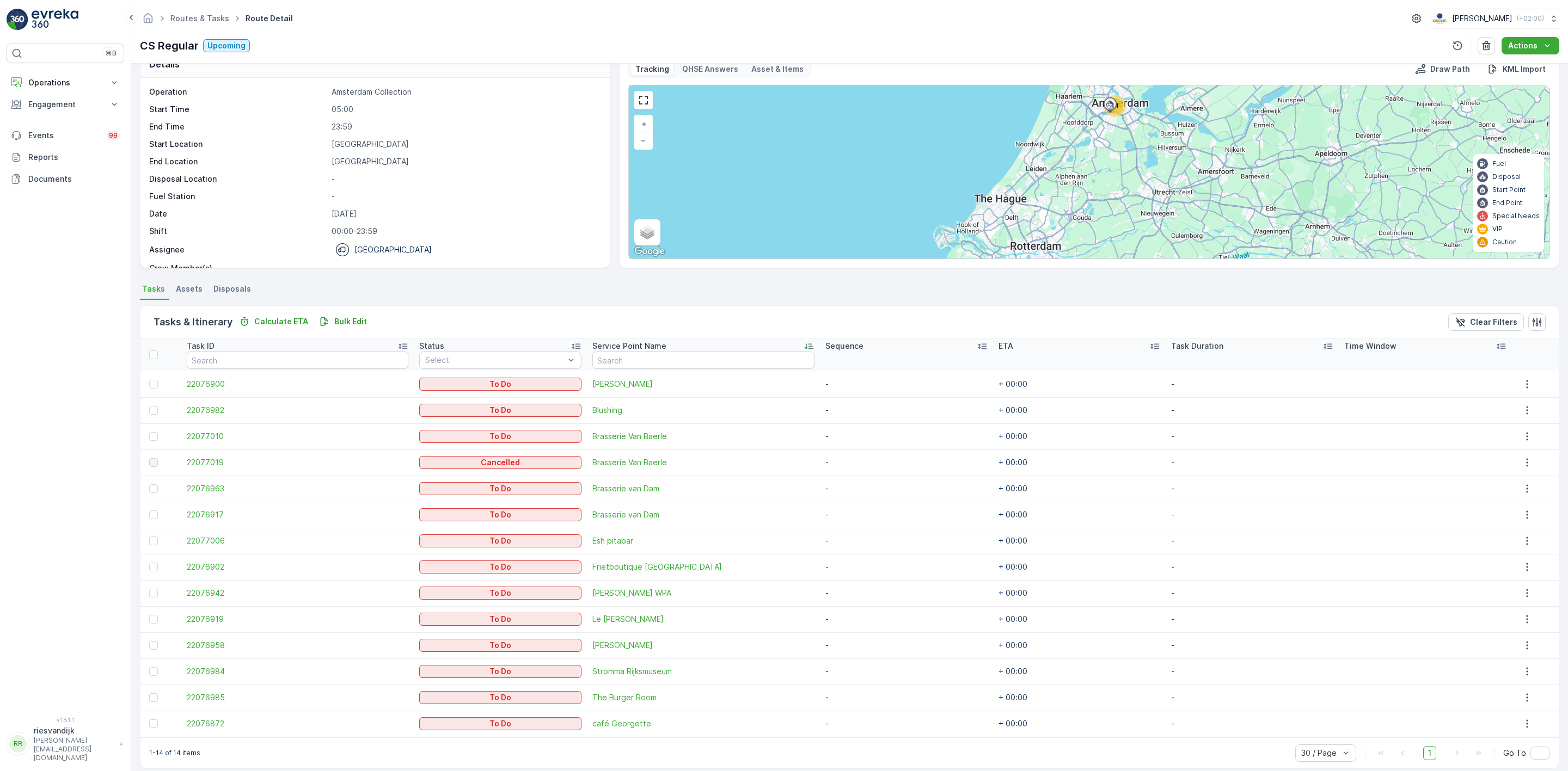
scroll to position [34, 0]
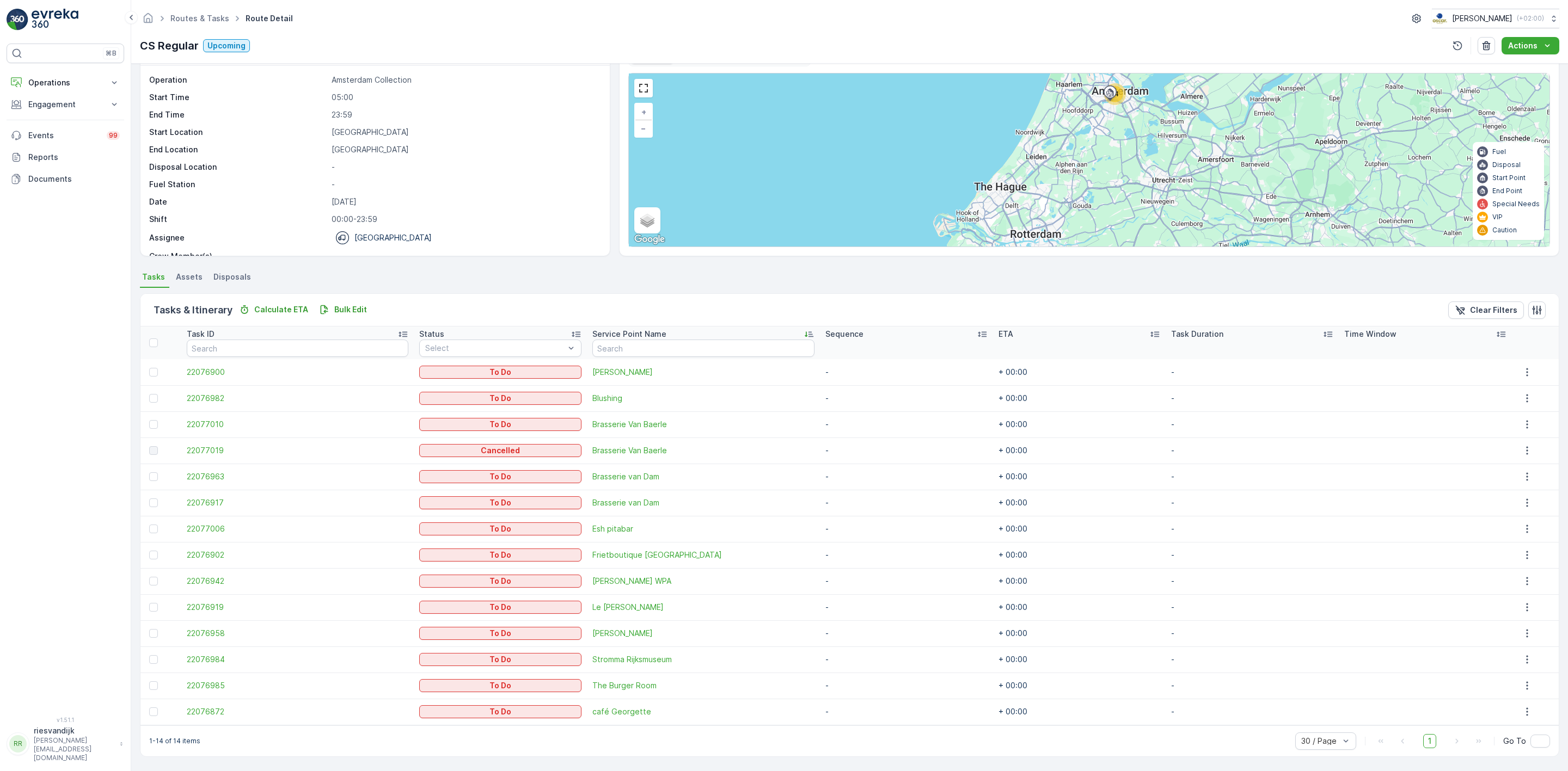
click at [154, 447] on div at bounding box center [153, 450] width 9 height 9
click at [153, 504] on div at bounding box center [153, 503] width 9 height 9
click at [149, 498] on input "checkbox" at bounding box center [149, 498] width 0 height 0
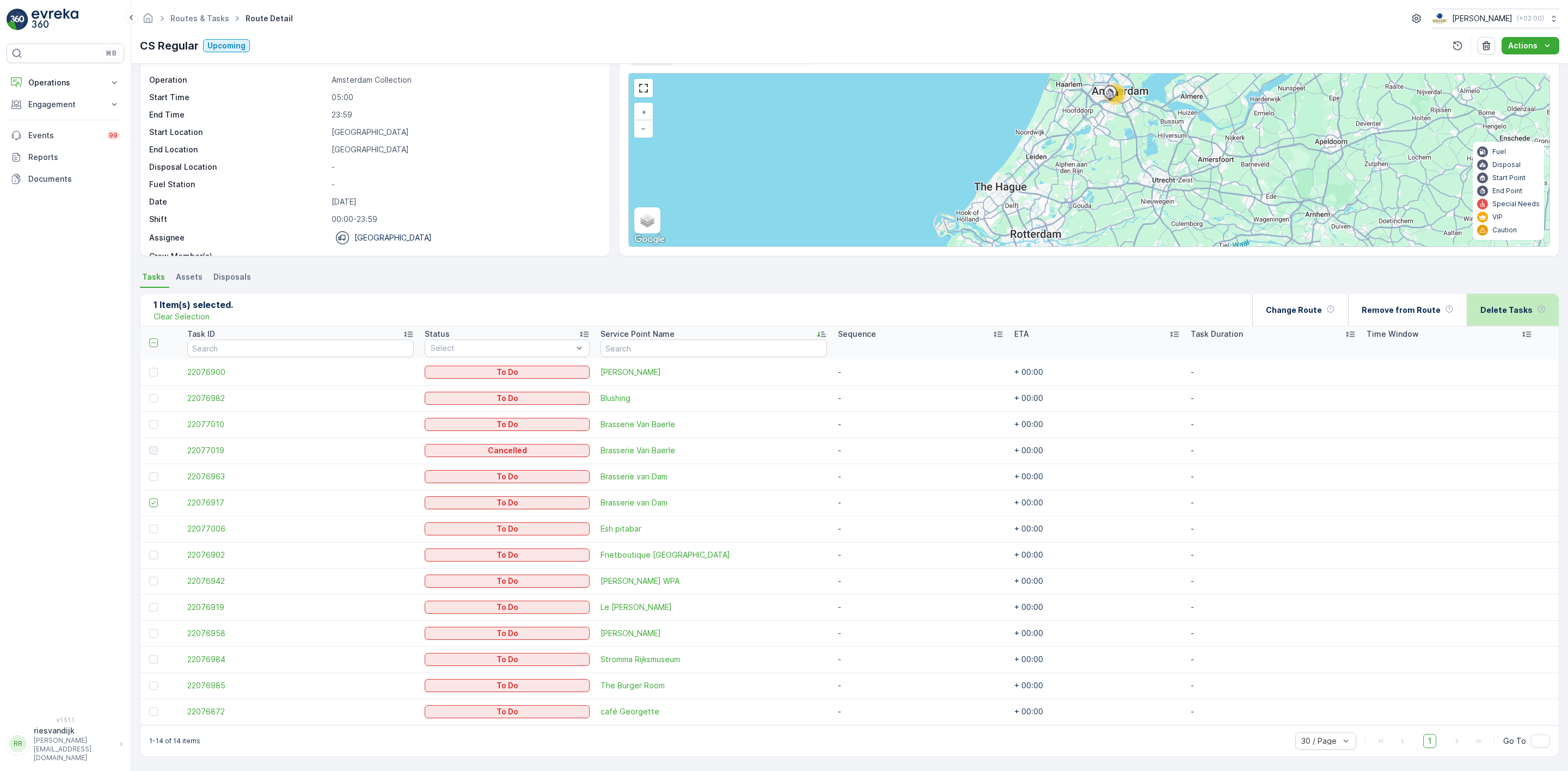
click at [1521, 299] on div "Delete Tasks" at bounding box center [1513, 310] width 65 height 32
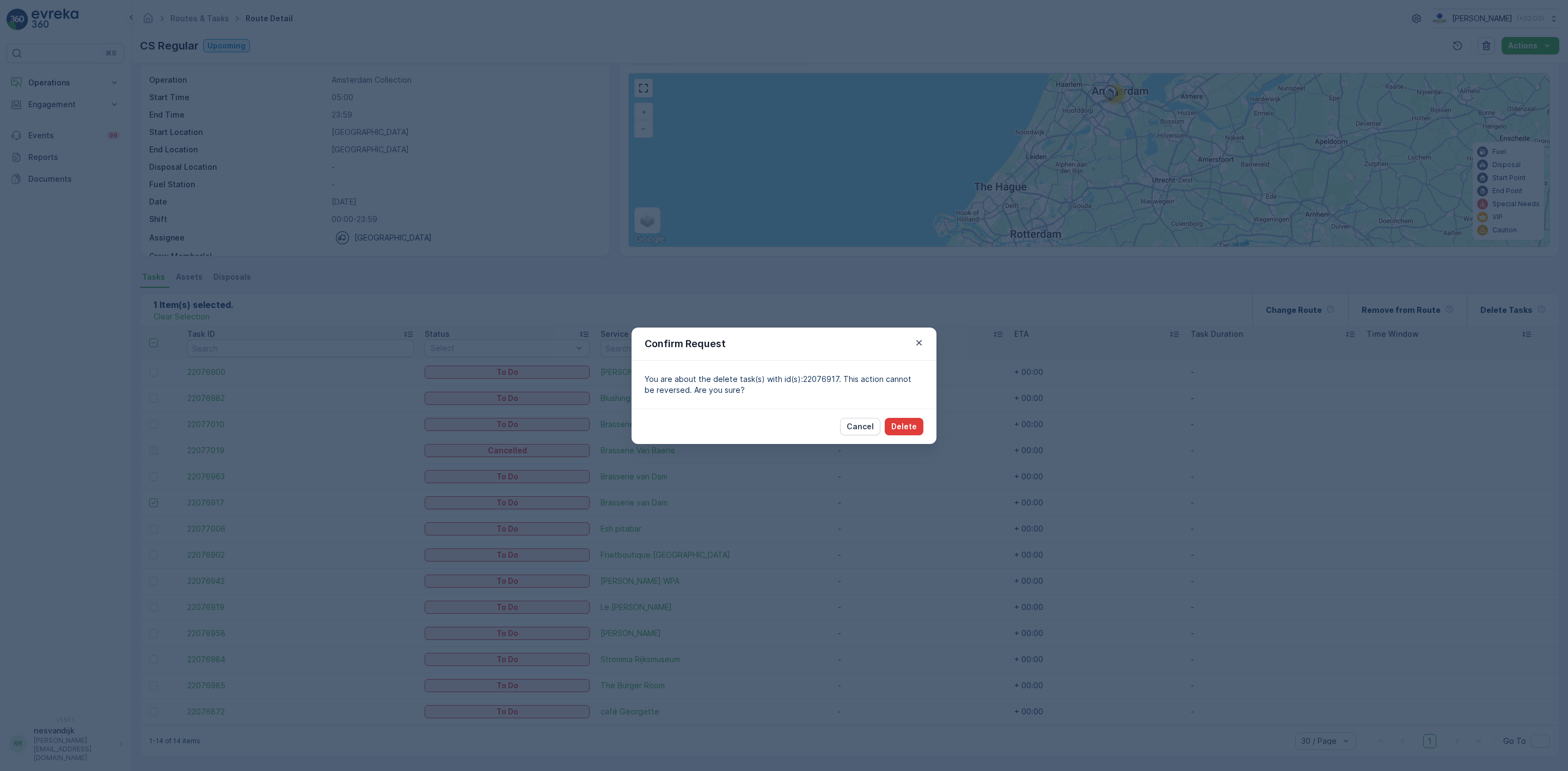
click at [909, 430] on p "Delete" at bounding box center [904, 427] width 26 height 11
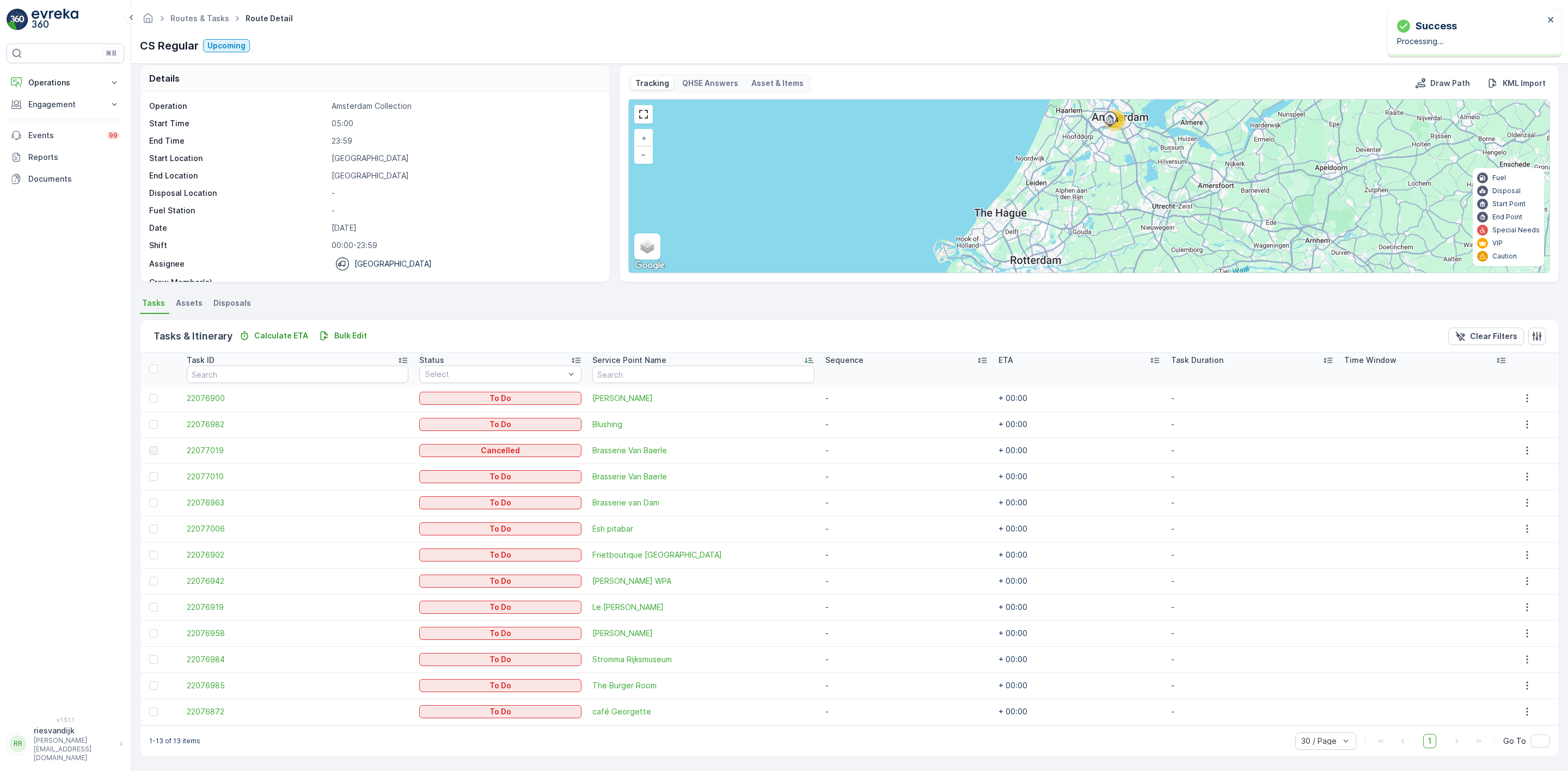
scroll to position [8, 0]
click at [213, 446] on span "22077019" at bounding box center [298, 451] width 222 height 11
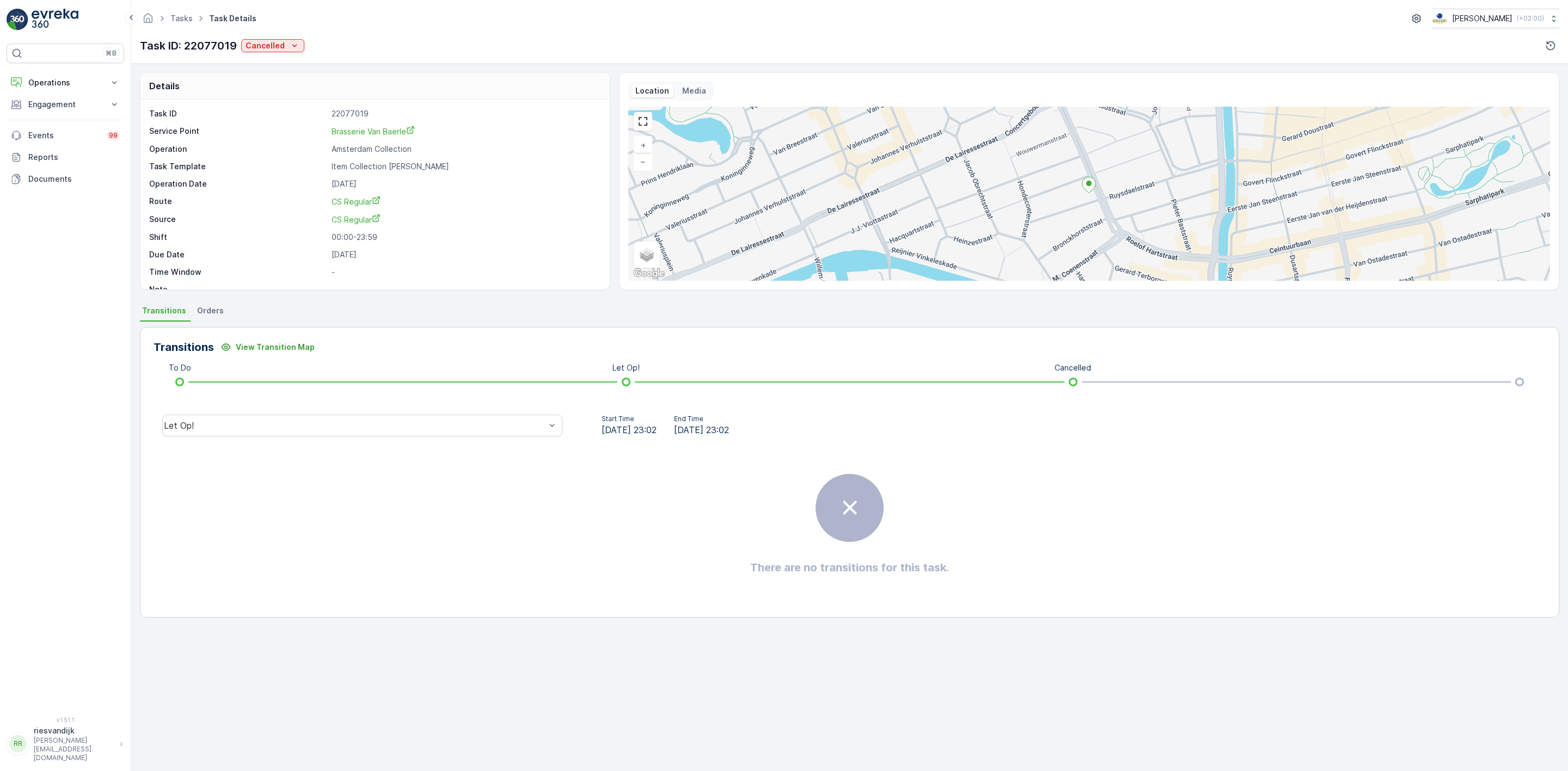
click at [285, 38] on div "Task ID: 22077019 Cancelled" at bounding box center [222, 46] width 164 height 16
click at [285, 49] on div "Cancelled" at bounding box center [272, 46] width 54 height 11
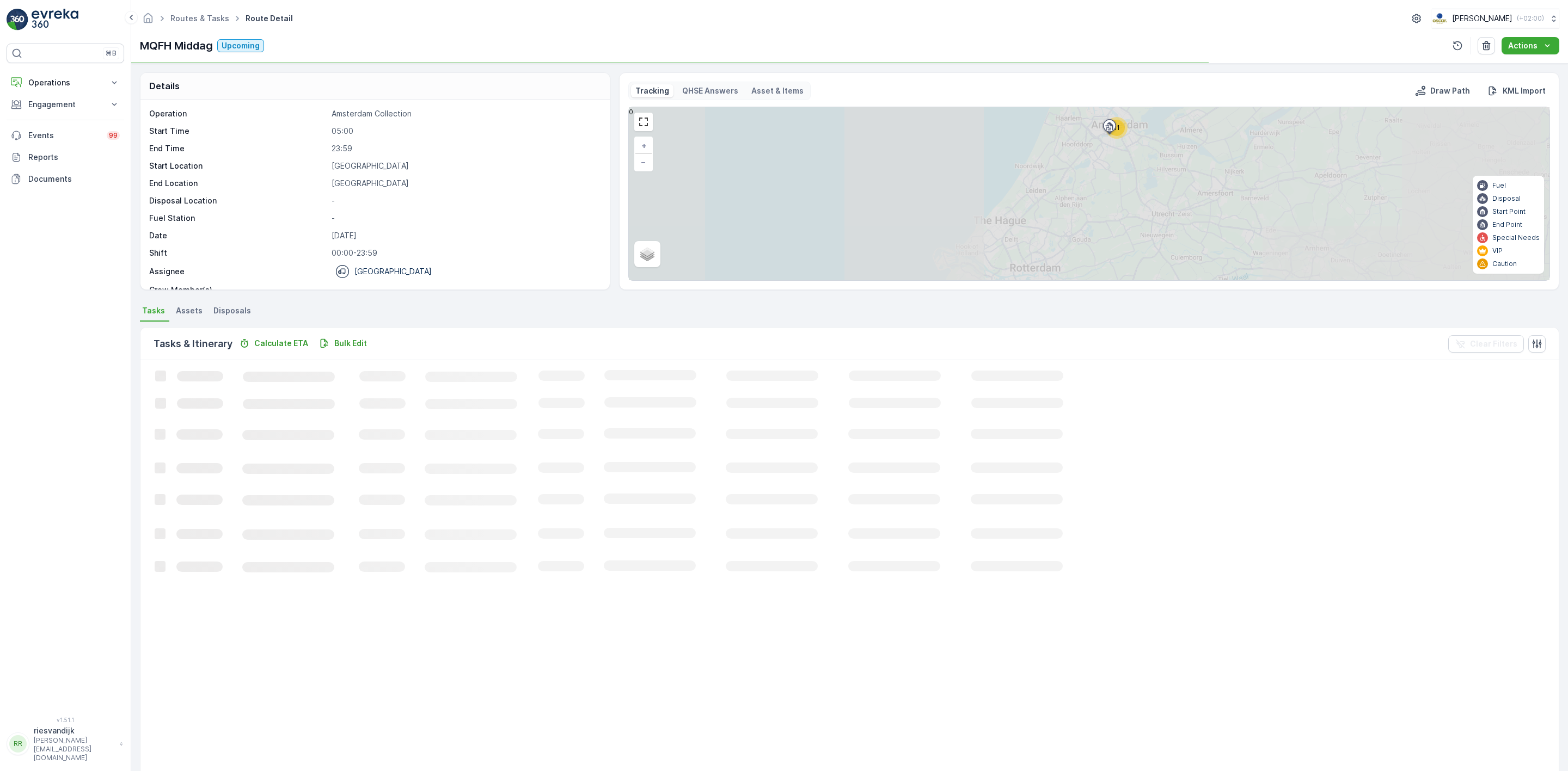
click at [634, 126] on div at bounding box center [643, 122] width 18 height 18
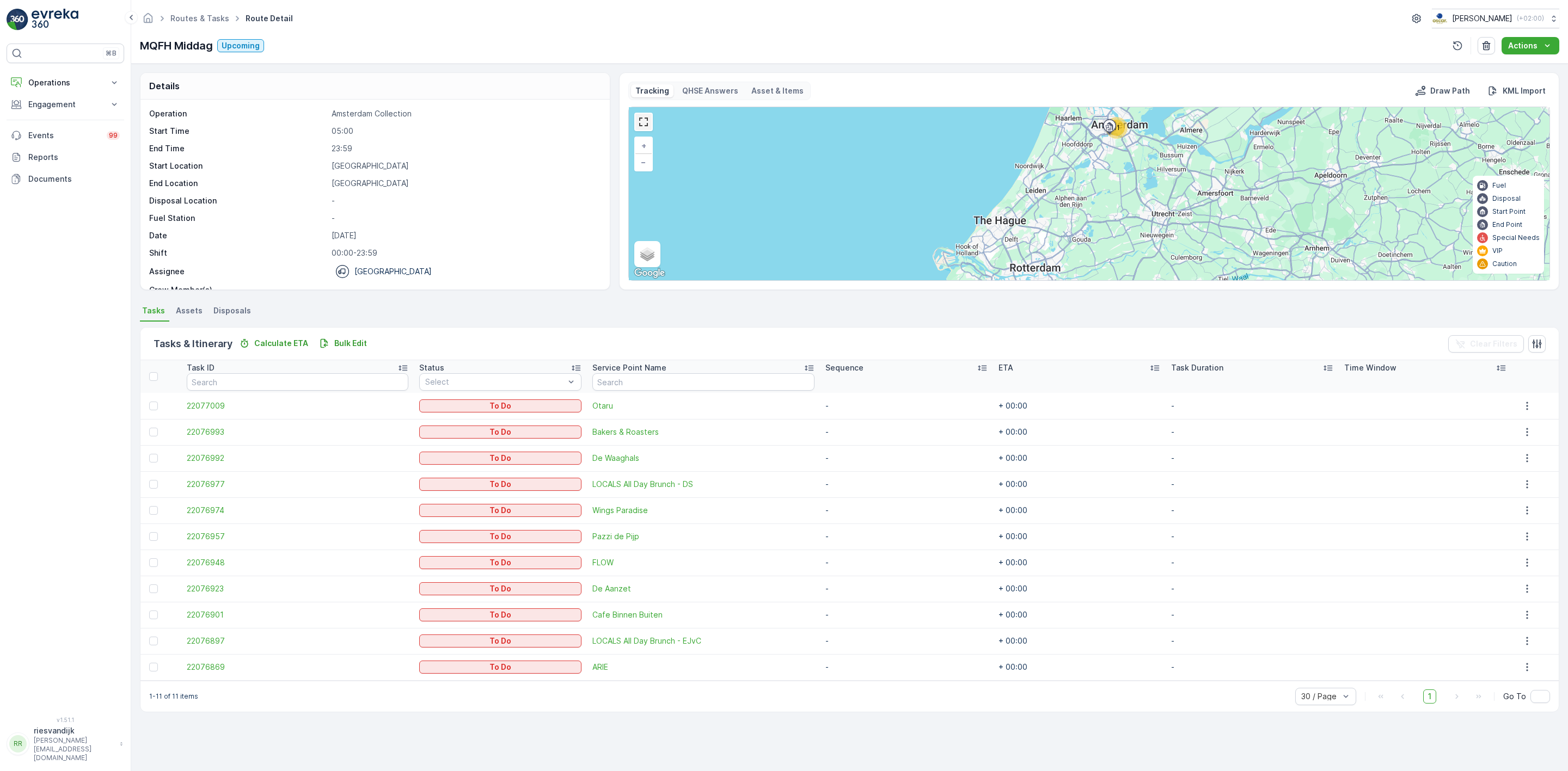
click at [640, 126] on link at bounding box center [643, 122] width 16 height 16
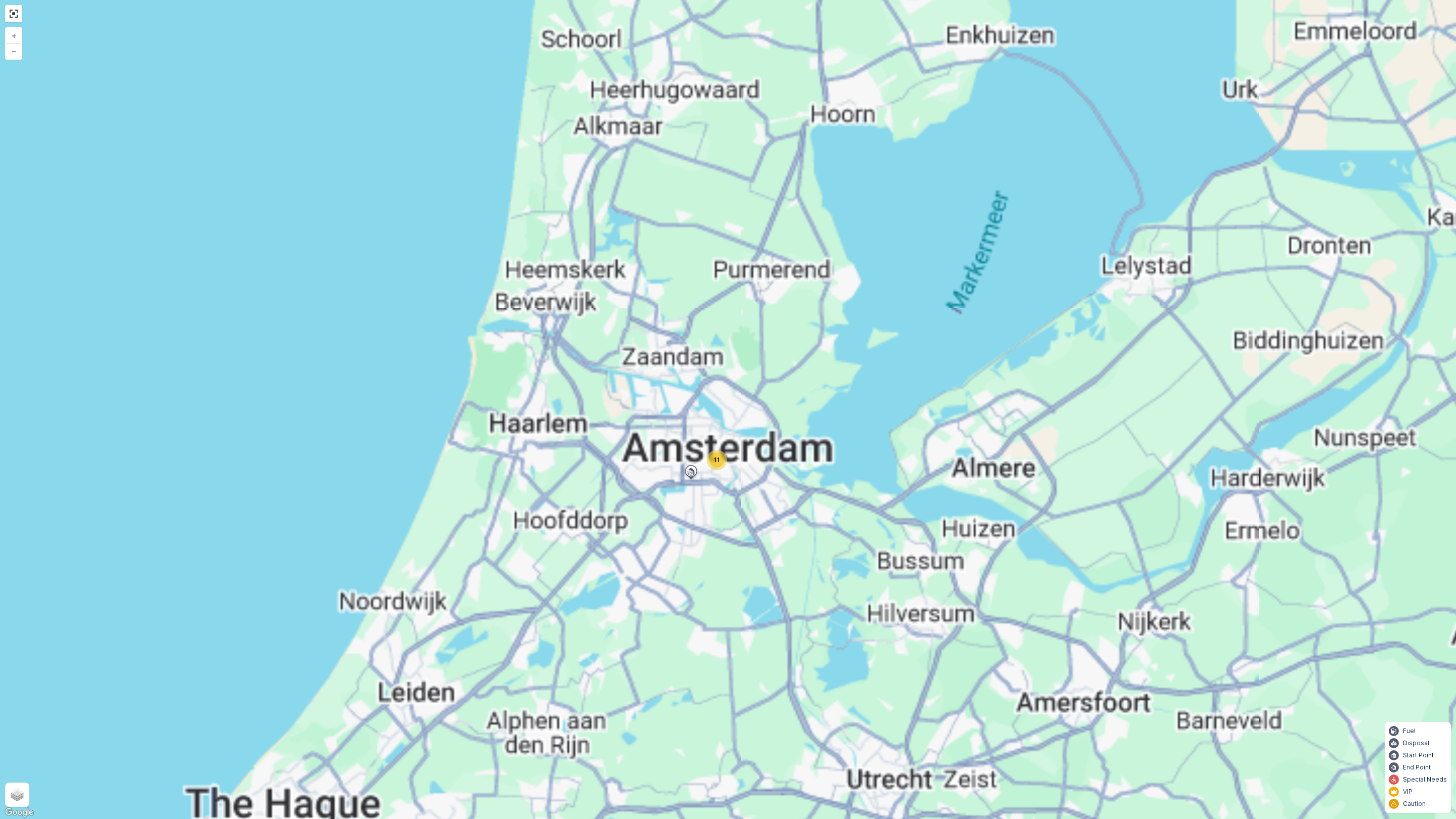
drag, startPoint x: 773, startPoint y: 395, endPoint x: 835, endPoint y: 318, distance: 98.9
click at [842, 308] on div "11 11 + − Satellite Roadmap Terrain Hybrid Leaflet Keyboard shortcuts Map Data …" at bounding box center [728, 409] width 1456 height 819
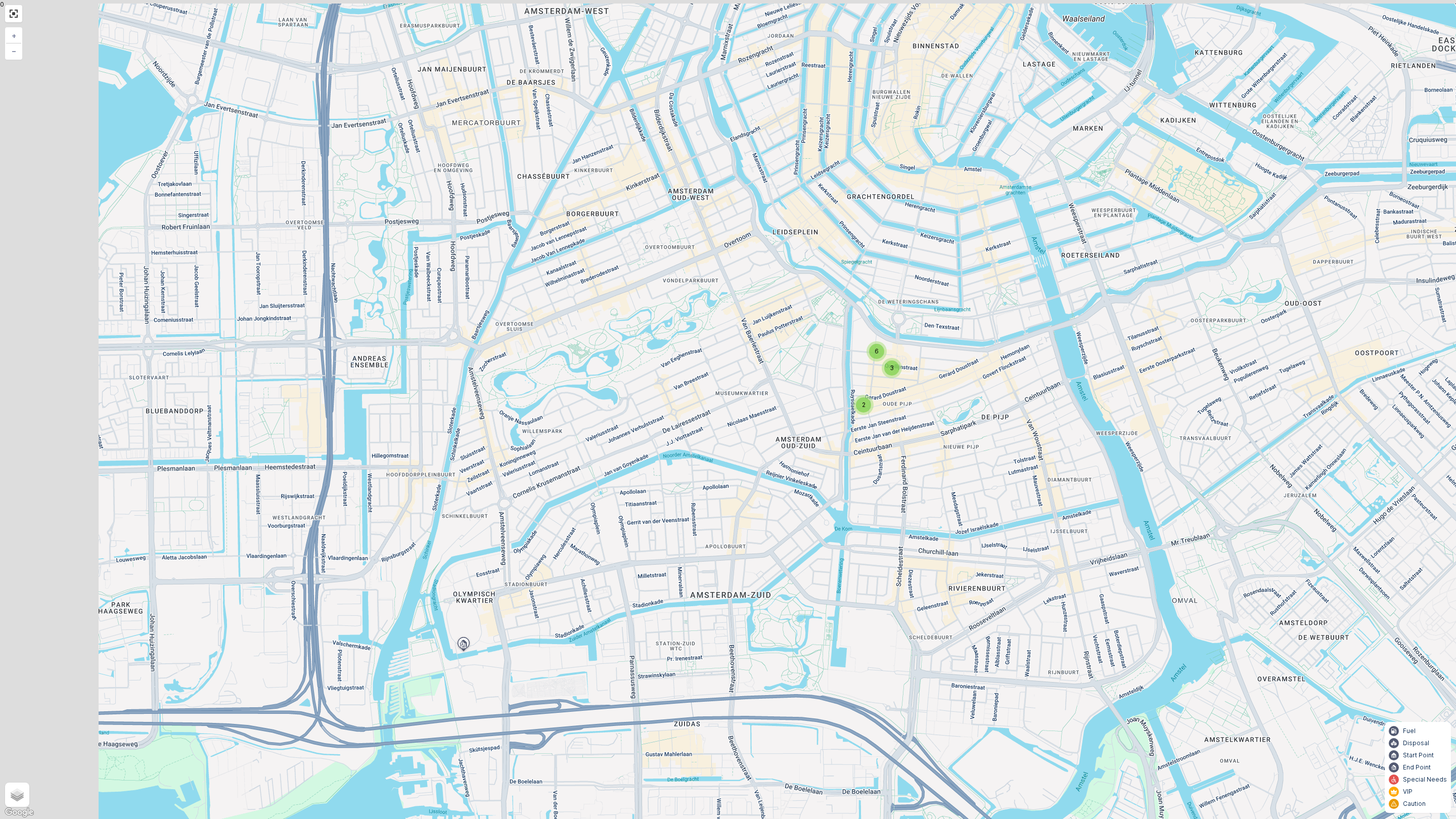
drag, startPoint x: 846, startPoint y: 376, endPoint x: 869, endPoint y: 382, distance: 23.8
click at [873, 378] on div "2 3 6 + − Satellite Roadmap Terrain Hybrid Leaflet Keyboard shortcuts Map Data …" at bounding box center [728, 409] width 1456 height 819
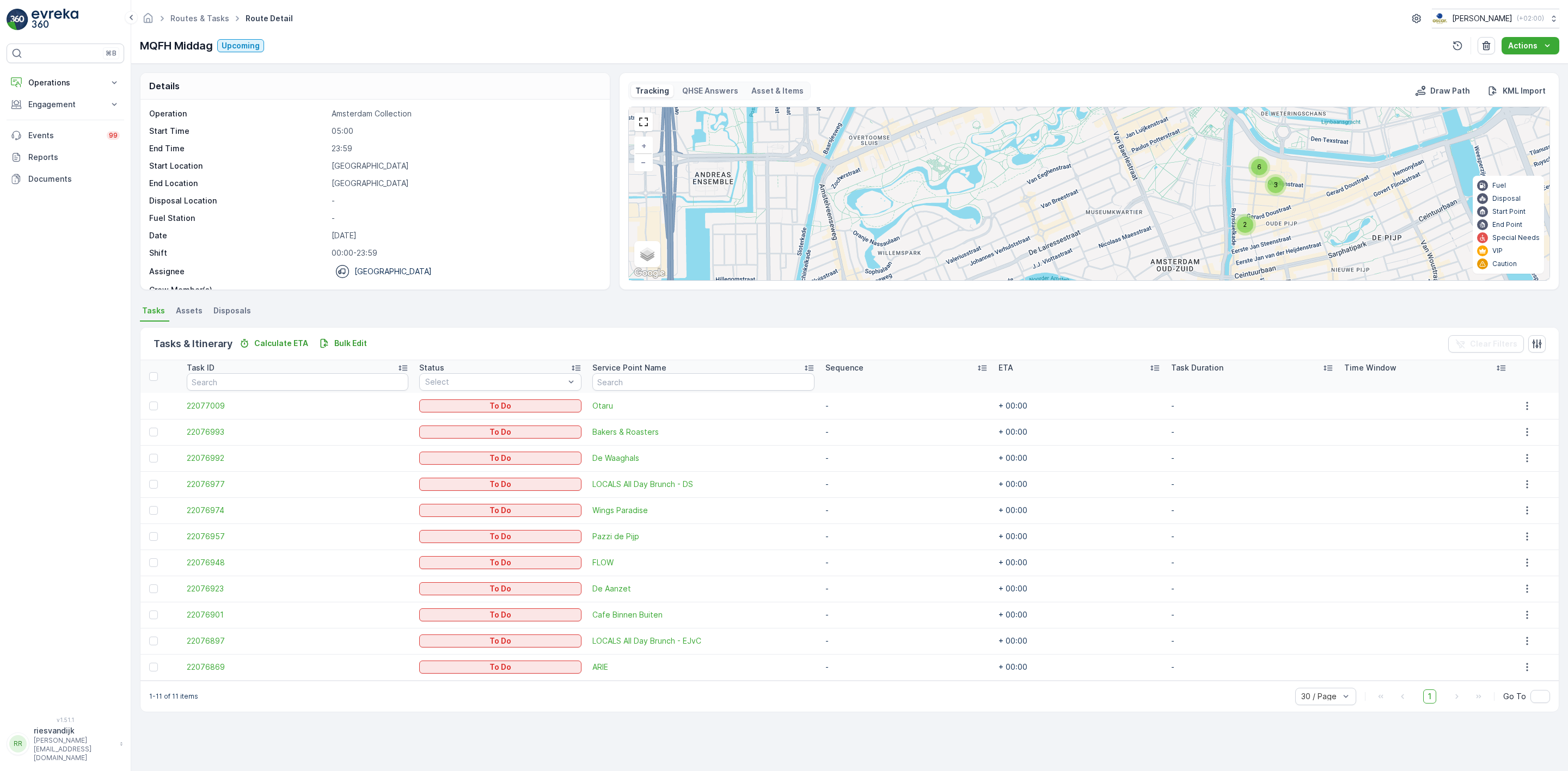
drag, startPoint x: 1132, startPoint y: 168, endPoint x: 1153, endPoint y: 201, distance: 39.1
click at [1153, 201] on div "2 3 6 + − Satellite Roadmap Terrain Hybrid Leaflet Keyboard shortcuts Map Data …" at bounding box center [1089, 194] width 921 height 173
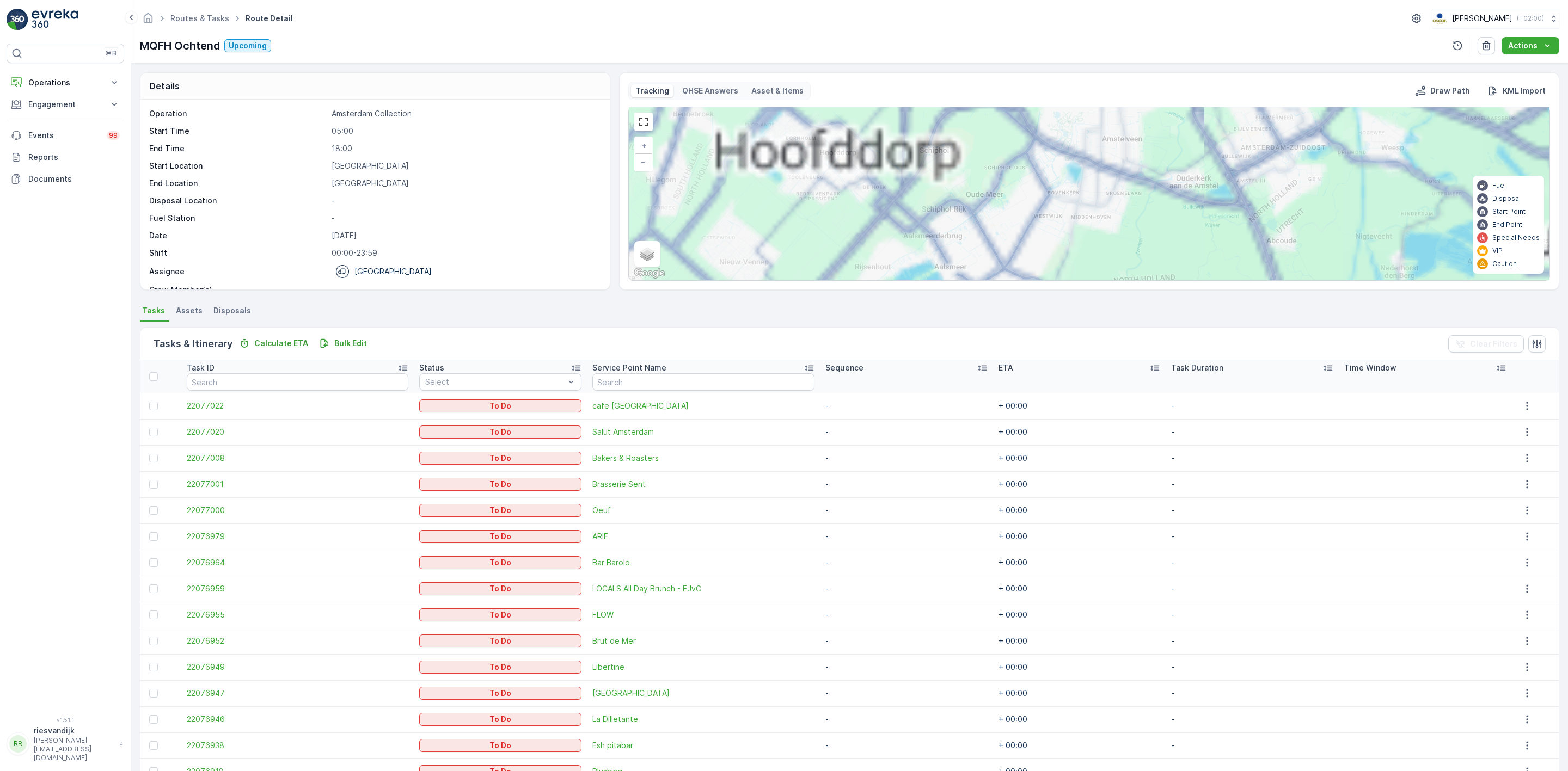
drag, startPoint x: 1106, startPoint y: 152, endPoint x: 1104, endPoint y: 253, distance: 101.0
click at [1104, 249] on div "19 2 5 12 + − Satellite Roadmap Terrain Hybrid Leaflet Keyboard shortcuts Map D…" at bounding box center [1089, 194] width 921 height 173
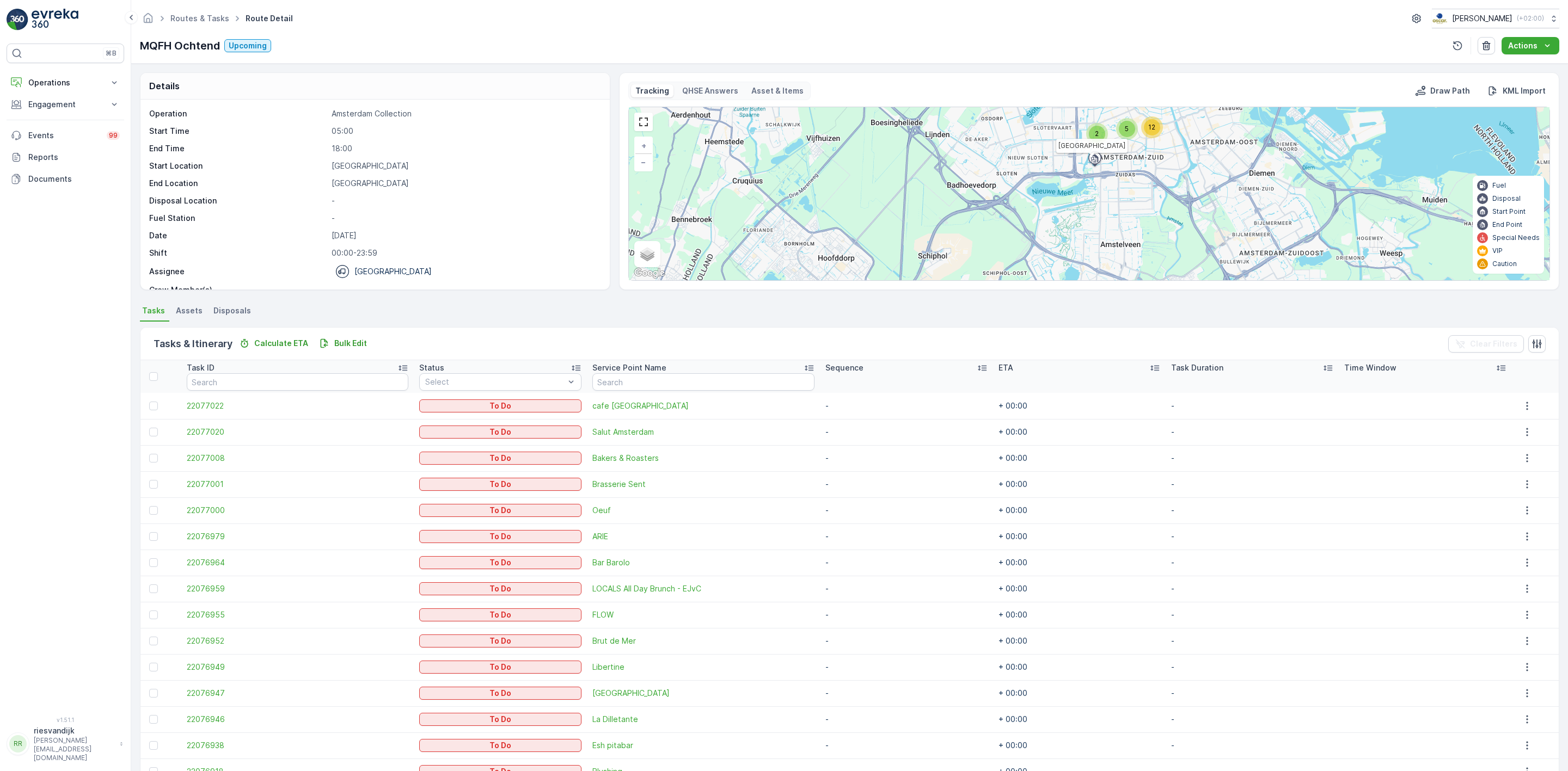
drag, startPoint x: 1090, startPoint y: 208, endPoint x: 1088, endPoint y: 219, distance: 11.2
click at [1088, 169] on icon at bounding box center [1094, 159] width 18 height 19
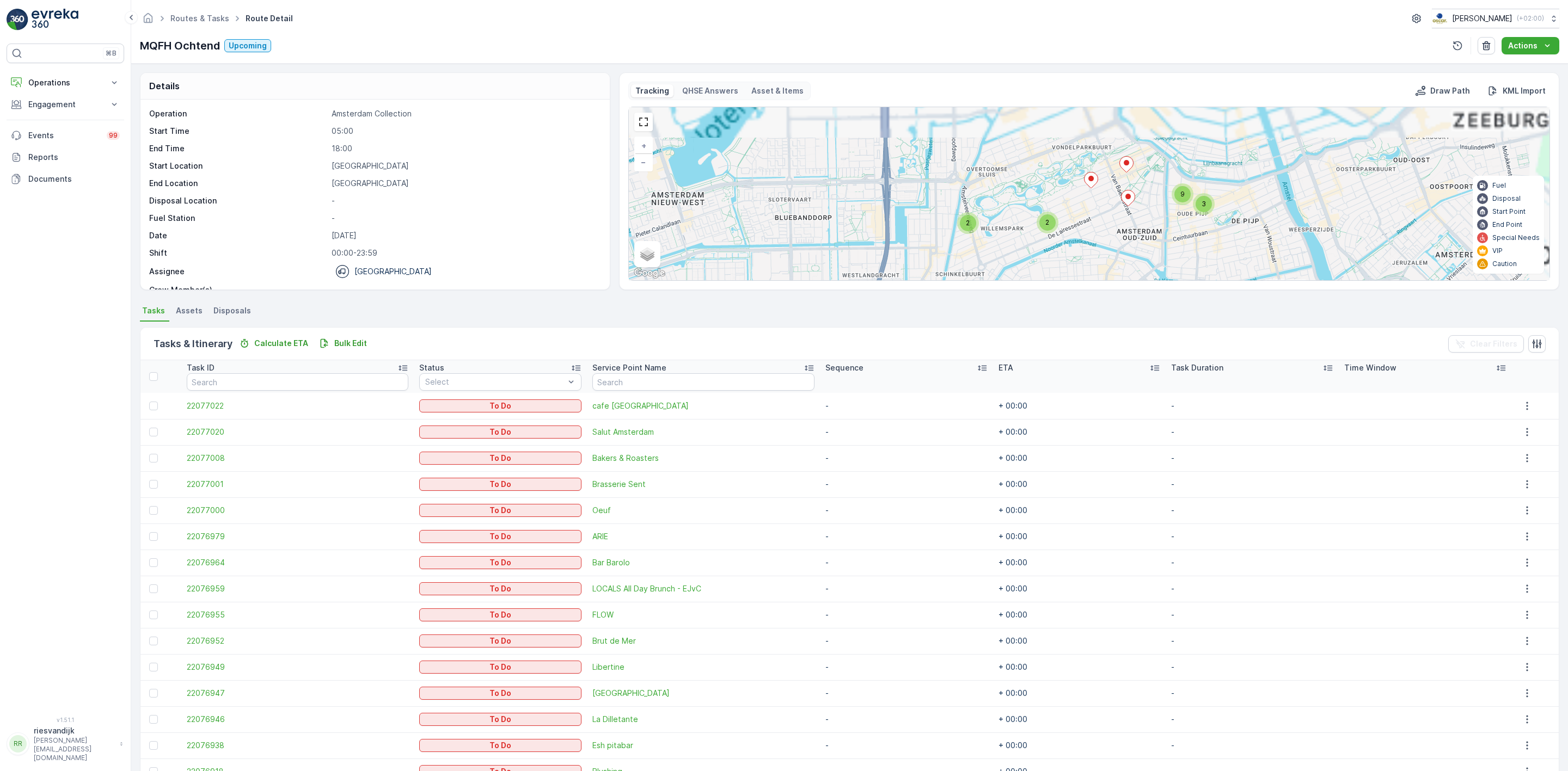
drag, startPoint x: 1147, startPoint y: 188, endPoint x: 1083, endPoint y: 218, distance: 70.7
click at [1083, 218] on div "2 2 3 9 + − Satellite Roadmap Terrain Hybrid Leaflet Keyboard shortcuts Map Dat…" at bounding box center [1089, 194] width 921 height 173
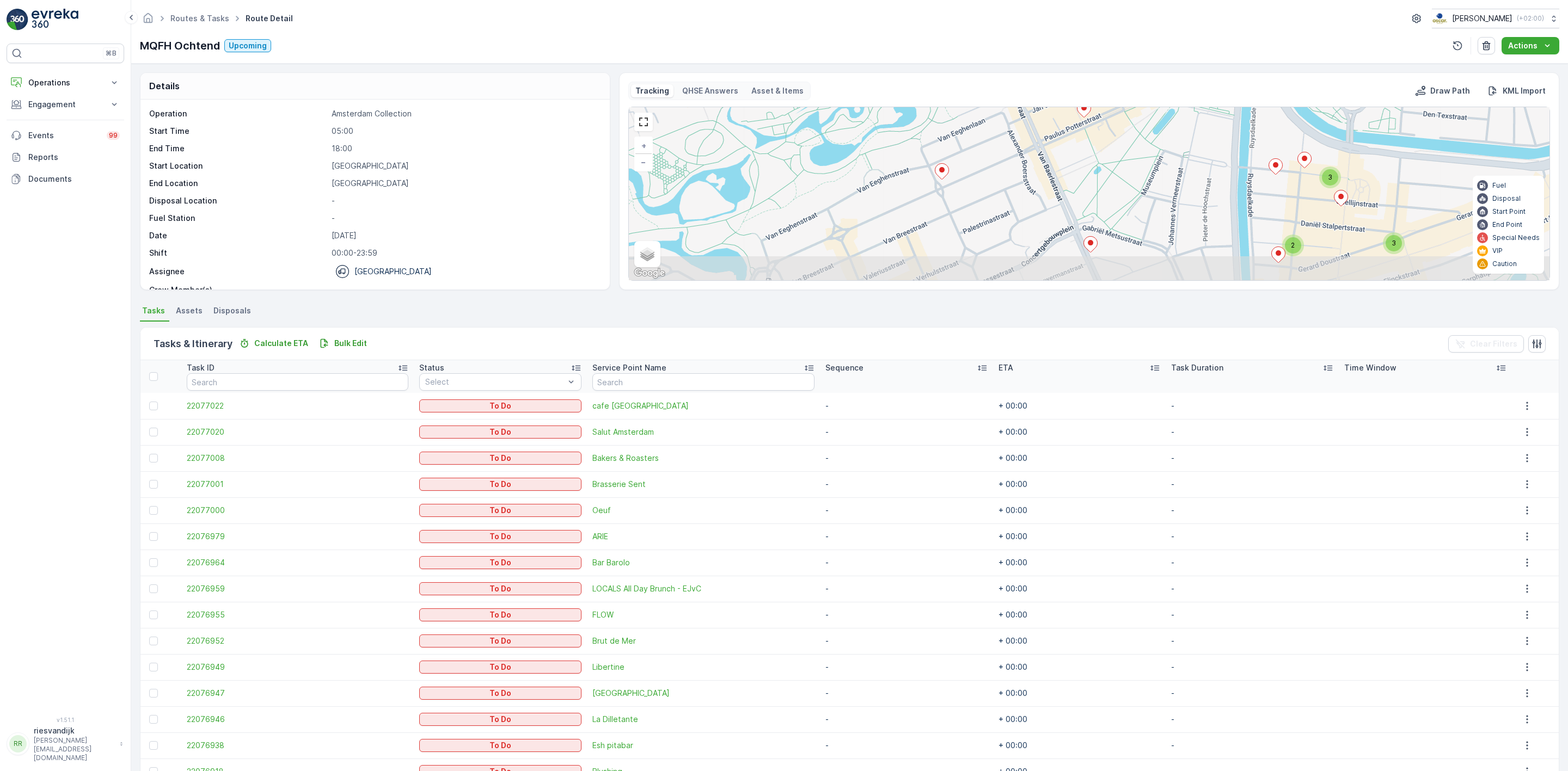
drag, startPoint x: 1168, startPoint y: 204, endPoint x: 1127, endPoint y: 156, distance: 63.1
click at [1127, 156] on div "3 3 2 + − Satellite Roadmap Terrain Hybrid Leaflet Keyboard shortcuts Map Data …" at bounding box center [1089, 194] width 921 height 173
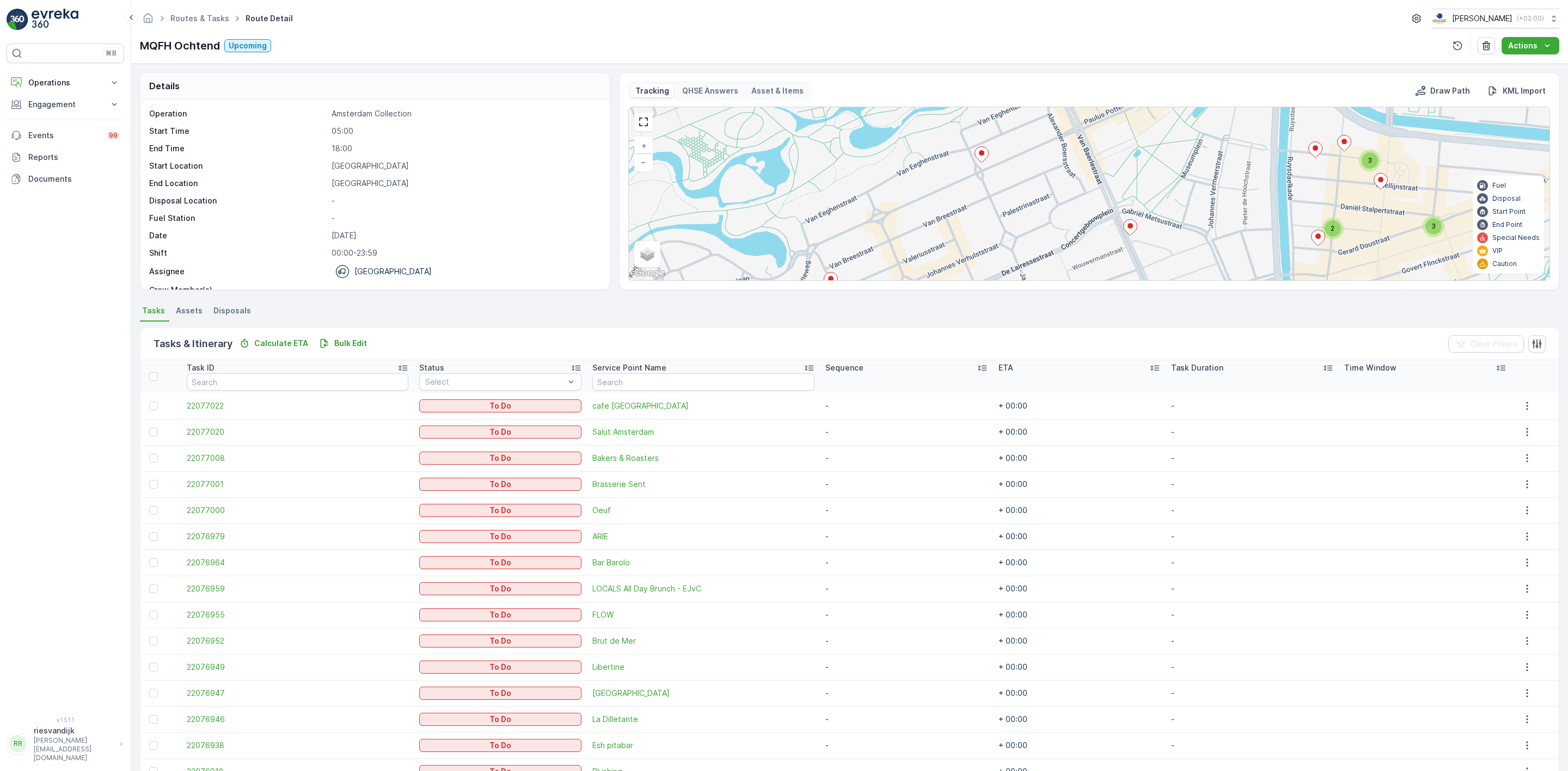
drag, startPoint x: 1299, startPoint y: 204, endPoint x: 1174, endPoint y: 172, distance: 129.0
click at [1175, 172] on div "3 3 2 + − Satellite Roadmap Terrain Hybrid Leaflet Keyboard shortcuts Map Data …" at bounding box center [1089, 194] width 921 height 173
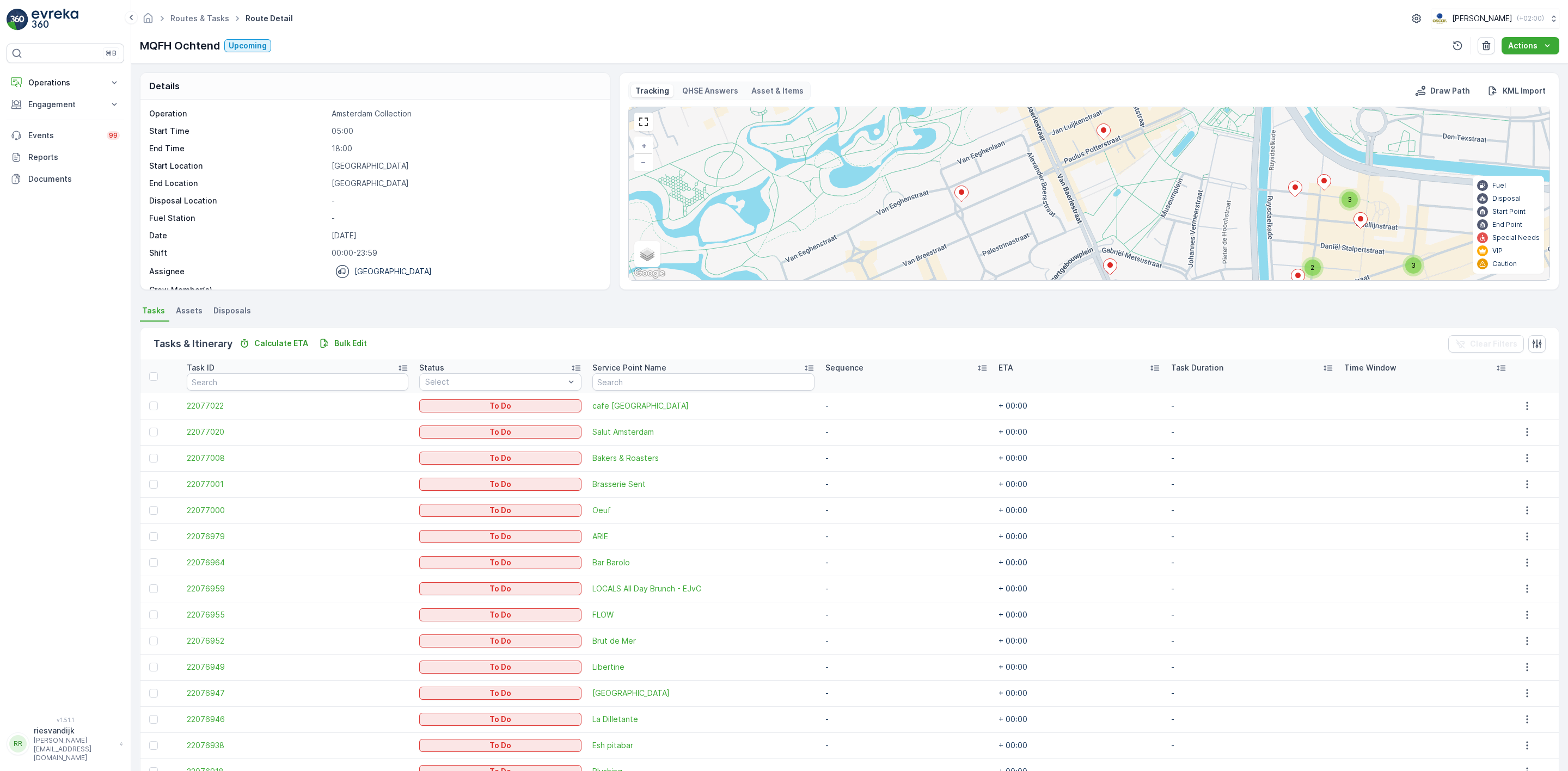
drag, startPoint x: 1169, startPoint y: 160, endPoint x: 1136, endPoint y: 173, distance: 35.5
click at [1136, 173] on div "3 3 2 + − Satellite Roadmap Terrain Hybrid Leaflet Keyboard shortcuts Map Data …" at bounding box center [1089, 194] width 921 height 173
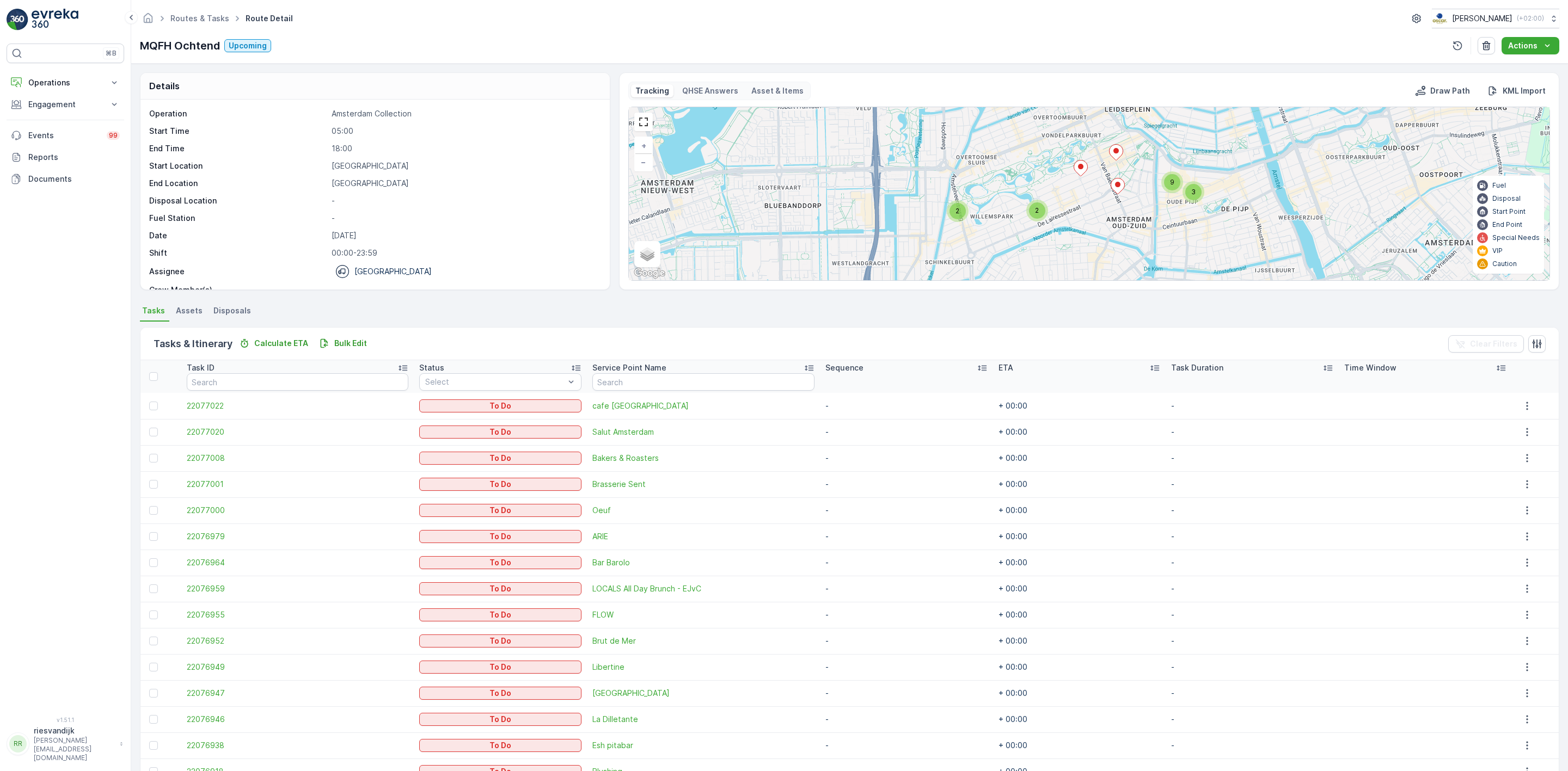
click at [1116, 153] on ellipse at bounding box center [1116, 150] width 5 height 5
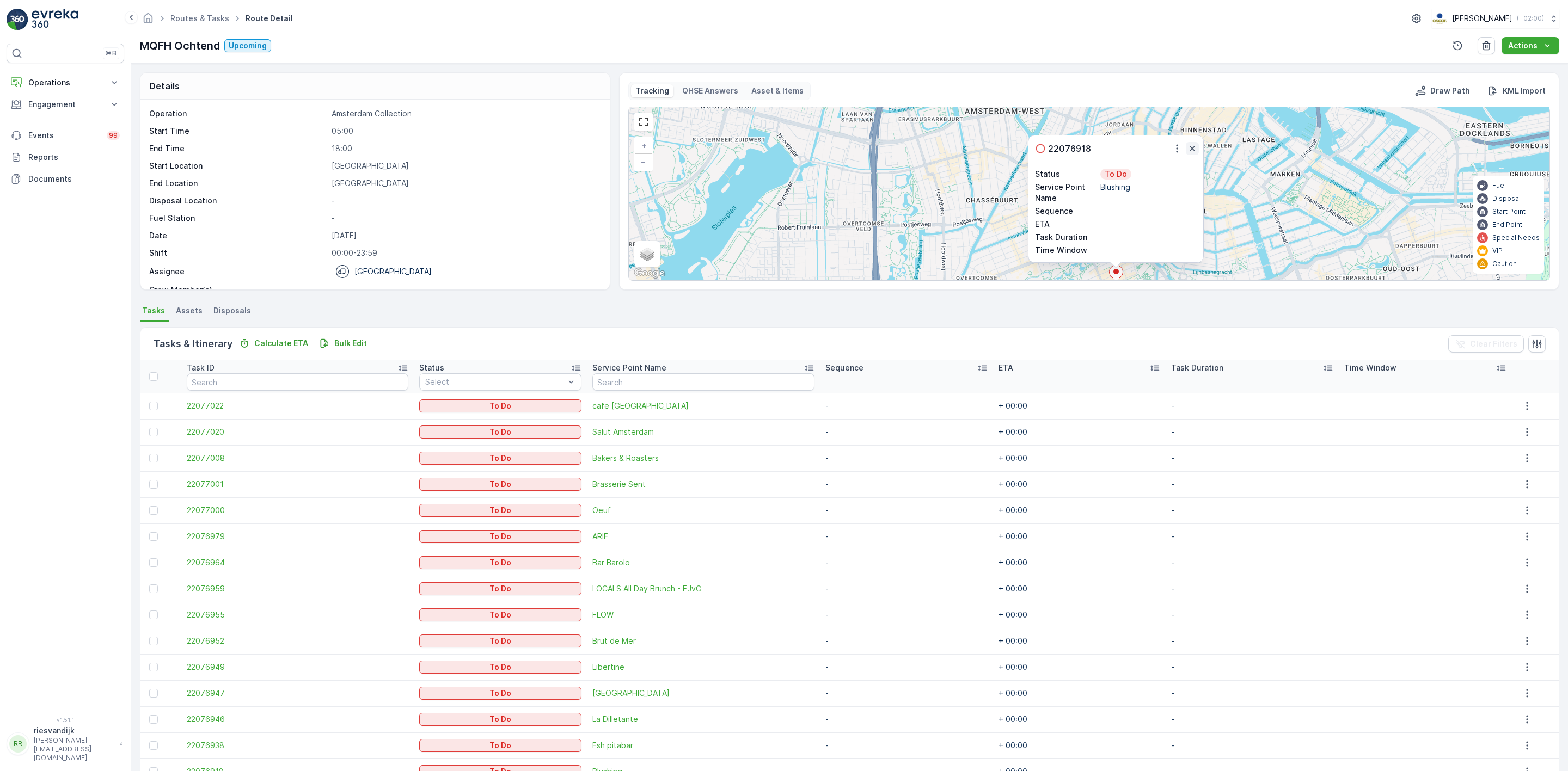
click at [1191, 148] on icon "button" at bounding box center [1192, 148] width 5 height 5
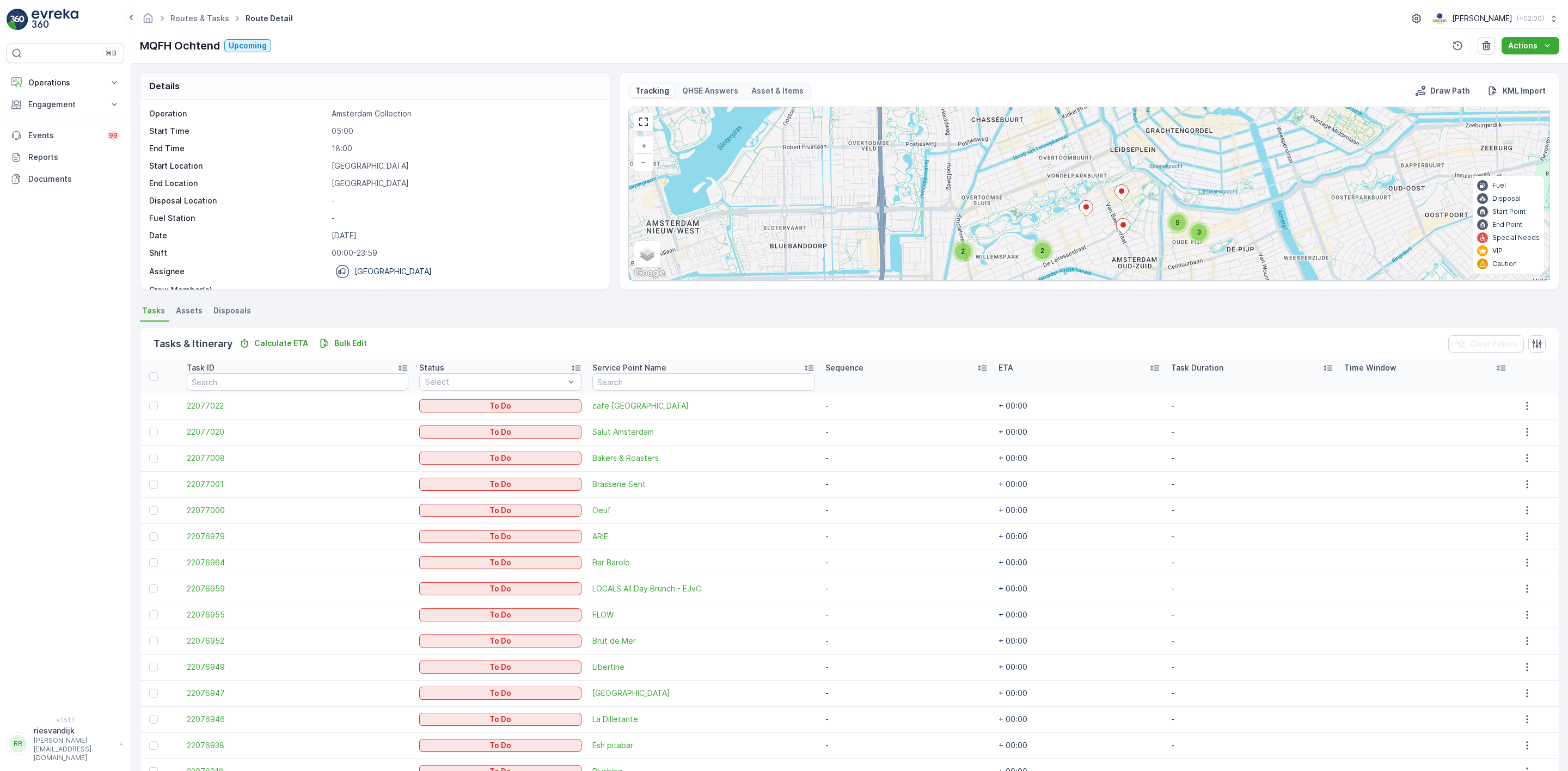
drag, startPoint x: 1196, startPoint y: 214, endPoint x: 1199, endPoint y: 121, distance: 93.0
click at [1199, 121] on div "2 2 3 9 + − Satellite Roadmap Terrain Hybrid Leaflet Keyboard shortcuts Map Dat…" at bounding box center [1089, 194] width 921 height 173
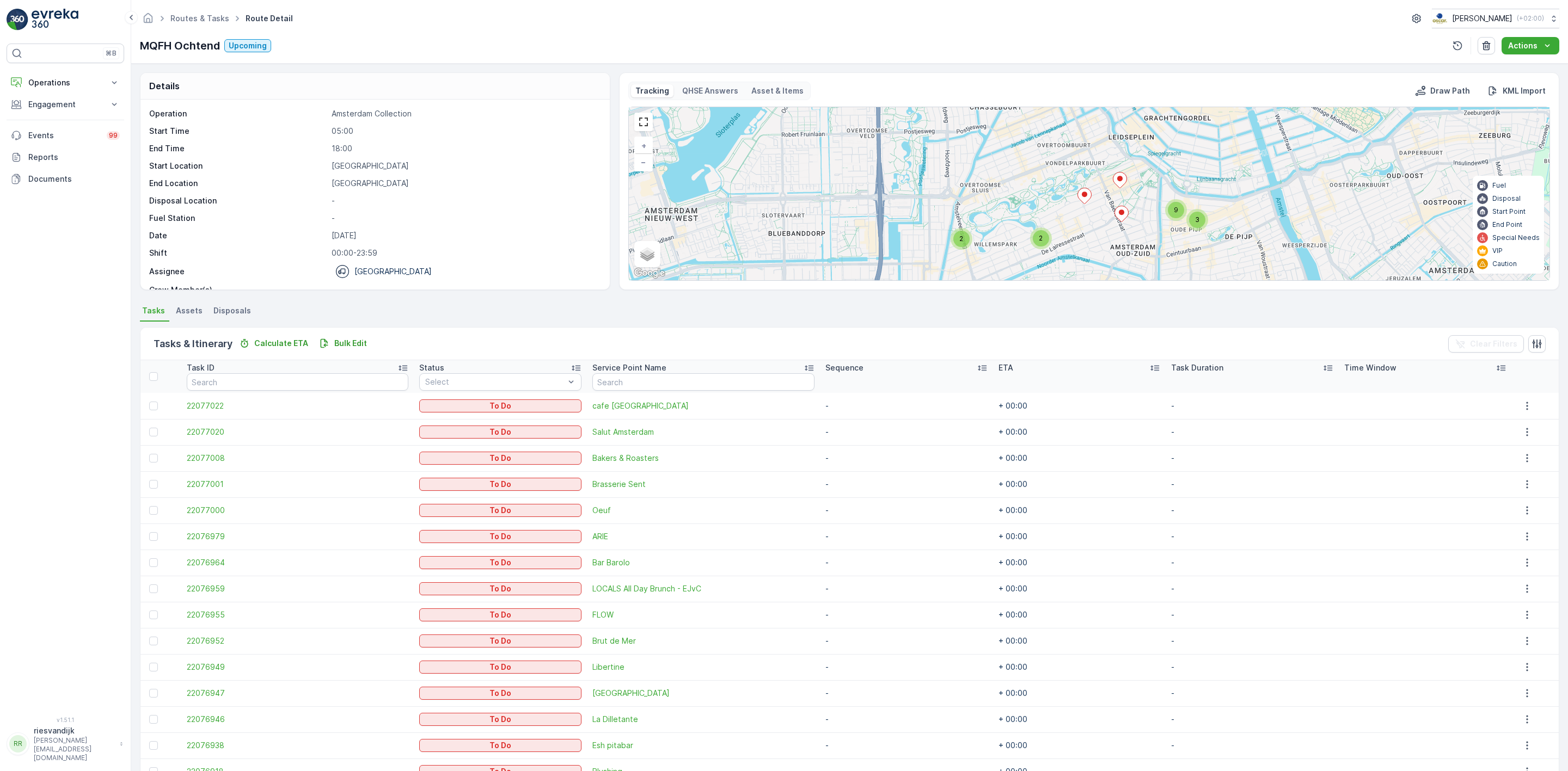
click at [1118, 217] on icon at bounding box center [1121, 214] width 13 height 16
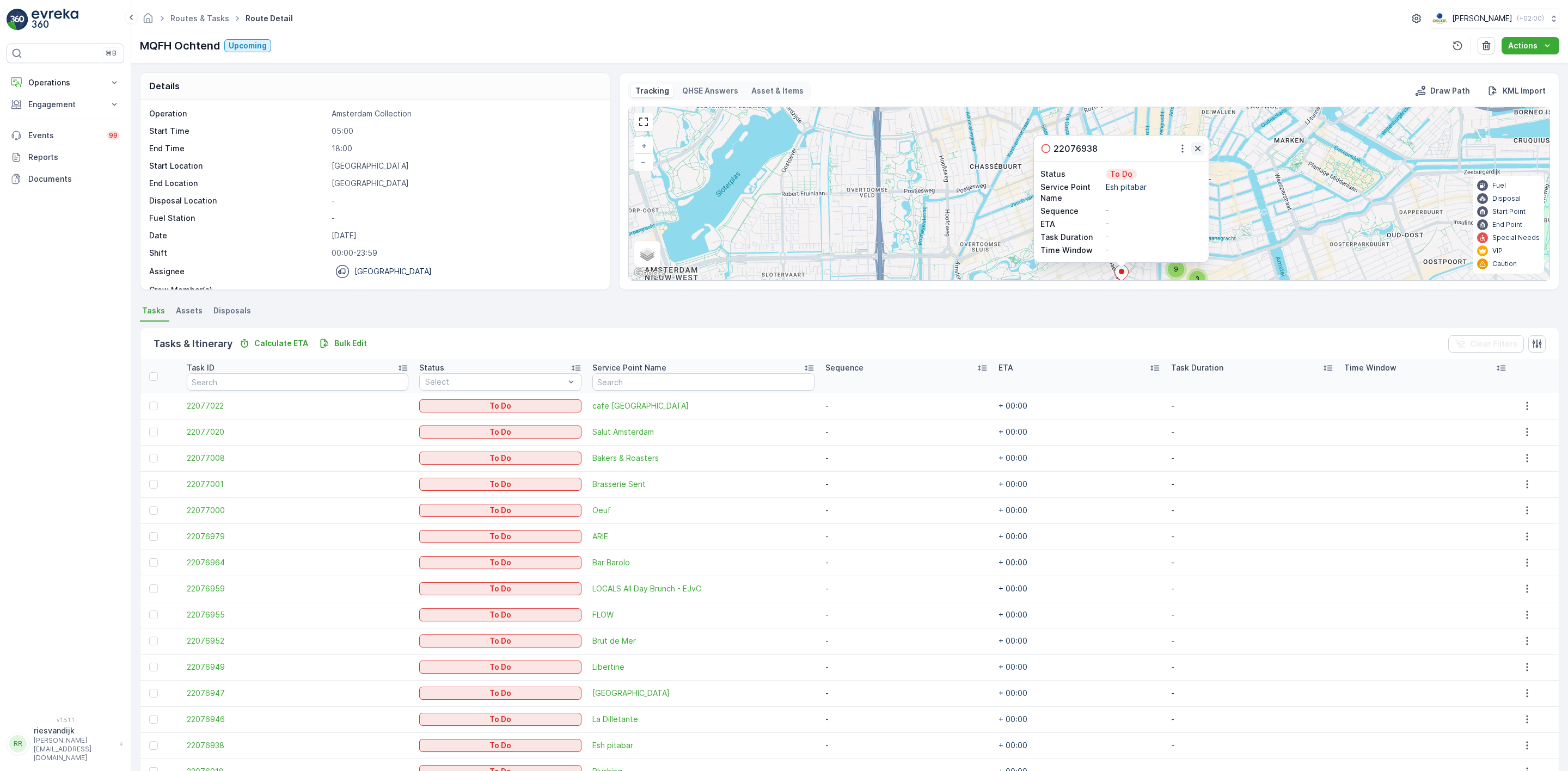
click at [1197, 150] on icon "button" at bounding box center [1197, 148] width 5 height 5
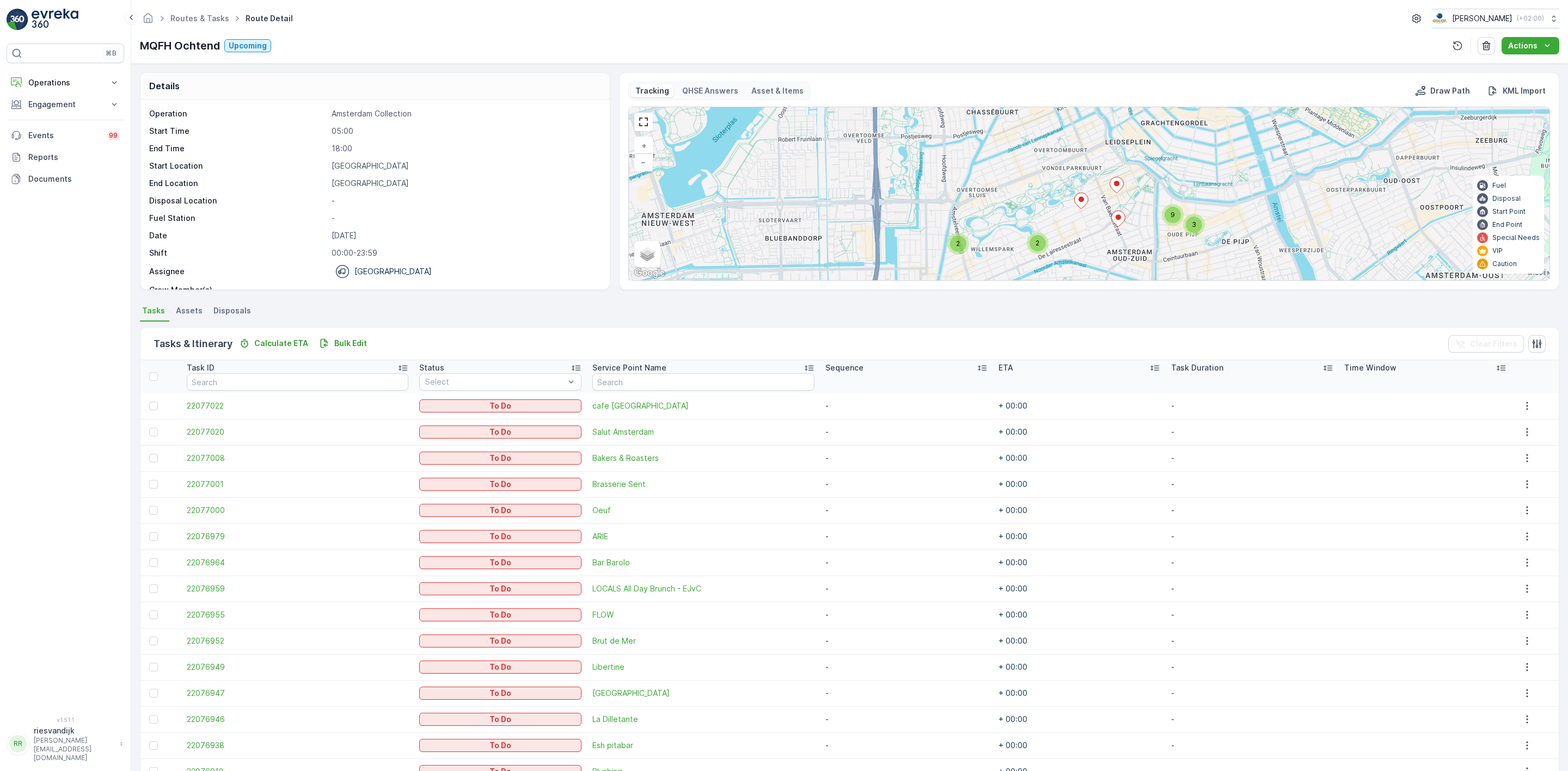
drag, startPoint x: 1198, startPoint y: 154, endPoint x: 1194, endPoint y: 136, distance: 18.4
click at [1195, 133] on div "2 2 3 9 + − Satellite Roadmap Terrain Hybrid Leaflet Keyboard shortcuts Map Dat…" at bounding box center [1089, 194] width 921 height 173
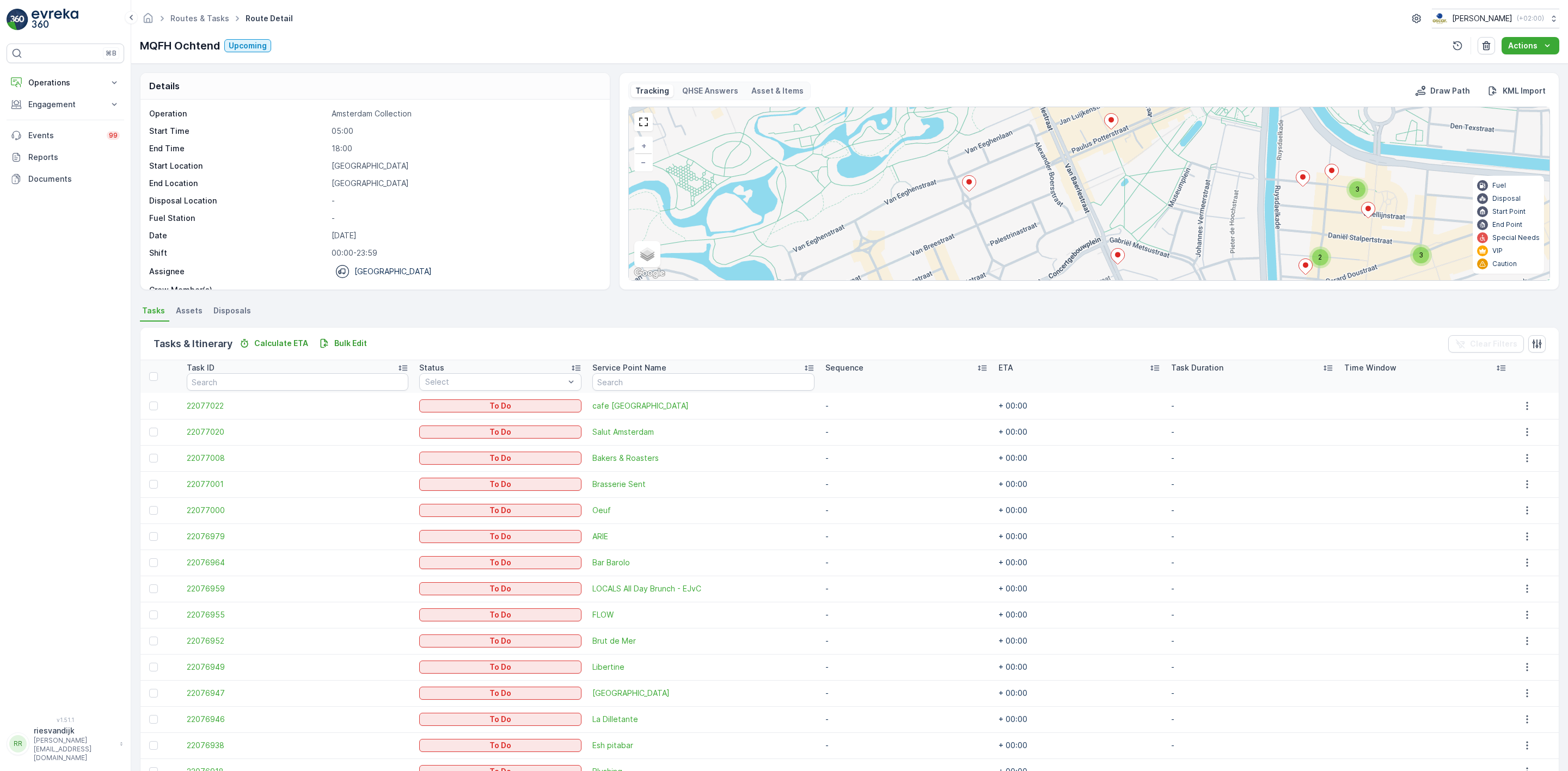
drag, startPoint x: 1134, startPoint y: 170, endPoint x: 1122, endPoint y: 173, distance: 12.4
click at [1122, 172] on div "3 3 2 + − Satellite Roadmap Terrain Hybrid Leaflet Keyboard shortcuts Map Data …" at bounding box center [1089, 194] width 921 height 173
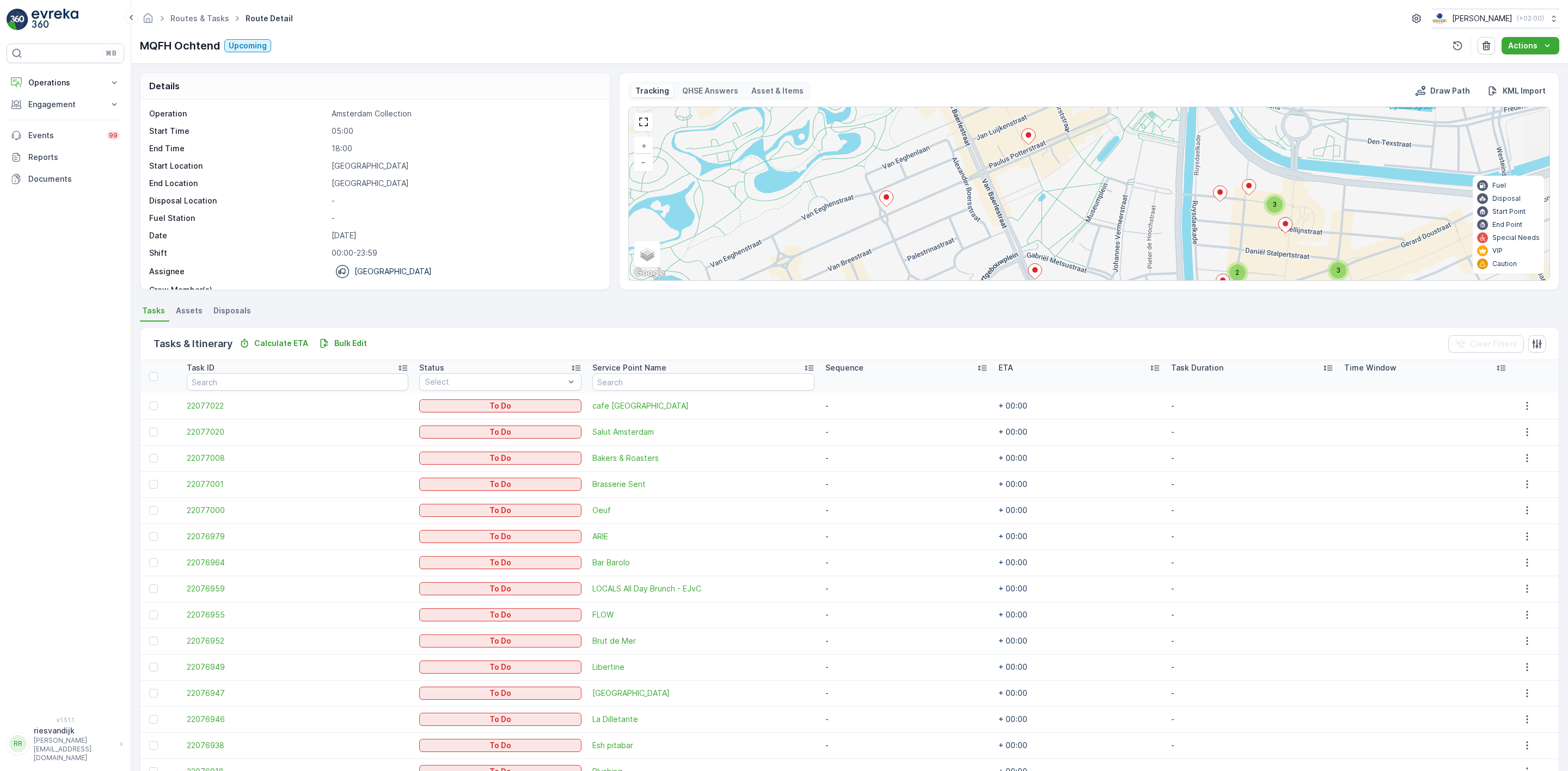
drag, startPoint x: 1171, startPoint y: 214, endPoint x: 1149, endPoint y: 217, distance: 22.2
click at [1150, 217] on div "3 3 2 + − Satellite Roadmap Terrain Hybrid Leaflet Keyboard shortcuts Map Data …" at bounding box center [1089, 194] width 921 height 173
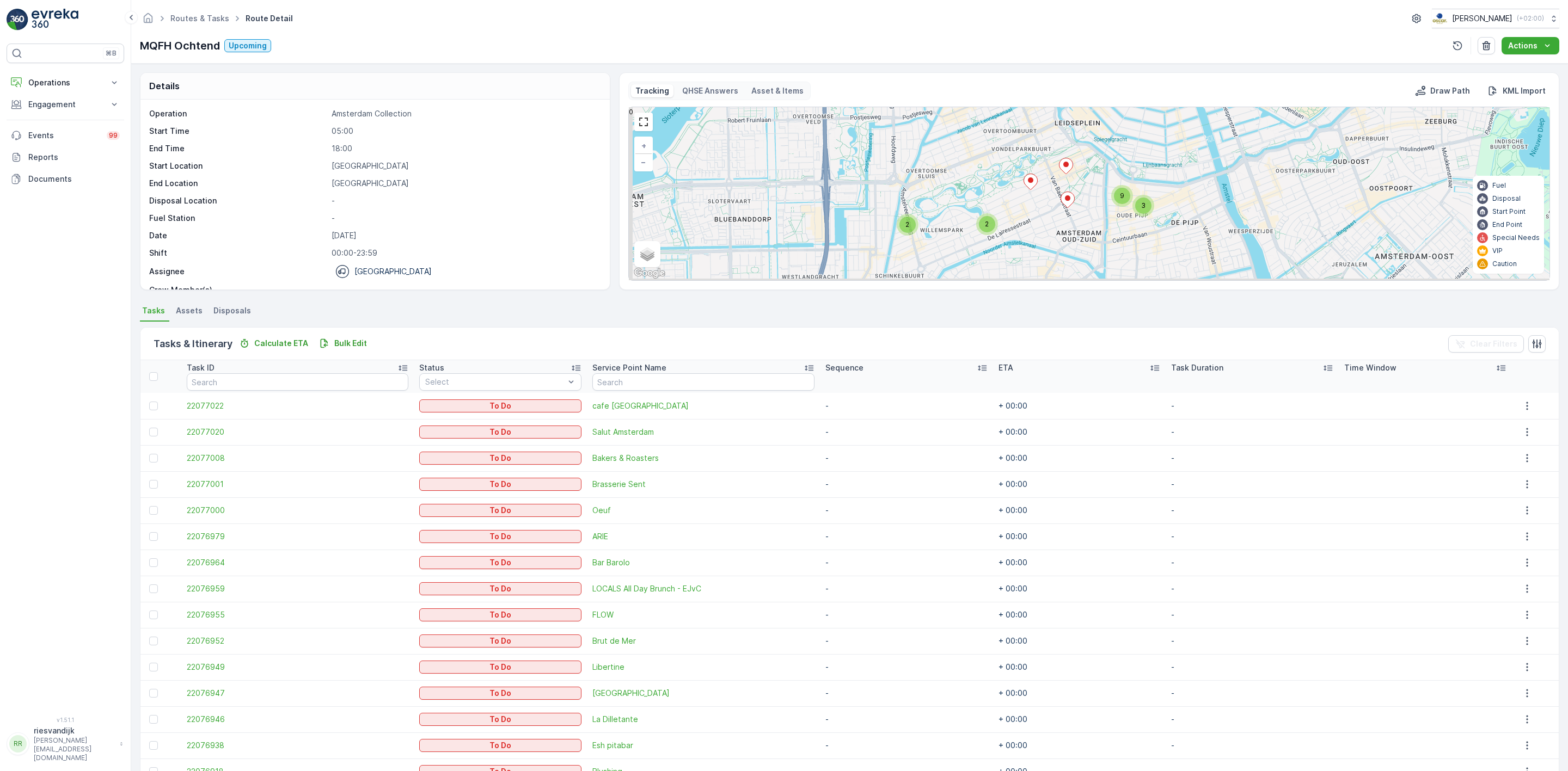
drag, startPoint x: 1070, startPoint y: 189, endPoint x: 1095, endPoint y: 180, distance: 26.6
click at [1095, 180] on div "2 2 3 9 + − Satellite Roadmap Terrain Hybrid Leaflet Keyboard shortcuts Map Dat…" at bounding box center [1089, 194] width 921 height 173
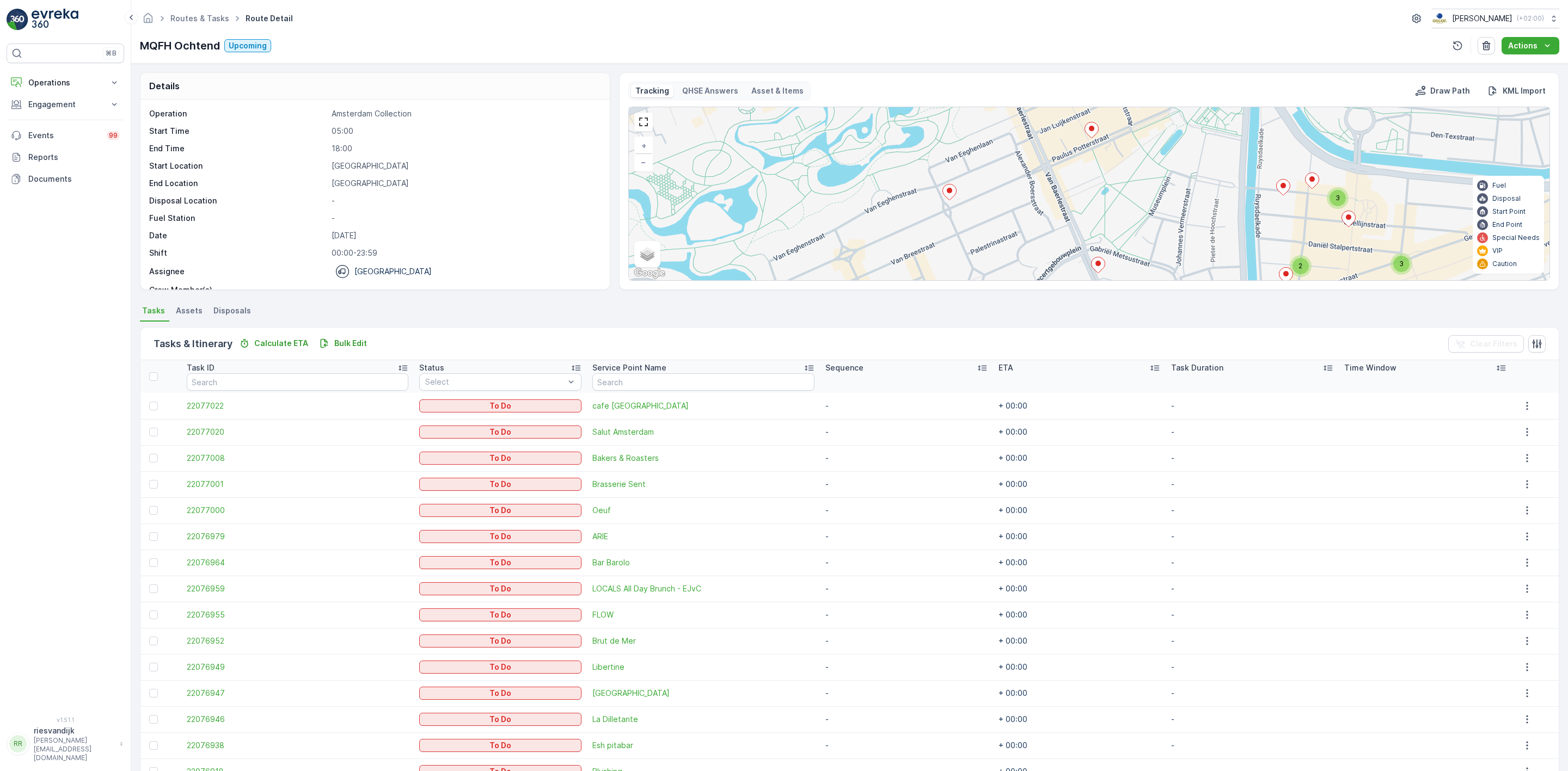
click at [1094, 133] on icon at bounding box center [1091, 130] width 13 height 16
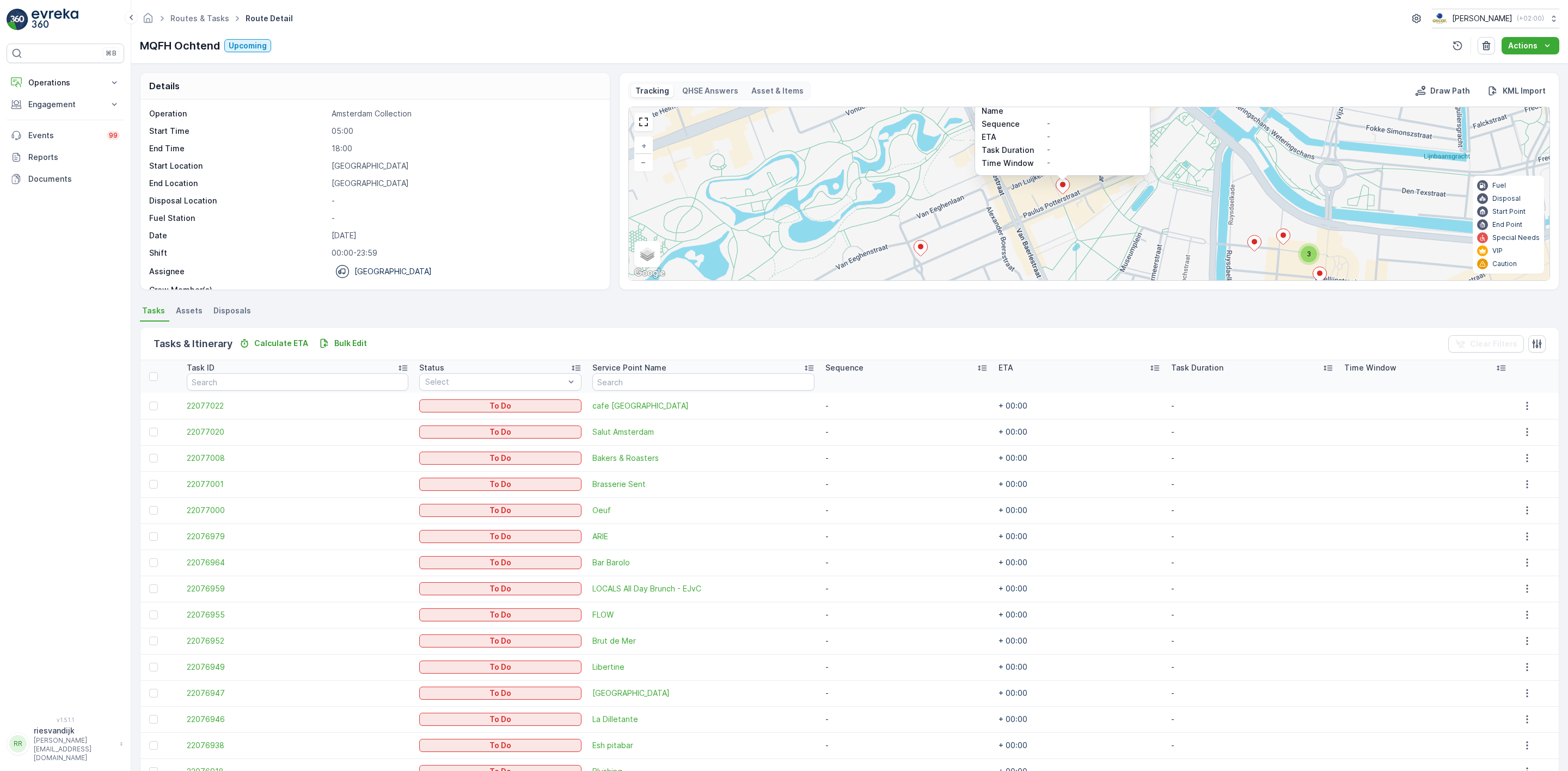
drag, startPoint x: 1219, startPoint y: 172, endPoint x: 1205, endPoint y: 128, distance: 46.2
click at [1205, 106] on div "Tracking QHSE Answers Asset & Items Draw Path KML Import 3 3 2 22076918 Status …" at bounding box center [1089, 181] width 922 height 199
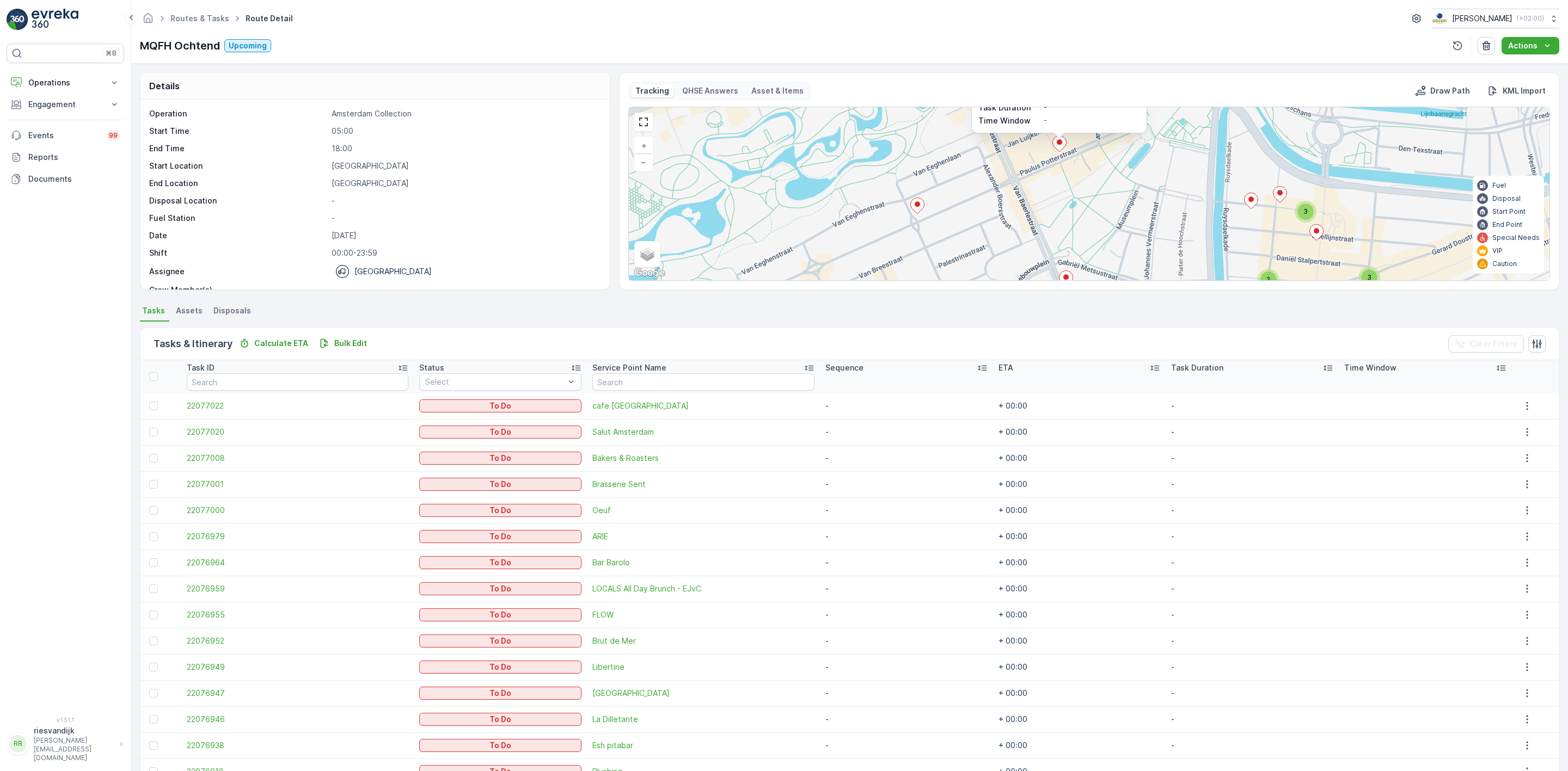
drag, startPoint x: 1177, startPoint y: 194, endPoint x: 1162, endPoint y: 166, distance: 31.8
click at [1175, 149] on div "3 3 2 22076918 Status To Do Service Point Name Blushing Sequence - ETA - Task D…" at bounding box center [1089, 194] width 921 height 173
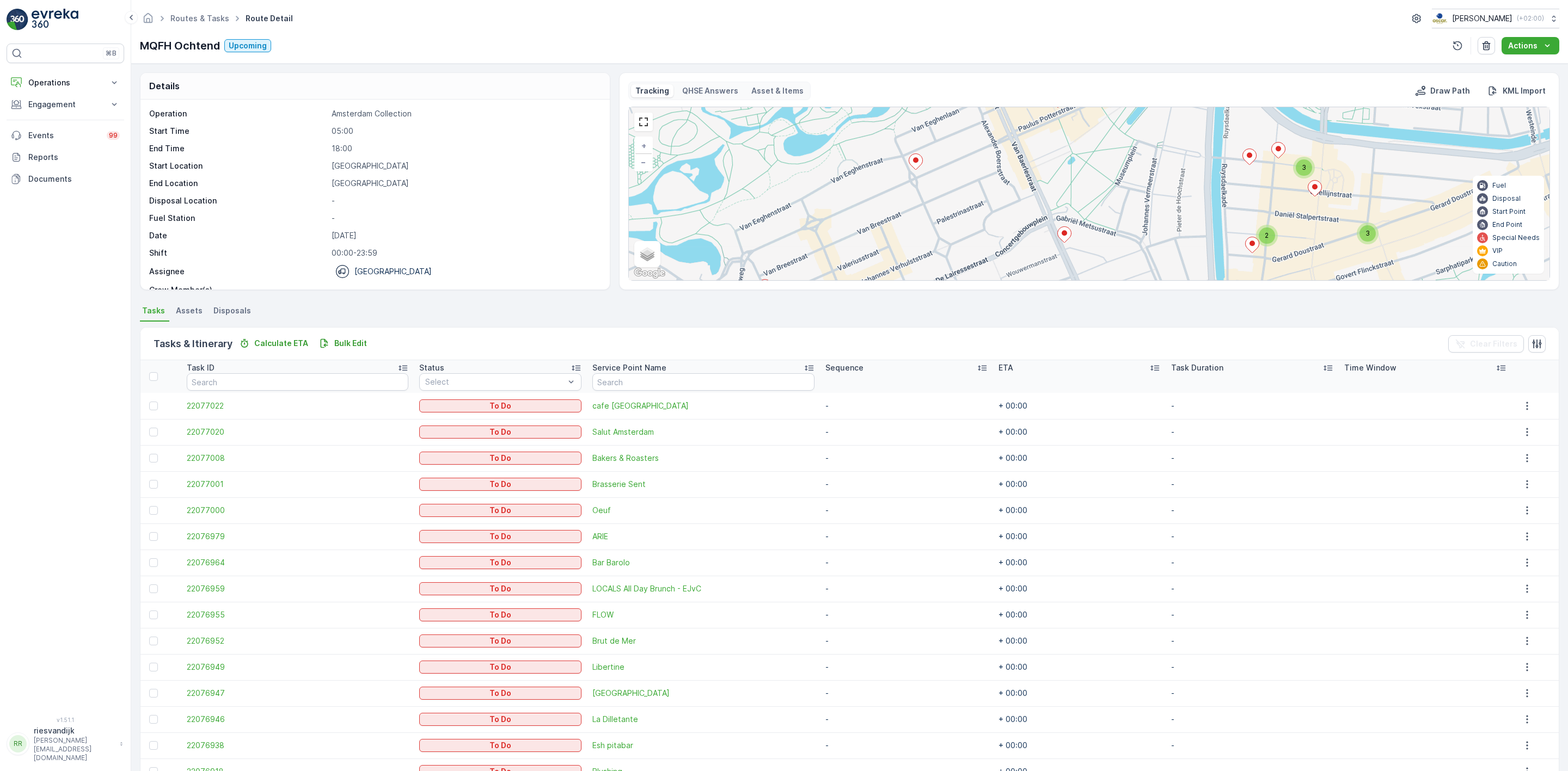
click at [1067, 235] on icon at bounding box center [1064, 235] width 13 height 16
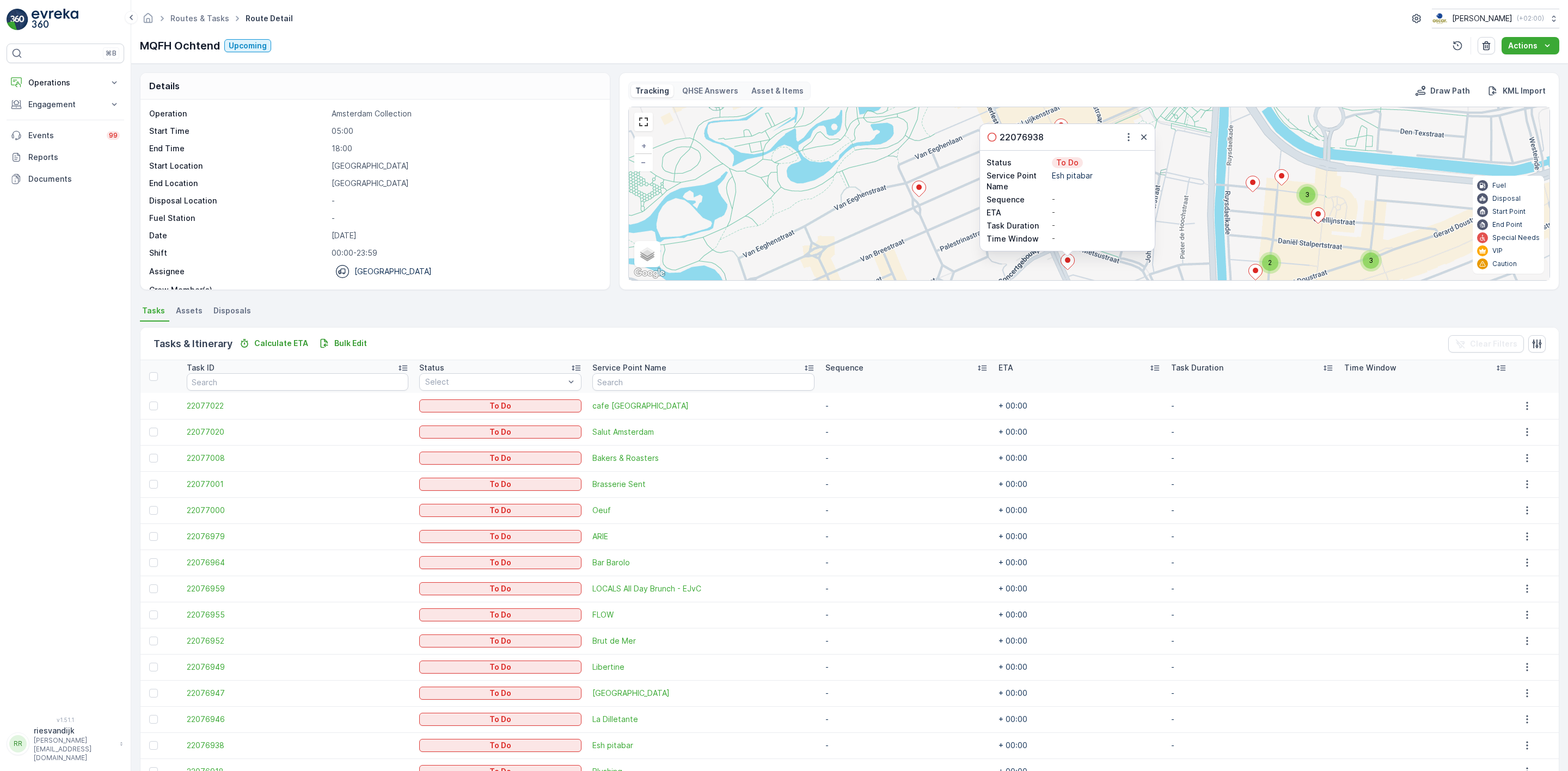
drag, startPoint x: 1196, startPoint y: 191, endPoint x: 1203, endPoint y: 159, distance: 32.8
click at [1203, 160] on div "3 3 2 22076938 Status To Do Service Point Name Esh pitabar Sequence - ETA - Tas…" at bounding box center [1089, 194] width 921 height 173
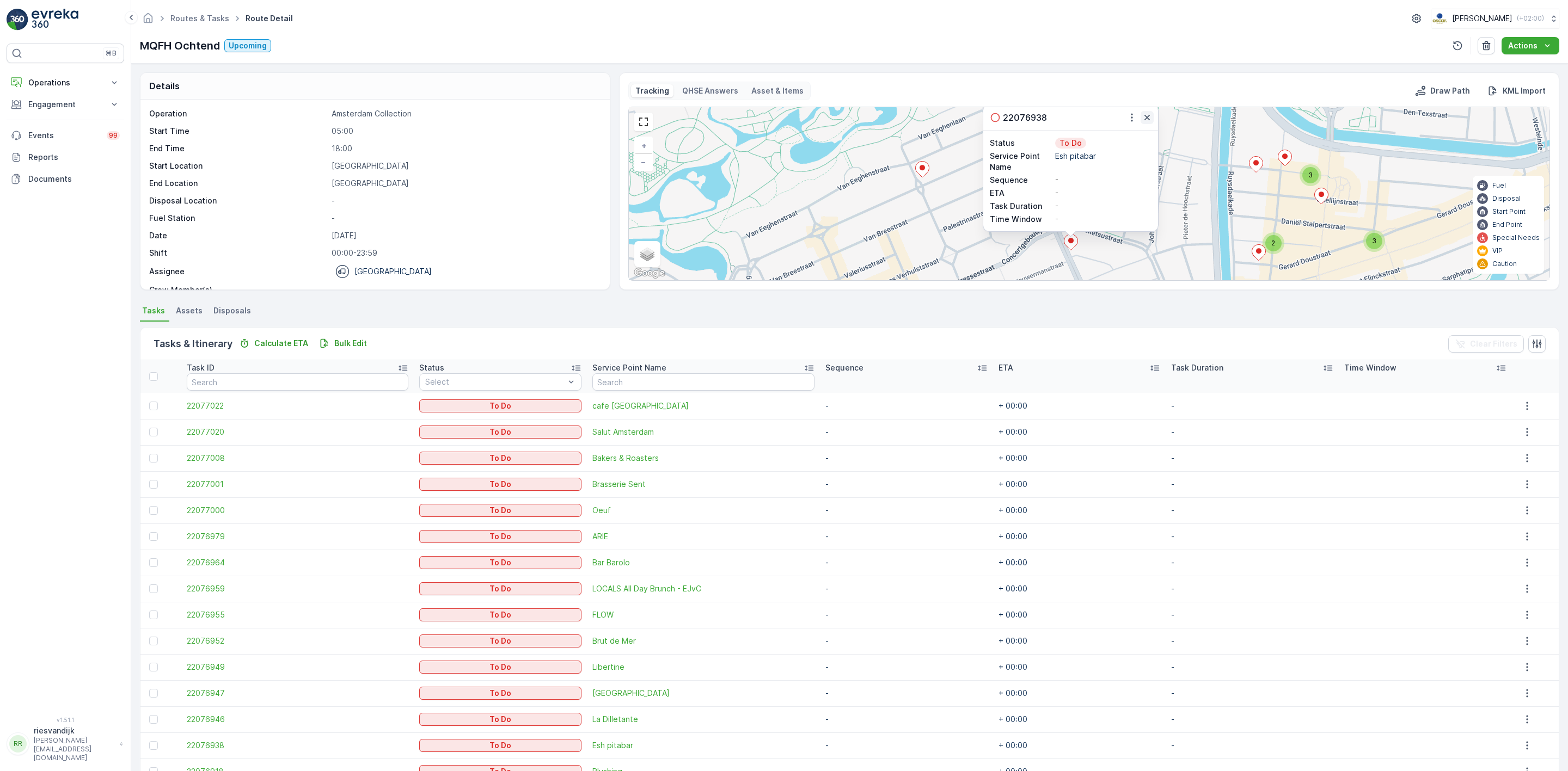
click at [1149, 120] on icon "button" at bounding box center [1147, 117] width 5 height 5
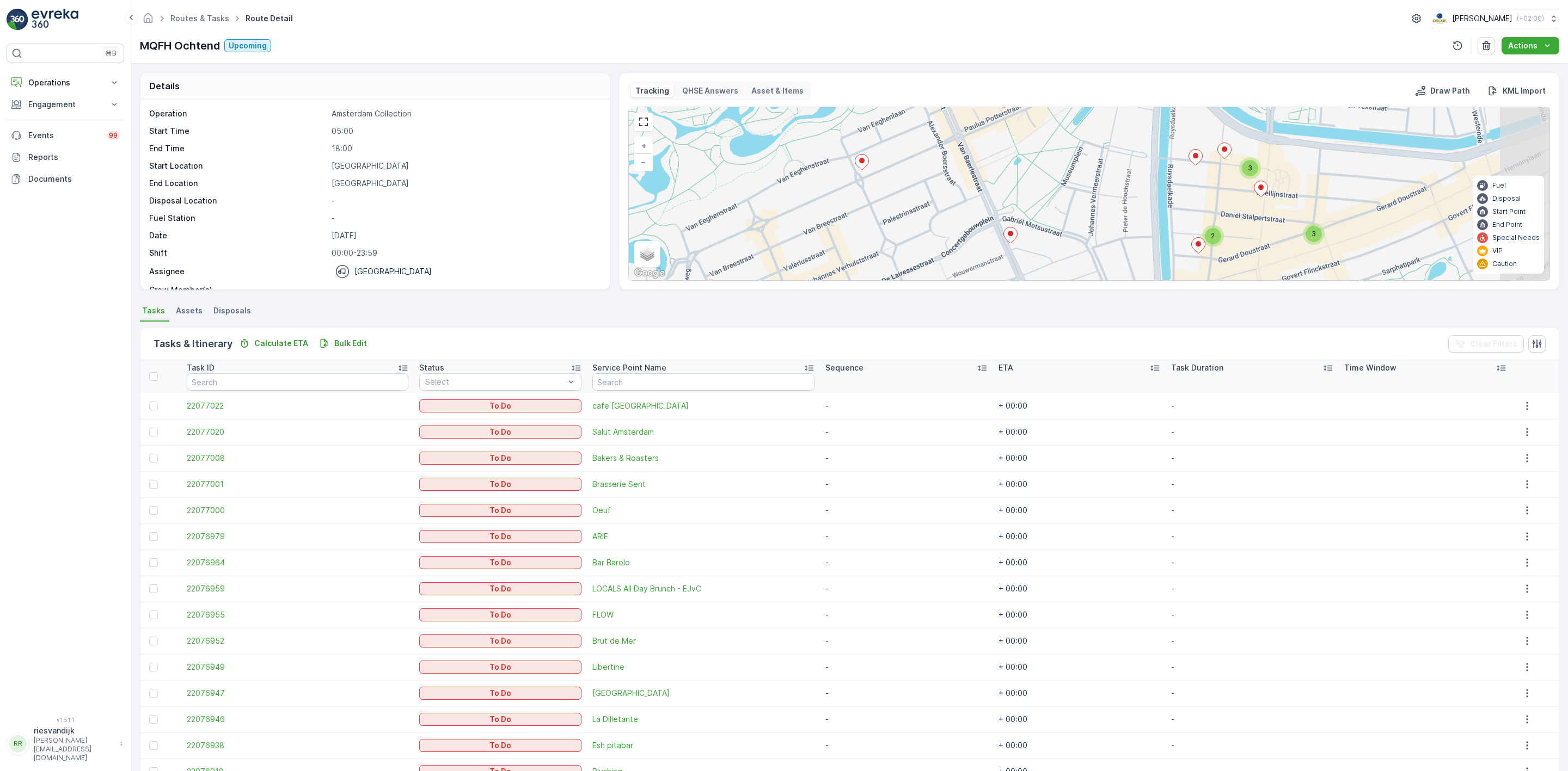
drag, startPoint x: 1129, startPoint y: 214, endPoint x: 1074, endPoint y: 209, distance: 55.2
click at [1074, 209] on div "3 3 2 + − Satellite Roadmap Terrain Hybrid Leaflet Keyboard shortcuts Map Data …" at bounding box center [1089, 194] width 921 height 173
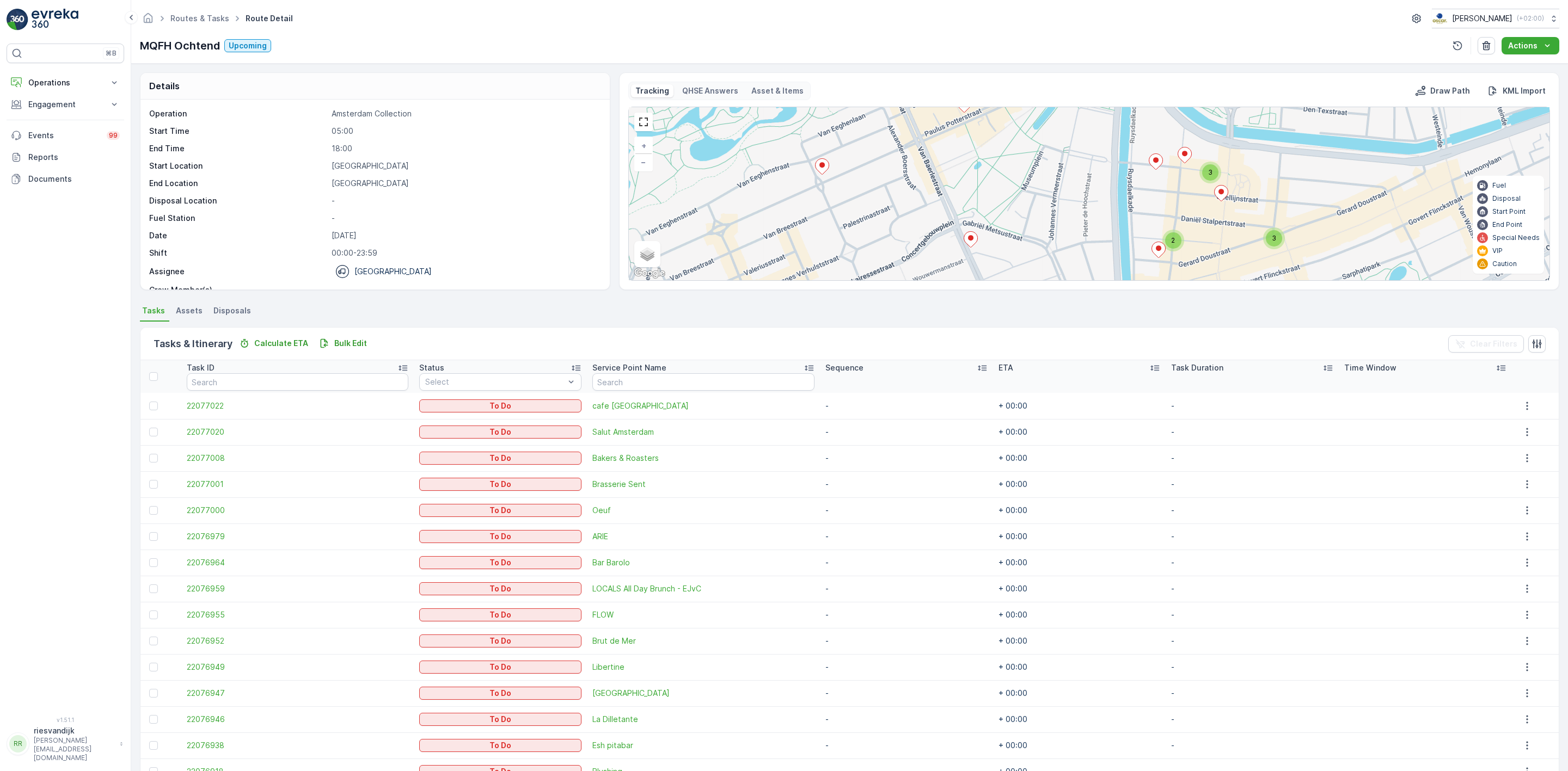
drag, startPoint x: 1127, startPoint y: 180, endPoint x: 1109, endPoint y: 176, distance: 18.4
click at [1111, 177] on div "3 3 2 + − Satellite Roadmap Terrain Hybrid Leaflet Keyboard shortcuts Map Data …" at bounding box center [1089, 194] width 921 height 173
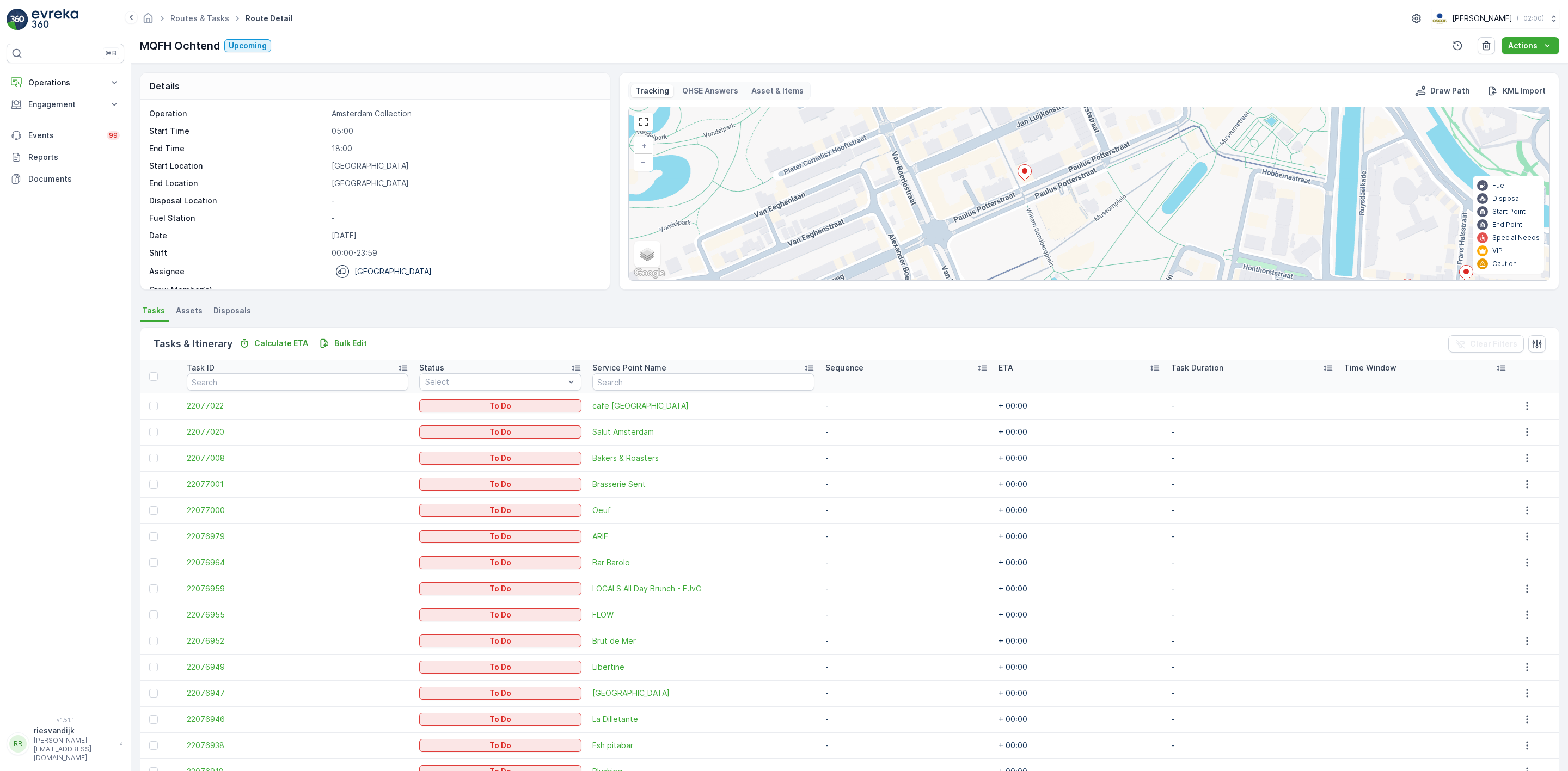
drag, startPoint x: 1105, startPoint y: 247, endPoint x: 1055, endPoint y: 165, distance: 96.0
click at [1060, 172] on div "3 2 2 + − Satellite Roadmap Terrain Hybrid Leaflet Keyboard shortcuts Map Data …" at bounding box center [1089, 194] width 921 height 173
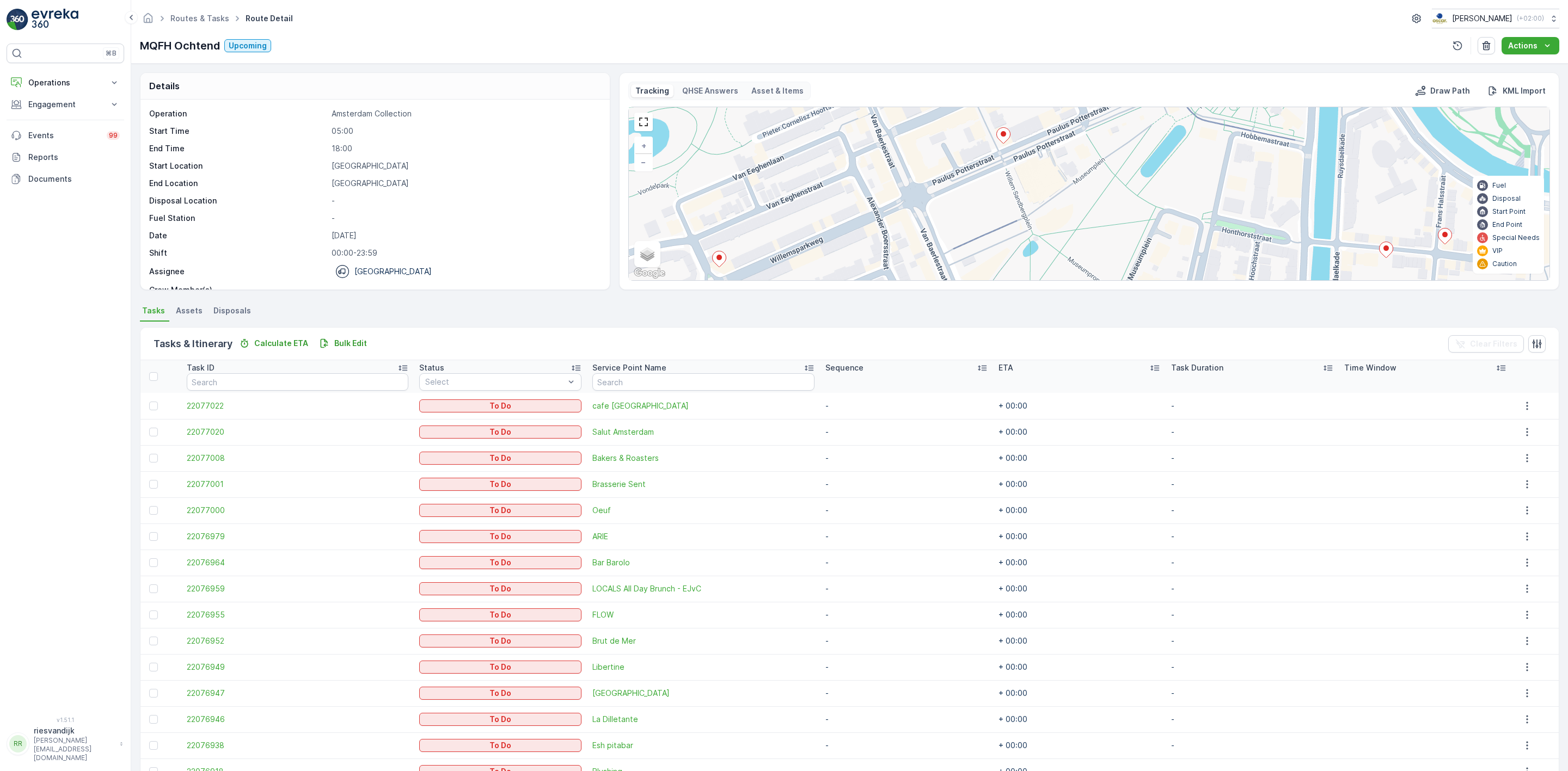
drag, startPoint x: 1152, startPoint y: 193, endPoint x: 1142, endPoint y: 139, distance: 54.9
click at [1142, 139] on div "3 2 2 + − Satellite Roadmap Terrain Hybrid Leaflet Keyboard shortcuts Map Data …" at bounding box center [1089, 194] width 921 height 173
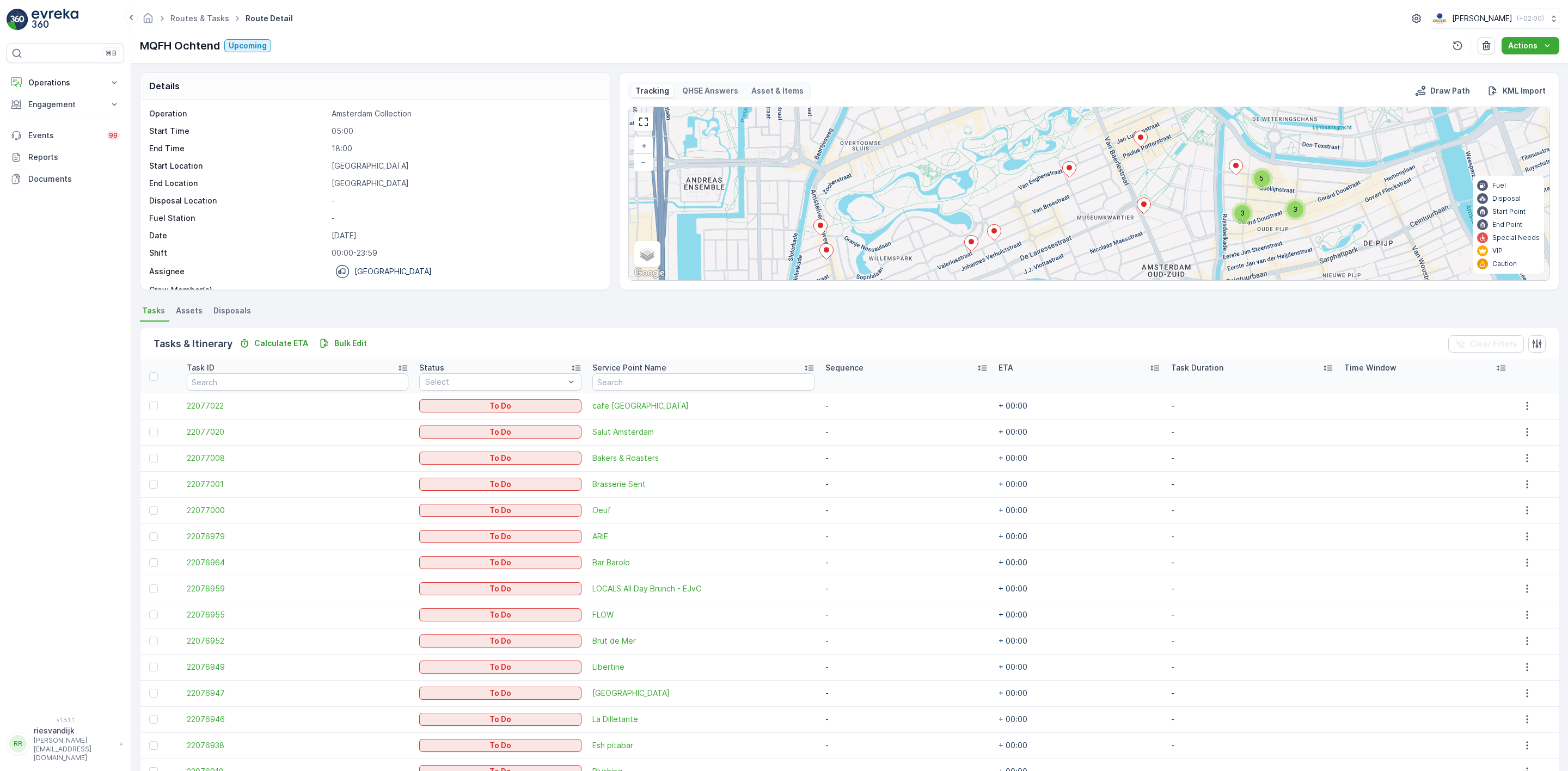
drag, startPoint x: 1073, startPoint y: 204, endPoint x: 1107, endPoint y: 180, distance: 41.6
click at [1107, 180] on div "3 5 3 + − Satellite Roadmap Terrain Hybrid Leaflet Keyboard shortcuts Map Data …" at bounding box center [1089, 194] width 921 height 173
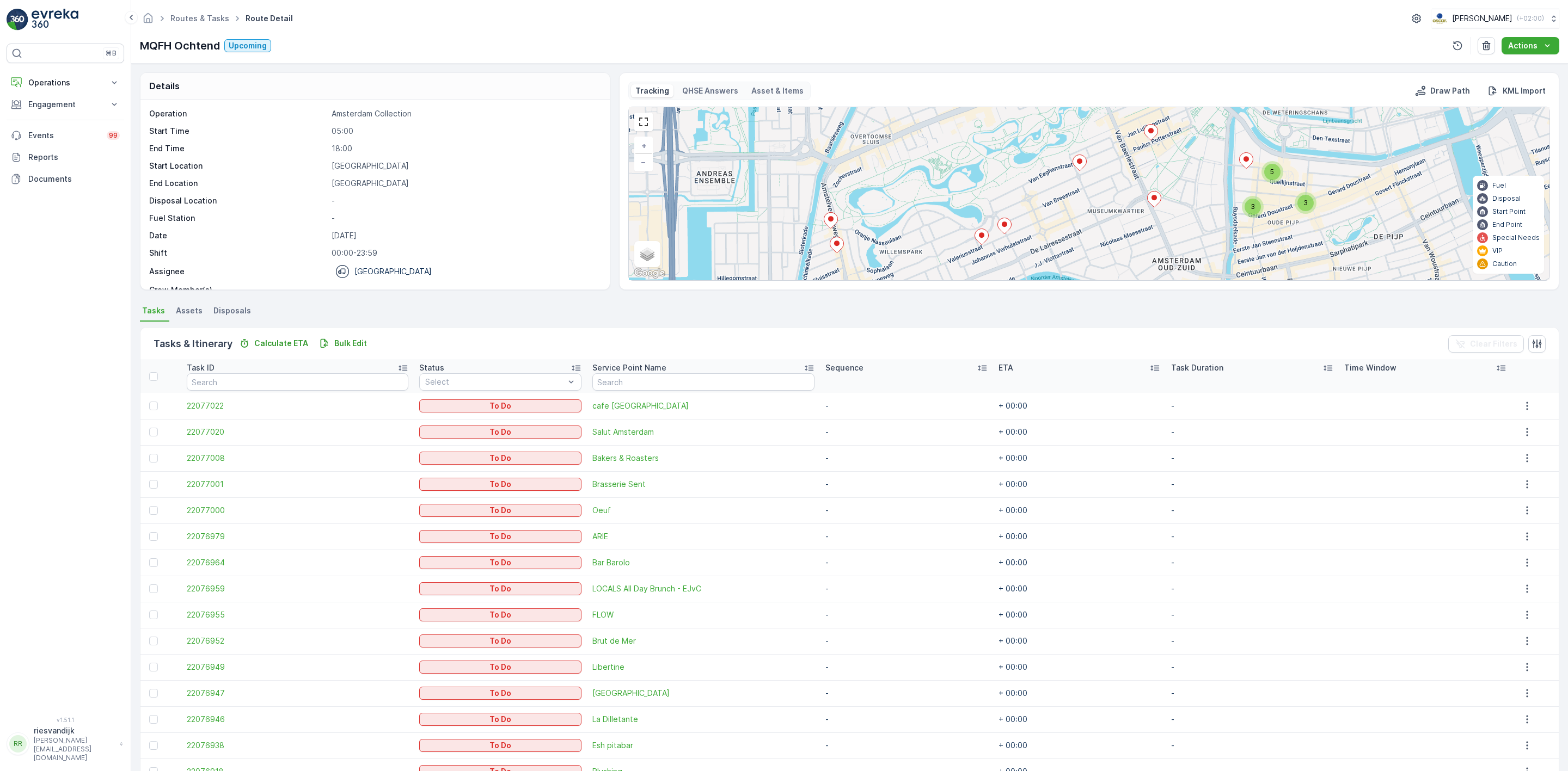
click at [1079, 164] on ellipse at bounding box center [1079, 161] width 5 height 5
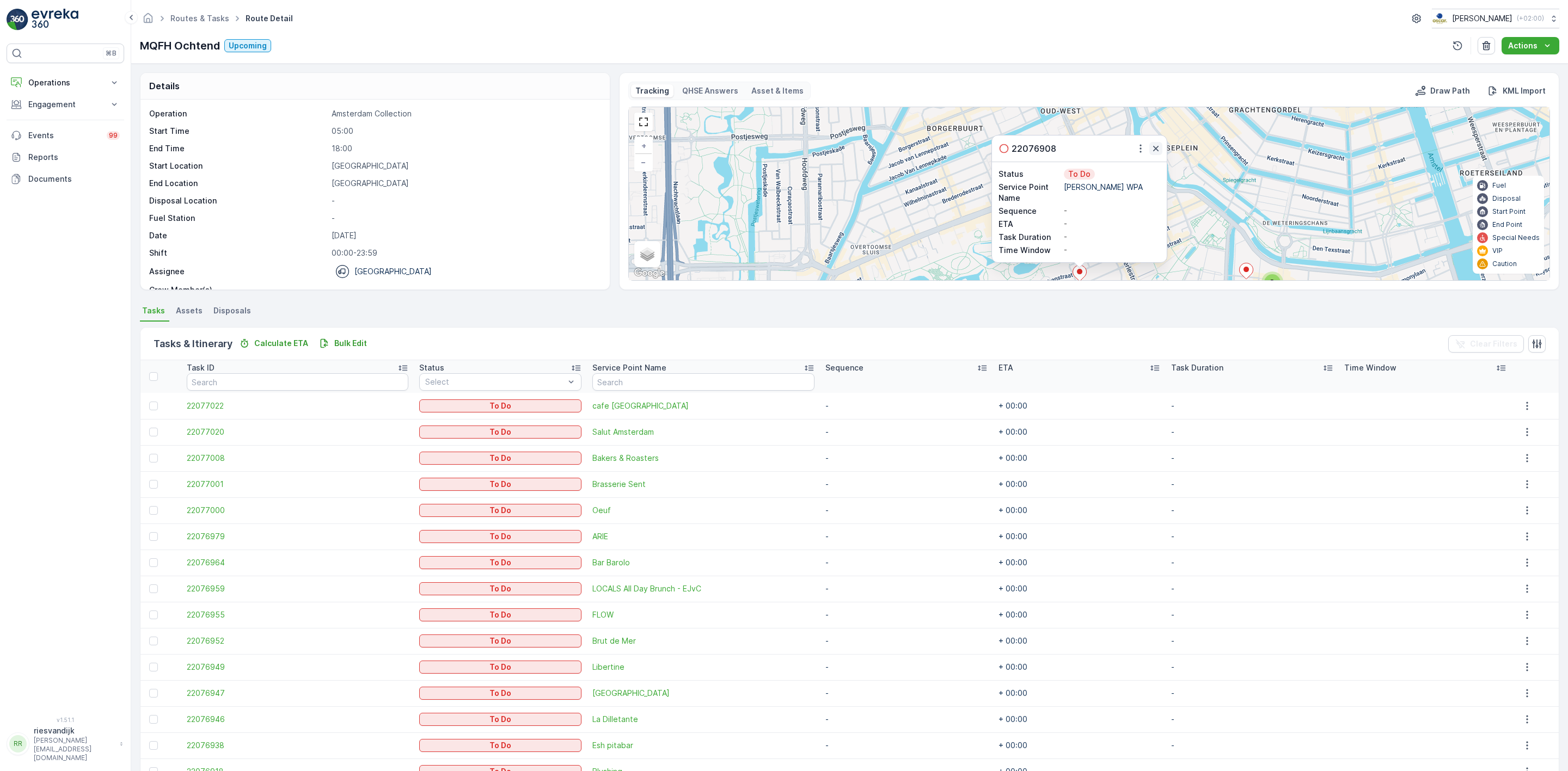
click at [1160, 147] on icon "button" at bounding box center [1156, 148] width 11 height 11
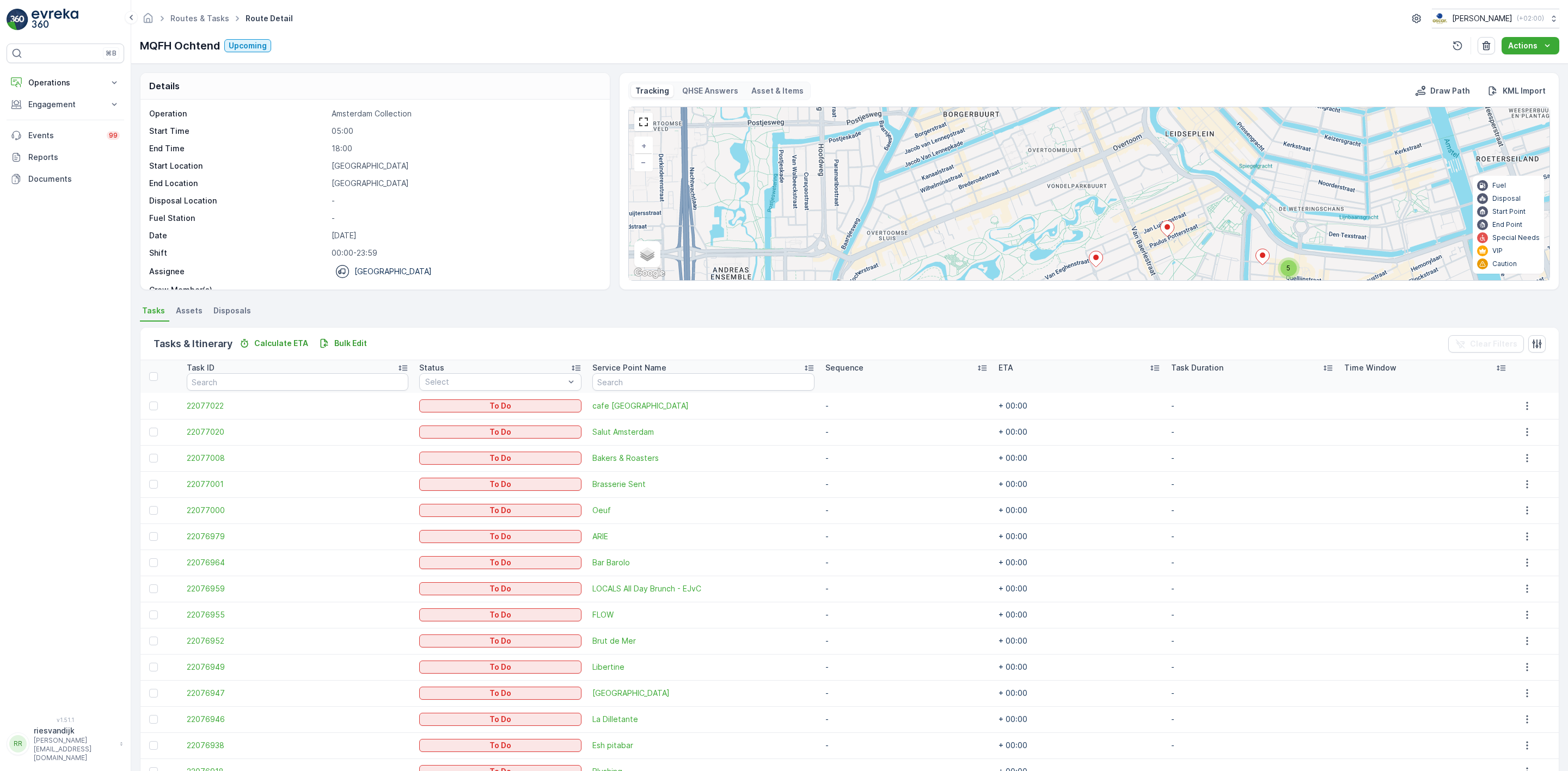
drag, startPoint x: 1175, startPoint y: 204, endPoint x: 1219, endPoint y: 147, distance: 72.0
click at [1219, 147] on div "3 5 3 + − Satellite Roadmap Terrain Hybrid Leaflet Keyboard shortcuts Map Data …" at bounding box center [1089, 194] width 921 height 173
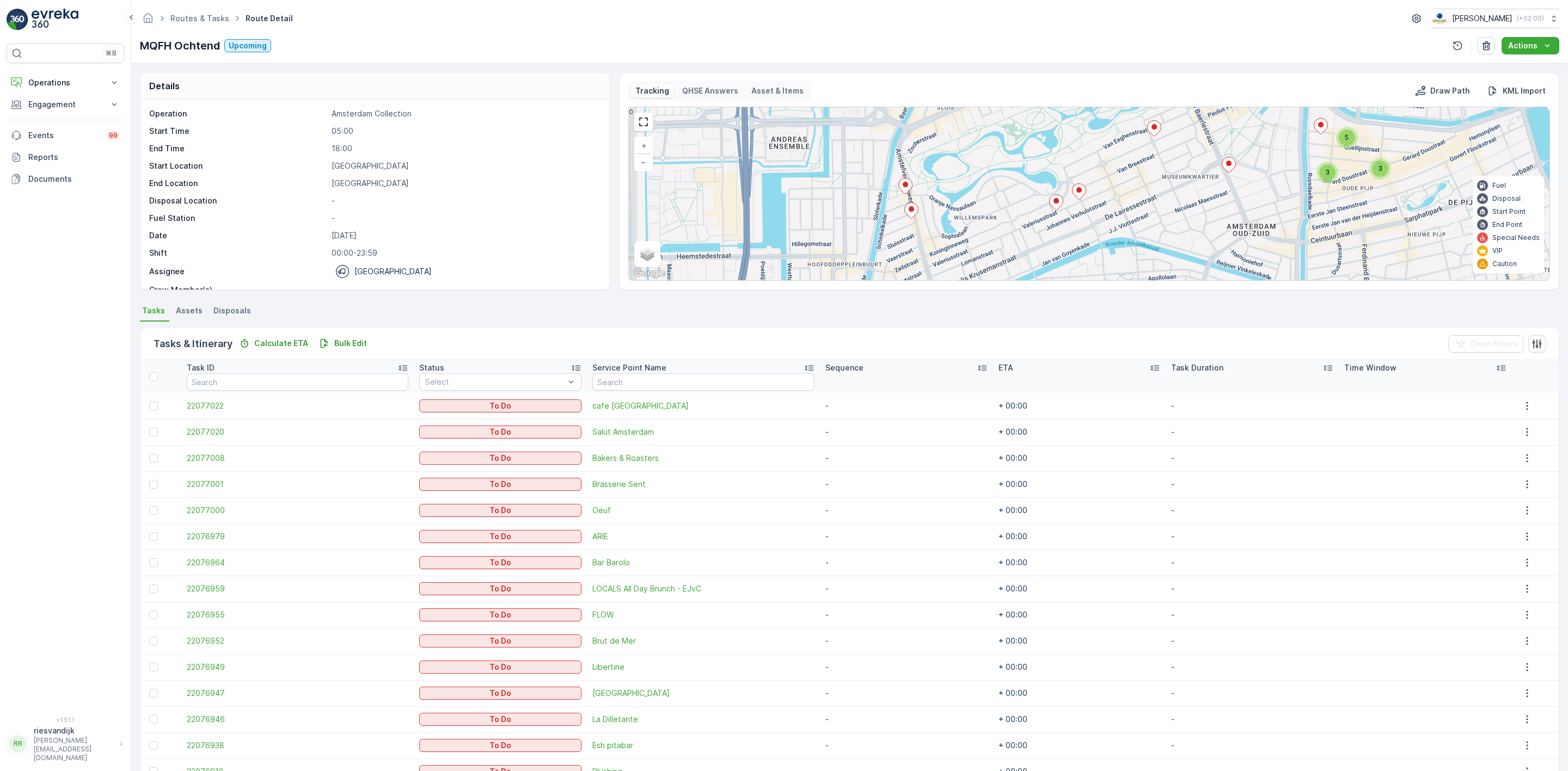
drag, startPoint x: 1026, startPoint y: 227, endPoint x: 1043, endPoint y: 154, distance: 75.0
click at [1045, 154] on div "3 5 3 + − Satellite Roadmap Terrain Hybrid Leaflet Keyboard shortcuts Map Data …" at bounding box center [1089, 194] width 921 height 173
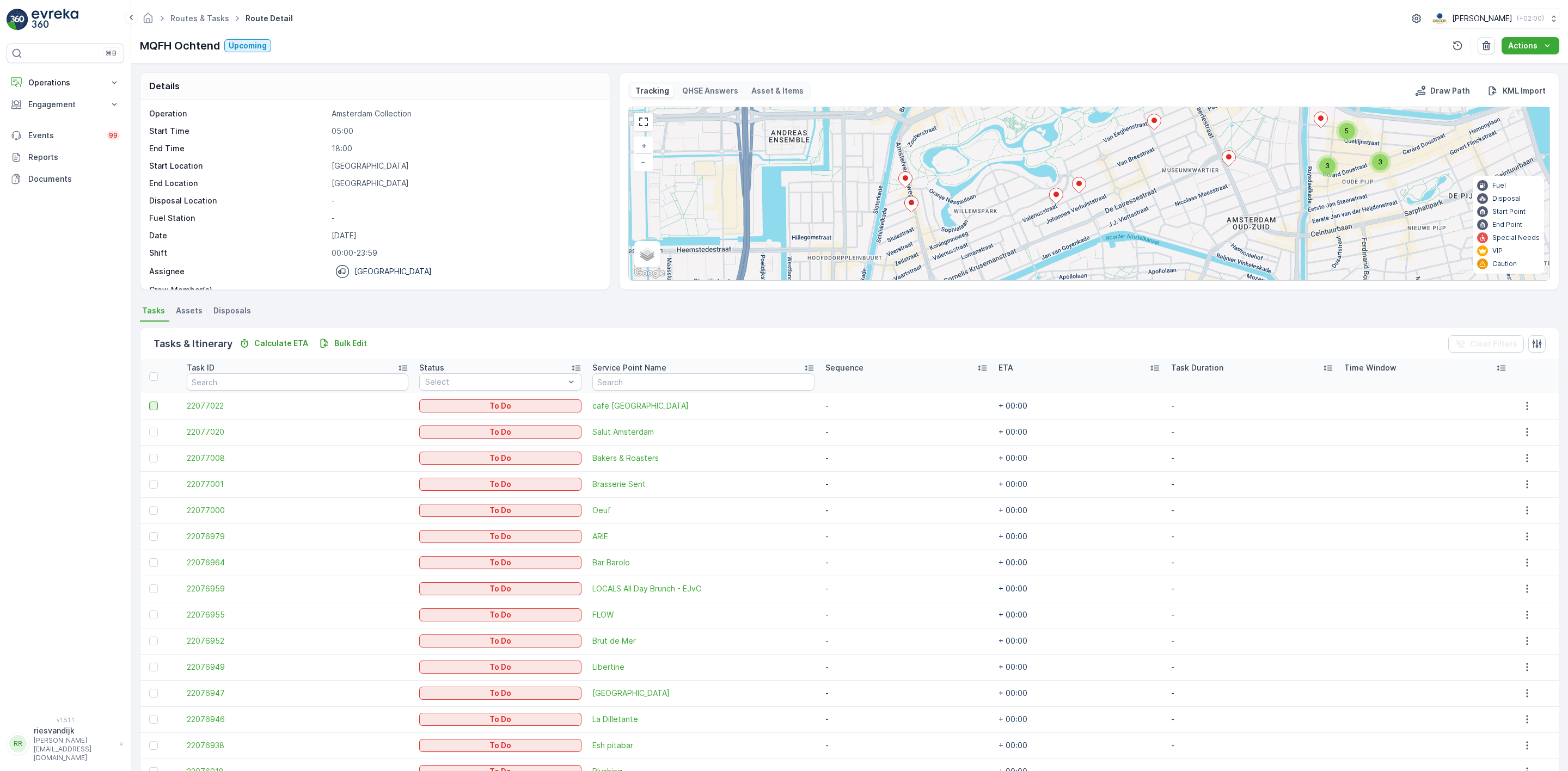
click at [154, 408] on div at bounding box center [153, 406] width 9 height 9
click at [149, 402] on input "checkbox" at bounding box center [149, 402] width 0 height 0
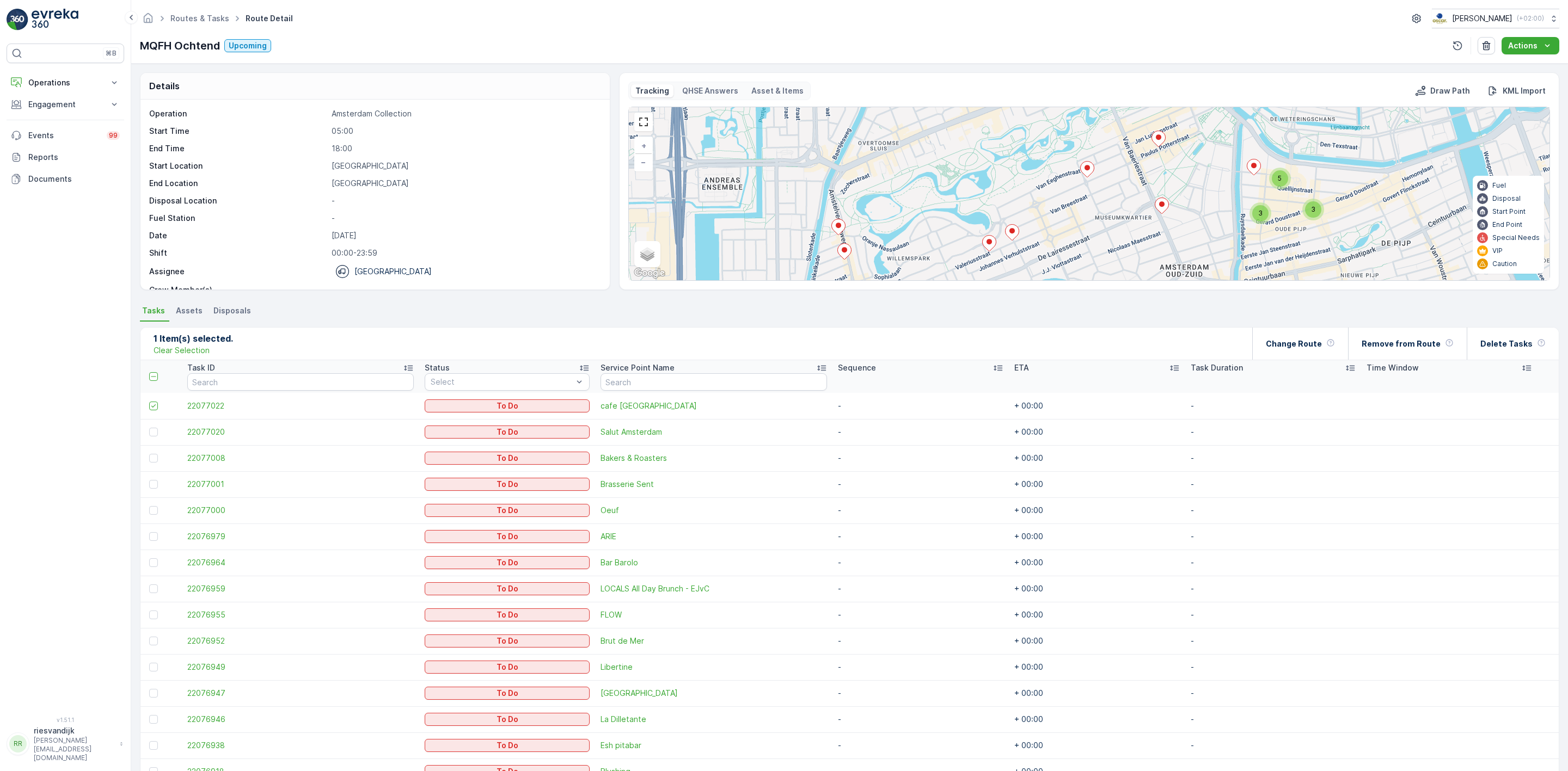
drag, startPoint x: 1059, startPoint y: 220, endPoint x: 992, endPoint y: 263, distance: 79.6
click at [992, 263] on div "3 5 3 + − Satellite Roadmap Terrain Hybrid Leaflet Keyboard shortcuts Map Data …" at bounding box center [1089, 194] width 921 height 173
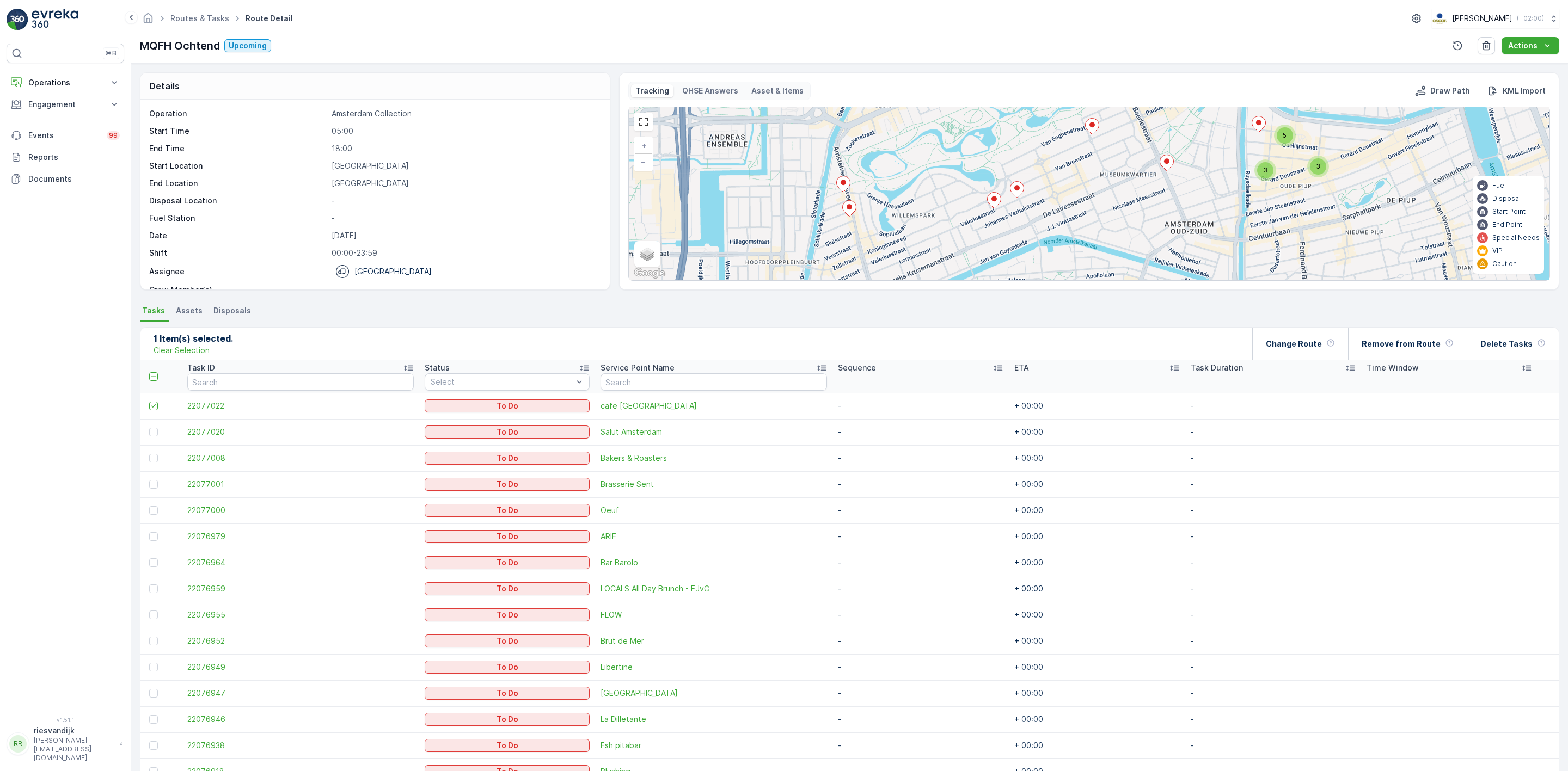
drag, startPoint x: 1194, startPoint y: 188, endPoint x: 1250, endPoint y: 142, distance: 72.5
click at [1250, 142] on div "3 5 3 + − Satellite Roadmap Terrain Hybrid Leaflet Keyboard shortcuts Map Data …" at bounding box center [1089, 194] width 921 height 173
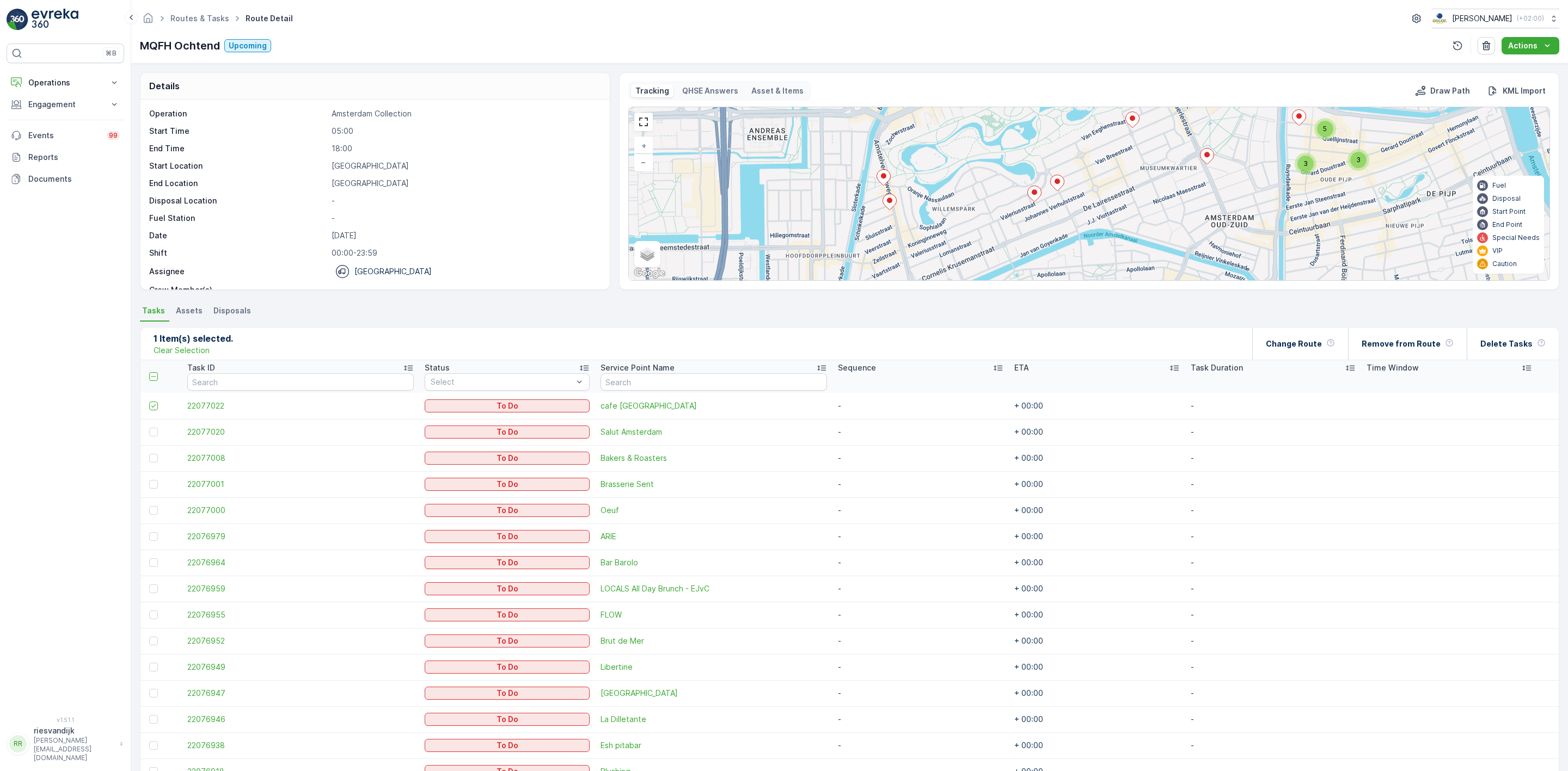
click at [884, 182] on icon at bounding box center [883, 178] width 13 height 16
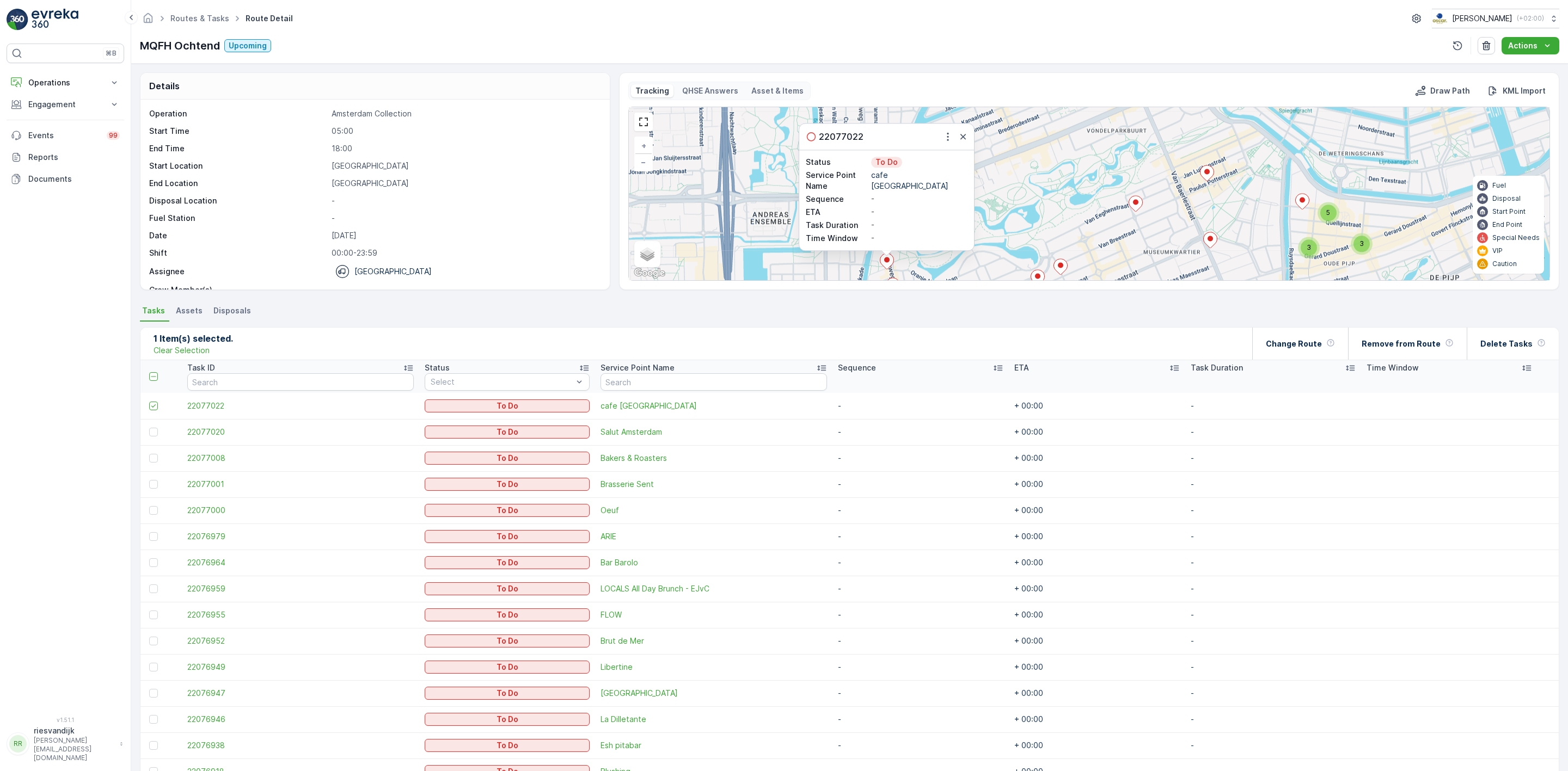
drag, startPoint x: 1036, startPoint y: 216, endPoint x: 1042, endPoint y: 180, distance: 36.5
click at [1042, 180] on div "3 5 3 22077022 Status To Do Service Point Name cafe Schinkelhaven Sequence - ET…" at bounding box center [1089, 194] width 921 height 173
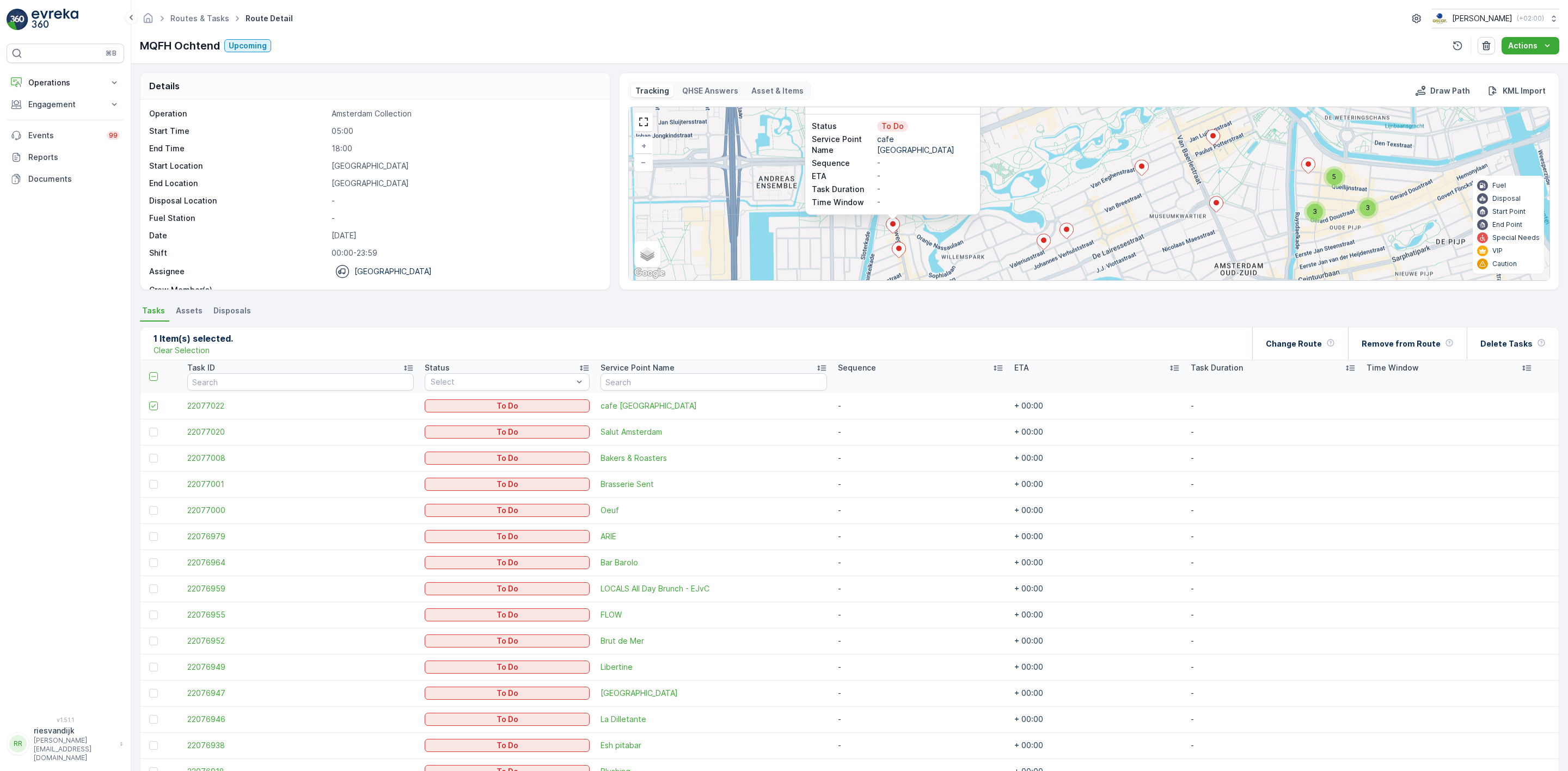
click at [900, 253] on icon at bounding box center [898, 250] width 13 height 16
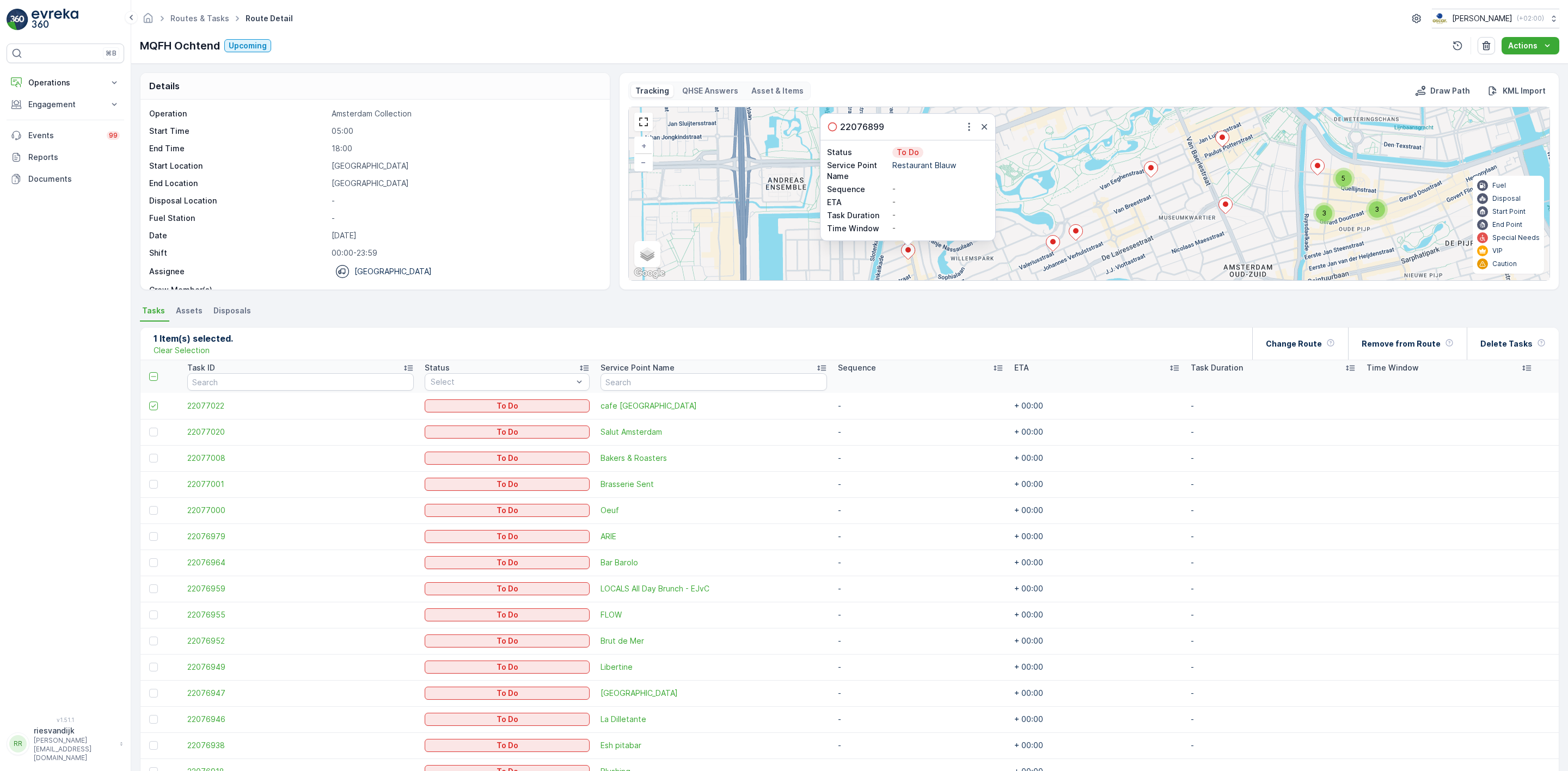
drag, startPoint x: 1070, startPoint y: 204, endPoint x: 1082, endPoint y: 184, distance: 23.3
click at [1082, 183] on div "3 5 3 22076899 Status To Do Service Point Name Restaurant Blauw Sequence - ETA …" at bounding box center [1089, 194] width 921 height 173
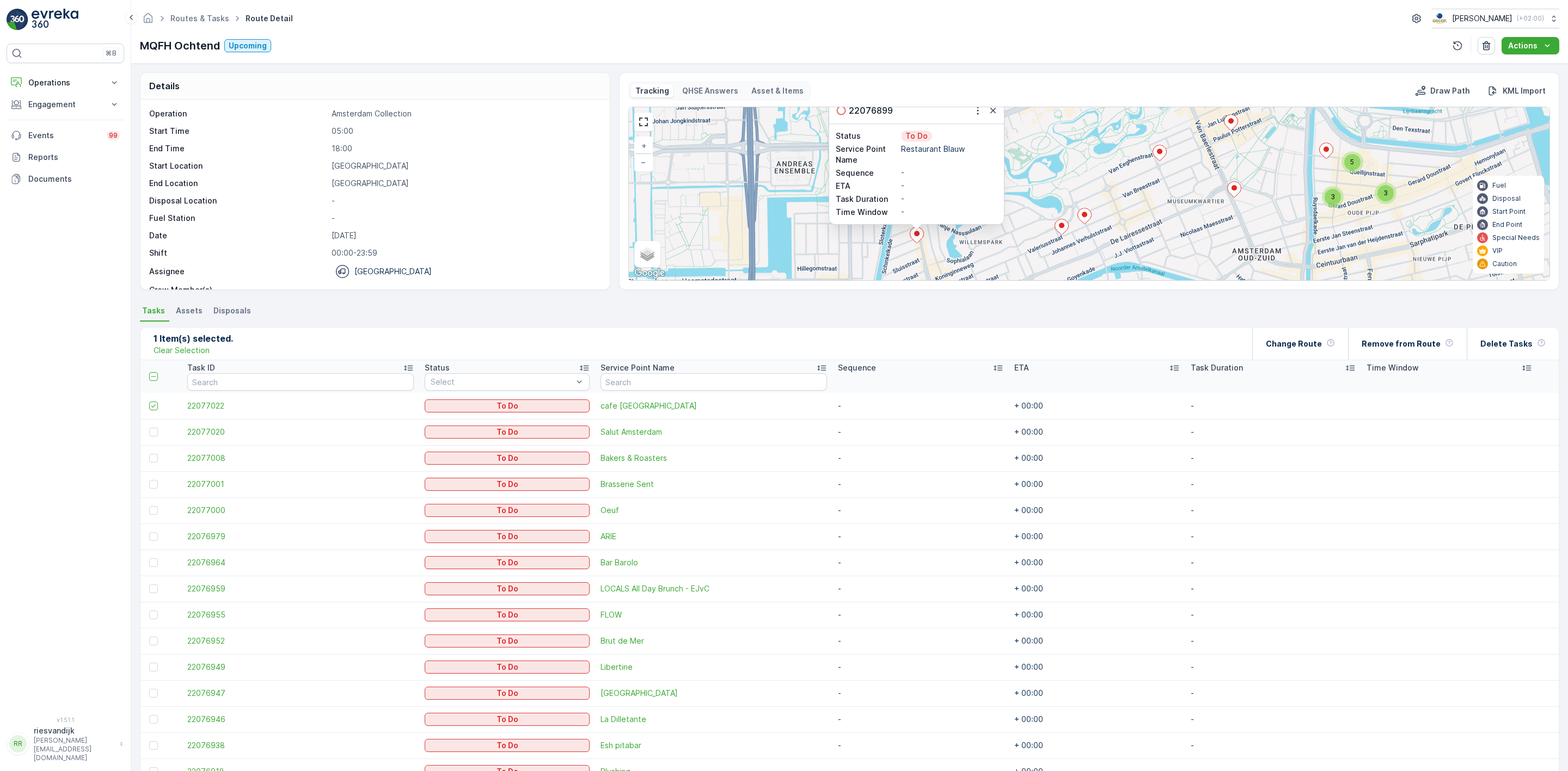
click at [1062, 192] on div "3 5 3 22076899 Status To Do Service Point Name Restaurant Blauw Sequence - ETA …" at bounding box center [1089, 194] width 921 height 173
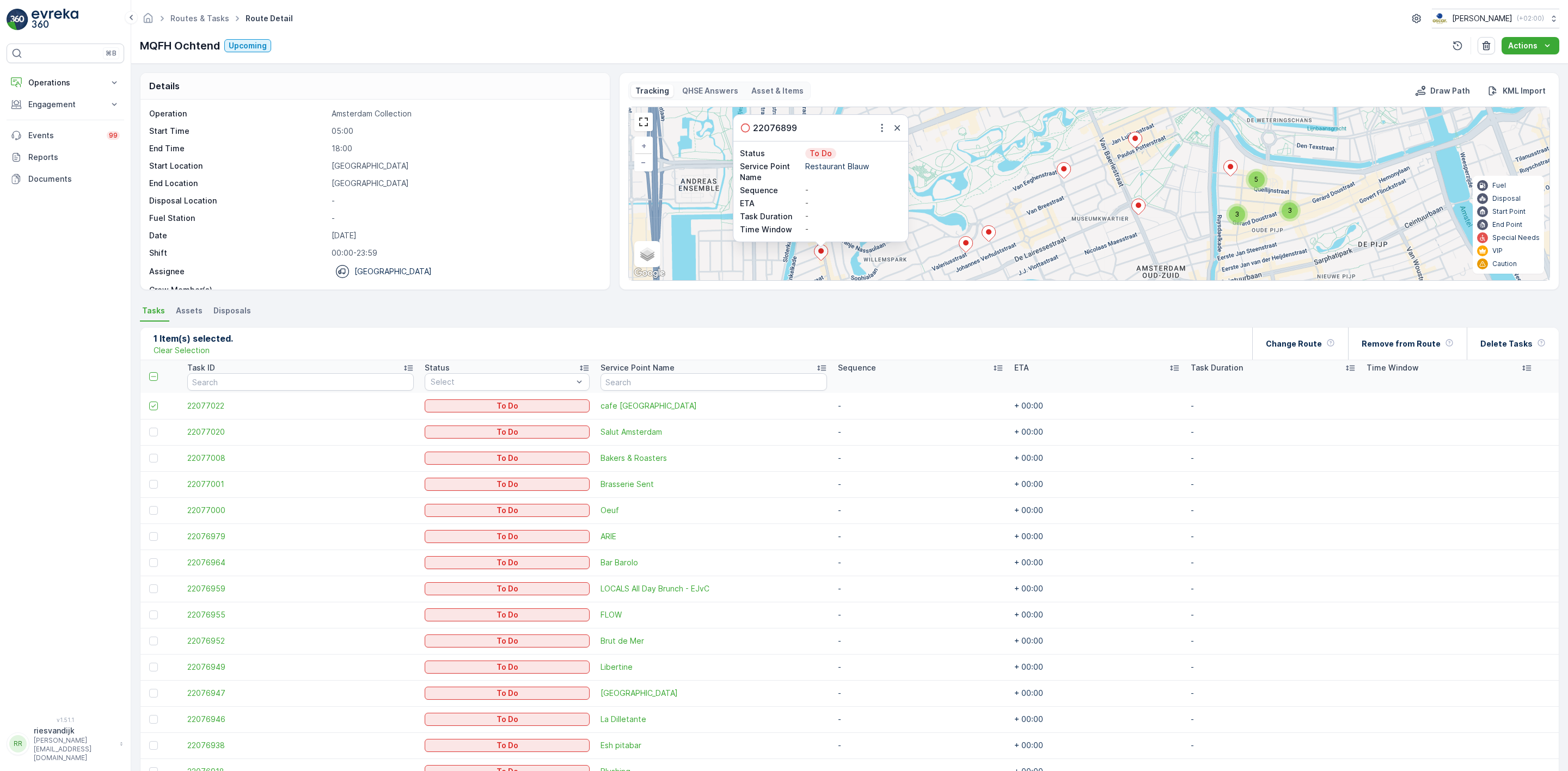
drag, startPoint x: 1054, startPoint y: 183, endPoint x: 969, endPoint y: 184, distance: 85.0
click at [982, 195] on div "3 5 3 22076899 Status To Do Service Point Name Restaurant Blauw Sequence - ETA …" at bounding box center [1089, 194] width 921 height 173
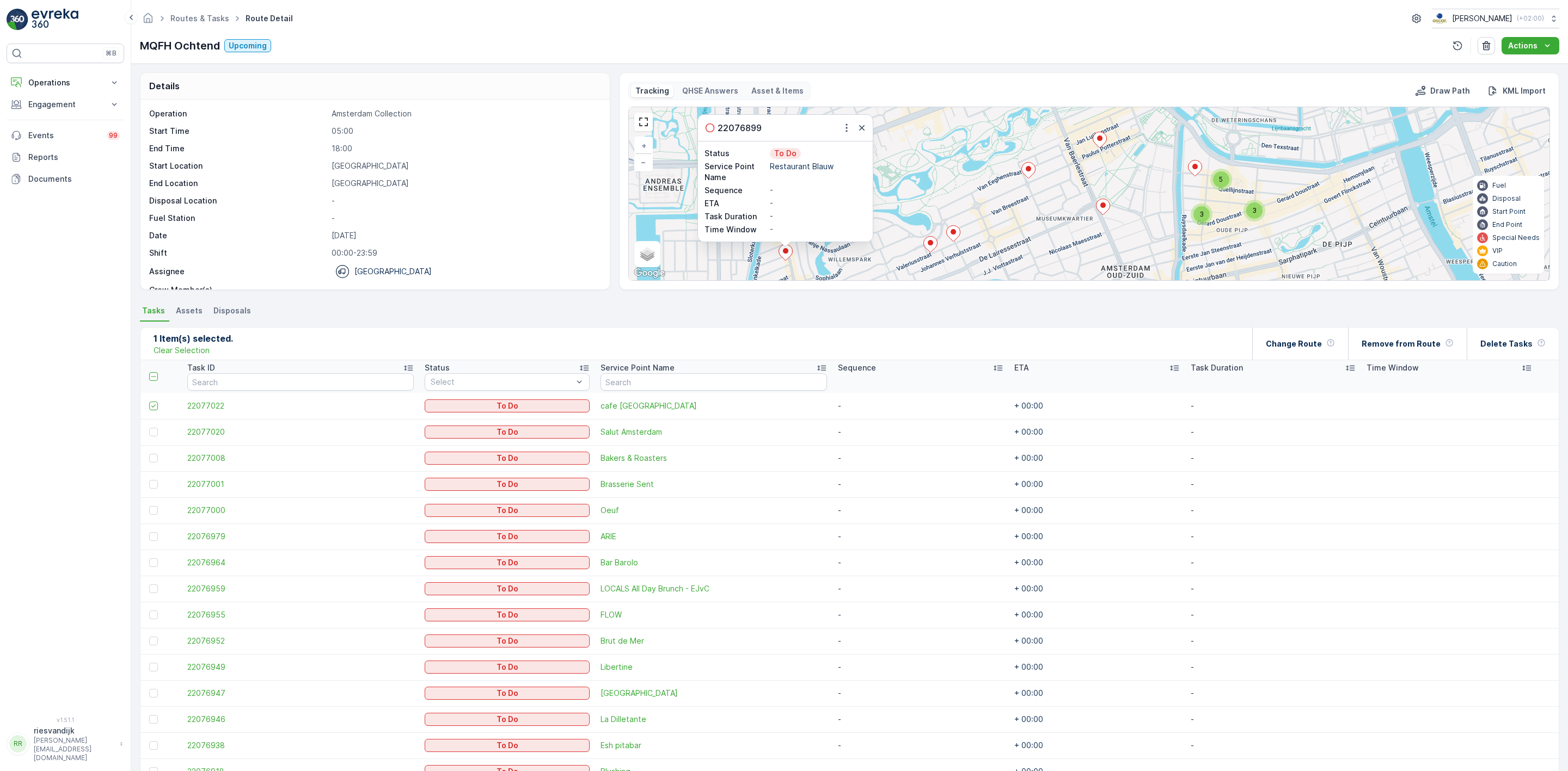
drag, startPoint x: 1148, startPoint y: 185, endPoint x: 1115, endPoint y: 190, distance: 33.4
click at [1115, 189] on div "3 5 3 22076899 Status To Do Service Point Name Restaurant Blauw Sequence - ETA …" at bounding box center [1089, 194] width 921 height 173
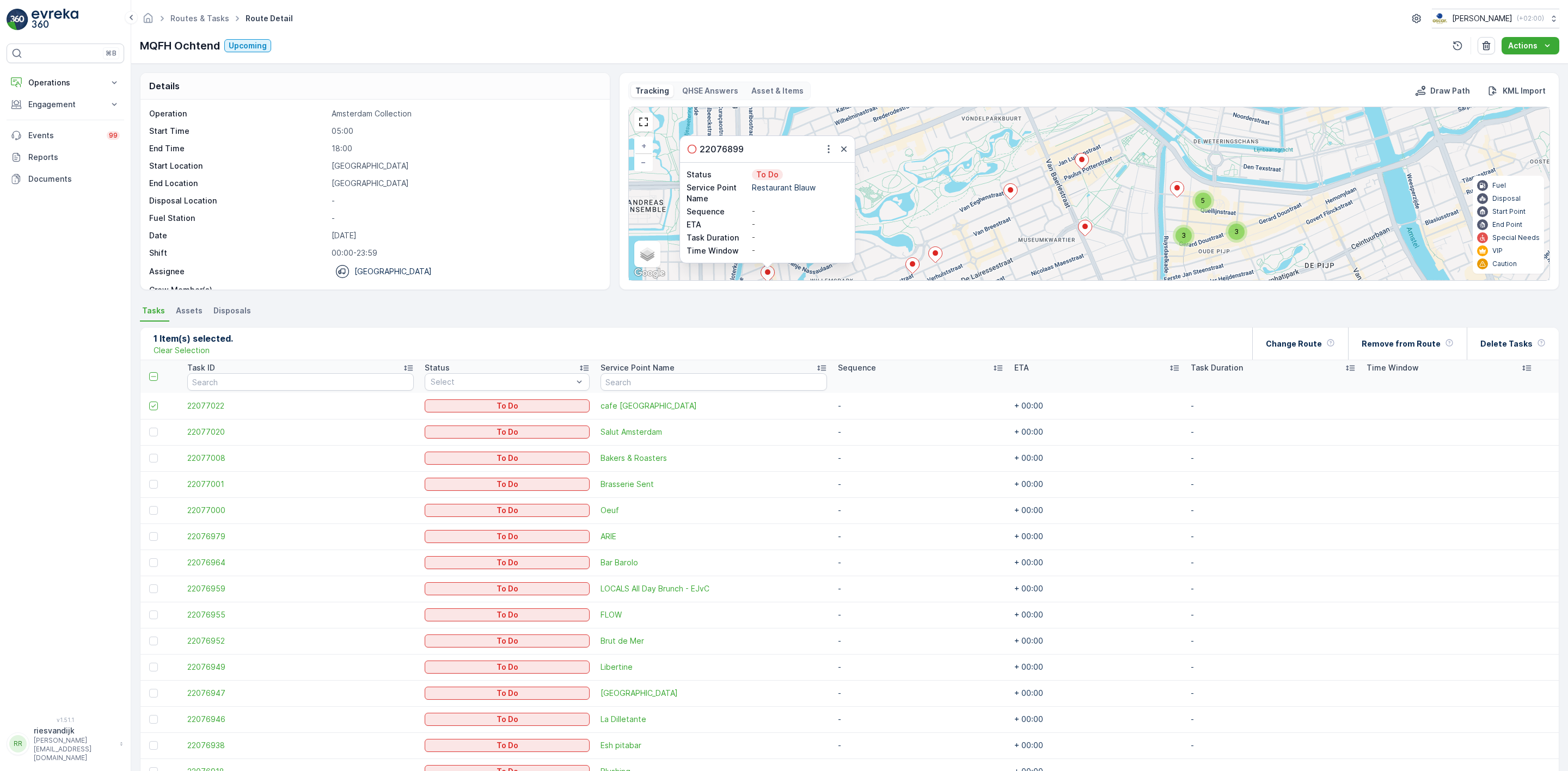
drag, startPoint x: 1108, startPoint y: 198, endPoint x: 1114, endPoint y: 184, distance: 15.2
click at [1115, 188] on div "3 5 3 22076899 Status To Do Service Point Name Restaurant Blauw Sequence - ETA …" at bounding box center [1089, 194] width 921 height 173
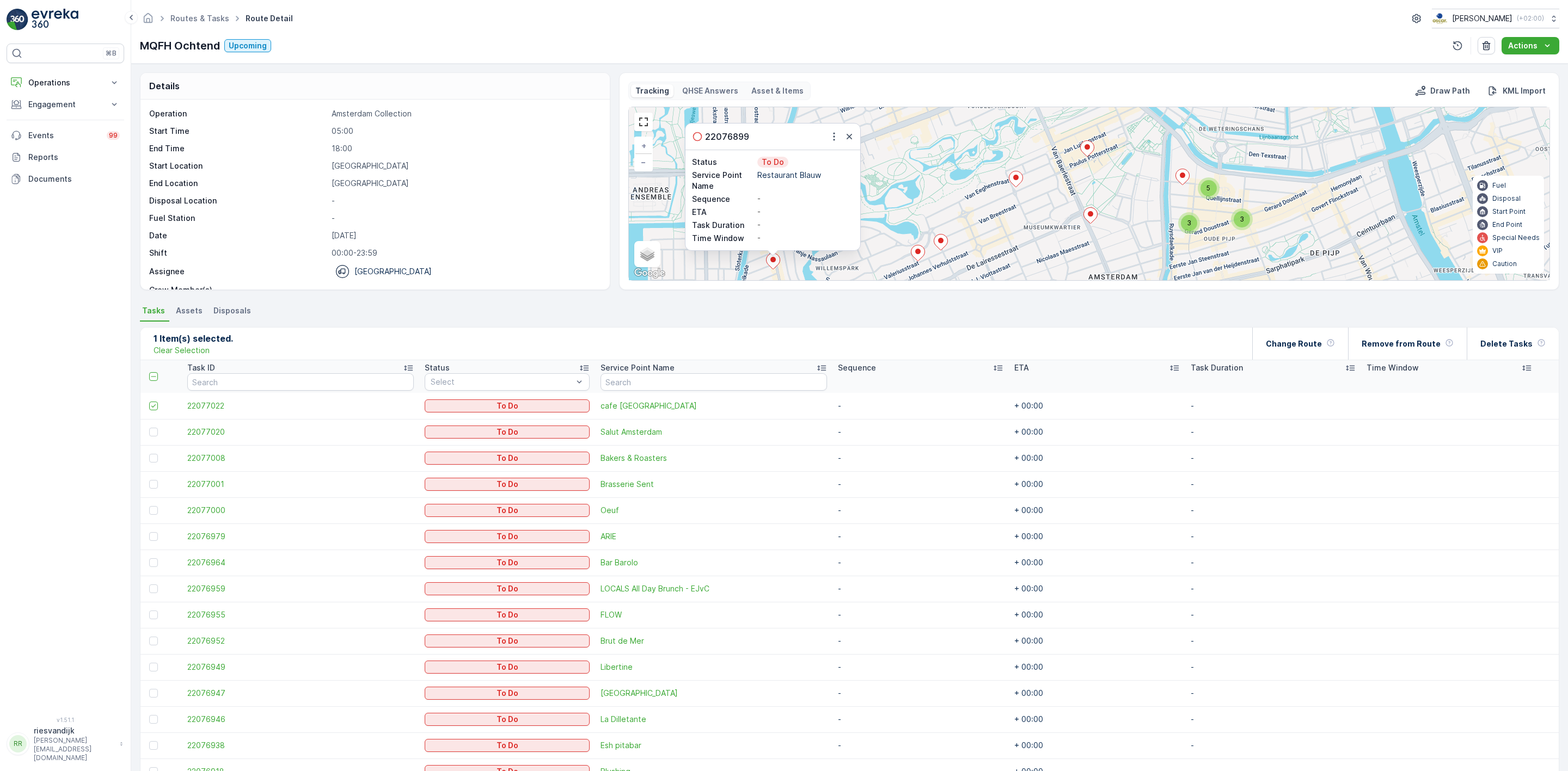
click at [1090, 220] on icon at bounding box center [1090, 216] width 13 height 16
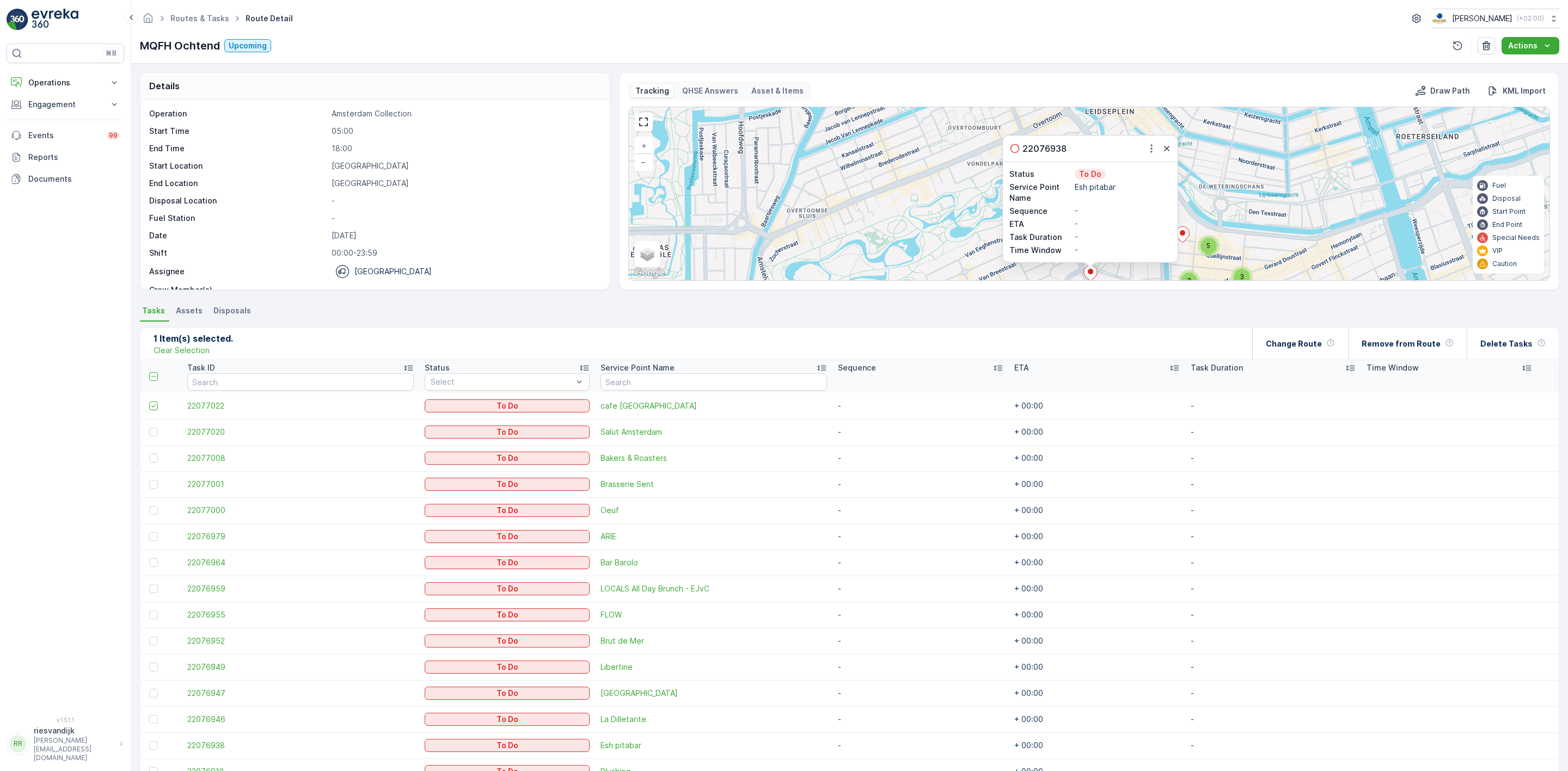
click at [1217, 198] on div "3 5 3 22076938 Status To Do Service Point Name Esh pitabar Sequence - ETA - Tas…" at bounding box center [1089, 194] width 921 height 173
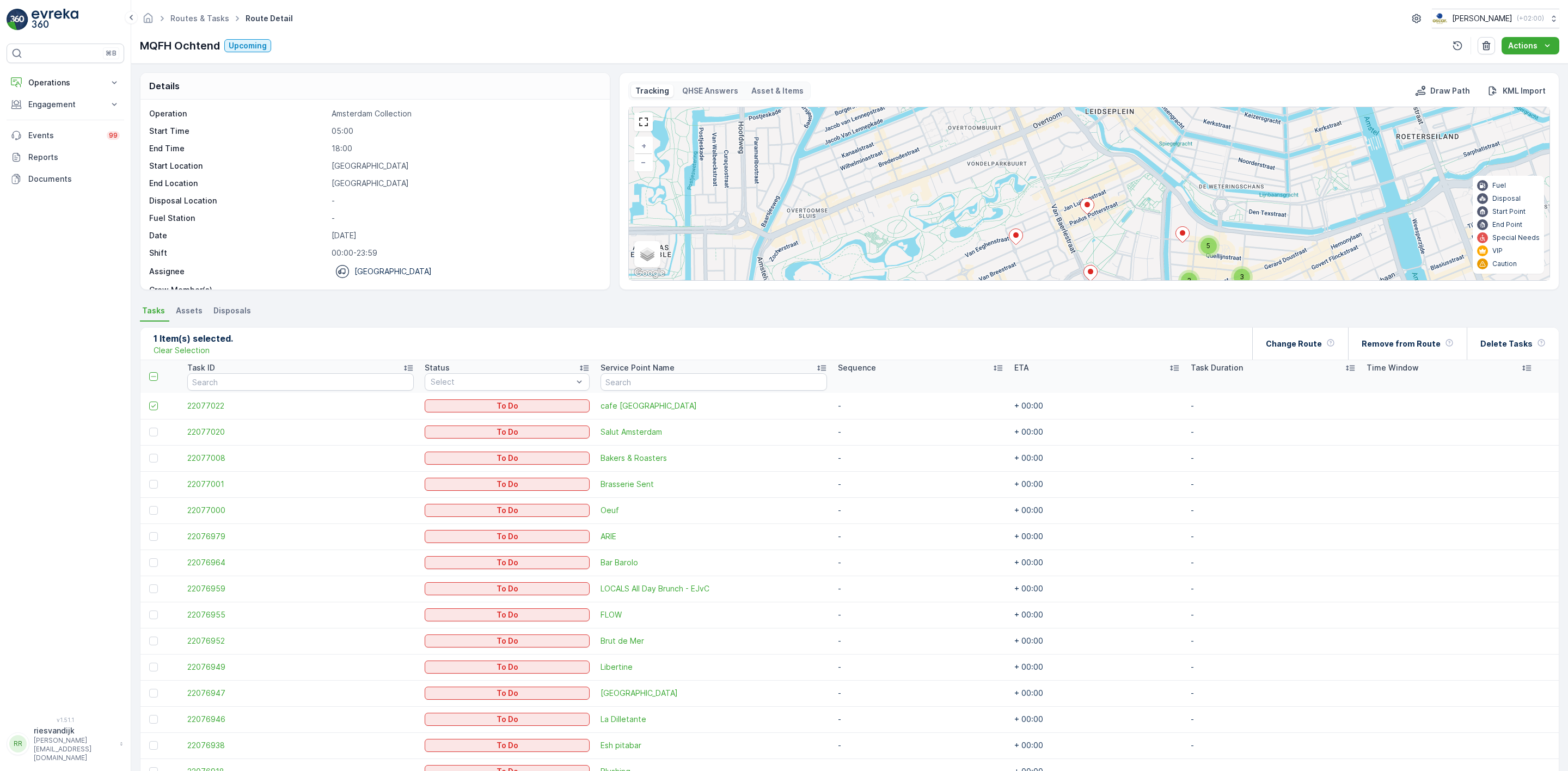
click at [1083, 204] on icon at bounding box center [1087, 206] width 13 height 16
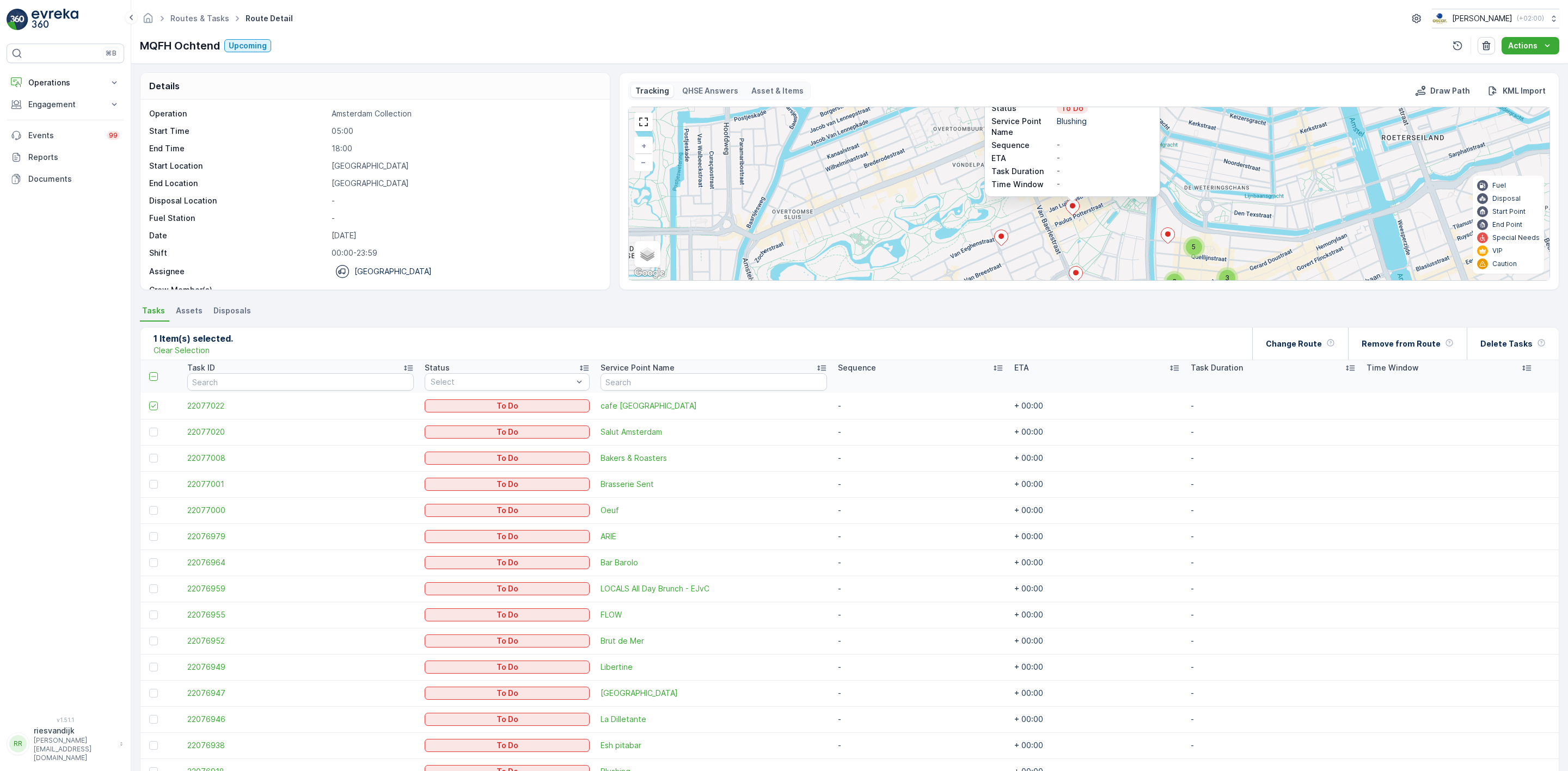
drag, startPoint x: 1214, startPoint y: 130, endPoint x: 1212, endPoint y: 105, distance: 25.1
click at [1213, 106] on div "Tracking QHSE Answers Asset & Items Draw Path KML Import 3 5 3 22076918 Status …" at bounding box center [1089, 181] width 922 height 199
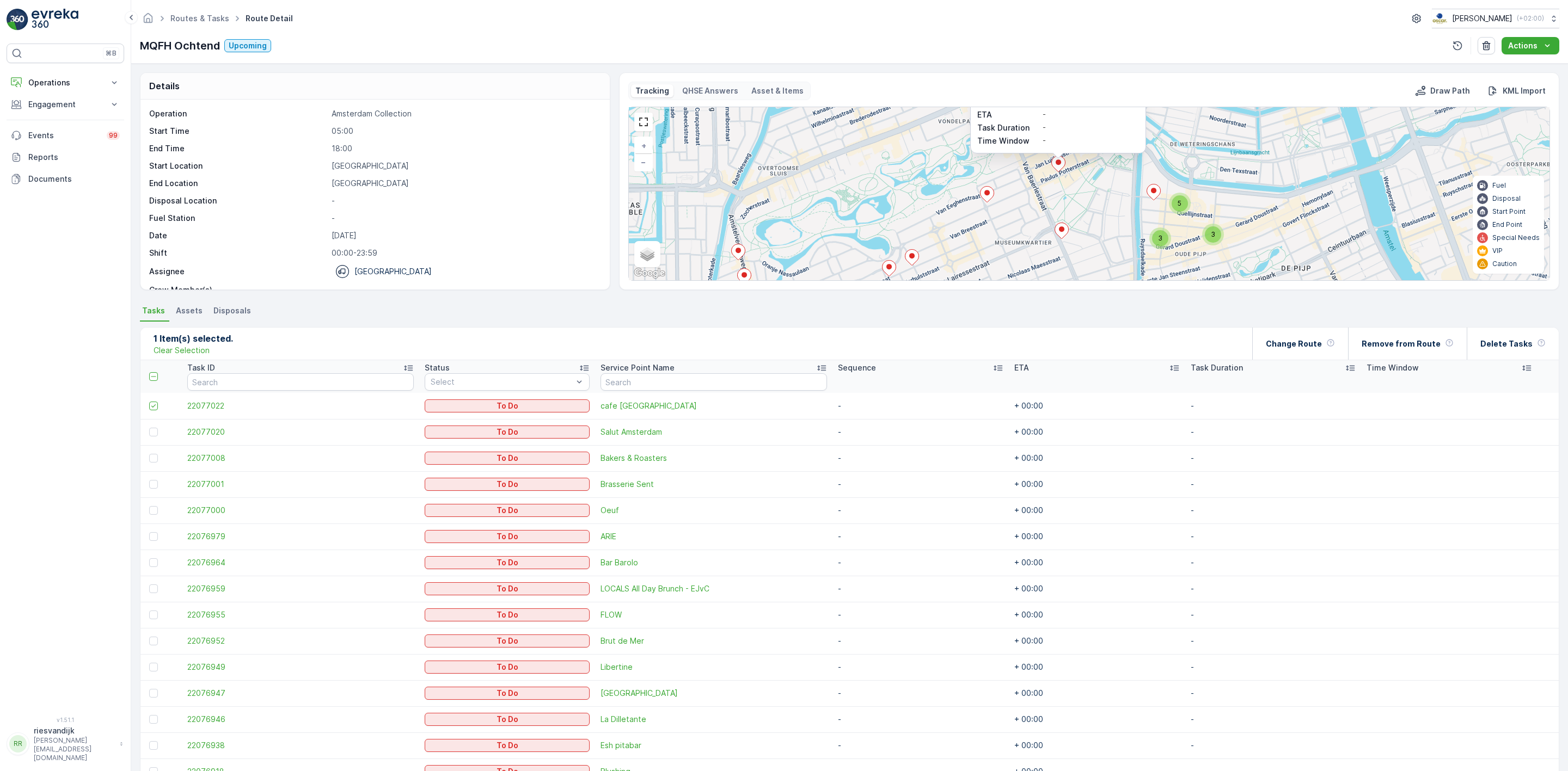
drag, startPoint x: 1255, startPoint y: 199, endPoint x: 1213, endPoint y: 173, distance: 49.4
click at [1228, 169] on div "3 5 3 22076918 Status To Do Service Point Name Blushing Sequence - ETA - Task D…" at bounding box center [1089, 194] width 921 height 173
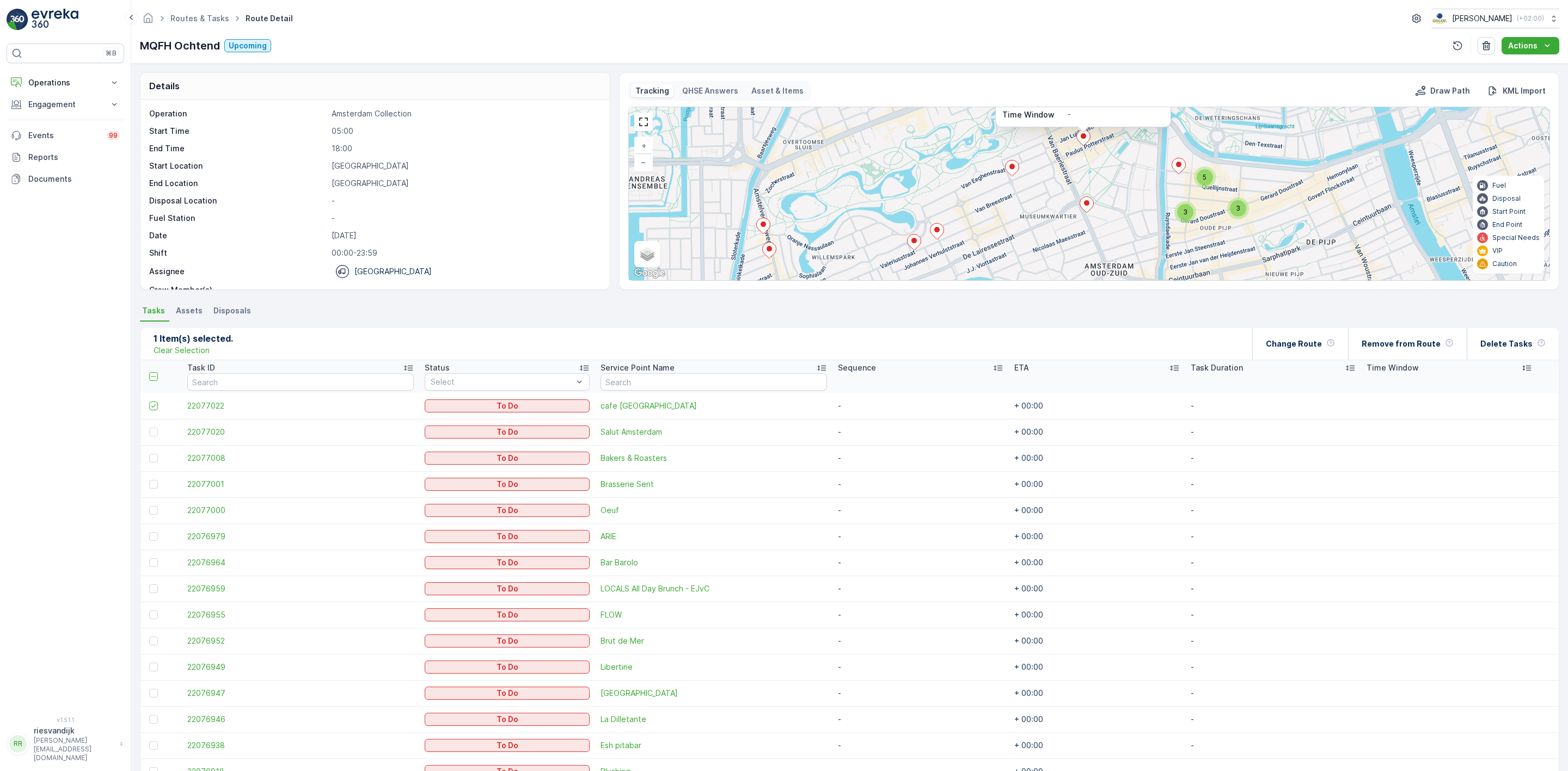
drag, startPoint x: 989, startPoint y: 198, endPoint x: 1014, endPoint y: 196, distance: 25.1
click at [1014, 196] on div "3 5 3 22076918 Status To Do Service Point Name Blushing Sequence - ETA - Task D…" at bounding box center [1089, 194] width 921 height 173
click at [1088, 208] on icon at bounding box center [1091, 205] width 13 height 16
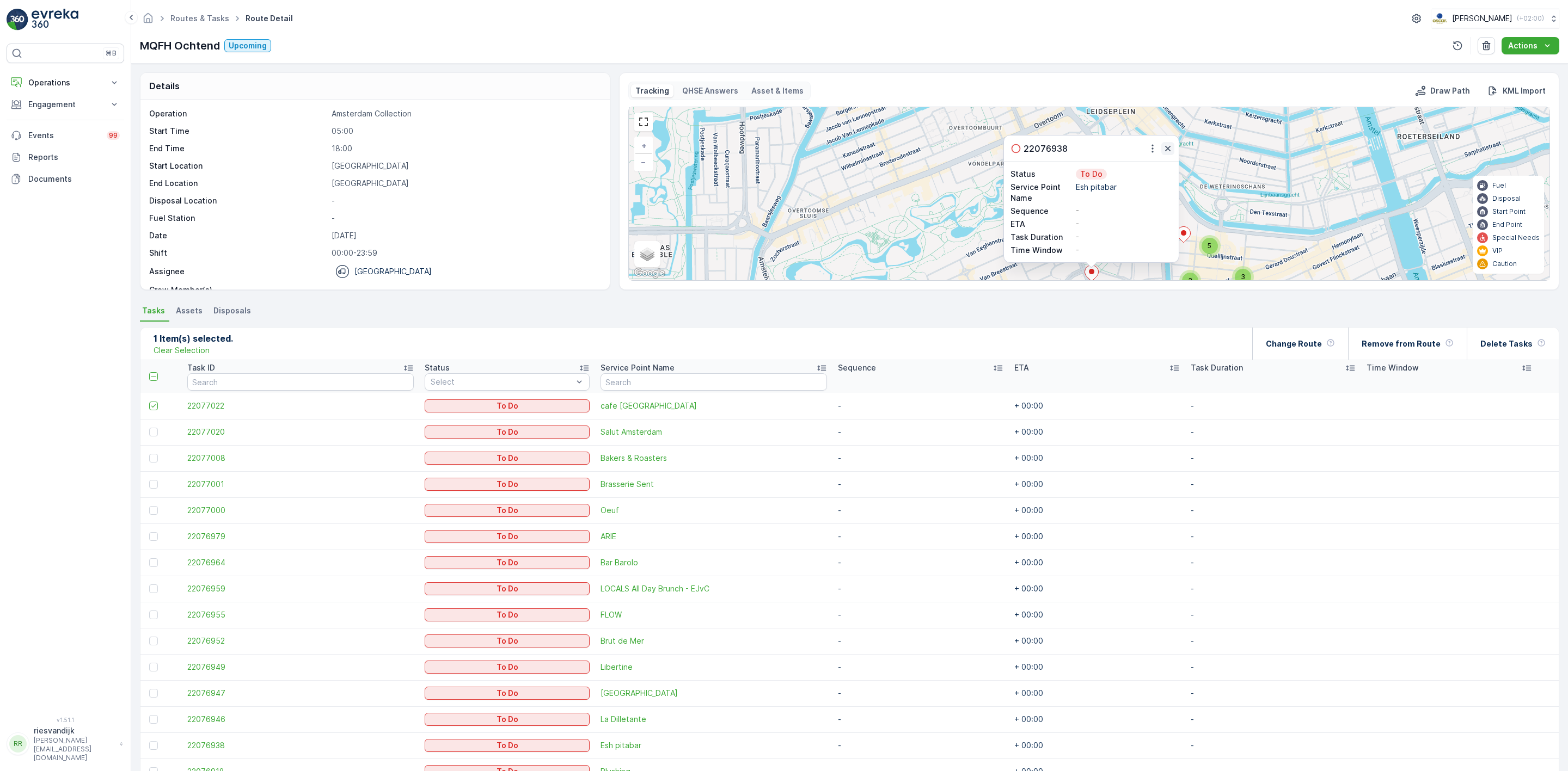
click at [1172, 148] on icon "button" at bounding box center [1168, 148] width 11 height 11
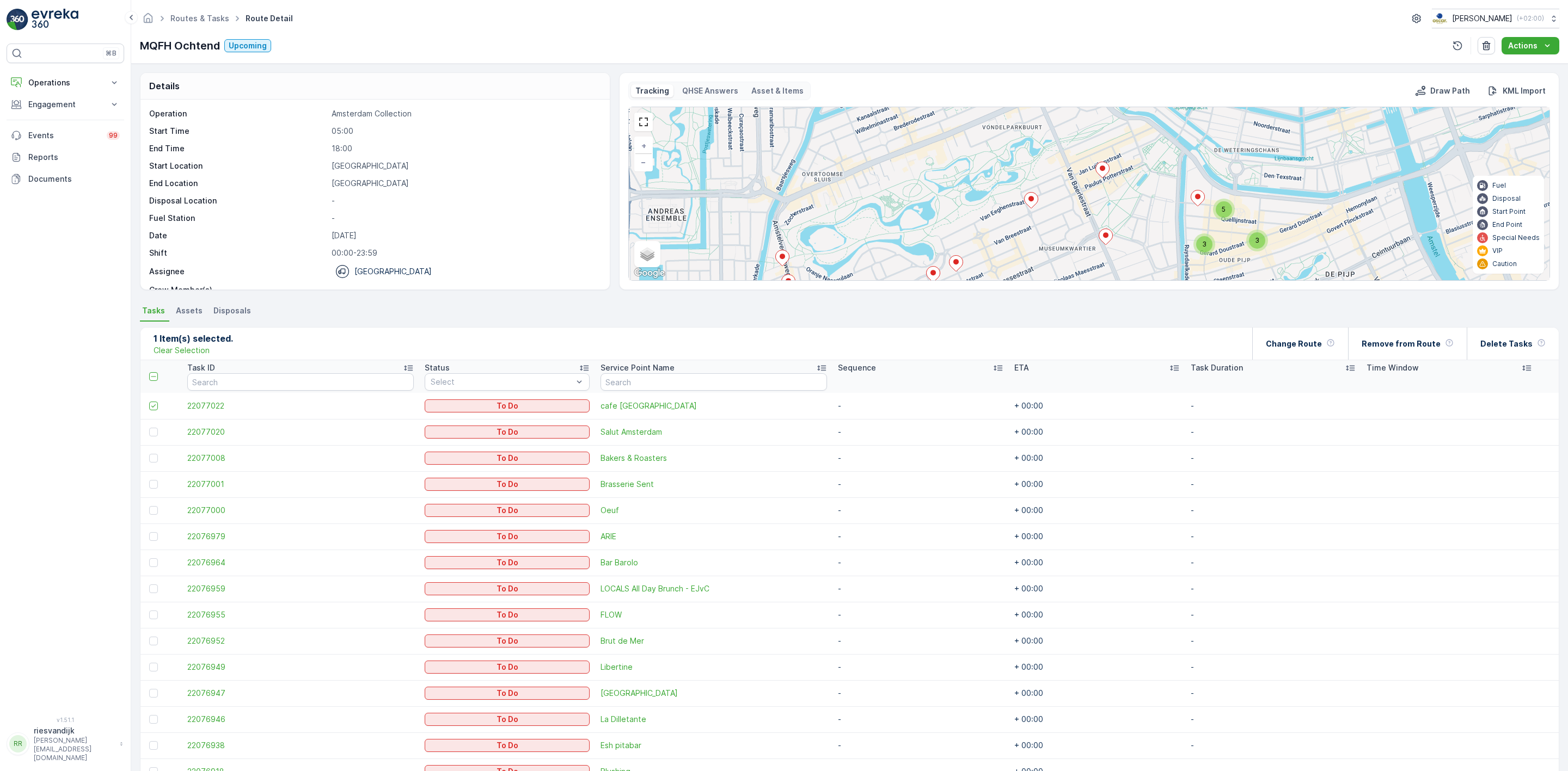
drag, startPoint x: 1103, startPoint y: 201, endPoint x: 1106, endPoint y: 188, distance: 13.3
click at [1106, 189] on div "3 5 3 + − Satellite Roadmap Terrain Hybrid Leaflet Keyboard shortcuts Map Data …" at bounding box center [1089, 194] width 921 height 173
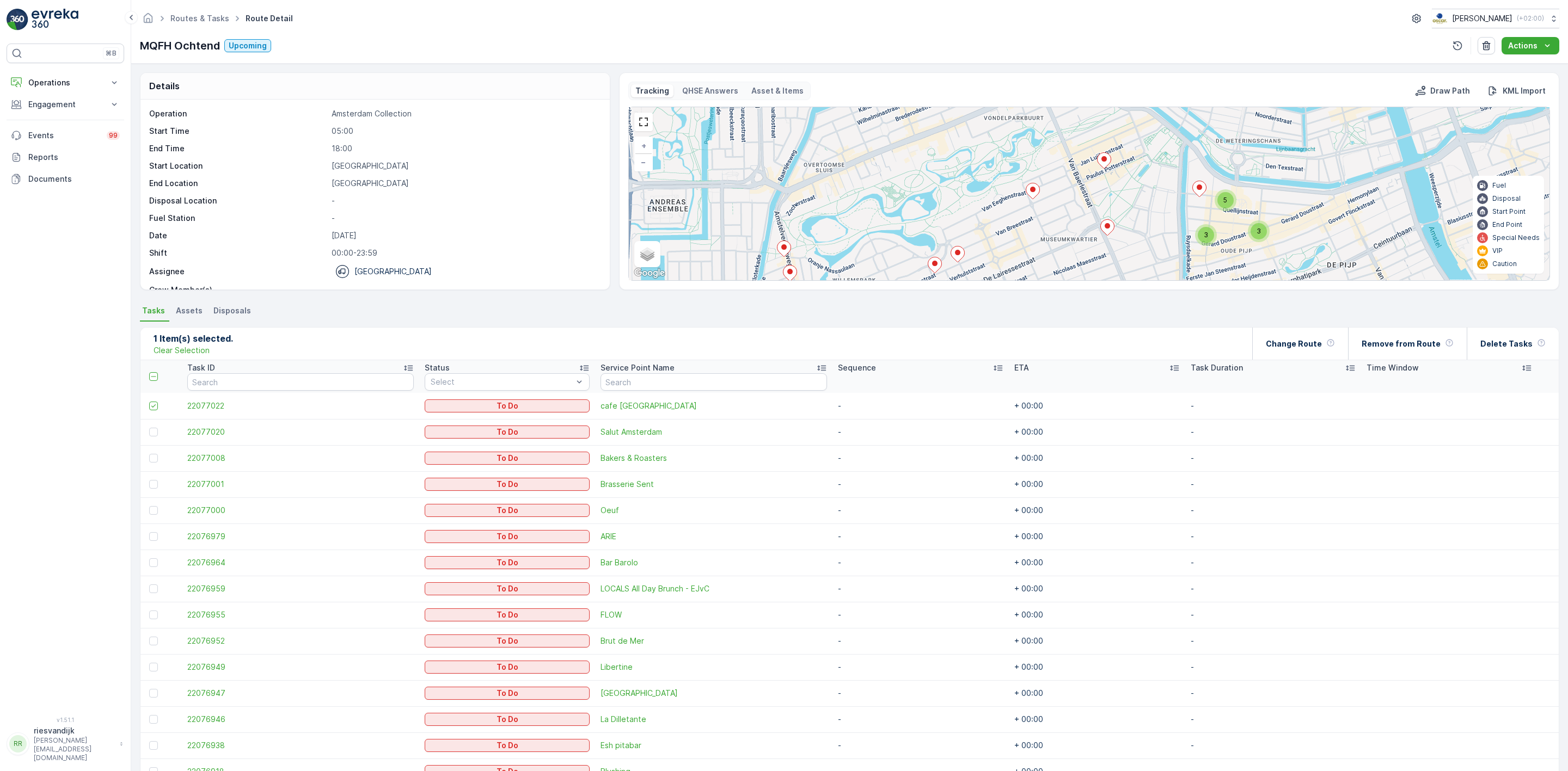
click at [1031, 198] on icon at bounding box center [1032, 191] width 13 height 16
click at [1032, 194] on icon at bounding box center [1031, 191] width 13 height 16
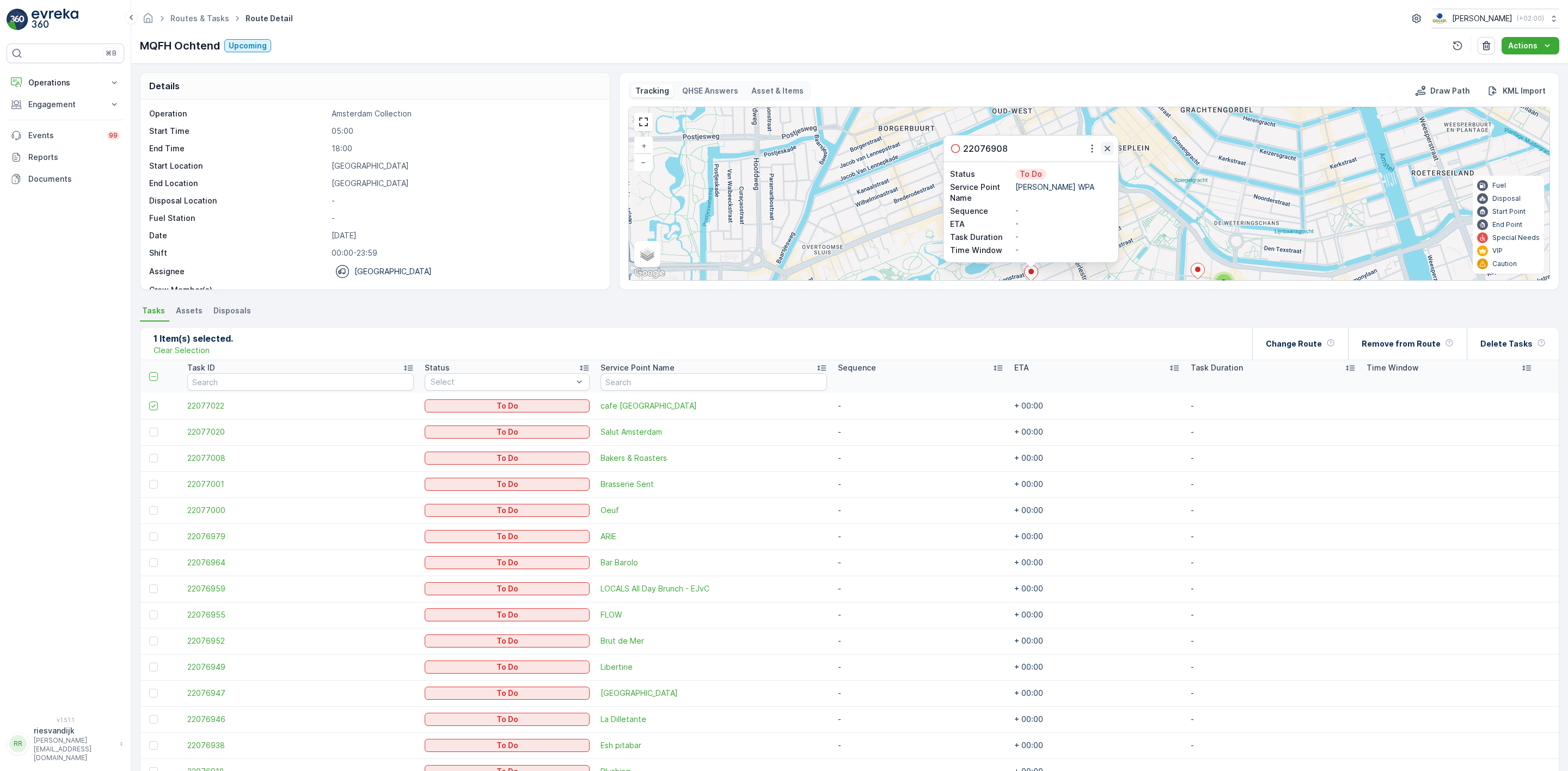
click at [1111, 147] on icon "button" at bounding box center [1107, 148] width 11 height 11
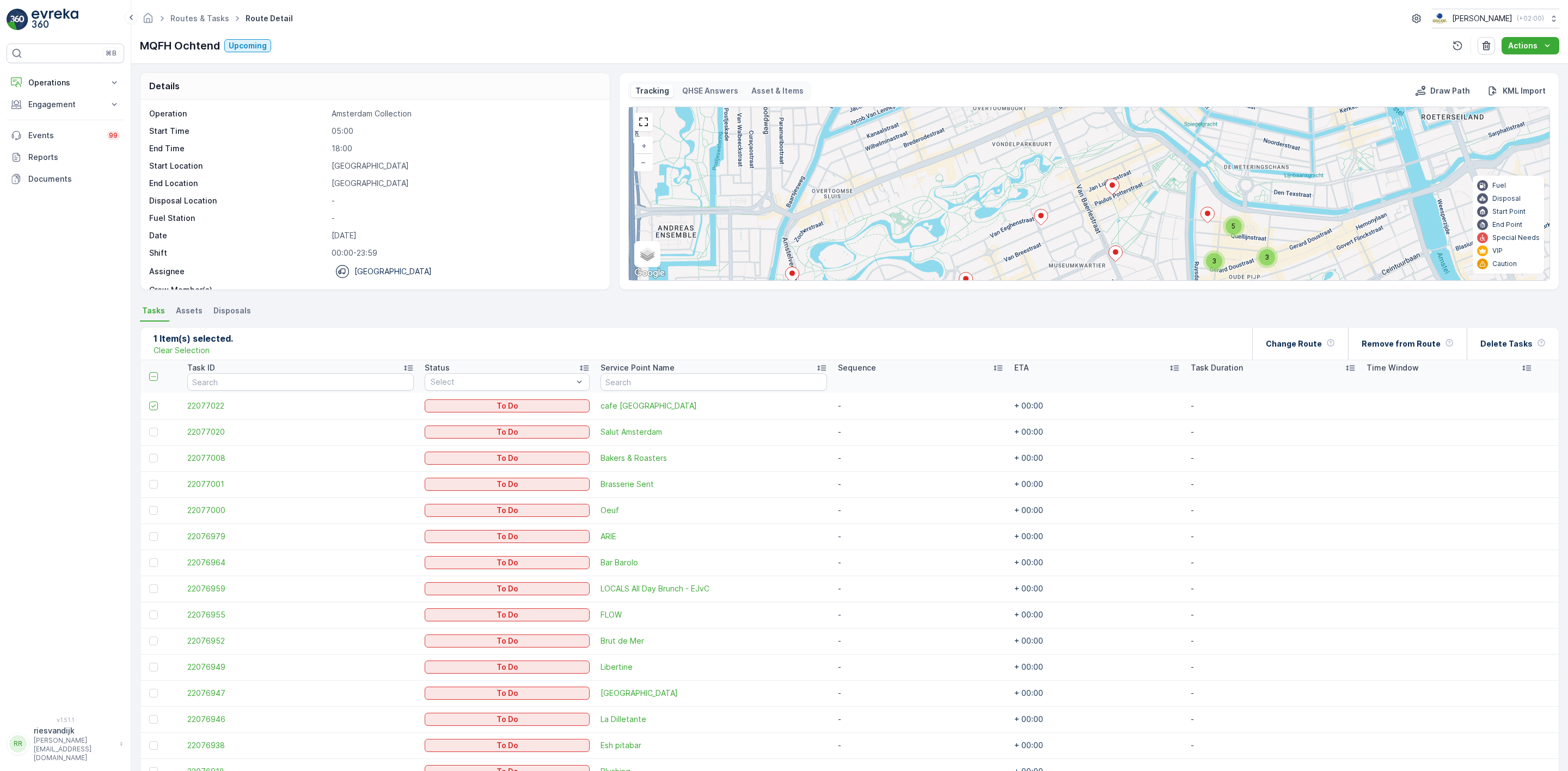
drag, startPoint x: 1158, startPoint y: 219, endPoint x: 1168, endPoint y: 165, distance: 54.9
click at [1168, 165] on div "3 5 3 + − Satellite Roadmap Terrain Hybrid Leaflet Keyboard shortcuts Map Data …" at bounding box center [1089, 194] width 921 height 173
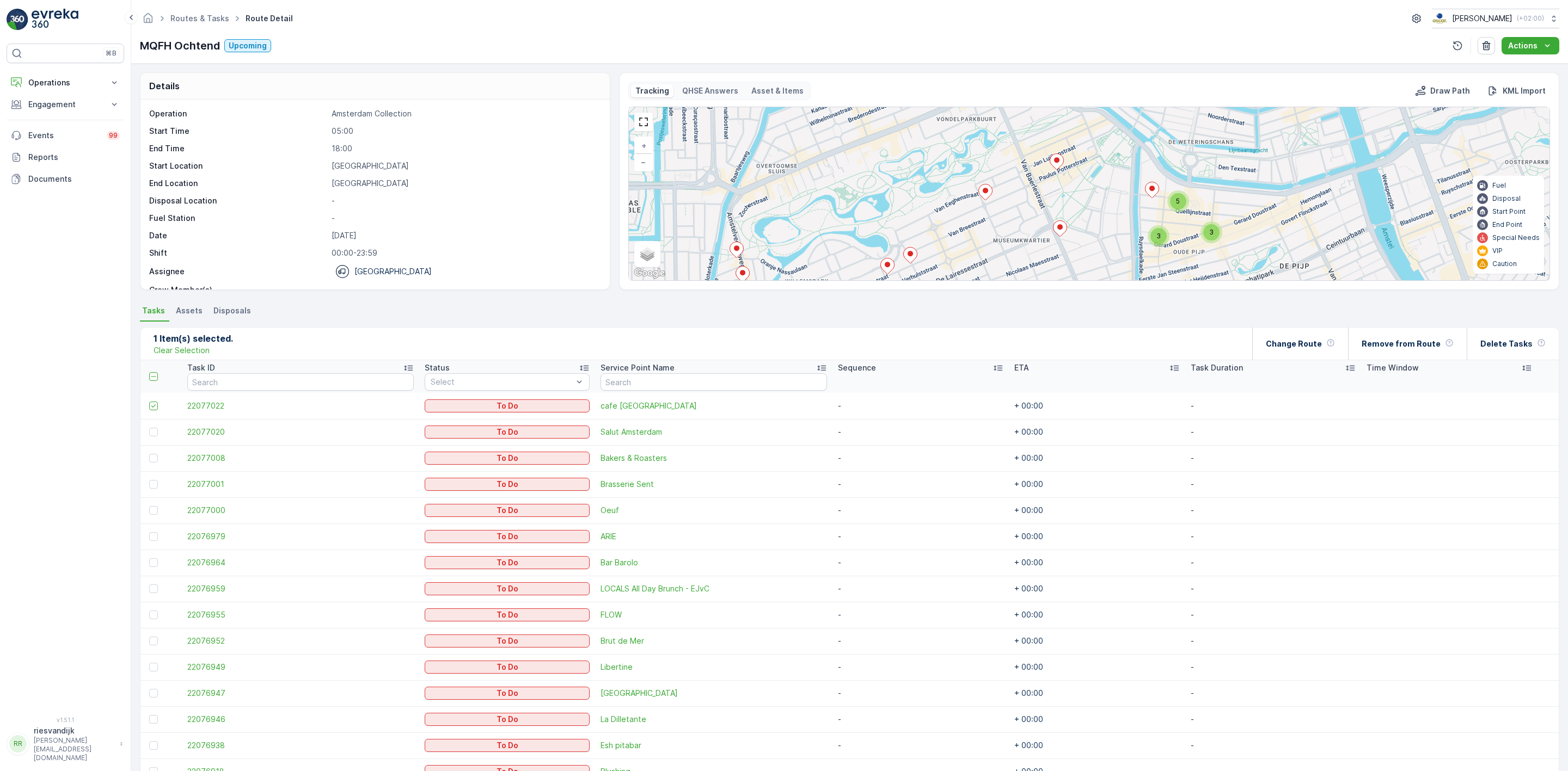
drag, startPoint x: 1134, startPoint y: 218, endPoint x: 1078, endPoint y: 192, distance: 61.7
click at [1078, 192] on div "3 5 3 + − Satellite Roadmap Terrain Hybrid Leaflet Keyboard shortcuts Map Data …" at bounding box center [1089, 194] width 921 height 173
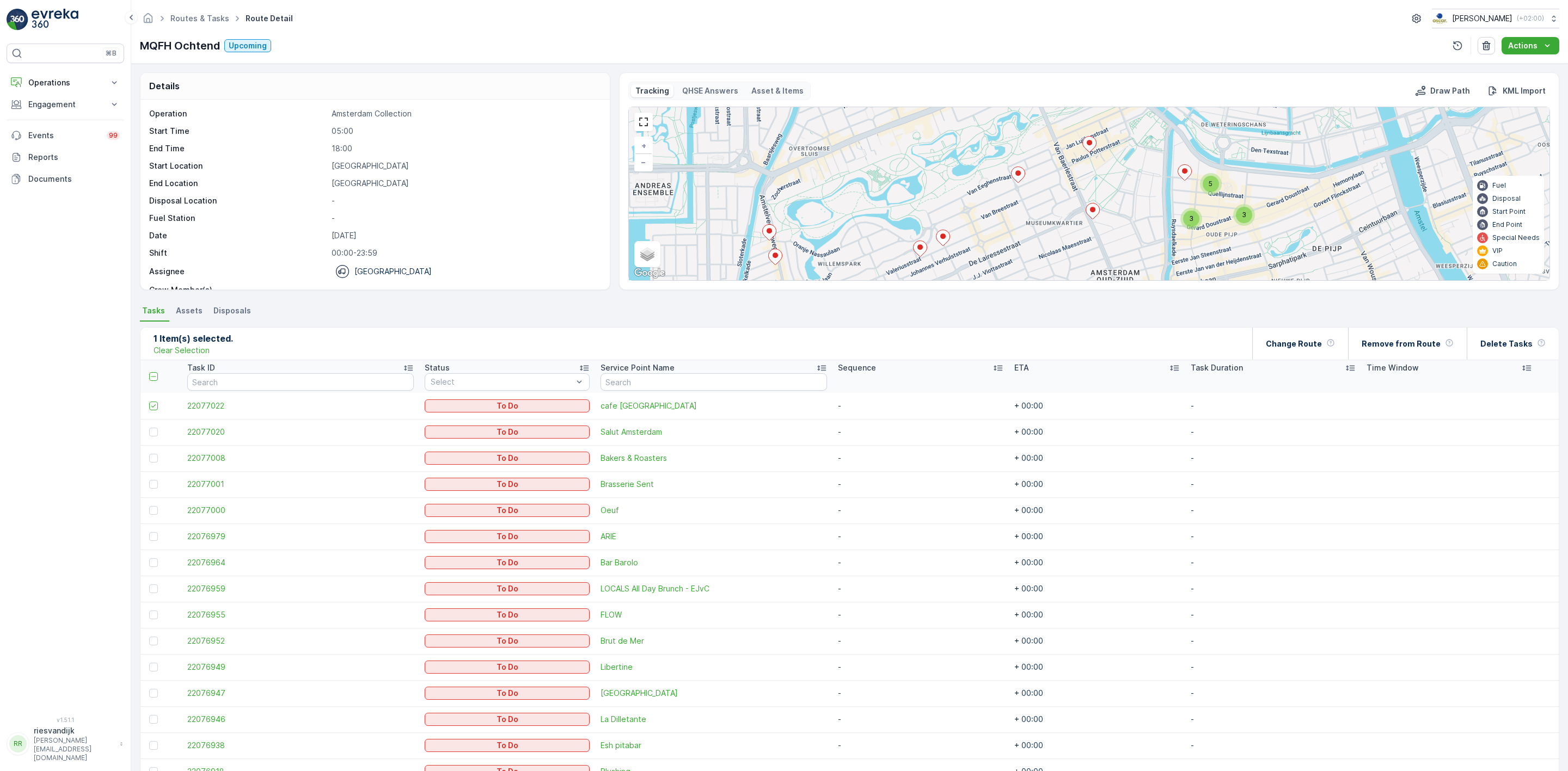
drag, startPoint x: 1034, startPoint y: 180, endPoint x: 1066, endPoint y: 165, distance: 35.3
click at [1066, 165] on div "3 5 3 + − Satellite Roadmap Terrain Hybrid Leaflet Keyboard shortcuts Map Data …" at bounding box center [1089, 194] width 921 height 173
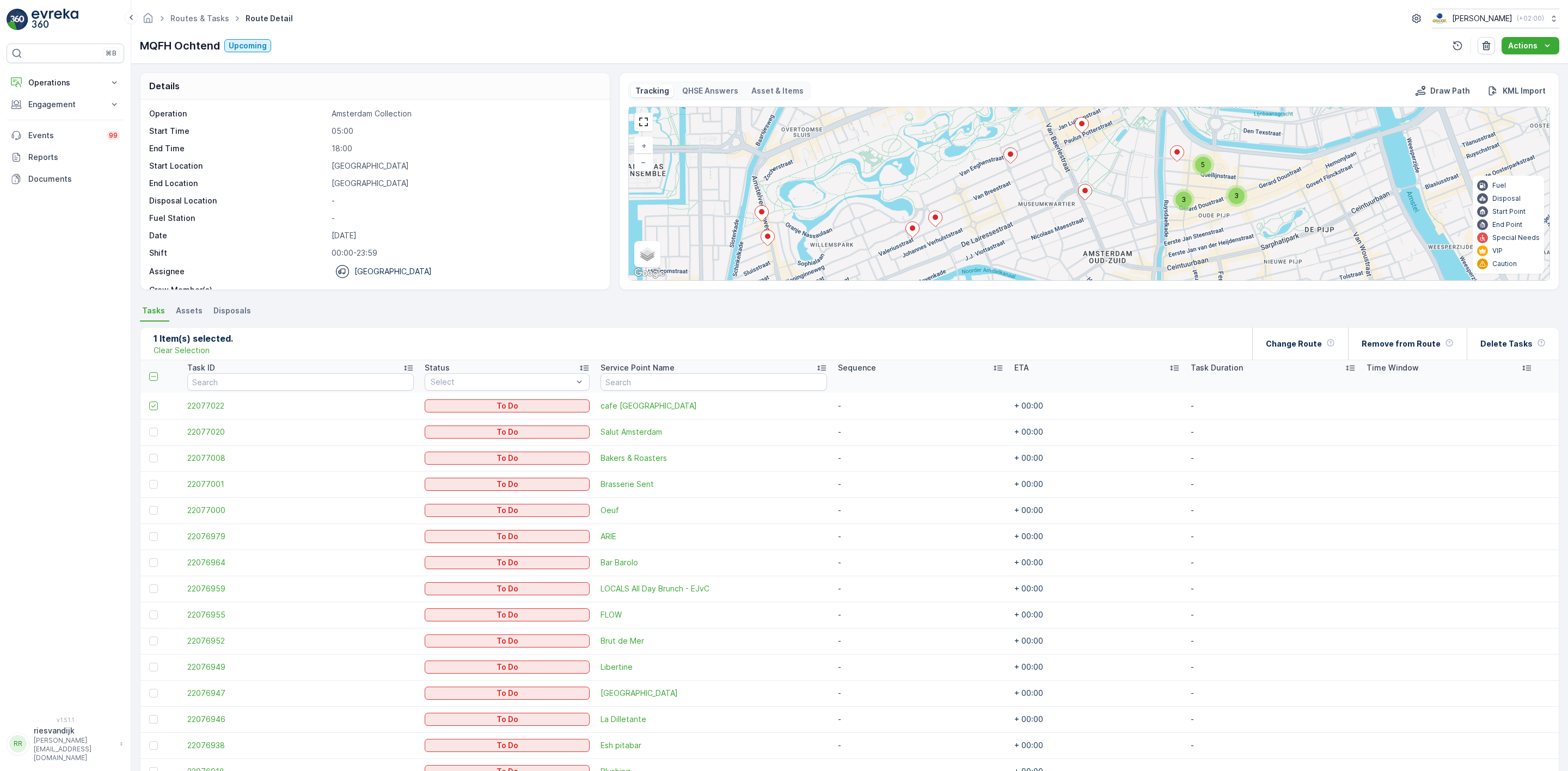
drag, startPoint x: 1144, startPoint y: 240, endPoint x: 1140, endPoint y: 232, distance: 8.9
click at [1140, 231] on div "3 5 3 + − Satellite Roadmap Terrain Hybrid Leaflet Keyboard shortcuts Map Data …" at bounding box center [1089, 194] width 921 height 173
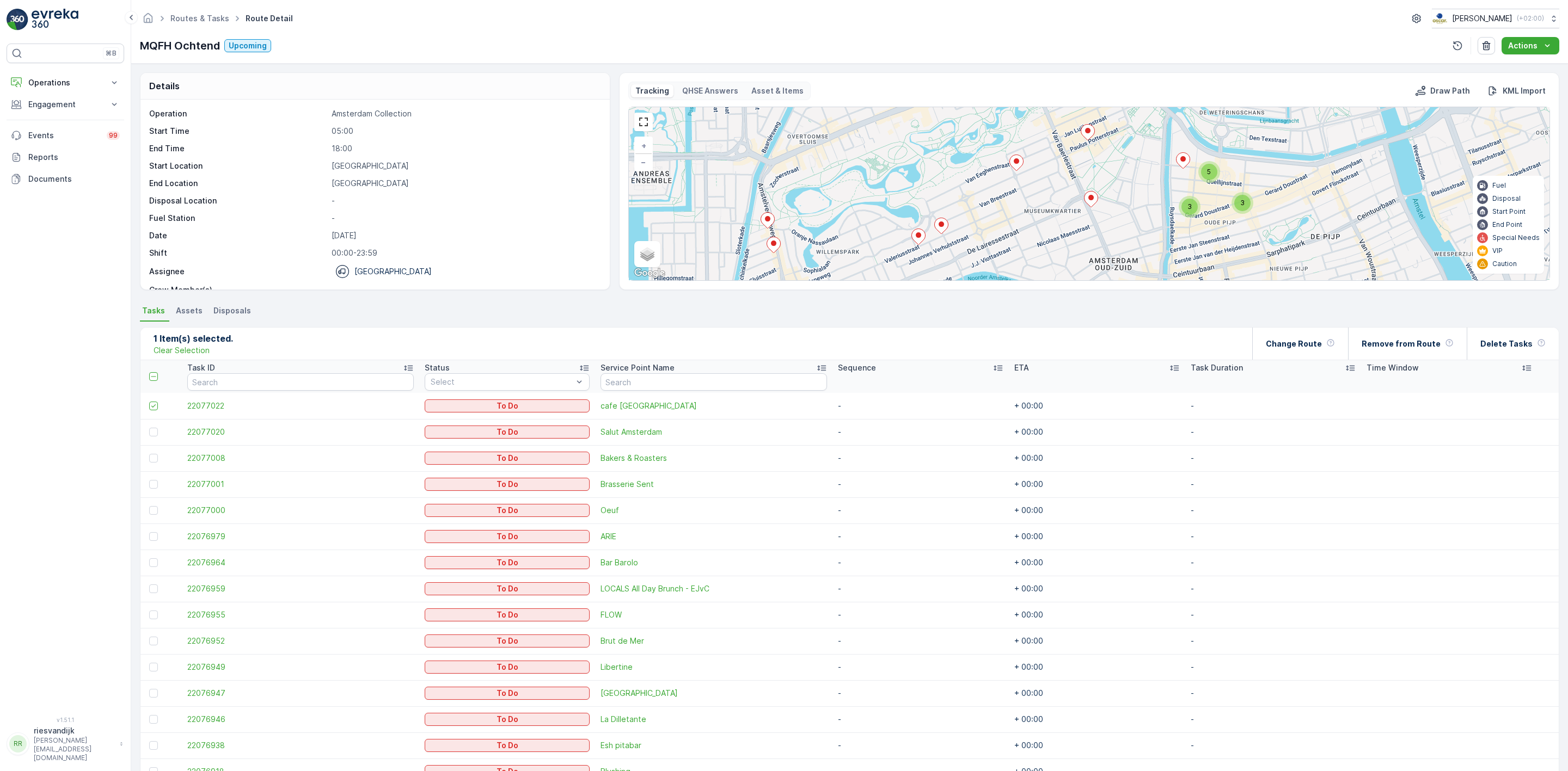
drag, startPoint x: 1229, startPoint y: 240, endPoint x: 1255, endPoint y: 245, distance: 26.5
click at [1255, 245] on div "3 5 3 + − Satellite Roadmap Terrain Hybrid Leaflet Keyboard shortcuts Map Data …" at bounding box center [1089, 194] width 921 height 173
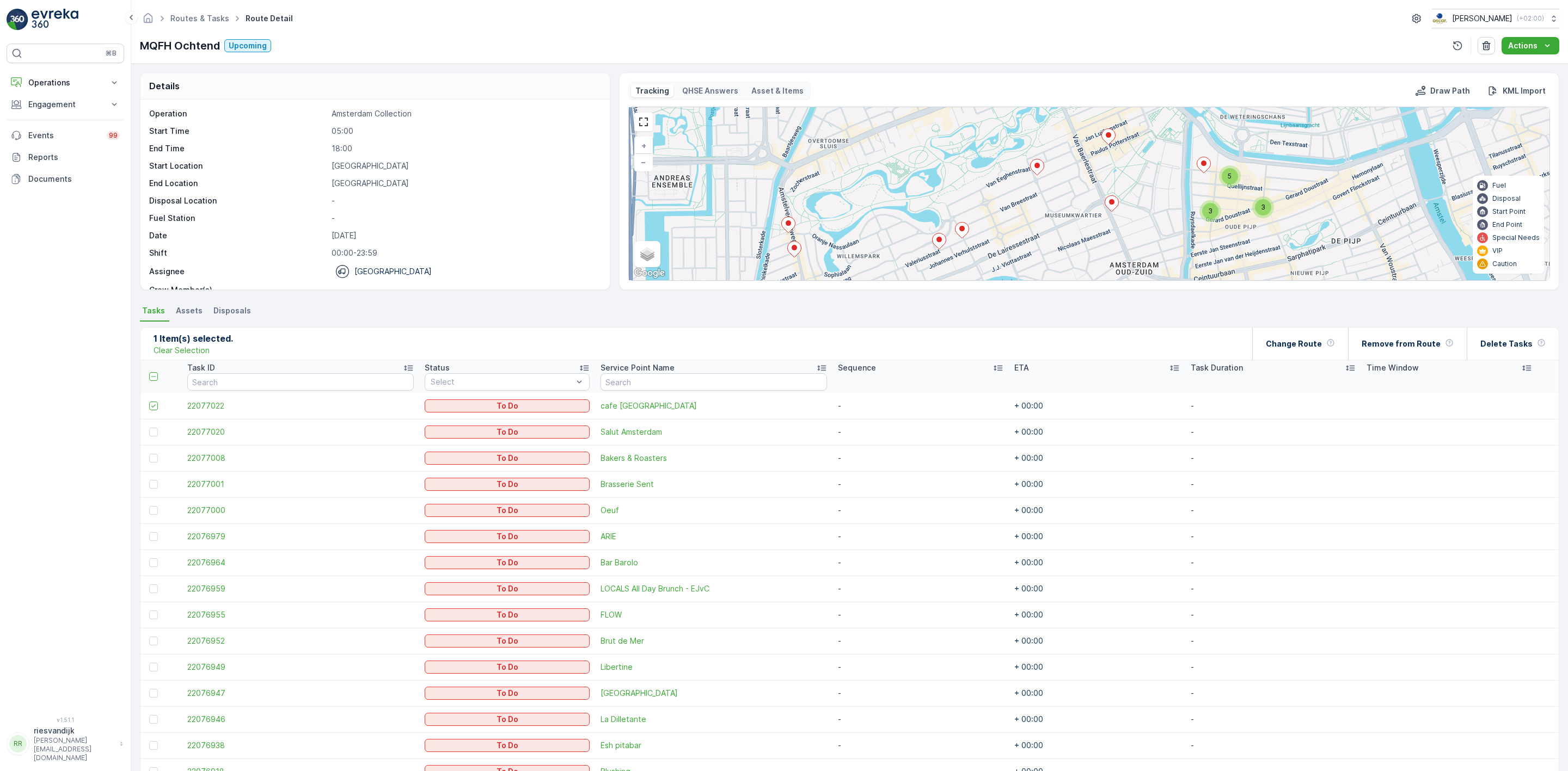
click at [1228, 178] on span "5" at bounding box center [1230, 176] width 4 height 8
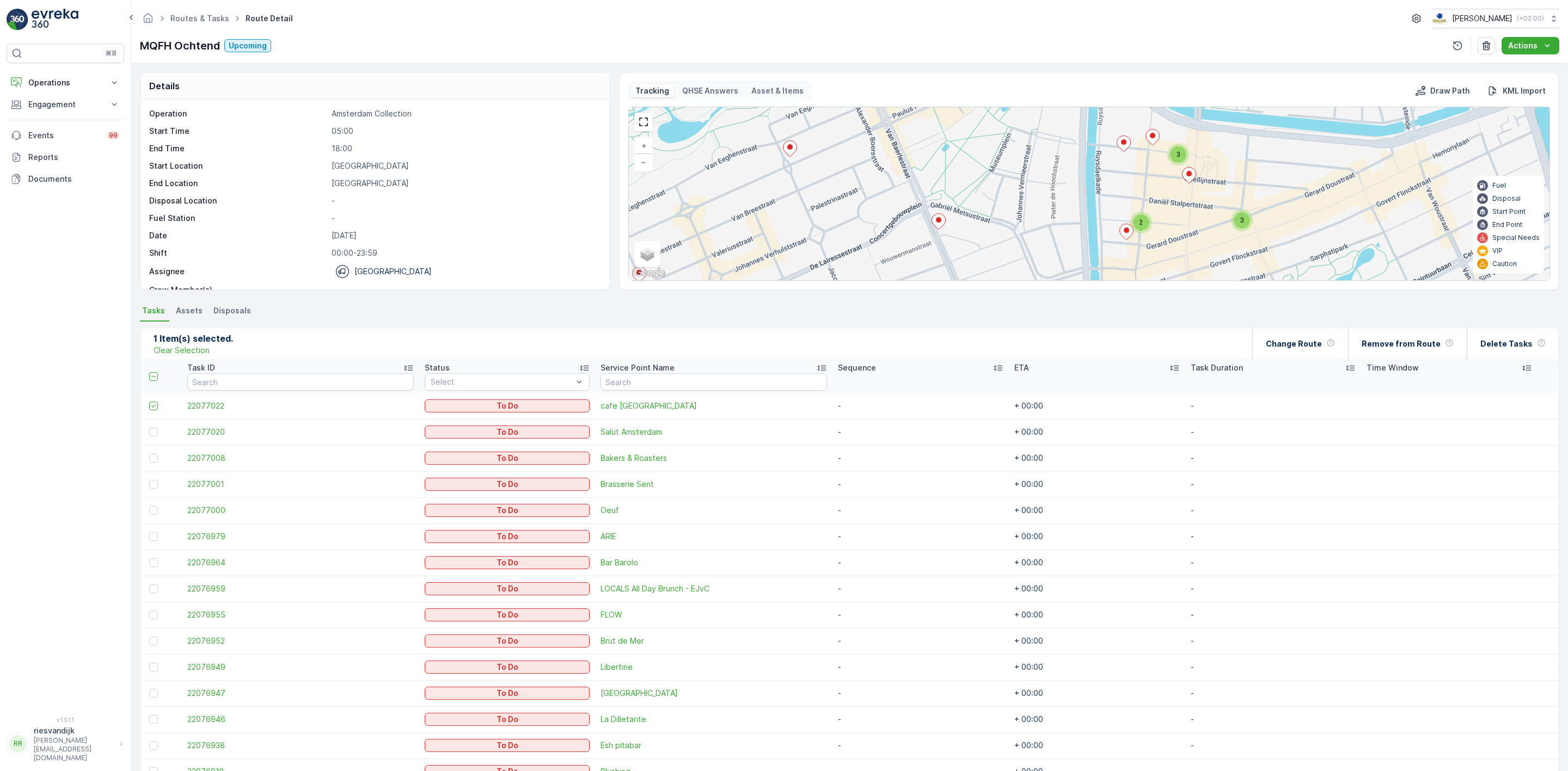
drag, startPoint x: 1270, startPoint y: 225, endPoint x: 1242, endPoint y: 181, distance: 52.2
click at [1242, 181] on div "3 3 2 + − Satellite Roadmap Terrain Hybrid Leaflet Keyboard shortcuts Map Data …" at bounding box center [1089, 194] width 921 height 173
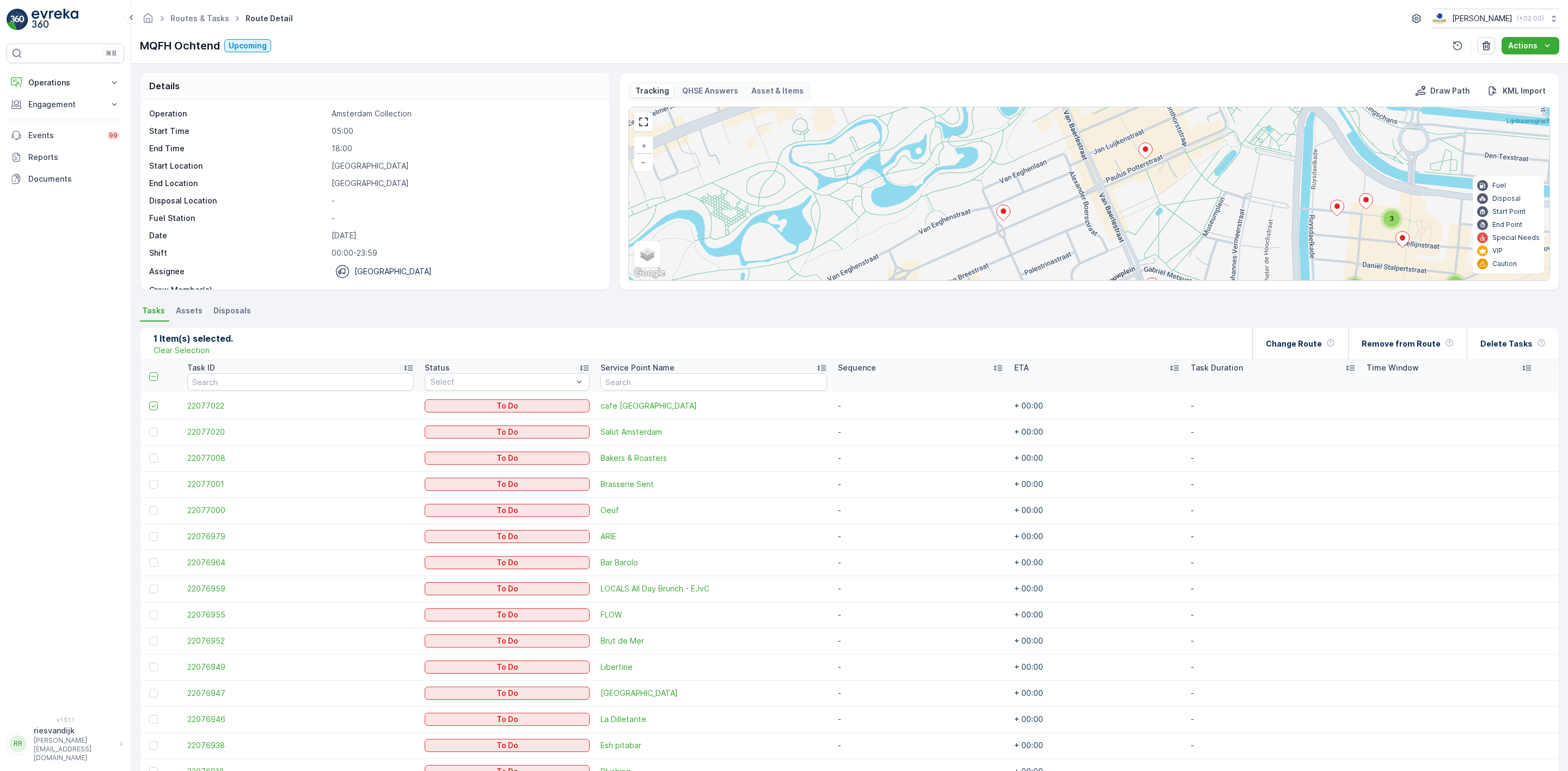
drag, startPoint x: 1132, startPoint y: 168, endPoint x: 1111, endPoint y: 221, distance: 57.0
click at [1111, 221] on div "3 3 2 + − Satellite Roadmap Terrain Hybrid Leaflet Keyboard shortcuts Map Data …" at bounding box center [1089, 194] width 921 height 173
click at [1144, 153] on ellipse at bounding box center [1145, 150] width 5 height 5
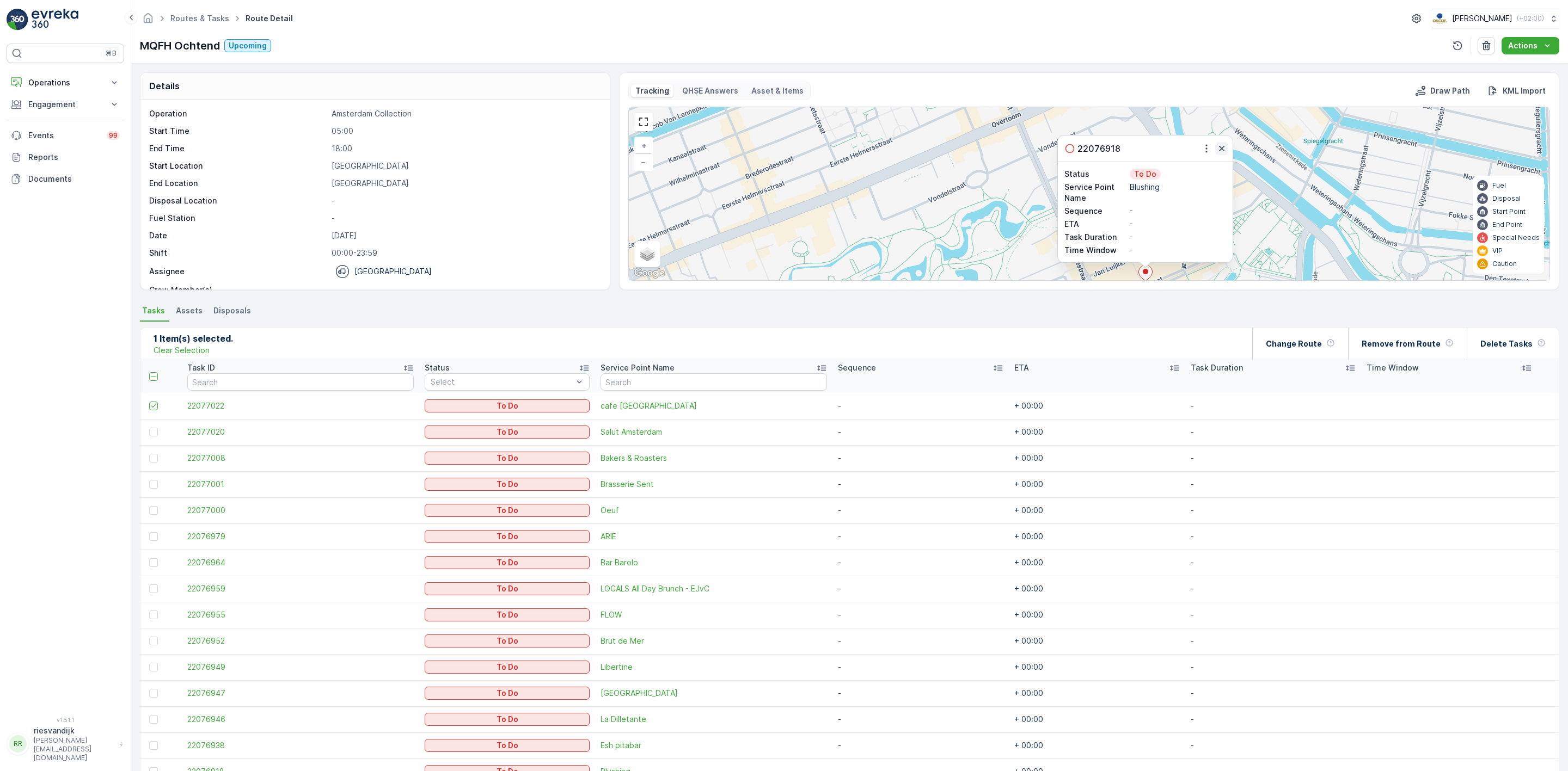
click at [1222, 146] on icon "button" at bounding box center [1222, 148] width 11 height 11
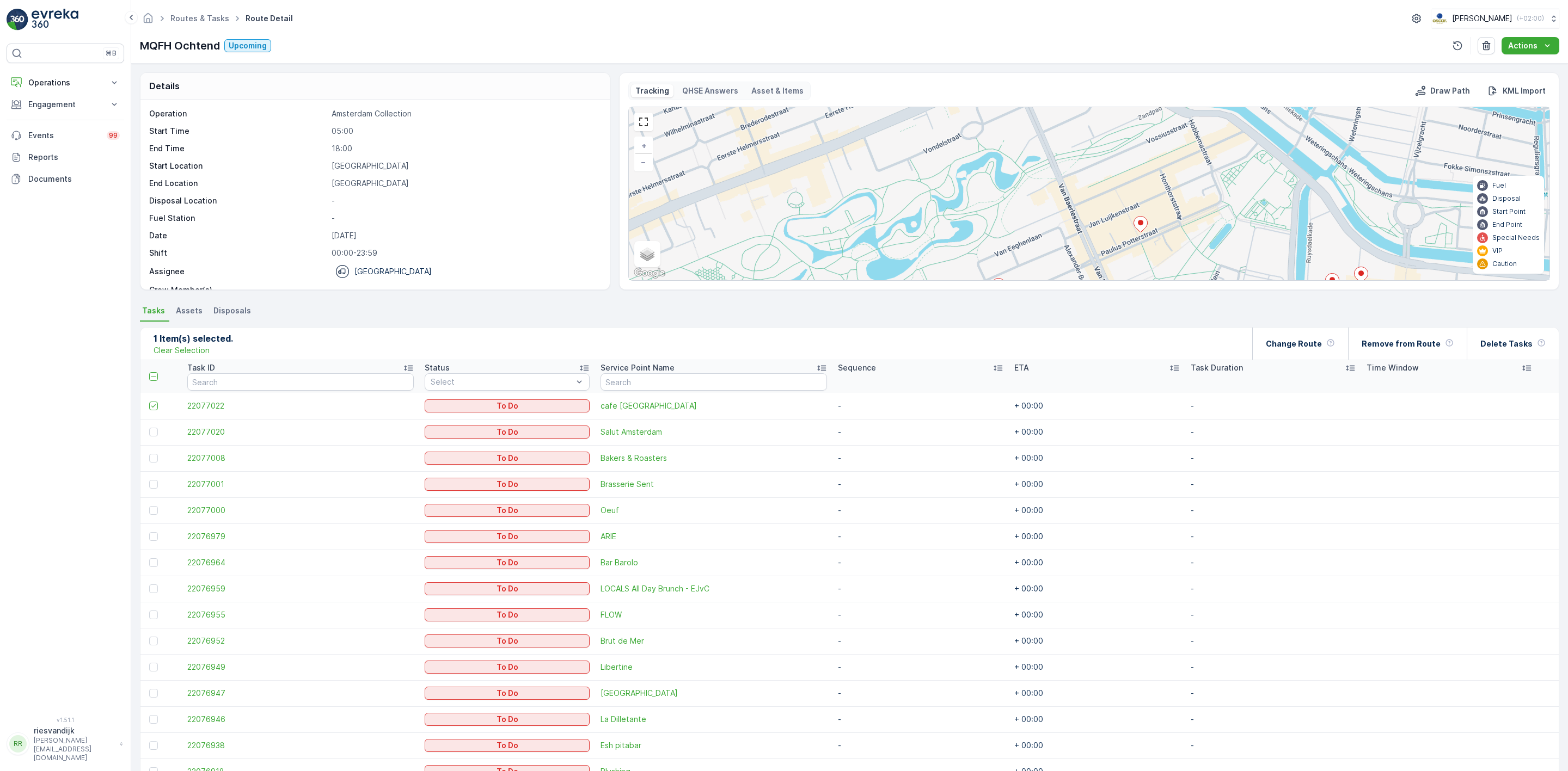
drag, startPoint x: 1245, startPoint y: 189, endPoint x: 1235, endPoint y: 136, distance: 53.9
click at [1237, 134] on div "3 3 2 + − Satellite Roadmap Terrain Hybrid Leaflet Keyboard shortcuts Map Data …" at bounding box center [1089, 194] width 921 height 173
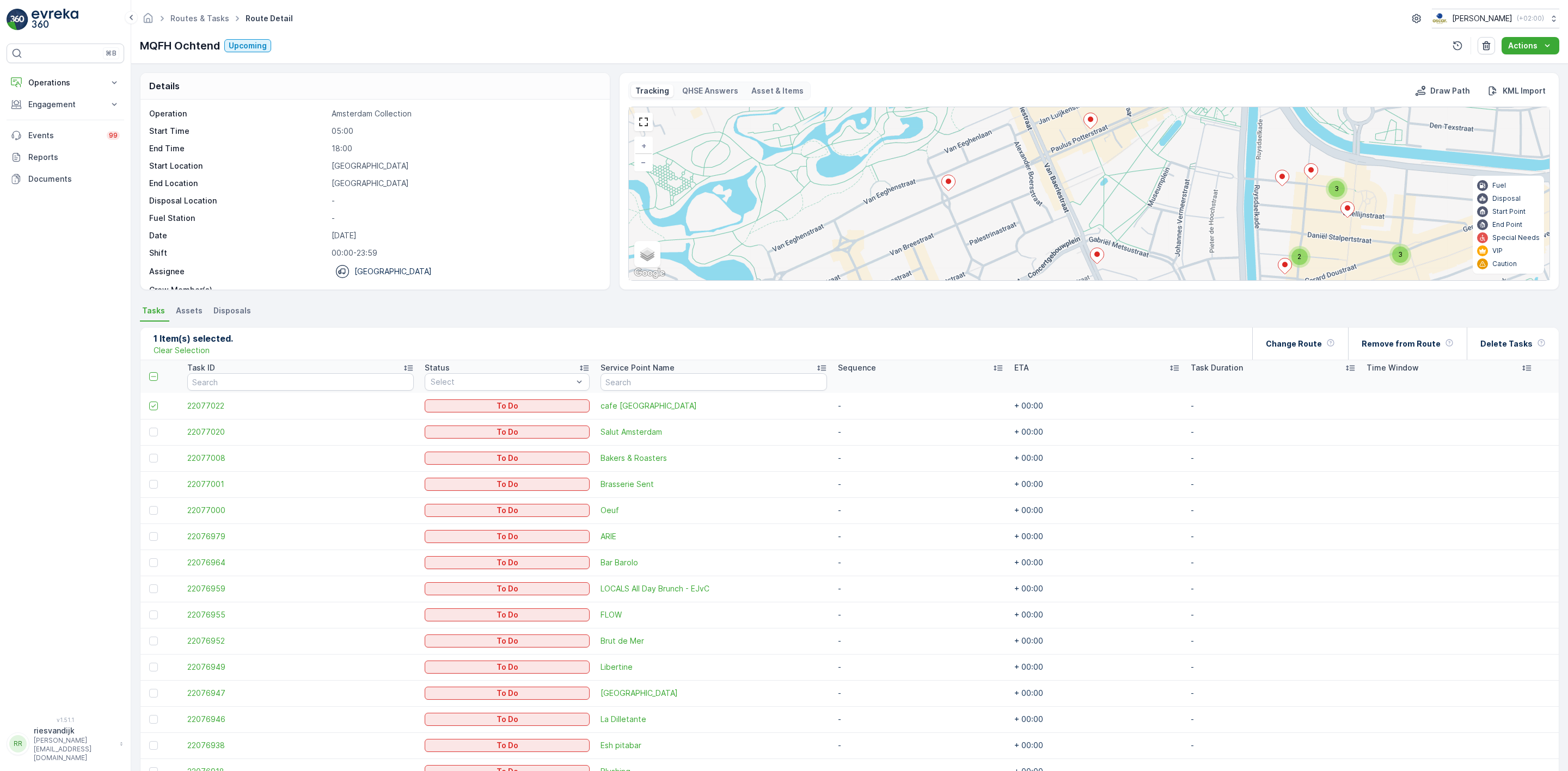
drag, startPoint x: 1101, startPoint y: 257, endPoint x: 1049, endPoint y: 157, distance: 112.7
click at [1049, 157] on div "3 3 2 + − Satellite Roadmap Terrain Hybrid Leaflet Keyboard shortcuts Map Data …" at bounding box center [1089, 194] width 921 height 173
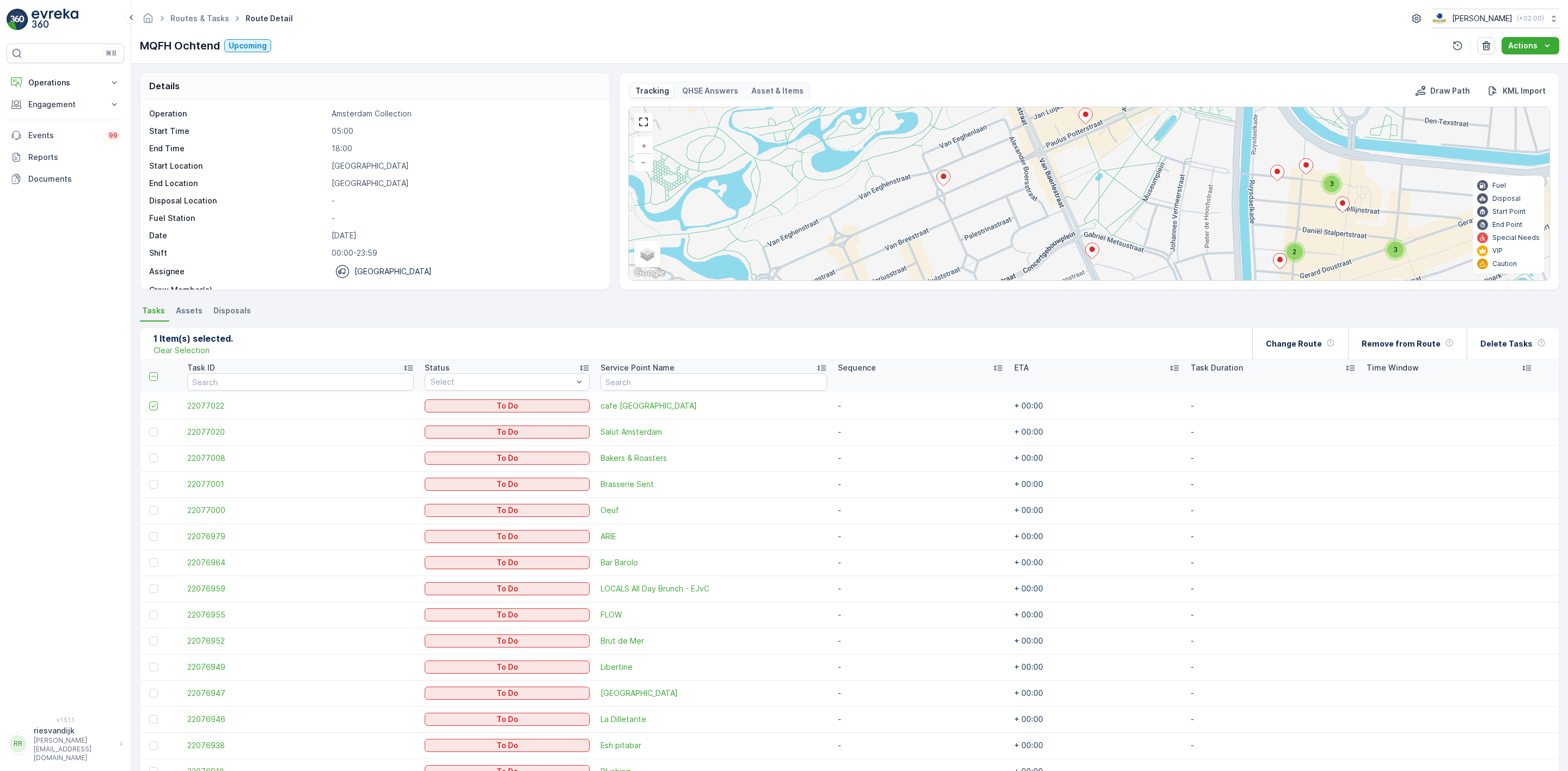
click at [1088, 251] on icon at bounding box center [1092, 251] width 13 height 16
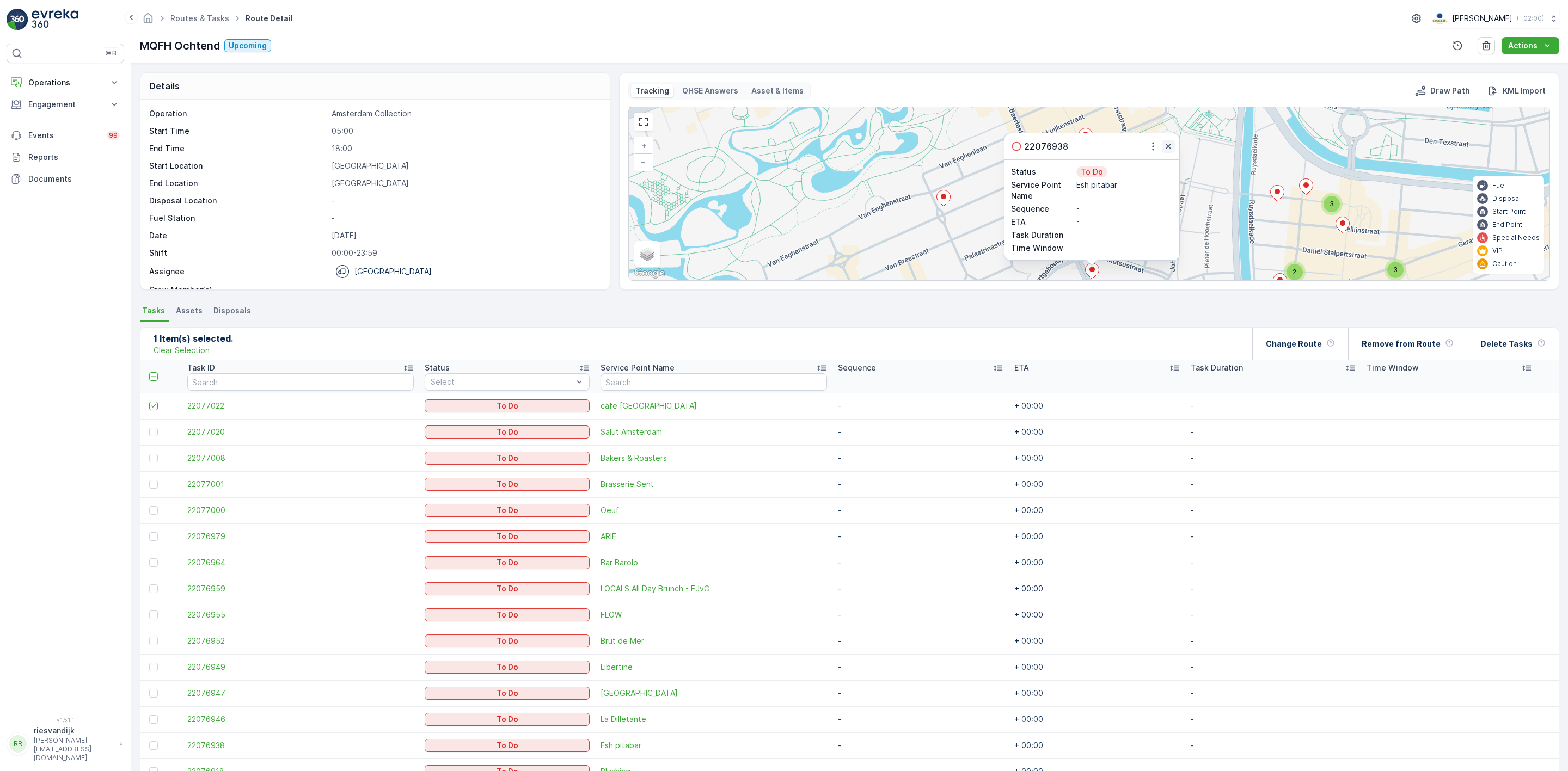
click at [1168, 147] on icon "button" at bounding box center [1168, 146] width 5 height 5
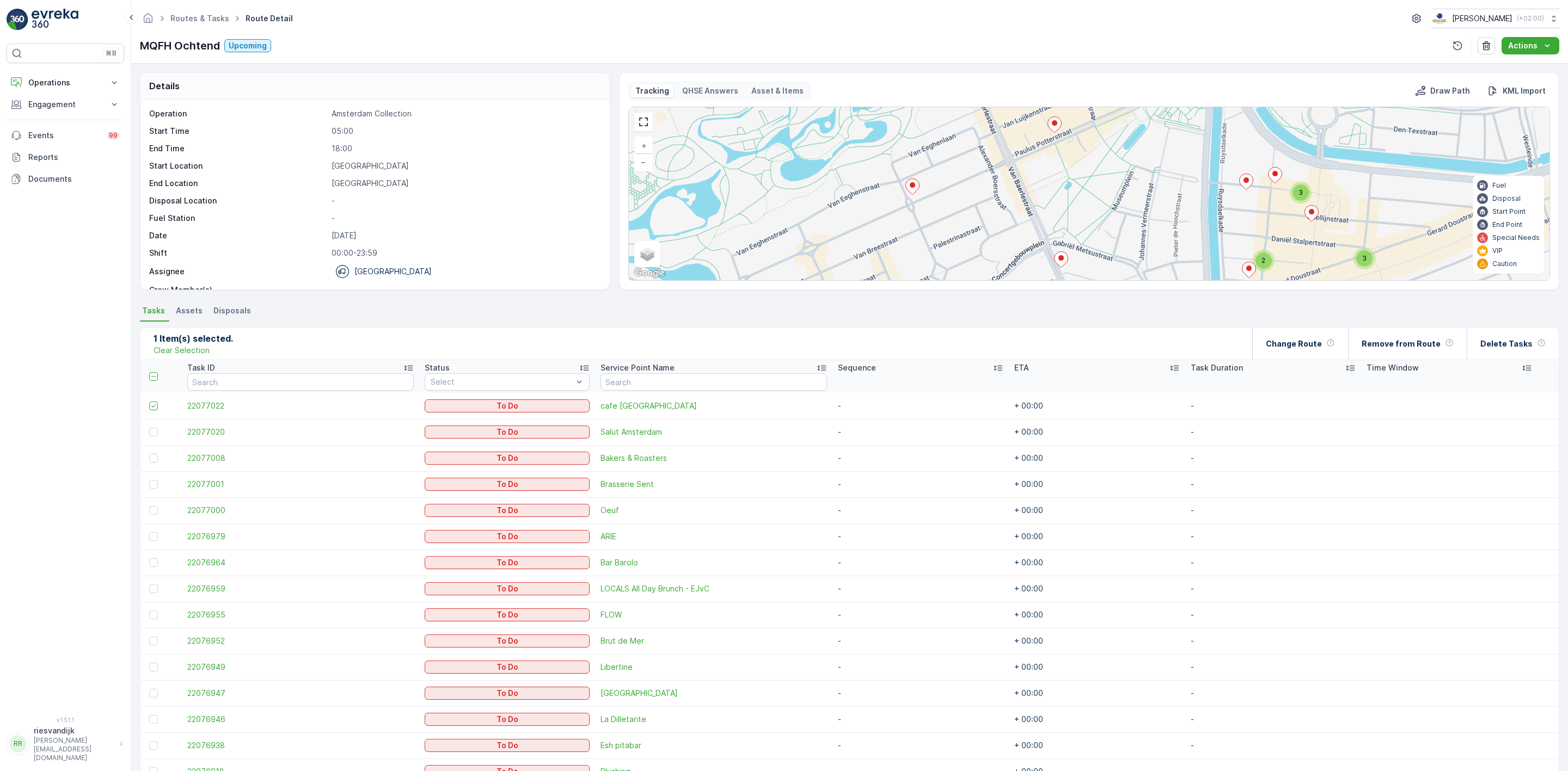
drag, startPoint x: 1103, startPoint y: 148, endPoint x: 1059, endPoint y: 145, distance: 44.1
click at [1070, 144] on div "3 3 2 + − Satellite Roadmap Terrain Hybrid Leaflet Keyboard shortcuts Map Data …" at bounding box center [1089, 194] width 921 height 173
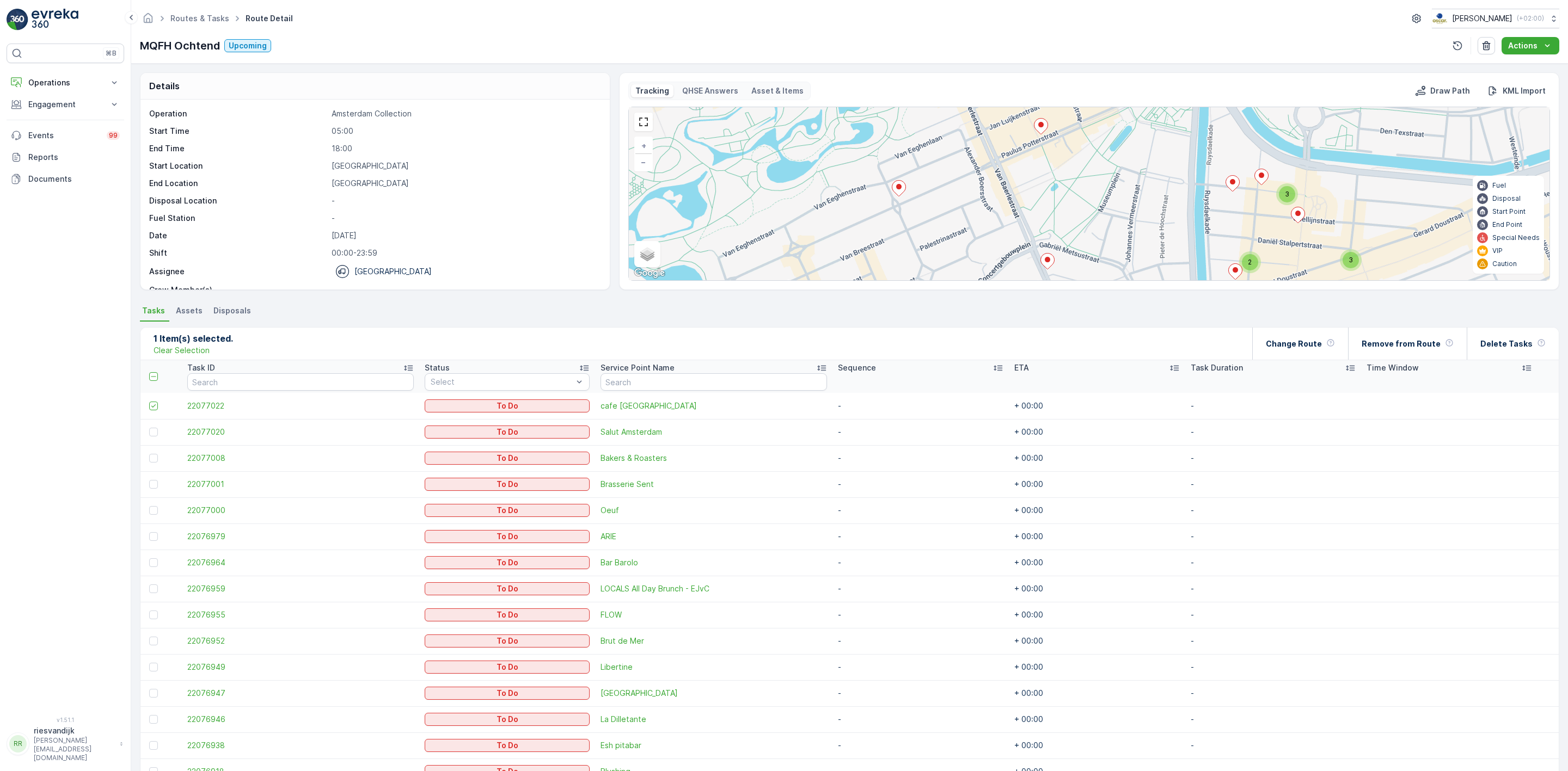
click at [1034, 131] on icon at bounding box center [1041, 126] width 14 height 16
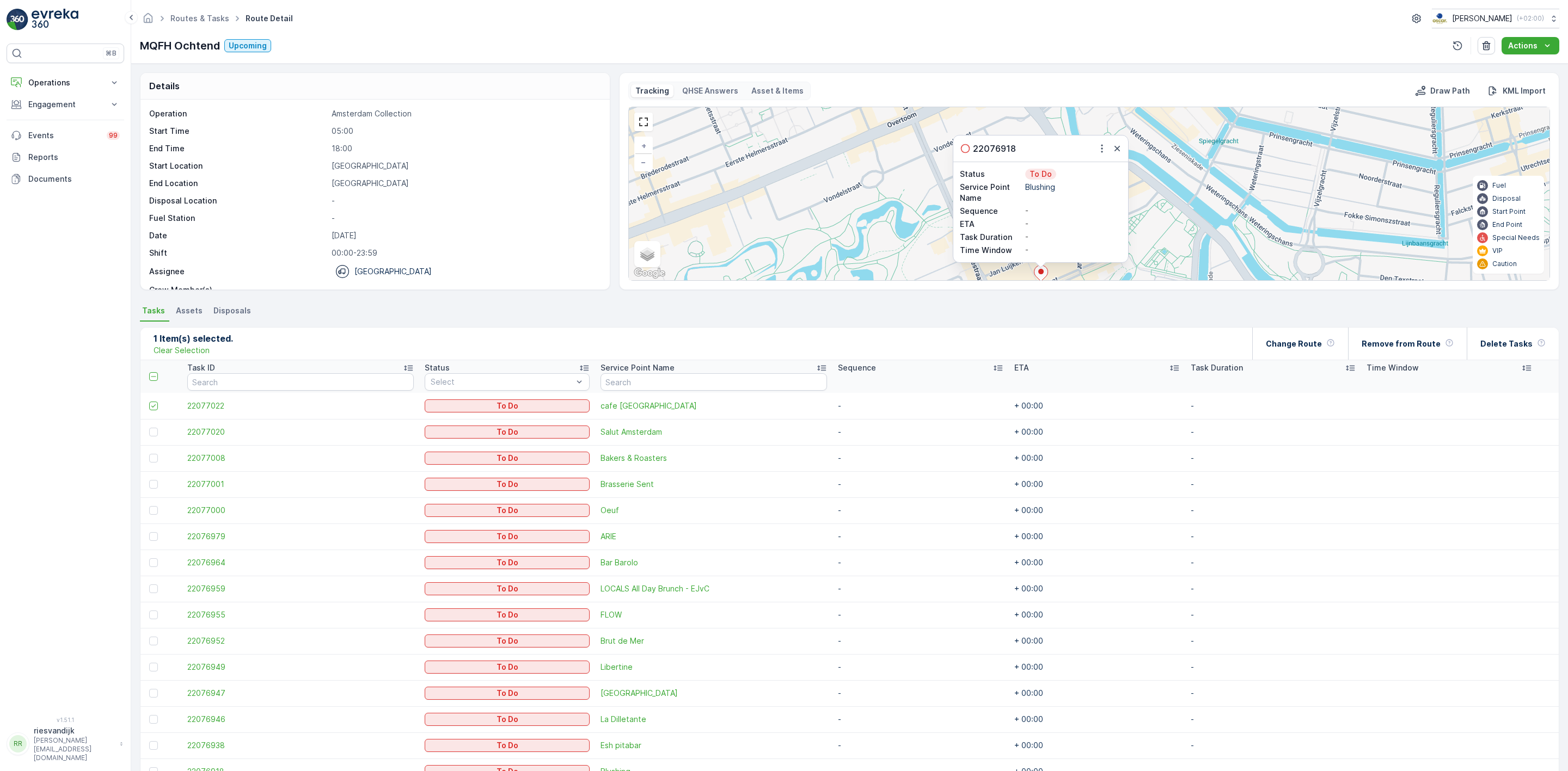
drag, startPoint x: 1209, startPoint y: 220, endPoint x: 1208, endPoint y: 121, distance: 99.0
click at [1209, 127] on div "3 3 2 22076918 Status To Do Service Point Name Blushing Sequence - ETA - Task D…" at bounding box center [1089, 194] width 921 height 173
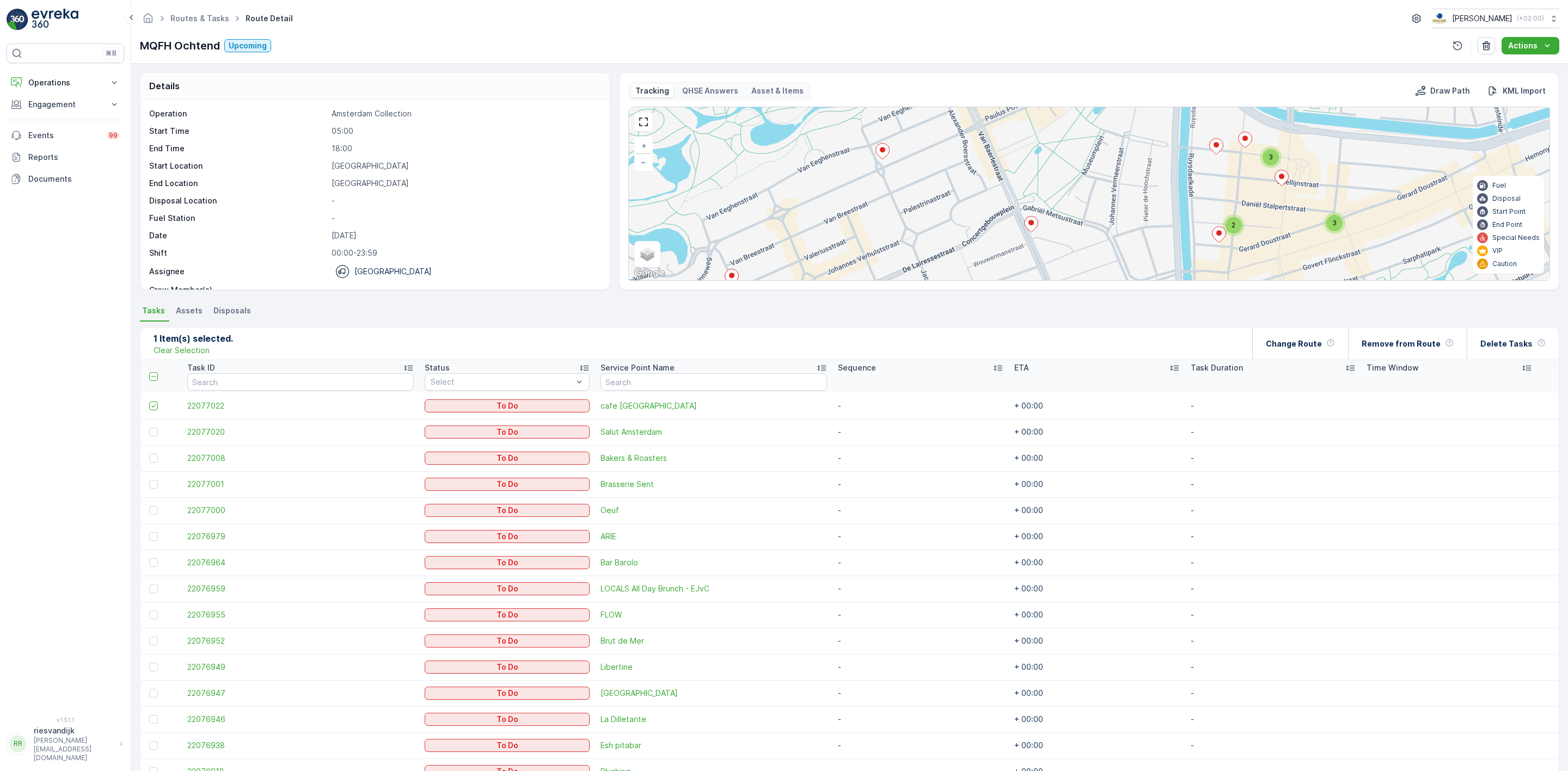
drag, startPoint x: 1211, startPoint y: 201, endPoint x: 1196, endPoint y: 131, distance: 71.6
click at [1196, 131] on div "3 3 2 22076918 Status To Do Service Point Name Blushing Sequence - ETA - Task D…" at bounding box center [1089, 194] width 921 height 173
click at [1029, 229] on icon at bounding box center [1031, 225] width 13 height 16
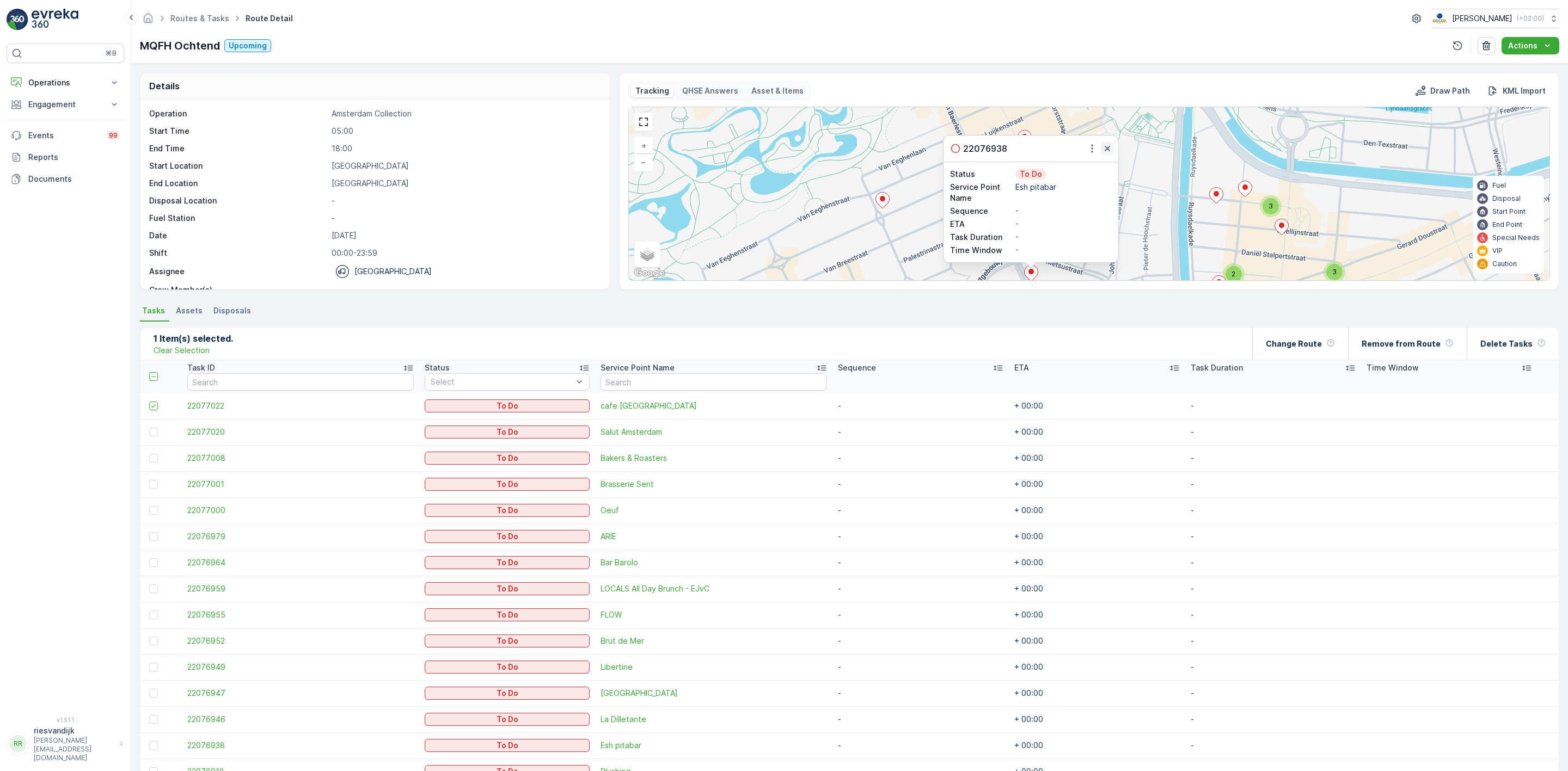
drag, startPoint x: 1110, startPoint y: 155, endPoint x: 1105, endPoint y: 150, distance: 7.1
click at [1108, 152] on button "button" at bounding box center [1107, 148] width 13 height 13
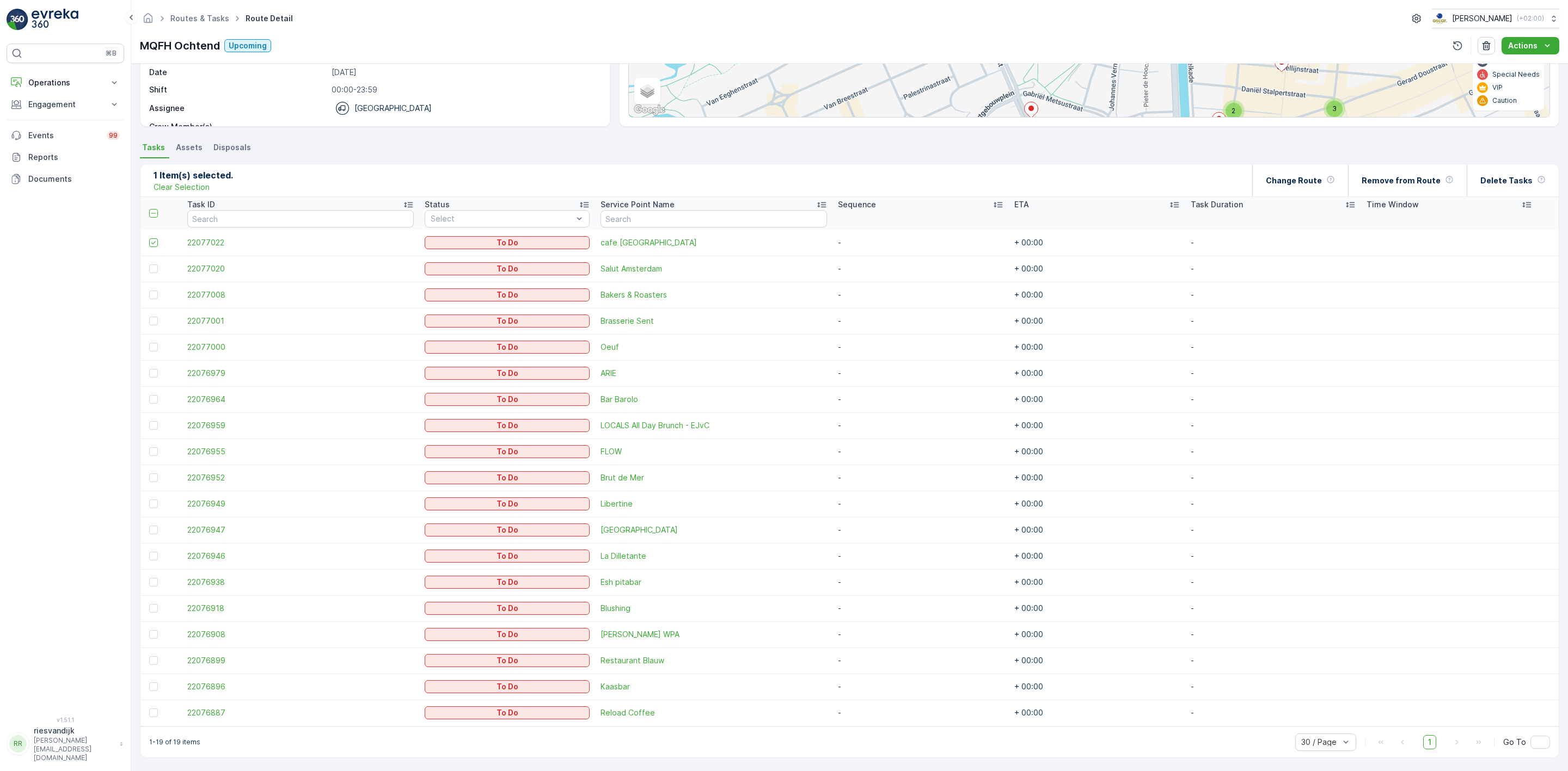
scroll to position [165, 0]
click at [155, 584] on div at bounding box center [153, 581] width 9 height 9
click at [149, 577] on input "checkbox" at bounding box center [149, 577] width 0 height 0
click at [150, 606] on div at bounding box center [153, 607] width 9 height 9
click at [149, 603] on input "checkbox" at bounding box center [149, 603] width 0 height 0
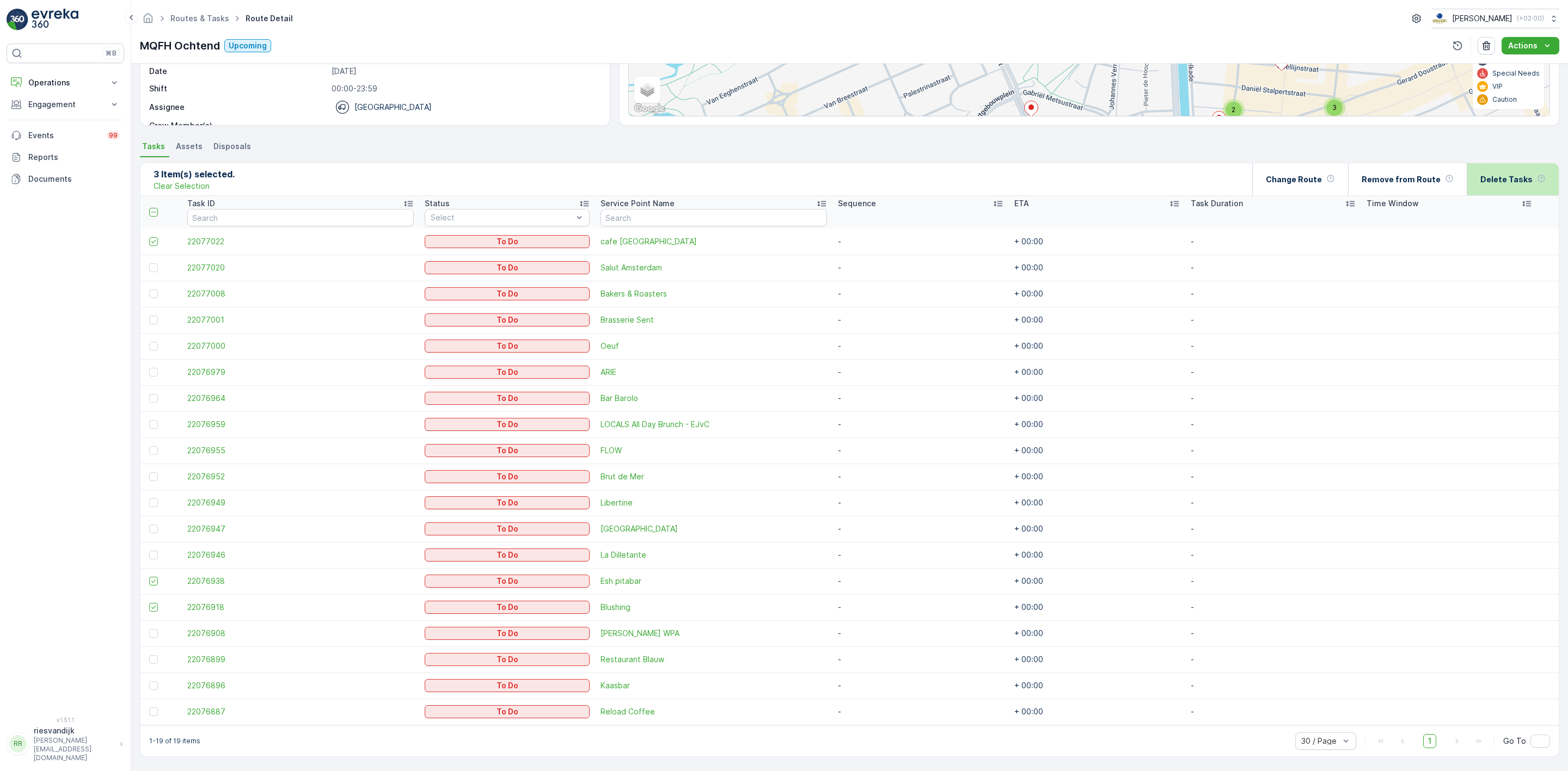
click at [1489, 175] on p "Delete Tasks" at bounding box center [1507, 180] width 52 height 11
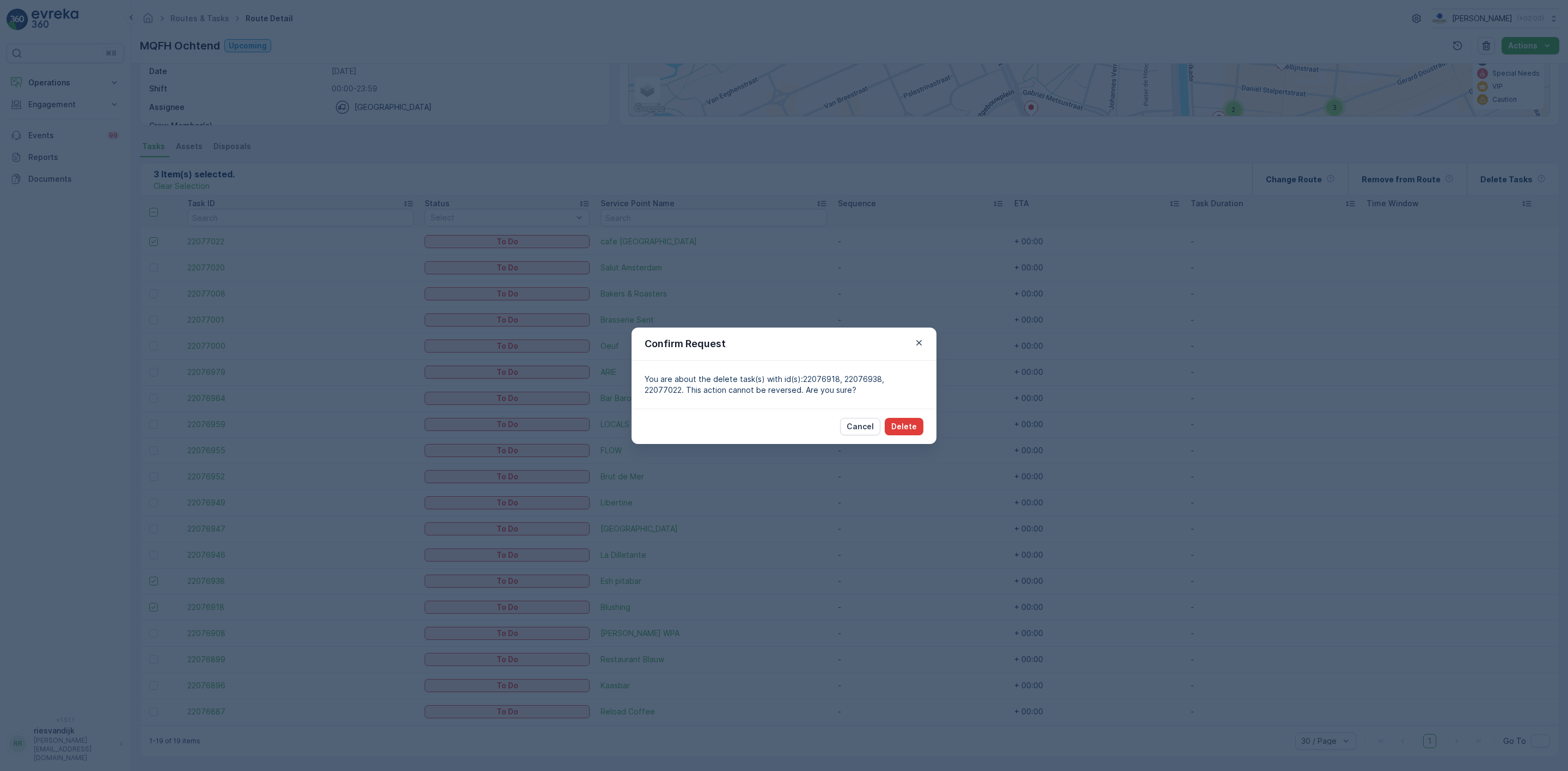
click at [907, 418] on div "Cancel Delete" at bounding box center [784, 427] width 305 height 35
click at [908, 422] on p "Delete" at bounding box center [904, 427] width 26 height 11
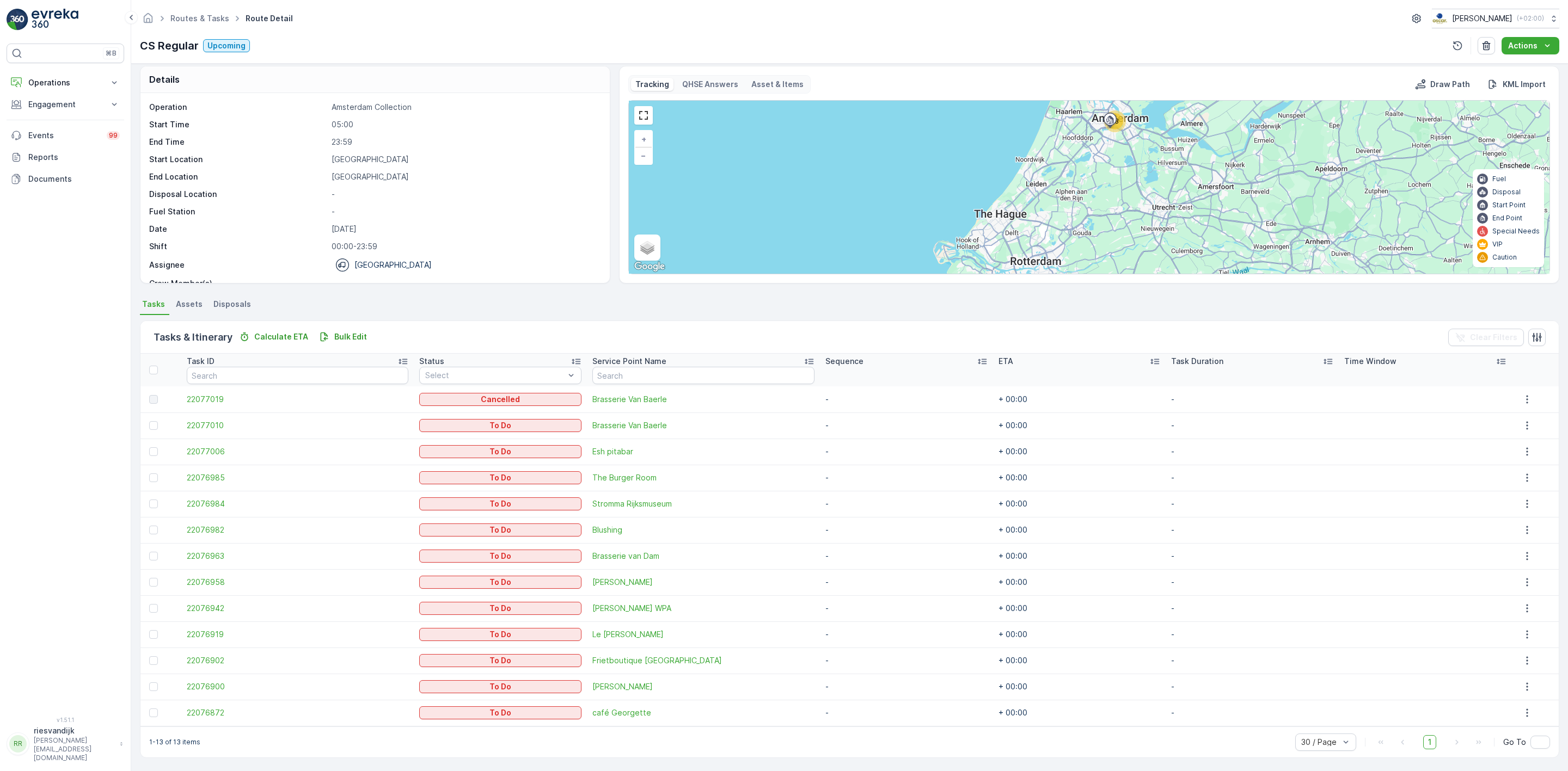
scroll to position [8, 0]
click at [151, 400] on div at bounding box center [153, 399] width 9 height 9
click at [157, 394] on div at bounding box center [155, 399] width 12 height 9
click at [152, 402] on div at bounding box center [153, 399] width 9 height 9
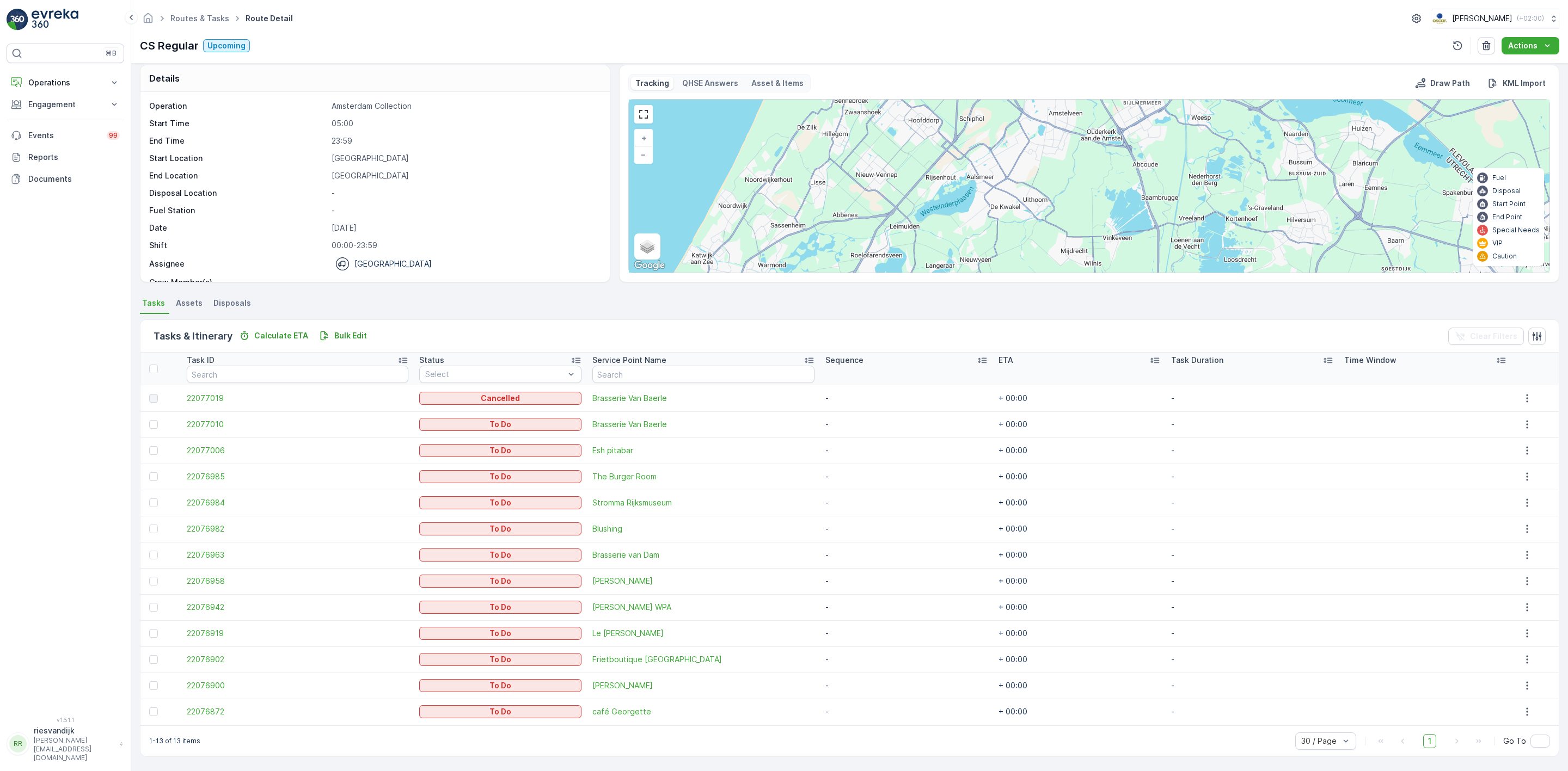
drag, startPoint x: 1129, startPoint y: 144, endPoint x: 1121, endPoint y: 198, distance: 54.6
click at [1122, 234] on div "13 + − Satellite Roadmap Terrain Hybrid Leaflet Keyboard shortcuts Map Data Map…" at bounding box center [1089, 186] width 921 height 173
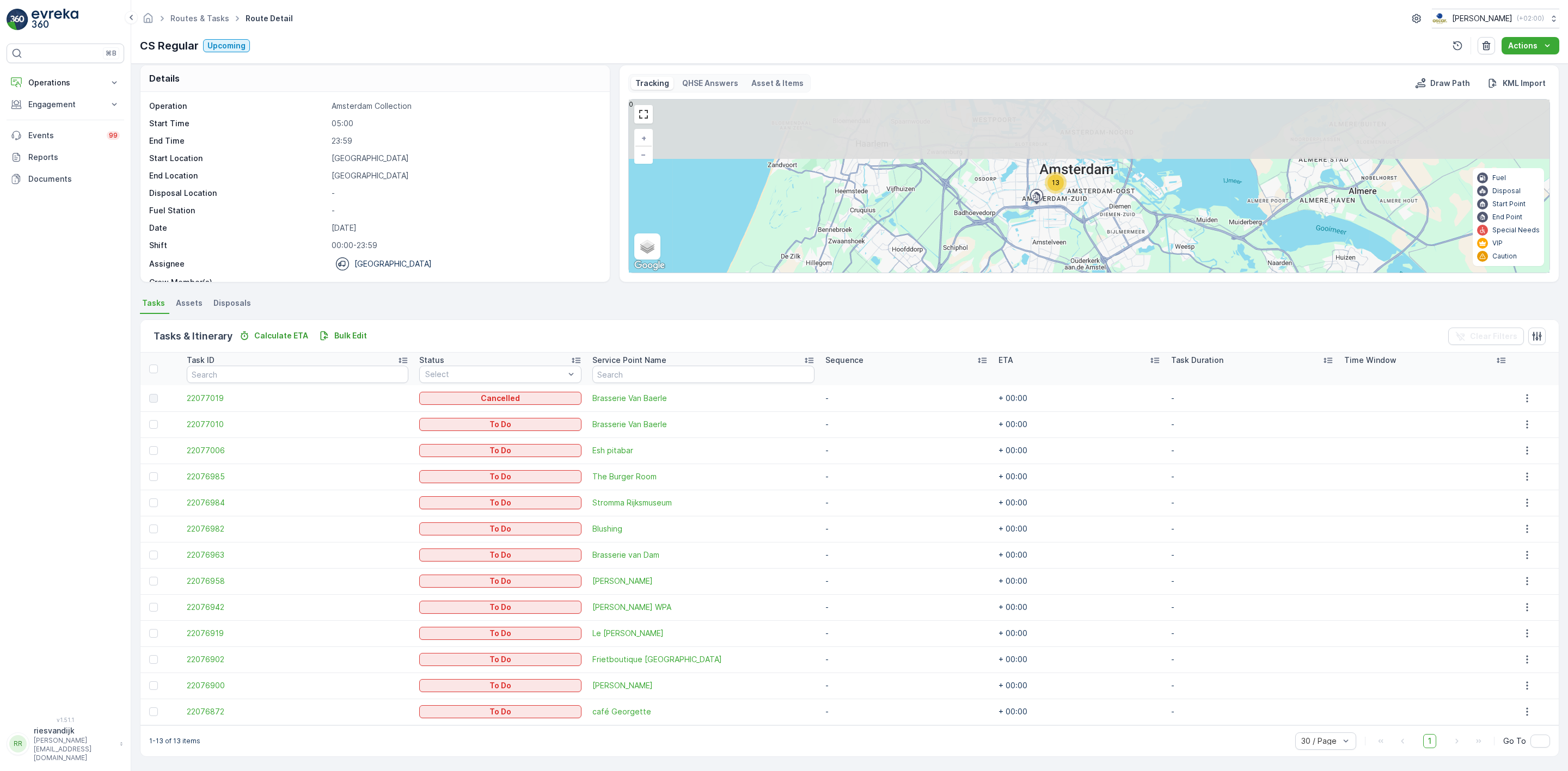
drag, startPoint x: 1100, startPoint y: 149, endPoint x: 1083, endPoint y: 261, distance: 113.3
click at [1083, 261] on div "13 + − Satellite Roadmap Terrain Hybrid Leaflet Keyboard shortcuts Map Data Map…" at bounding box center [1089, 186] width 921 height 173
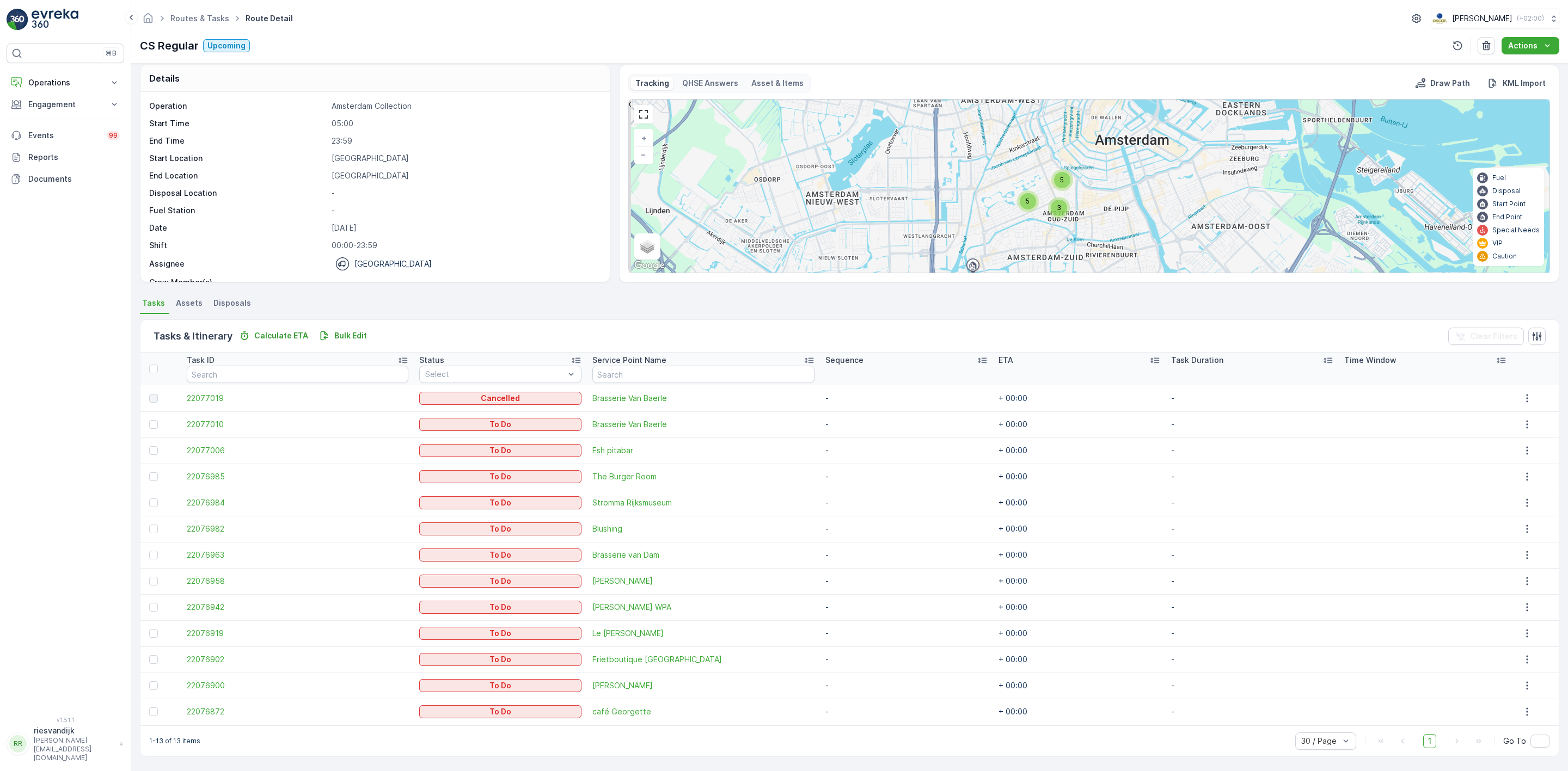
drag, startPoint x: 1050, startPoint y: 195, endPoint x: 1091, endPoint y: 180, distance: 43.7
click at [1091, 180] on div "3 5 5 + − Satellite Roadmap Terrain Hybrid Leaflet Keyboard shortcuts Map Data …" at bounding box center [1089, 186] width 921 height 173
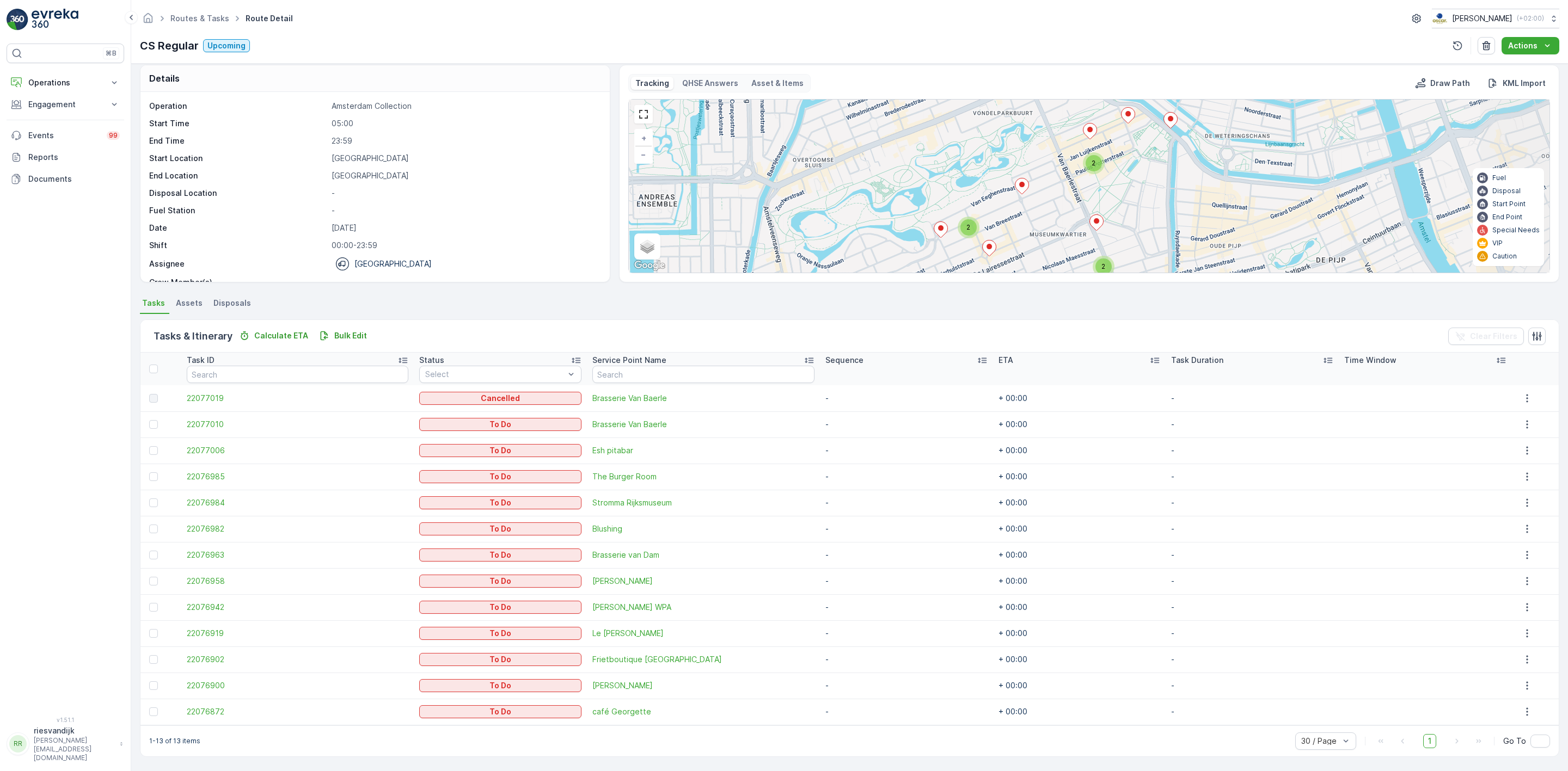
drag, startPoint x: 1161, startPoint y: 201, endPoint x: 1095, endPoint y: 214, distance: 67.3
click at [1095, 214] on div "2 2 2 + − Satellite Roadmap Terrain Hybrid Leaflet Keyboard shortcuts Map Data …" at bounding box center [1089, 186] width 921 height 173
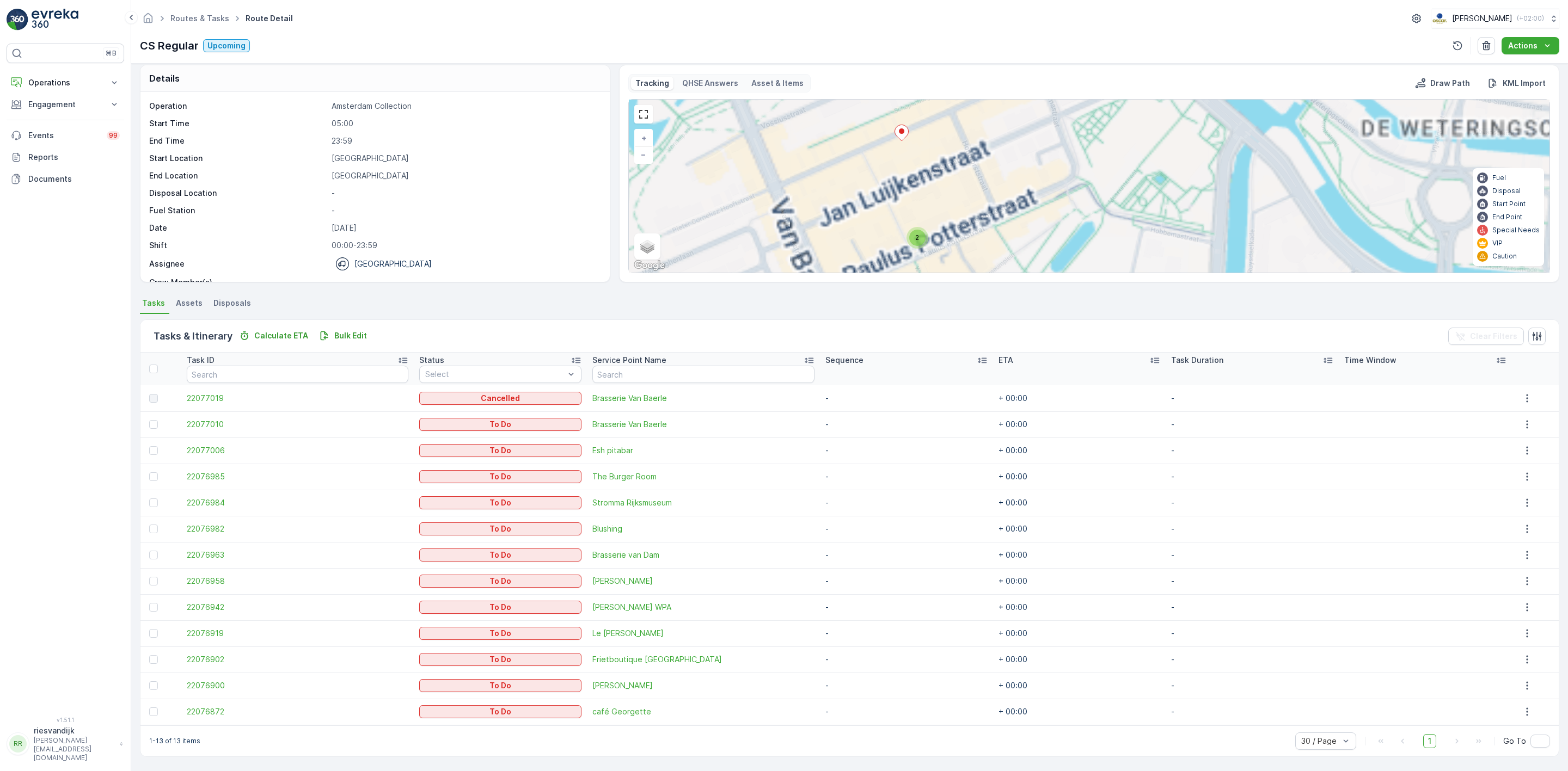
drag, startPoint x: 1148, startPoint y: 176, endPoint x: 1147, endPoint y: 204, distance: 28.0
click at [1147, 204] on div "2 2 2 2 2 2 + − Satellite Roadmap Terrain Hybrid Leaflet Keyboard shortcuts Map…" at bounding box center [1089, 186] width 921 height 173
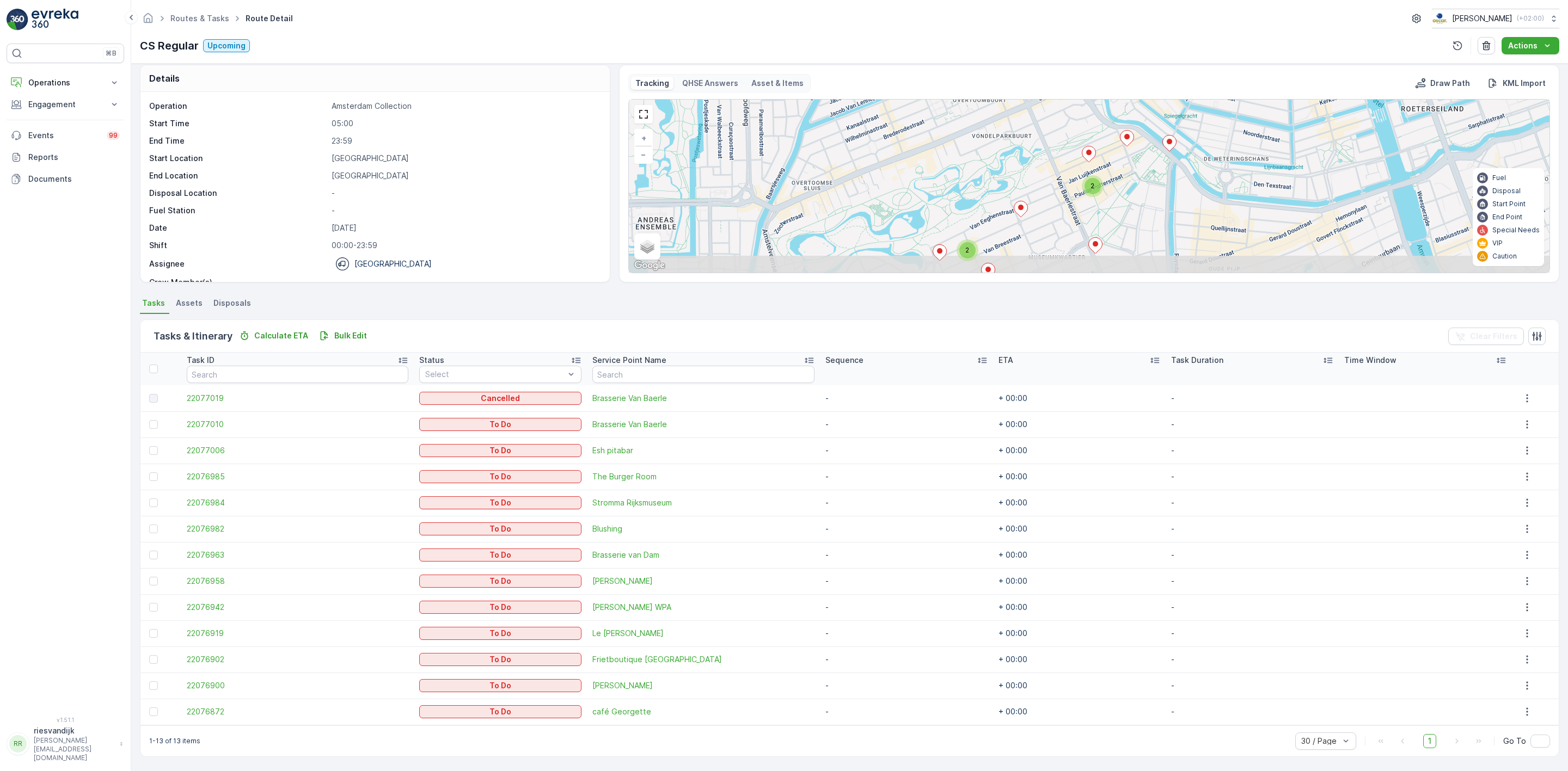
drag, startPoint x: 1140, startPoint y: 194, endPoint x: 1144, endPoint y: 166, distance: 28.3
click at [1144, 166] on div "2 2 2 + − Satellite Roadmap Terrain Hybrid Leaflet Keyboard shortcuts Map Data …" at bounding box center [1089, 186] width 921 height 173
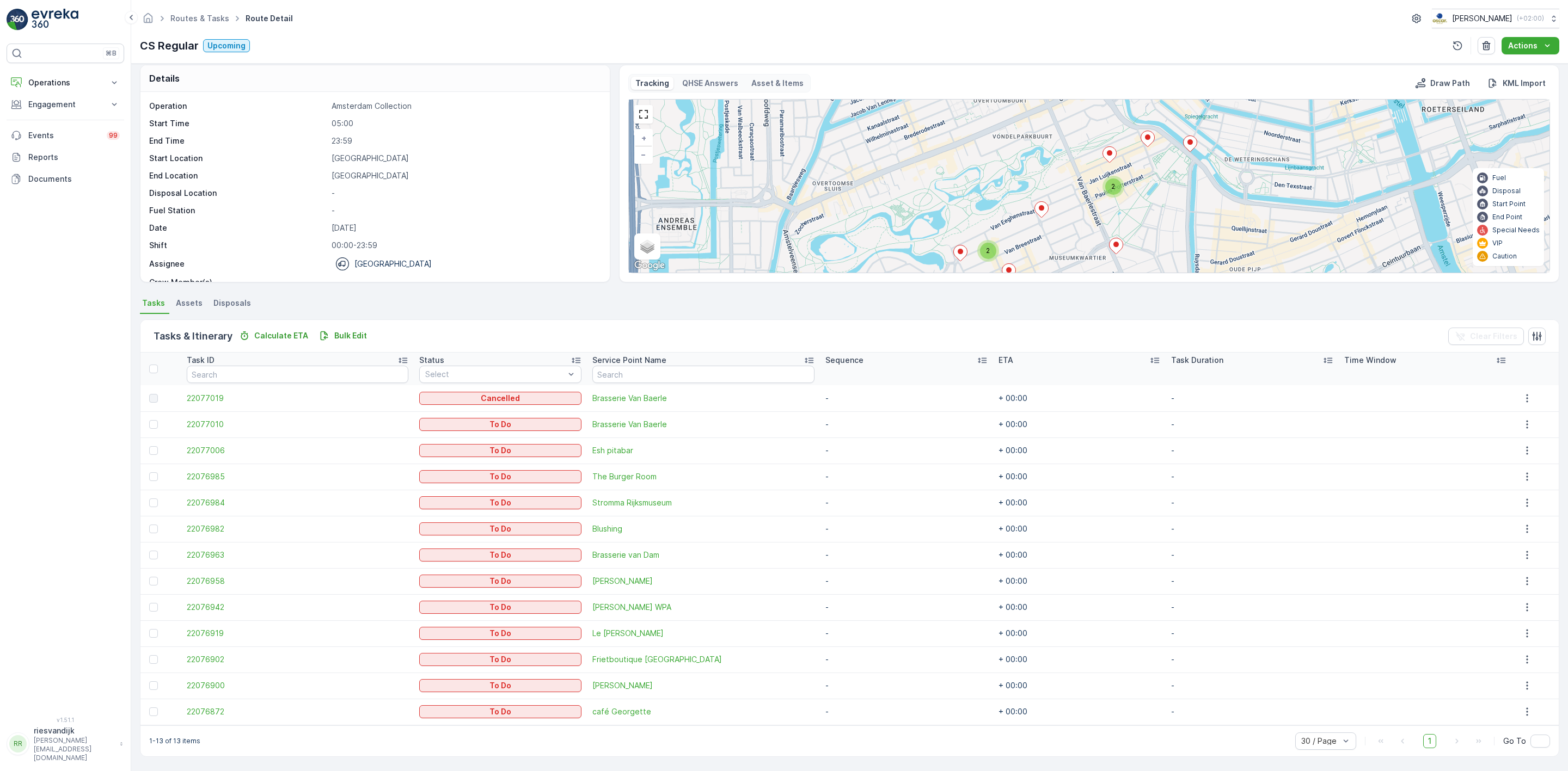
drag, startPoint x: 1146, startPoint y: 189, endPoint x: 1166, endPoint y: 190, distance: 20.0
click at [1166, 190] on div "2 2 2 + − Satellite Roadmap Terrain Hybrid Leaflet Keyboard shortcuts Map Data …" at bounding box center [1089, 186] width 921 height 173
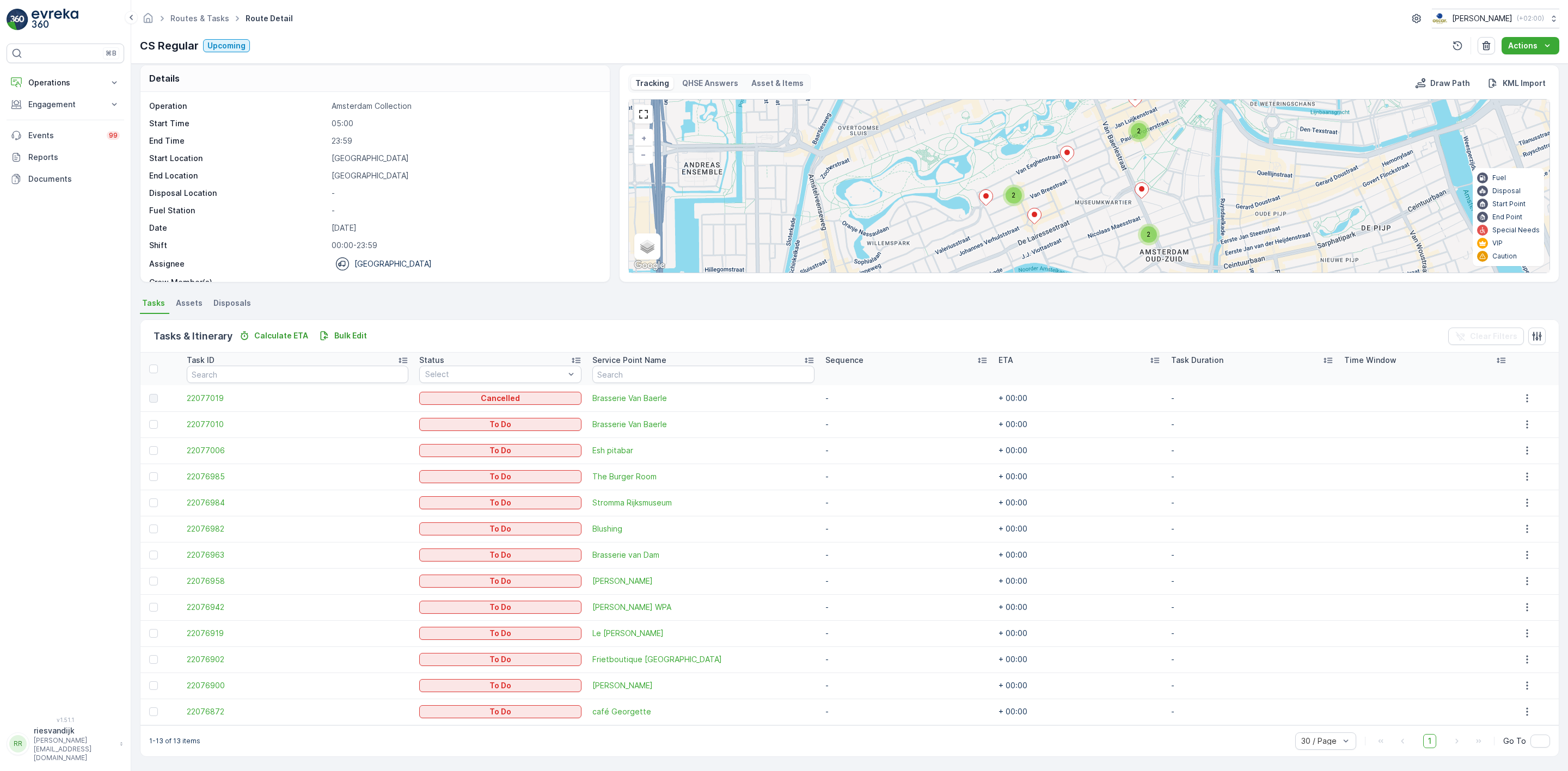
click at [1105, 178] on div "2 2 2 + − Satellite Roadmap Terrain Hybrid Leaflet Keyboard shortcuts Map Data …" at bounding box center [1089, 186] width 921 height 173
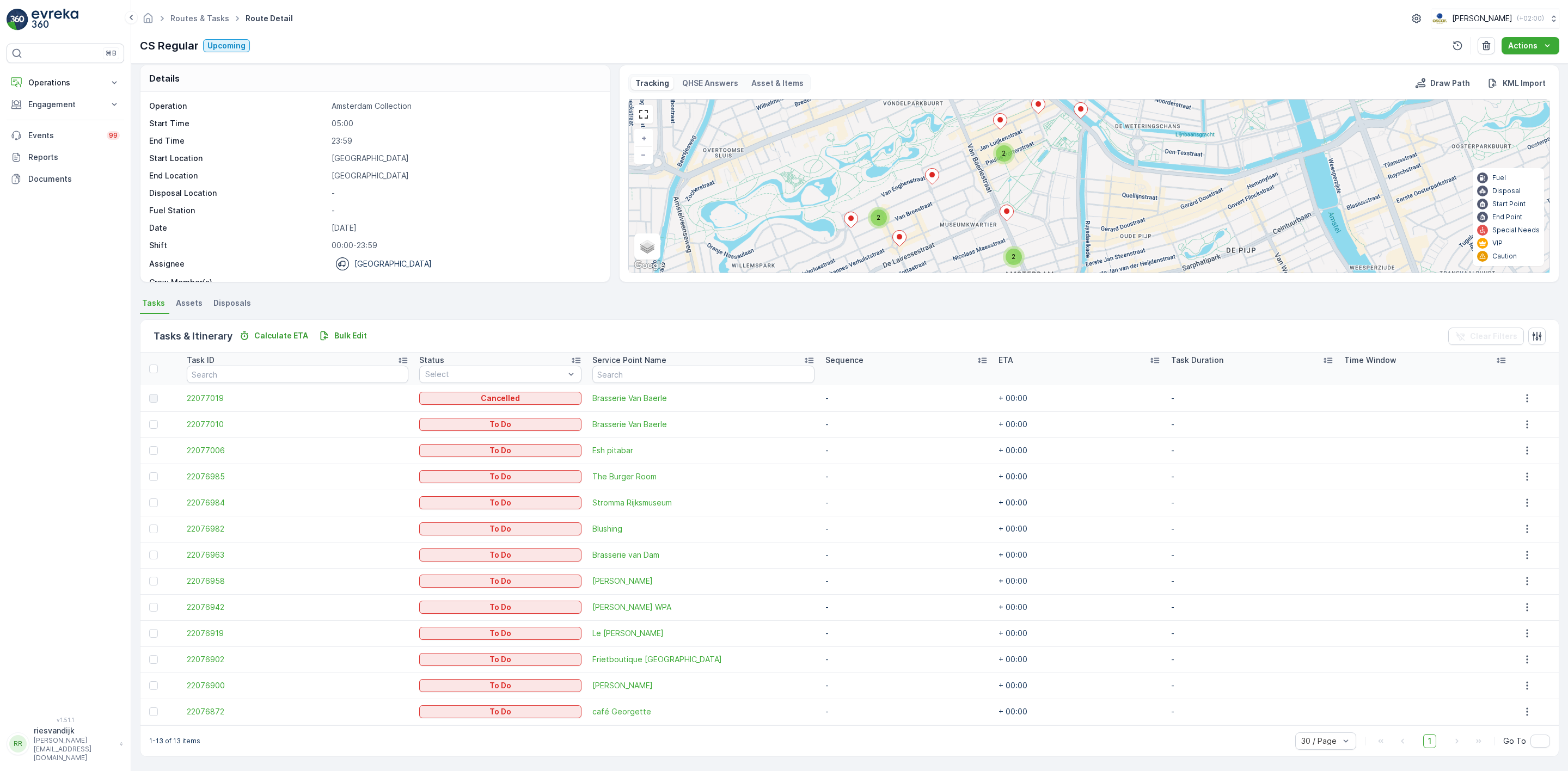
drag, startPoint x: 1093, startPoint y: 150, endPoint x: 962, endPoint y: 169, distance: 132.4
click at [962, 169] on div "2 2 2 + − Satellite Roadmap Terrain Hybrid Leaflet Keyboard shortcuts Map Data …" at bounding box center [1089, 186] width 921 height 173
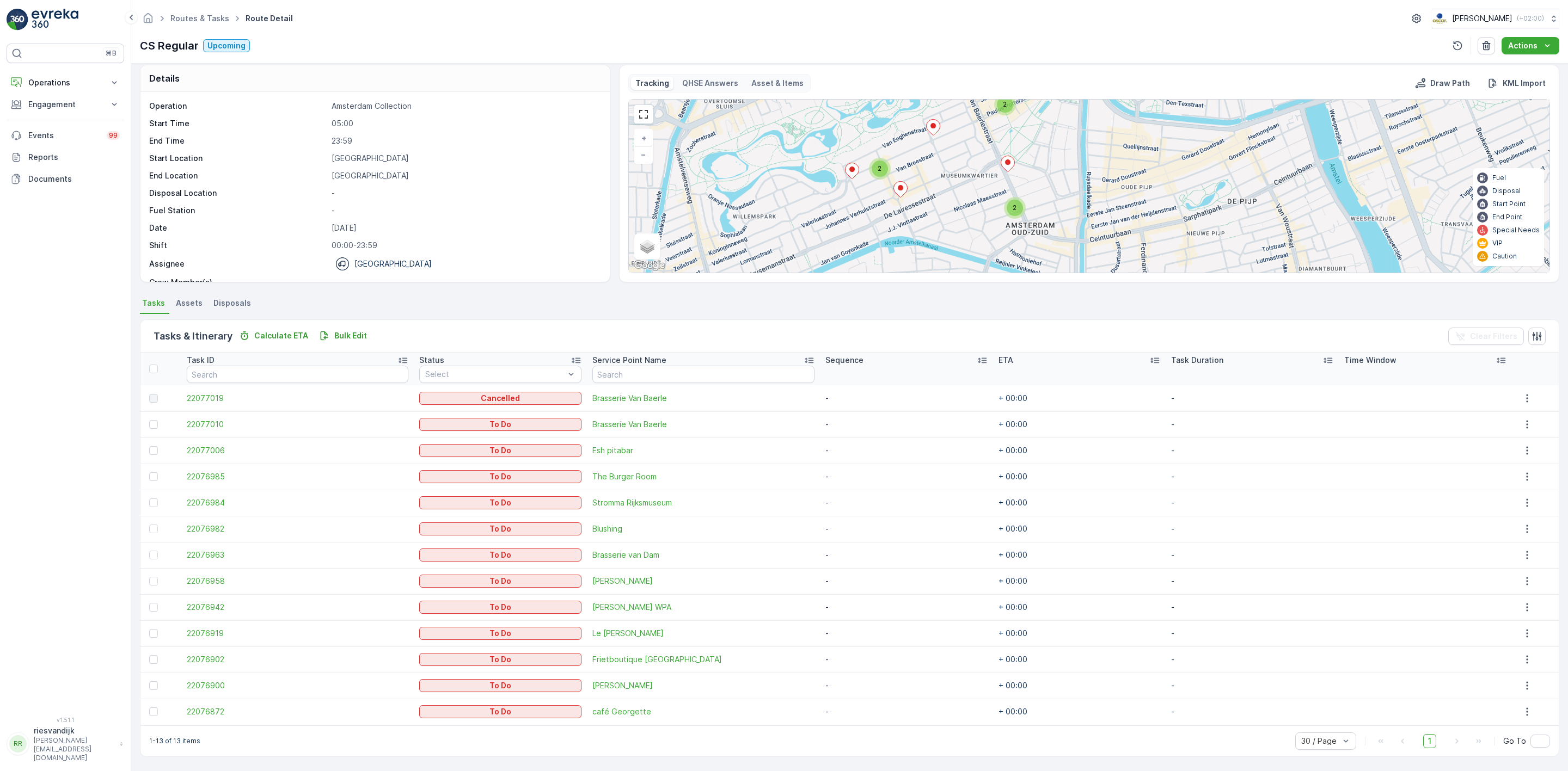
drag, startPoint x: 1039, startPoint y: 198, endPoint x: 1039, endPoint y: 155, distance: 43.0
click at [1040, 151] on div "2 2 2 + − Satellite Roadmap Terrain Hybrid Leaflet Keyboard shortcuts Map Data …" at bounding box center [1089, 186] width 921 height 173
click at [82, 85] on p "Operations" at bounding box center [66, 83] width 74 height 11
click at [60, 111] on link "Planning" at bounding box center [73, 116] width 100 height 15
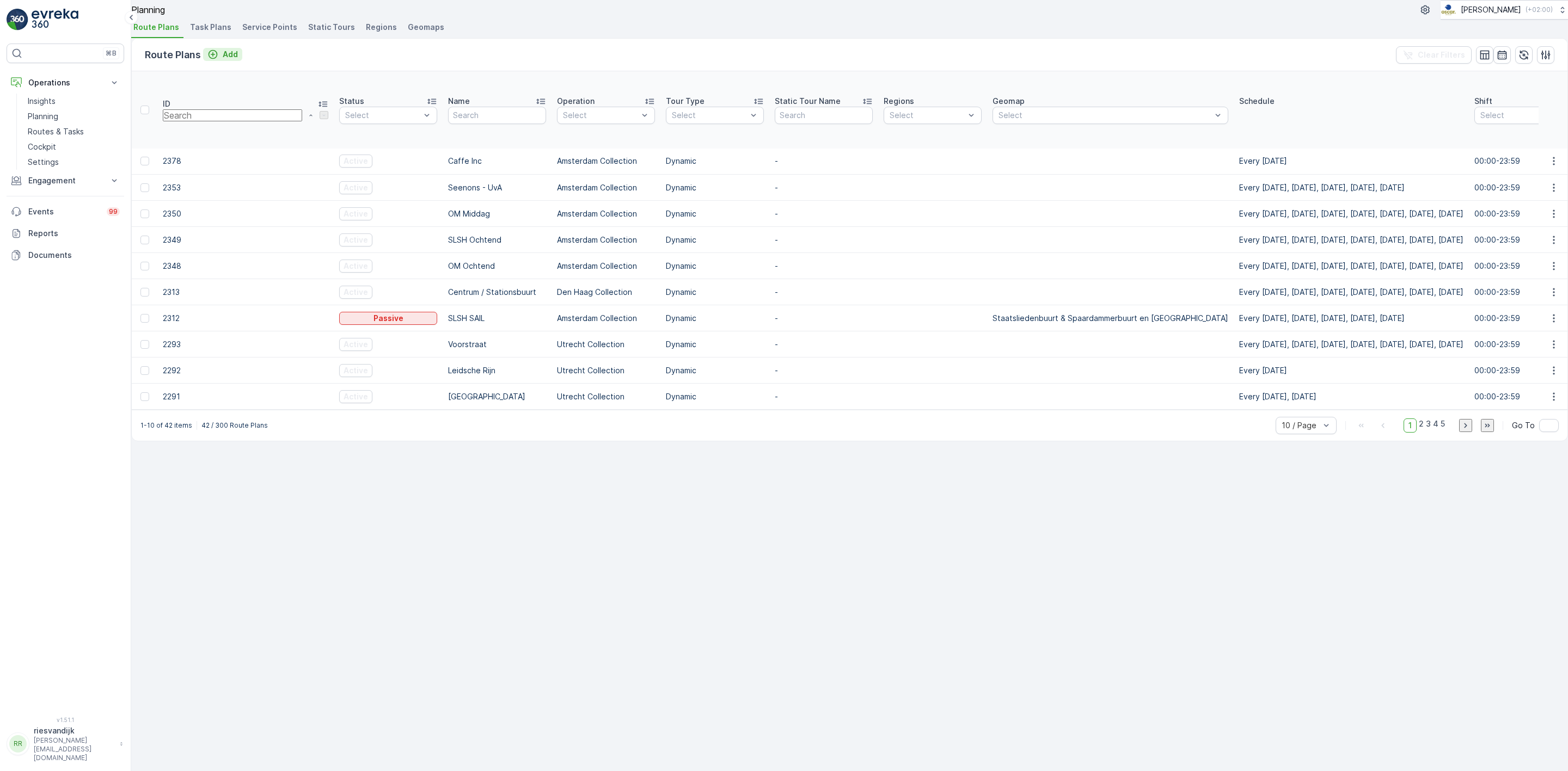
click at [234, 60] on p "Add" at bounding box center [230, 54] width 15 height 11
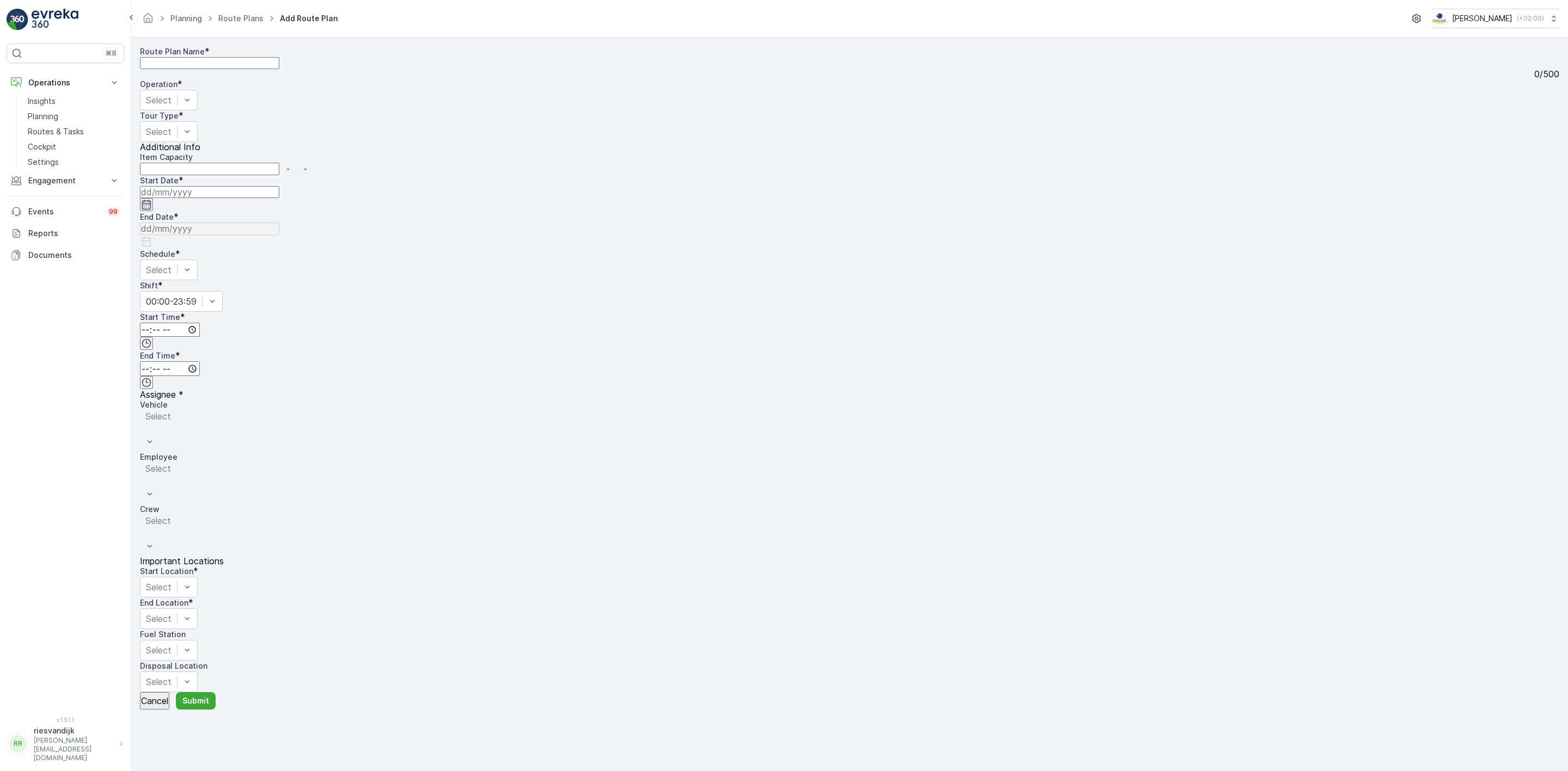
click at [279, 69] on Name "Route Plan Name" at bounding box center [209, 63] width 139 height 12
click at [279, 69] on Name "MQ Rode Lijn" at bounding box center [209, 63] width 139 height 12
type Name "MQ Rode Lijn 5-10"
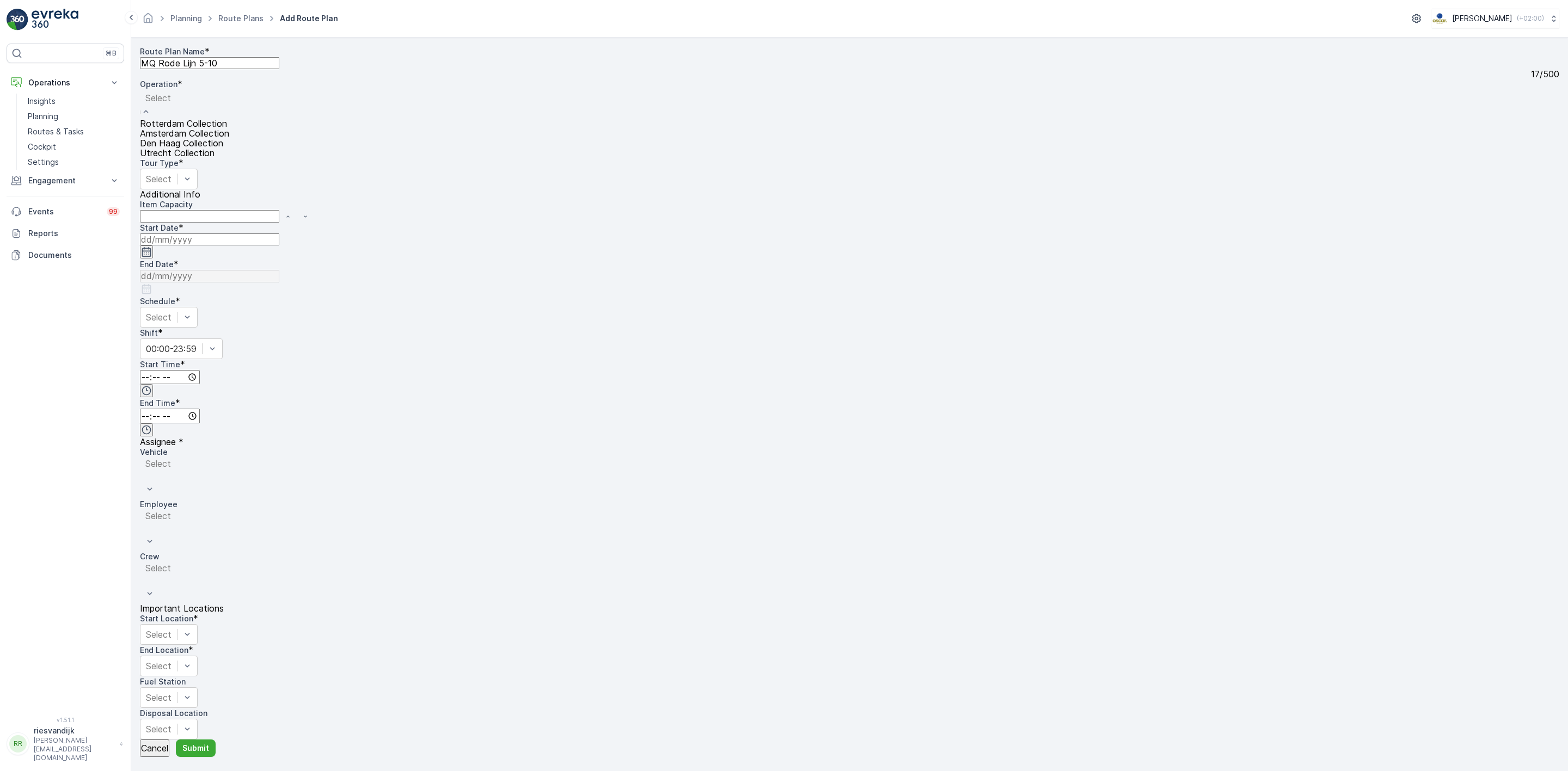
click at [229, 128] on span "Amsterdam Collection" at bounding box center [184, 133] width 89 height 10
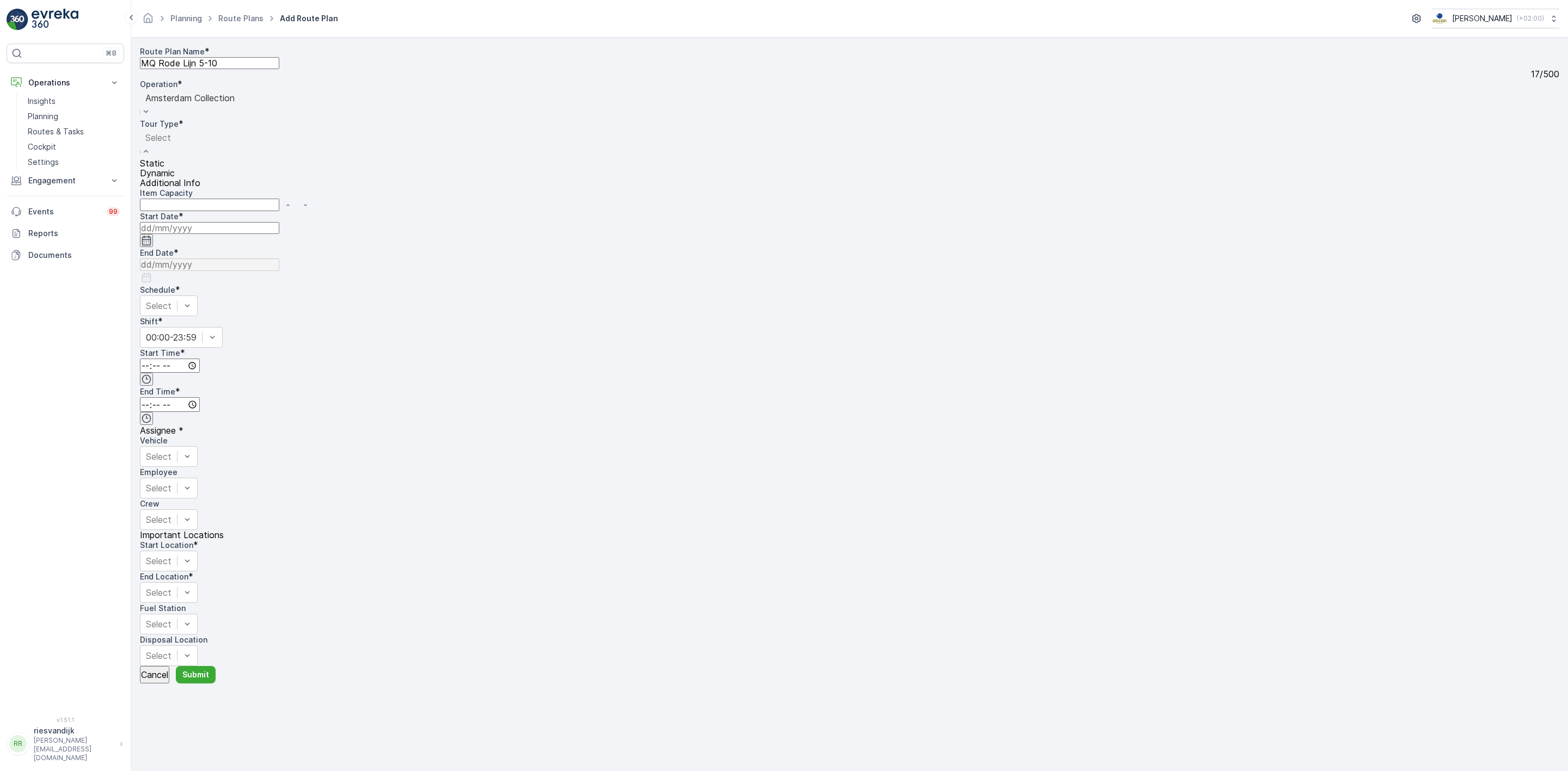
click at [177, 175] on div "Dynamic" at bounding box center [158, 173] width 37 height 10
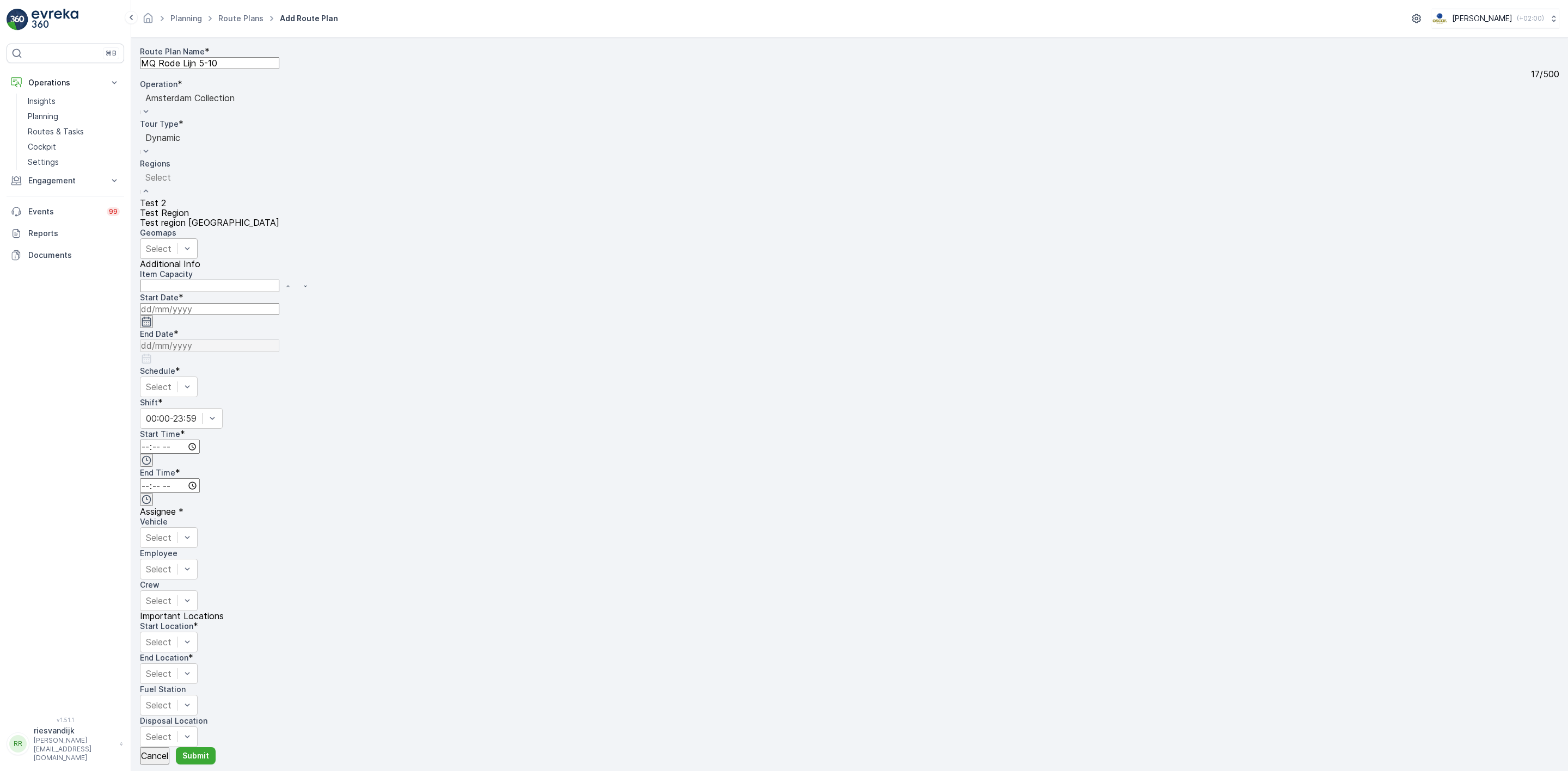
click at [198, 239] on div "Select" at bounding box center [169, 249] width 58 height 21
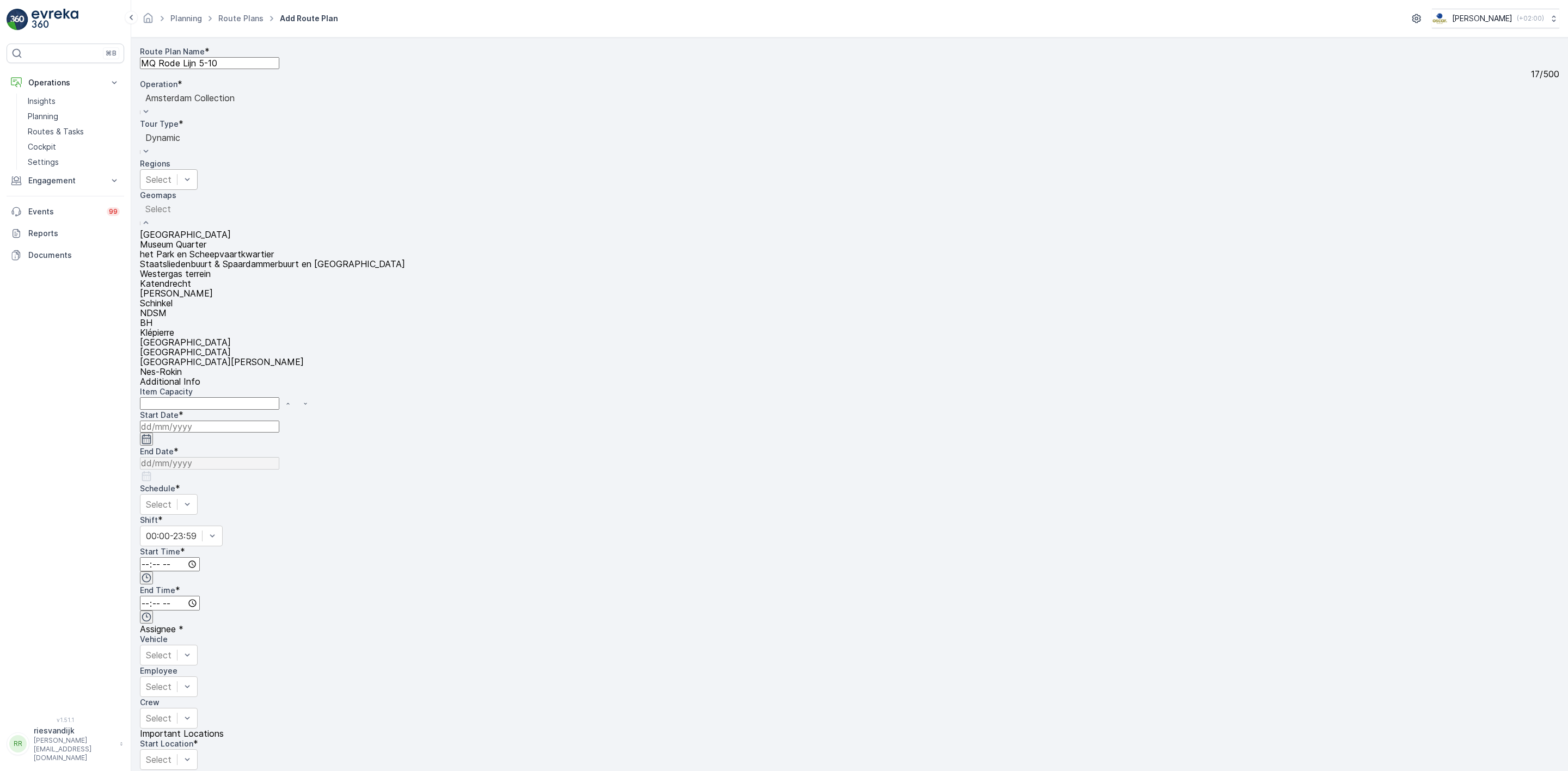
drag, startPoint x: 546, startPoint y: 200, endPoint x: 525, endPoint y: 206, distance: 21.8
click at [542, 377] on div "Additional Info" at bounding box center [850, 382] width 1419 height 10
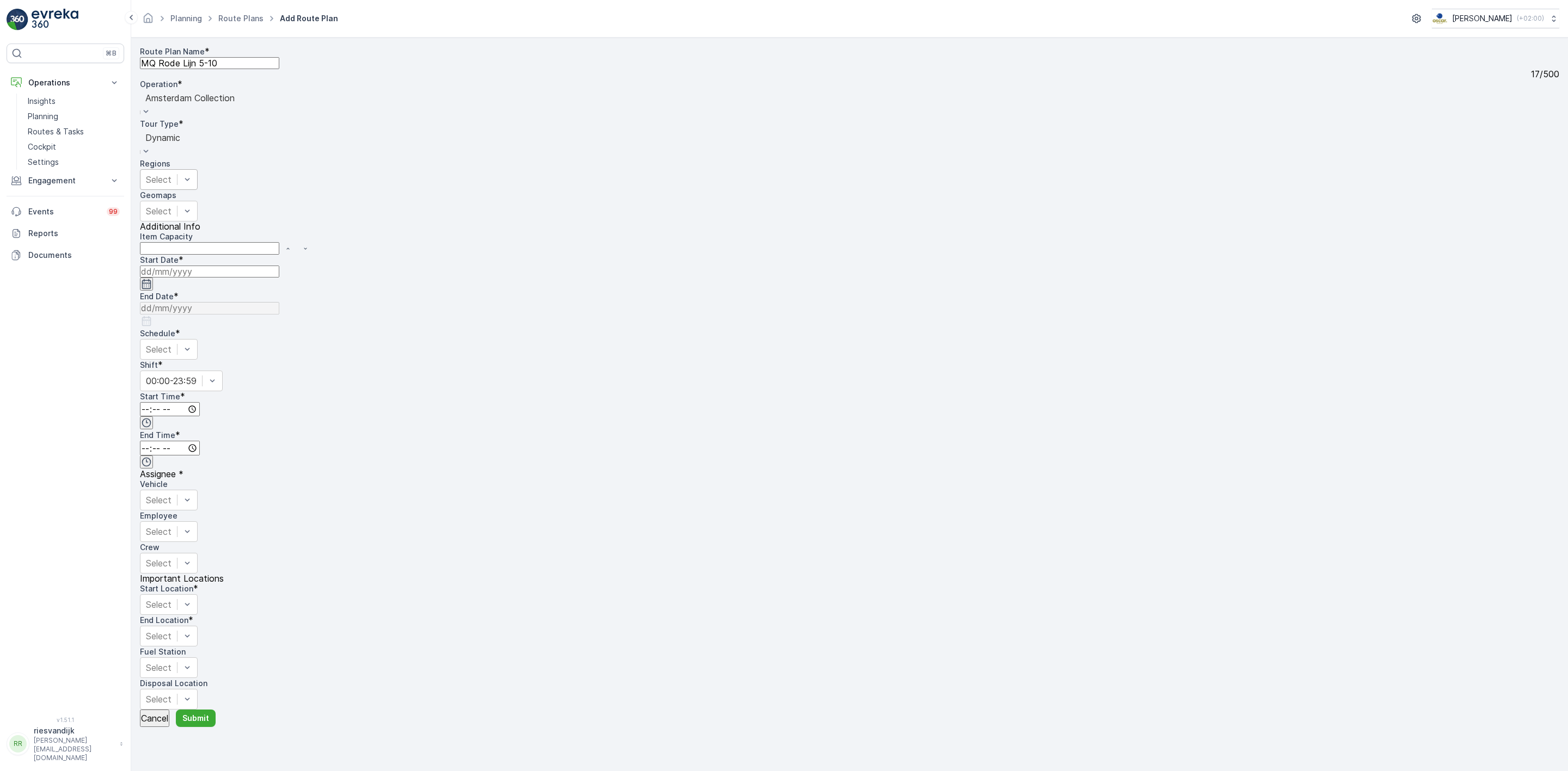
click at [279, 253] on Capacity "Item Capacity" at bounding box center [209, 248] width 139 height 12
click at [660, 242] on div "Route Plan Name * MQ Rode Lijn 5-10 17 / 500 Operation * option Amsterdam Colle…" at bounding box center [850, 150] width 1419 height 209
click at [279, 265] on input at bounding box center [209, 271] width 139 height 12
click at [989, 213] on div "3" at bounding box center [992, 218] width 5 height 10
type input "[DATE]"
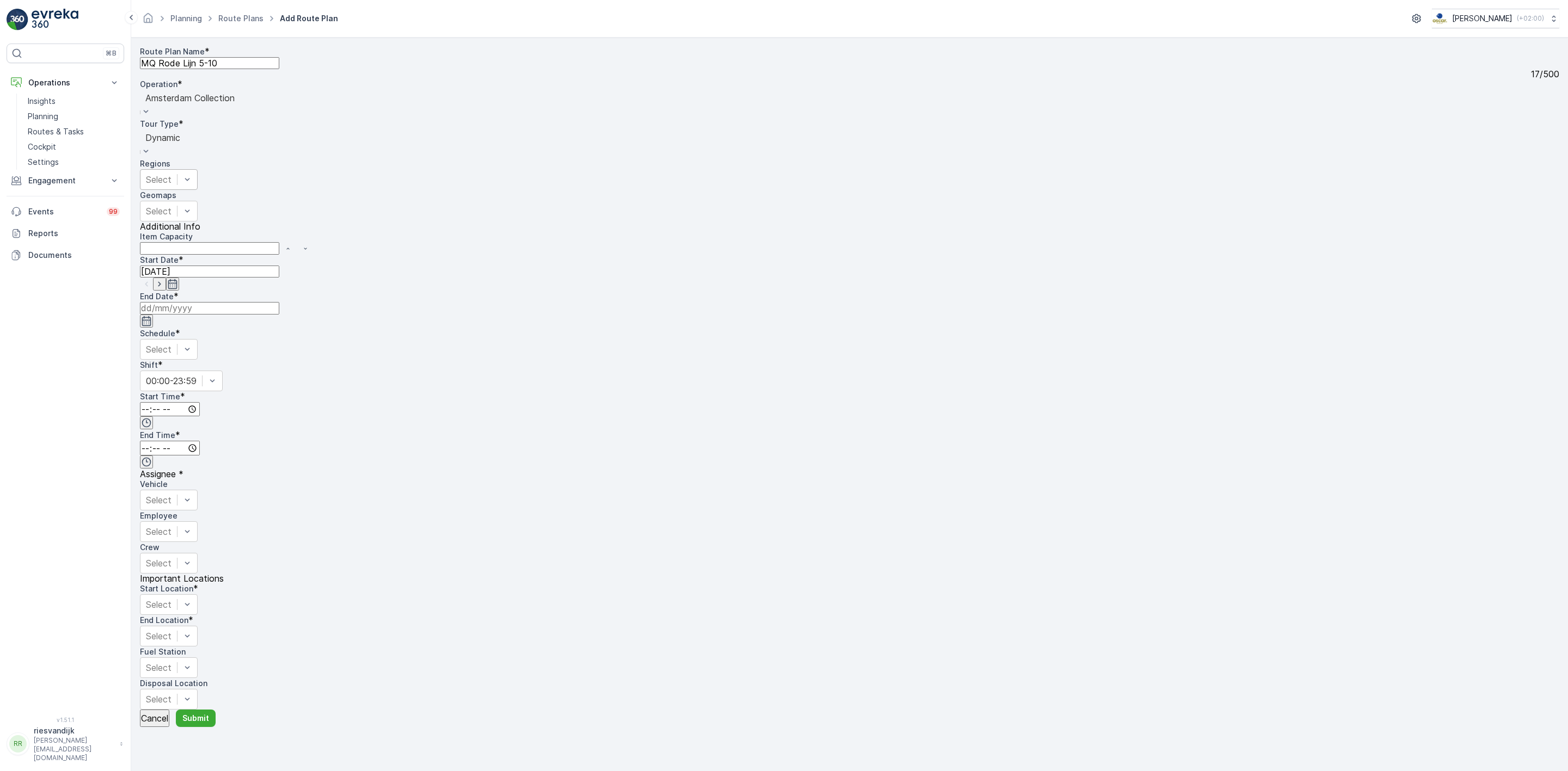
click at [279, 302] on input at bounding box center [209, 308] width 139 height 12
click at [1250, 235] on div "6" at bounding box center [1253, 240] width 5 height 10
type input "[DATE]"
click at [1110, 255] on div "Start Date * [DATE] End Date * [DATE] Schedule * Select Shift * 00:00-23:59 Sta…" at bounding box center [850, 483] width 1419 height 455
click at [197, 368] on div "Daily" at bounding box center [169, 373] width 57 height 10
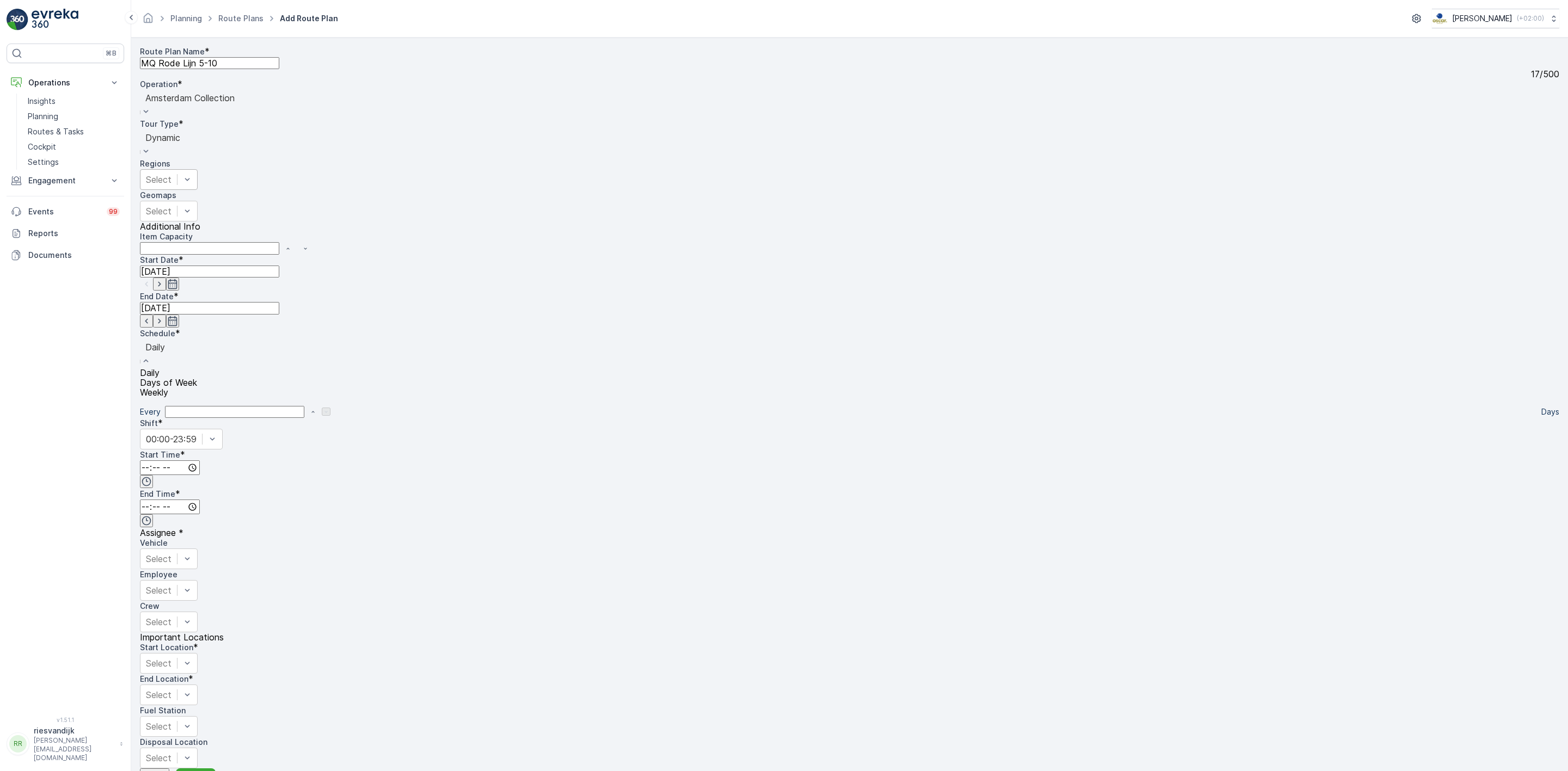
drag, startPoint x: 1133, startPoint y: 129, endPoint x: 1045, endPoint y: 142, distance: 89.0
click at [192, 341] on div at bounding box center [169, 347] width 46 height 12
click at [197, 388] on div "Weekly" at bounding box center [169, 392] width 57 height 10
click at [197, 339] on div "Weekly" at bounding box center [169, 353] width 57 height 29
click at [197, 378] on div "Days of Week" at bounding box center [169, 383] width 57 height 10
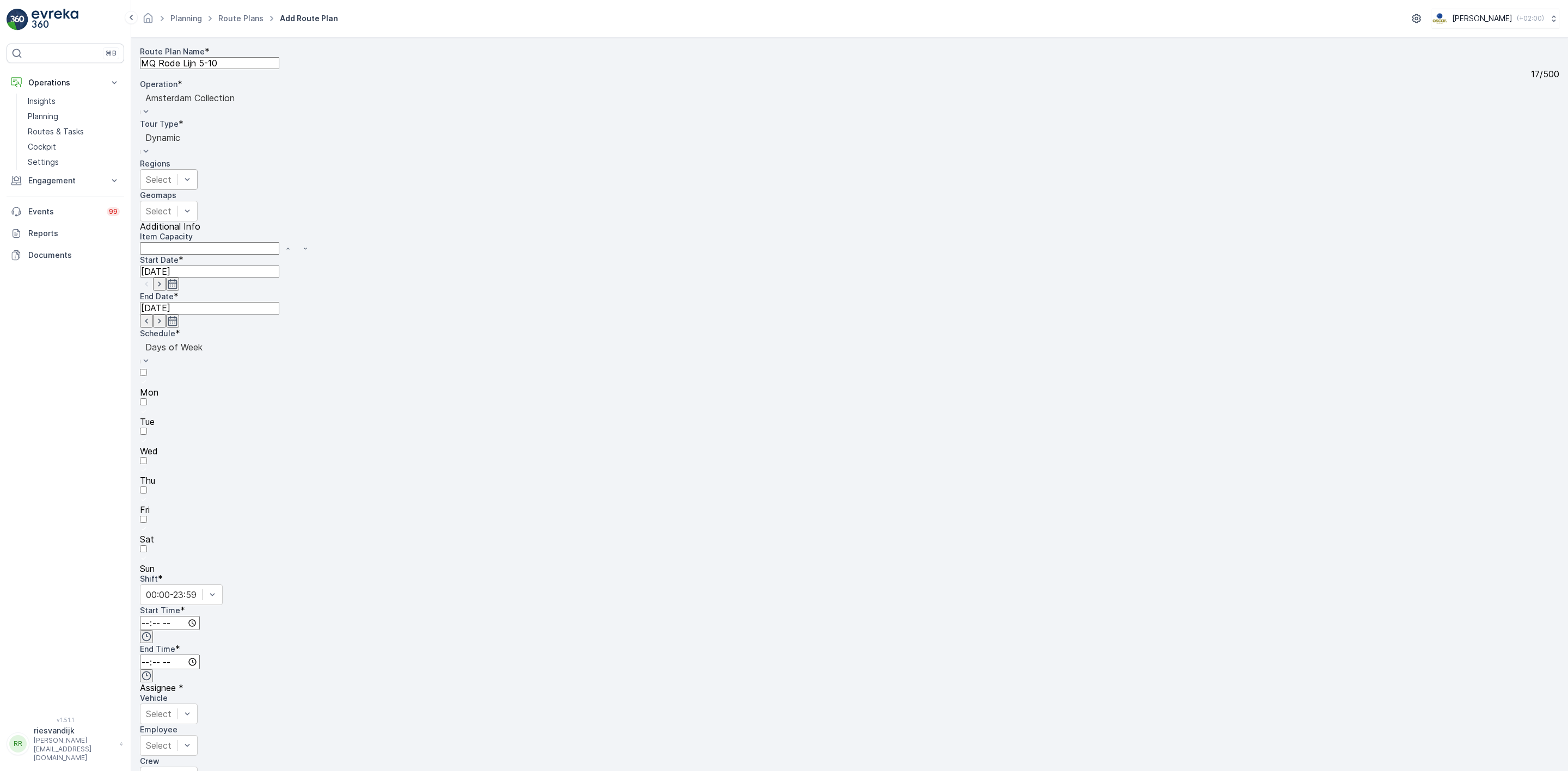
click at [1031, 554] on div at bounding box center [850, 559] width 1419 height 10
click at [147, 545] on input "Sun" at bounding box center [144, 549] width 7 height 7
click at [200, 616] on input "time" at bounding box center [170, 624] width 60 height 15
click at [150, 700] on span "05" at bounding box center [145, 706] width 10 height 11
type input "05:00"
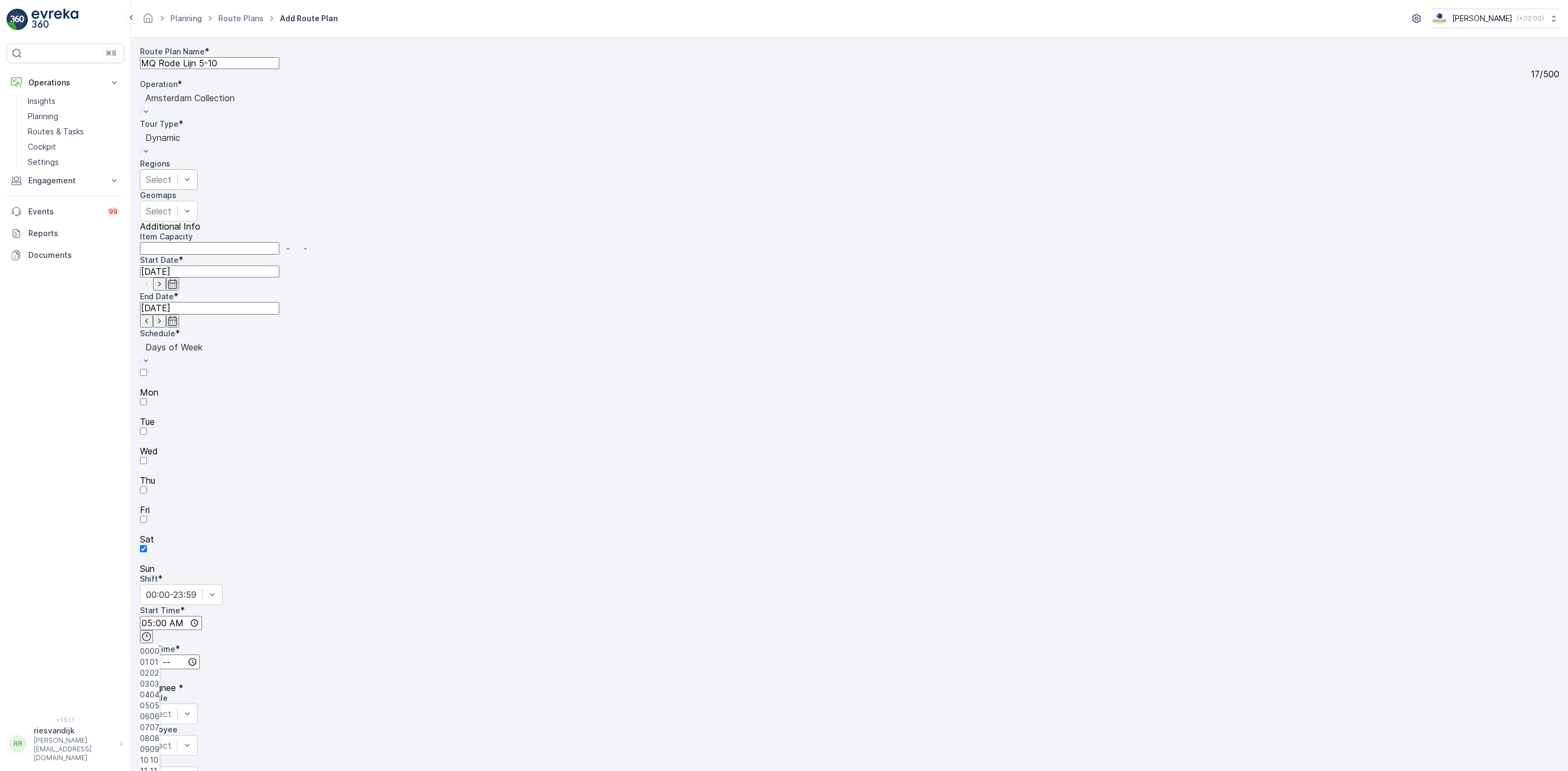
click at [200, 655] on input "time" at bounding box center [170, 662] width 60 height 15
type input "15:00"
click at [1024, 693] on div "Vehicle" at bounding box center [850, 699] width 1419 height 11
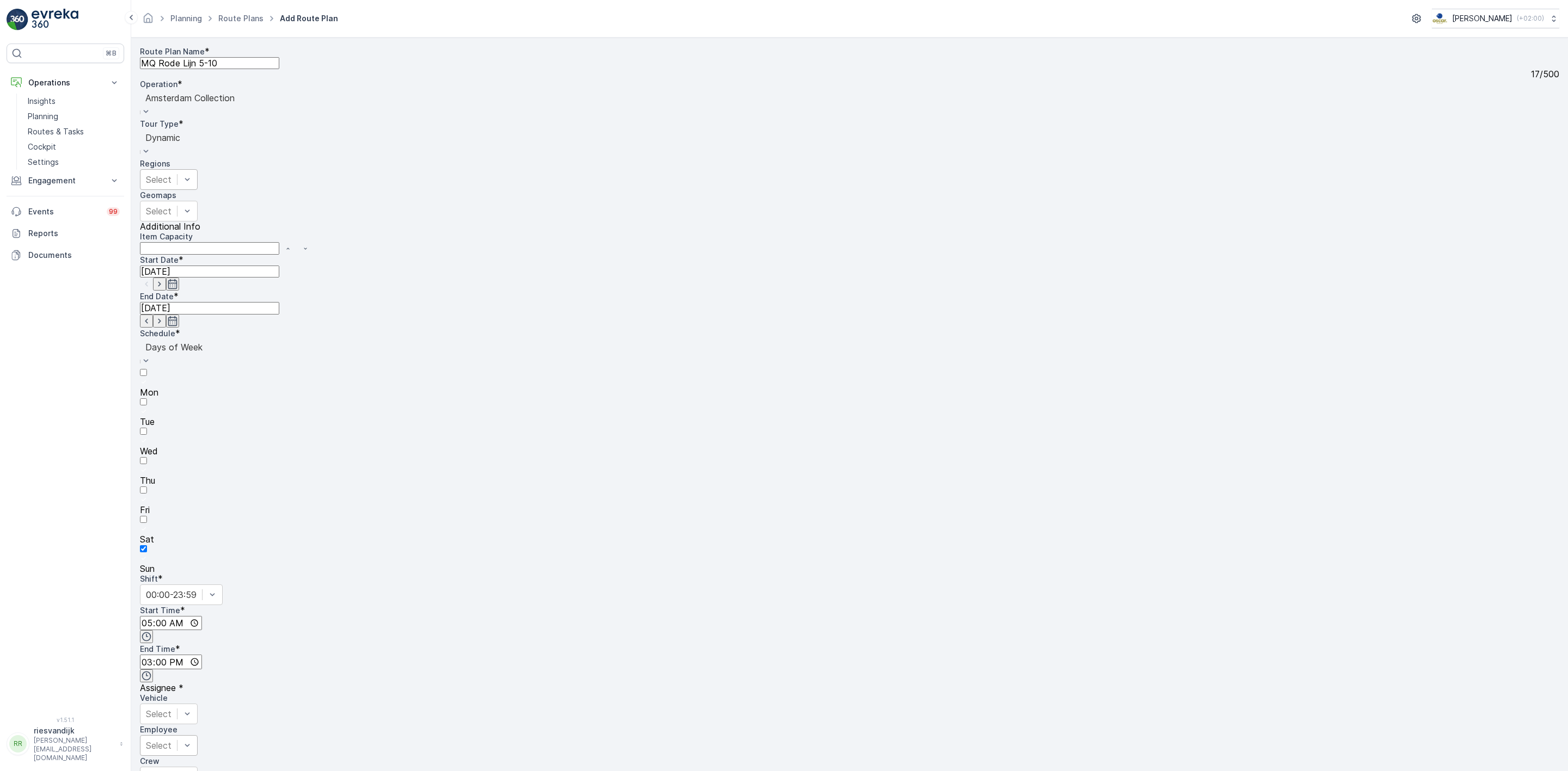
drag, startPoint x: 1255, startPoint y: 250, endPoint x: 1255, endPoint y: 256, distance: 6.0
click at [1255, 725] on div "Employee Select" at bounding box center [850, 741] width 1419 height 32
drag, startPoint x: 1065, startPoint y: 309, endPoint x: 1057, endPoint y: 312, distance: 8.5
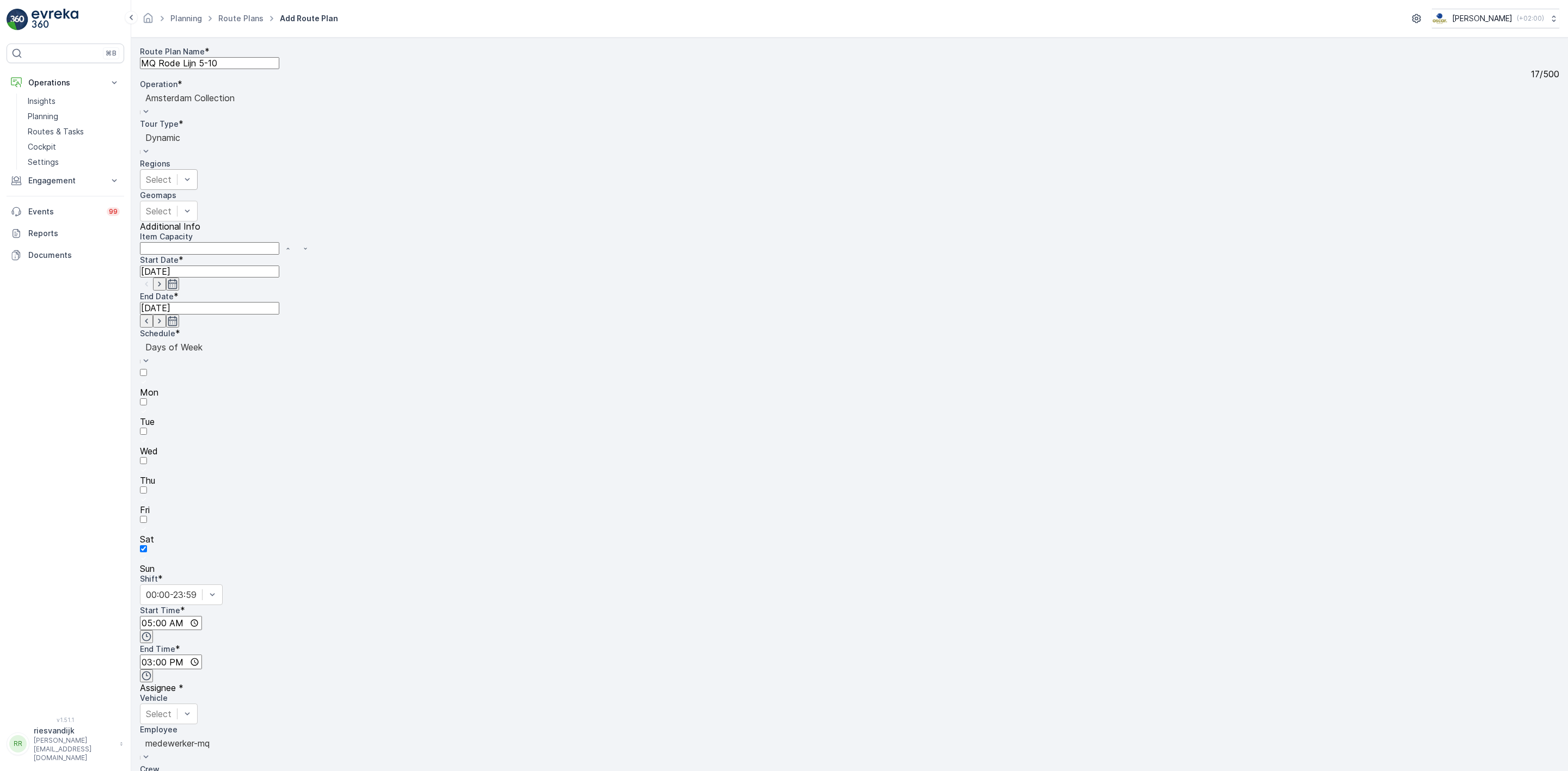
drag, startPoint x: 1293, startPoint y: 447, endPoint x: 1292, endPoint y: 454, distance: 7.1
click at [1296, 435] on div "Start Date * [DATE] End Date * [DATE] Schedule * option Days of Week, selected.…" at bounding box center [850, 602] width 1419 height 694
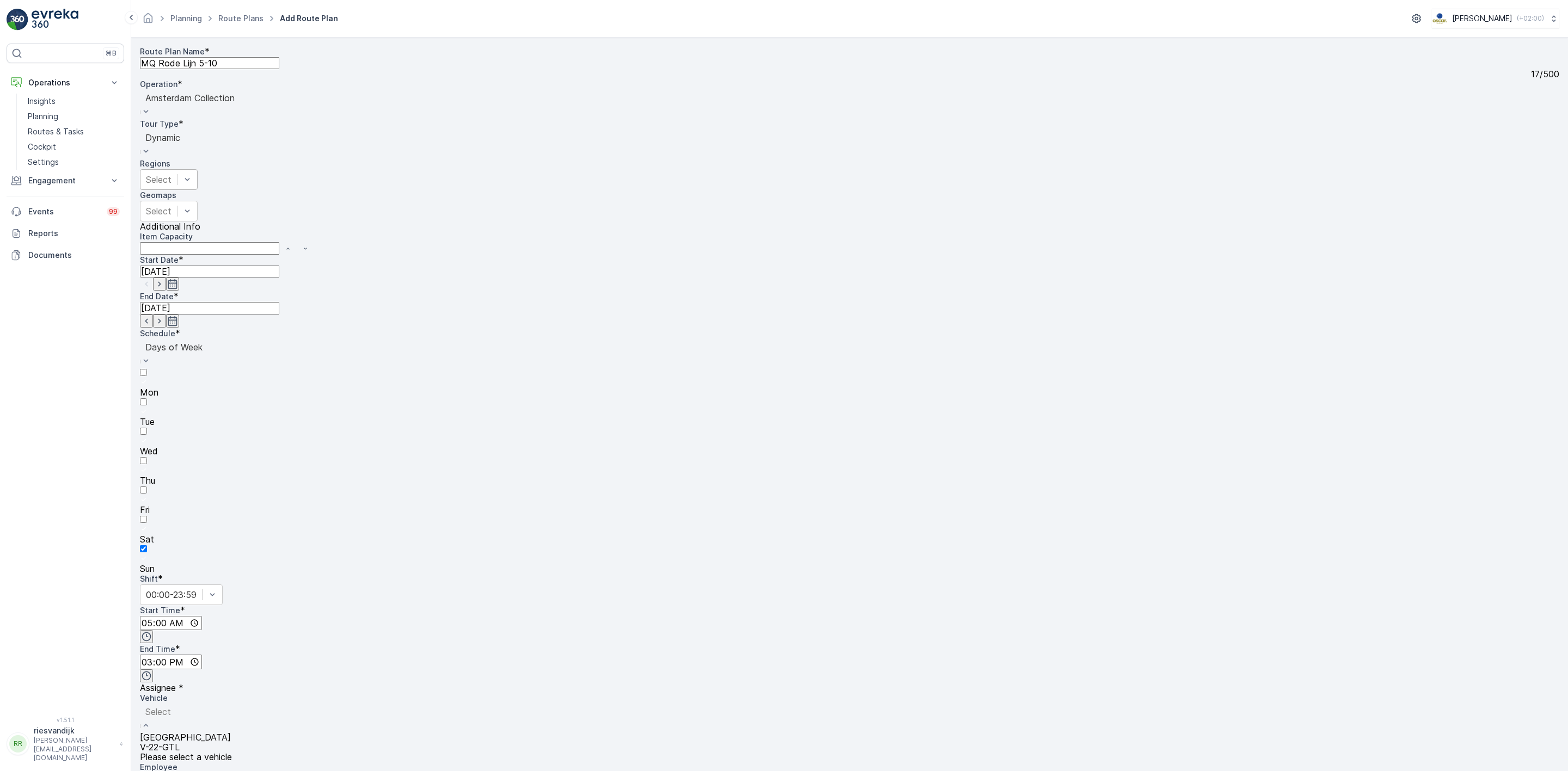
click at [225, 706] on div at bounding box center [185, 712] width 80 height 12
click at [231, 733] on div "[GEOGRAPHIC_DATA]" at bounding box center [185, 738] width 91 height 10
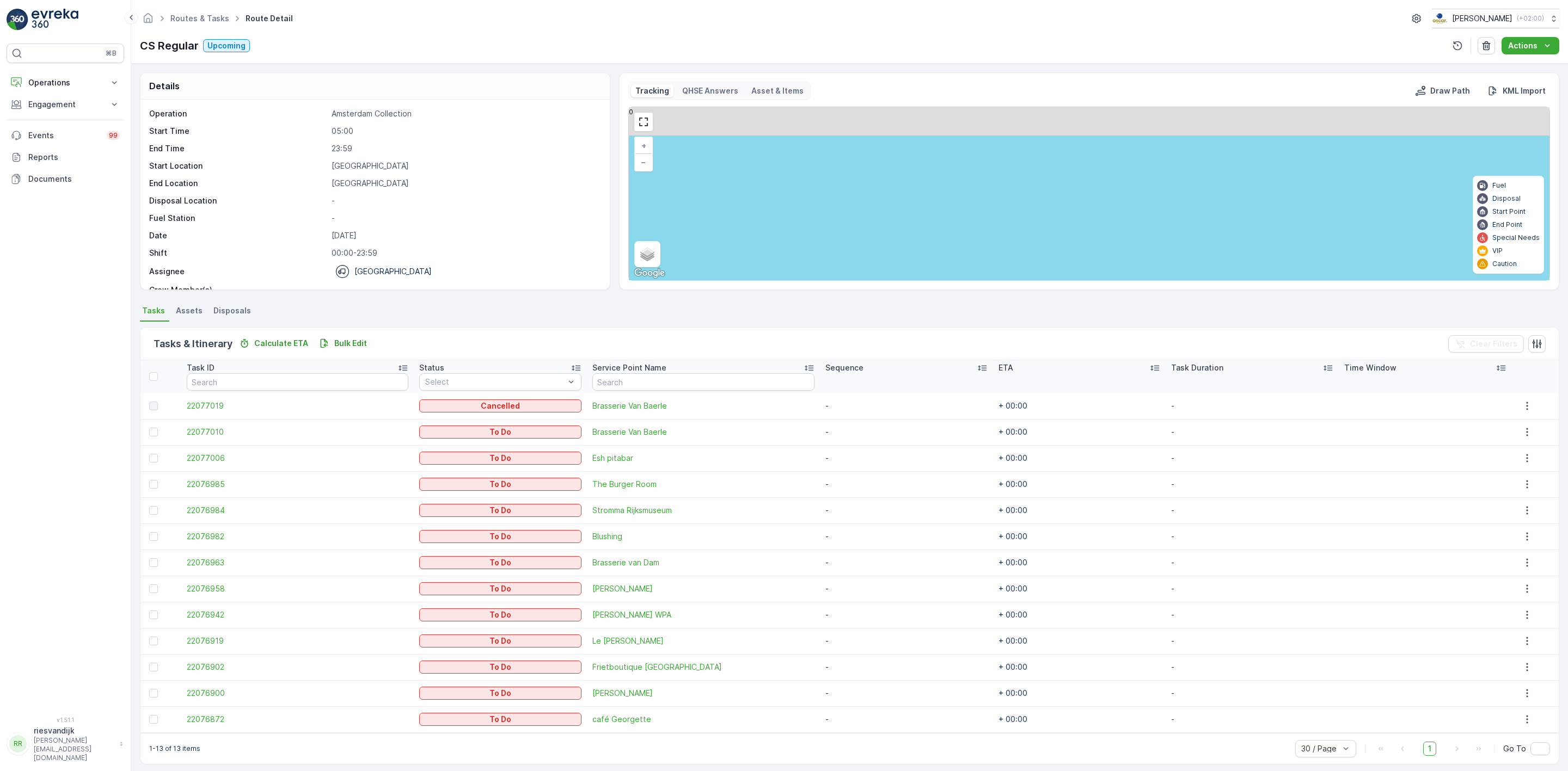
drag, startPoint x: 1209, startPoint y: 170, endPoint x: 1192, endPoint y: 263, distance: 94.5
click at [1192, 260] on div "13 + − Satellite Roadmap Terrain Hybrid Leaflet Keyboard shortcuts Map Data Map…" at bounding box center [1089, 194] width 921 height 173
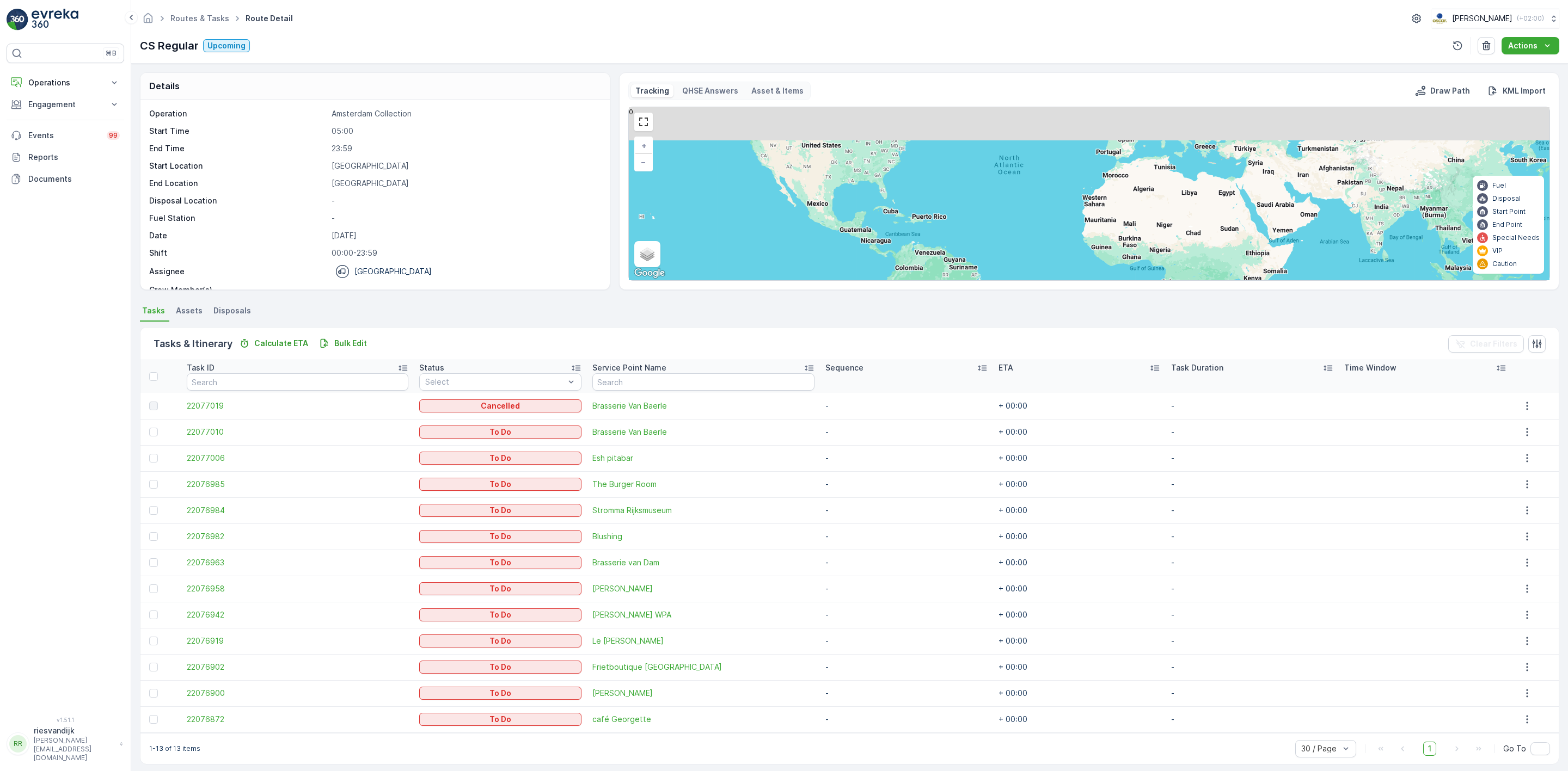
drag, startPoint x: 1194, startPoint y: 159, endPoint x: 1147, endPoint y: 243, distance: 96.3
click at [1140, 262] on div "13 + − Satellite Roadmap Terrain Hybrid Leaflet Keyboard shortcuts Map Data Map…" at bounding box center [1089, 194] width 921 height 173
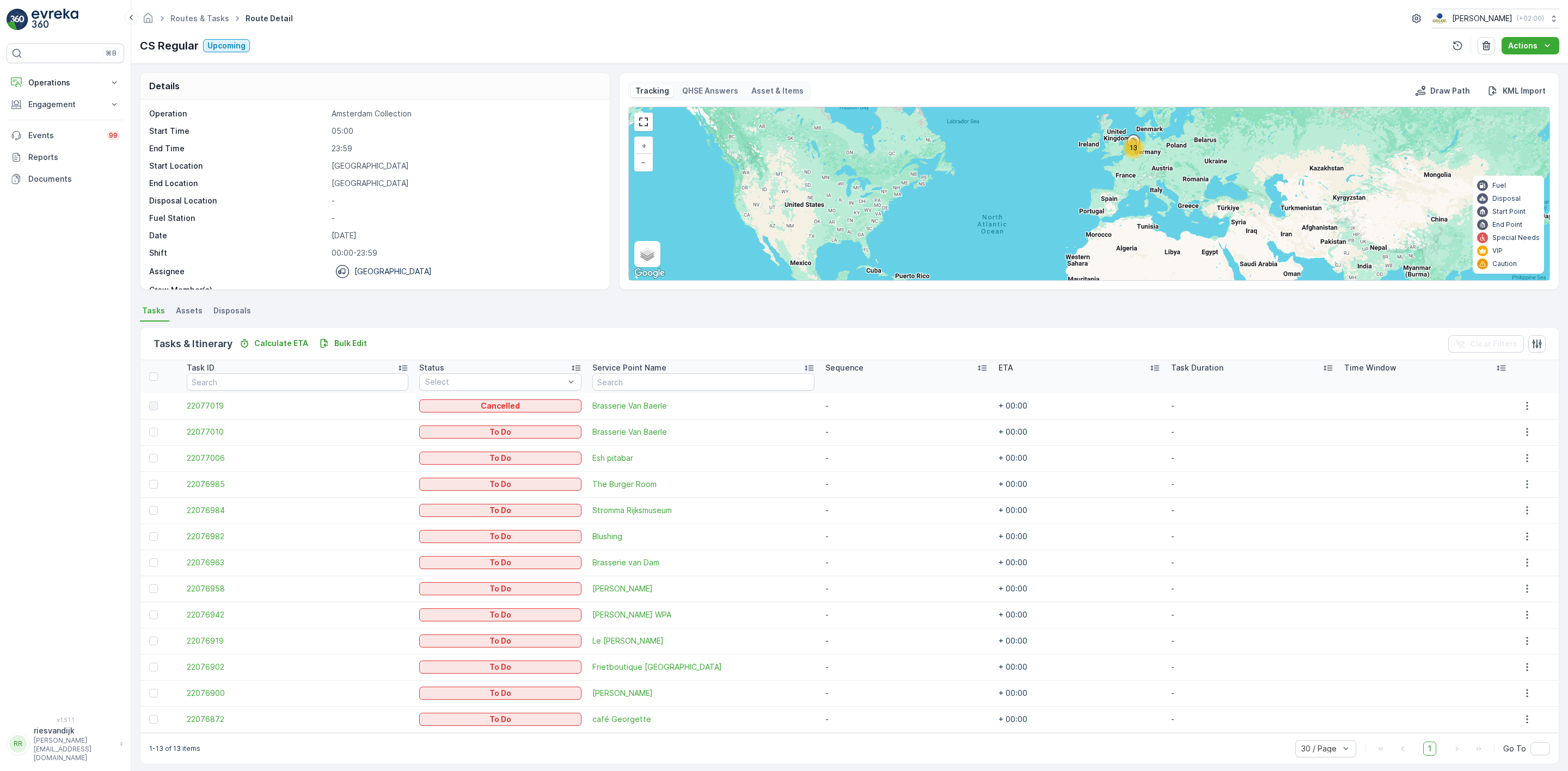
drag, startPoint x: 1139, startPoint y: 182, endPoint x: 1137, endPoint y: 191, distance: 9.2
click at [1137, 194] on div "13 + − Satellite Roadmap Terrain Hybrid Leaflet Keyboard shortcuts Map Data Map…" at bounding box center [1089, 194] width 921 height 173
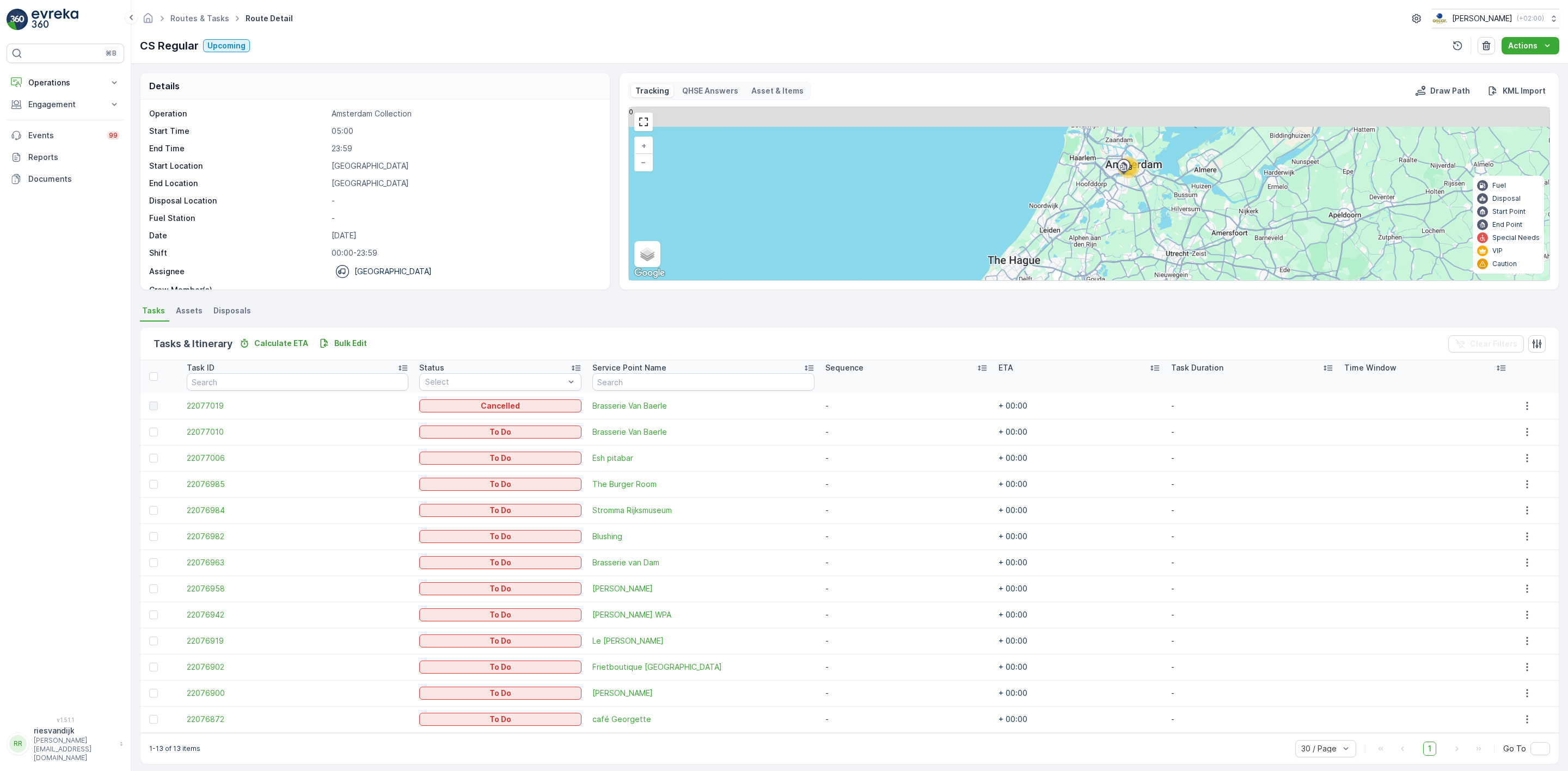
drag, startPoint x: 1142, startPoint y: 185, endPoint x: 1137, endPoint y: 215, distance: 30.4
click at [1139, 217] on div "13 + − Satellite Roadmap Terrain Hybrid Leaflet Keyboard shortcuts Map Data Map…" at bounding box center [1089, 194] width 921 height 173
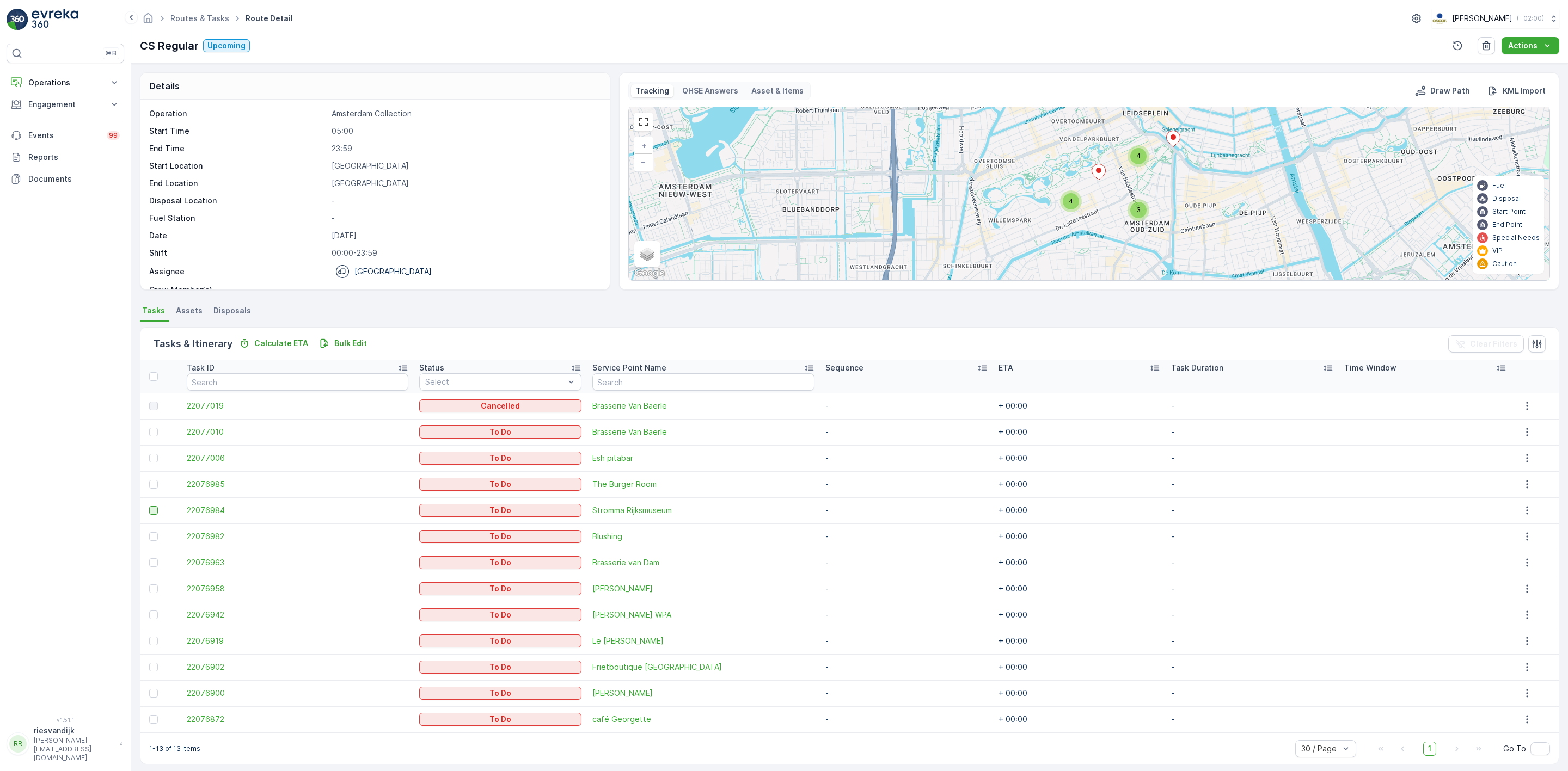
click at [151, 513] on div at bounding box center [153, 511] width 9 height 9
click at [149, 506] on input "checkbox" at bounding box center [149, 506] width 0 height 0
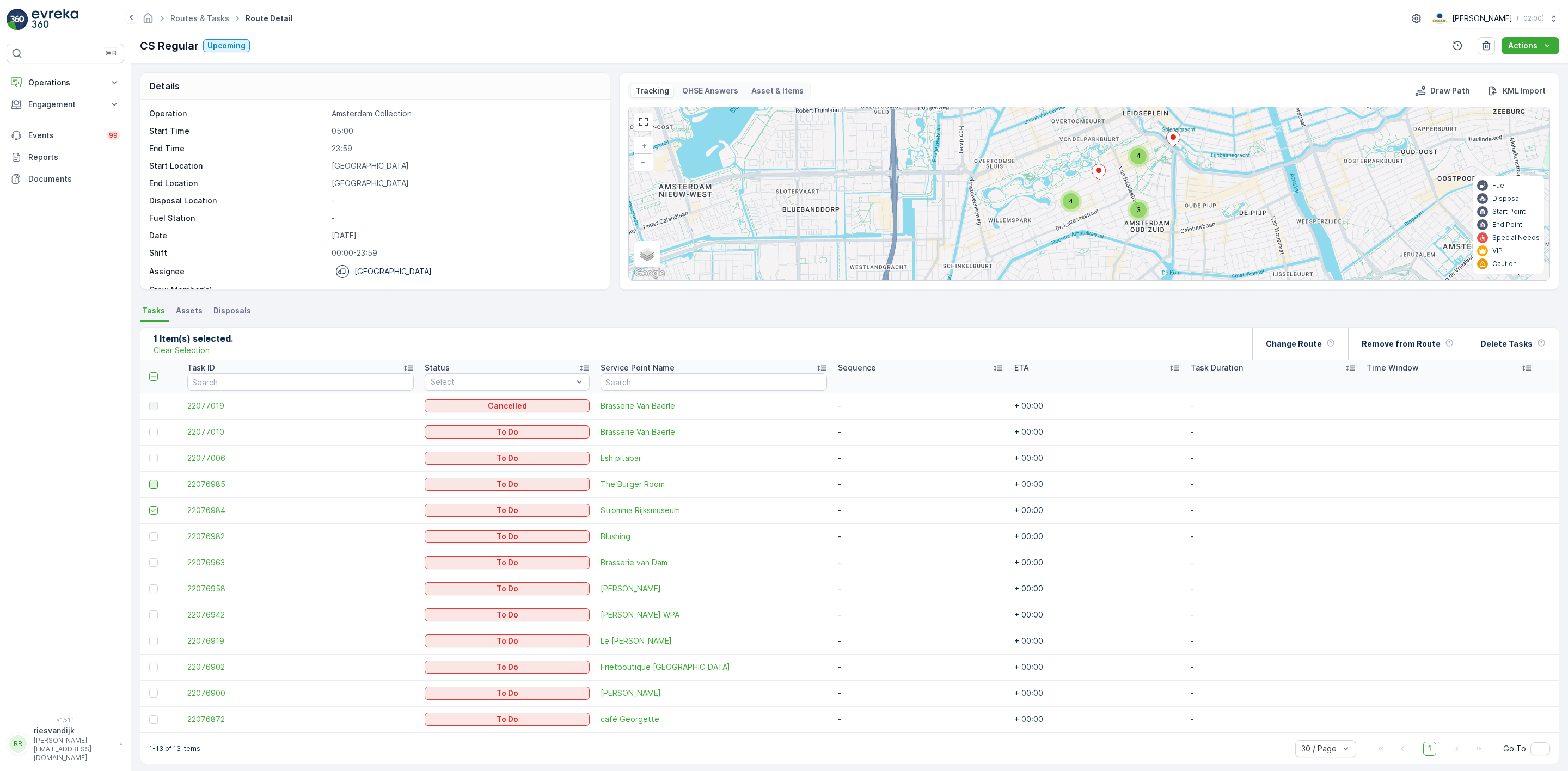
click at [152, 487] on div at bounding box center [153, 484] width 9 height 9
click at [149, 480] on input "checkbox" at bounding box center [149, 480] width 0 height 0
click at [152, 459] on div at bounding box center [153, 458] width 9 height 9
click at [149, 454] on input "checkbox" at bounding box center [149, 454] width 0 height 0
click at [154, 538] on div at bounding box center [153, 537] width 9 height 9
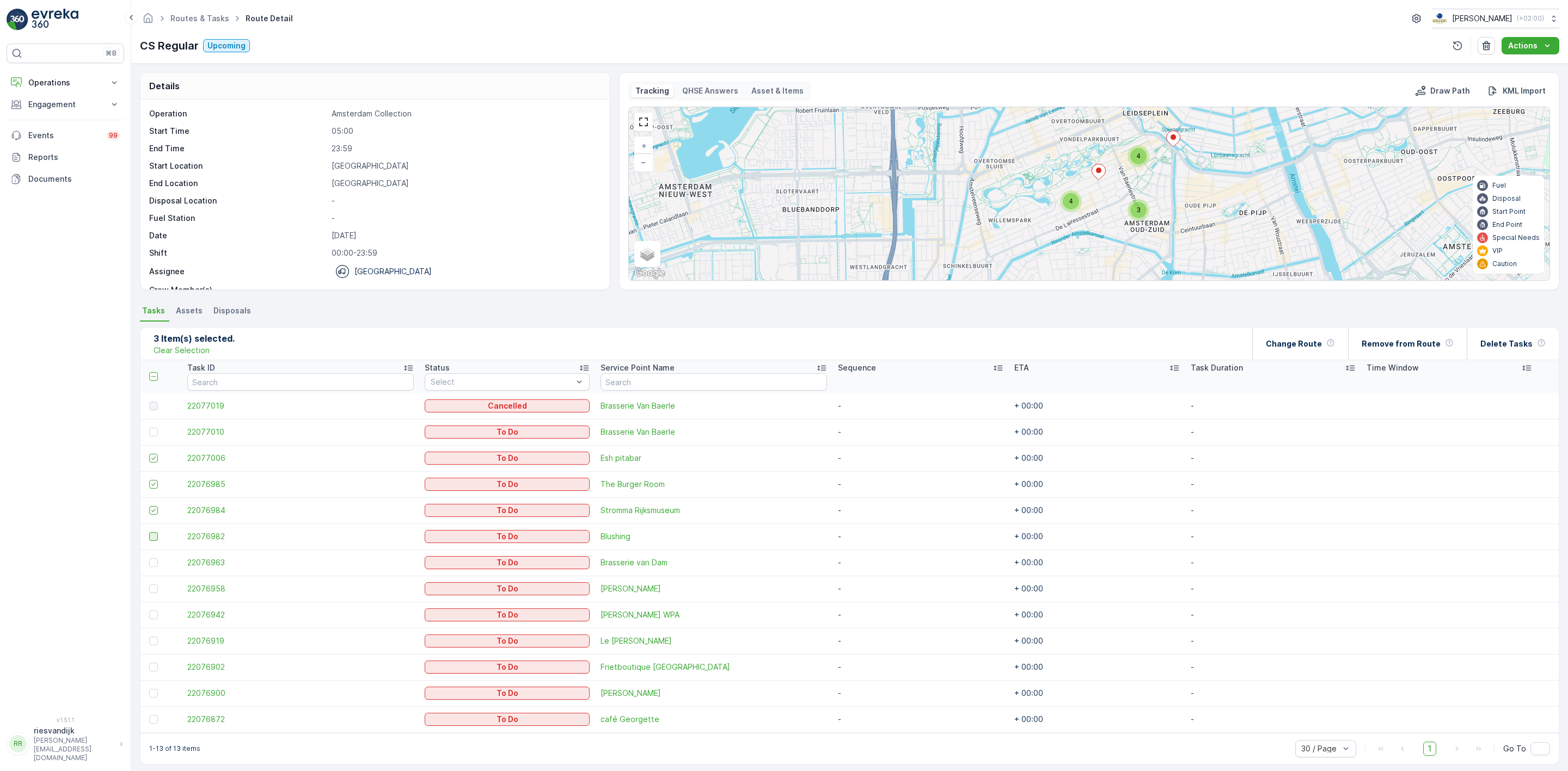
click at [149, 532] on input "checkbox" at bounding box center [149, 532] width 0 height 0
click at [154, 588] on div at bounding box center [153, 589] width 9 height 9
click at [149, 585] on input "checkbox" at bounding box center [149, 585] width 0 height 0
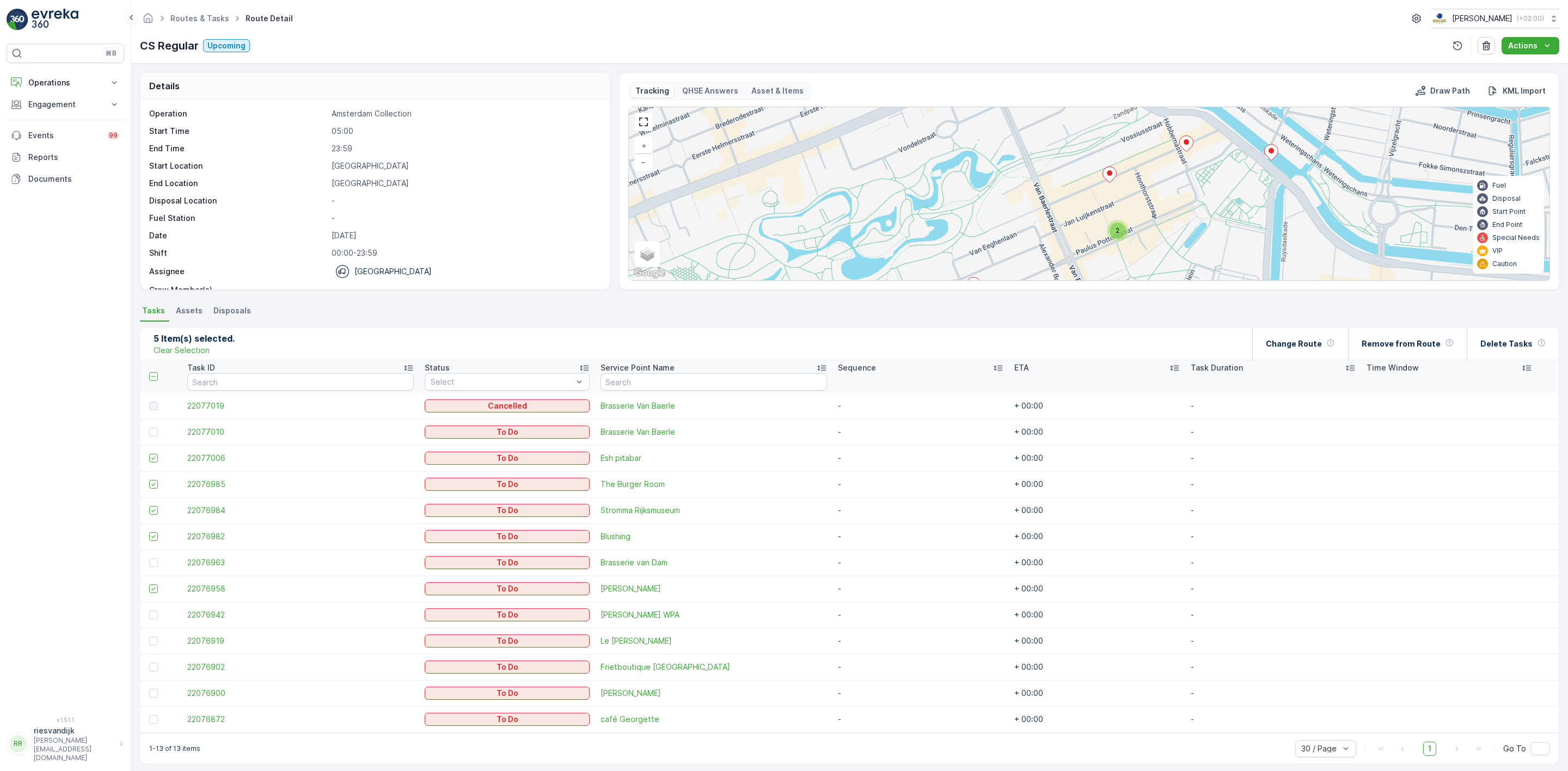
drag, startPoint x: 1150, startPoint y: 193, endPoint x: 1124, endPoint y: 206, distance: 29.1
click at [1136, 244] on div "2 2 2 + − Satellite Roadmap Terrain Hybrid Leaflet Keyboard shortcuts Map Data …" at bounding box center [1089, 194] width 921 height 173
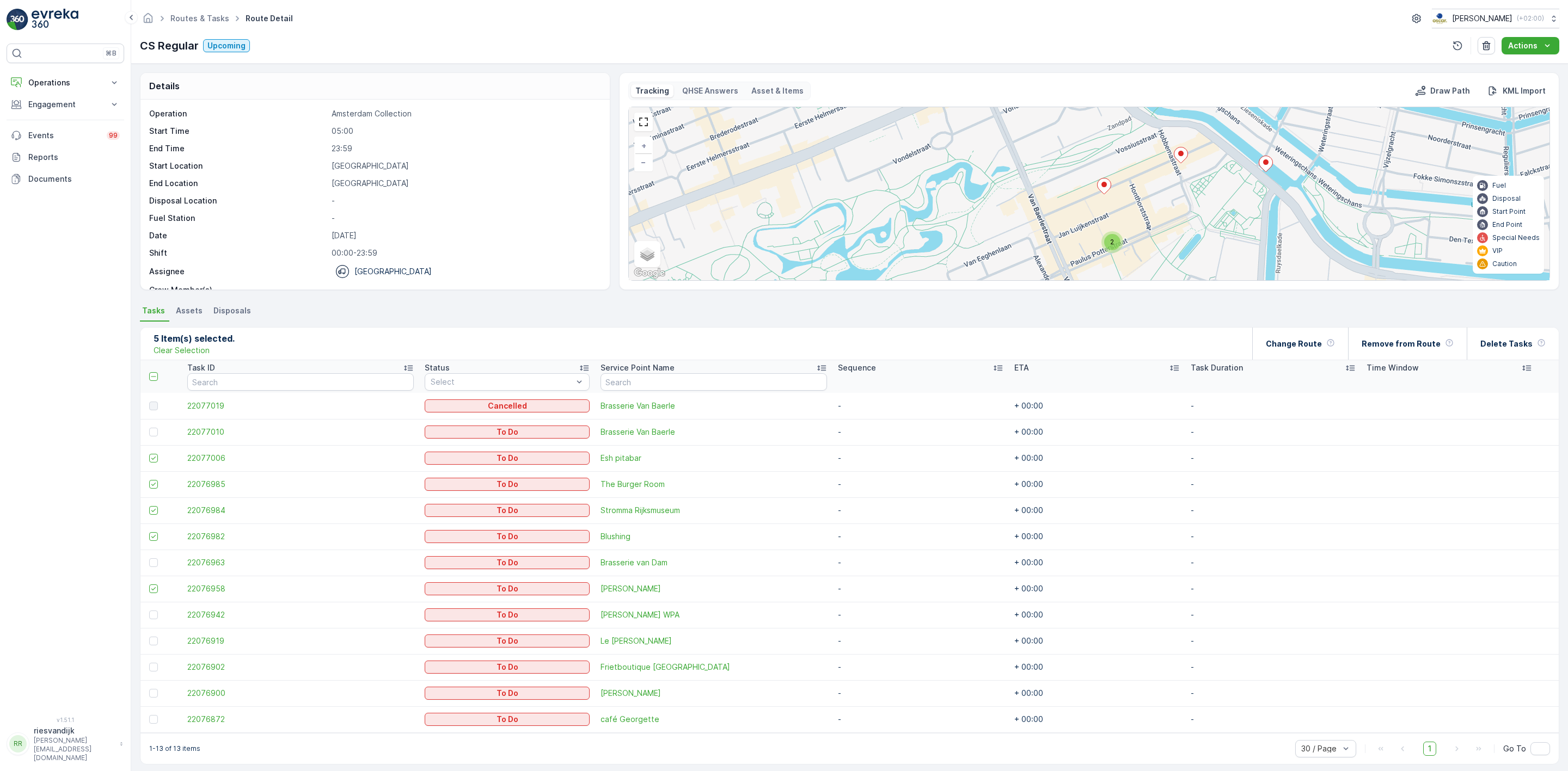
click at [1107, 189] on icon at bounding box center [1104, 186] width 13 height 16
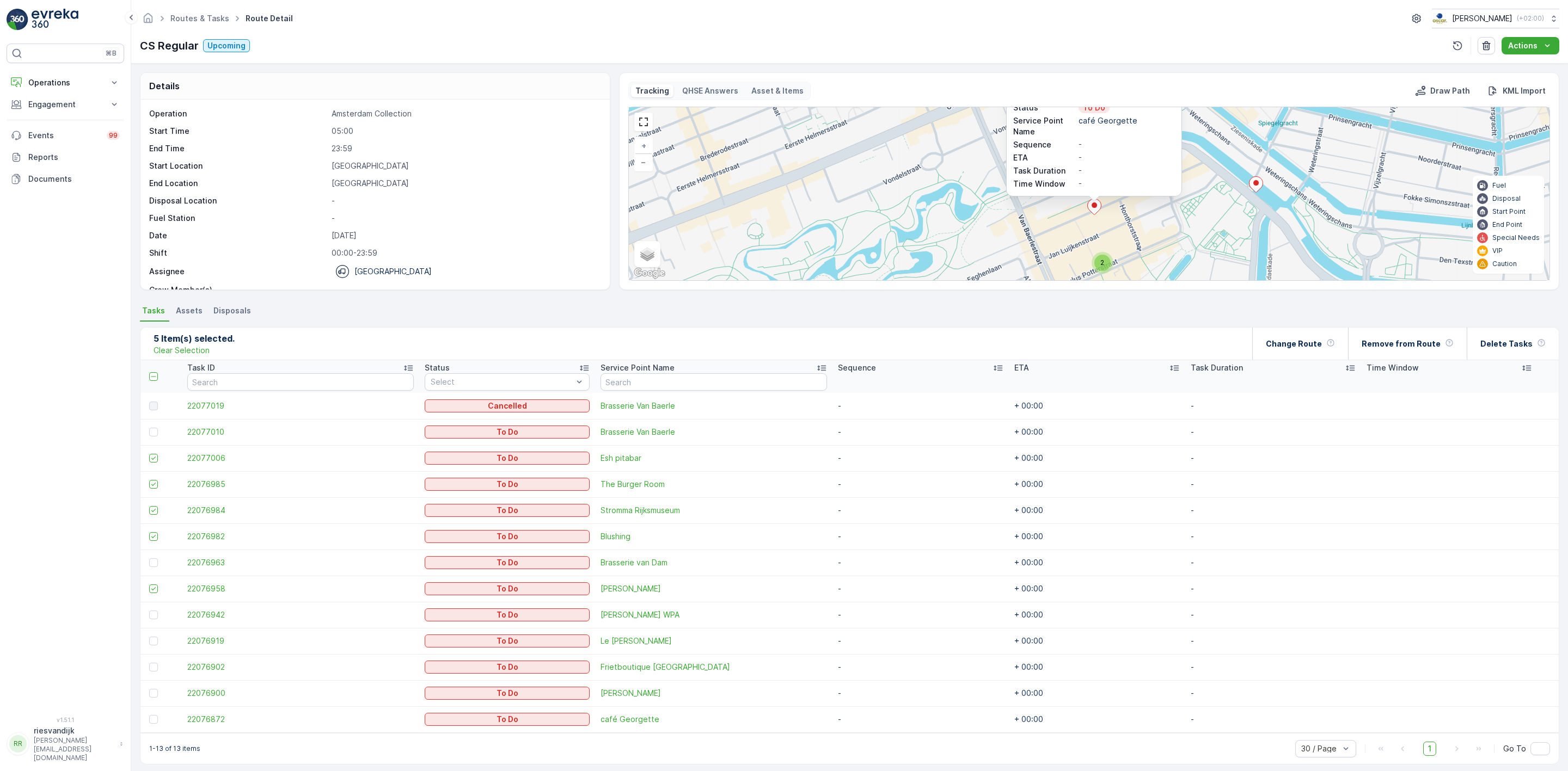
drag, startPoint x: 1220, startPoint y: 215, endPoint x: 1212, endPoint y: 166, distance: 49.6
click at [1212, 166] on div "2 2 2 22076872 Status To Do Service Point Name café [PERSON_NAME] Sequence - ET…" at bounding box center [1089, 194] width 921 height 173
click at [151, 717] on div at bounding box center [153, 719] width 9 height 9
click at [149, 715] on input "checkbox" at bounding box center [149, 715] width 0 height 0
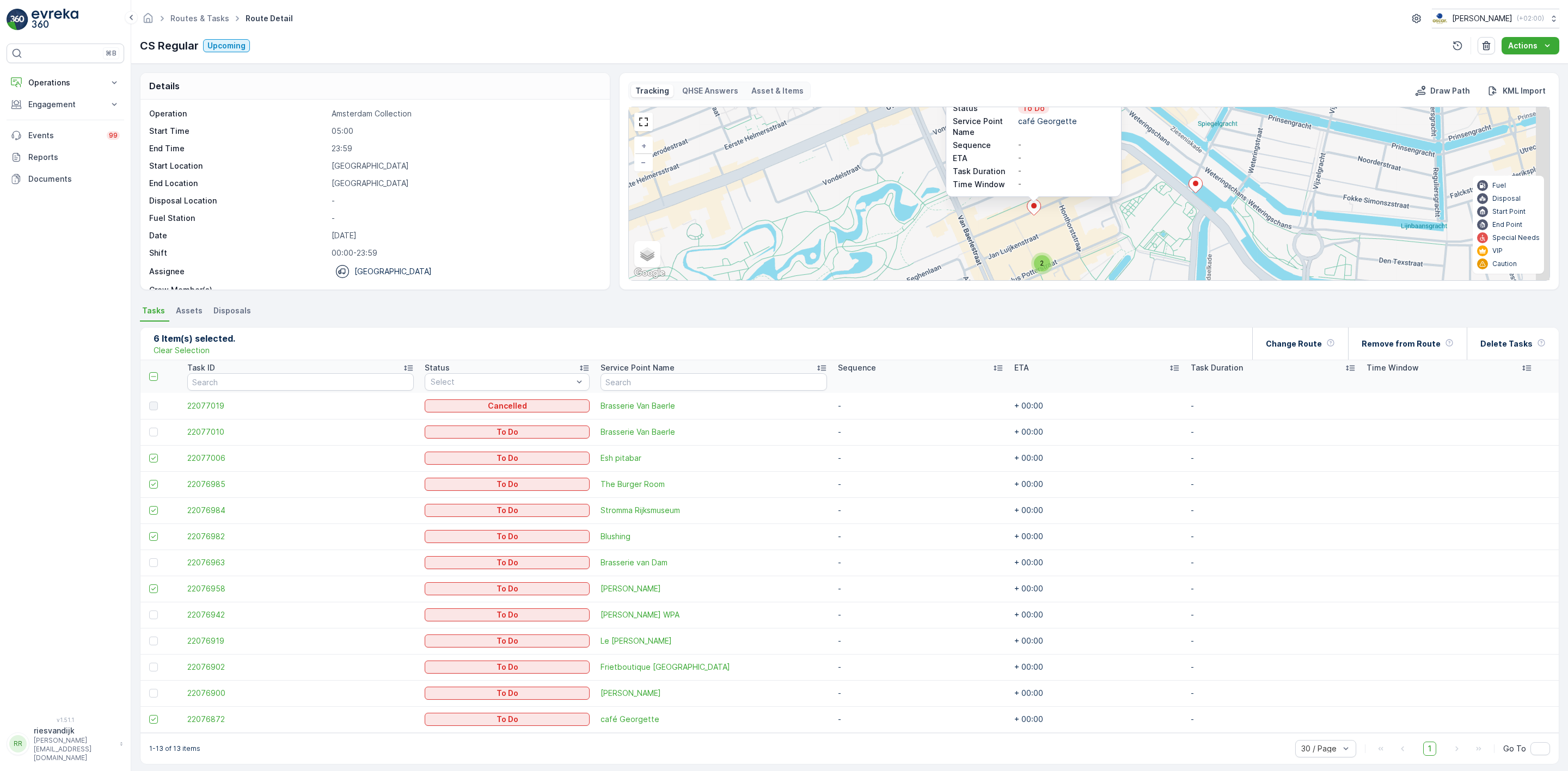
drag, startPoint x: 1136, startPoint y: 225, endPoint x: 1119, endPoint y: 225, distance: 17.0
click at [1127, 225] on div "2 2 2 22076872 Status To Do Service Point Name café Georgette Sequence - ETA - …" at bounding box center [1089, 194] width 921 height 173
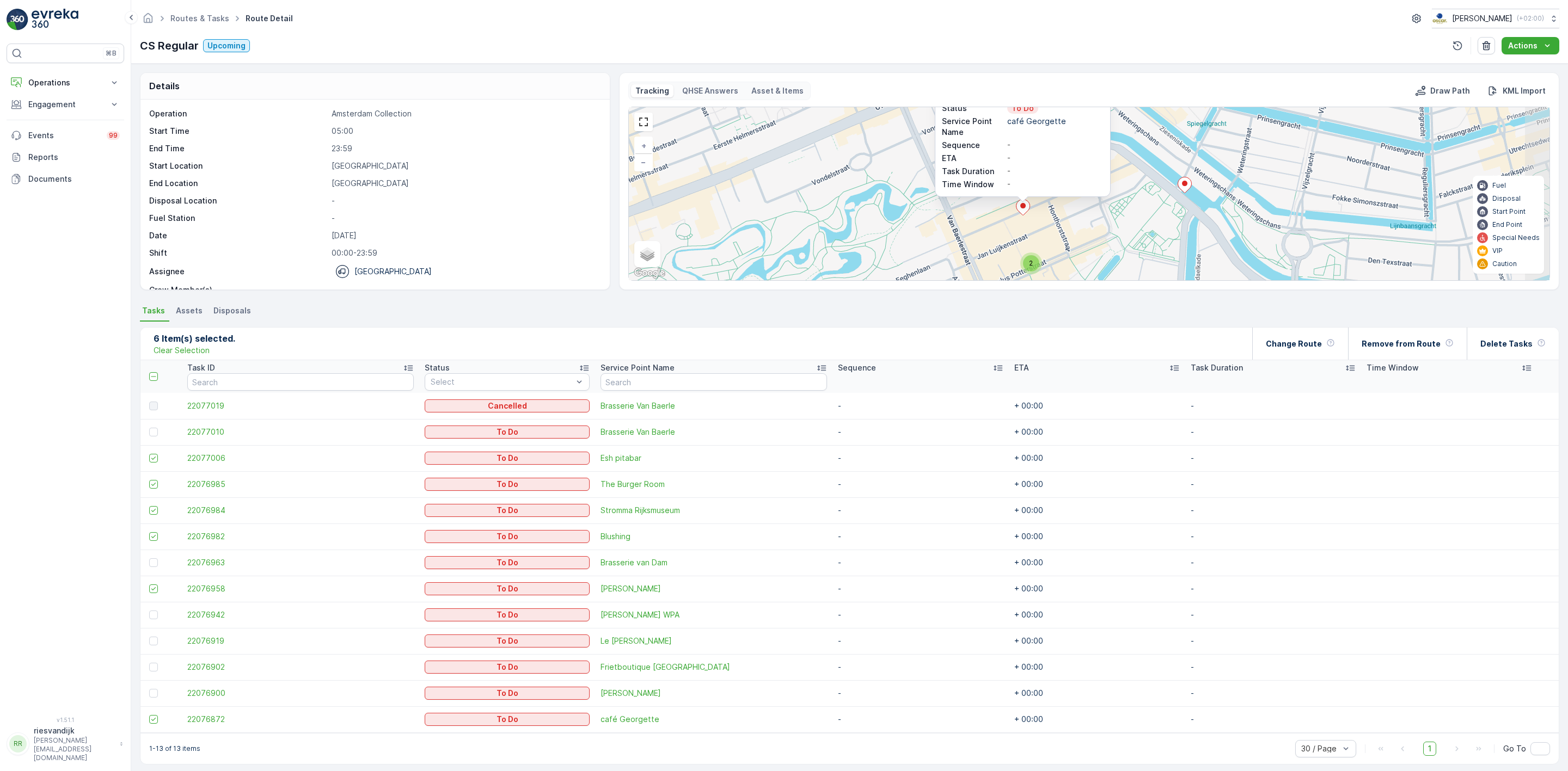
drag, startPoint x: 1143, startPoint y: 209, endPoint x: 1152, endPoint y: 195, distance: 16.6
click at [1152, 195] on div "2 2 2 22076872 Status To Do Service Point Name café Georgette Sequence - ETA - …" at bounding box center [1089, 194] width 921 height 173
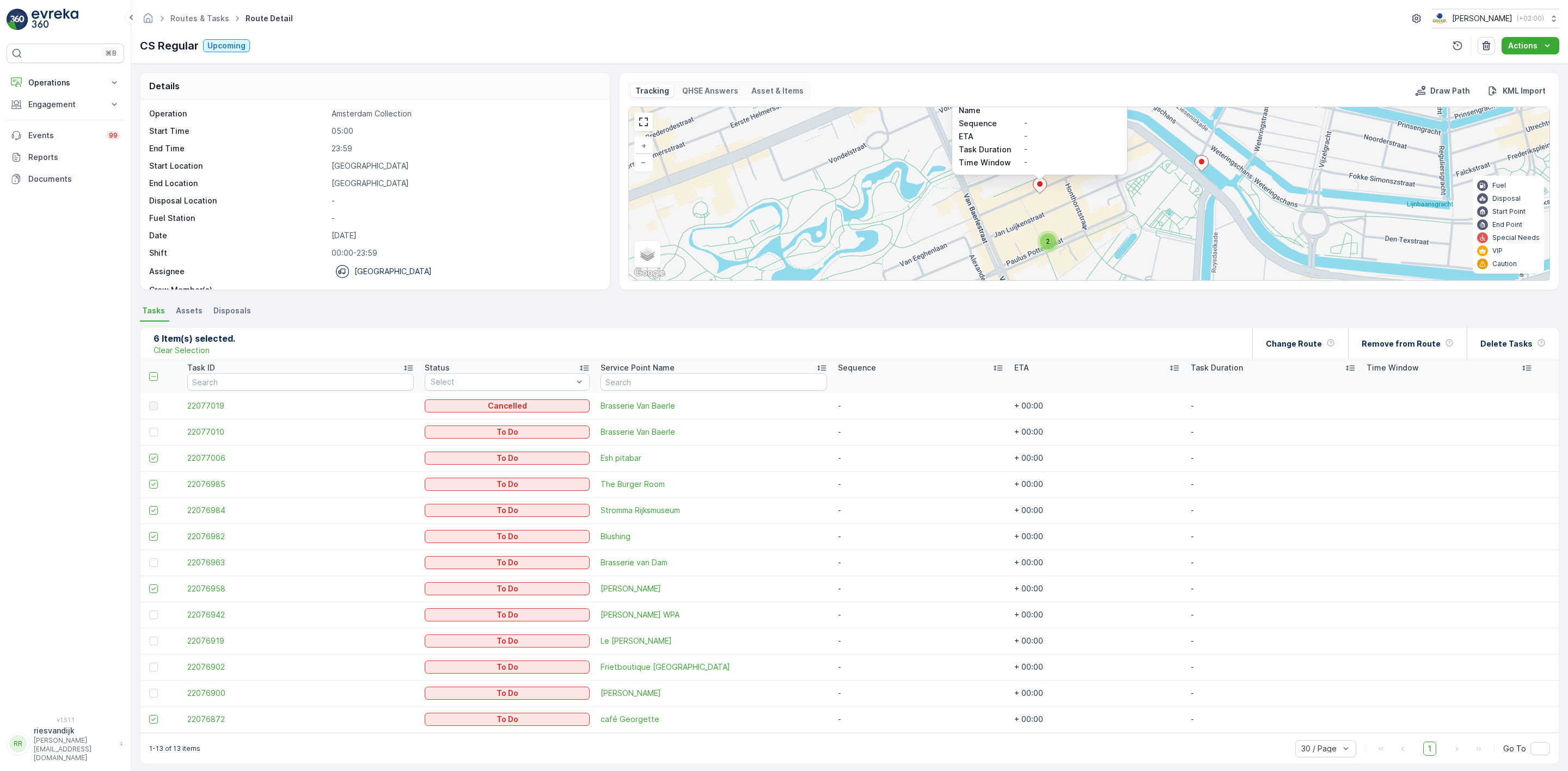
click at [1046, 243] on span "2" at bounding box center [1048, 241] width 4 height 8
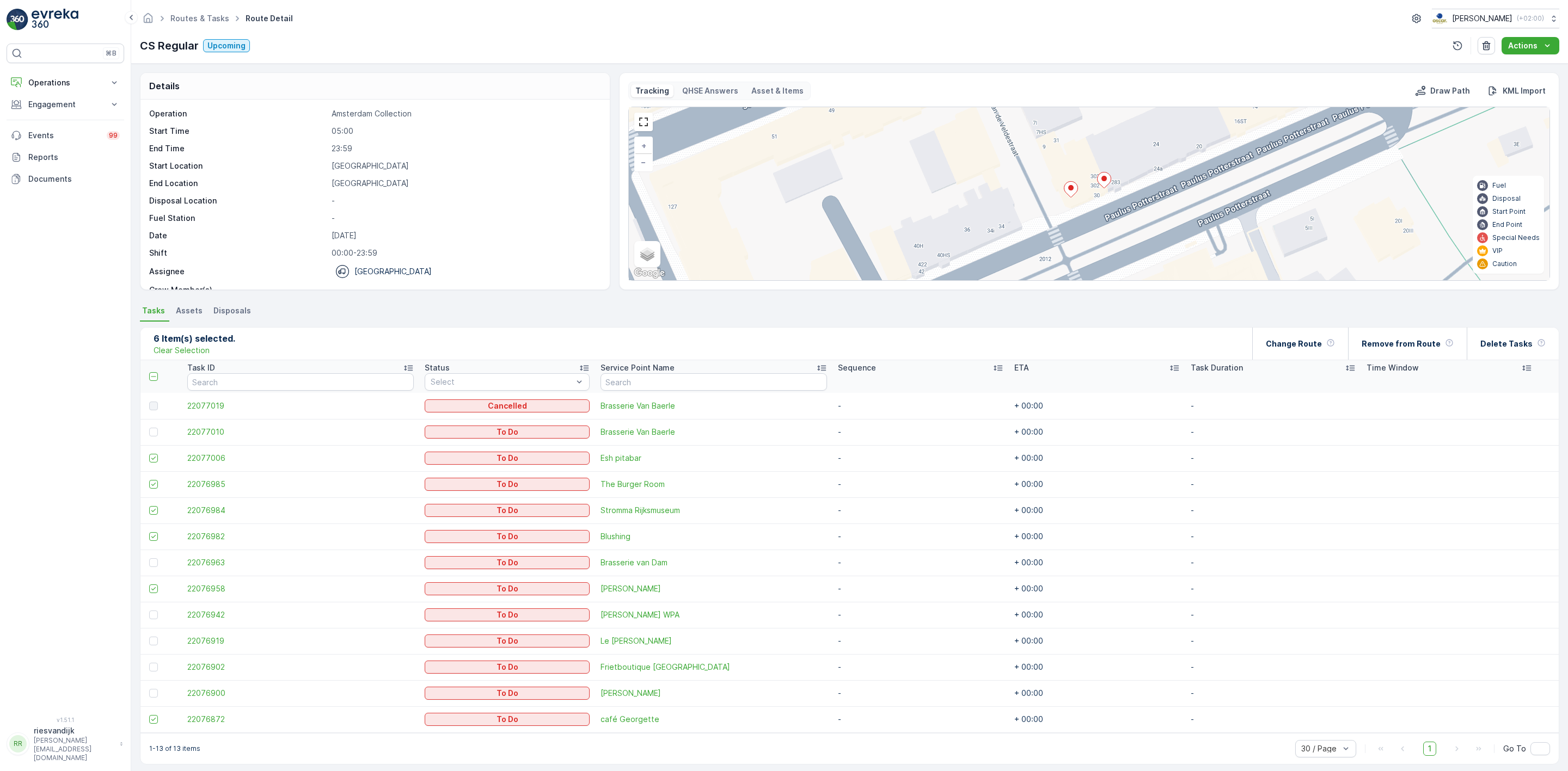
click at [1072, 190] on ellipse at bounding box center [1071, 187] width 5 height 5
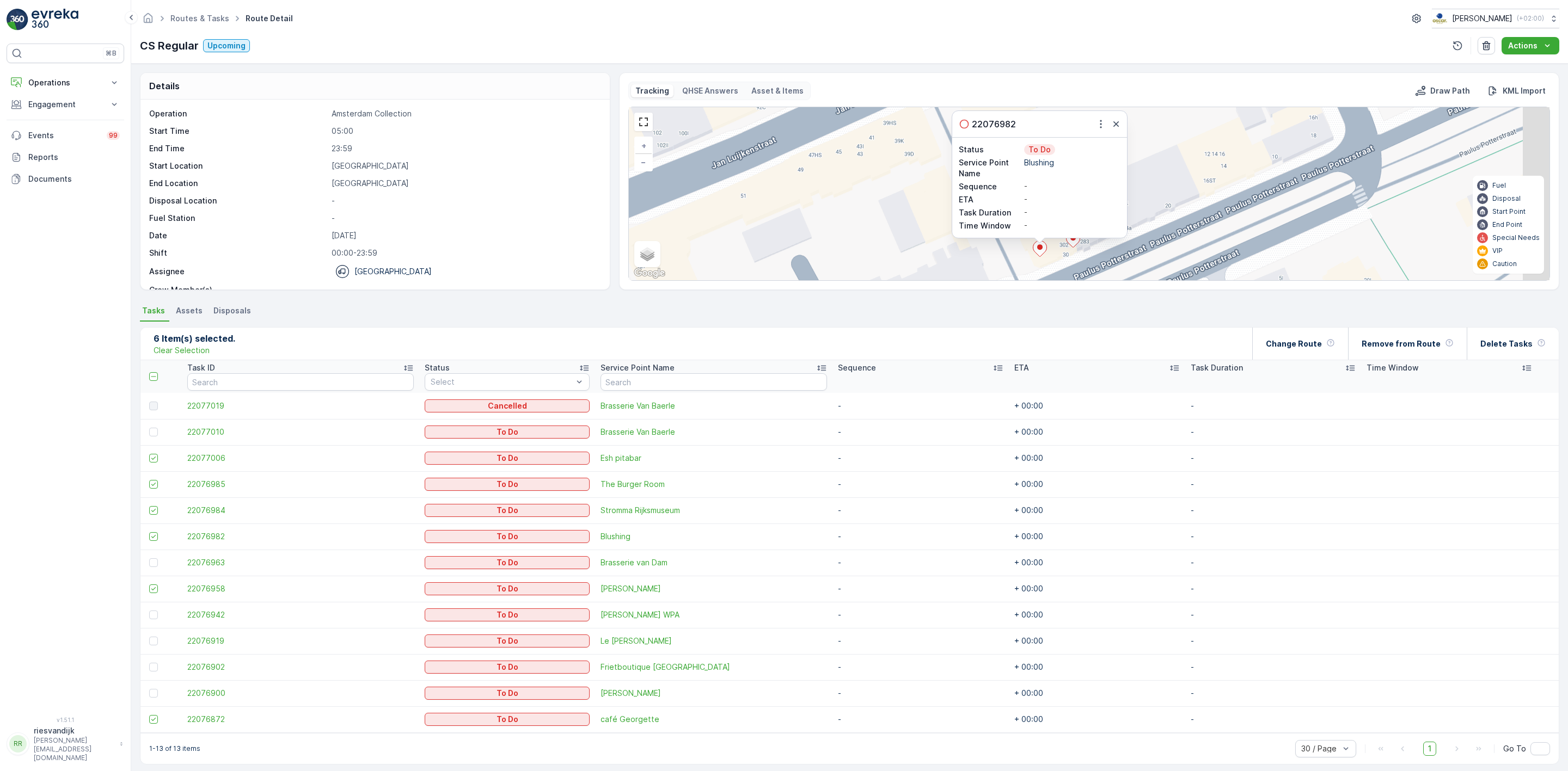
drag, startPoint x: 1188, startPoint y: 206, endPoint x: 1150, endPoint y: 204, distance: 38.1
click at [1160, 197] on div "2 22076982 Status To Do Service Point Name Blushing Sequence - ETA - Task Durat…" at bounding box center [1089, 194] width 921 height 173
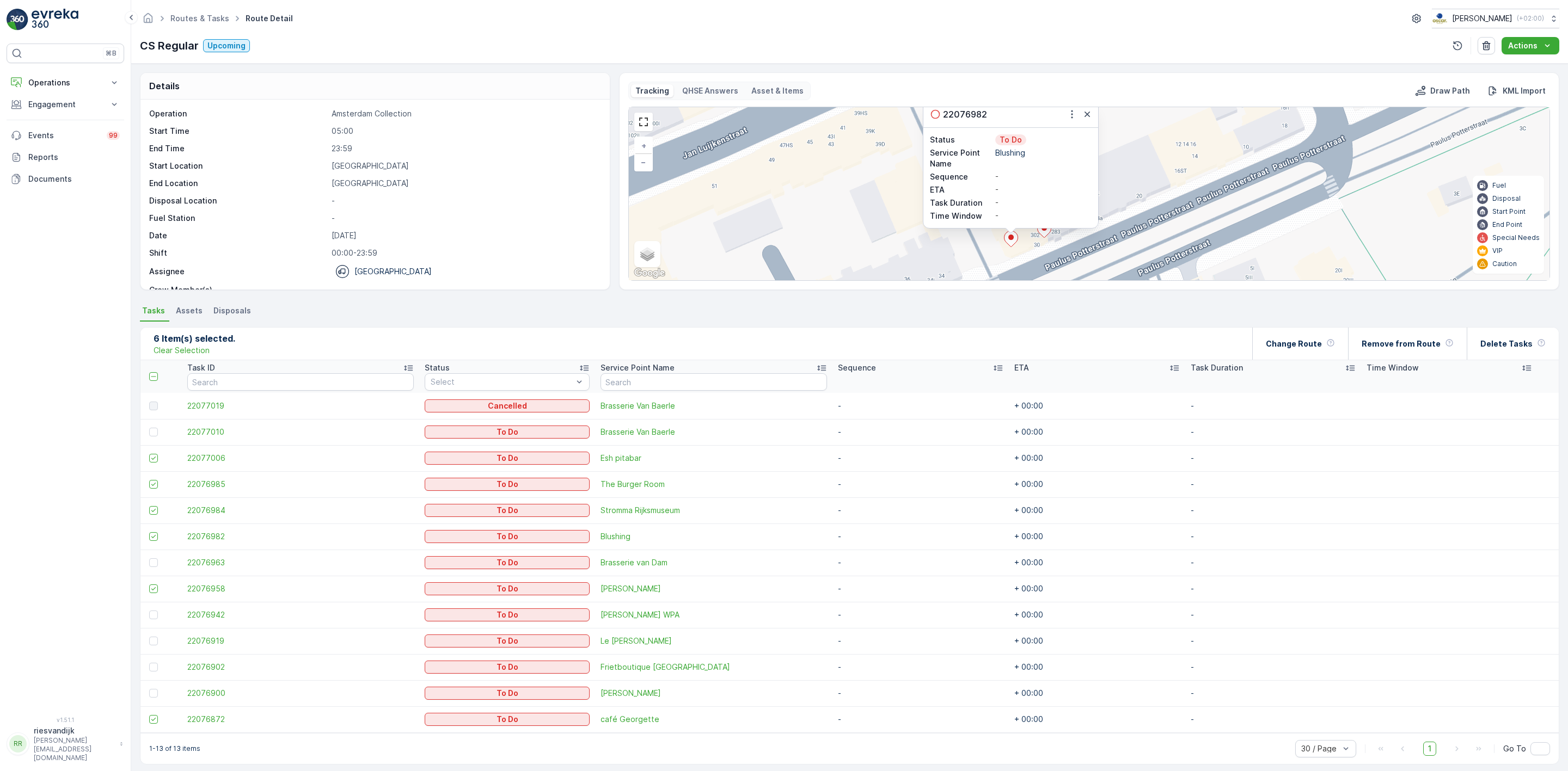
click at [1041, 240] on div at bounding box center [1044, 231] width 14 height 19
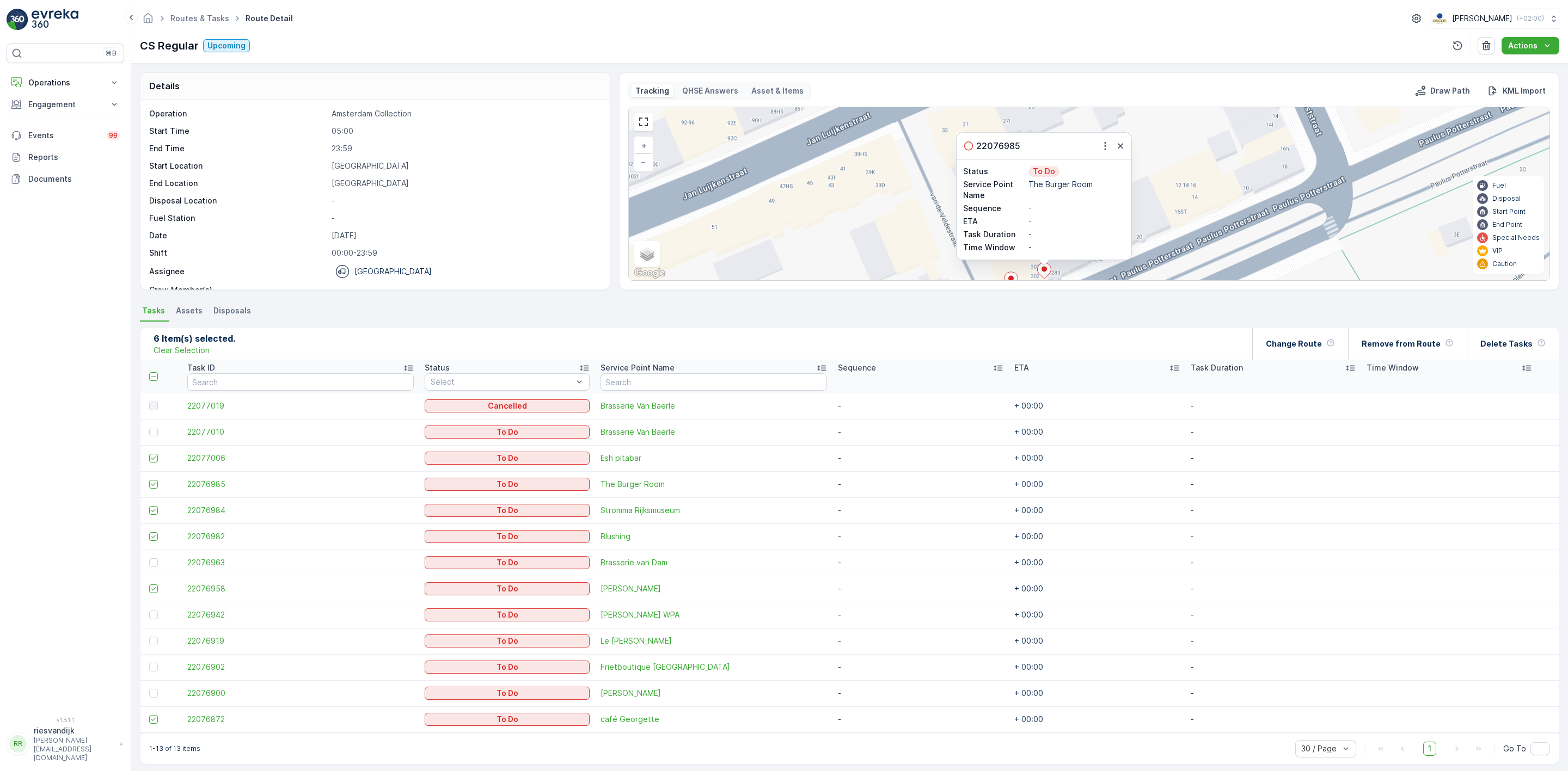
drag, startPoint x: 1217, startPoint y: 223, endPoint x: 1117, endPoint y: 175, distance: 110.9
click at [1122, 176] on div "2 22076985 Status To Do Service Point Name The Burger Room Sequence - ETA - Tas…" at bounding box center [1089, 194] width 921 height 173
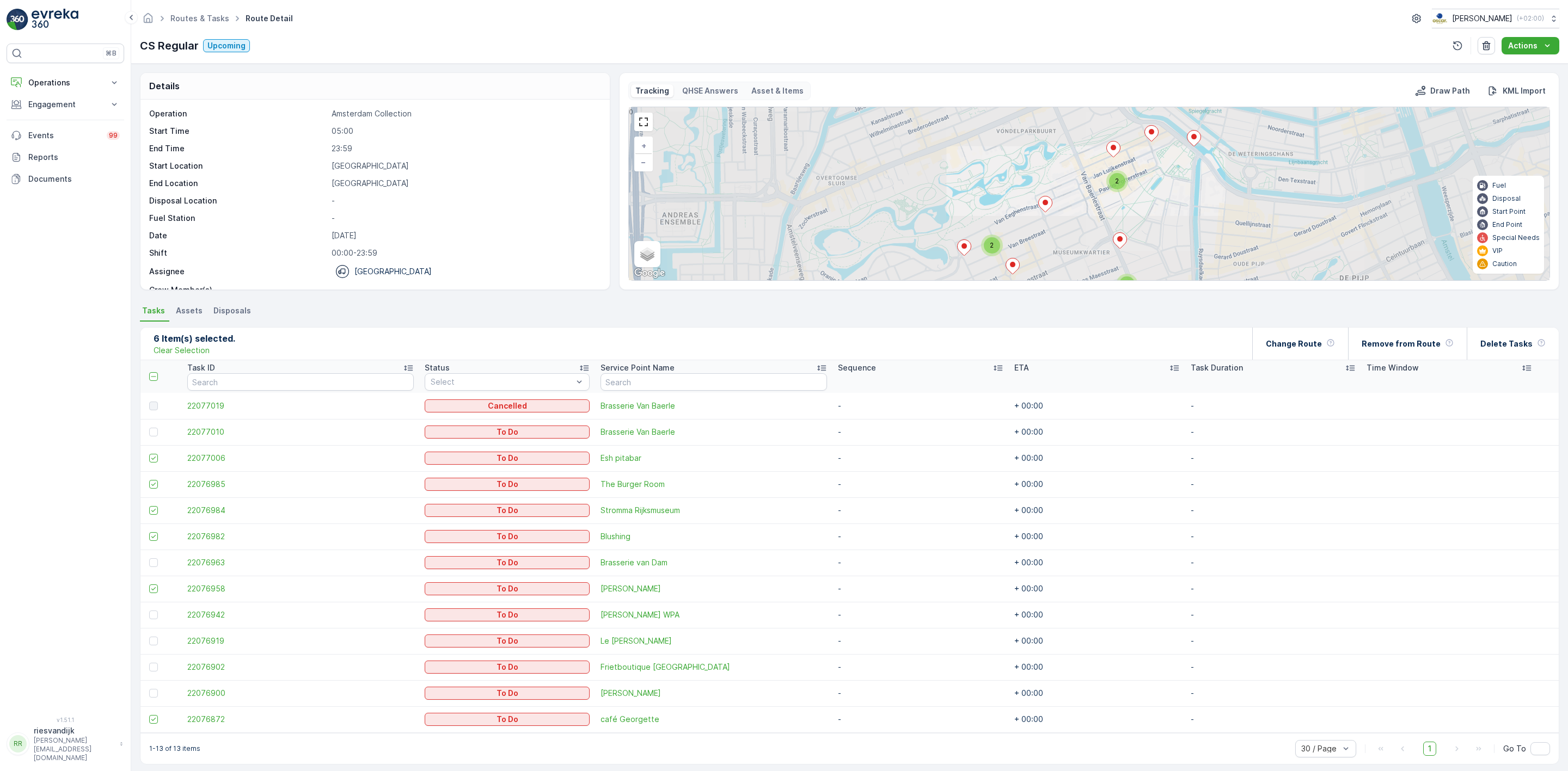
drag, startPoint x: 1131, startPoint y: 209, endPoint x: 1142, endPoint y: 193, distance: 19.4
click at [1142, 193] on div "2 2 2 2 2 2 + − Satellite Roadmap Terrain Hybrid Leaflet Keyboard shortcuts Map…" at bounding box center [1089, 194] width 921 height 173
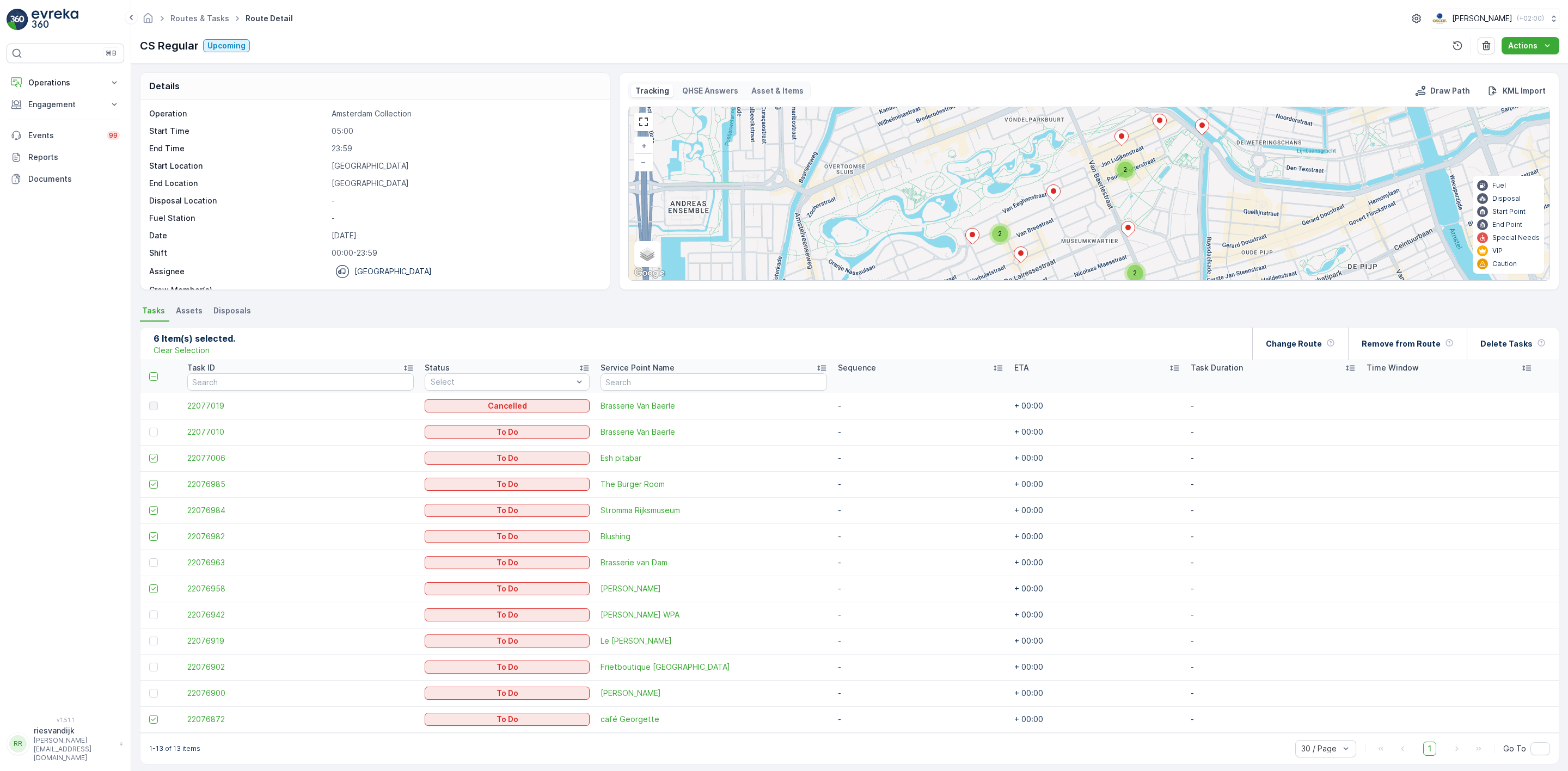
click at [1131, 232] on icon at bounding box center [1128, 229] width 13 height 16
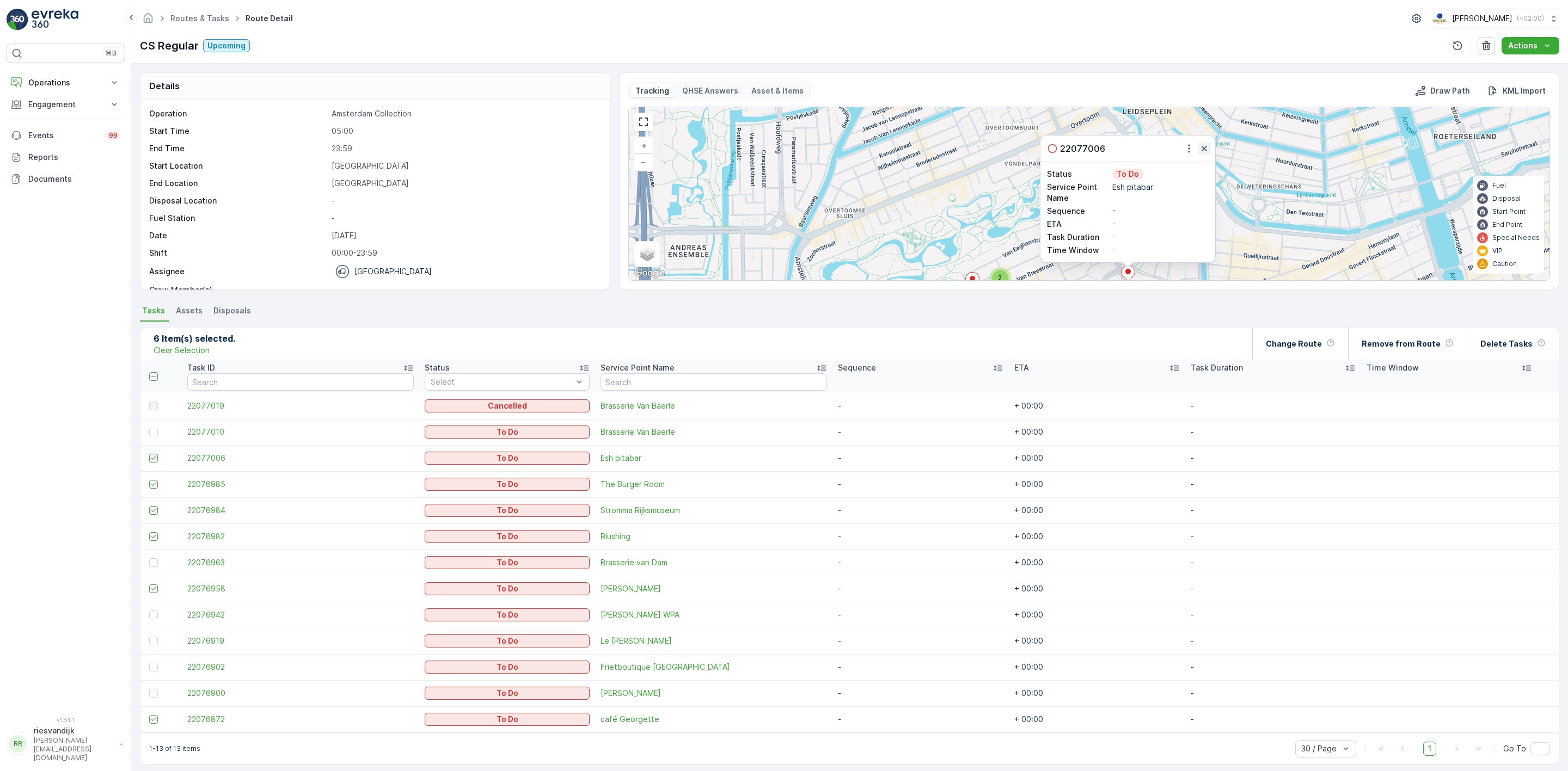
click at [1202, 150] on icon "button" at bounding box center [1205, 148] width 11 height 11
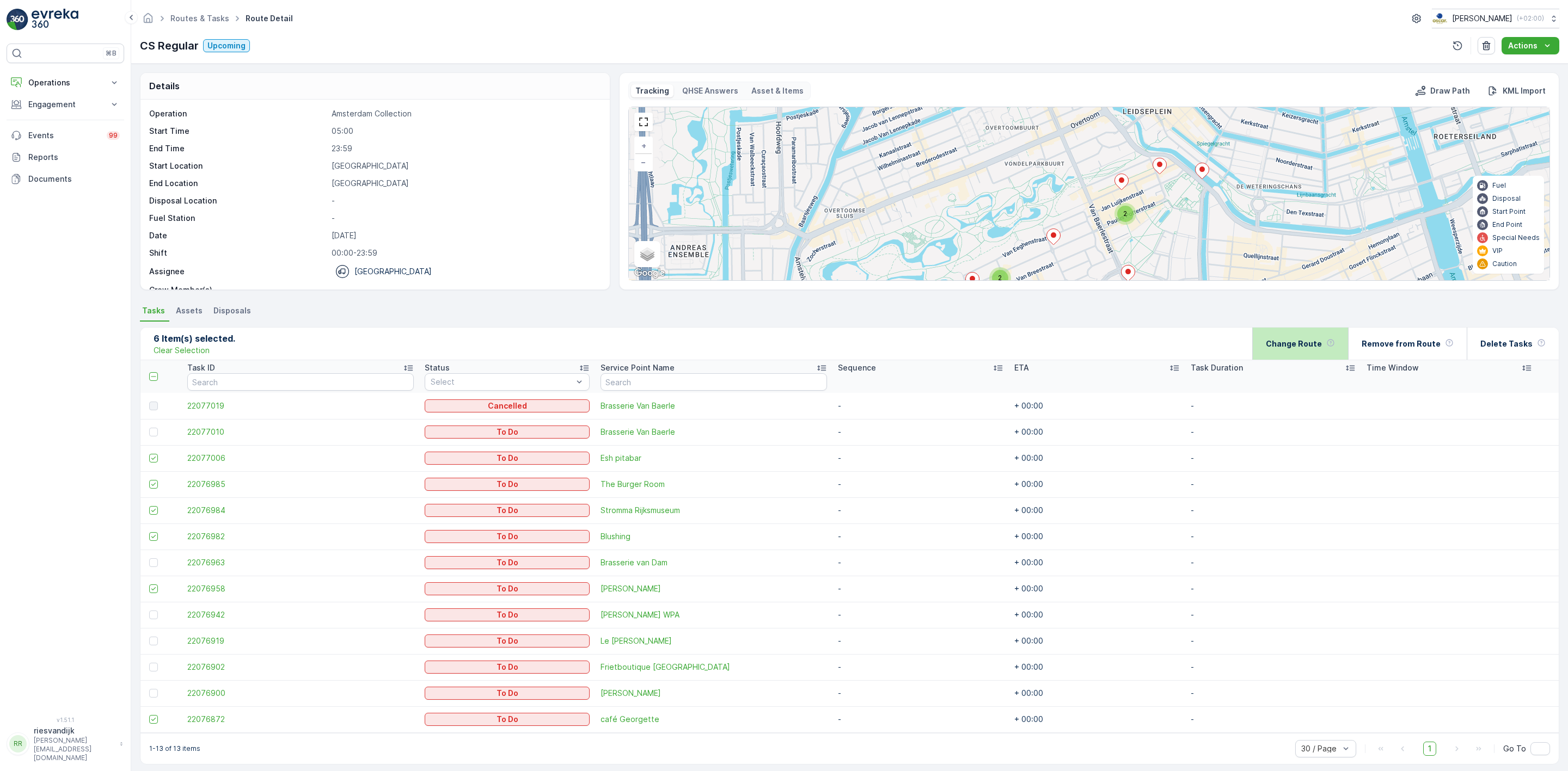
click at [1330, 338] on div "Change Route" at bounding box center [1301, 343] width 69 height 32
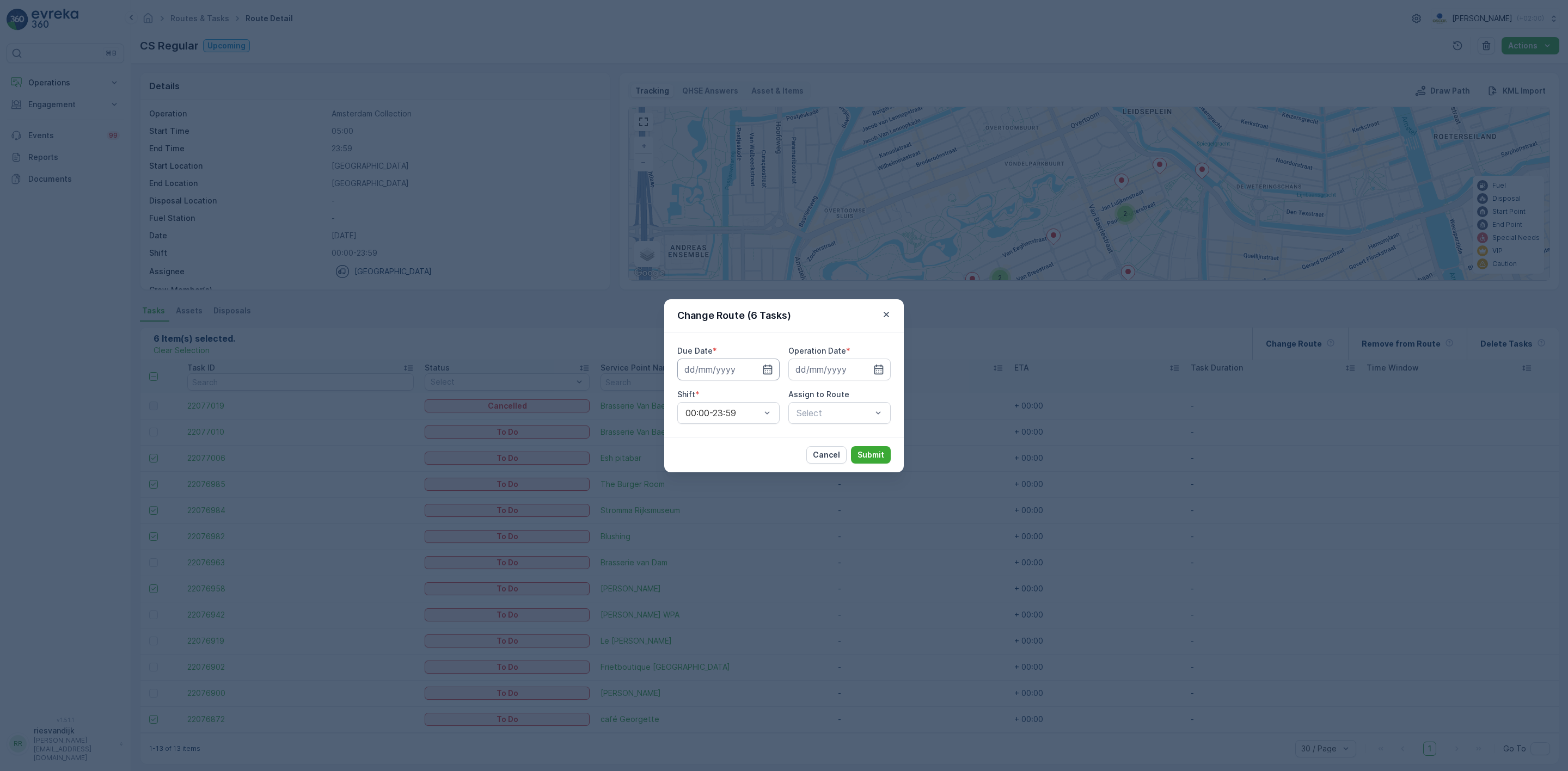
click at [725, 368] on input at bounding box center [729, 369] width 102 height 22
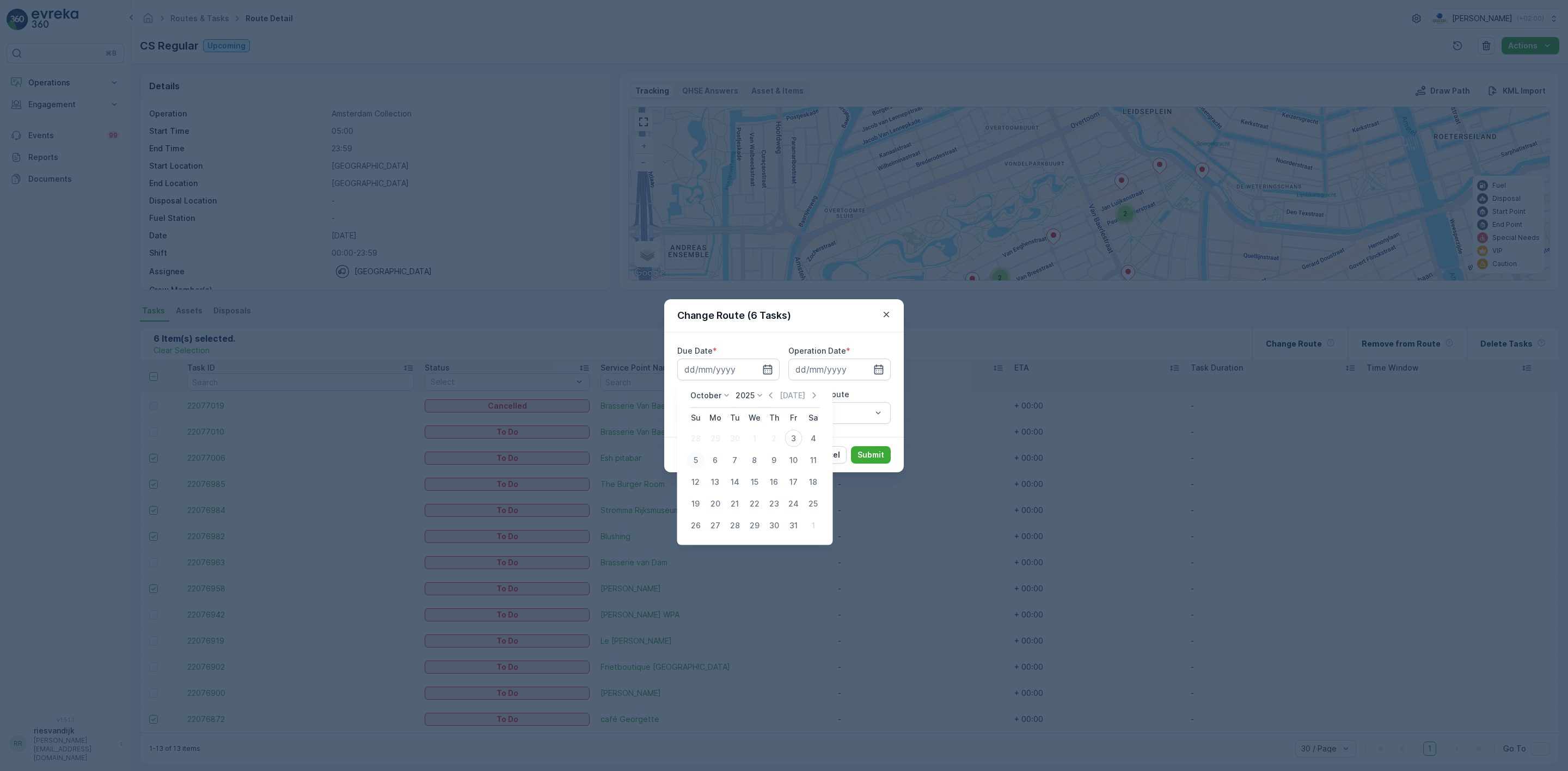
click at [696, 454] on div "5" at bounding box center [696, 460] width 18 height 18
type input "[DATE]"
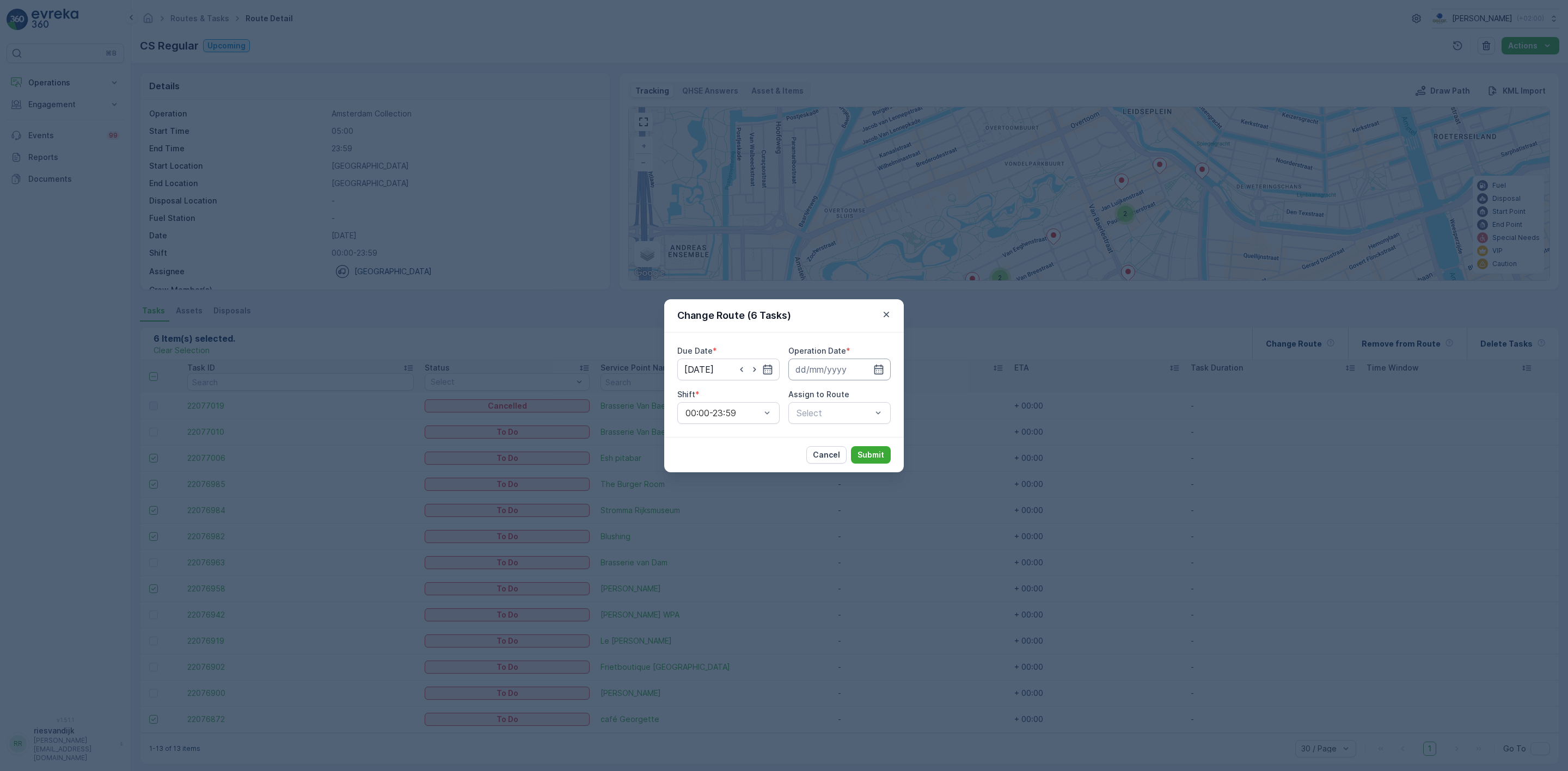
click at [855, 371] on input at bounding box center [839, 369] width 102 height 22
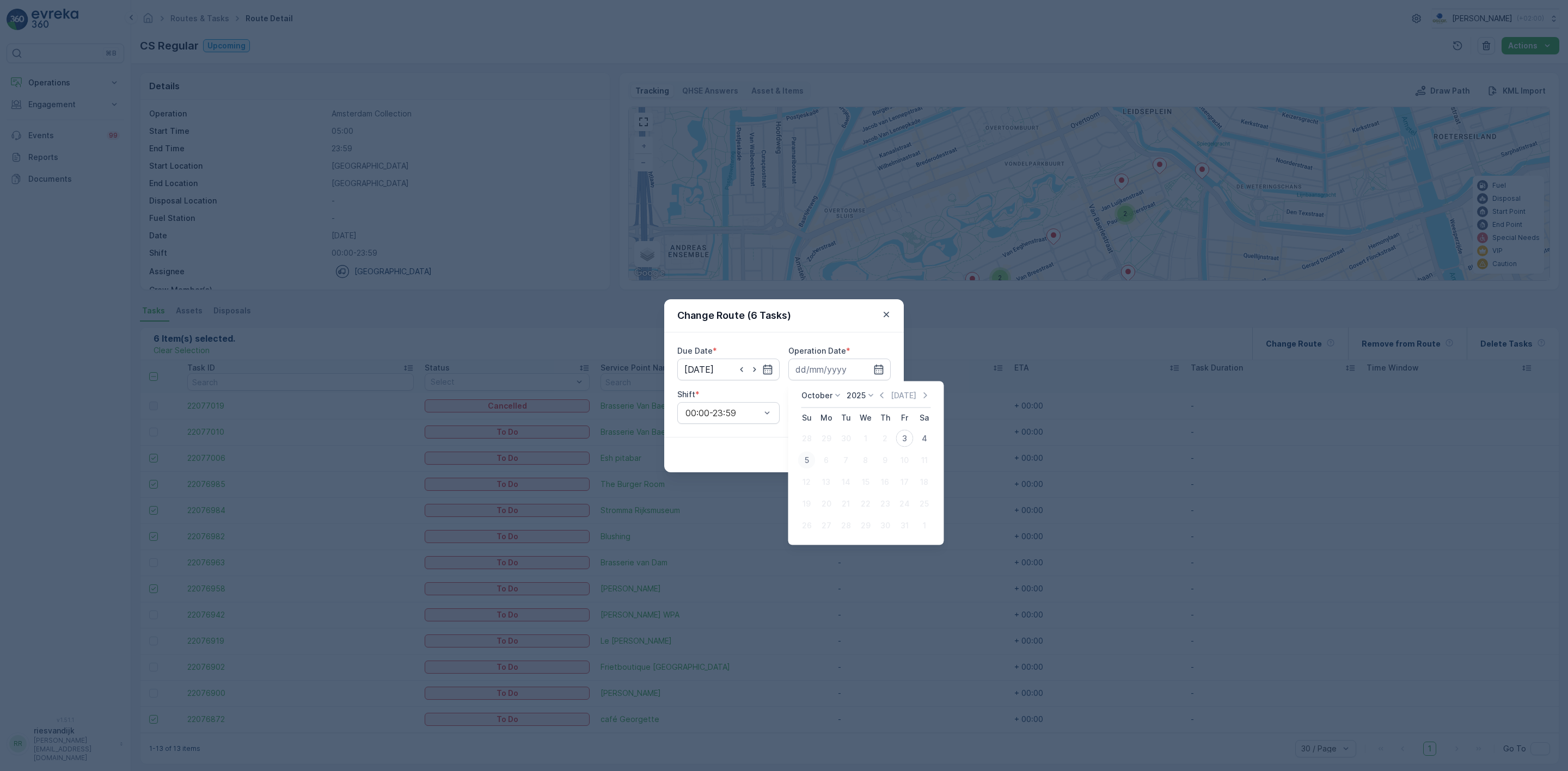
click at [810, 459] on div "5" at bounding box center [807, 460] width 18 height 18
type input "[DATE]"
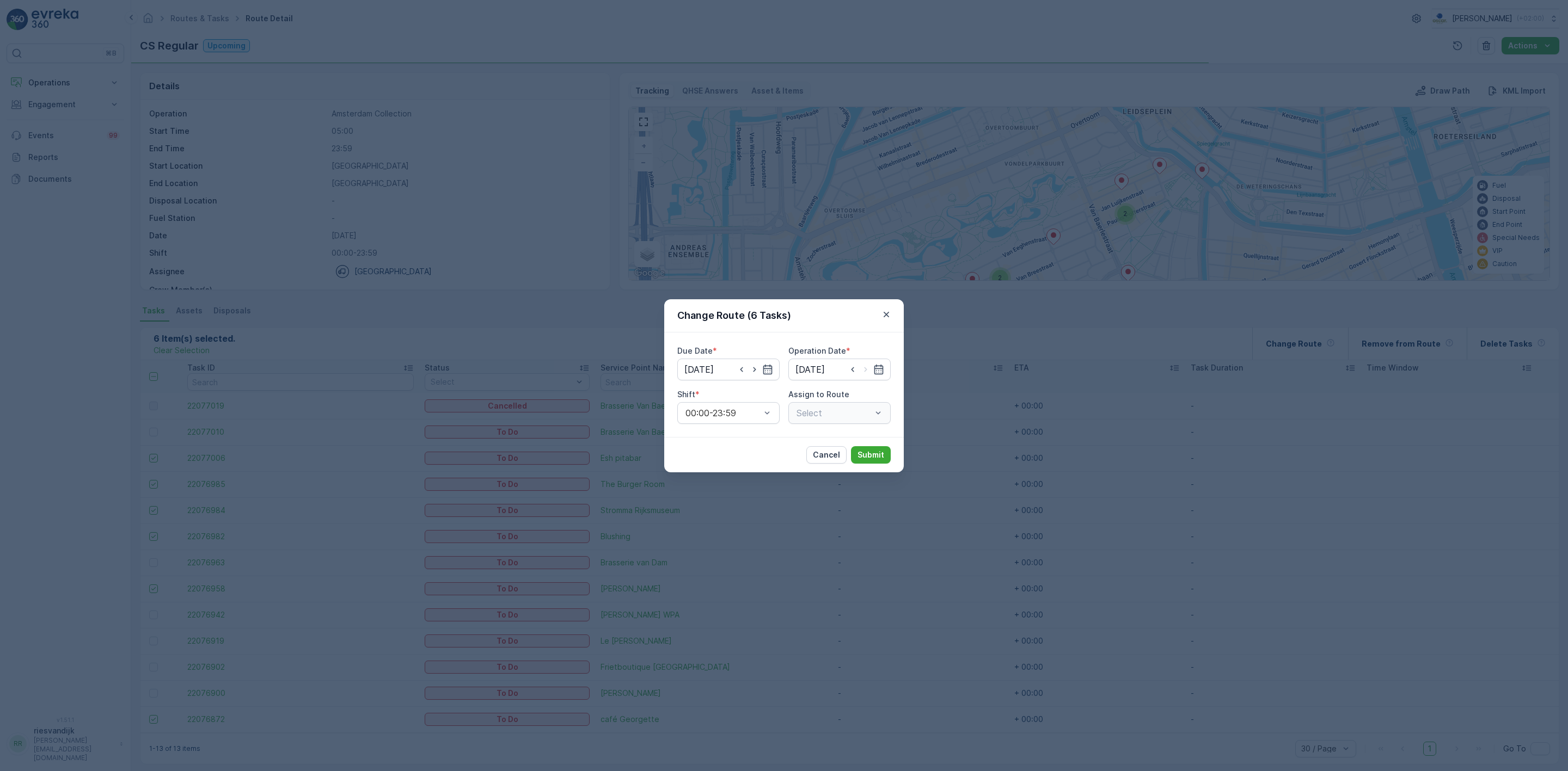
click at [833, 416] on div "Select" at bounding box center [839, 413] width 102 height 22
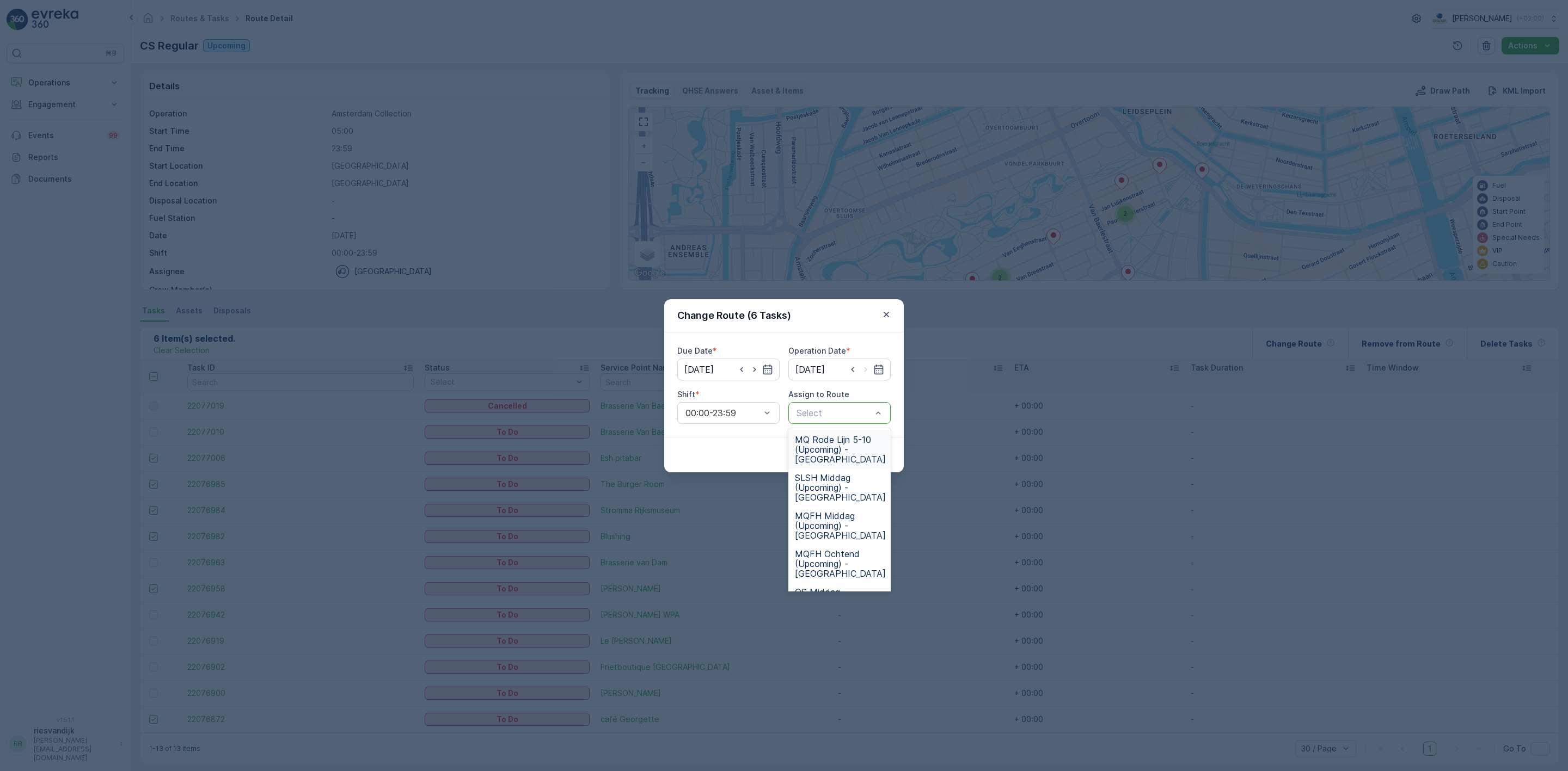
click at [852, 450] on span "MQ Rode Lijn 5-10 (Upcoming) - Amsterdam" at bounding box center [840, 450] width 91 height 29
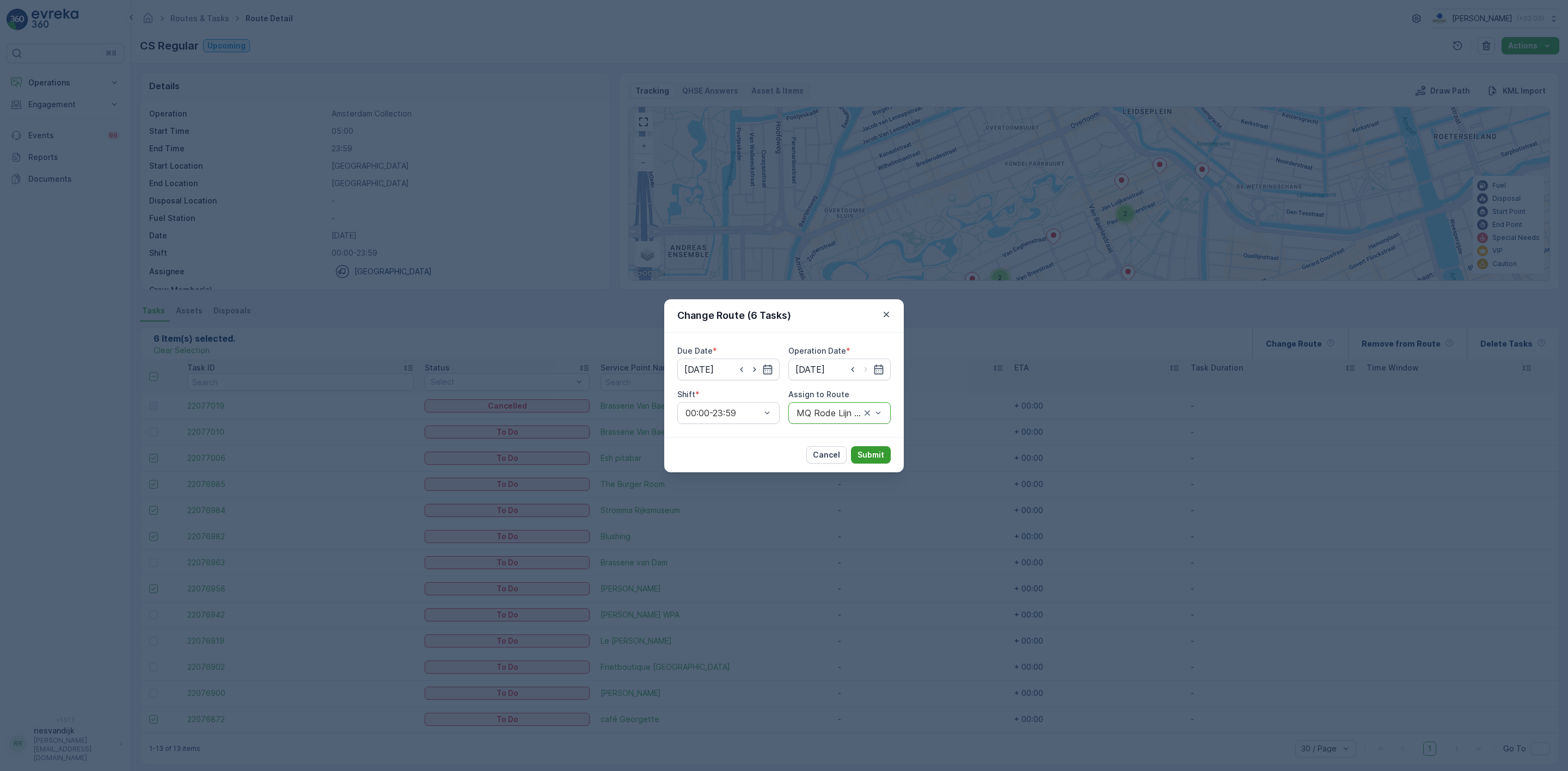
click at [874, 453] on p "Submit" at bounding box center [871, 455] width 27 height 11
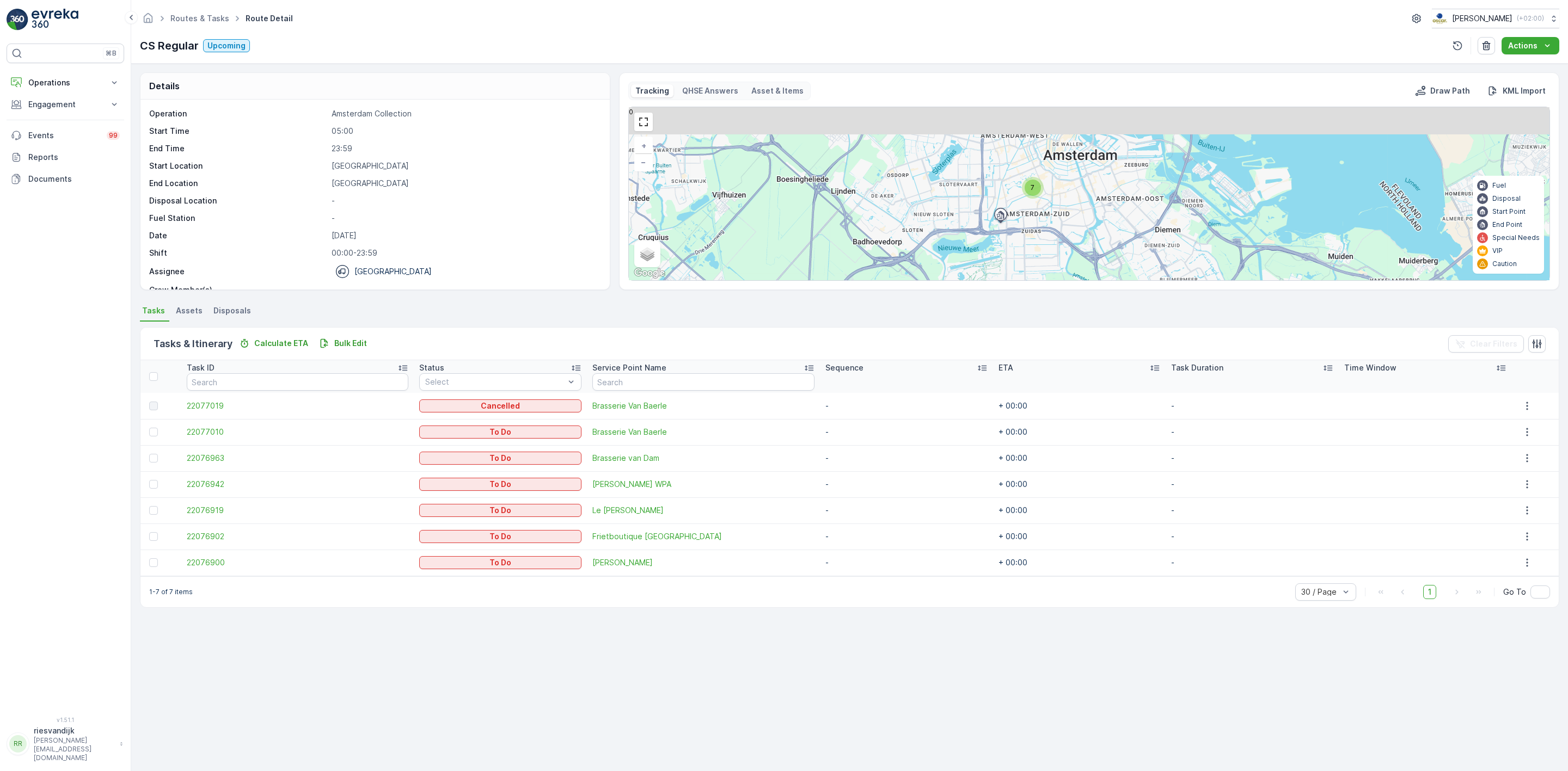
drag, startPoint x: 1126, startPoint y: 147, endPoint x: 1100, endPoint y: 244, distance: 100.4
click at [1119, 247] on div "7 + − Satellite Roadmap Terrain Hybrid Leaflet Keyboard shortcuts Map Data Map …" at bounding box center [1089, 194] width 921 height 173
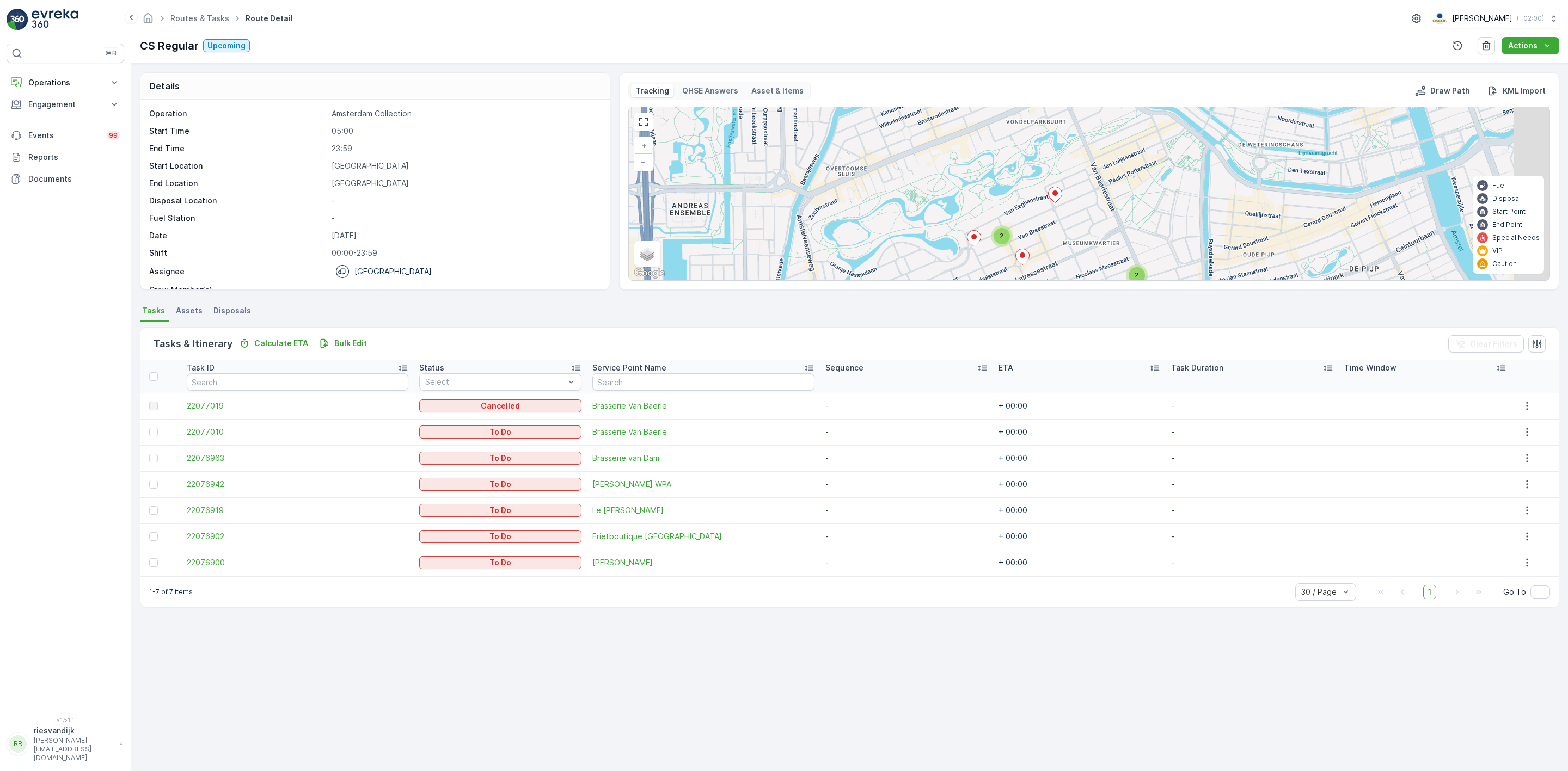
drag, startPoint x: 1122, startPoint y: 172, endPoint x: 1008, endPoint y: 247, distance: 136.5
click at [1008, 247] on div "2 2 + − Satellite Roadmap Terrain Hybrid Leaflet Keyboard shortcuts Map Data Ma…" at bounding box center [1089, 194] width 921 height 173
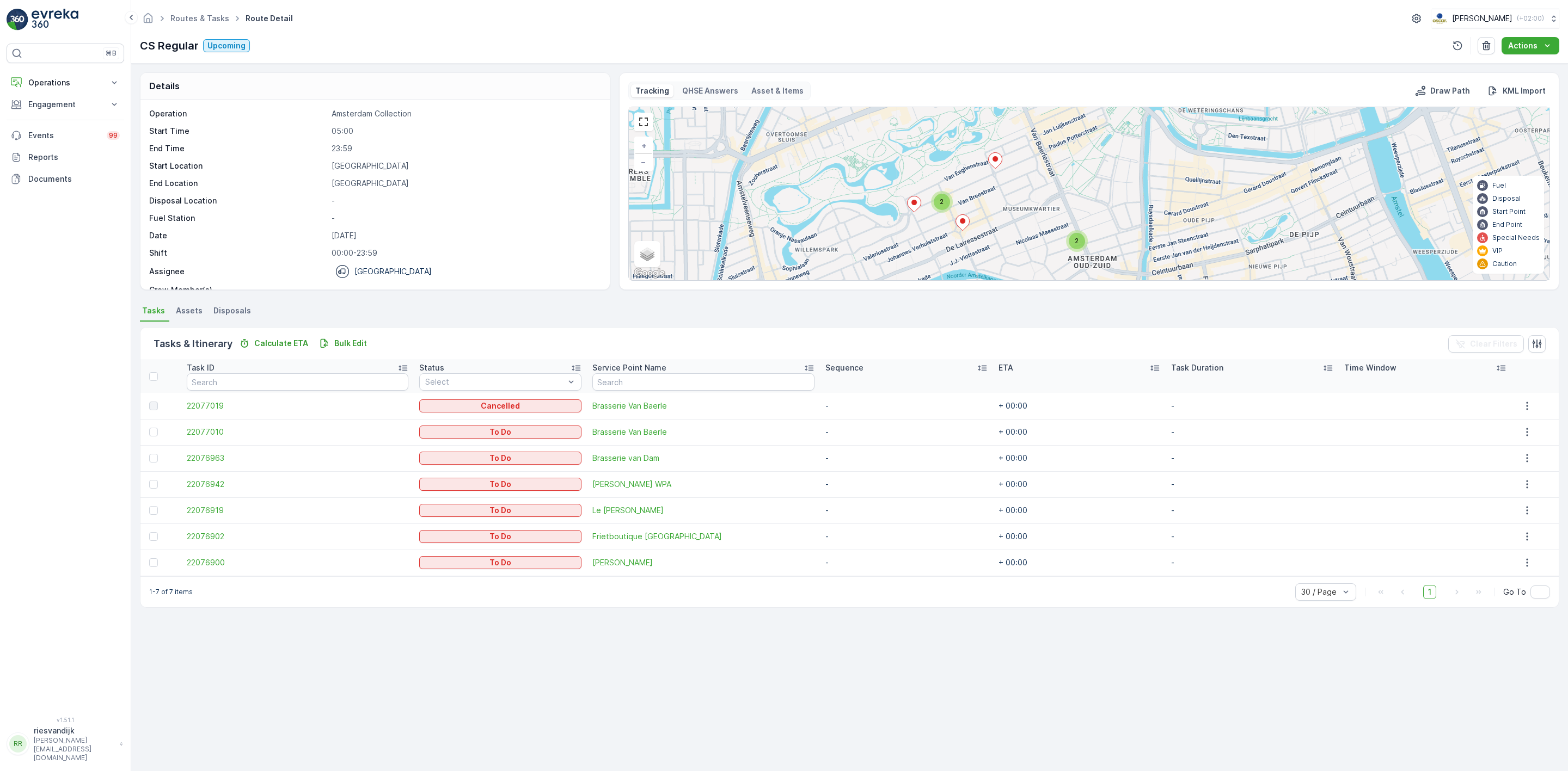
drag, startPoint x: 1168, startPoint y: 188, endPoint x: 1107, endPoint y: 167, distance: 64.5
click at [1107, 165] on div "2 2 + − Satellite Roadmap Terrain Hybrid Leaflet Keyboard shortcuts Map Data Ma…" at bounding box center [1089, 194] width 921 height 173
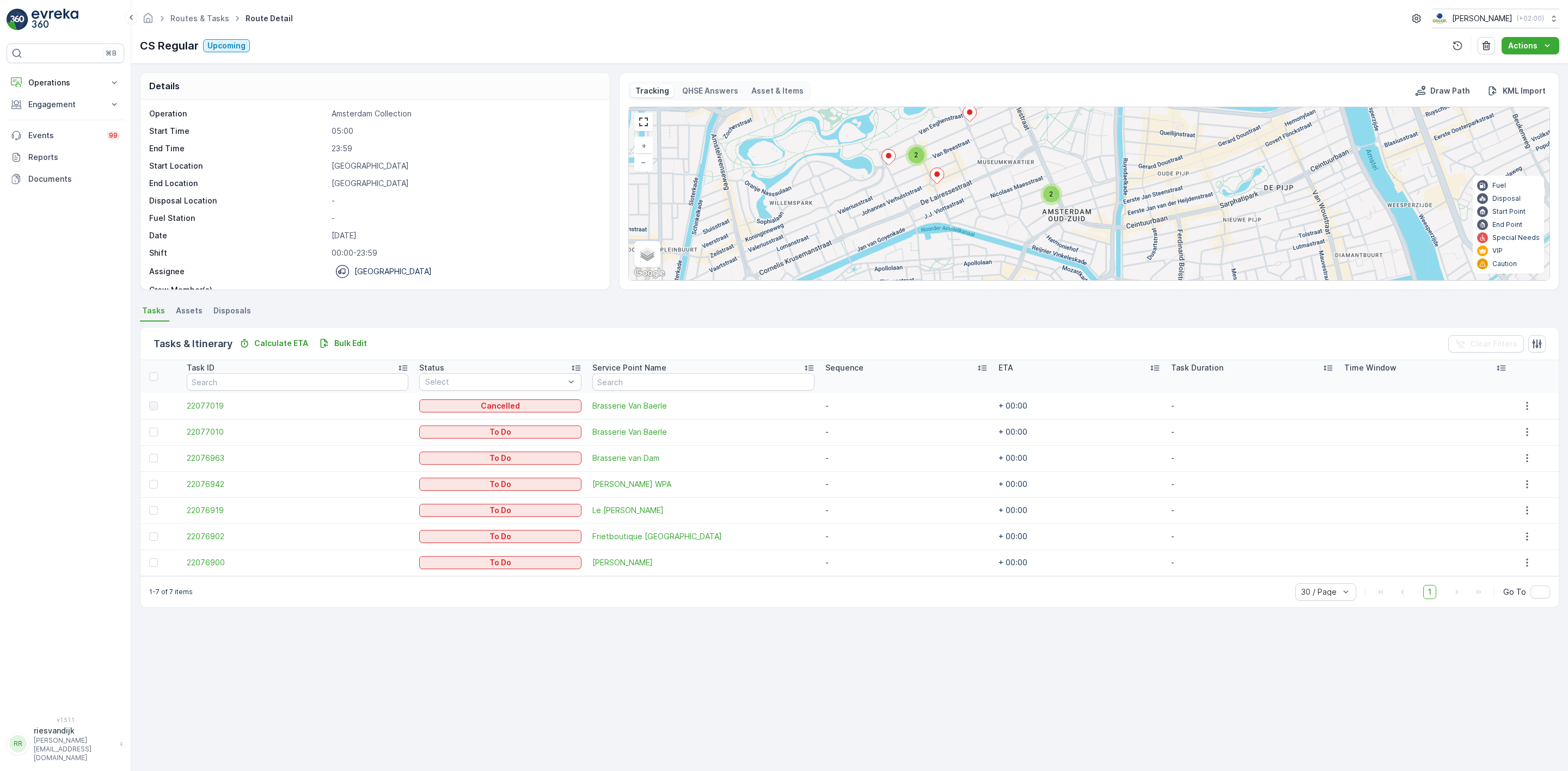
drag, startPoint x: 1035, startPoint y: 203, endPoint x: 1013, endPoint y: 146, distance: 61.1
click at [1014, 145] on div "2 2 + − Satellite Roadmap Terrain Hybrid Leaflet Keyboard shortcuts Map Data Ma…" at bounding box center [1089, 194] width 921 height 173
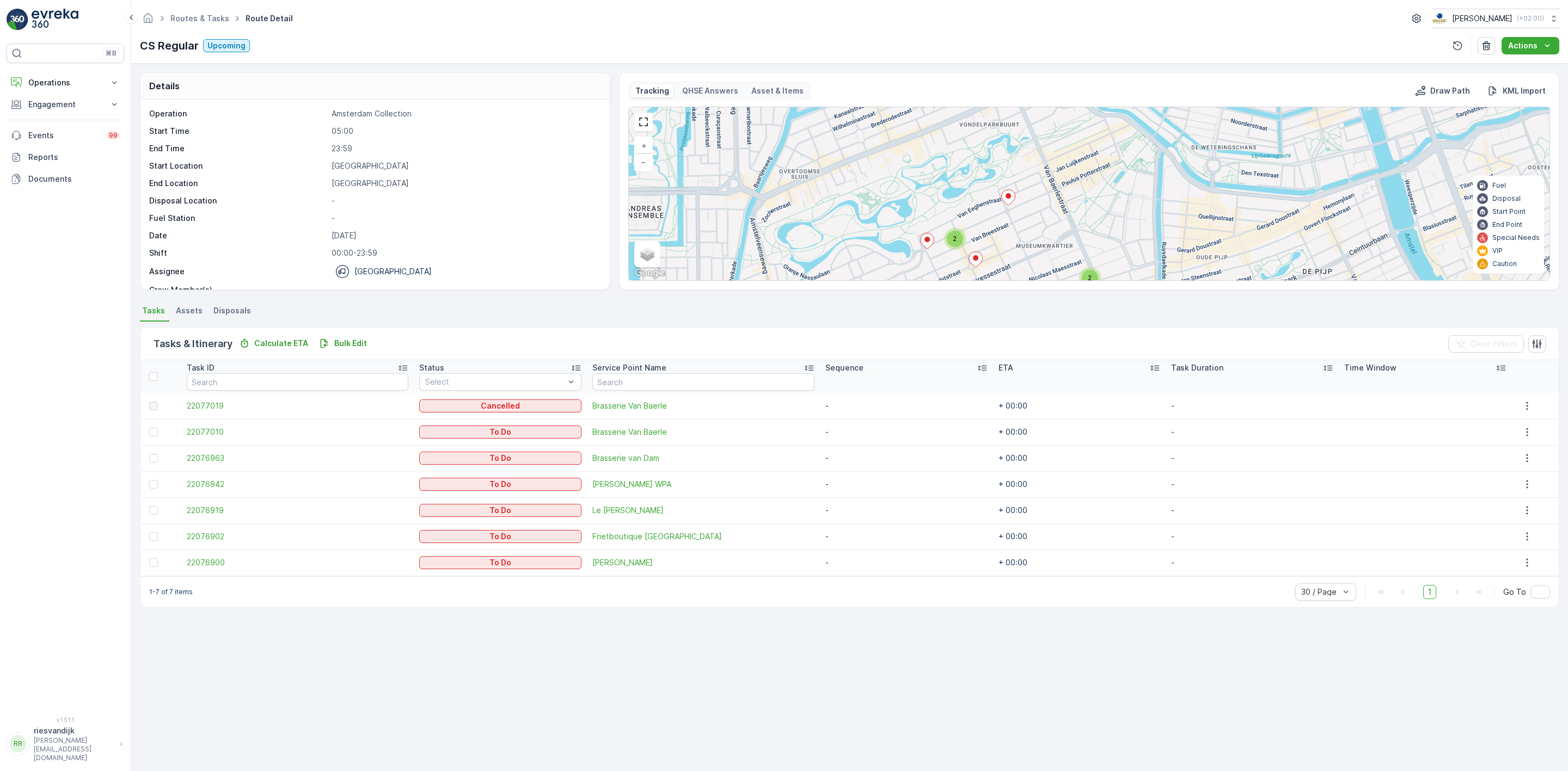
drag, startPoint x: 1090, startPoint y: 198, endPoint x: 1137, endPoint y: 252, distance: 71.6
click at [1137, 255] on div "2 2 + − Satellite Roadmap Terrain Hybrid Leaflet Keyboard shortcuts Map Data Ma…" at bounding box center [1089, 194] width 921 height 173
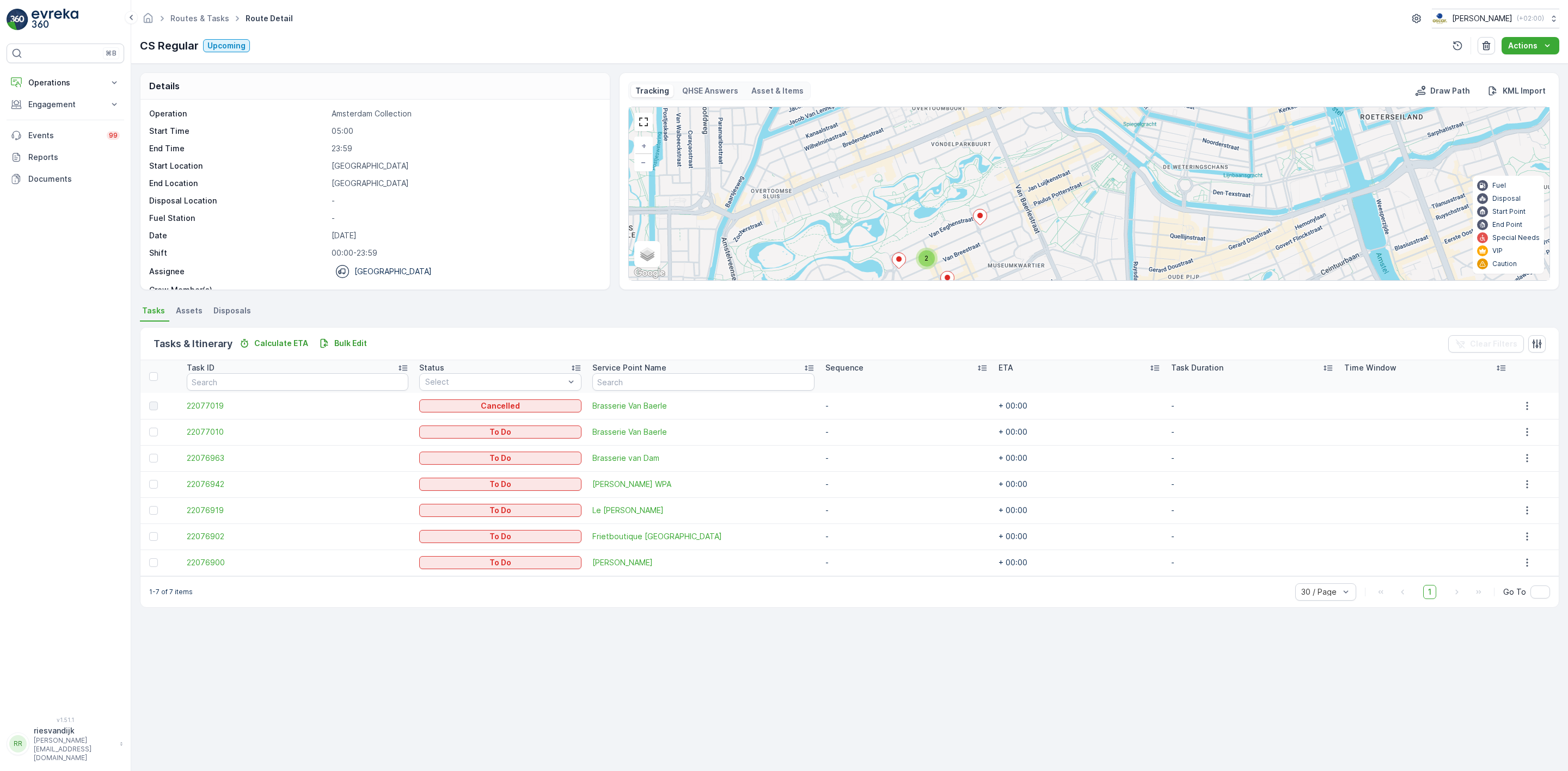
drag, startPoint x: 1098, startPoint y: 196, endPoint x: 1075, endPoint y: 215, distance: 29.8
click at [1075, 215] on div "2 2 + − Satellite Roadmap Terrain Hybrid Leaflet Keyboard shortcuts Map Data Ma…" at bounding box center [1089, 194] width 921 height 173
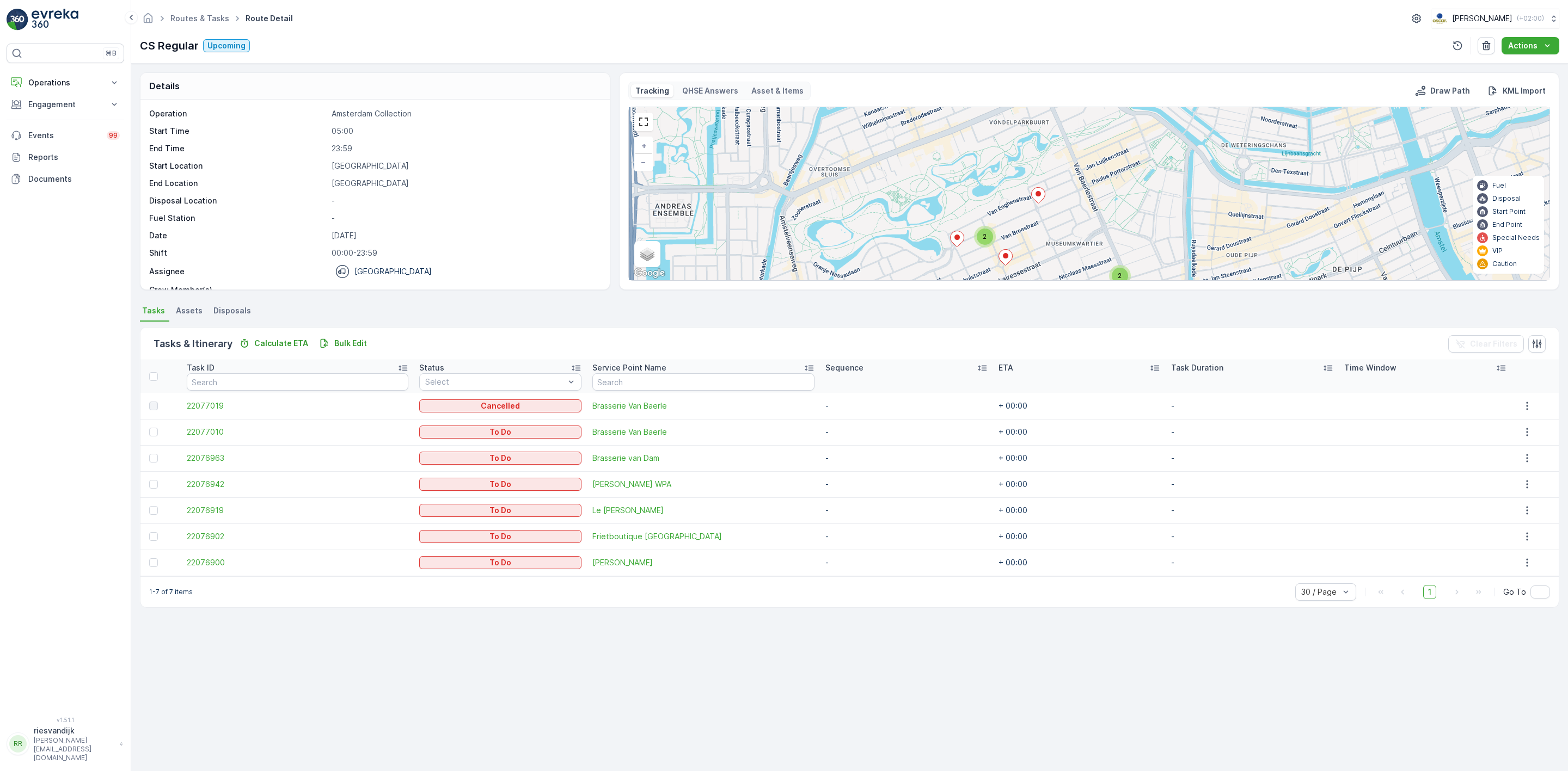
drag, startPoint x: 1081, startPoint y: 212, endPoint x: 1130, endPoint y: 193, distance: 52.6
click at [1130, 193] on div "2 2 + − Satellite Roadmap Terrain Hybrid Leaflet Keyboard shortcuts Map Data Ma…" at bounding box center [1089, 194] width 921 height 173
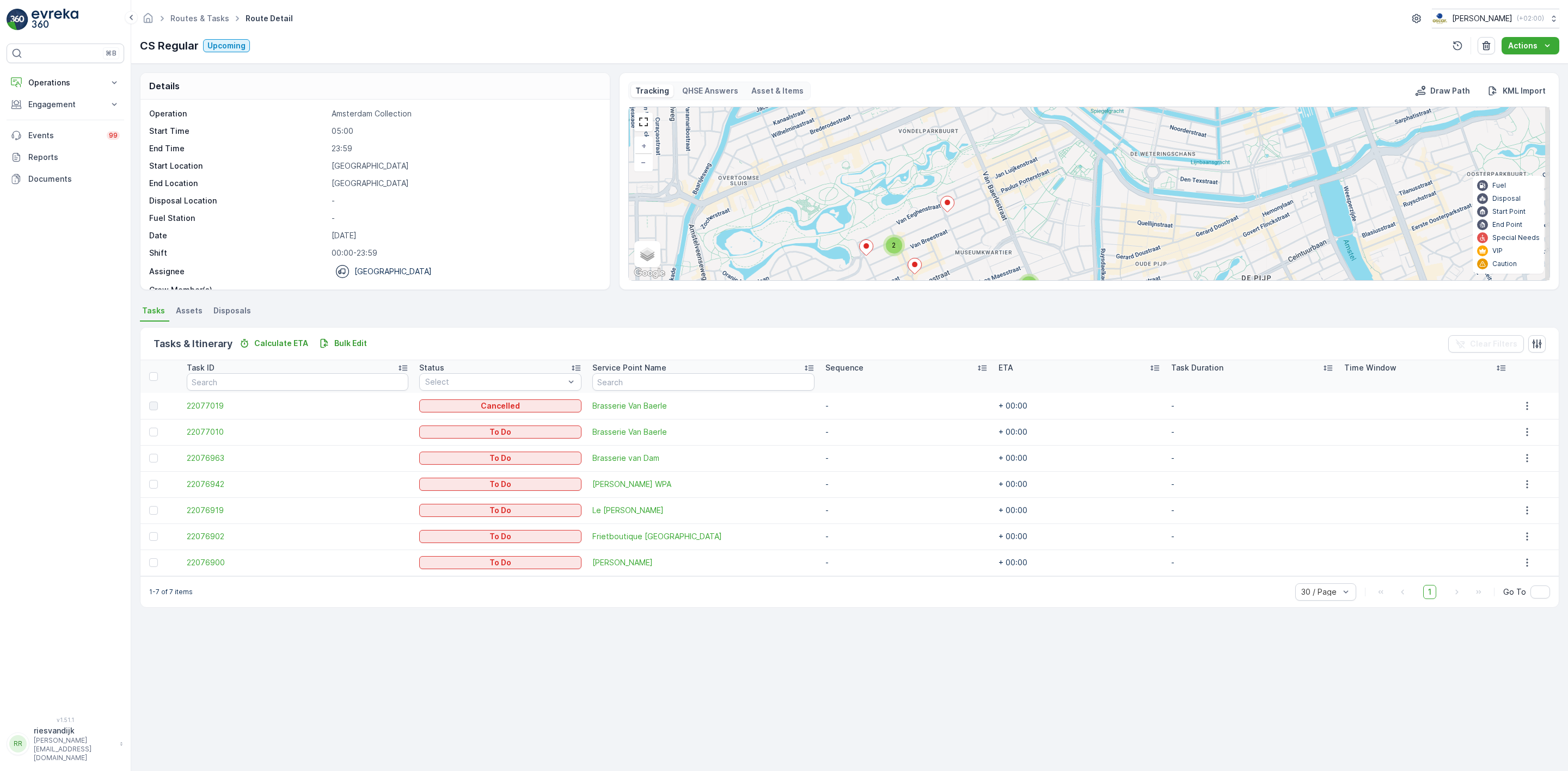
drag, startPoint x: 1134, startPoint y: 195, endPoint x: 1066, endPoint y: 200, distance: 68.2
click at [1066, 201] on div "2 2 + − Satellite Roadmap Terrain Hybrid Leaflet Keyboard shortcuts Map Data Ma…" at bounding box center [1089, 194] width 921 height 173
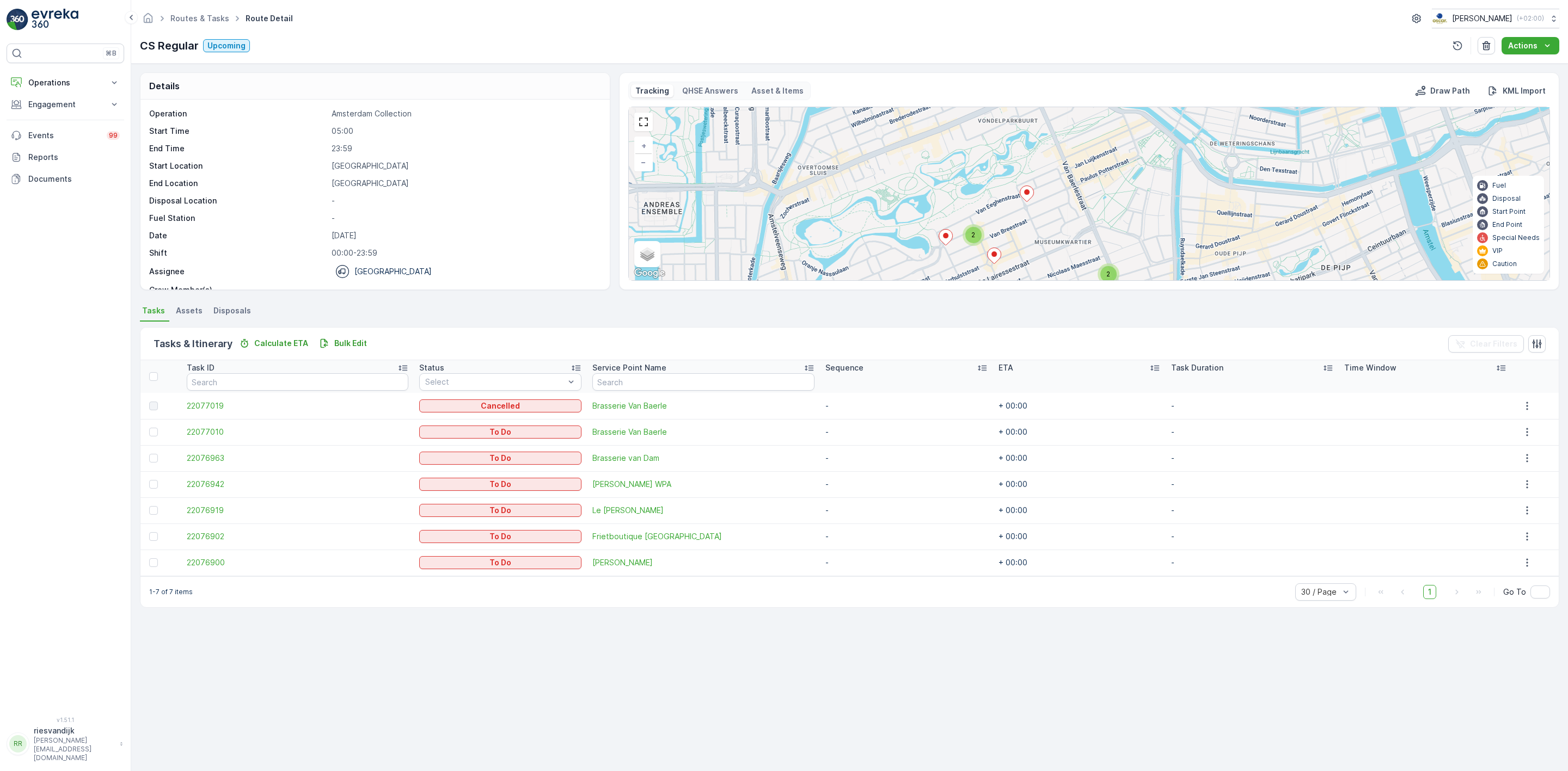
drag, startPoint x: 1107, startPoint y: 201, endPoint x: 1183, endPoint y: 193, distance: 76.4
click at [1184, 193] on div "2 2 + − Satellite Roadmap Terrain Hybrid Leaflet Keyboard shortcuts Map Data Ma…" at bounding box center [1089, 194] width 921 height 173
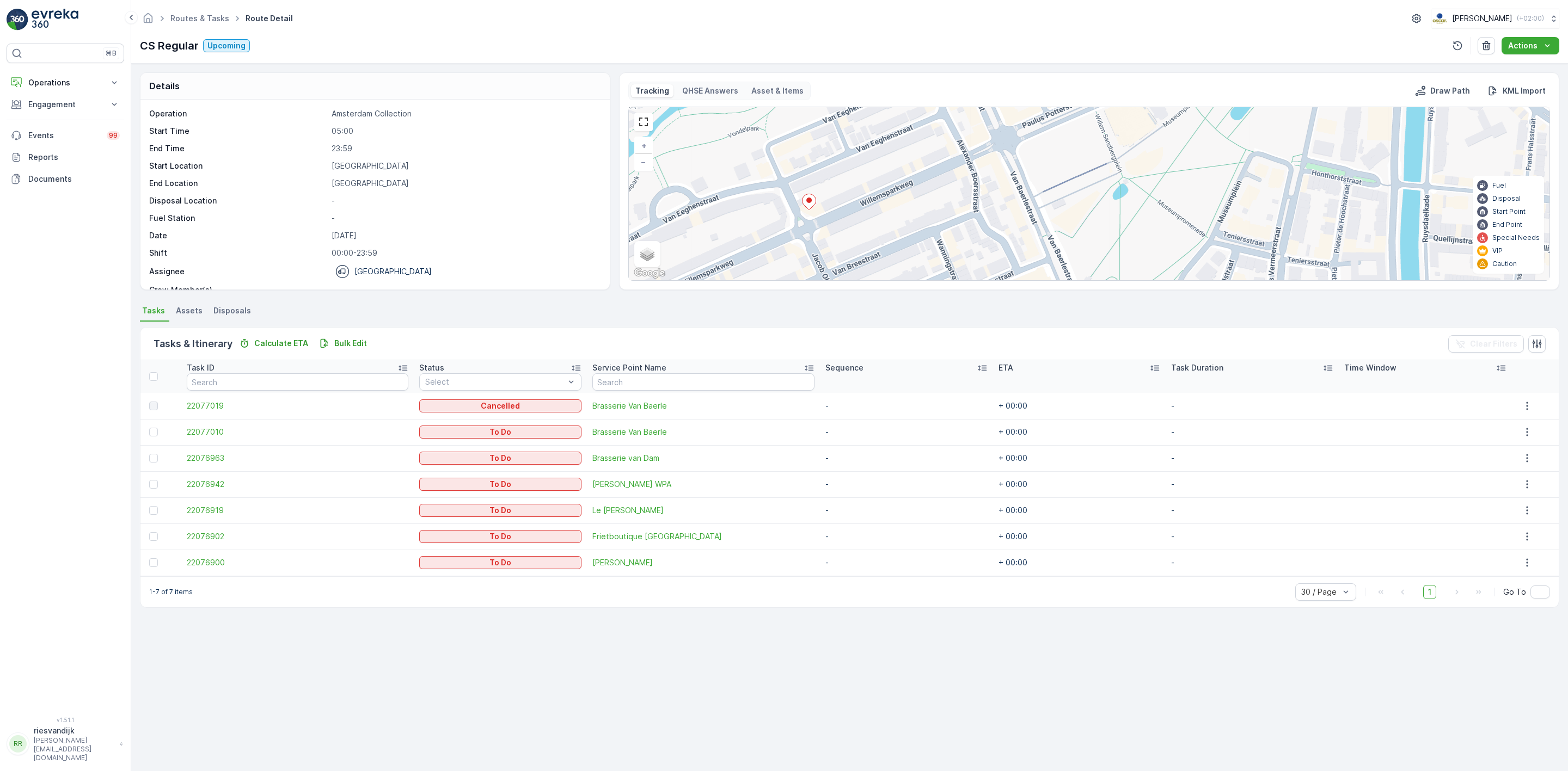
drag, startPoint x: 1173, startPoint y: 206, endPoint x: 1160, endPoint y: 152, distance: 55.5
click at [1163, 156] on div "2 2 + − Satellite Roadmap Terrain Hybrid Leaflet Keyboard shortcuts Map Data Ma…" at bounding box center [1089, 194] width 921 height 173
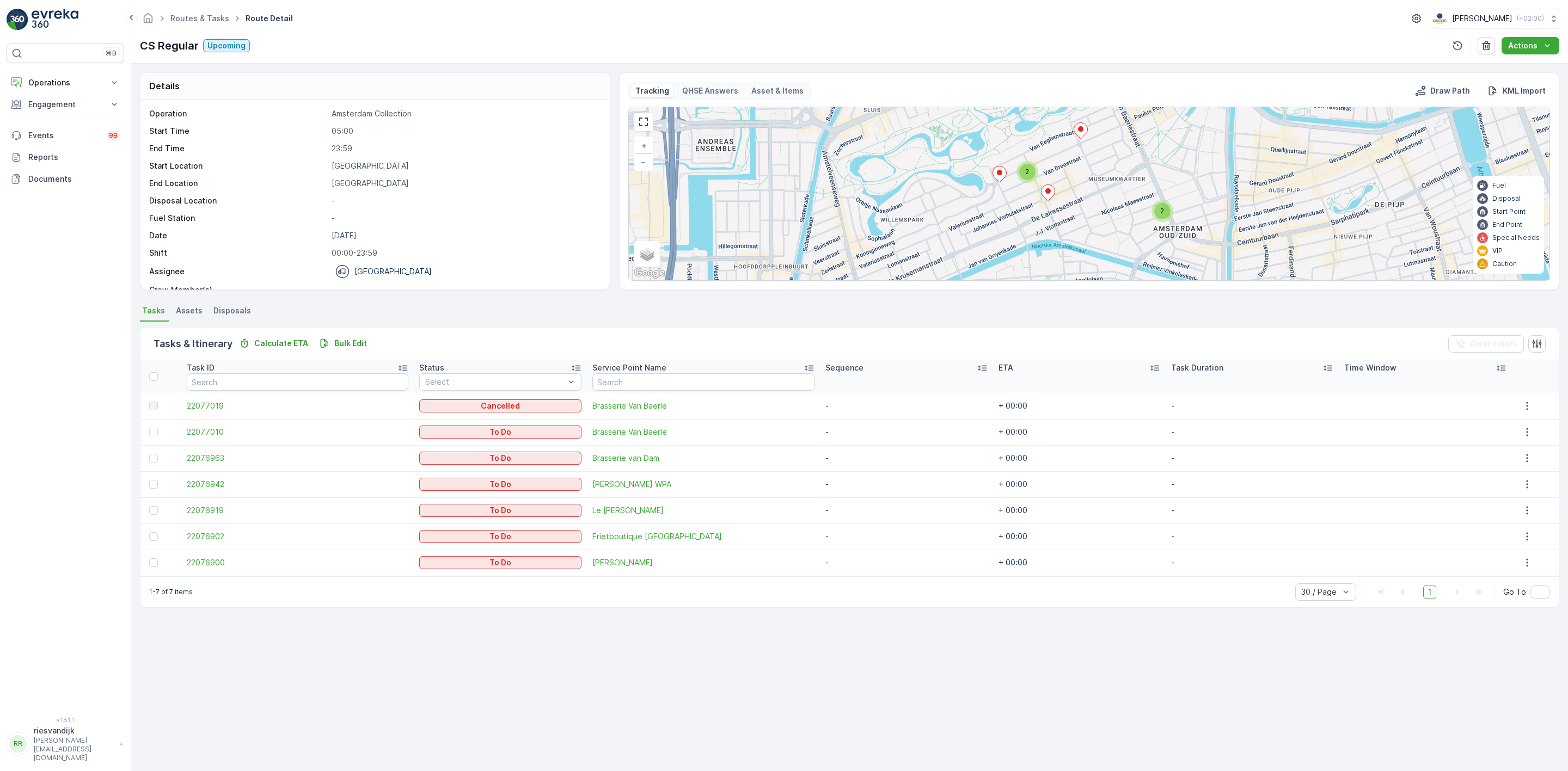
drag, startPoint x: 1186, startPoint y: 191, endPoint x: 1186, endPoint y: 180, distance: 11.0
click at [1186, 180] on div "2 2 + − Satellite Roadmap Terrain Hybrid Leaflet Keyboard shortcuts Map Data Ma…" at bounding box center [1089, 194] width 921 height 173
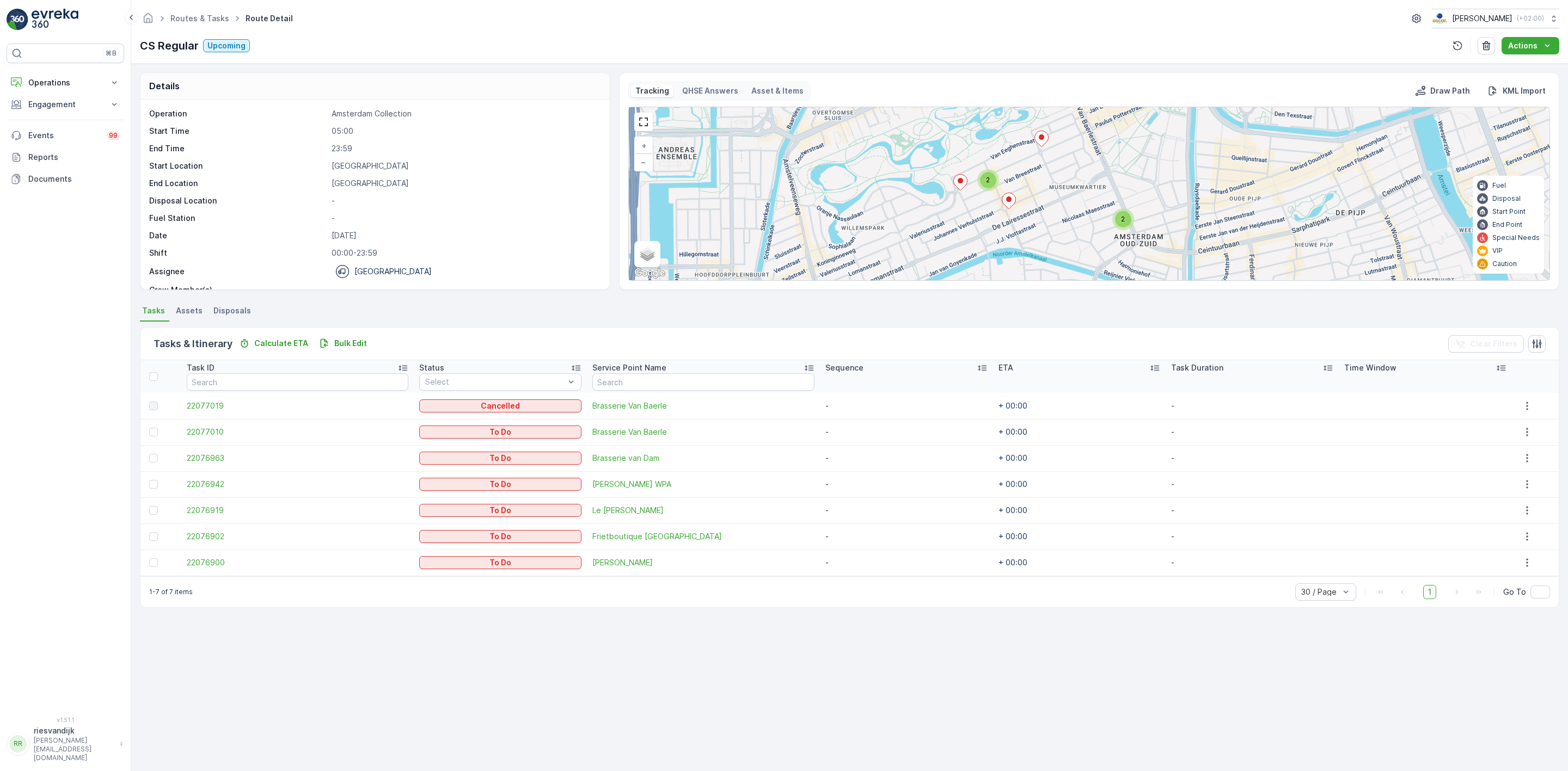
drag, startPoint x: 1115, startPoint y: 177, endPoint x: 1103, endPoint y: 208, distance: 33.2
click at [1078, 193] on div "2 2 + − Satellite Roadmap Terrain Hybrid Leaflet Keyboard shortcuts Map Data Ma…" at bounding box center [1089, 194] width 921 height 173
click at [1124, 228] on span "2" at bounding box center [1124, 223] width 4 height 8
click at [1145, 221] on ellipse at bounding box center [1144, 219] width 5 height 5
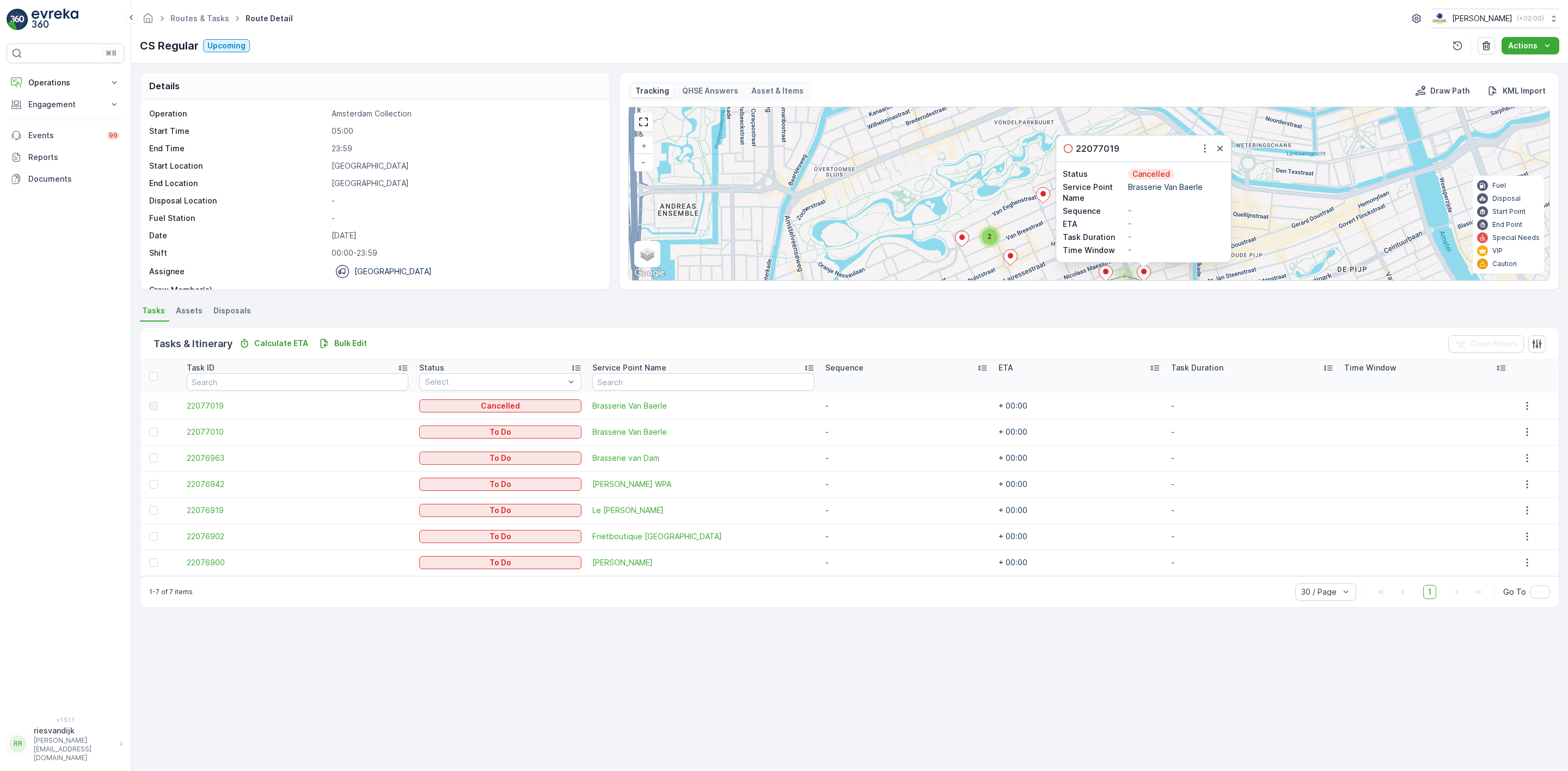
click at [1107, 273] on ellipse at bounding box center [1105, 271] width 5 height 5
click at [1179, 152] on icon "button" at bounding box center [1182, 148] width 11 height 11
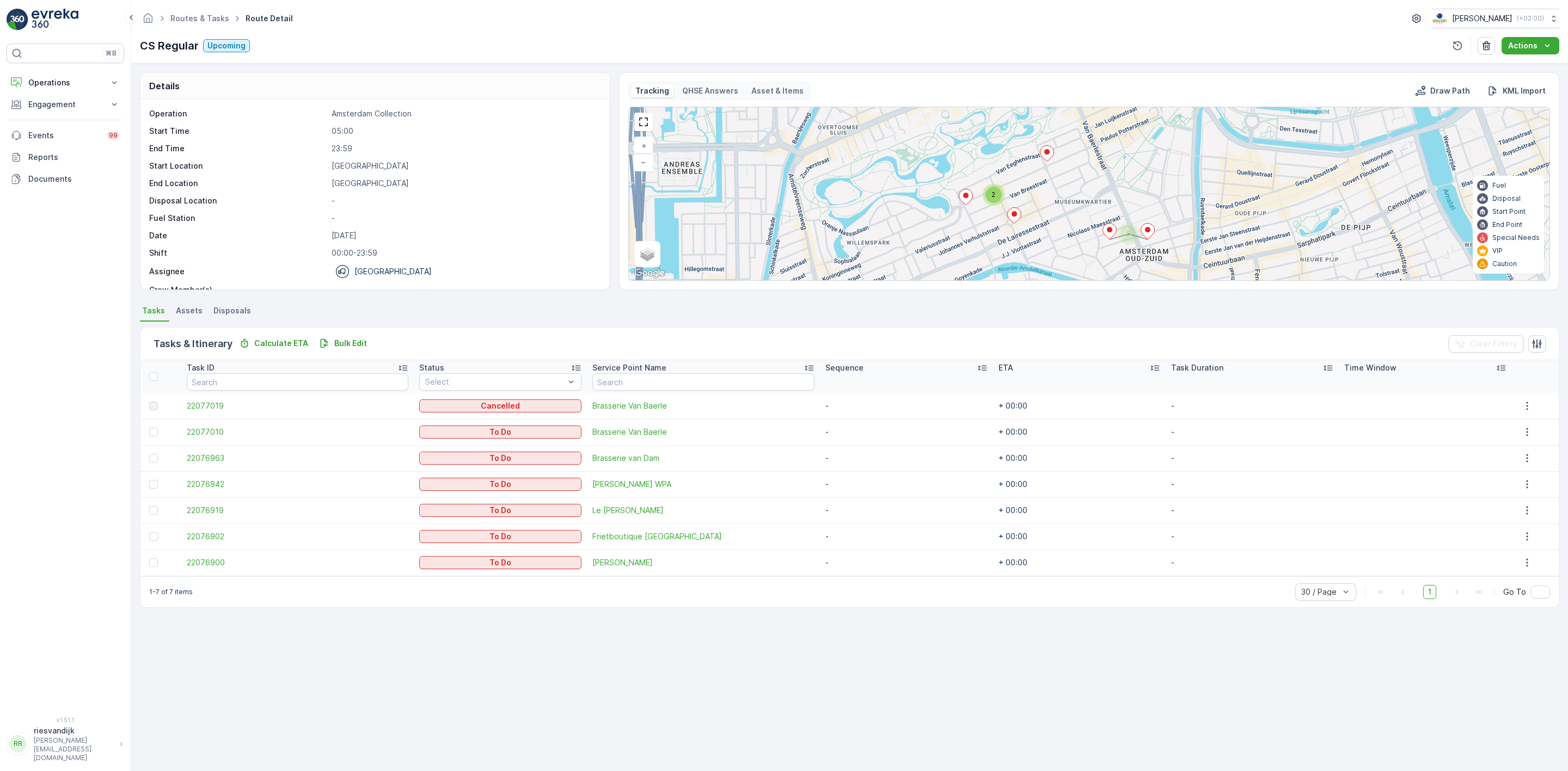
drag, startPoint x: 1194, startPoint y: 223, endPoint x: 1191, endPoint y: 185, distance: 38.1
click at [1199, 163] on div "2 2 + − Satellite Roadmap Terrain Hybrid Leaflet Keyboard shortcuts Map Data Ma…" at bounding box center [1089, 194] width 921 height 173
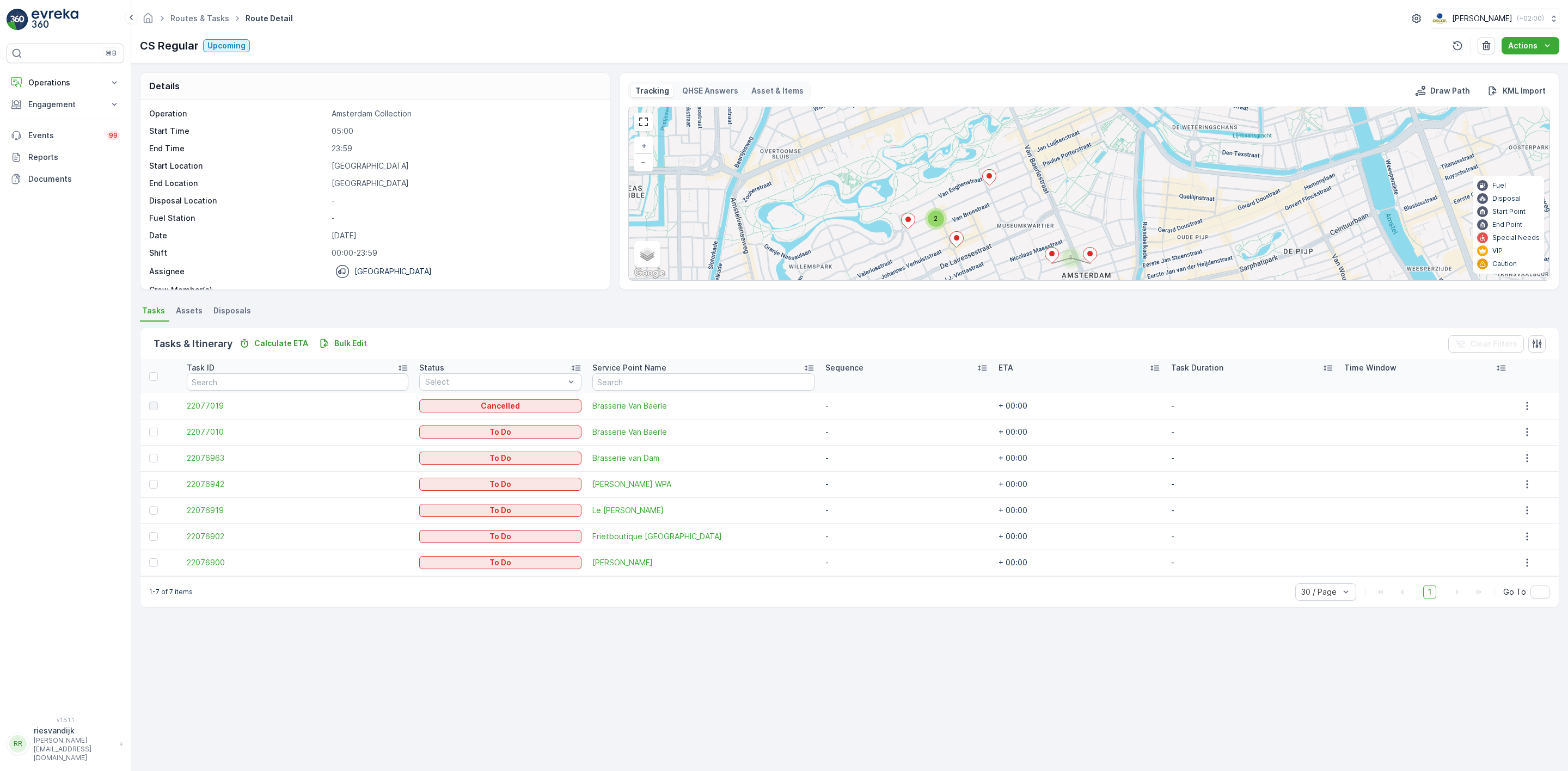
drag, startPoint x: 1119, startPoint y: 227, endPoint x: 1096, endPoint y: 242, distance: 27.5
click at [1096, 242] on div "2 2 + − Satellite Roadmap Terrain Hybrid Leaflet Keyboard shortcuts Map Data Ma…" at bounding box center [1089, 194] width 921 height 173
drag, startPoint x: 1237, startPoint y: 206, endPoint x: 1296, endPoint y: 190, distance: 61.1
click at [1296, 190] on div "2 2 + − Satellite Roadmap Terrain Hybrid Leaflet Keyboard shortcuts Map Data Ma…" at bounding box center [1089, 194] width 921 height 173
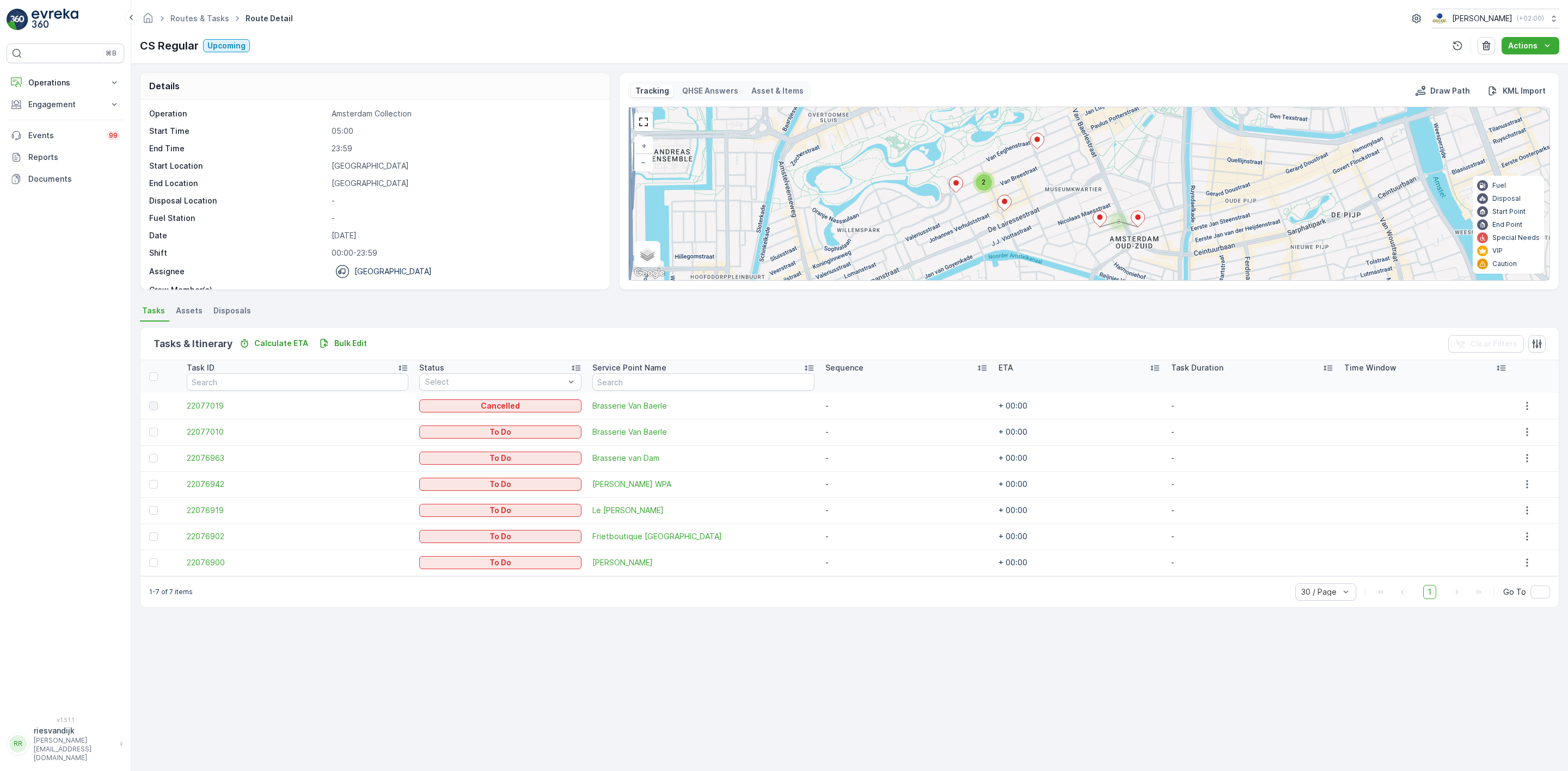
drag, startPoint x: 1207, startPoint y: 206, endPoint x: 1185, endPoint y: 188, distance: 28.4
click at [1189, 183] on div "2 2 + − Satellite Roadmap Terrain Hybrid Leaflet Keyboard shortcuts Map Data Ma…" at bounding box center [1089, 194] width 921 height 173
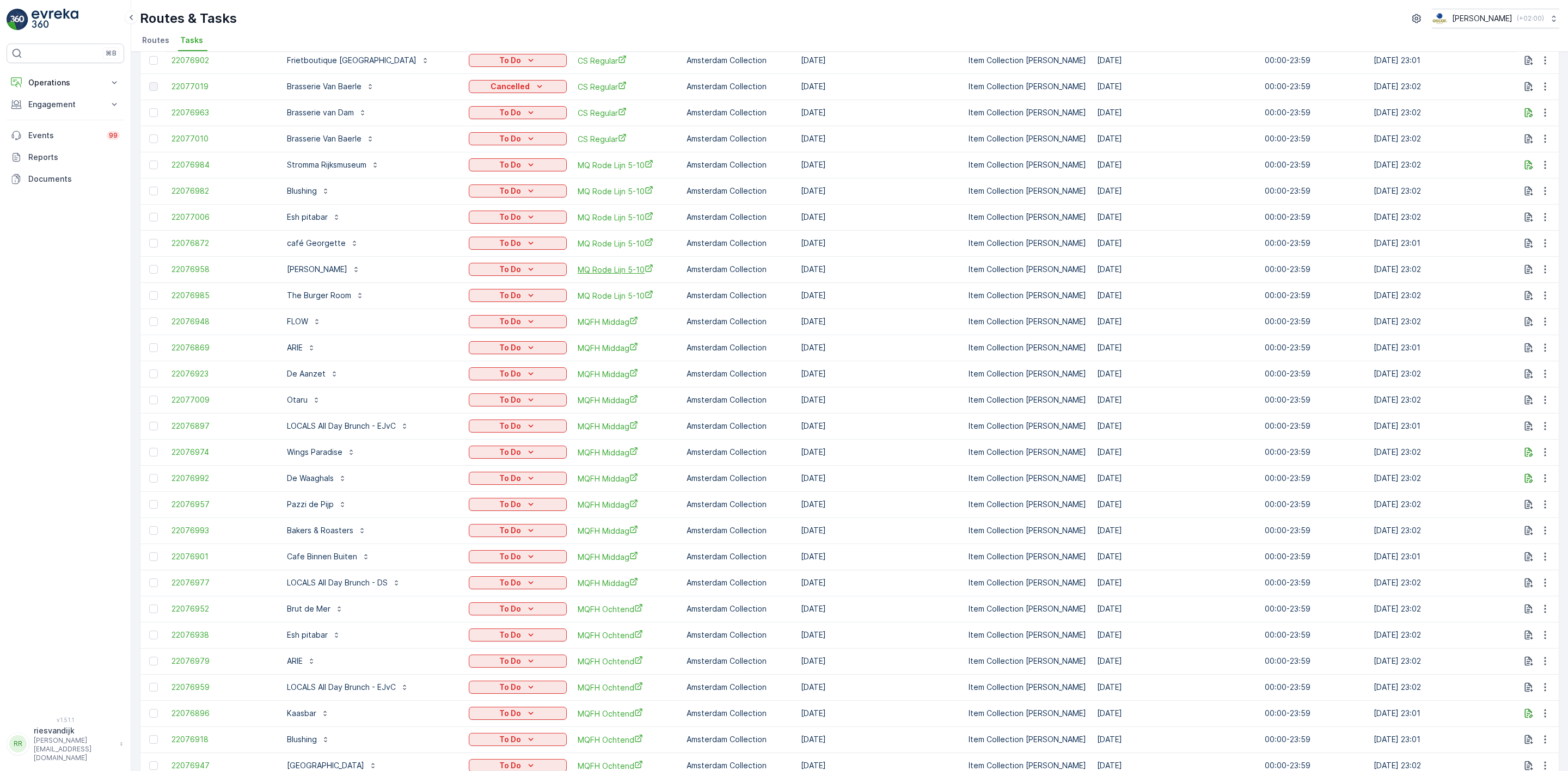
scroll to position [82, 0]
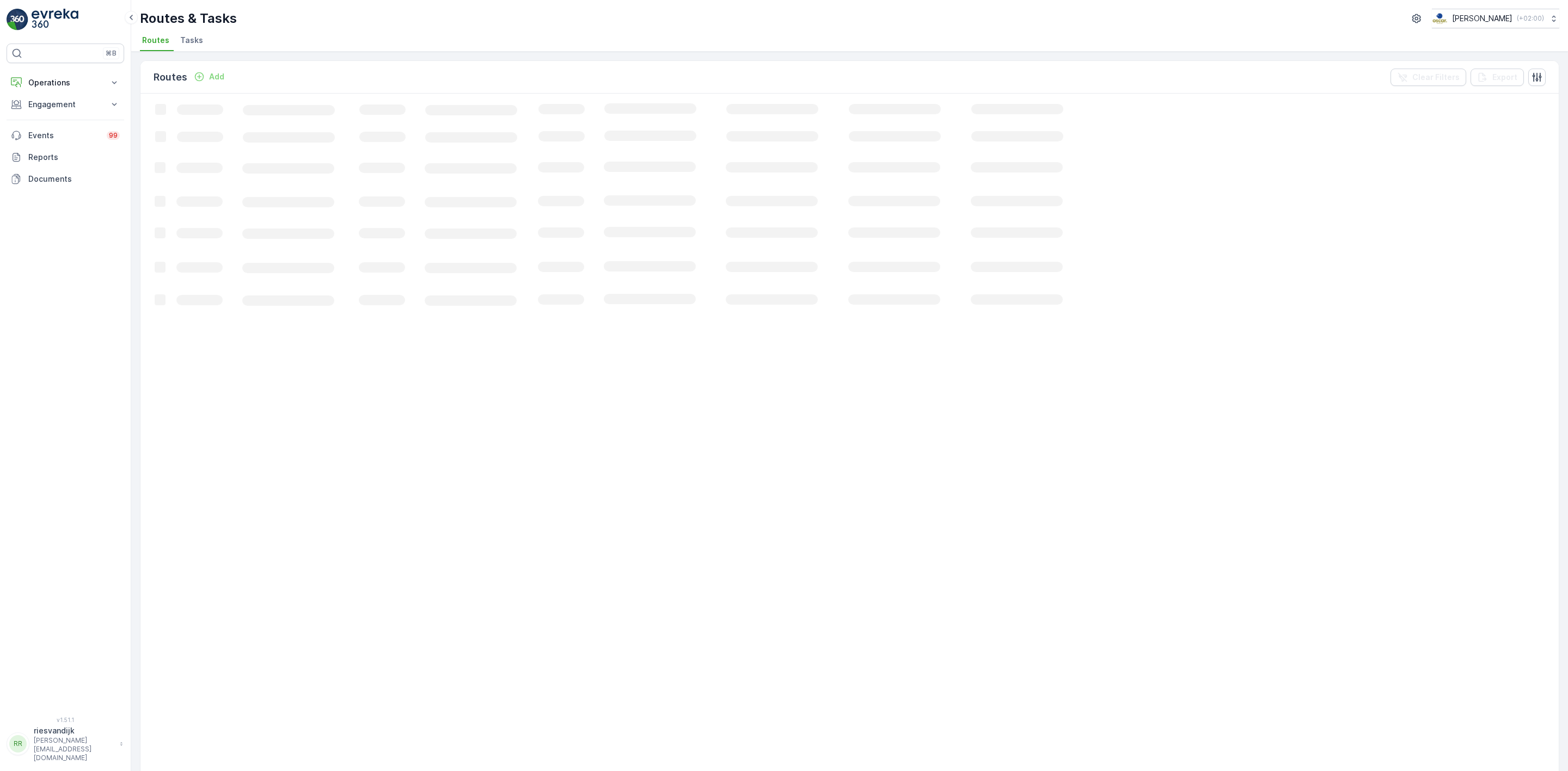
click at [181, 46] on li "Tasks" at bounding box center [192, 42] width 29 height 18
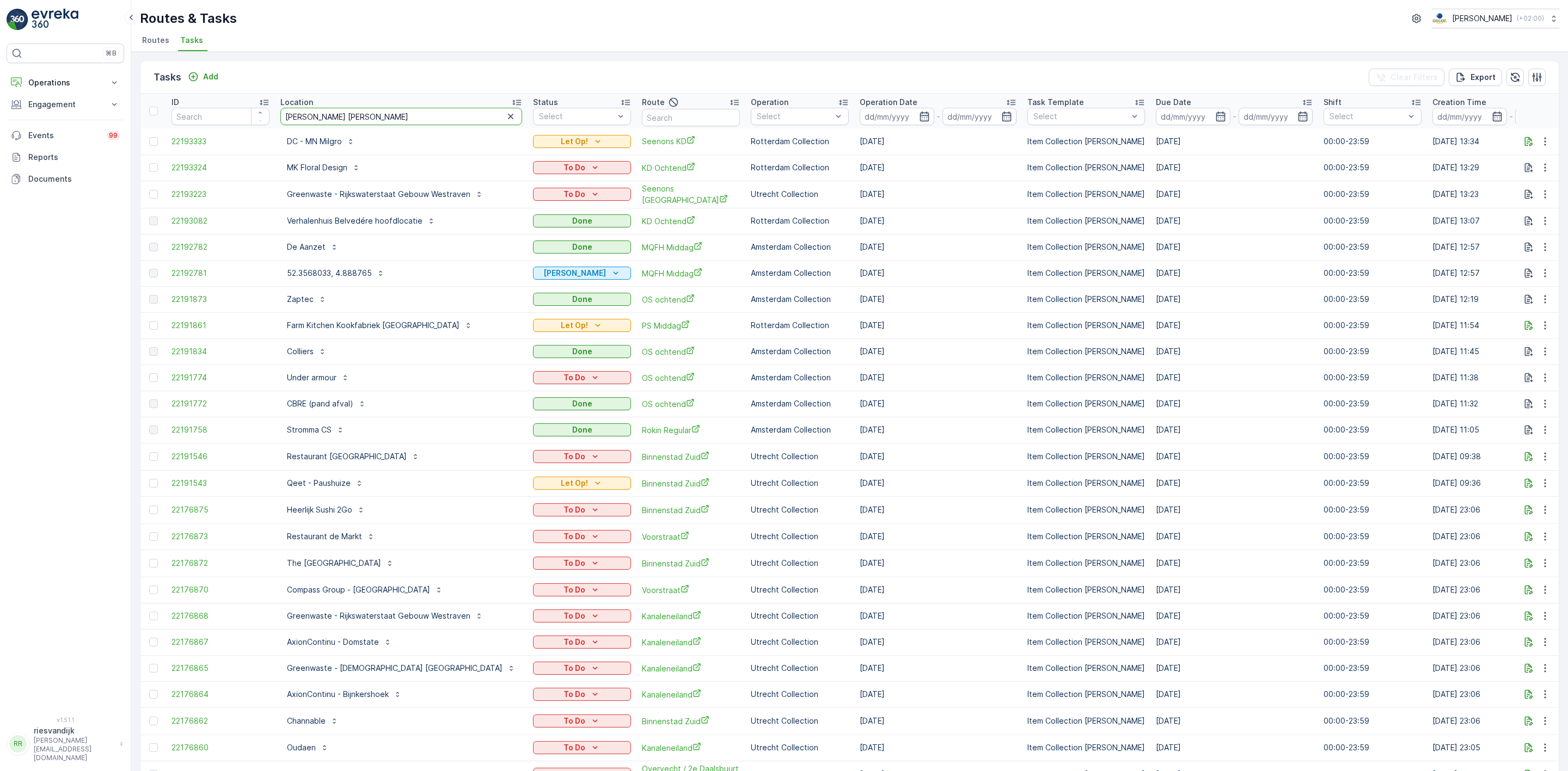
type input "[PERSON_NAME] [PERSON_NAME]"
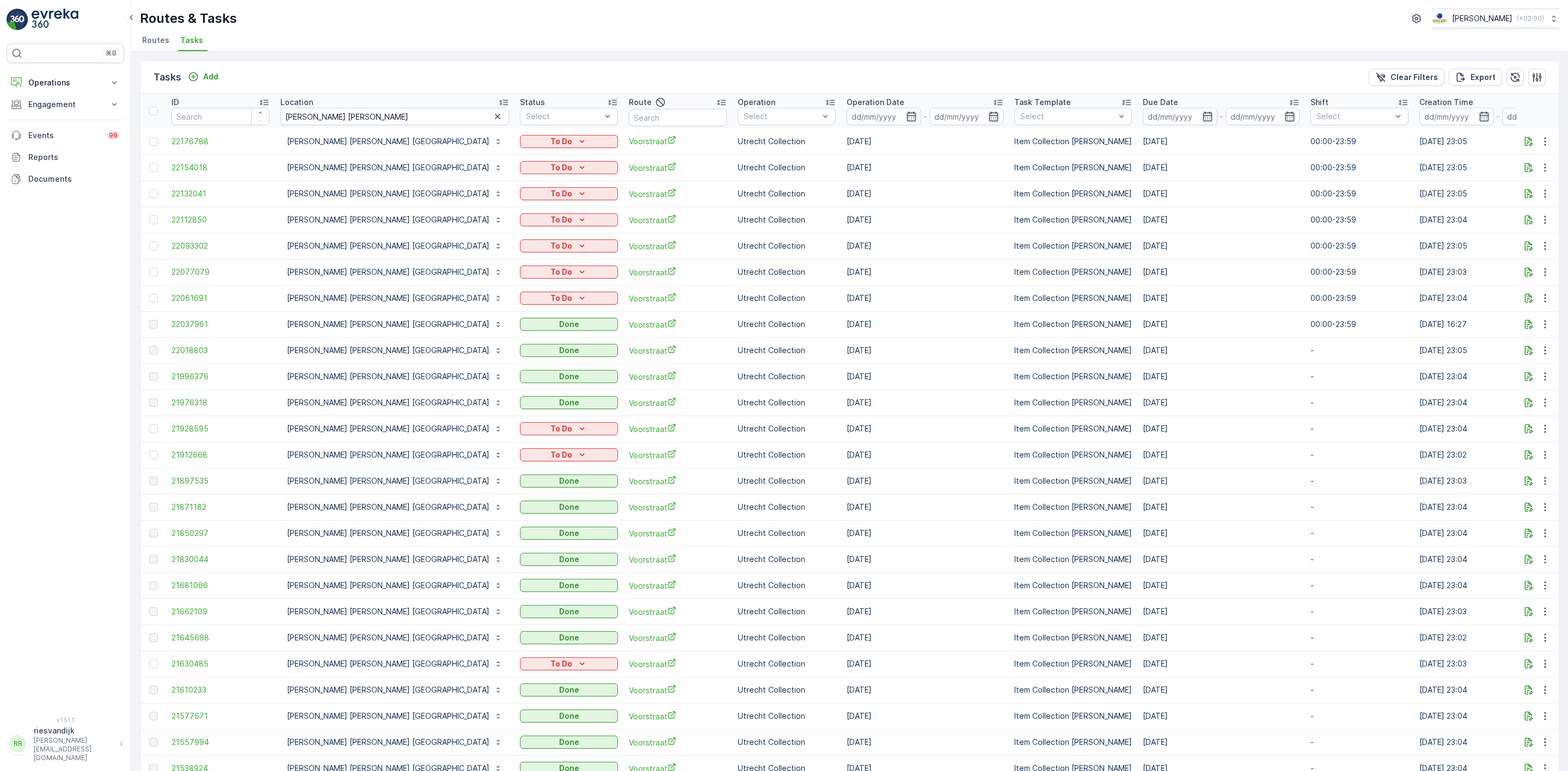
scroll to position [408, 0]
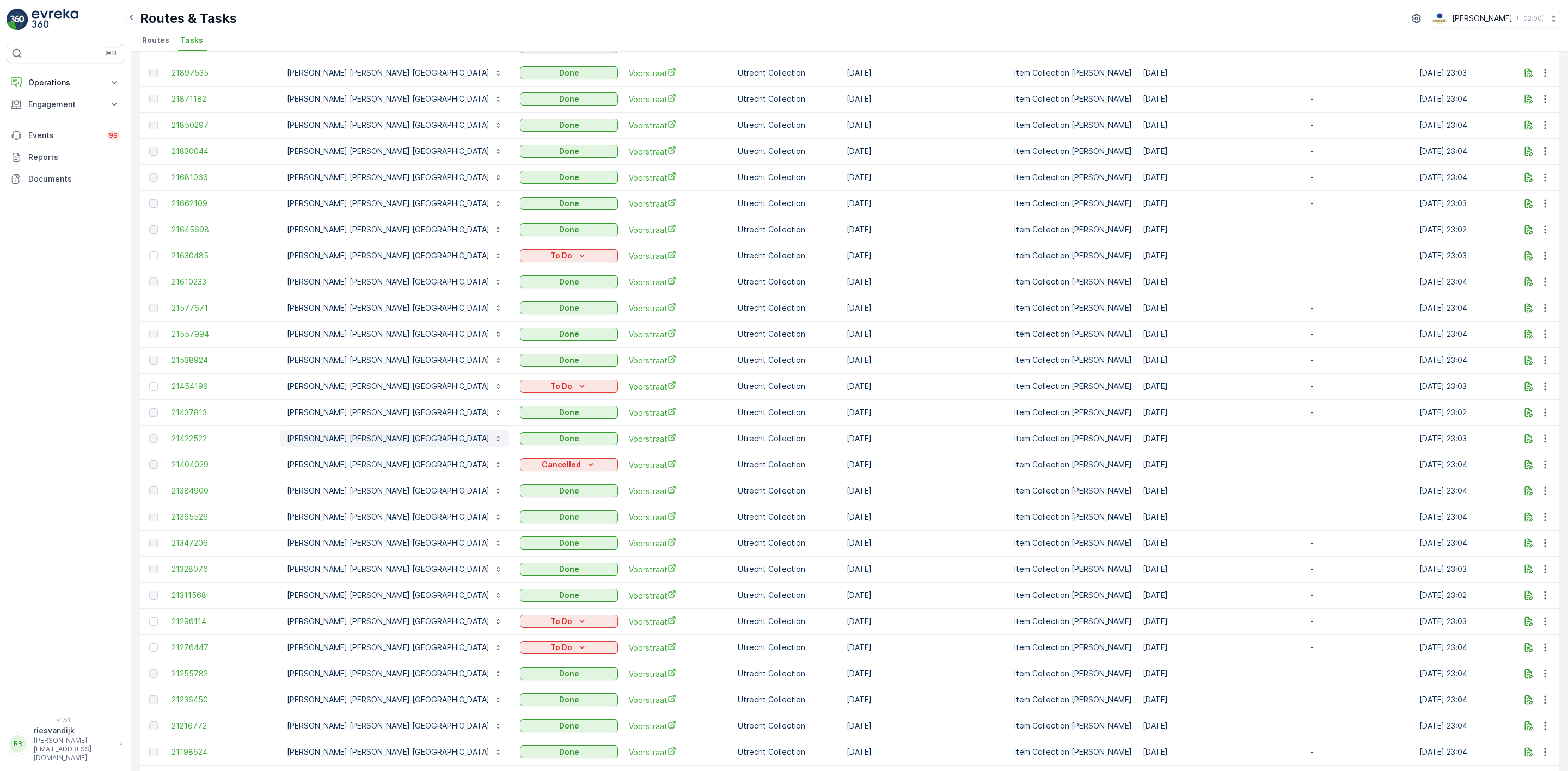
click at [337, 433] on button "[PERSON_NAME] [PERSON_NAME] [GEOGRAPHIC_DATA]" at bounding box center [395, 439] width 229 height 18
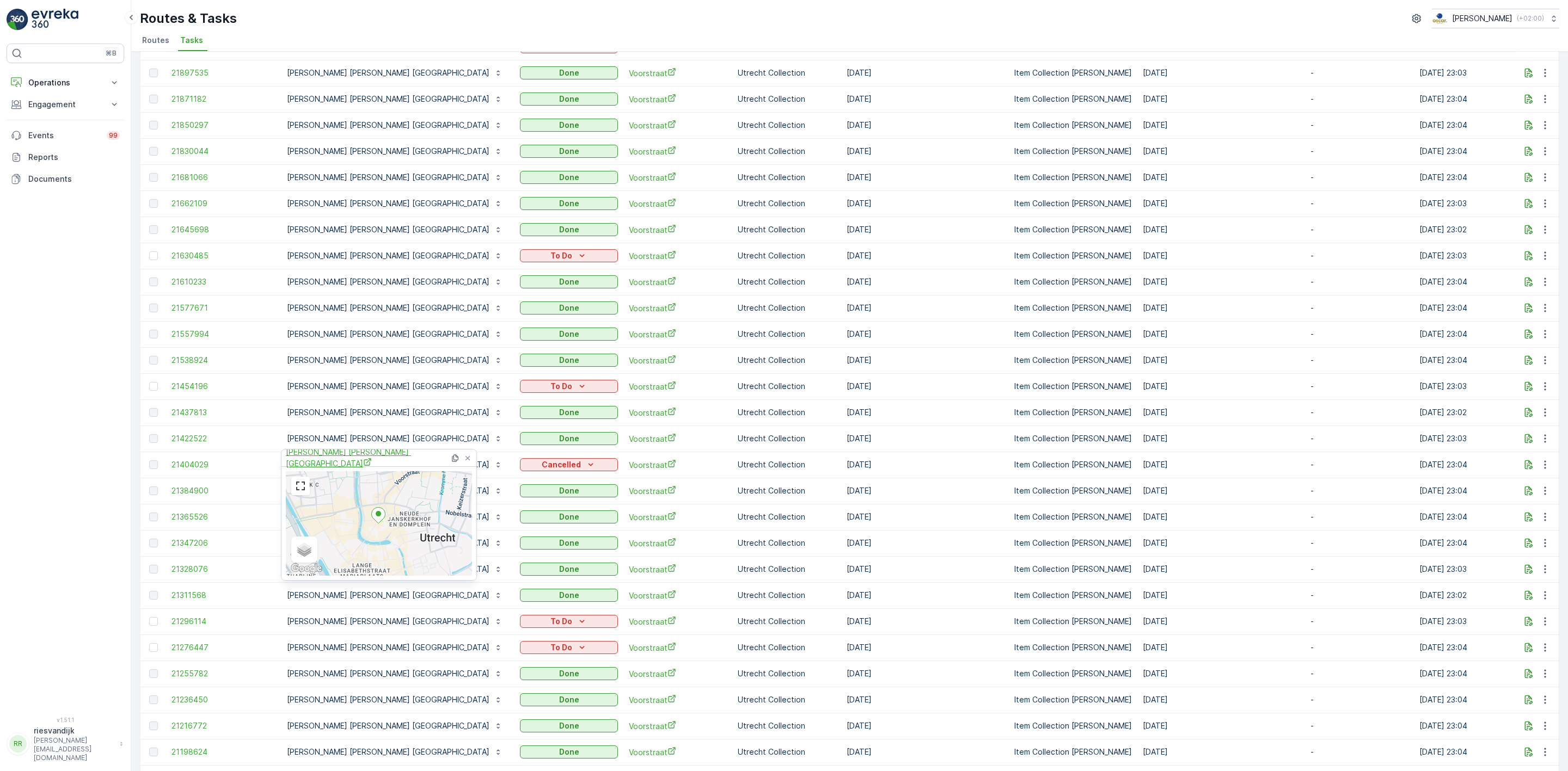
click at [341, 455] on span "[PERSON_NAME] [PERSON_NAME] [GEOGRAPHIC_DATA]" at bounding box center [368, 458] width 164 height 23
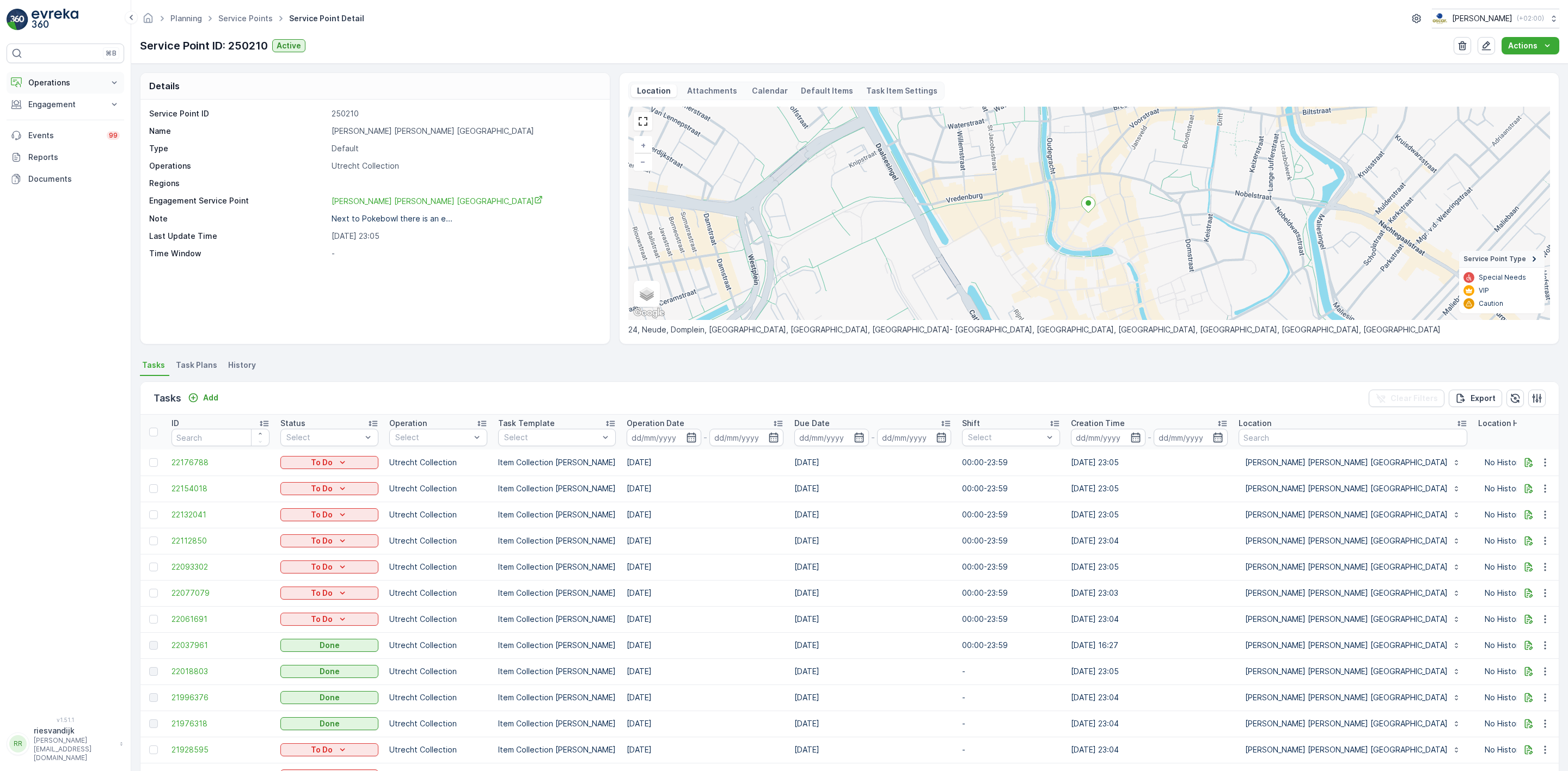
click at [60, 86] on p "Operations" at bounding box center [66, 83] width 74 height 11
click at [48, 101] on p "Insights" at bounding box center [42, 101] width 28 height 11
